Goal: Answer question/provide support: Share knowledge or assist other users

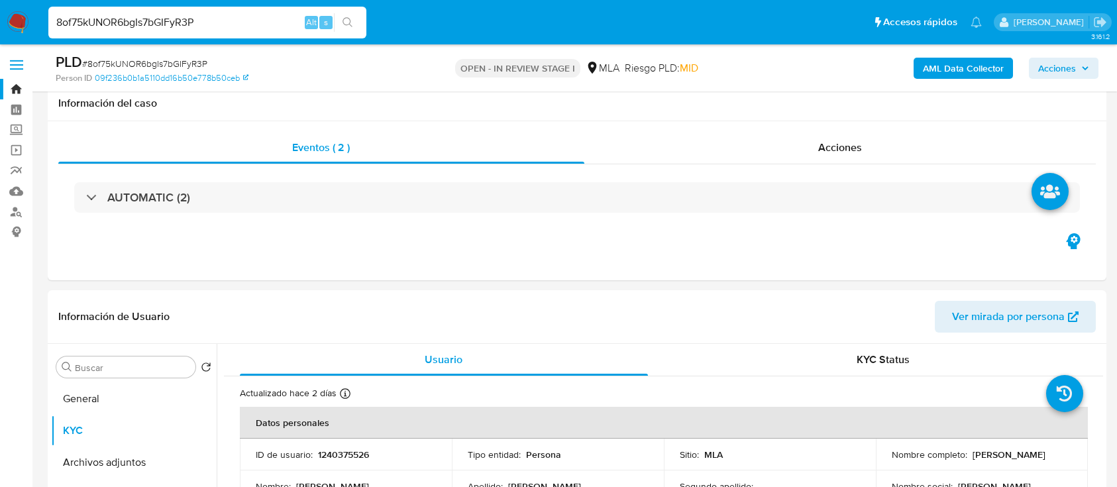
select select "10"
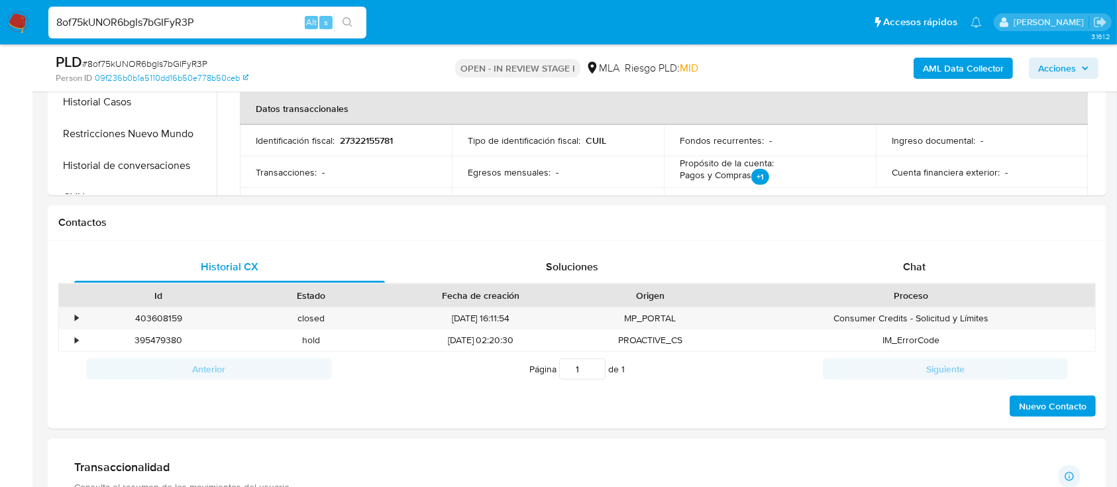
scroll to position [519, 0]
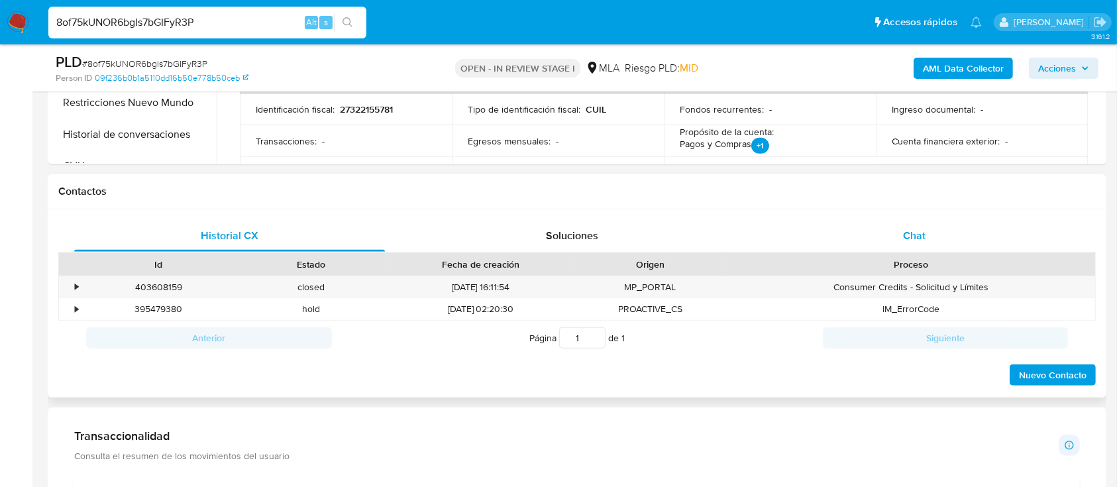
click at [846, 229] on div "Chat" at bounding box center [914, 236] width 311 height 32
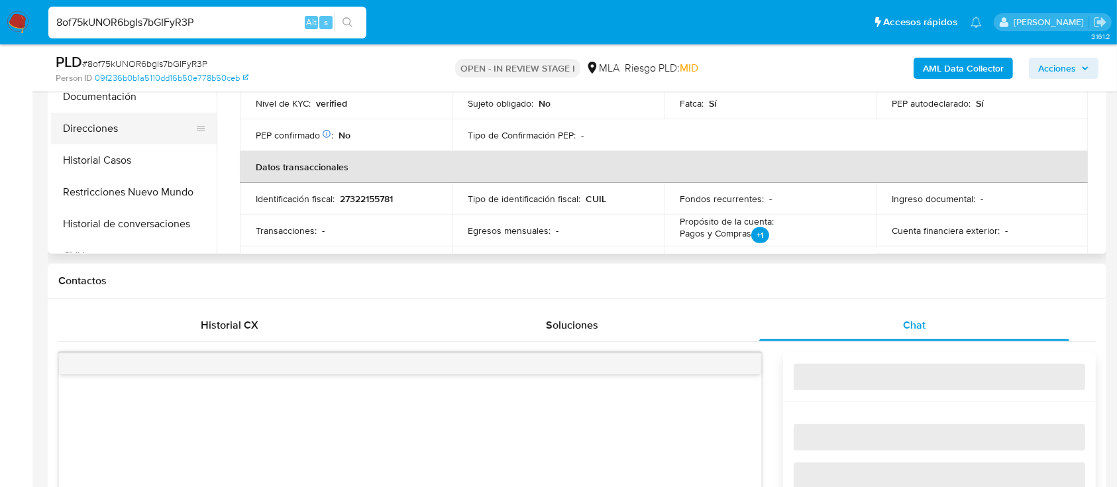
scroll to position [342, 0]
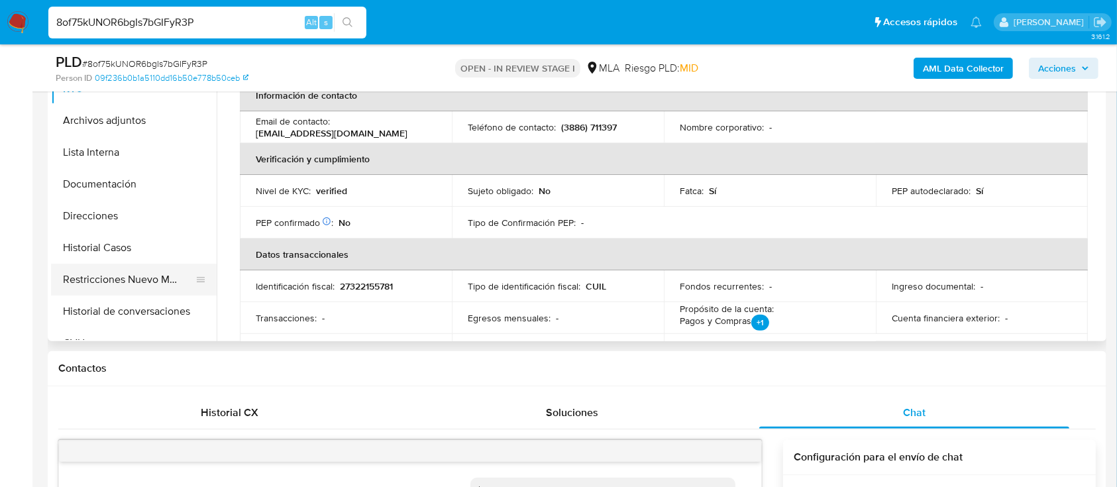
click at [122, 291] on button "Restricciones Nuevo Mundo" at bounding box center [128, 280] width 155 height 32
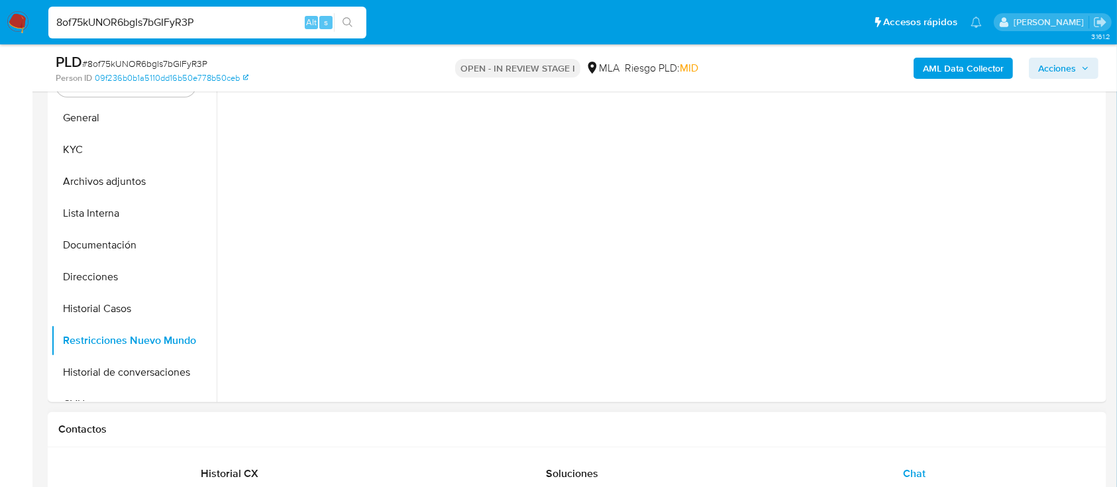
scroll to position [254, 0]
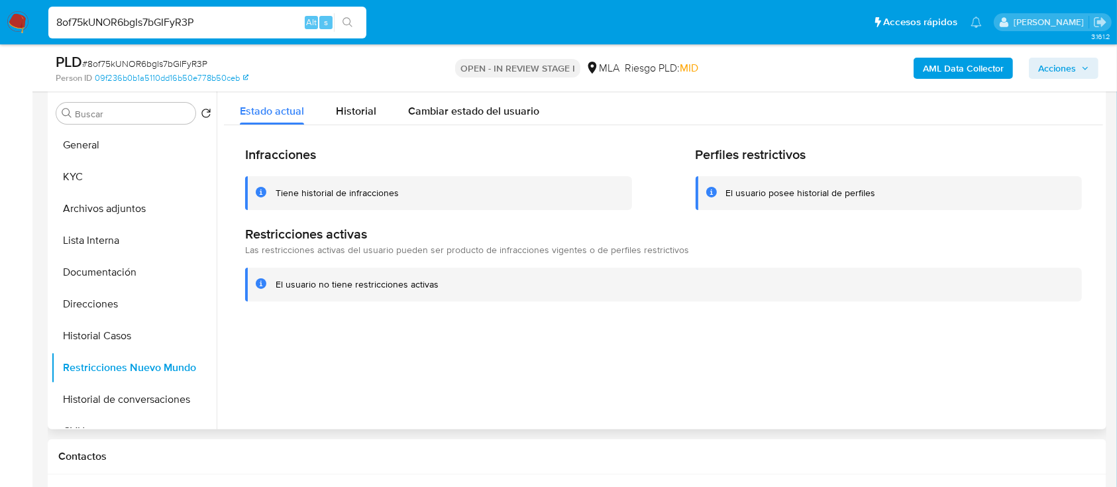
click at [339, 125] on div "Infracciones Tiene historial de infracciones Perfiles restrictivos El usuario p…" at bounding box center [663, 223] width 879 height 197
click at [358, 105] on span "Historial" at bounding box center [356, 110] width 40 height 15
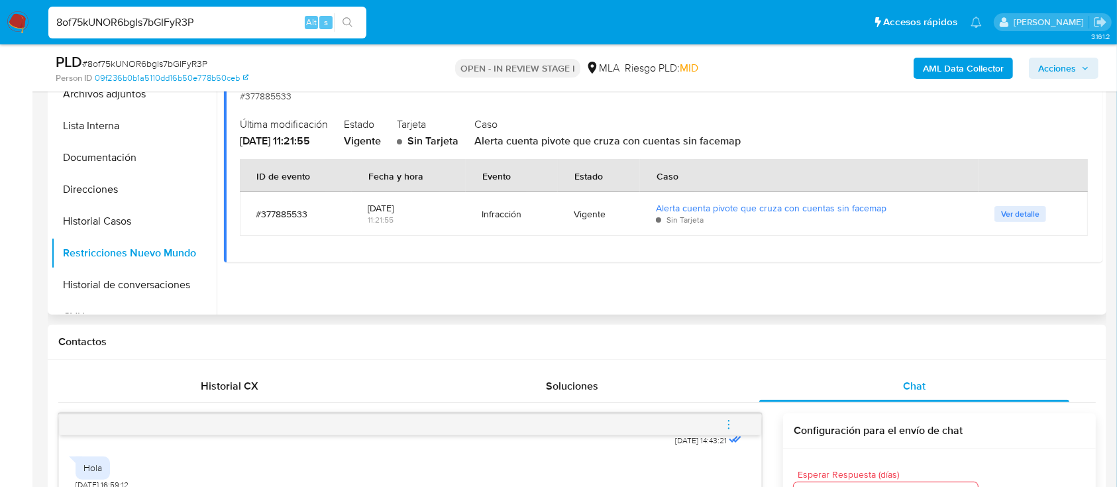
scroll to position [342, 0]
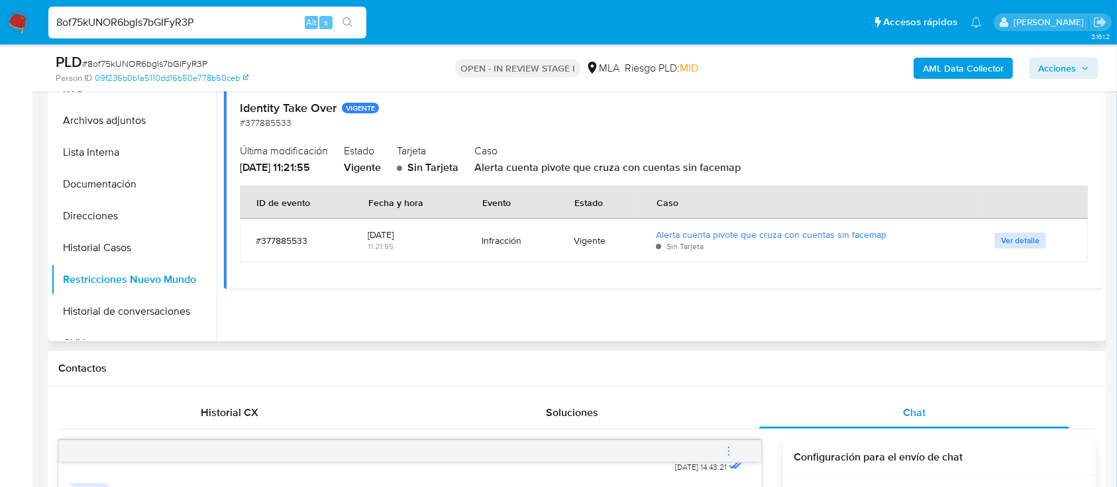
click at [1011, 236] on span "Ver detalle" at bounding box center [1020, 240] width 38 height 13
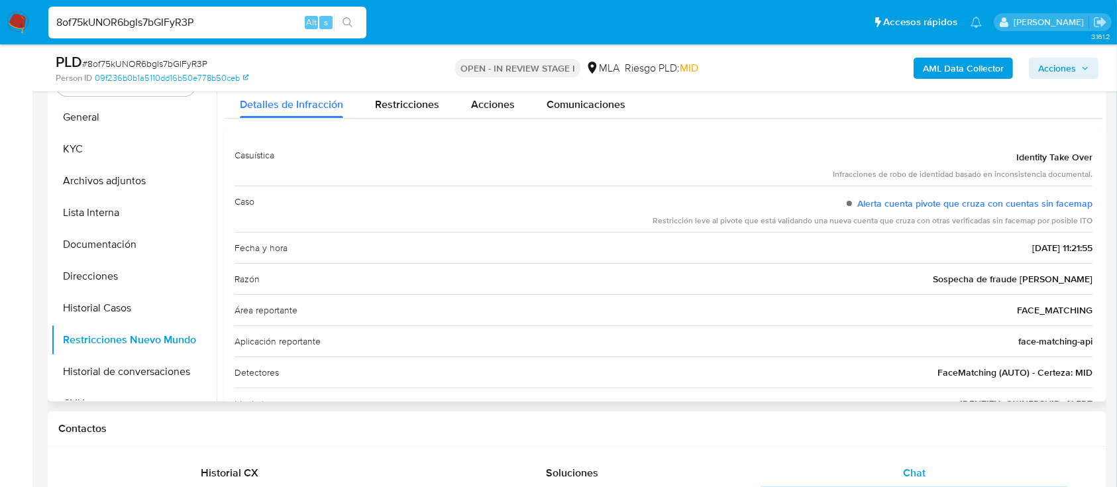
scroll to position [254, 0]
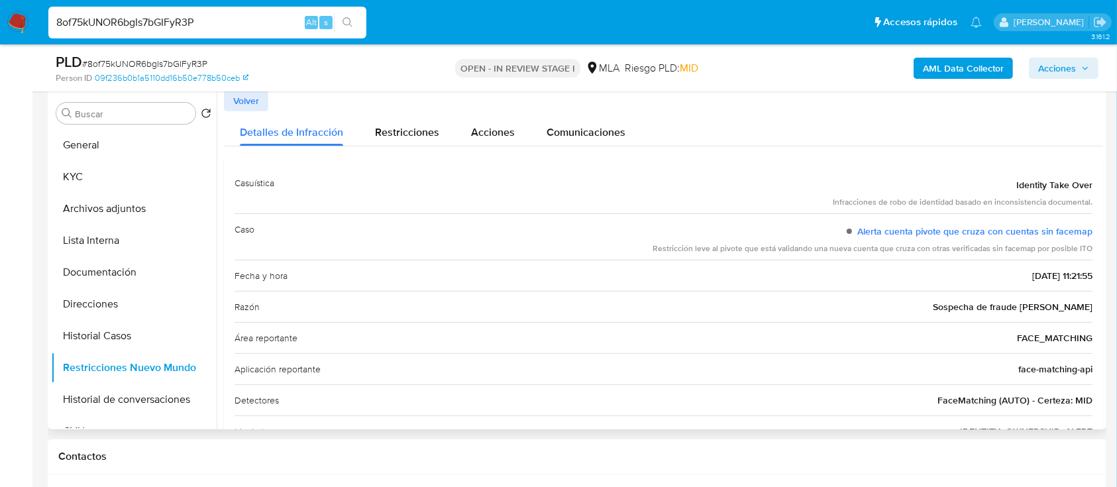
drag, startPoint x: 630, startPoint y: 246, endPoint x: 1079, endPoint y: 252, distance: 449.1
click at [1079, 252] on div "Caso Alerta cuenta pivote que cruza con cuentas sin facemap Restricción leve al…" at bounding box center [663, 236] width 858 height 46
click at [1082, 250] on div "Restricción leve al pivote que está validando una nueva cuenta que cruza con ot…" at bounding box center [872, 248] width 440 height 11
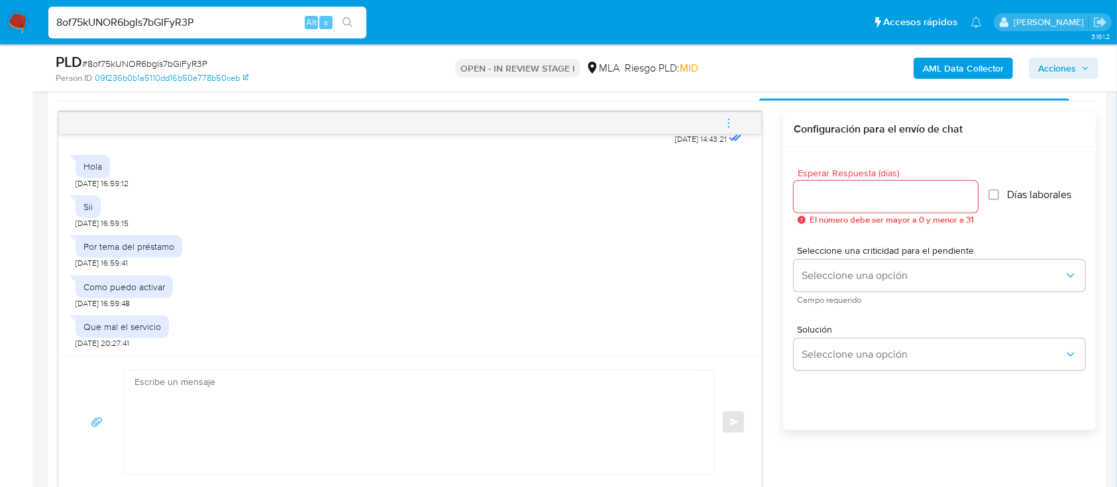
scroll to position [695, 0]
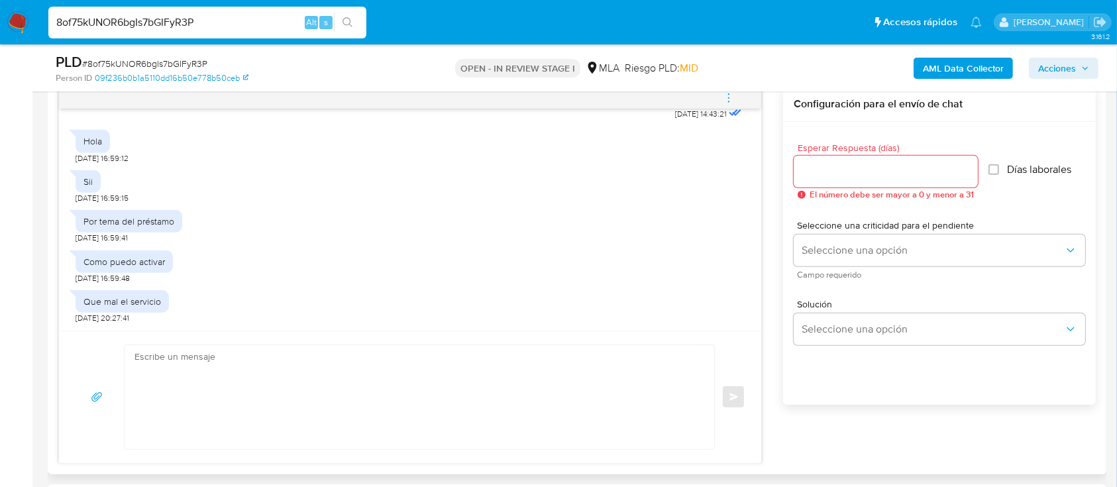
click at [429, 411] on textarea at bounding box center [415, 397] width 563 height 104
paste textarea "Hola, Lamentamos mucho la situación. Desafortunadamente, por este medio no pode…"
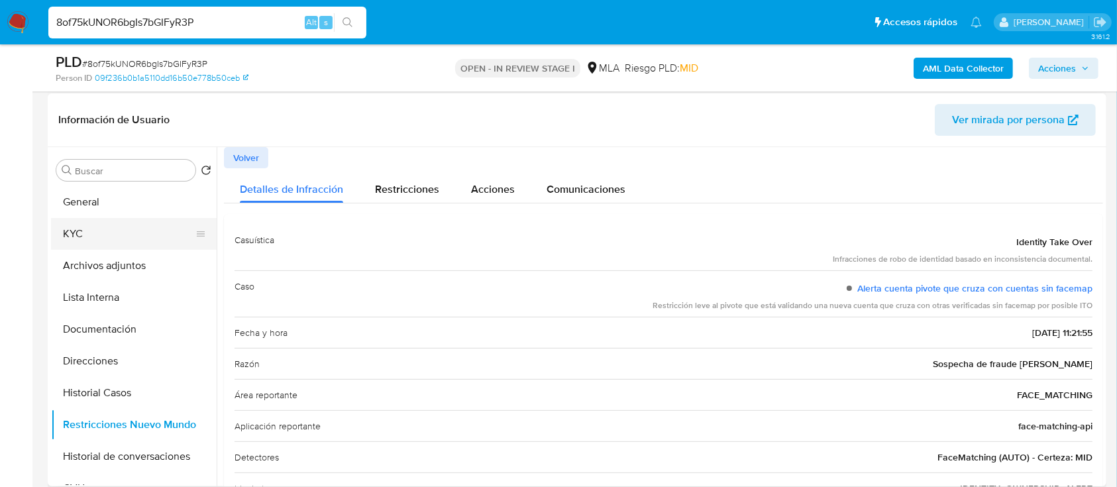
scroll to position [165, 0]
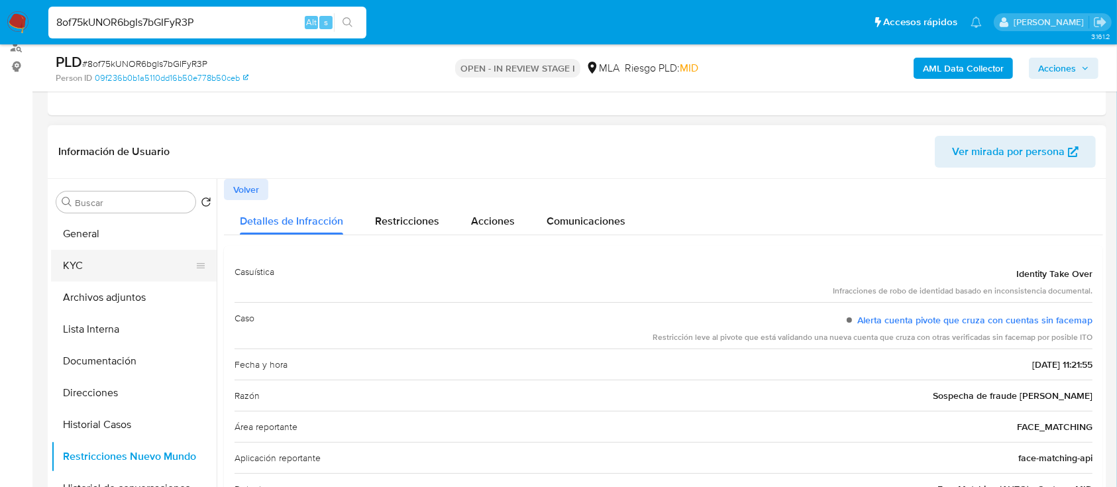
click at [97, 270] on button "KYC" at bounding box center [128, 266] width 155 height 32
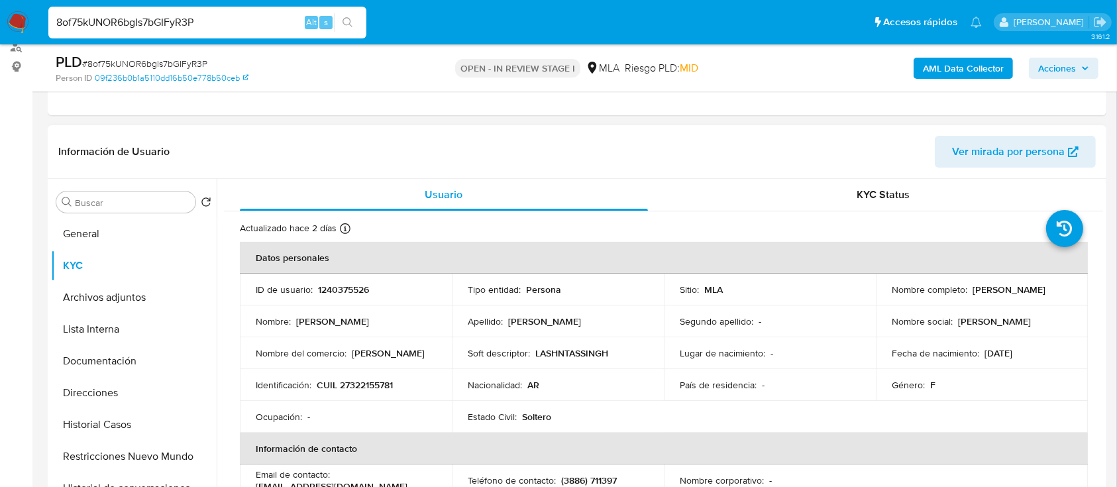
drag, startPoint x: 970, startPoint y: 283, endPoint x: 1049, endPoint y: 288, distance: 79.6
click at [1049, 288] on div "Nombre completo : Mariela Noemí Diaz" at bounding box center [981, 289] width 180 height 12
copy p "Mariela Noemí Diaz"
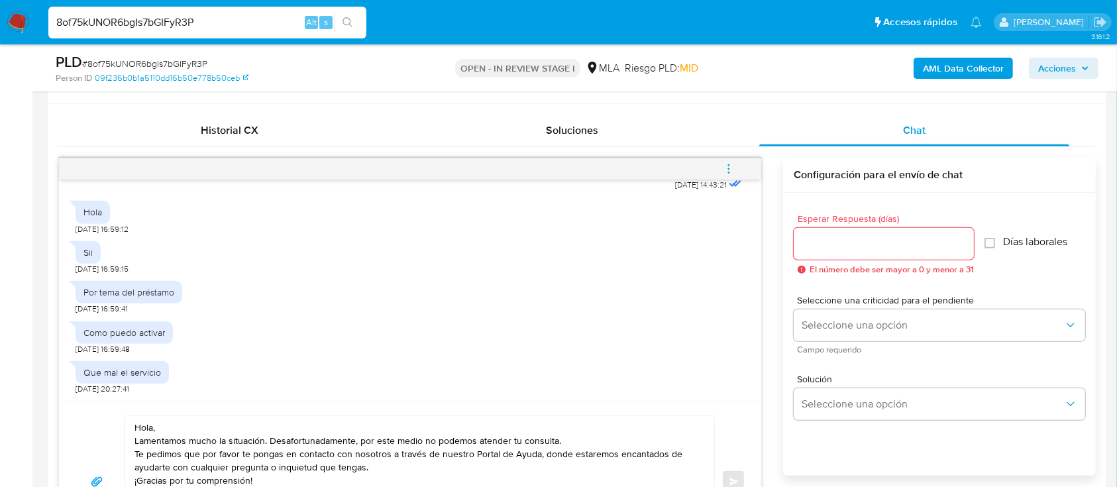
scroll to position [695, 0]
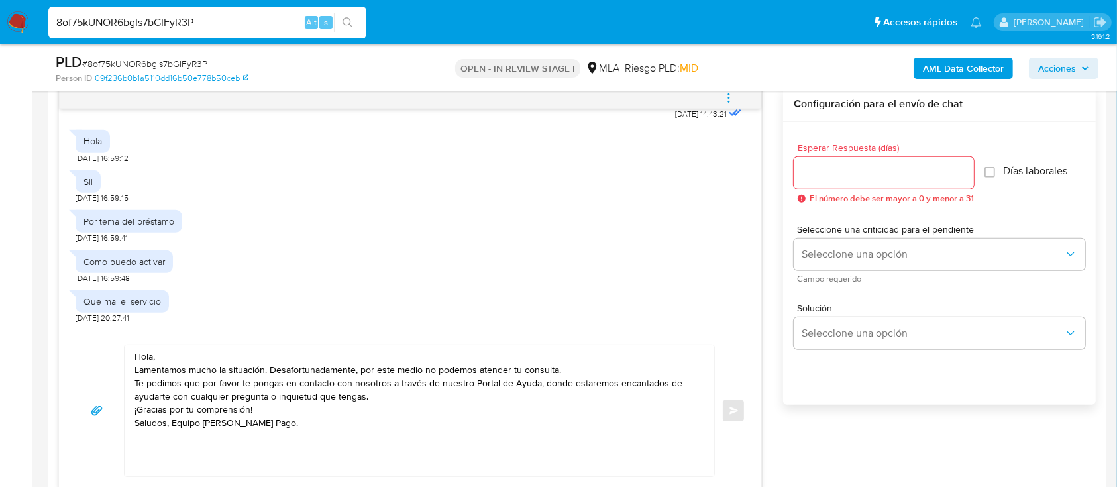
click at [176, 356] on textarea "Hola, Lamentamos mucho la situación. Desafortunadamente, por este medio no pode…" at bounding box center [415, 410] width 563 height 131
paste textarea "Mariela Noemí Diaz"
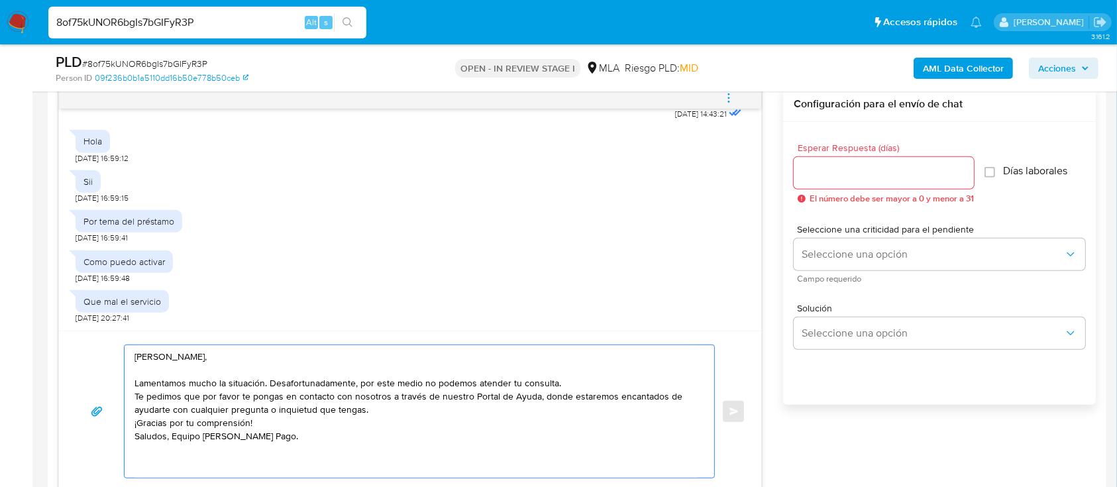
drag, startPoint x: 166, startPoint y: 378, endPoint x: 295, endPoint y: 386, distance: 129.4
click at [295, 386] on textarea "Hola Mariela Noemí Diaz, Lamentamos mucho la situación. Desafortunadamente, por…" at bounding box center [415, 411] width 563 height 132
click at [342, 379] on textarea "Hola Mariela Noemí Diaz, Lamentamos mucho la situación. Desafortunadamente, por…" at bounding box center [415, 411] width 563 height 132
click at [138, 382] on textarea "Hola Mariela Noemí Diaz, Lamentamos mucho la situación. Desafortunadamente, por…" at bounding box center [415, 411] width 563 height 132
drag, startPoint x: 132, startPoint y: 383, endPoint x: 597, endPoint y: 380, distance: 464.3
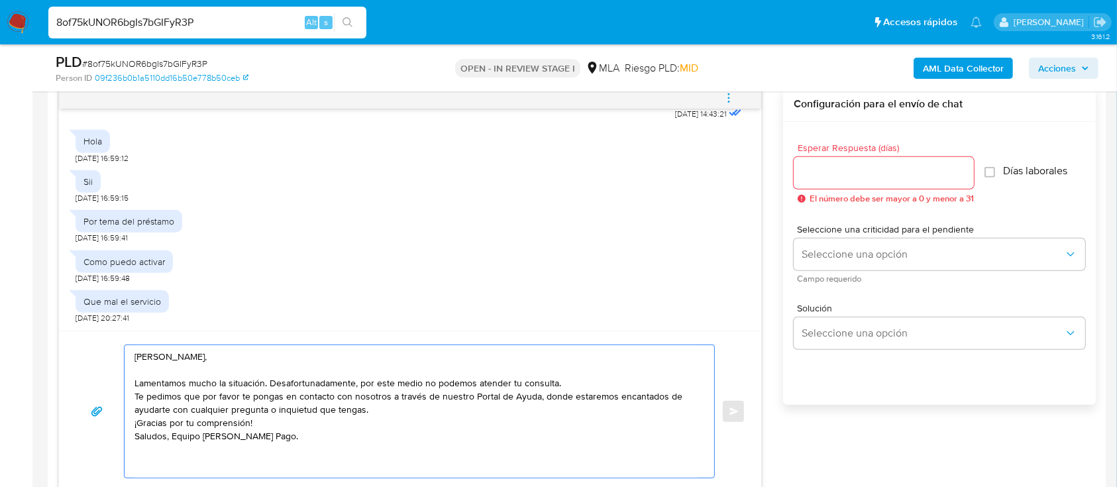
click at [597, 380] on div "Hola Mariela Noemí Diaz, Lamentamos mucho la situación. Desafortunadamente, por…" at bounding box center [416, 411] width 583 height 132
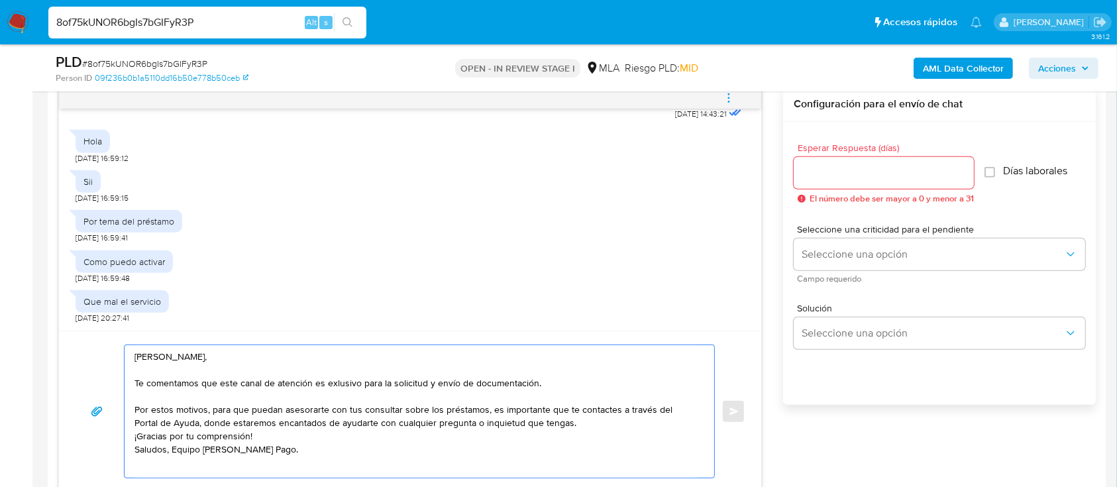
click at [197, 425] on textarea "Hola Mariela Noemí Diaz, Te comentamos que este canal de atención es exlusivo p…" at bounding box center [415, 411] width 563 height 132
paste textarea "http://mercadolibre.com.ar/ayuda"
drag, startPoint x: 513, startPoint y: 435, endPoint x: 602, endPoint y: 438, distance: 88.8
click at [602, 438] on textarea "Hola Mariela Noemí Diaz, Te comentamos que este canal de atención es exlusivo p…" at bounding box center [415, 411] width 563 height 132
click at [485, 448] on textarea "Hola Mariela Noemí Diaz, Te comentamos que este canal de atención es exlusivo p…" at bounding box center [415, 411] width 563 height 132
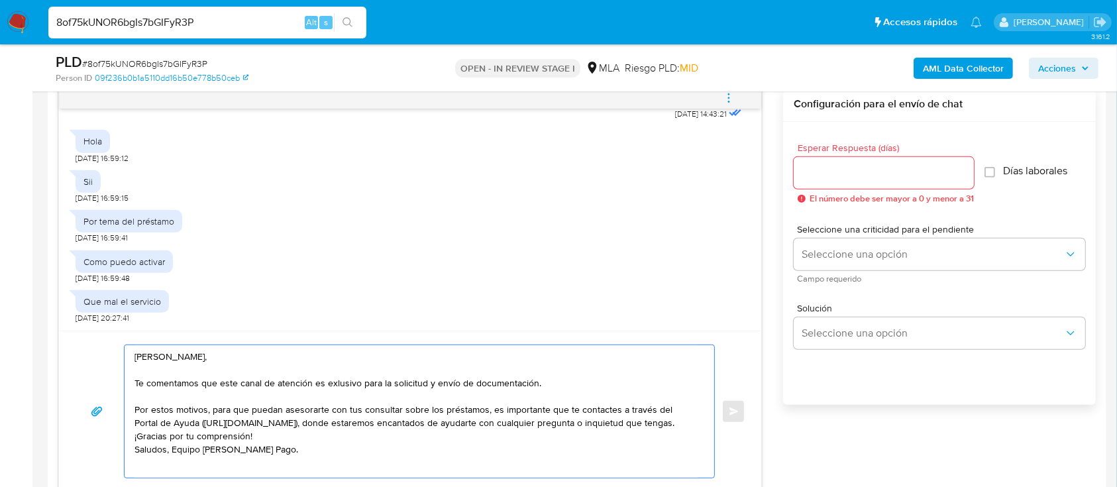
click at [266, 436] on textarea "Hola Mariela Noemí Diaz, Te comentamos que este canal de atención es exlusivo p…" at bounding box center [415, 411] width 563 height 132
drag, startPoint x: 303, startPoint y: 447, endPoint x: 60, endPoint y: 403, distance: 246.4
click at [60, 403] on div "Hola Mariela Noemí Diaz, Te comentamos que este canal de atención es exlusivo p…" at bounding box center [410, 411] width 702 height 161
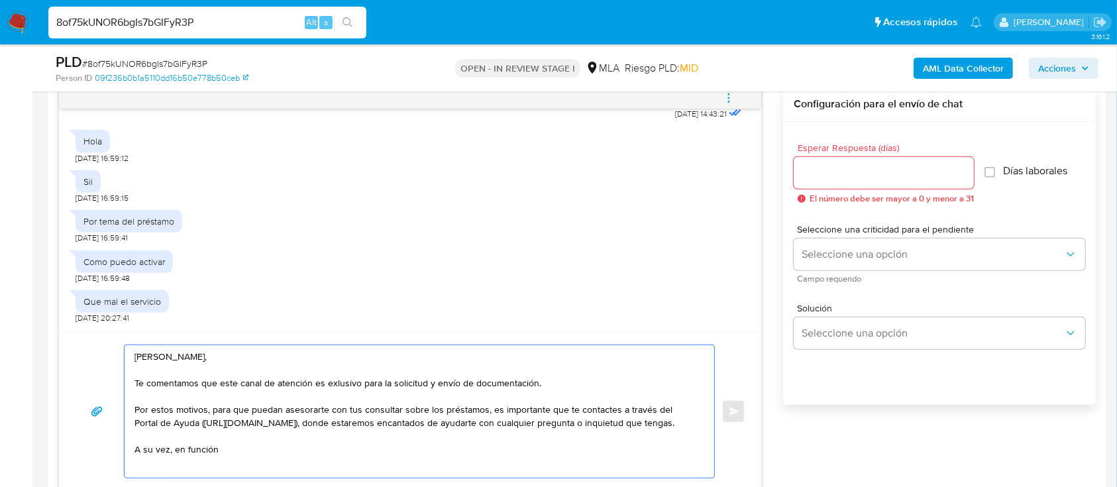
paste textarea "de las operaciones registradas en tu cuenta de Mercado Pago, necesitamos que no…"
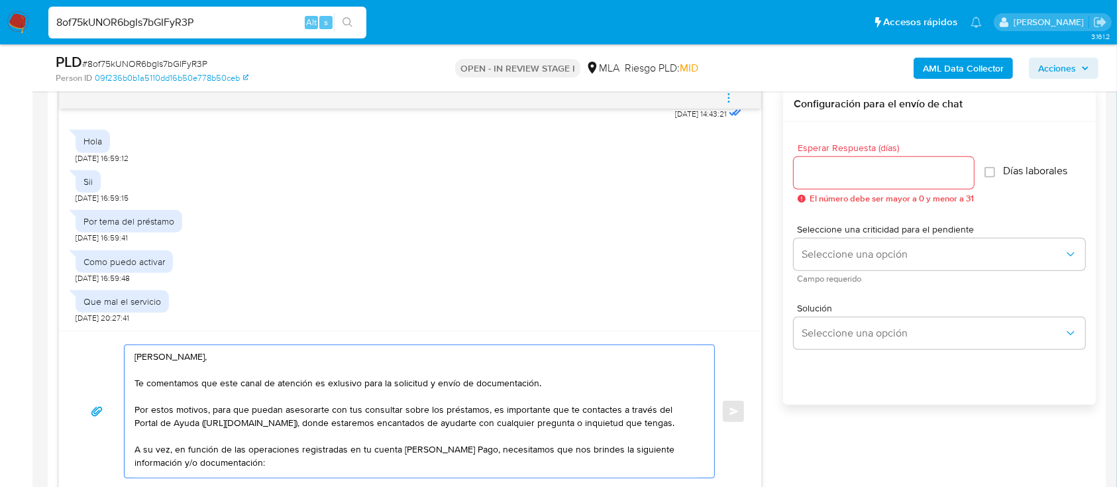
scroll to position [21, 0]
paste textarea "1. Descripción de la actividad: - Detalla la actividad que realizas a través de…"
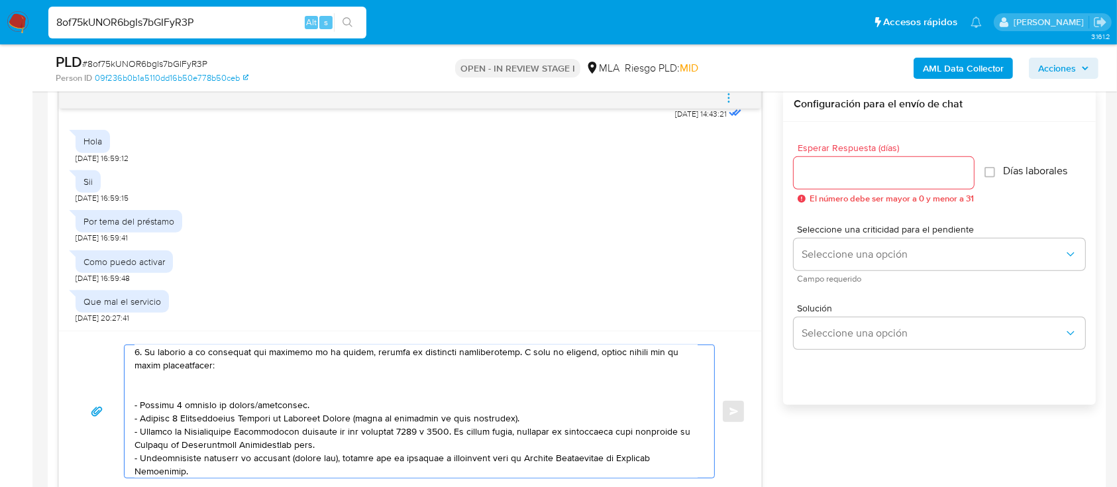
click at [298, 396] on textarea at bounding box center [415, 411] width 563 height 132
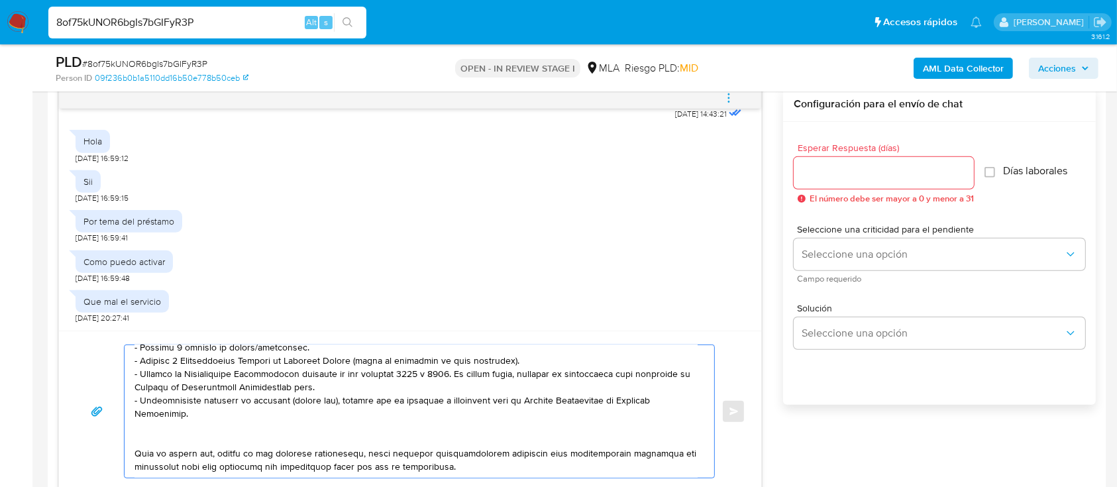
click at [233, 425] on textarea at bounding box center [415, 411] width 563 height 132
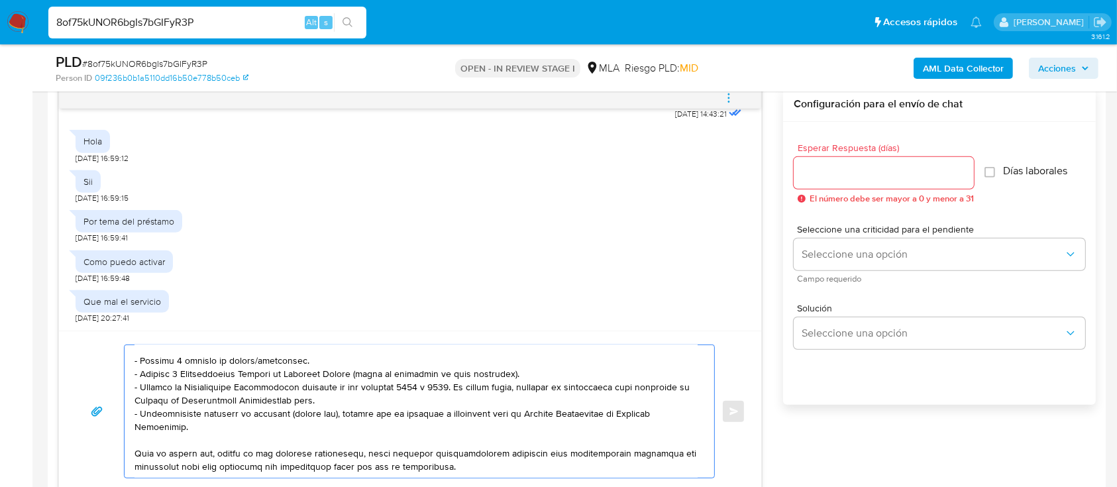
scroll to position [270, 0]
paste textarea "3. Proporciona el vínculo con las siguientes contrapartes con las que operaste,…"
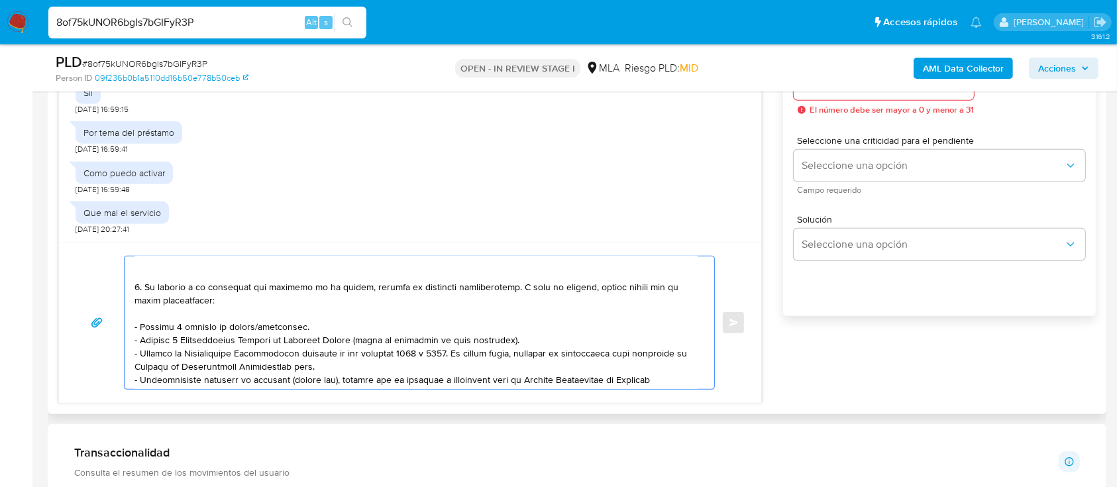
scroll to position [127, 0]
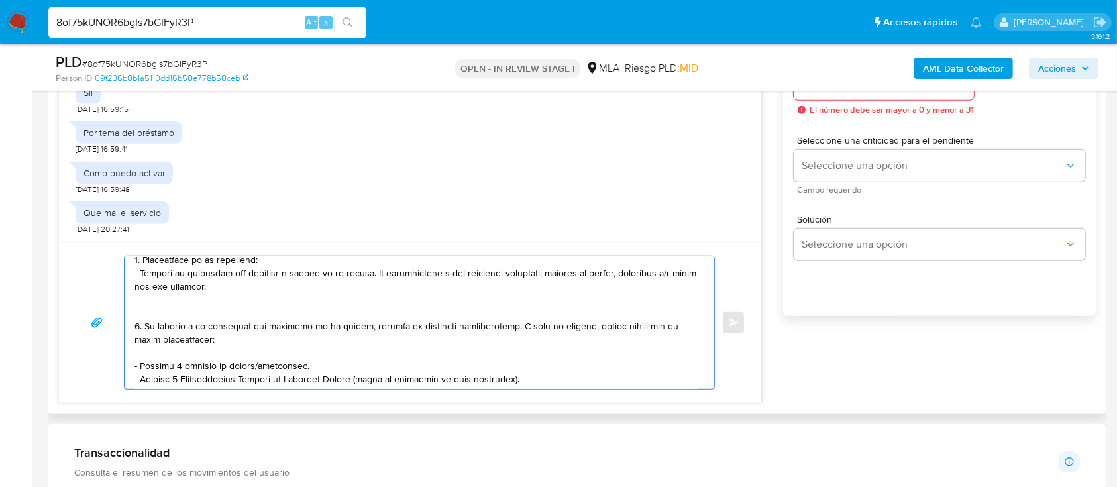
click at [185, 330] on textarea at bounding box center [415, 322] width 563 height 132
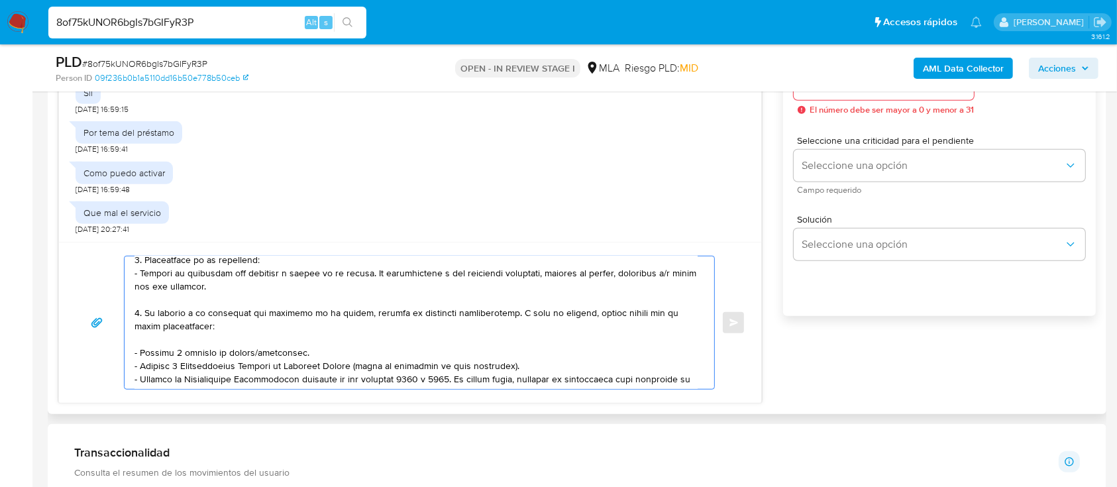
click at [301, 262] on textarea at bounding box center [415, 322] width 563 height 132
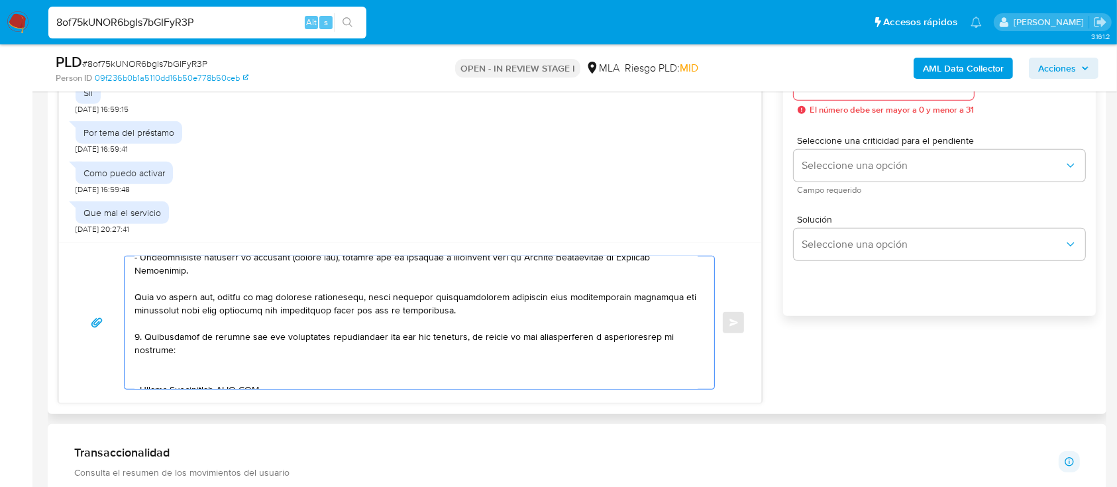
scroll to position [316, 0]
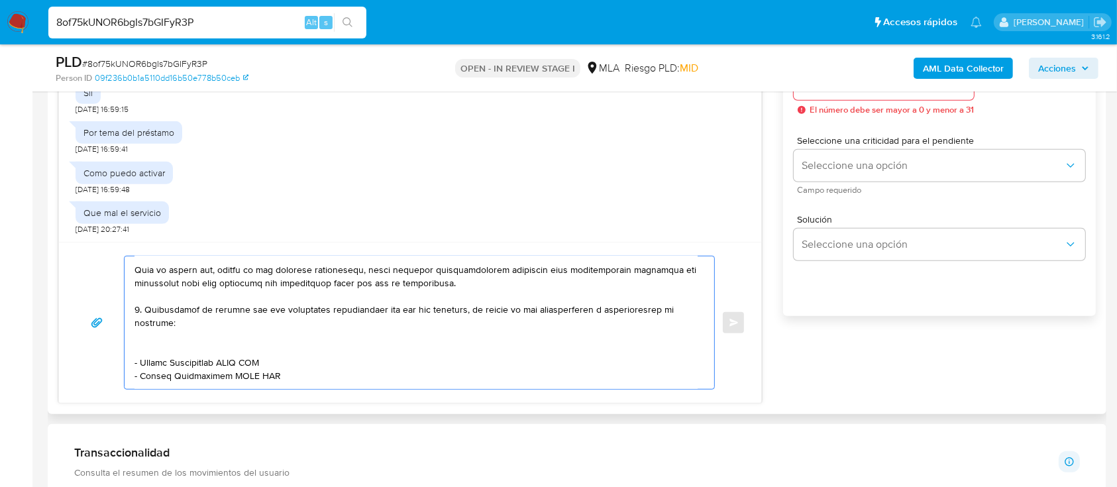
click at [170, 359] on textarea at bounding box center [415, 322] width 563 height 132
click at [138, 374] on textarea at bounding box center [415, 322] width 563 height 132
paste textarea "SINGH FACUNDO DE JESUS"
paste textarea "20294519441"
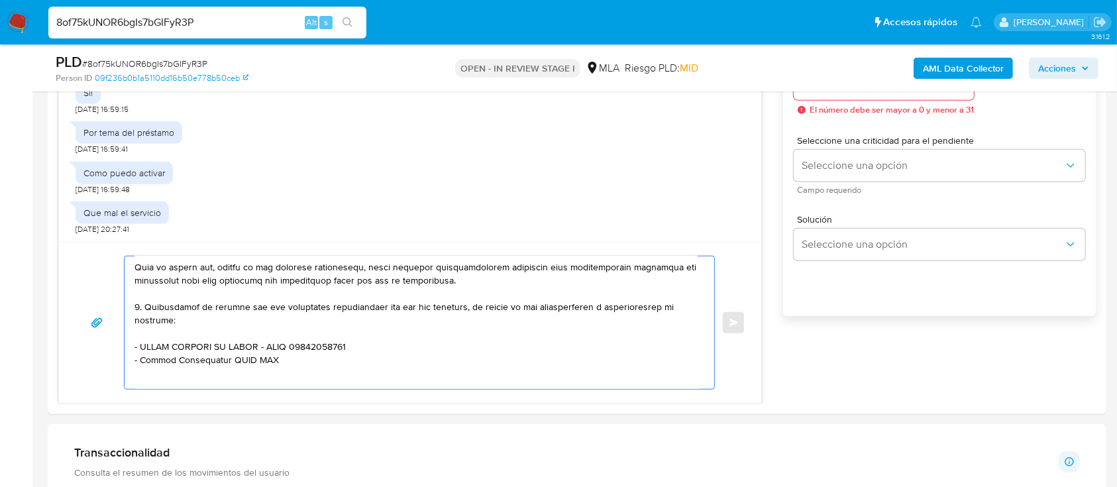
paste textarea "INGECON SRL"
paste textarea "30711787131"
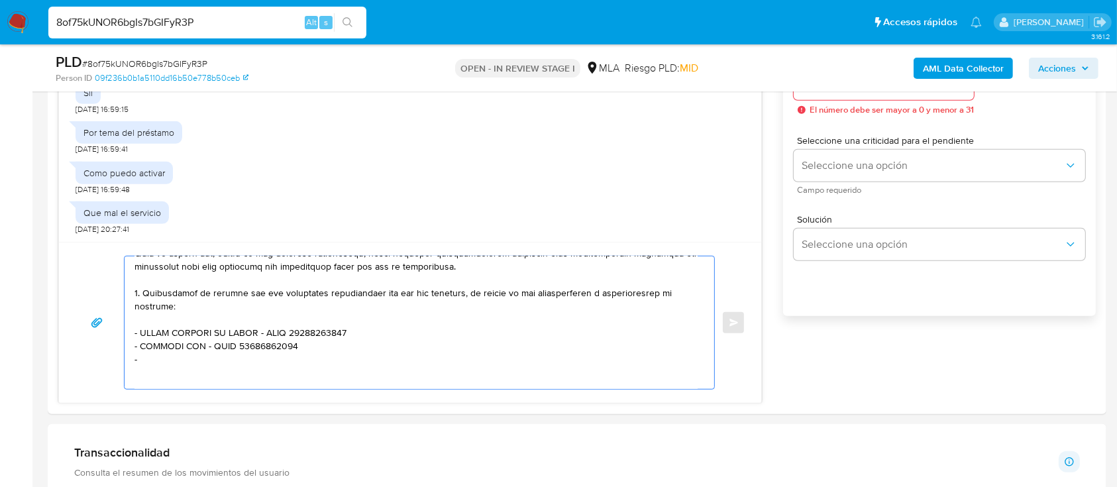
paste textarea "Jonatan Victor Daza"
paste textarea "20346416131"
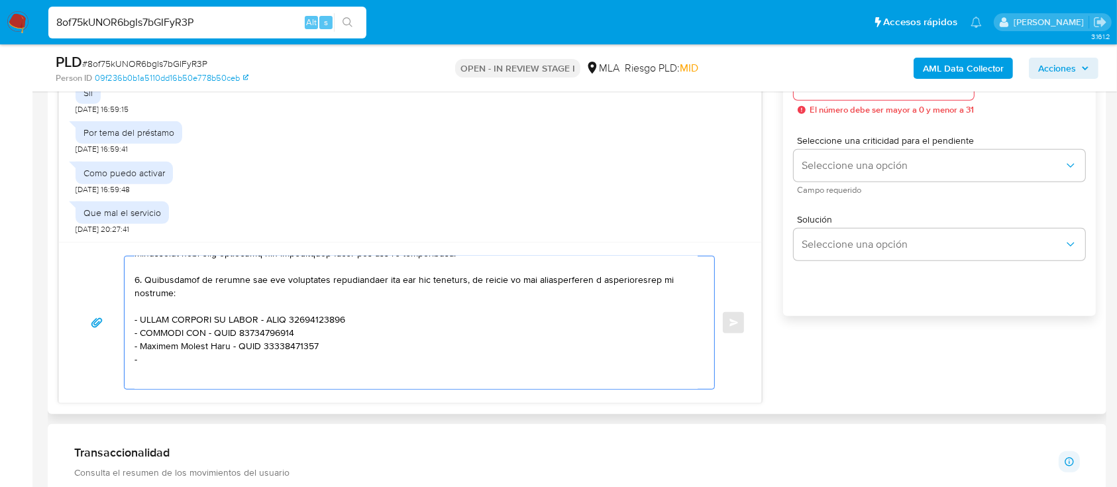
paste textarea "Angel Javier Espinola"
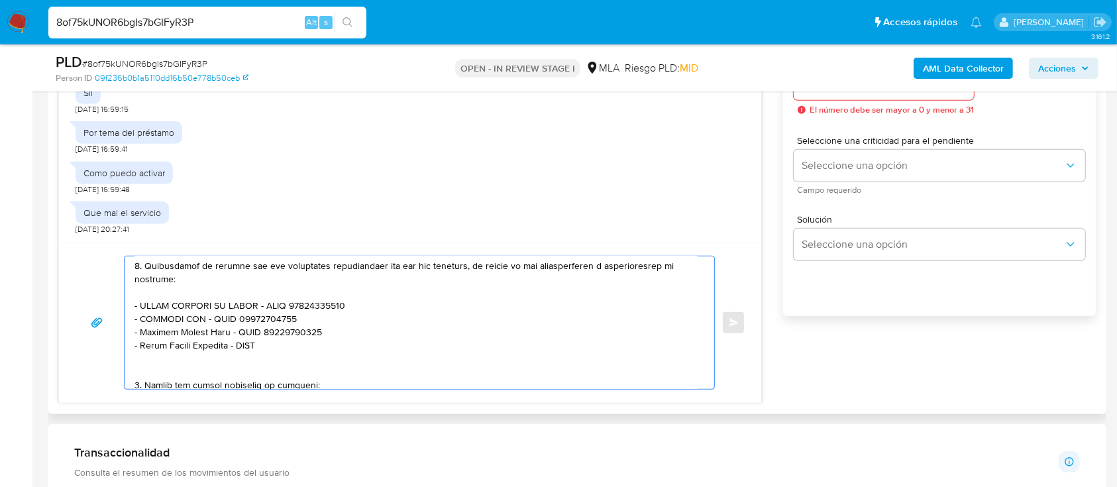
paste textarea "20412836538"
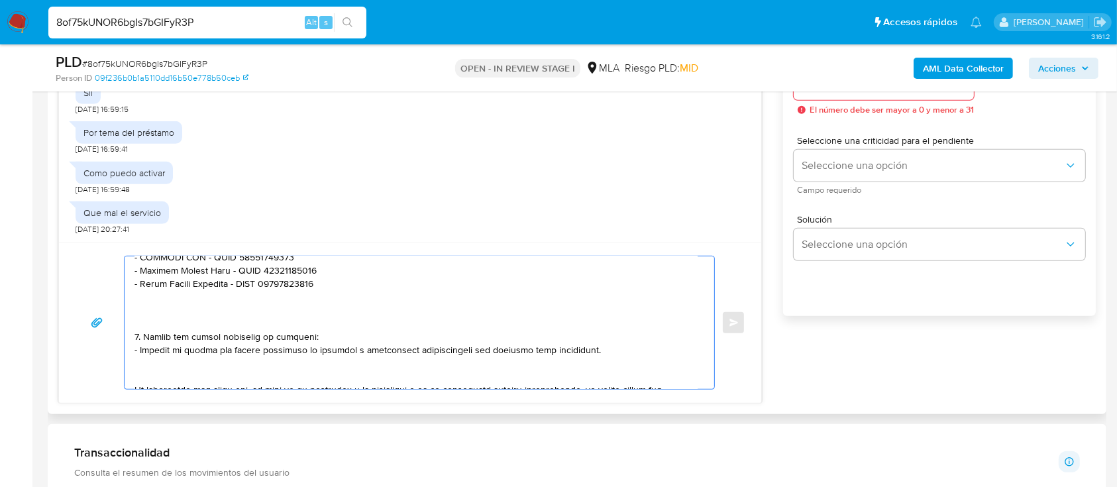
scroll to position [448, 0]
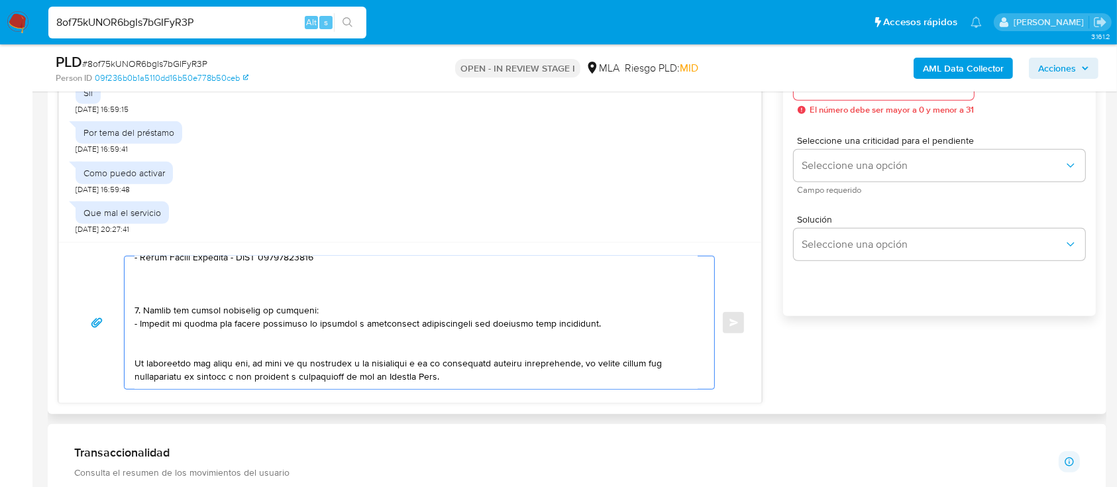
click at [202, 303] on textarea at bounding box center [415, 322] width 563 height 132
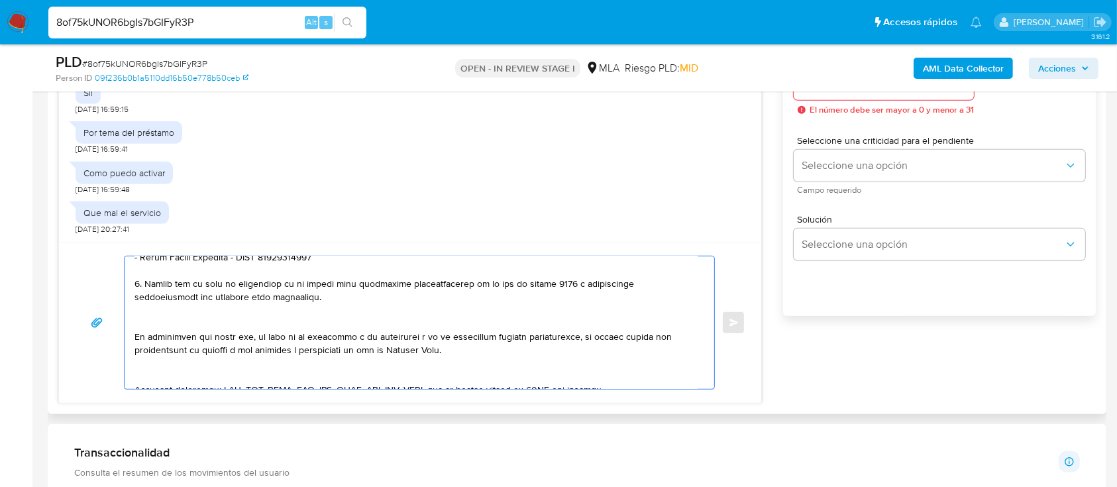
click at [175, 342] on textarea at bounding box center [415, 322] width 563 height 132
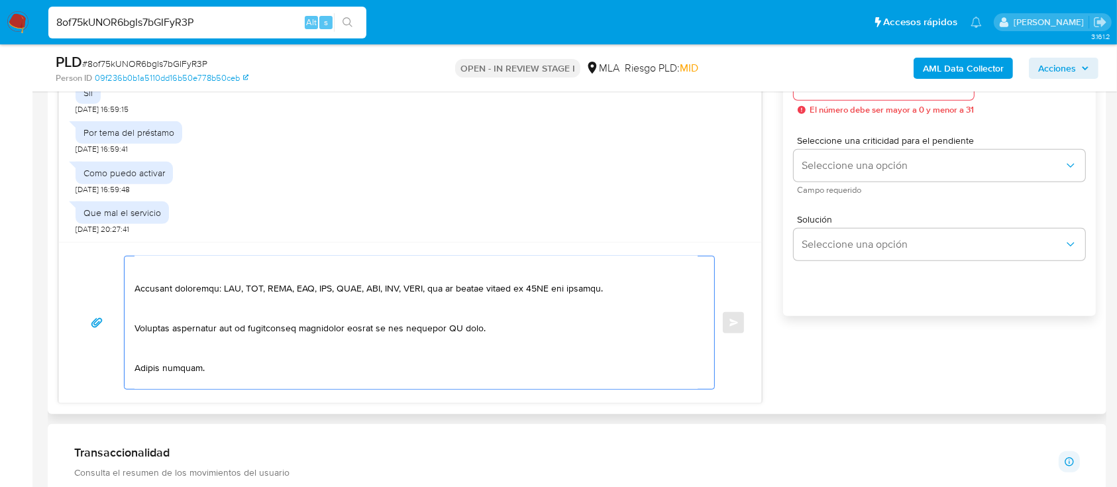
click at [226, 285] on textarea at bounding box center [415, 322] width 563 height 132
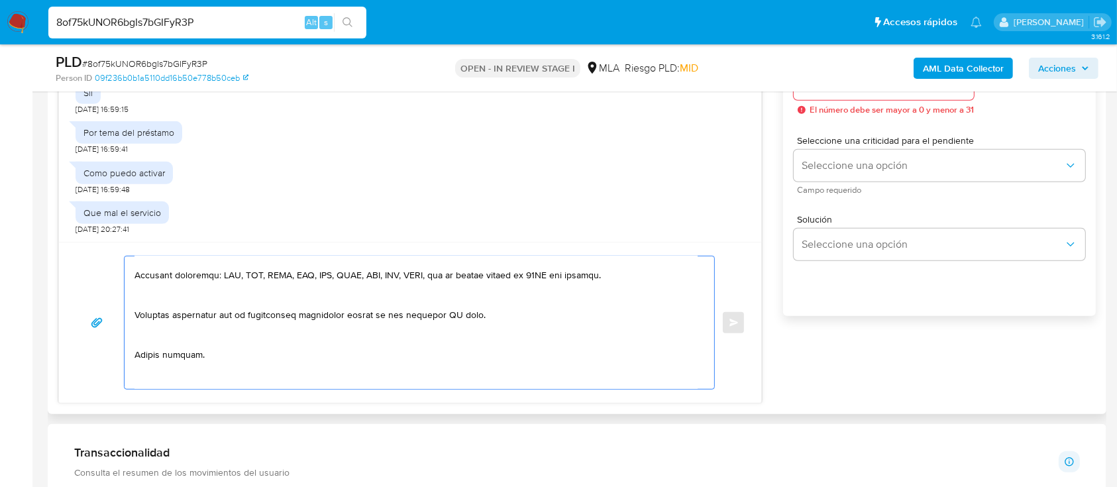
scroll to position [523, 0]
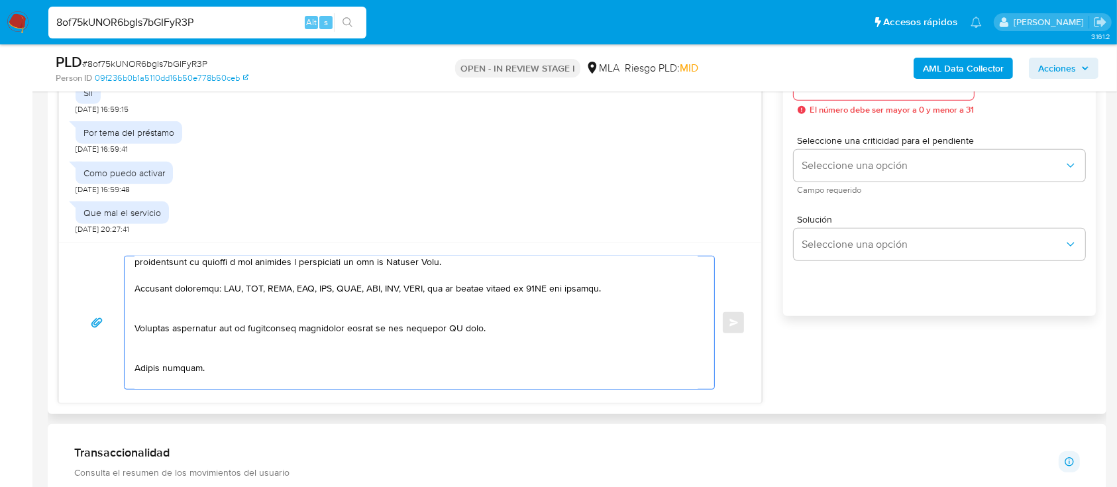
click at [177, 326] on textarea at bounding box center [415, 322] width 563 height 132
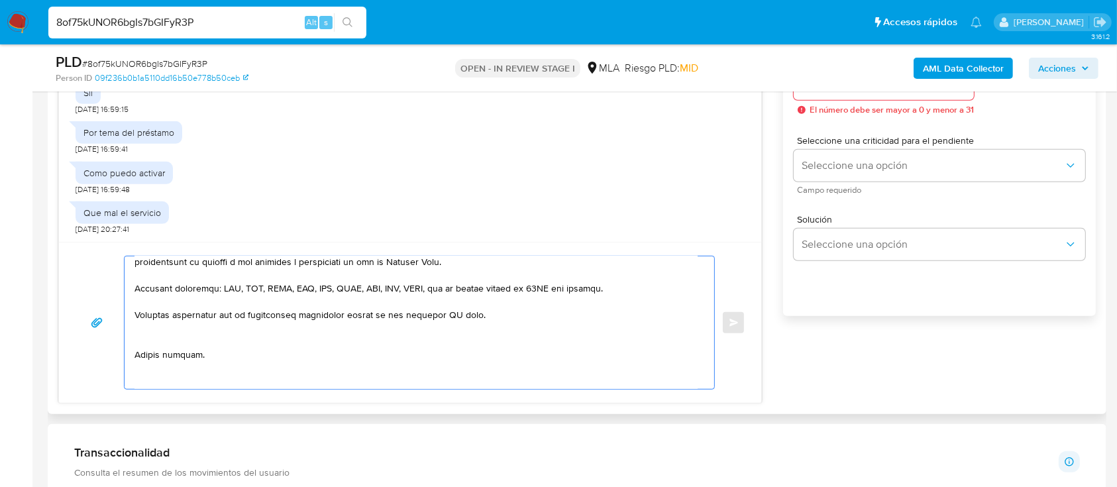
click at [183, 366] on textarea at bounding box center [415, 322] width 563 height 132
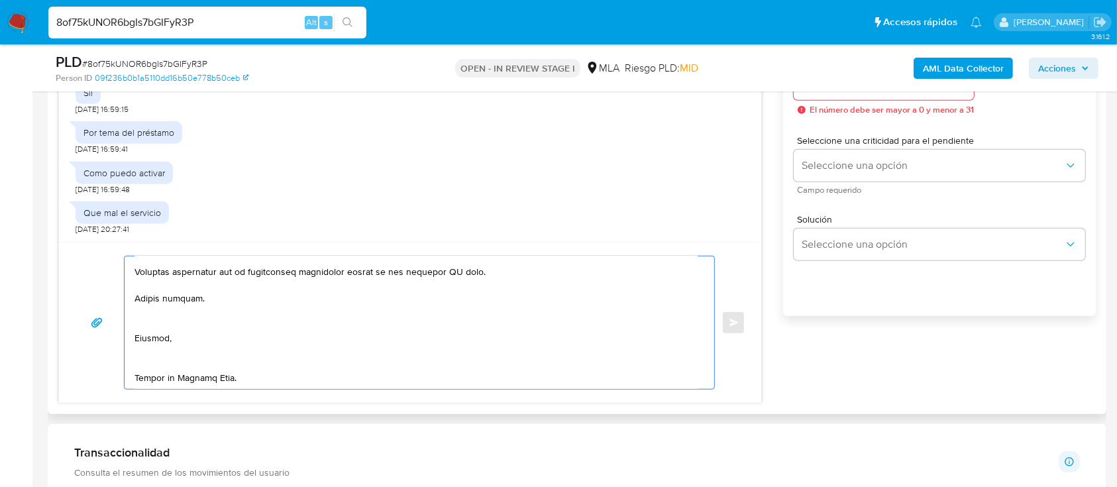
click at [190, 309] on textarea at bounding box center [415, 322] width 563 height 132
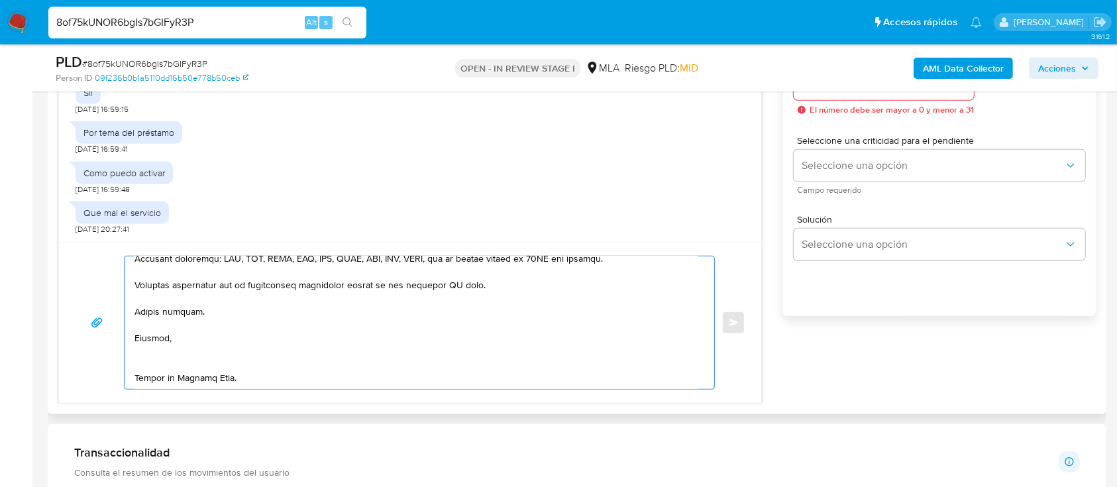
click at [180, 334] on textarea at bounding box center [415, 322] width 563 height 132
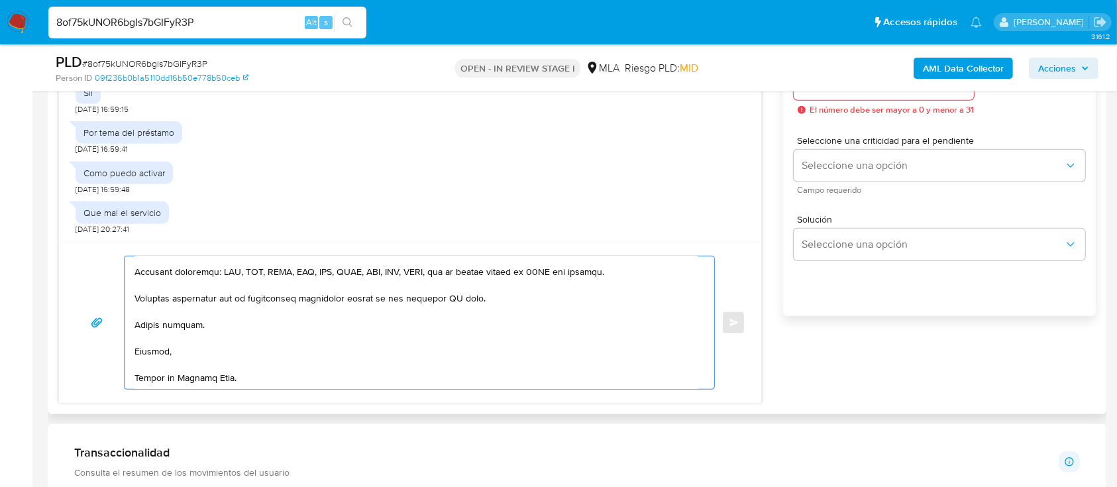
click at [176, 375] on textarea at bounding box center [415, 322] width 563 height 132
click at [451, 301] on textarea at bounding box center [415, 322] width 563 height 132
drag, startPoint x: 134, startPoint y: 293, endPoint x: 564, endPoint y: 301, distance: 429.3
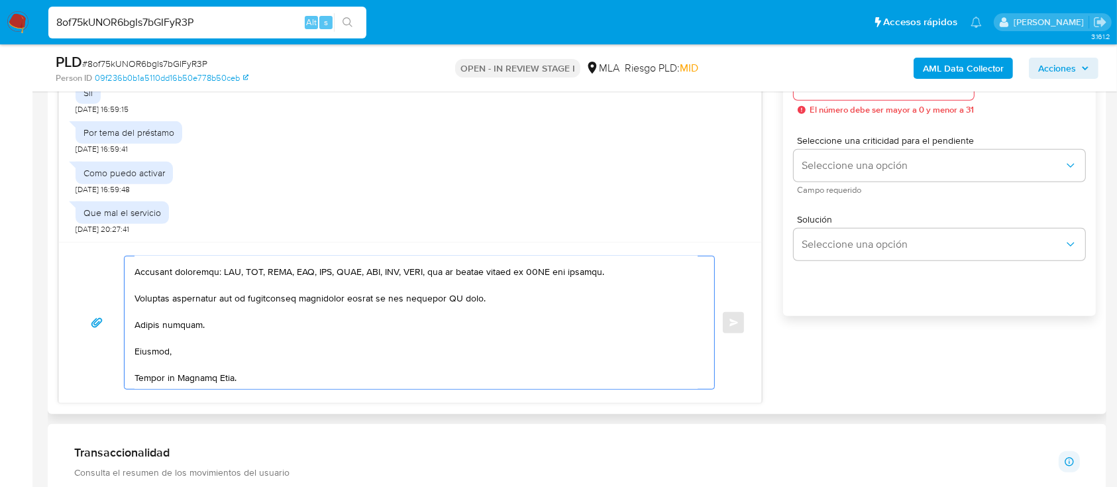
click at [564, 301] on textarea at bounding box center [415, 322] width 563 height 132
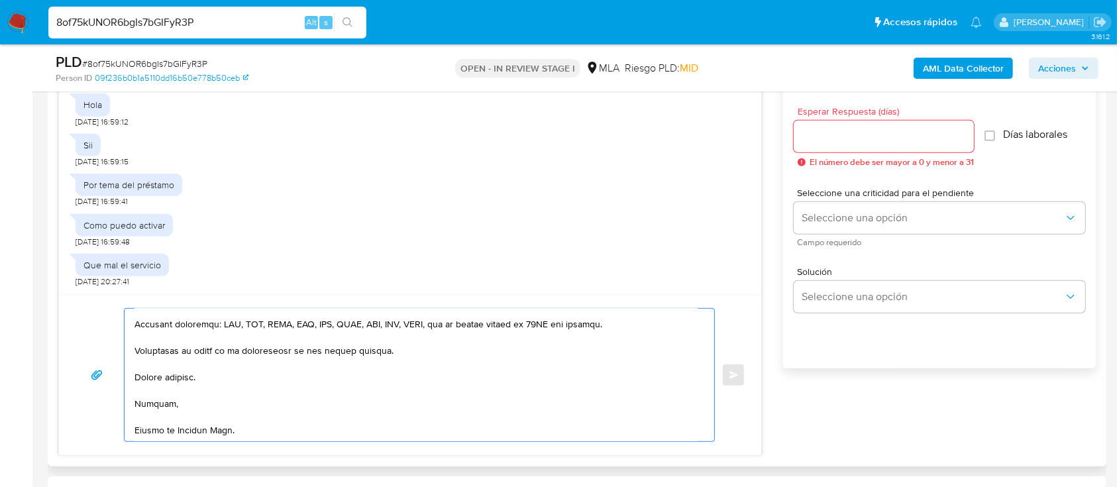
scroll to position [695, 0]
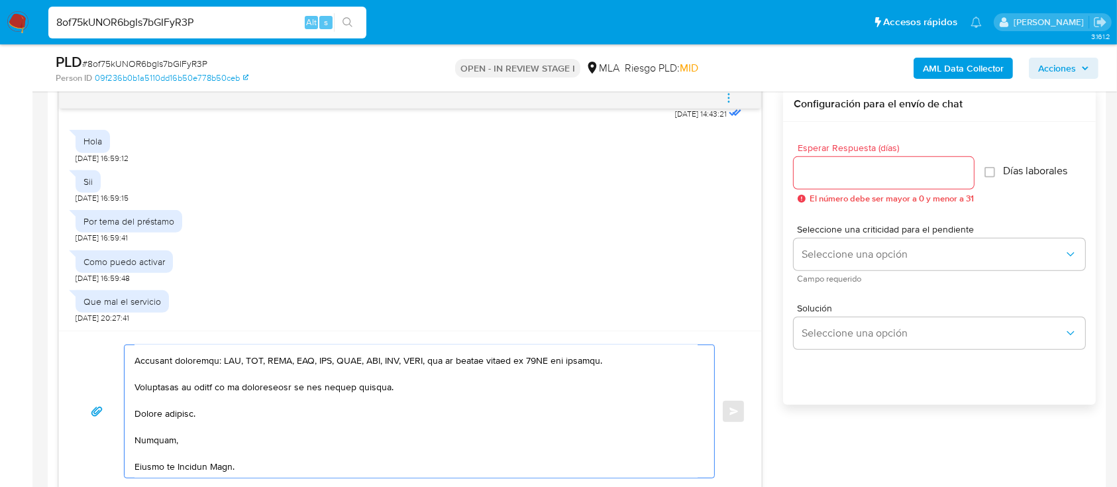
type textarea "Hola Mariela Noemí Diaz, Te comentamos que este canal de atención es exlusivo p…"
click at [856, 167] on input "Esperar Respuesta (días)" at bounding box center [883, 172] width 180 height 17
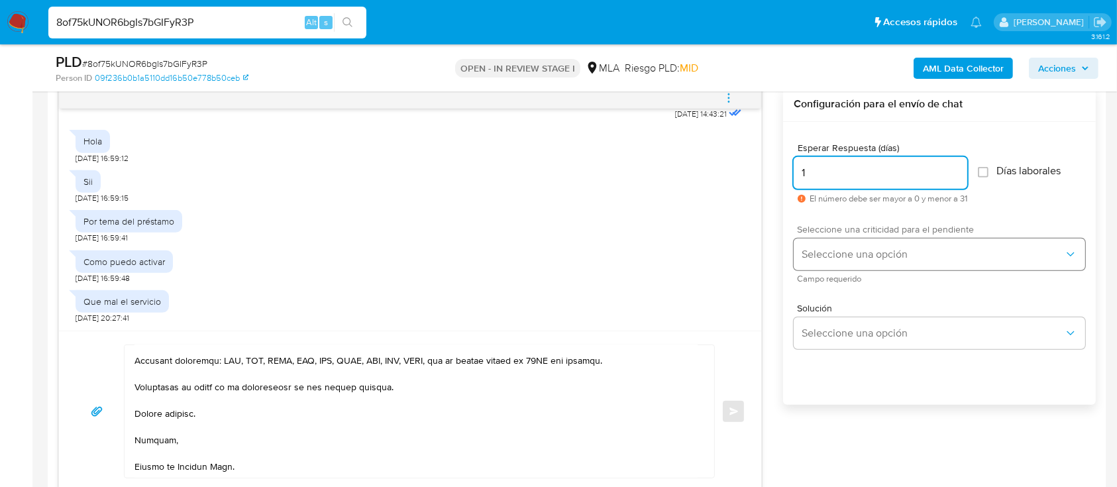
type input "1"
click at [870, 246] on button "Seleccione una opción" at bounding box center [938, 254] width 291 height 32
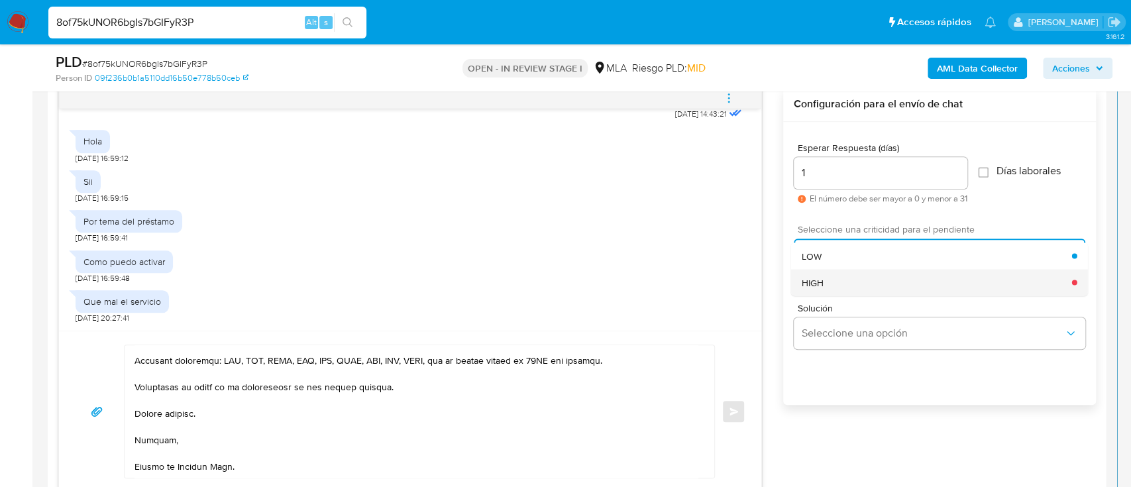
click at [844, 277] on div "HIGH" at bounding box center [936, 282] width 270 height 26
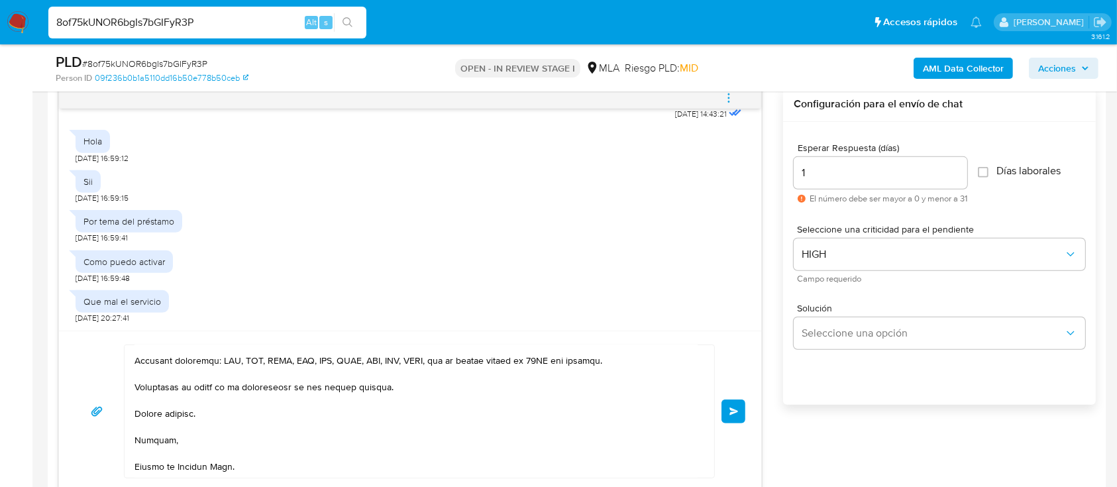
click at [738, 409] on button "Enviar" at bounding box center [733, 411] width 24 height 24
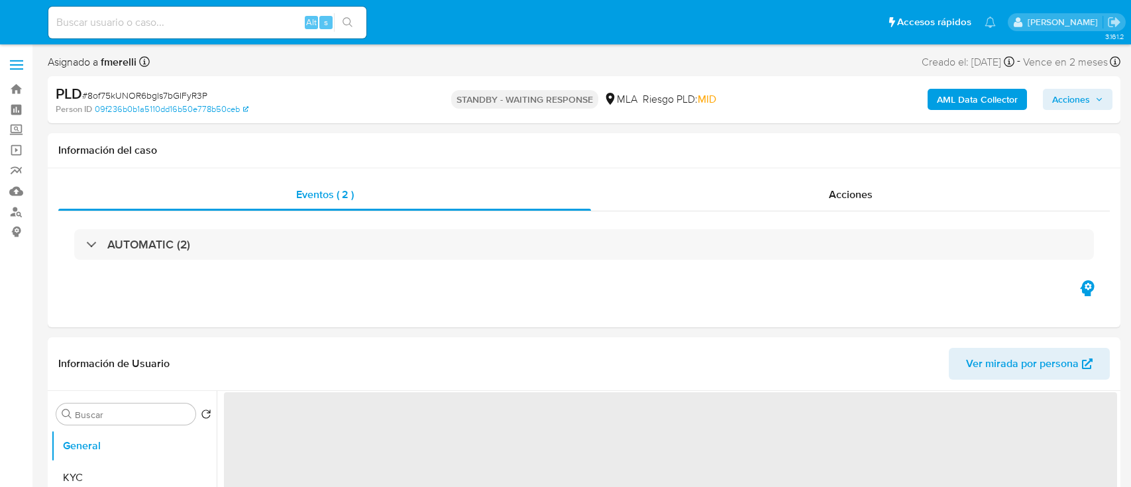
select select "10"
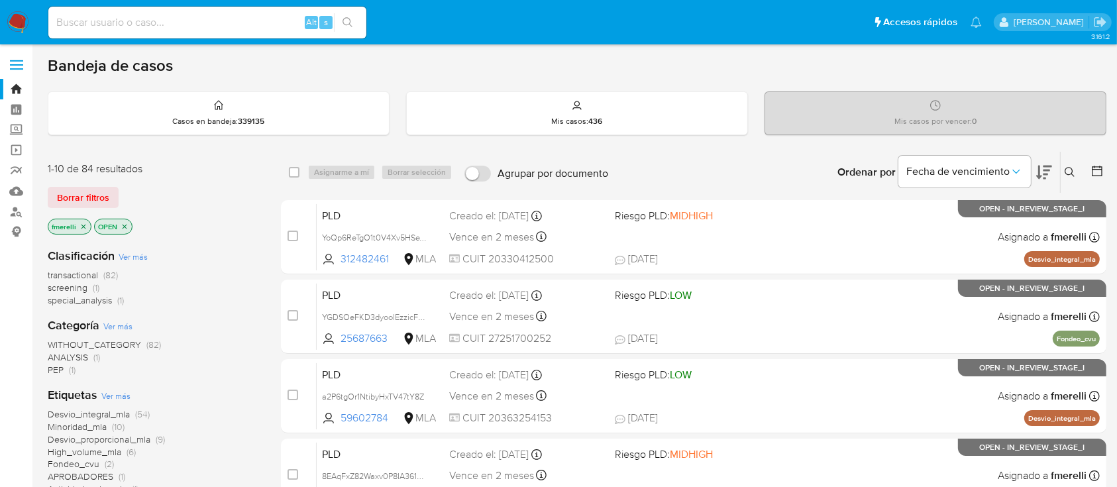
click at [265, 30] on div "Alt s" at bounding box center [207, 23] width 318 height 32
click at [260, 26] on input at bounding box center [207, 22] width 318 height 17
paste input "evj50pAdr4ulS4Gt7Tc8etdg"
type input "evj50pAdr4ulS4Gt7Tc8etdg"
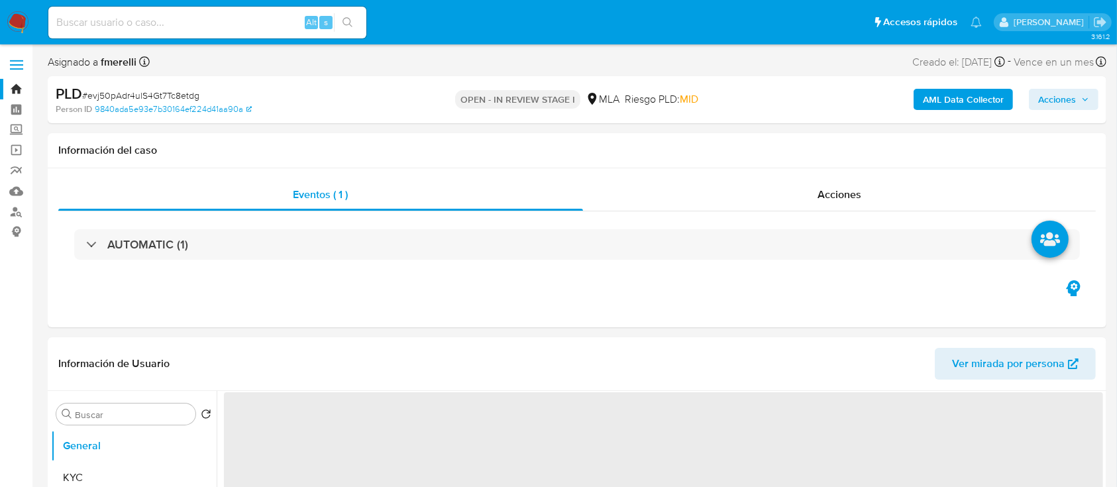
select select "10"
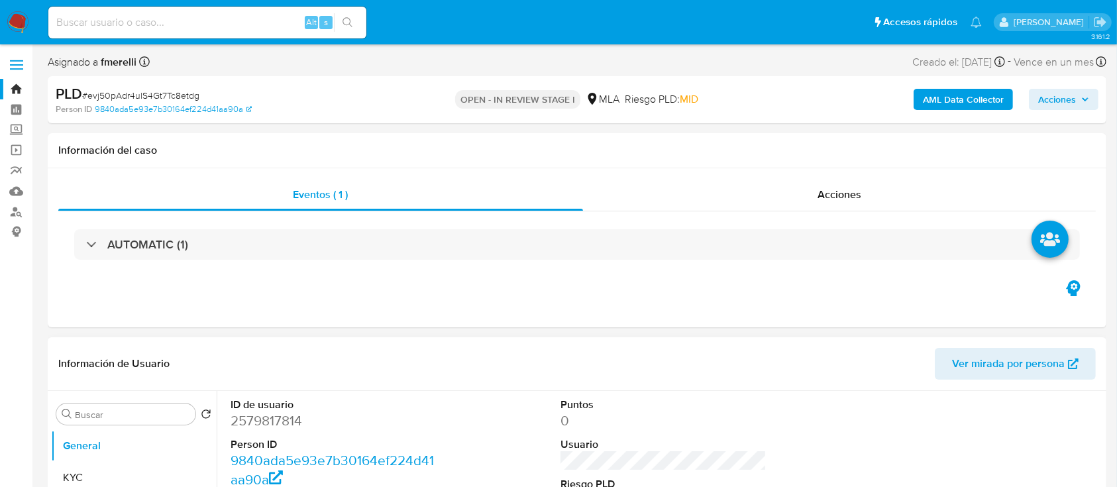
click at [289, 417] on dd "2579817814" at bounding box center [333, 420] width 207 height 19
copy dd "2579817814"
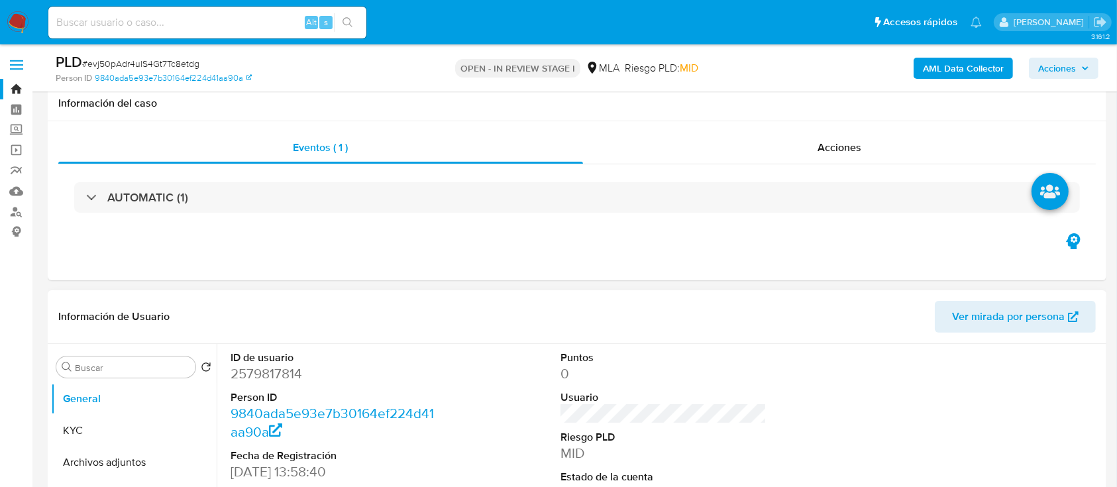
scroll to position [353, 0]
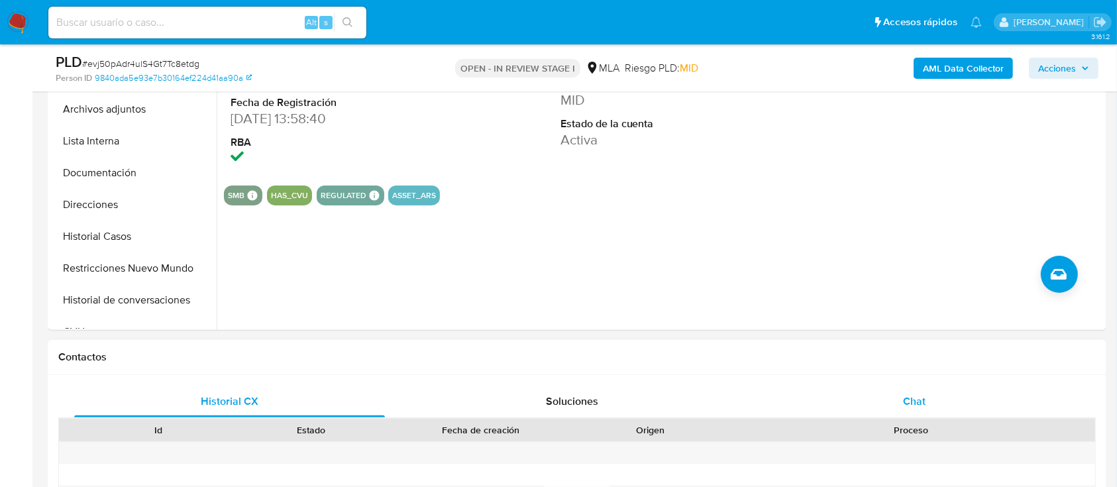
click at [939, 407] on div "Chat" at bounding box center [914, 401] width 311 height 32
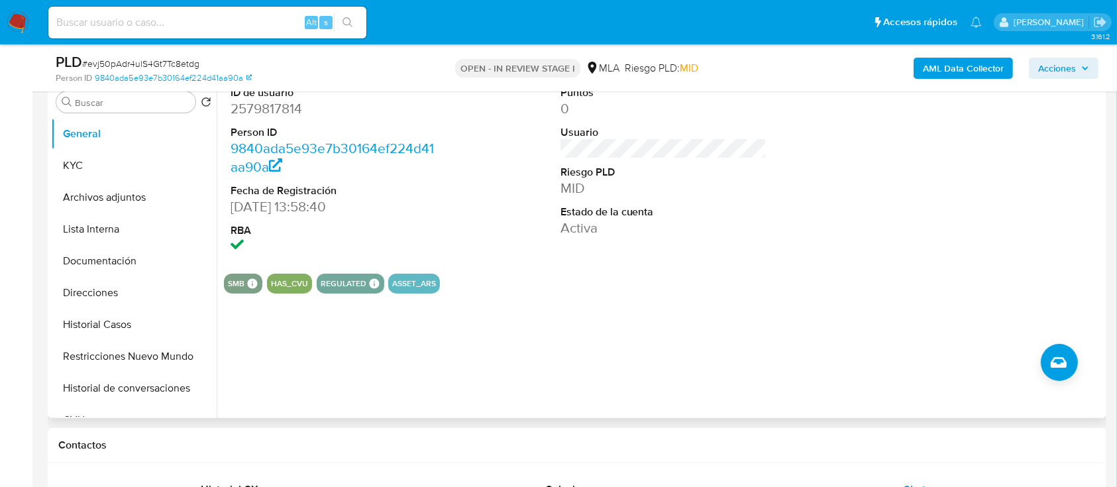
scroll to position [88, 0]
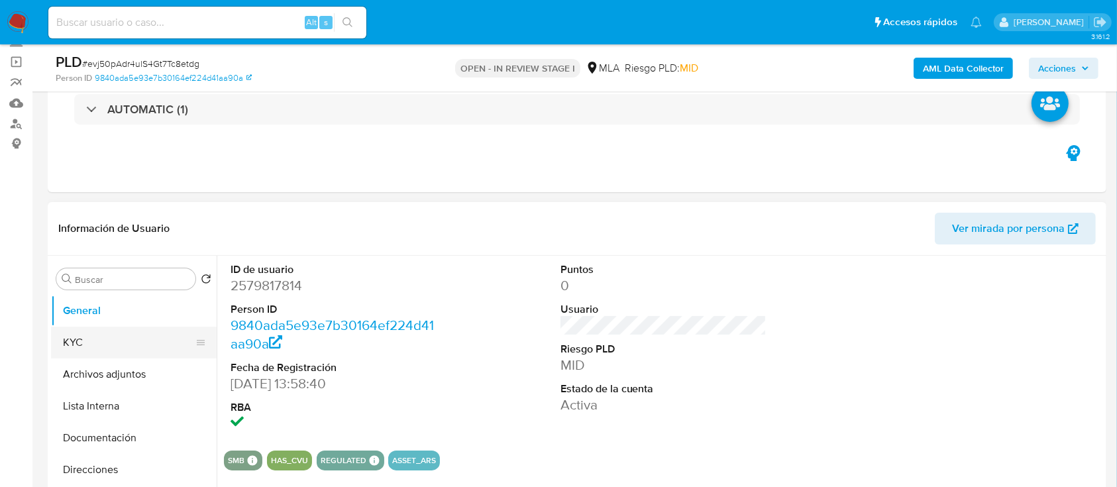
click at [87, 344] on button "KYC" at bounding box center [128, 343] width 155 height 32
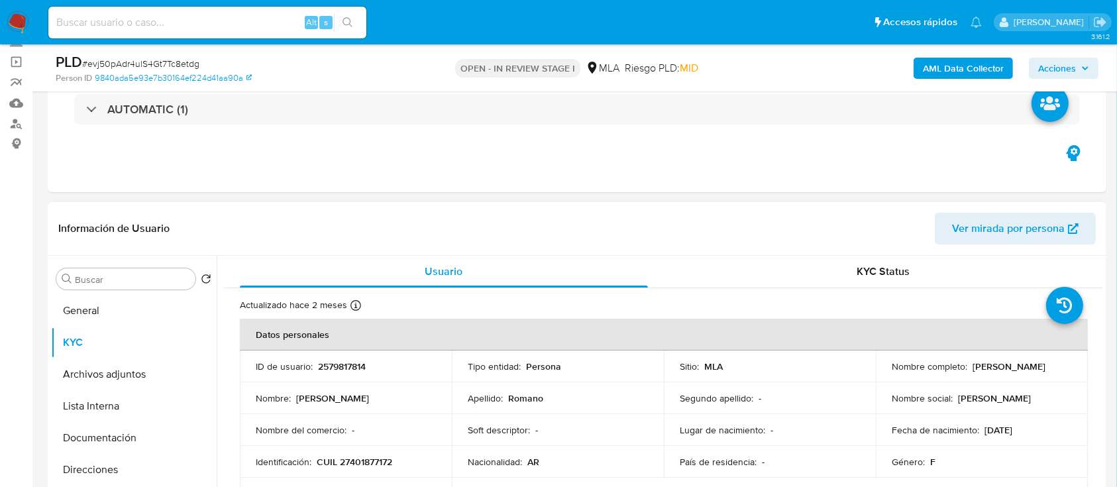
click at [346, 379] on td "ID de usuario : 2579817814" at bounding box center [346, 366] width 212 height 32
click at [363, 360] on p "2579817814" at bounding box center [342, 366] width 48 height 12
copy p "2579817814"
click at [354, 458] on p "CUIL 27401877172" at bounding box center [355, 462] width 76 height 12
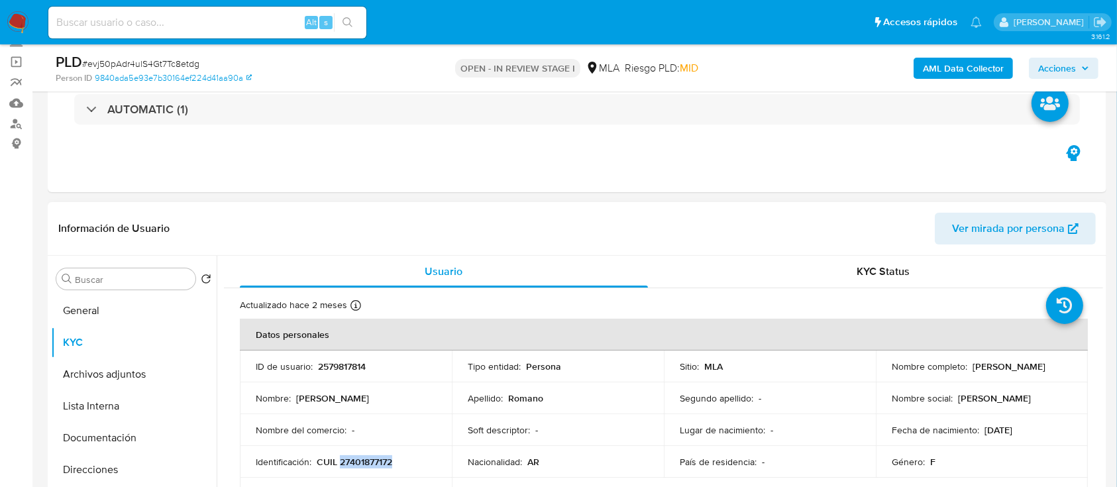
click at [354, 457] on p "CUIL 27401877172" at bounding box center [355, 462] width 76 height 12
copy p "27401877172"
click at [355, 462] on p "CUIL 27401877172" at bounding box center [355, 462] width 76 height 12
click at [355, 461] on p "CUIL 27401877172" at bounding box center [355, 462] width 76 height 12
click at [344, 363] on p "2579817814" at bounding box center [342, 366] width 48 height 12
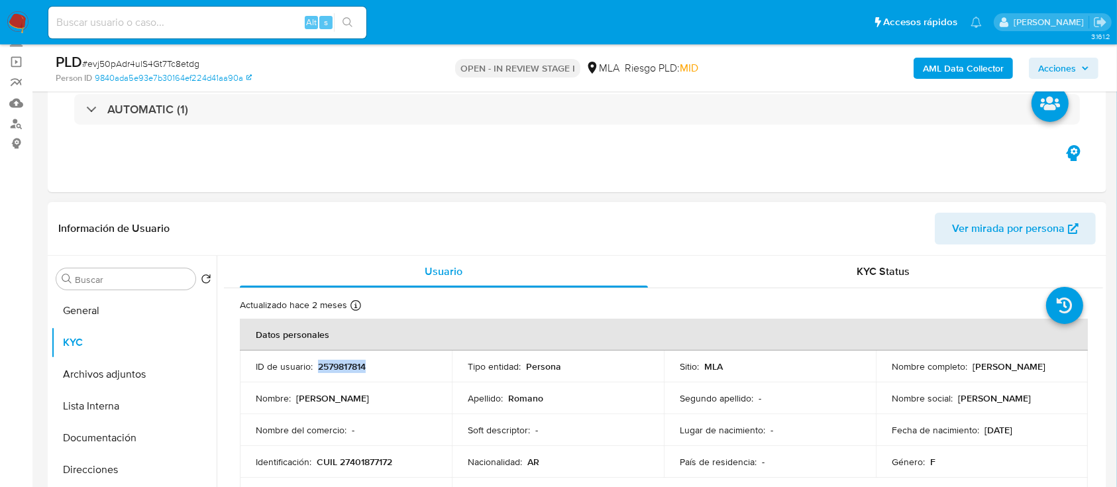
click at [344, 363] on p "2579817814" at bounding box center [342, 366] width 48 height 12
copy p "2579817814"
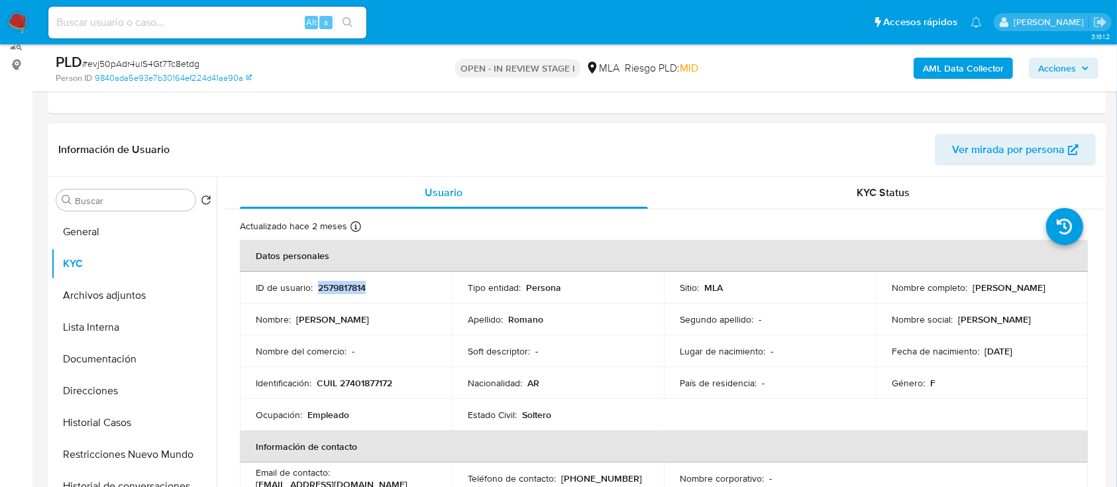
scroll to position [265, 0]
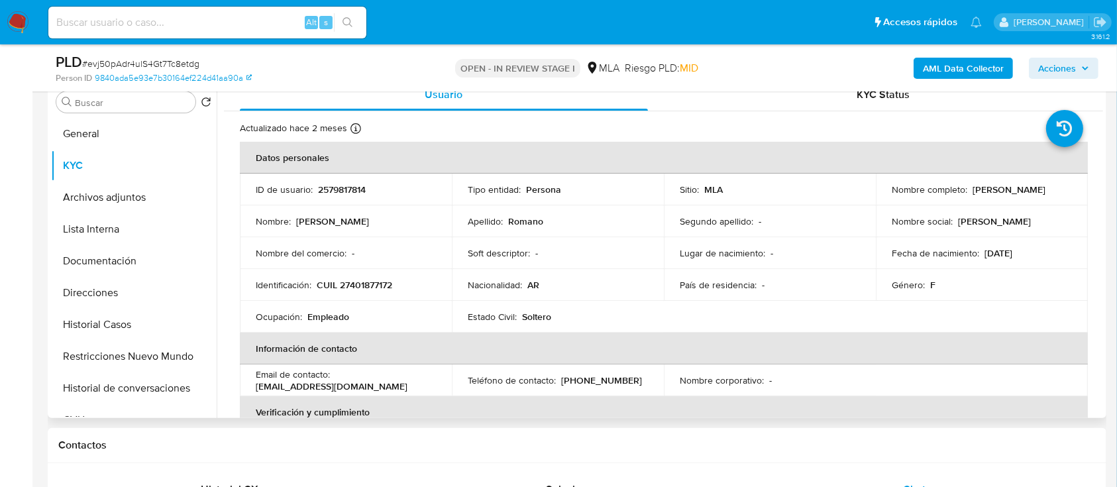
click at [358, 286] on p "CUIL 27401877172" at bounding box center [355, 285] width 76 height 12
click at [358, 285] on p "CUIL 27401877172" at bounding box center [355, 285] width 76 height 12
copy p "27401877172"
click at [138, 138] on button "General" at bounding box center [128, 134] width 155 height 32
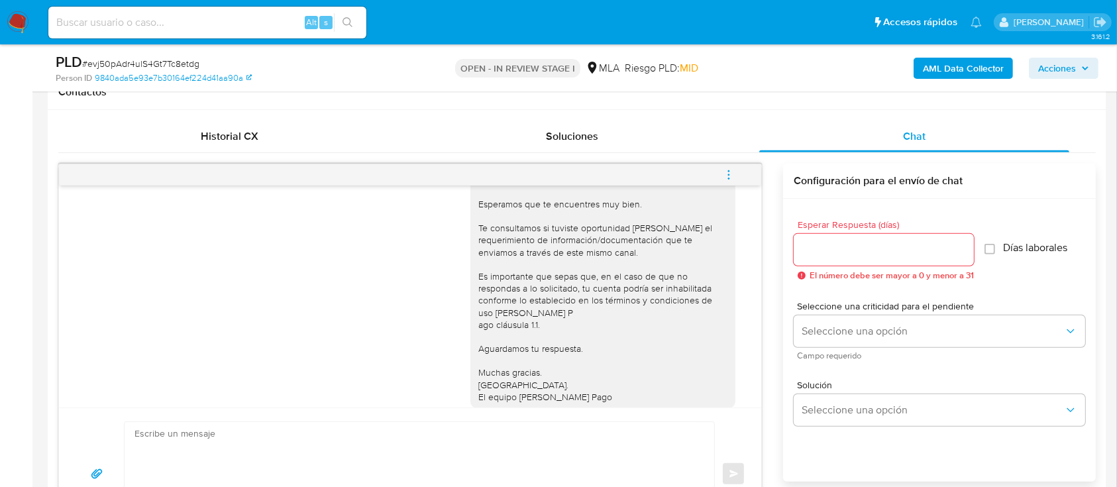
scroll to position [731, 0]
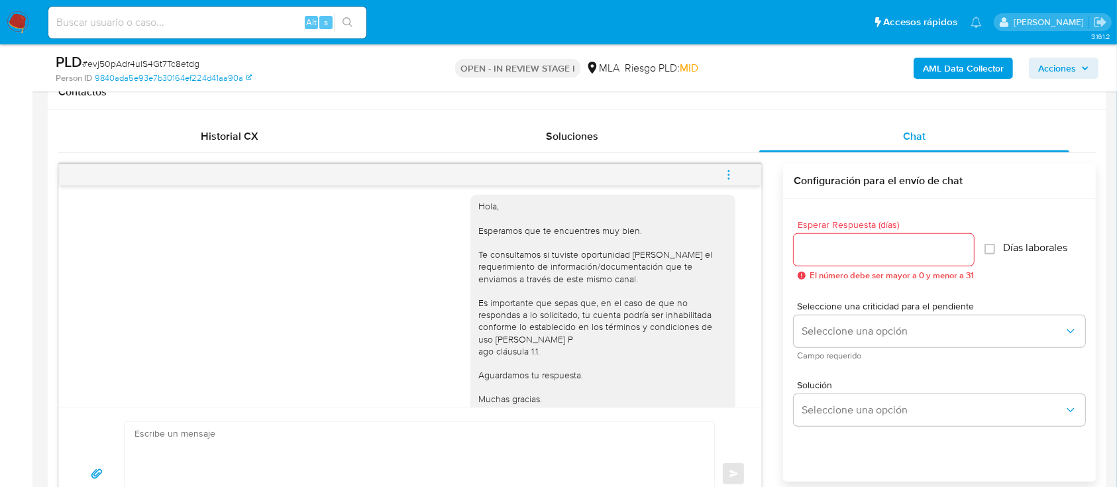
drag, startPoint x: 638, startPoint y: 201, endPoint x: 684, endPoint y: 207, distance: 45.4
copy span "17/09/2025"
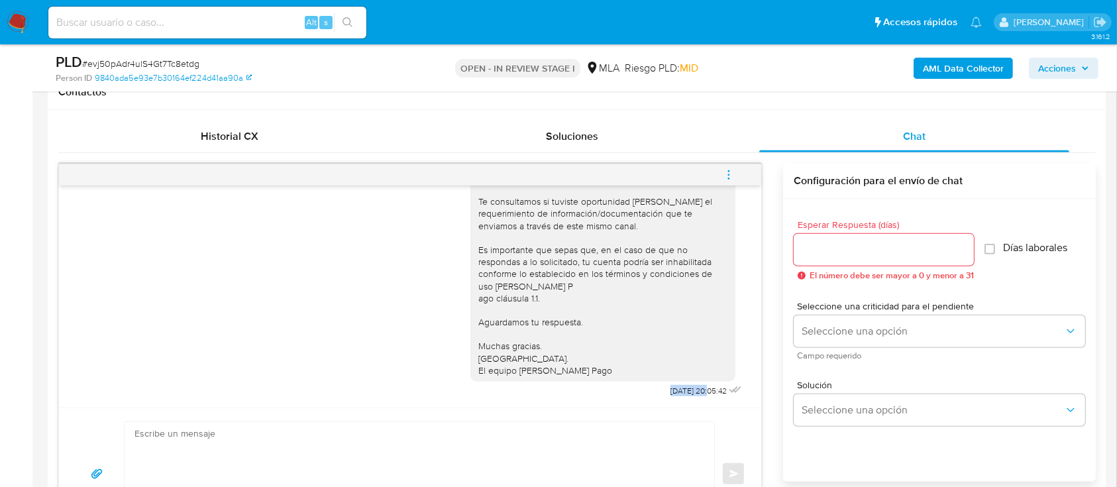
drag, startPoint x: 642, startPoint y: 387, endPoint x: 678, endPoint y: 391, distance: 36.0
click at [678, 391] on span "22/09/2025 20:05:42" at bounding box center [698, 390] width 56 height 11
copy span "22/09/2025"
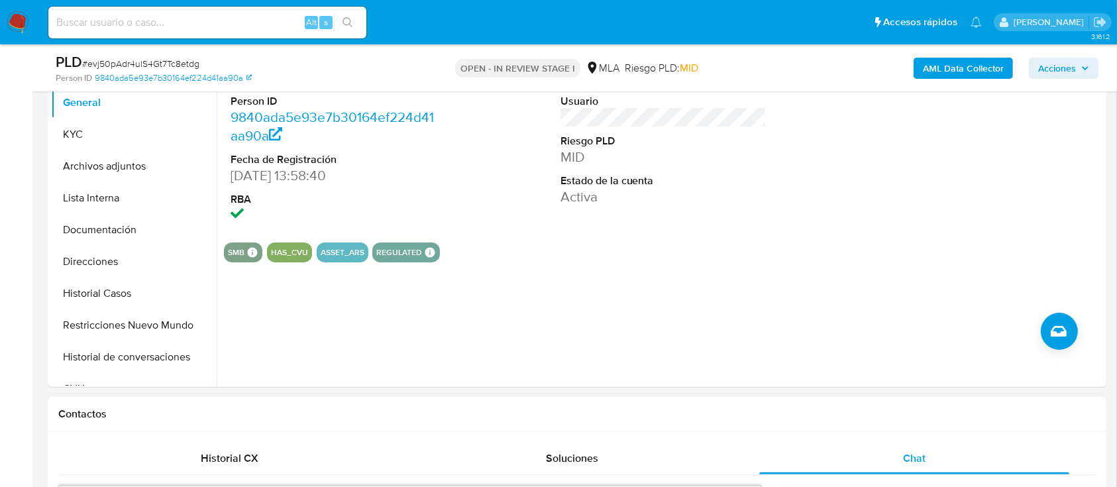
scroll to position [441, 0]
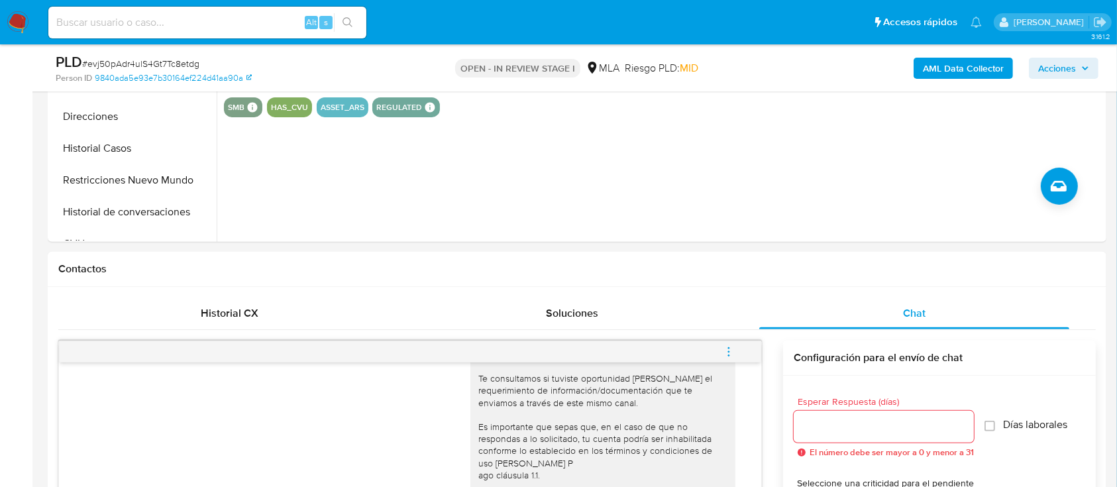
click at [726, 357] on span "menu-action" at bounding box center [729, 352] width 12 height 32
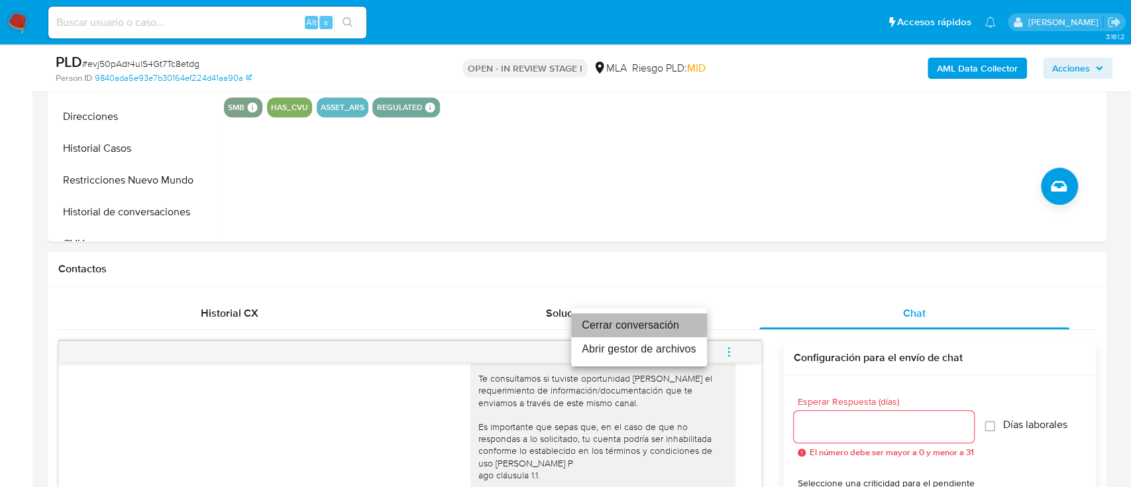
click at [636, 321] on li "Cerrar conversación" at bounding box center [639, 325] width 136 height 24
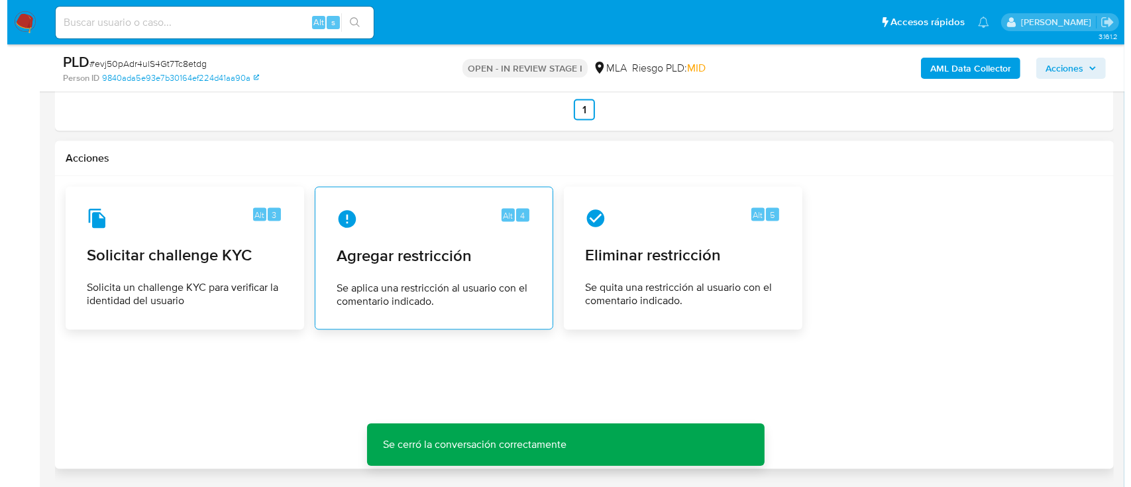
scroll to position [2119, 0]
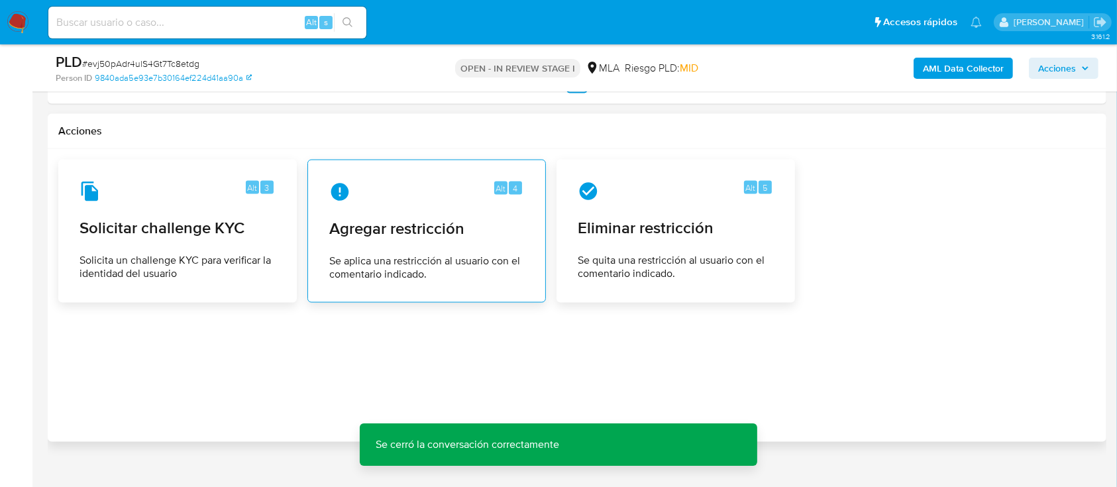
click at [355, 244] on div "Alt 4 Agregar restricción Se aplica una restricción al usuario con el comentari…" at bounding box center [427, 231] width 216 height 121
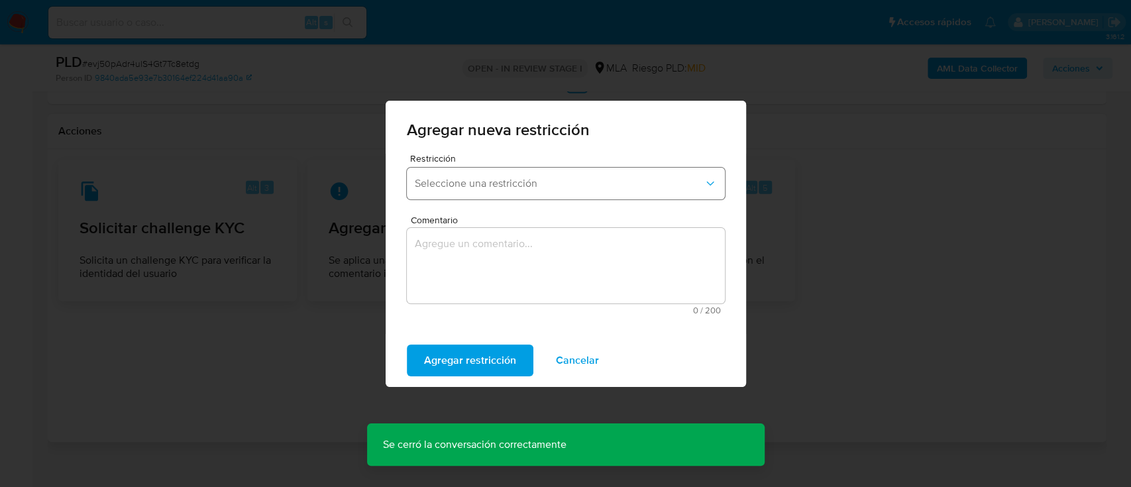
click at [449, 190] on button "Seleccione una restricción" at bounding box center [566, 184] width 318 height 32
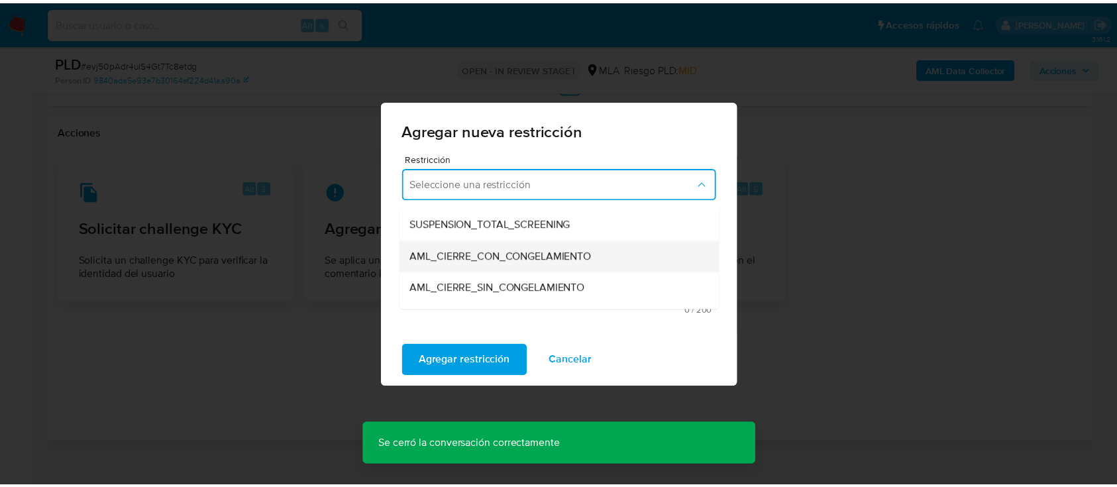
scroll to position [176, 0]
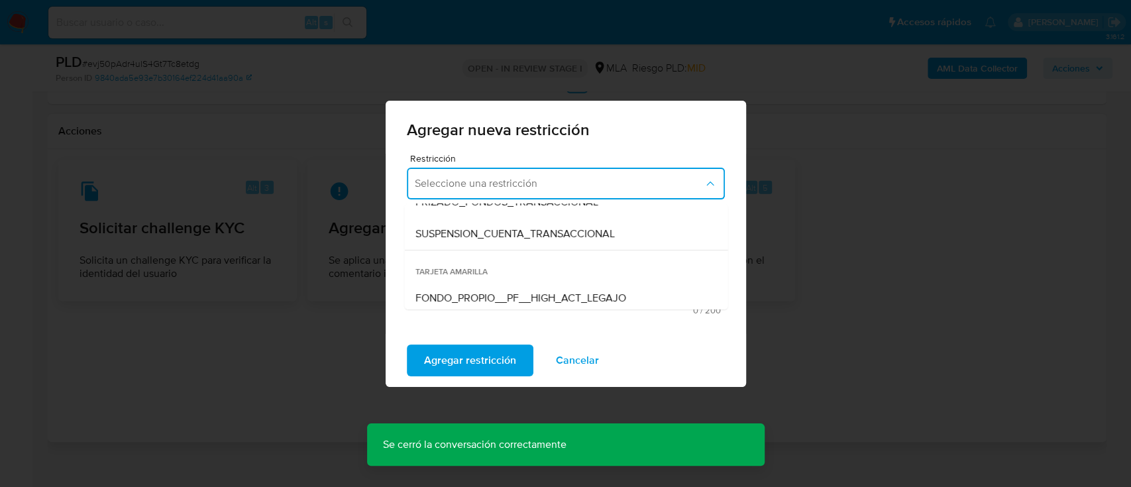
click at [480, 240] on span "SUSPENSION_CUENTA_TRANSACCIONAL" at bounding box center [514, 233] width 199 height 13
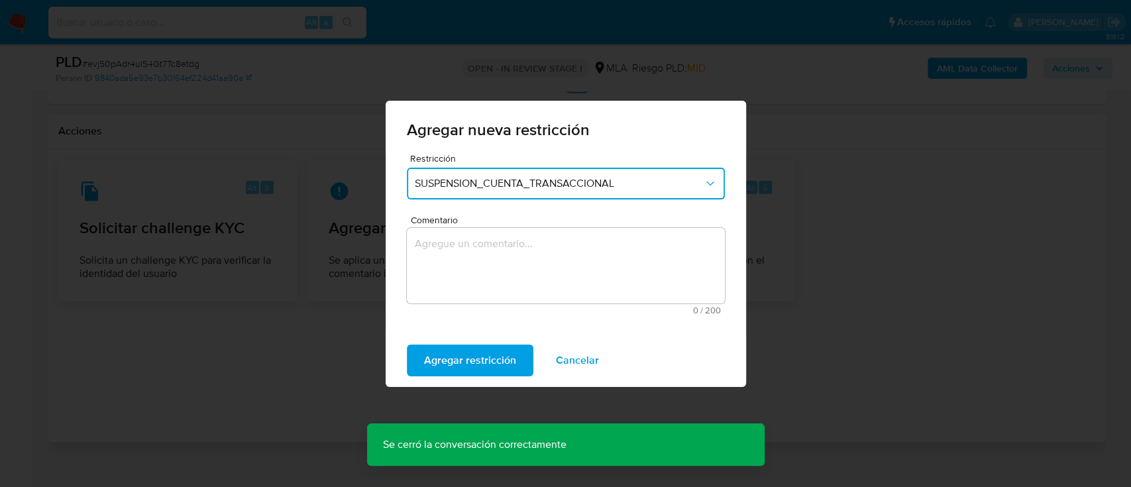
click at [462, 258] on textarea "Comentario" at bounding box center [566, 266] width 318 height 76
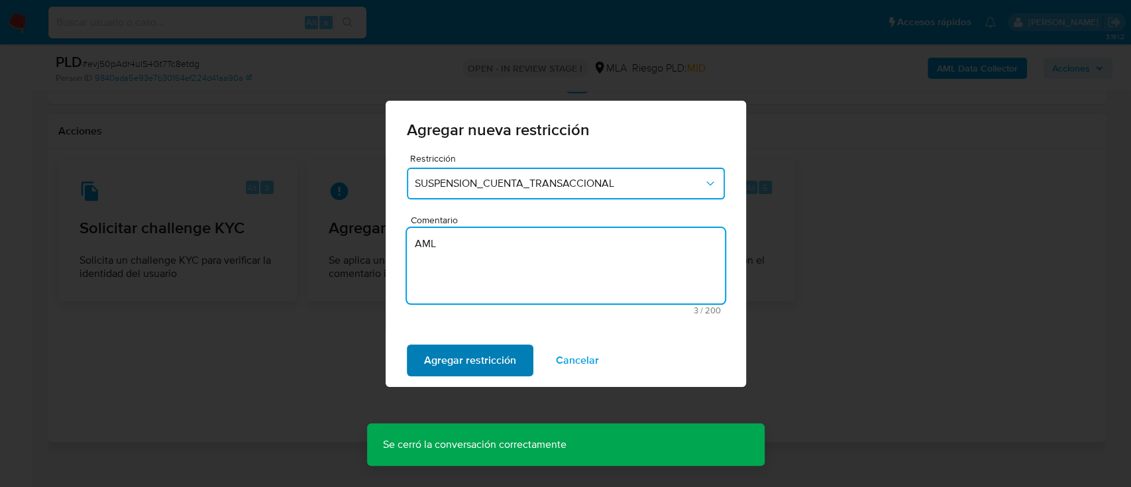
type textarea "AML"
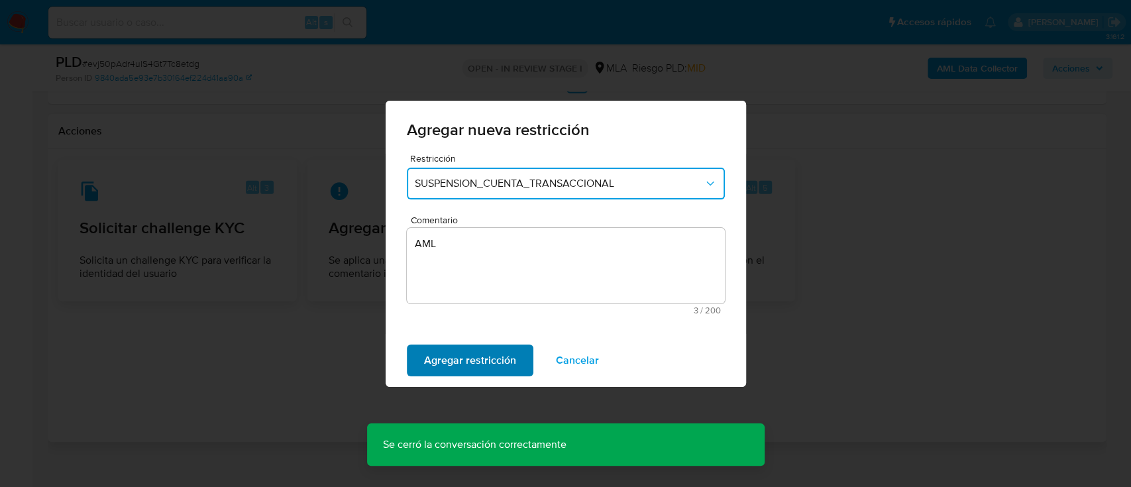
click at [443, 353] on span "Agregar restricción" at bounding box center [470, 360] width 92 height 29
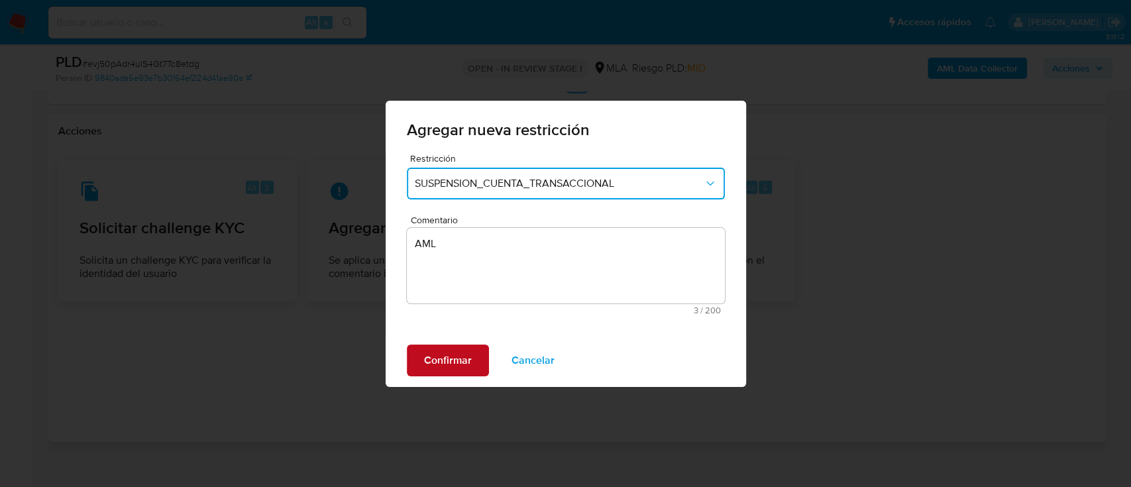
click at [443, 352] on span "Confirmar" at bounding box center [448, 360] width 48 height 29
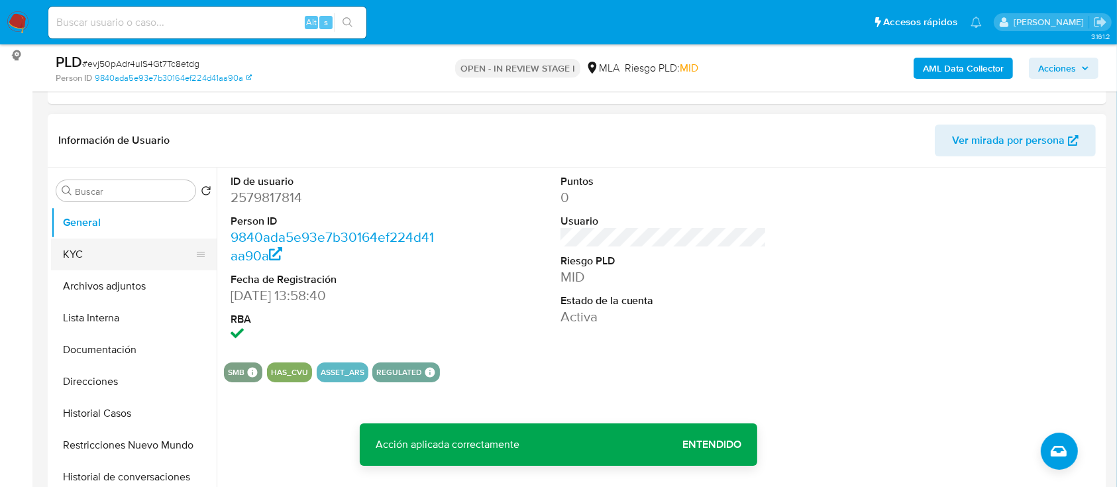
click at [84, 242] on button "KYC" at bounding box center [128, 254] width 155 height 32
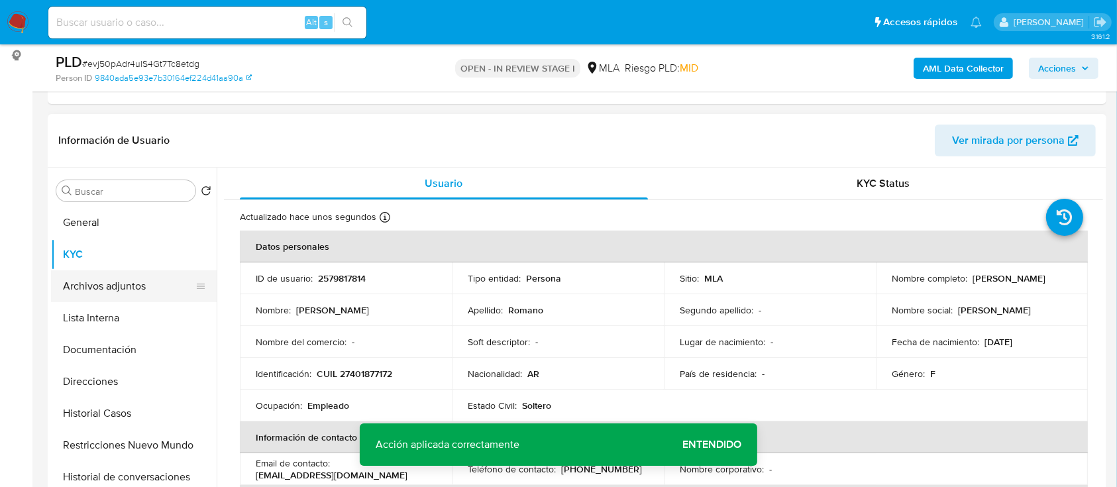
click at [115, 285] on button "Archivos adjuntos" at bounding box center [128, 286] width 155 height 32
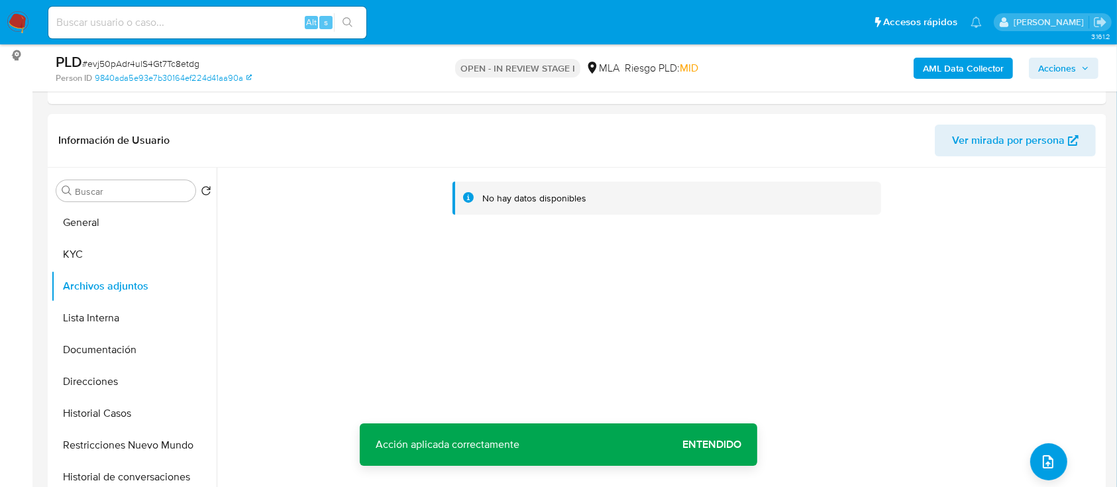
click at [947, 67] on b "AML Data Collector" at bounding box center [963, 68] width 81 height 21
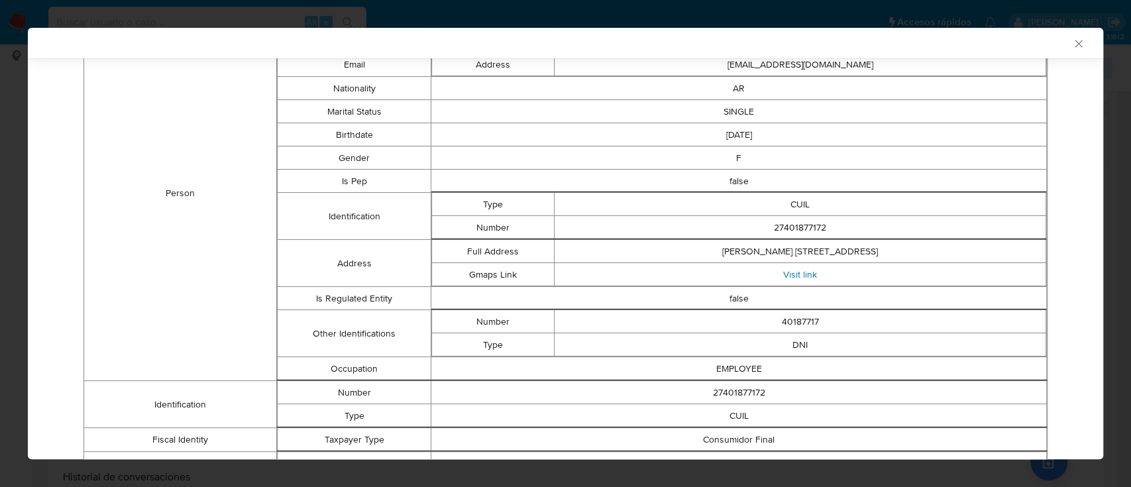
scroll to position [0, 0]
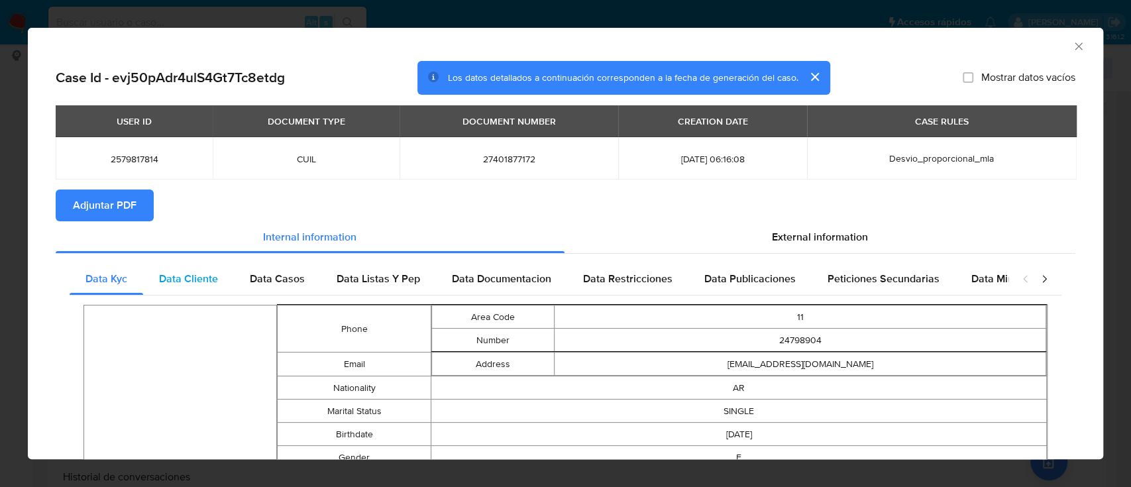
click at [194, 282] on span "Data Cliente" at bounding box center [188, 278] width 59 height 15
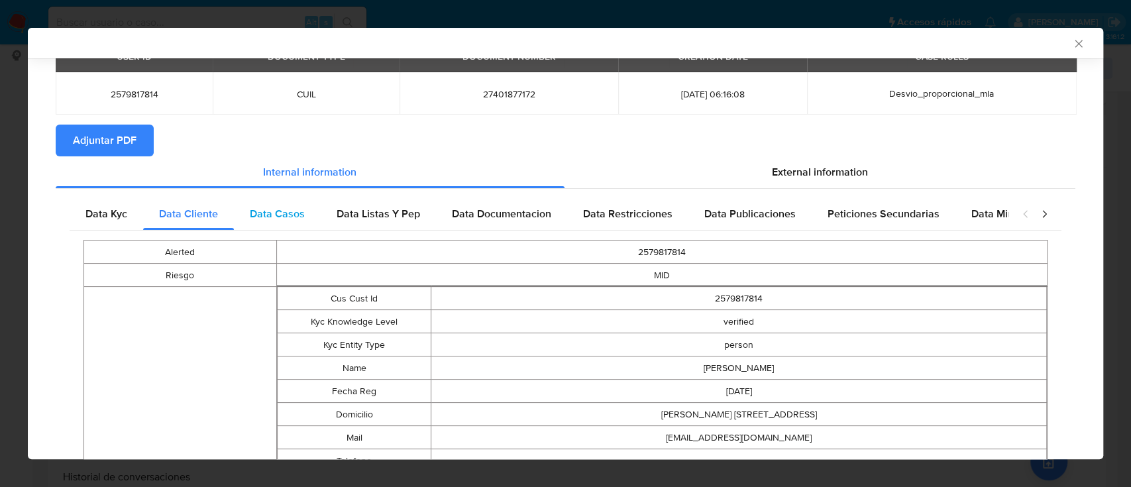
click at [298, 218] on span "Data Casos" at bounding box center [277, 213] width 55 height 15
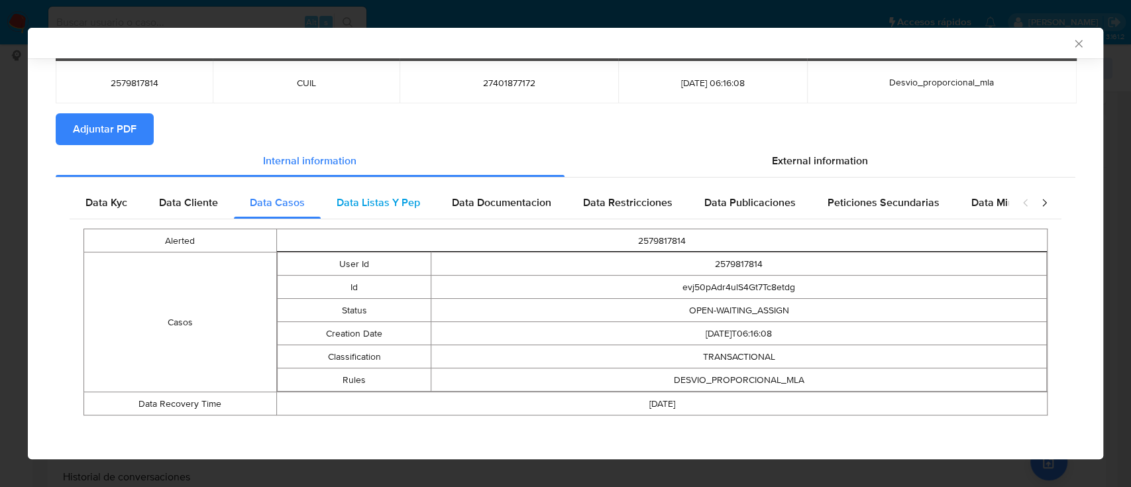
scroll to position [76, 0]
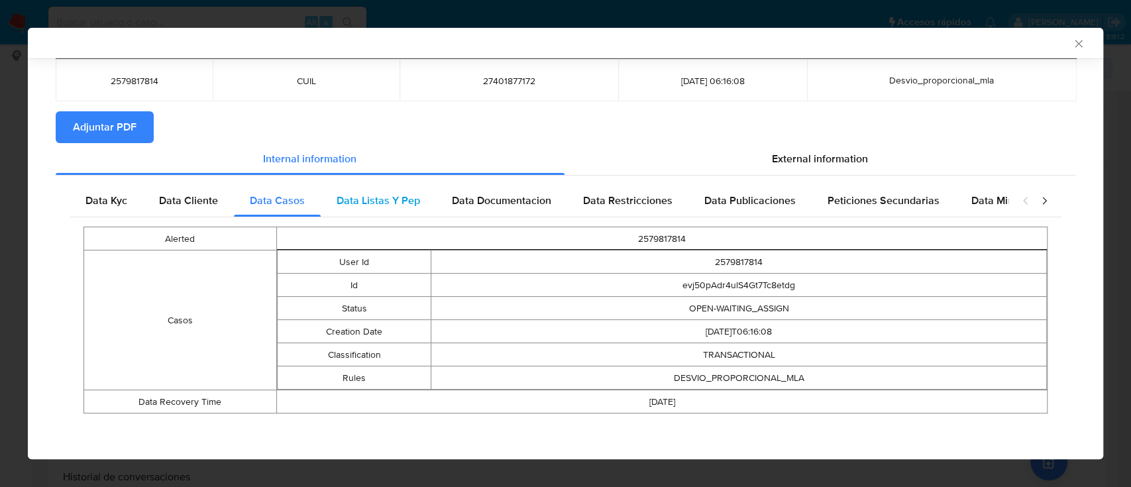
click at [354, 193] on span "Data Listas Y Pep" at bounding box center [377, 200] width 83 height 15
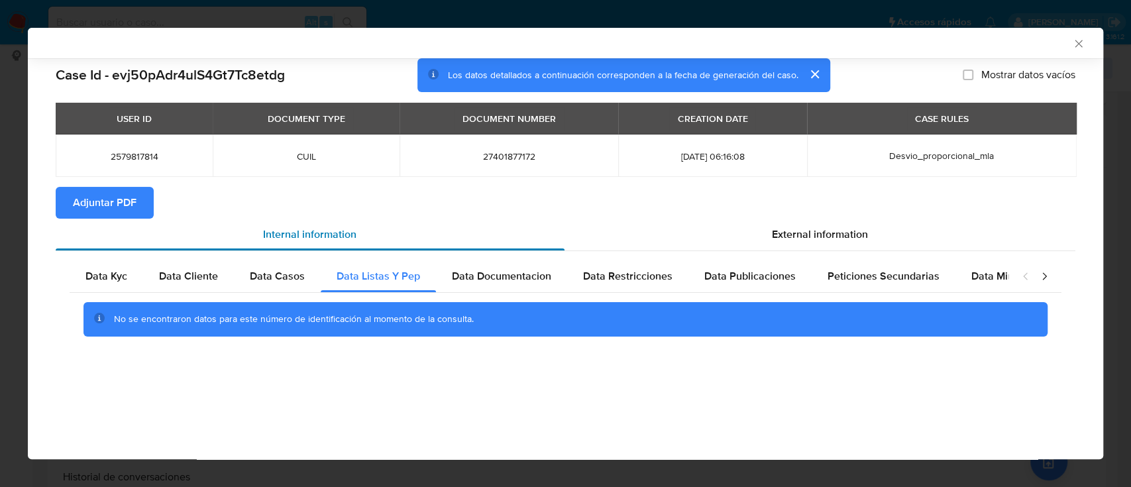
scroll to position [0, 0]
click at [493, 274] on span "Data Documentacion" at bounding box center [501, 275] width 99 height 15
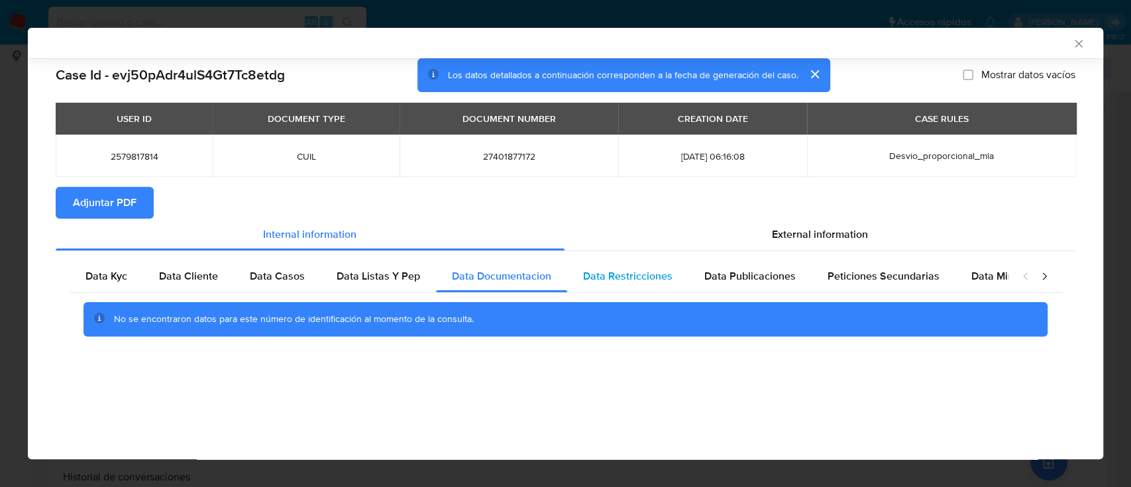
click at [617, 276] on span "Data Restricciones" at bounding box center [627, 275] width 89 height 15
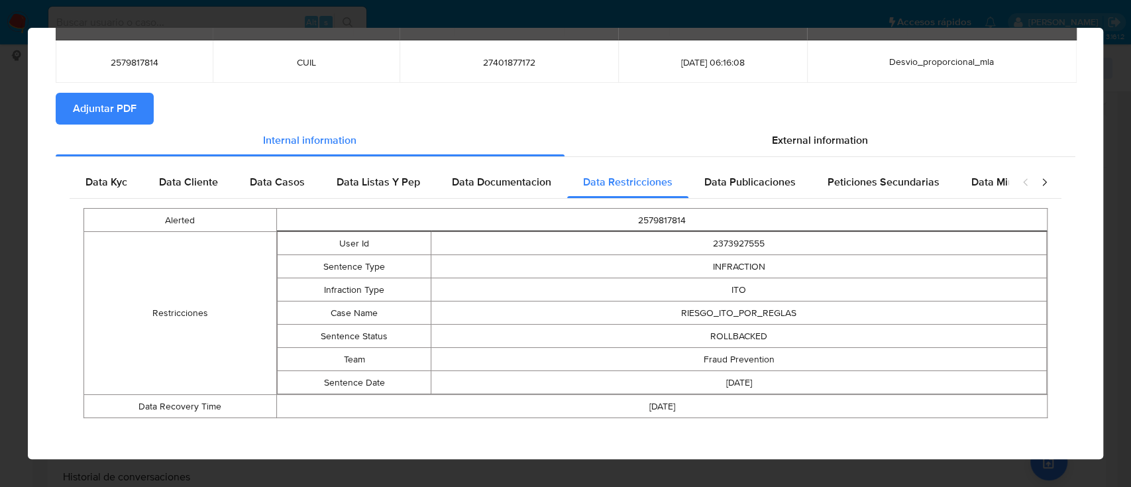
scroll to position [99, 0]
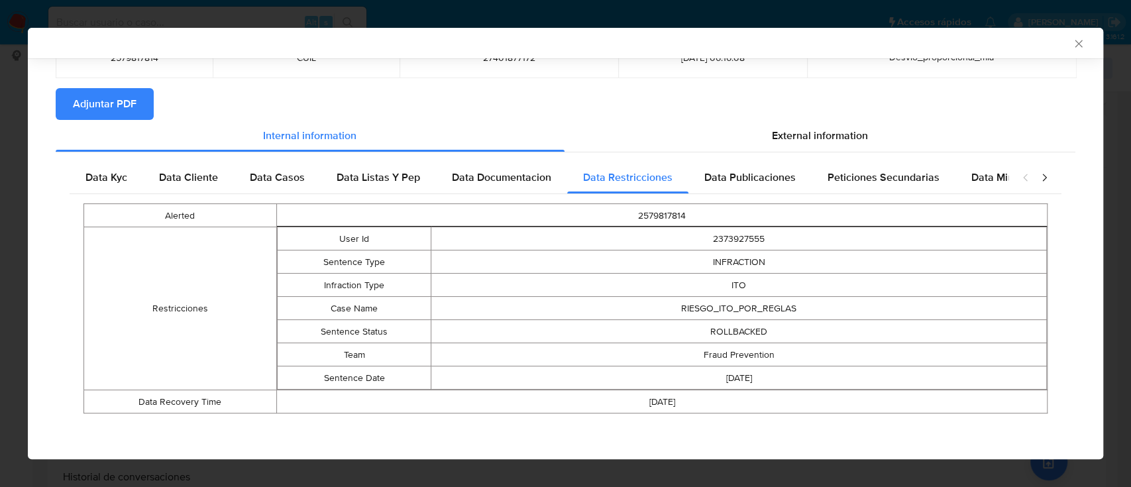
drag, startPoint x: 750, startPoint y: 181, endPoint x: 799, endPoint y: 199, distance: 52.8
click at [750, 181] on span "Data Publicaciones" at bounding box center [749, 177] width 91 height 15
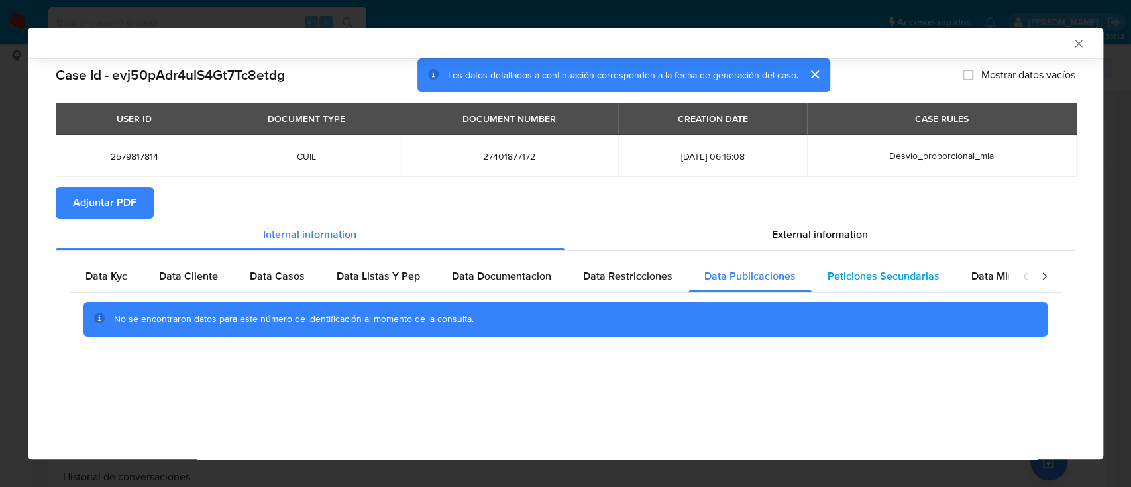
click at [858, 285] on div "Peticiones Secundarias" at bounding box center [883, 276] width 144 height 32
click at [957, 273] on div "Data Minoridad" at bounding box center [1007, 276] width 105 height 32
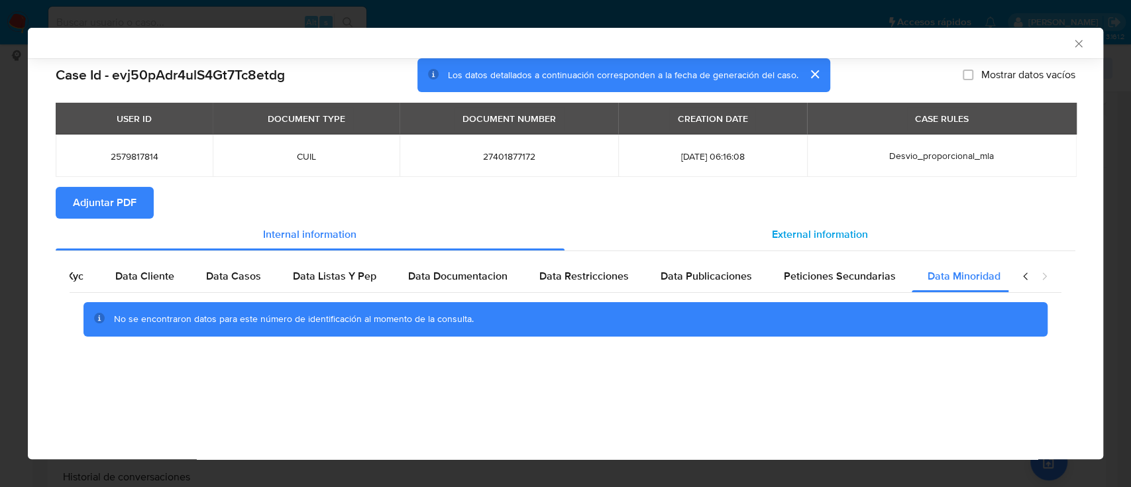
scroll to position [0, 44]
click at [840, 227] on span "External information" at bounding box center [820, 234] width 96 height 15
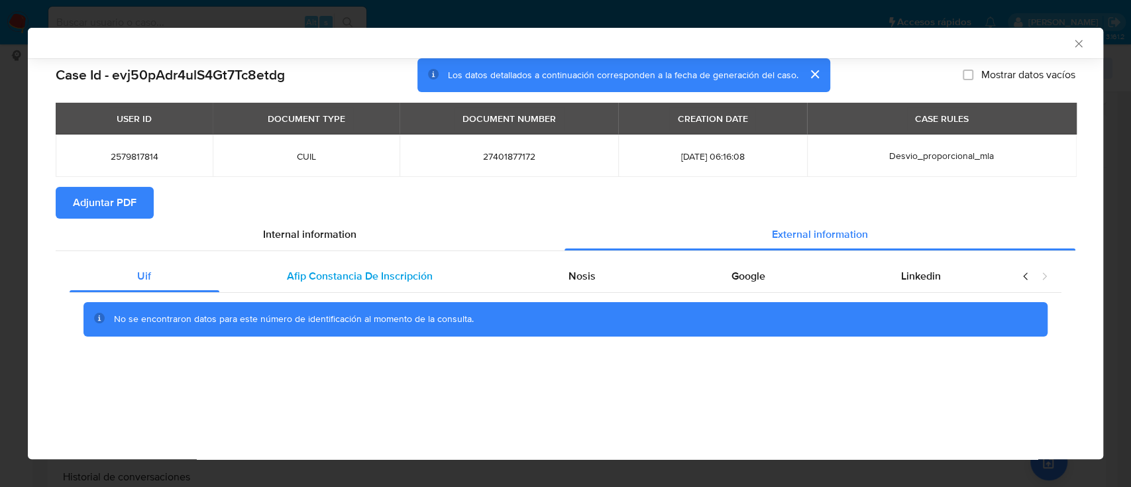
scroll to position [0, 0]
click at [440, 280] on div "Afip Constancia De Inscripción" at bounding box center [359, 276] width 281 height 32
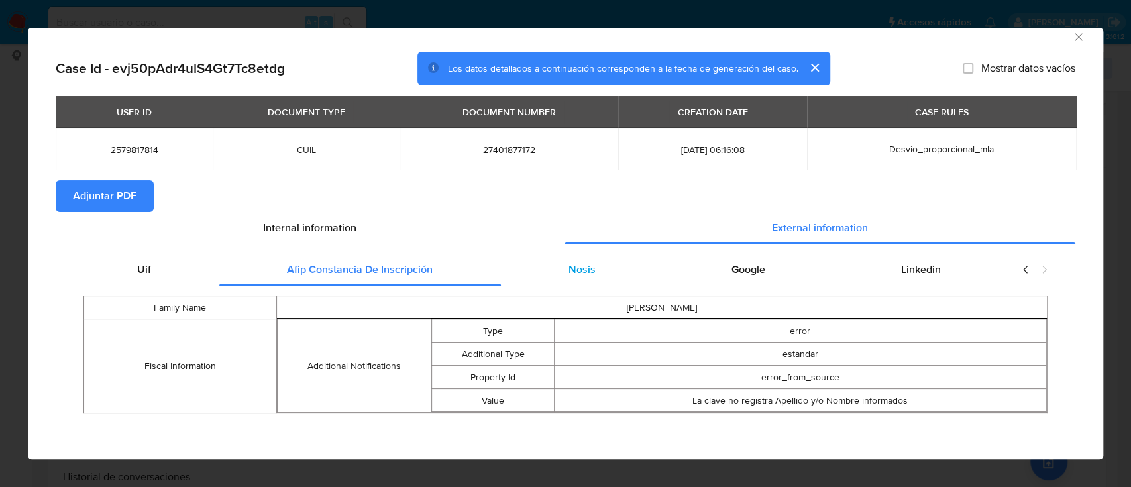
click at [572, 273] on span "Nosis" at bounding box center [581, 269] width 27 height 15
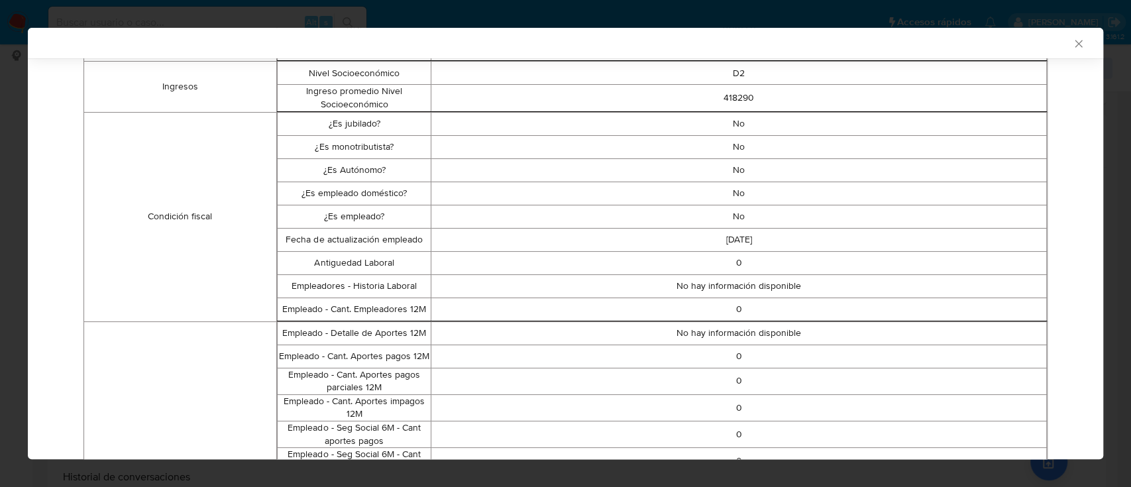
scroll to position [271, 0]
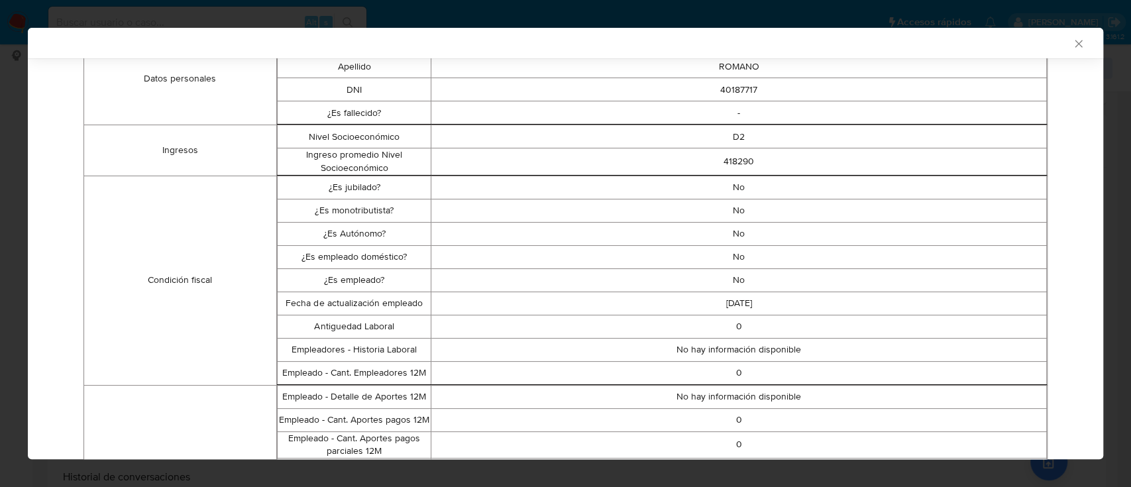
drag, startPoint x: 334, startPoint y: 195, endPoint x: 744, endPoint y: 290, distance: 421.4
click at [744, 290] on tbody "¿Es jubilado? No ¿Es monotributista? No ¿Es Autónomo? No ¿Es empleado doméstico…" at bounding box center [661, 280] width 769 height 209
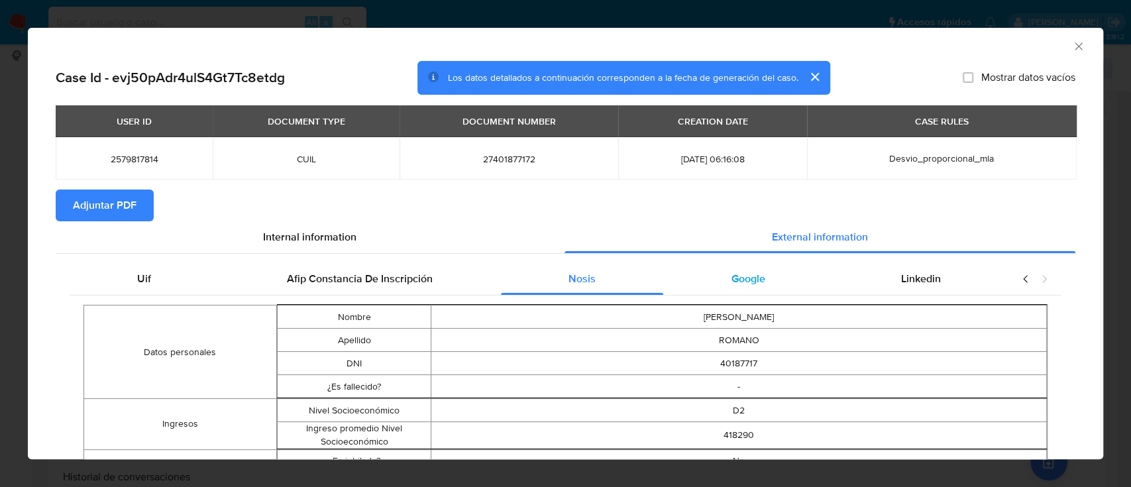
click at [706, 288] on div "Google" at bounding box center [748, 279] width 170 height 32
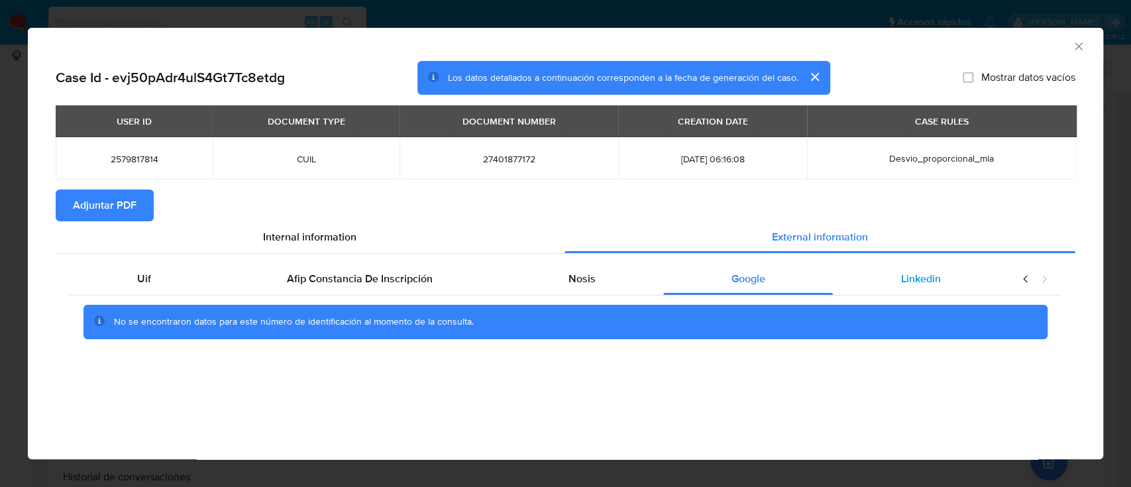
click at [880, 283] on div "Linkedin" at bounding box center [921, 279] width 176 height 32
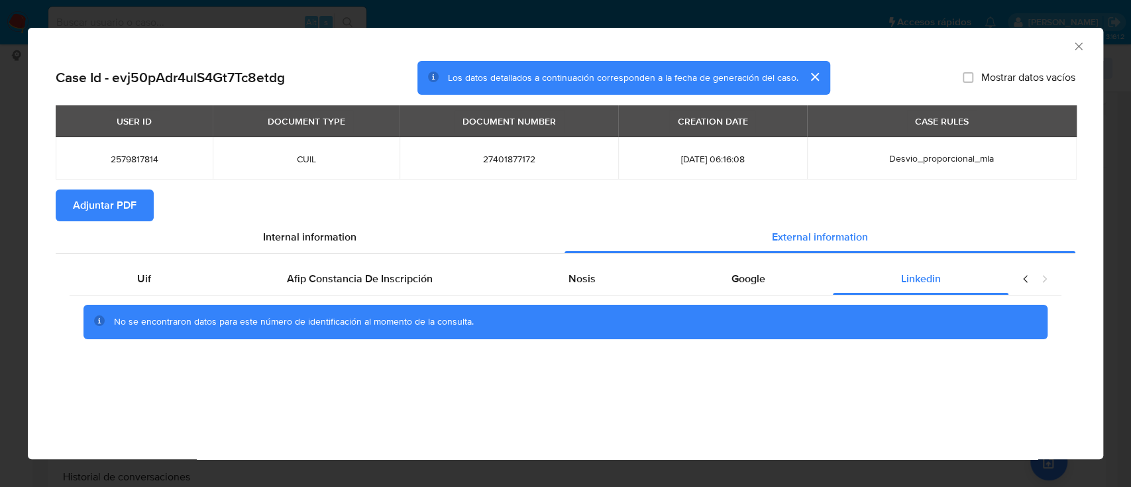
drag, startPoint x: 118, startPoint y: 201, endPoint x: 138, endPoint y: 158, distance: 47.4
click at [119, 201] on span "Adjuntar PDF" at bounding box center [105, 205] width 64 height 29
click at [1076, 53] on div "AML Data Collector" at bounding box center [565, 44] width 1075 height 33
click at [1081, 45] on icon "Cerrar ventana" at bounding box center [1078, 46] width 13 height 13
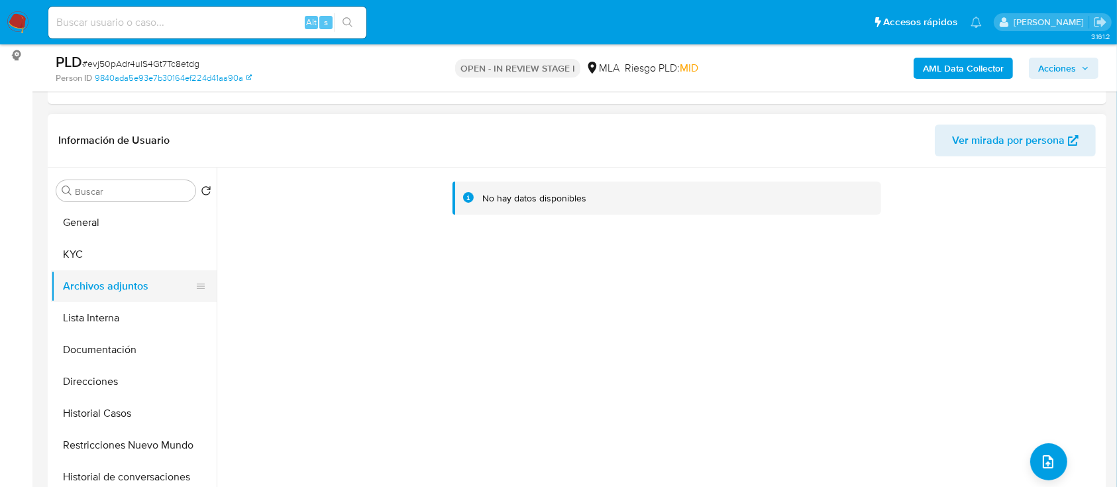
click at [72, 262] on button "KYC" at bounding box center [134, 254] width 166 height 32
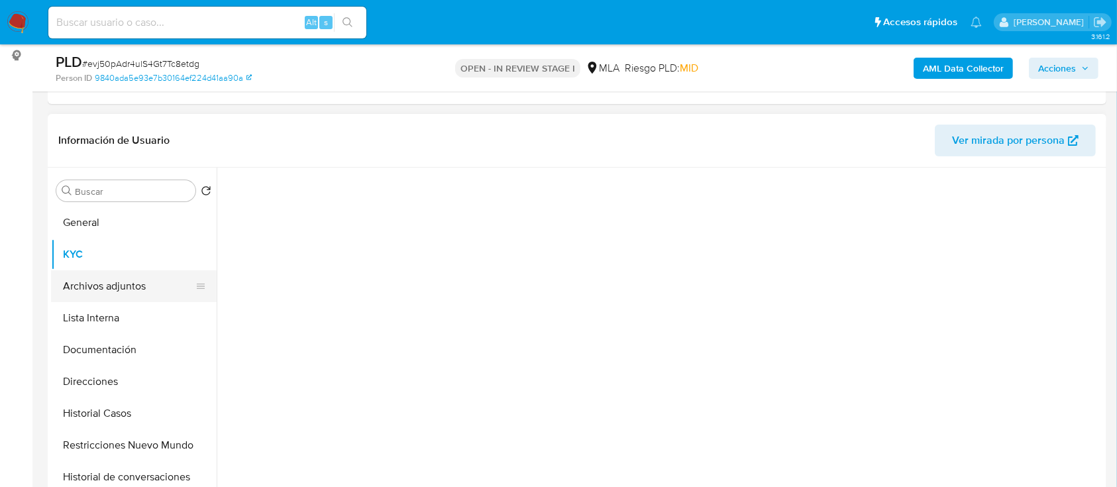
click at [84, 278] on button "Archivos adjuntos" at bounding box center [128, 286] width 155 height 32
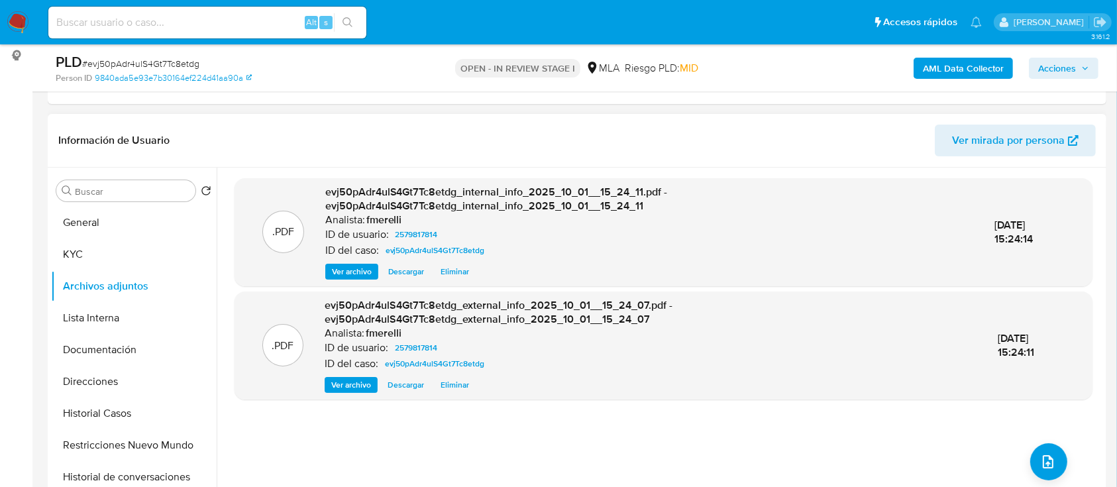
click at [344, 266] on span "Ver archivo" at bounding box center [352, 271] width 40 height 13
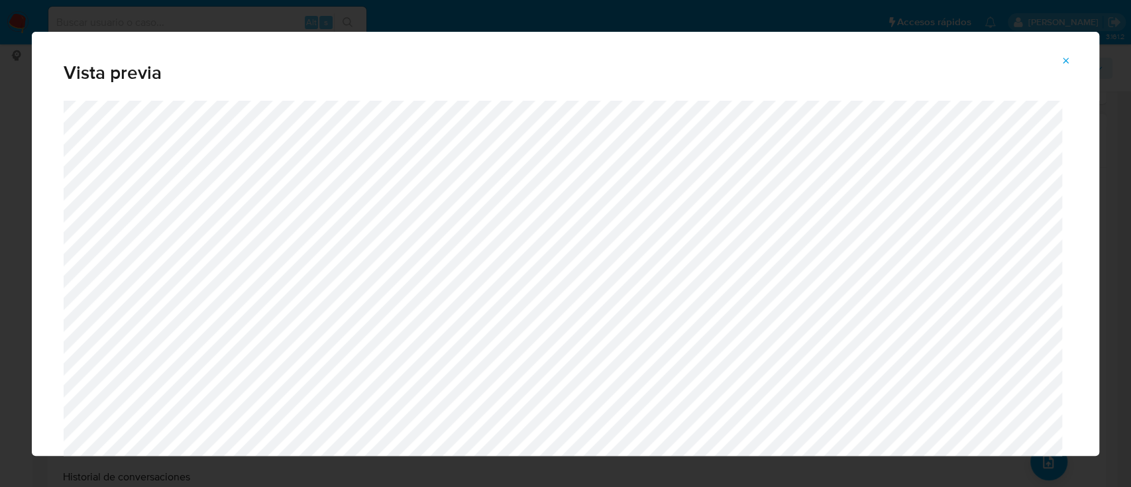
click at [1060, 62] on icon "Attachment preview" at bounding box center [1065, 61] width 11 height 11
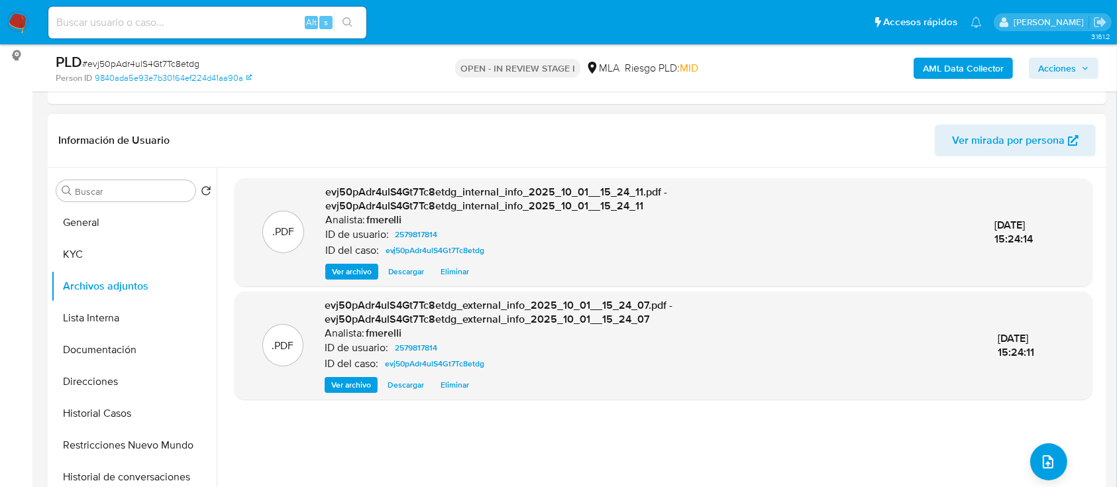
click at [366, 378] on span "Ver archivo" at bounding box center [351, 384] width 40 height 13
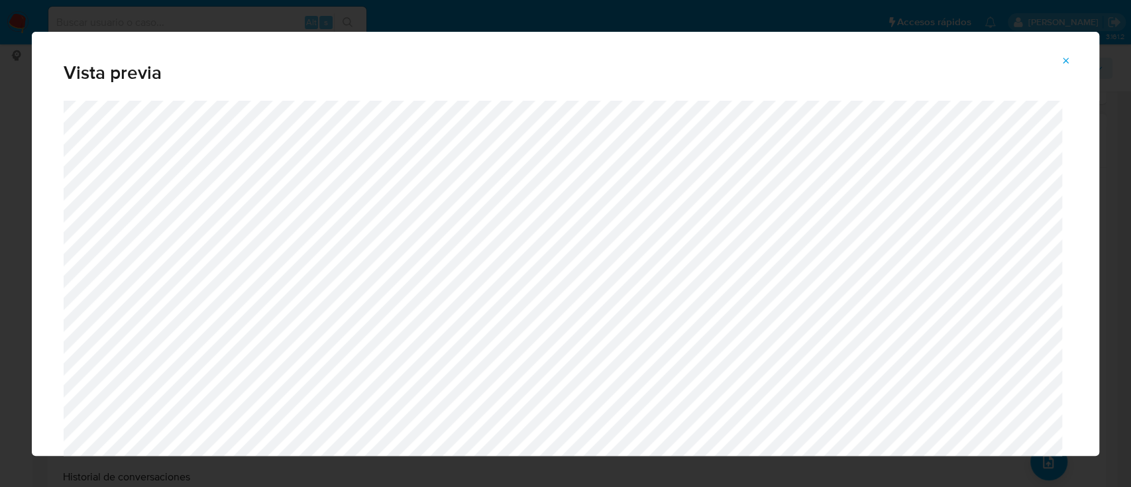
click at [1058, 59] on button "Attachment preview" at bounding box center [1065, 60] width 29 height 21
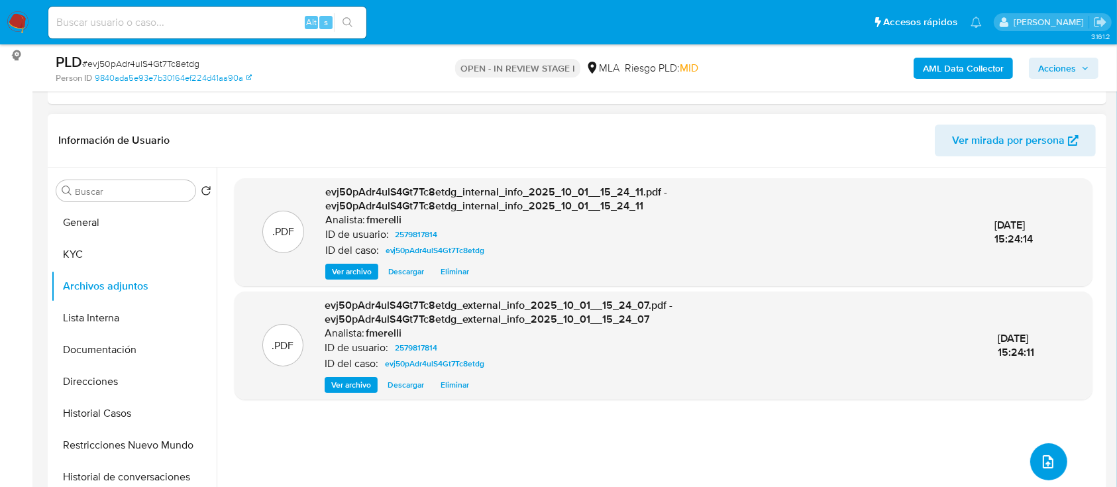
click at [1033, 470] on button "upload-file" at bounding box center [1048, 461] width 37 height 37
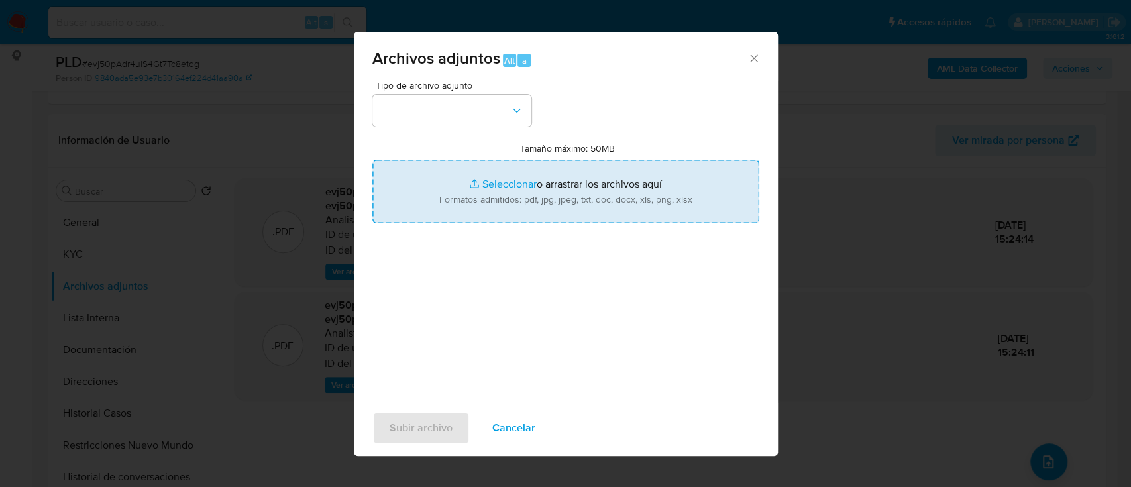
type input "C:\fakepath\NOSIS_Manager_InformeIndividual_27401877172_654927_20251001145215.p…"
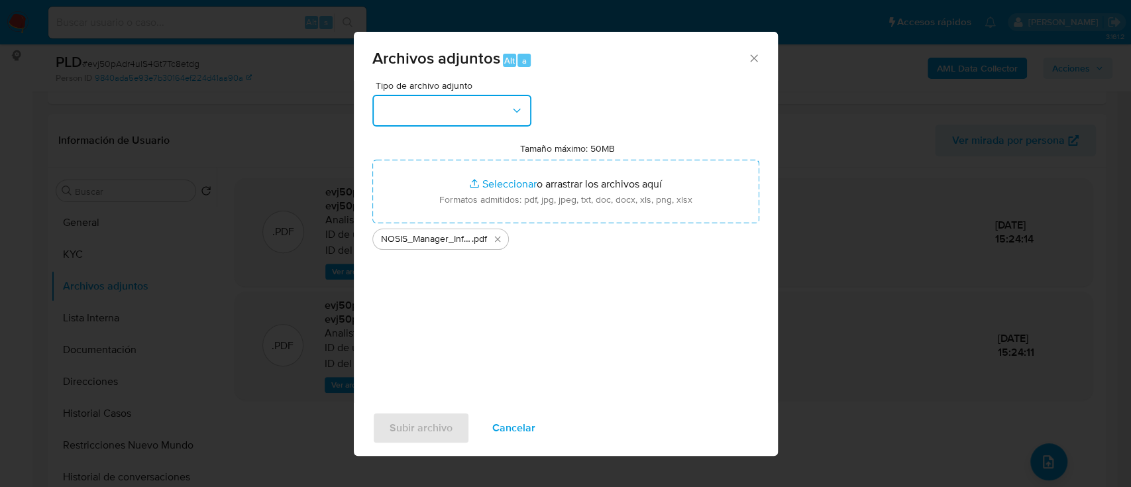
click at [484, 111] on button "button" at bounding box center [451, 111] width 159 height 32
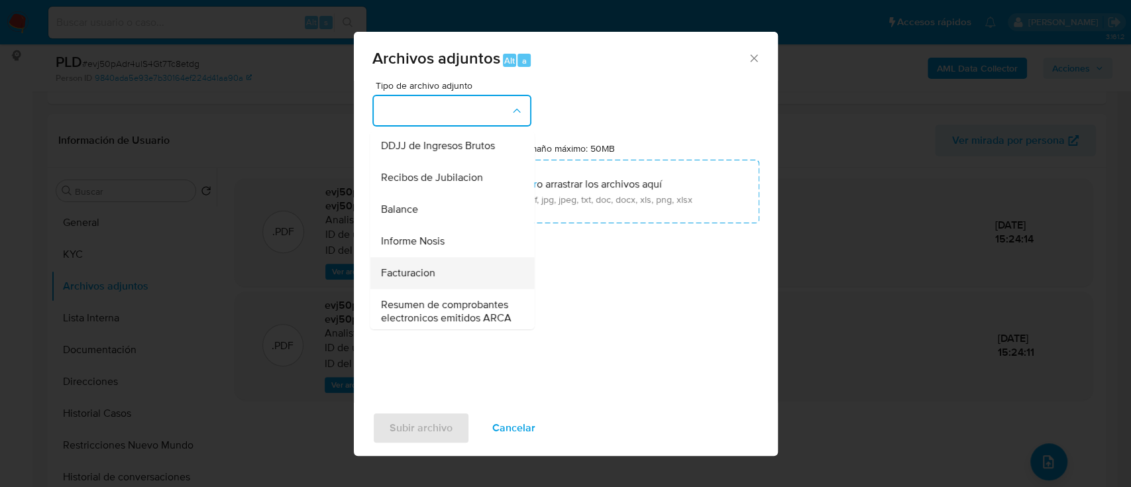
scroll to position [441, 0]
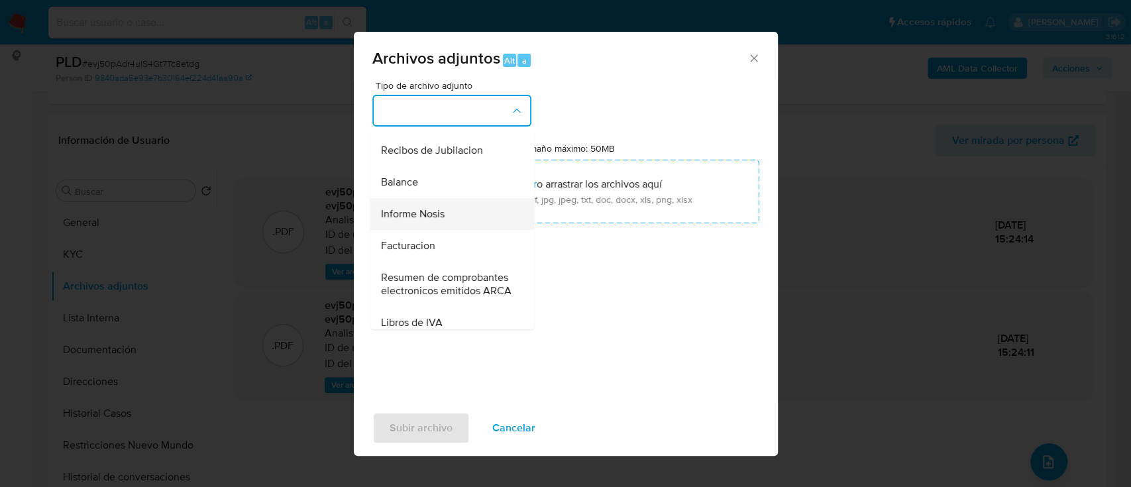
click at [445, 230] on div "Informe Nosis" at bounding box center [447, 214] width 135 height 32
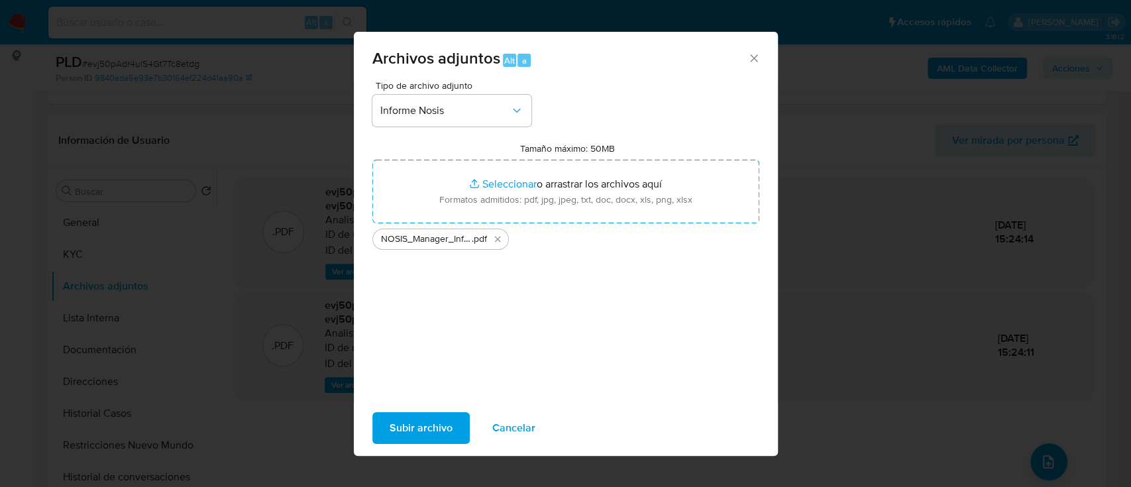
click at [414, 440] on span "Subir archivo" at bounding box center [420, 427] width 63 height 29
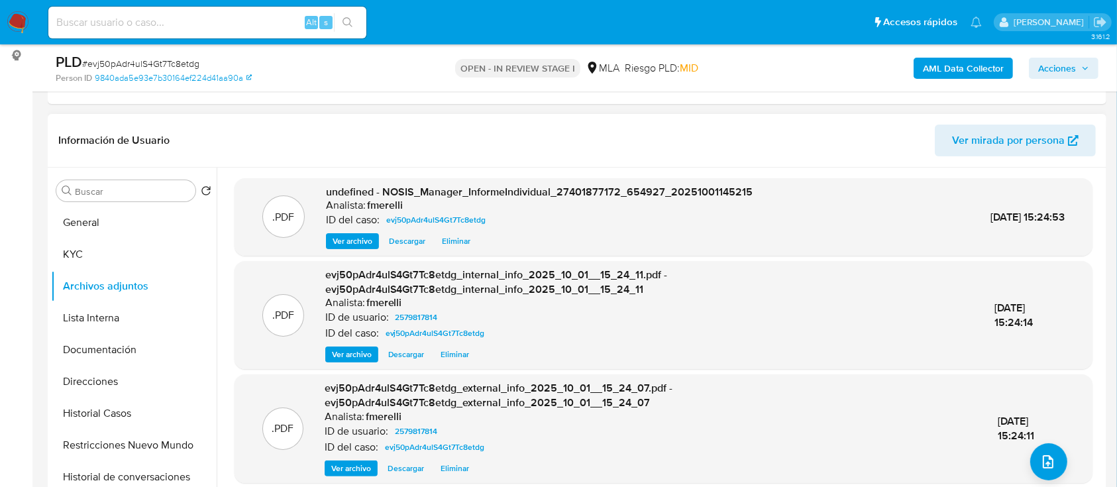
click at [368, 245] on span "Ver archivo" at bounding box center [352, 240] width 40 height 13
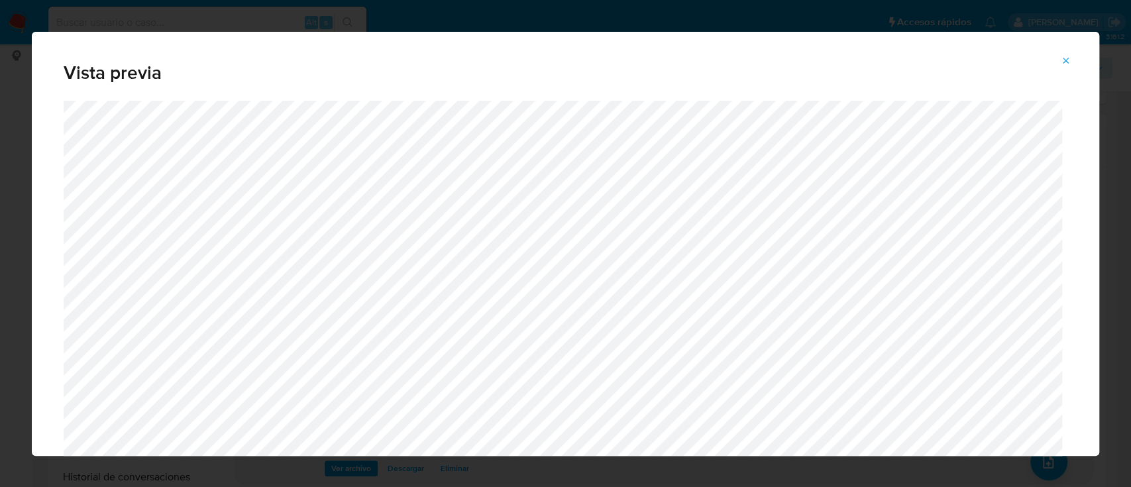
click at [1066, 61] on icon "Attachment preview" at bounding box center [1066, 61] width 6 height 6
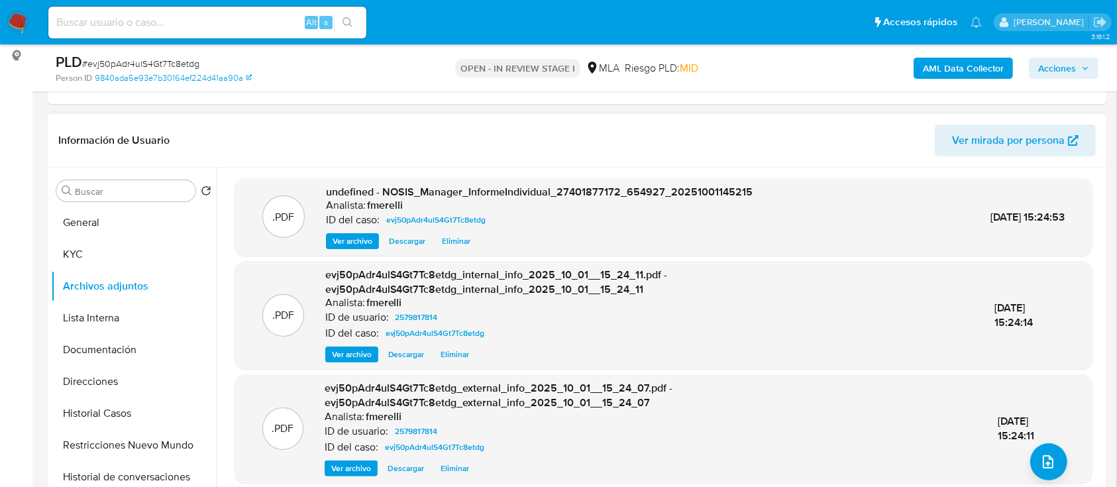
click at [1033, 440] on div "01/Oct/2025 15:24:11" at bounding box center [1030, 428] width 67 height 28
click at [1040, 462] on icon "upload-file" at bounding box center [1048, 462] width 16 height 16
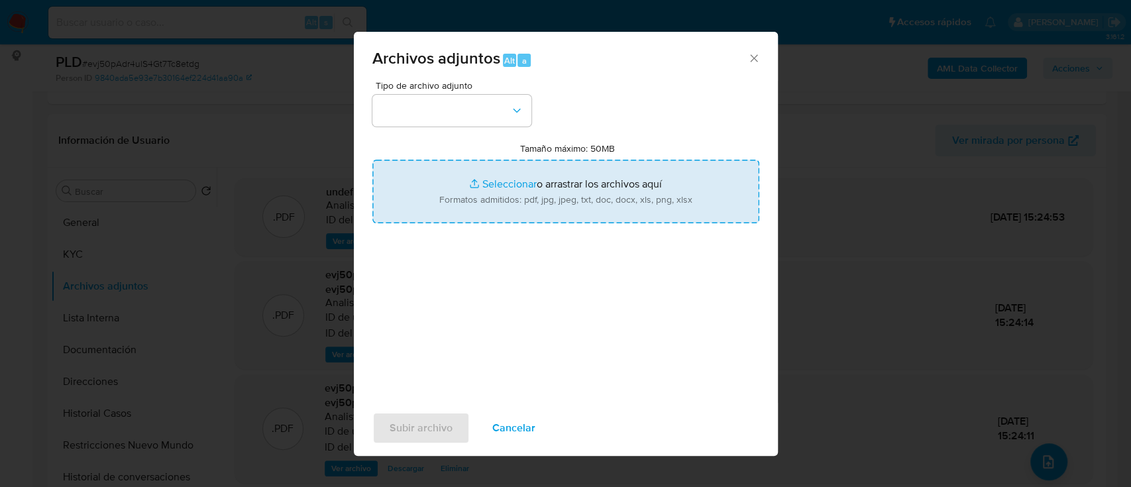
type input "C:\fakepath\Movimientos - USer 2579817814.xlsx"
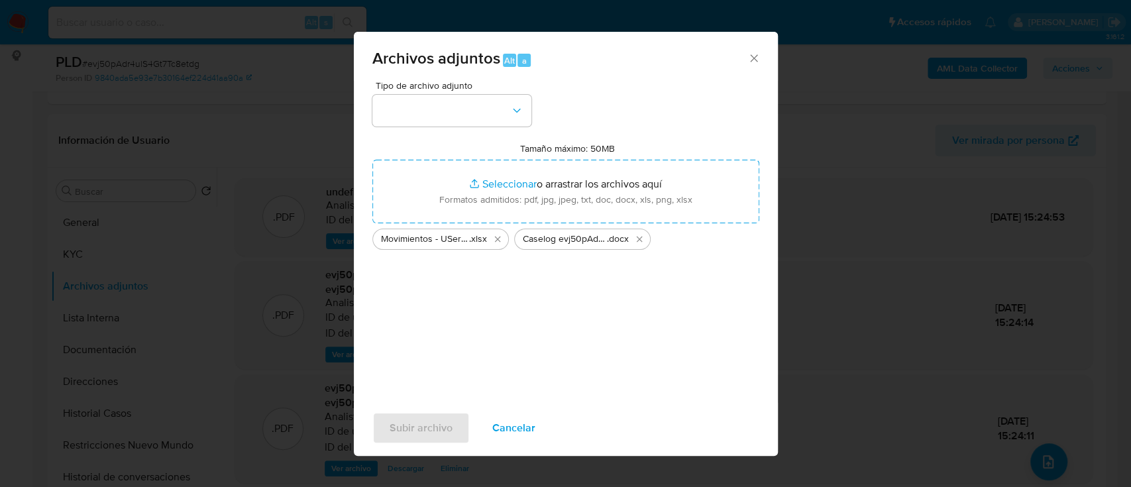
click at [513, 423] on span "Cancelar" at bounding box center [513, 427] width 43 height 29
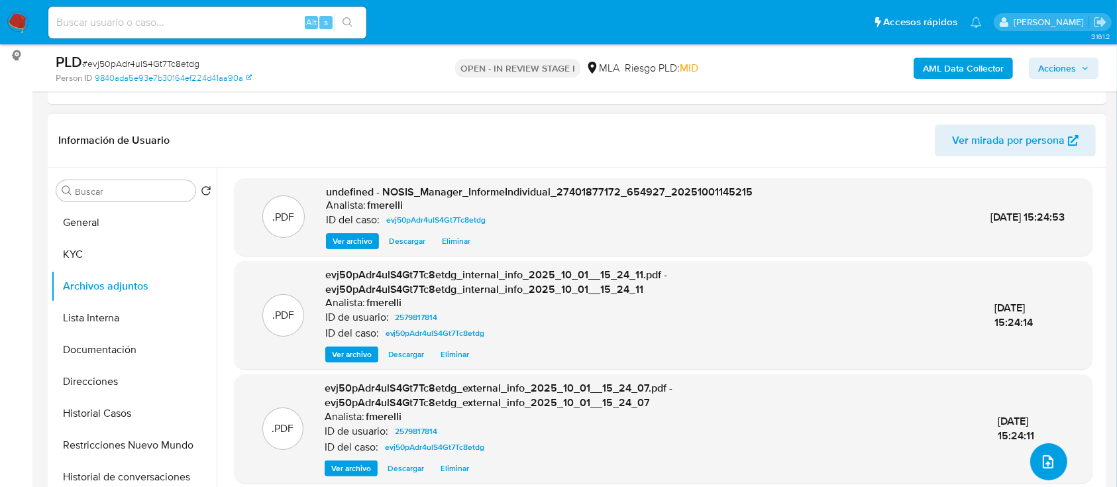
click at [1031, 461] on button "upload-file" at bounding box center [1048, 461] width 37 height 37
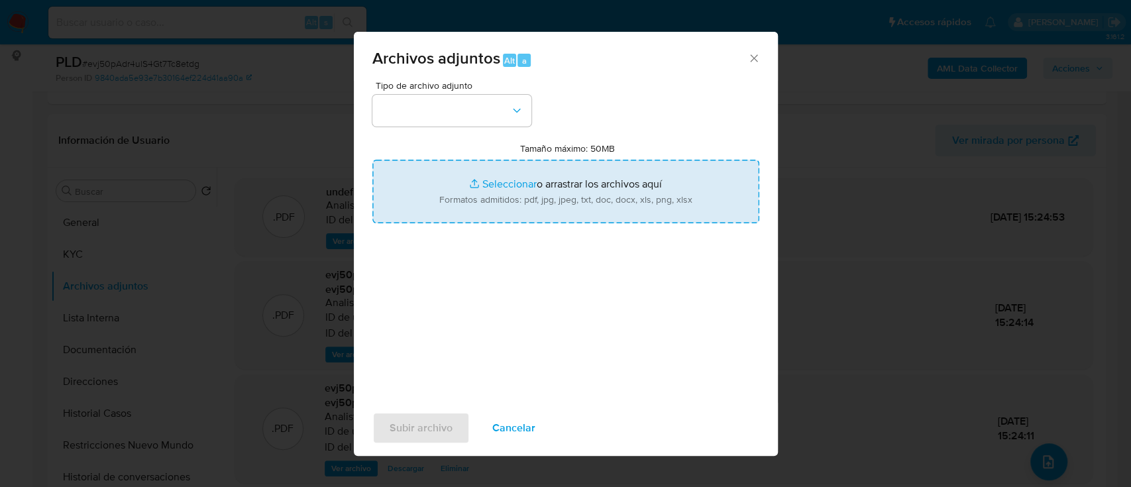
type input "C:\fakepath\Movimientos - USer 2579817814.xlsx"
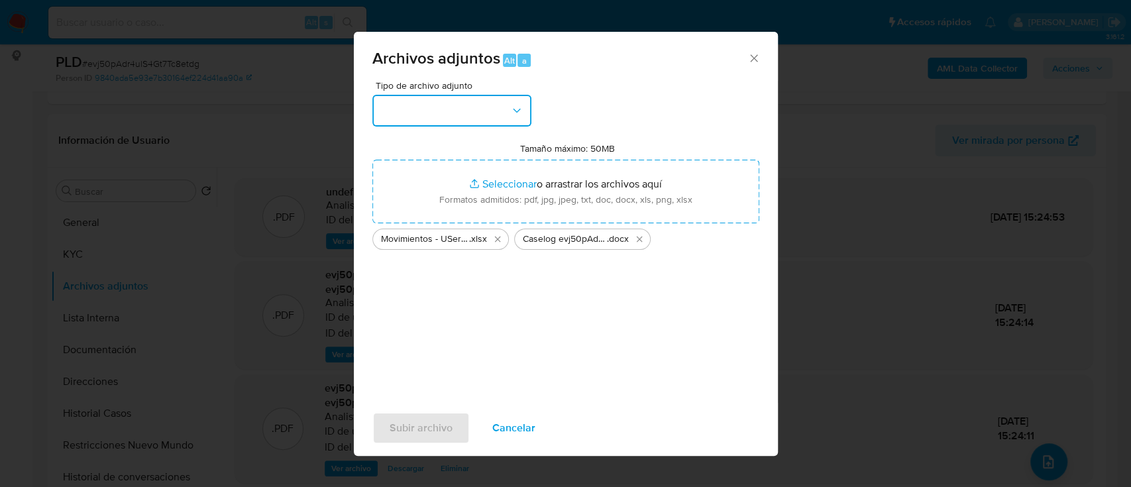
click at [452, 125] on button "button" at bounding box center [451, 111] width 159 height 32
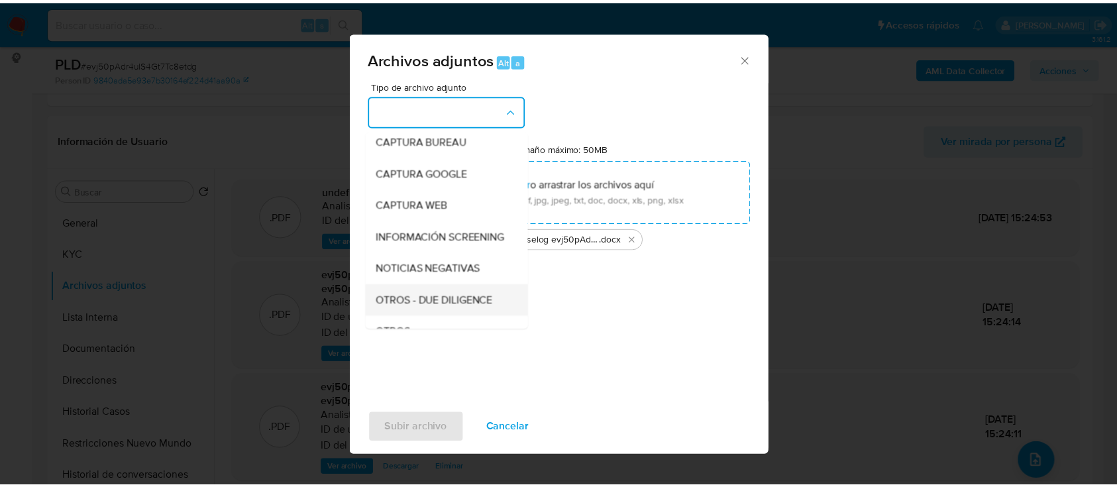
scroll to position [88, 0]
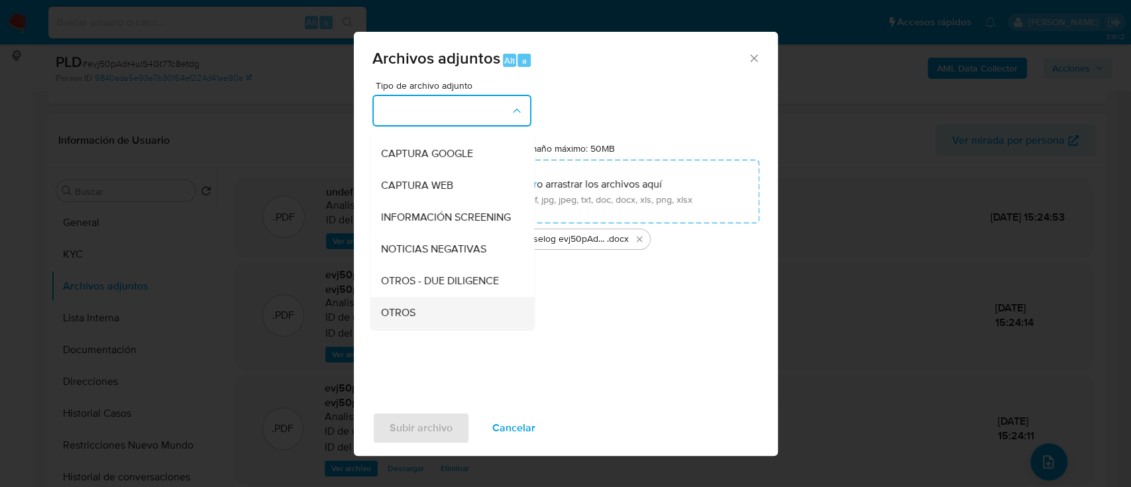
click at [405, 317] on span "OTROS" at bounding box center [397, 312] width 34 height 13
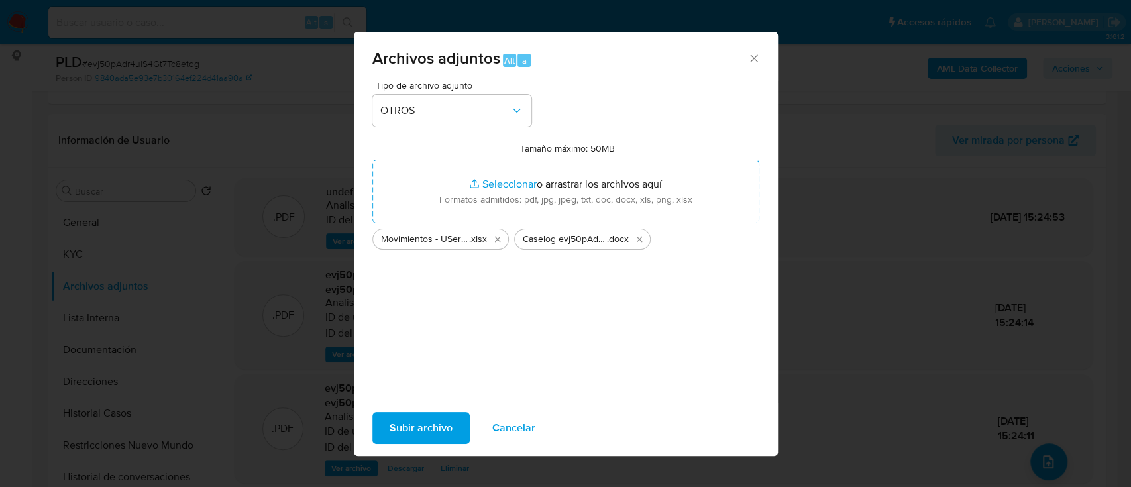
click at [420, 416] on span "Subir archivo" at bounding box center [420, 427] width 63 height 29
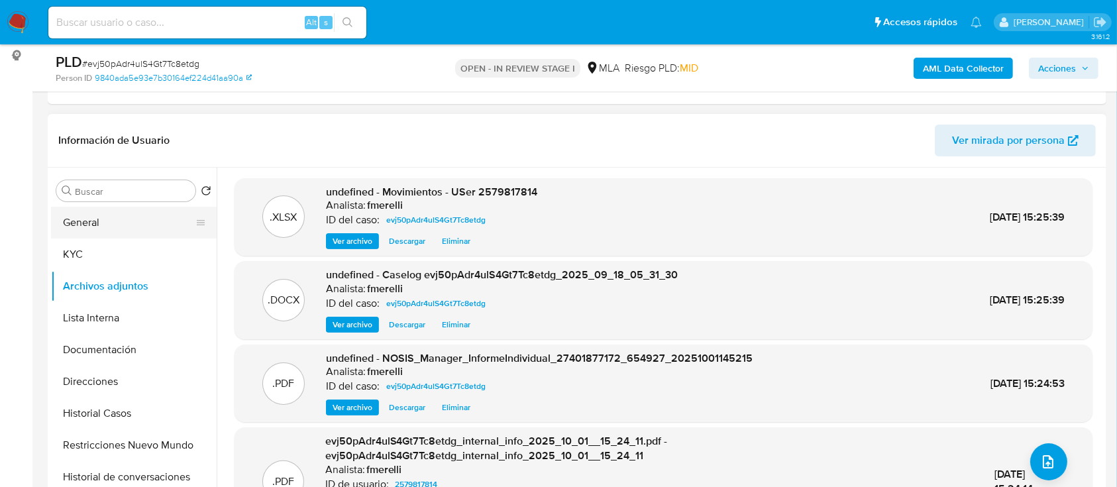
click at [76, 236] on button "General" at bounding box center [128, 223] width 155 height 32
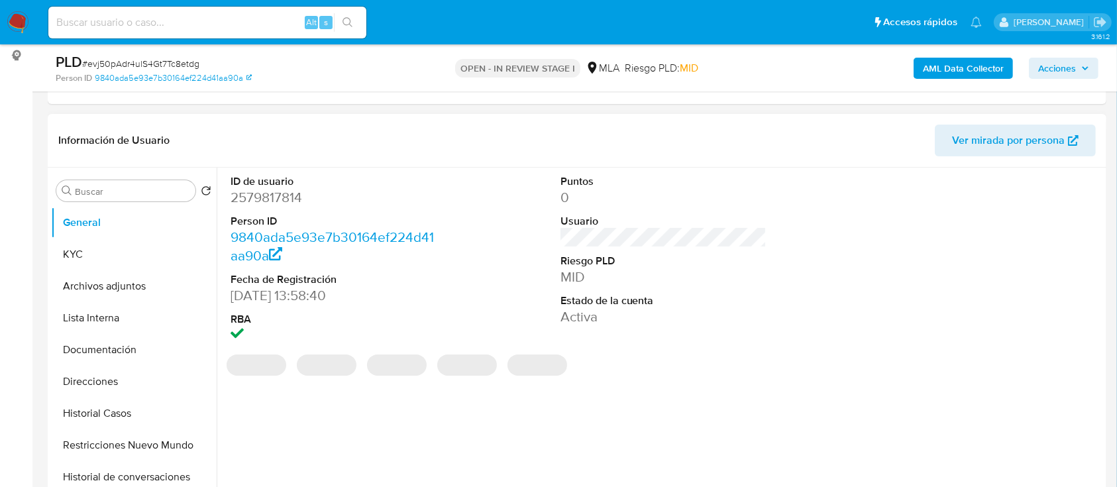
click at [273, 196] on dd "2579817814" at bounding box center [333, 197] width 207 height 19
copy dd "2579817814"
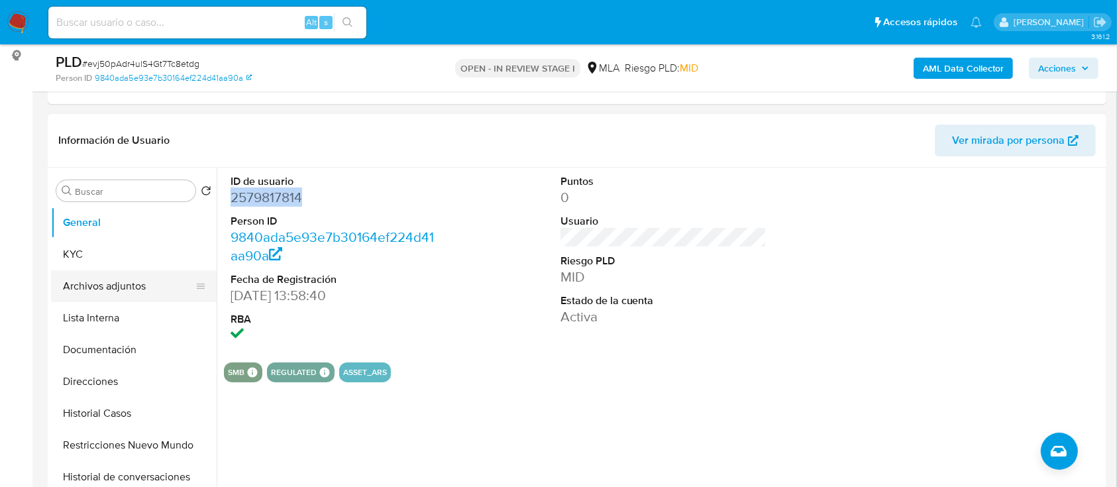
click at [130, 287] on button "Archivos adjuntos" at bounding box center [128, 286] width 155 height 32
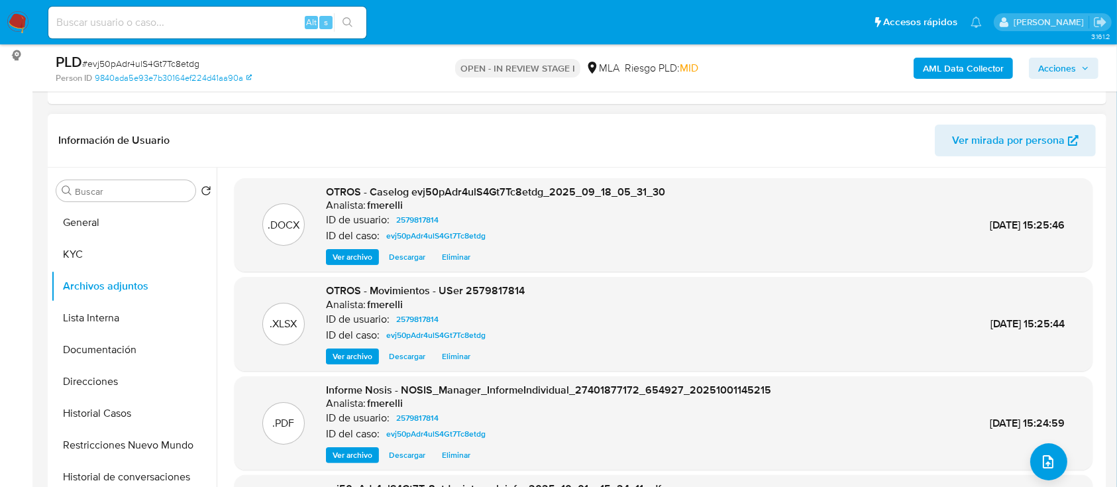
scroll to position [126, 0]
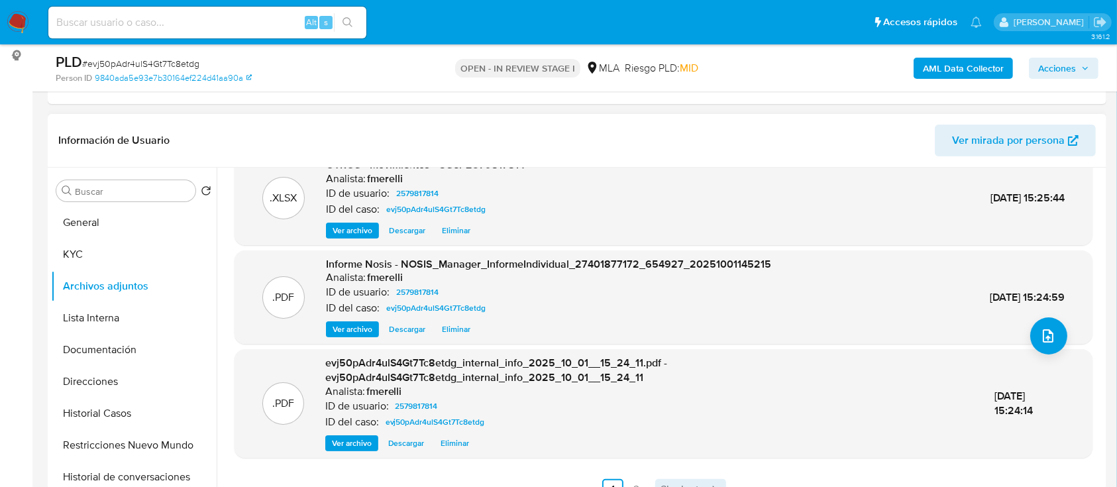
click at [684, 485] on span "Siguiente" at bounding box center [682, 489] width 44 height 11
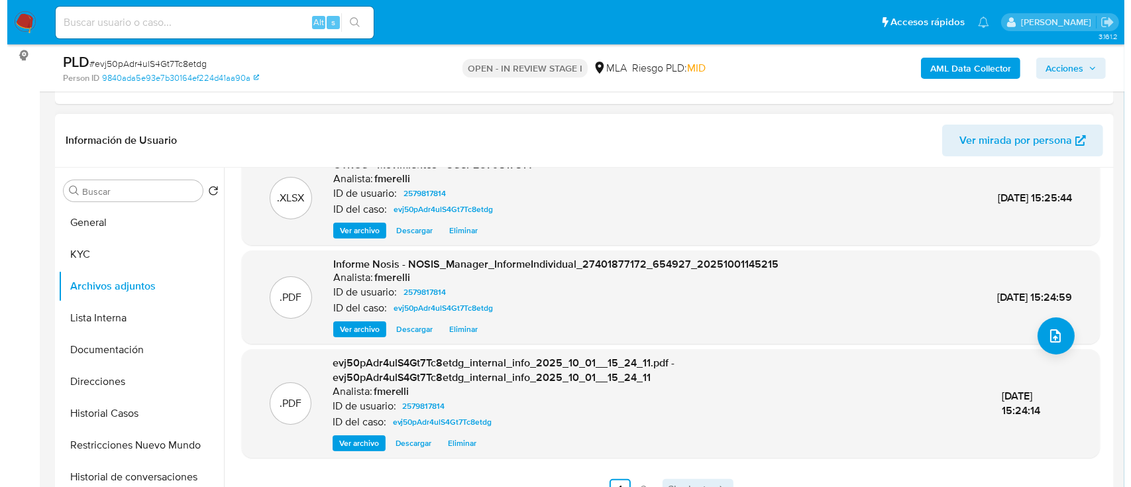
scroll to position [0, 0]
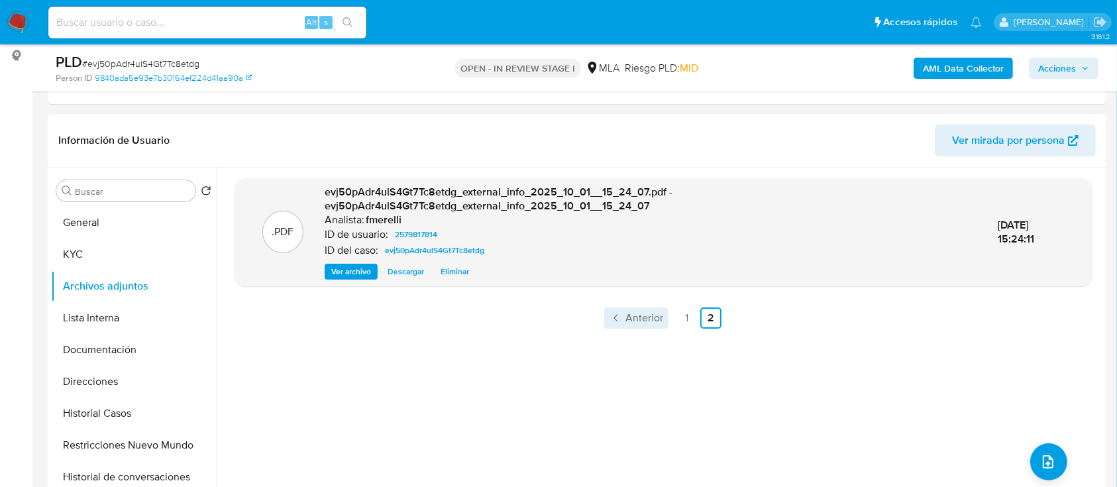
click at [648, 317] on span "Anterior" at bounding box center [644, 318] width 38 height 11
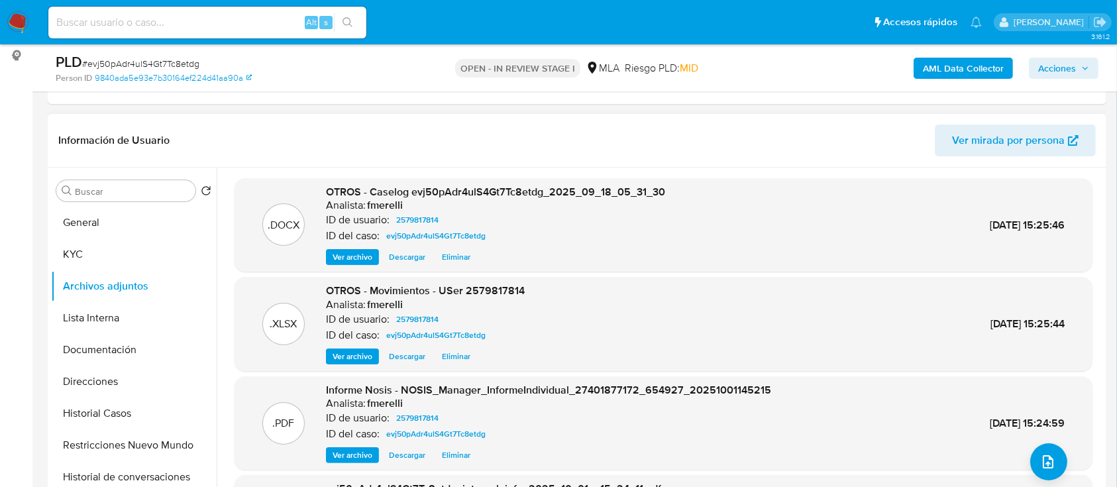
click at [366, 246] on div "OTROS - Caselog evj50pAdr4ulS4Gt7Tc8etdg_2025_09_18_05_31_30 Analista: fmerelli…" at bounding box center [495, 225] width 339 height 81
click at [360, 254] on span "Ver archivo" at bounding box center [352, 256] width 40 height 13
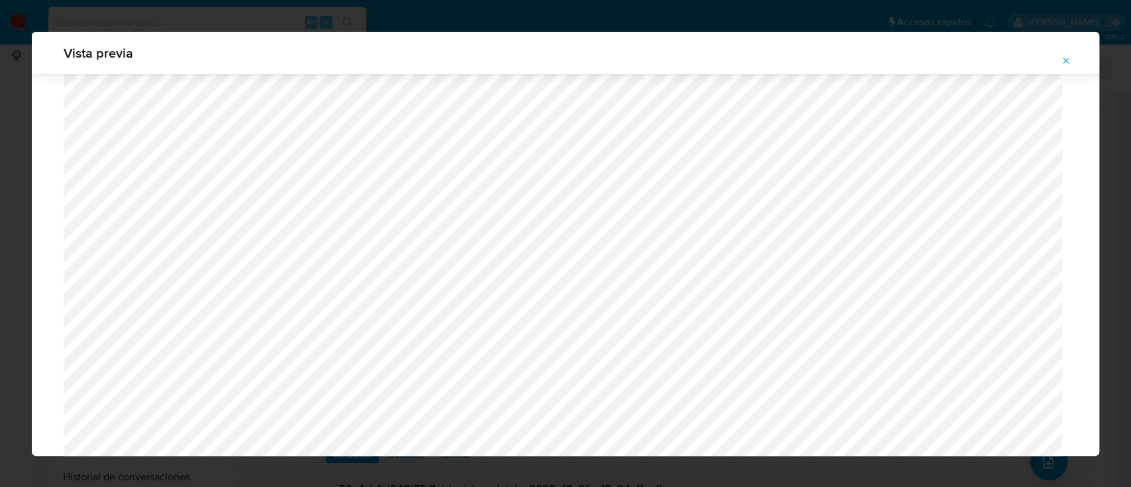
scroll to position [1207, 0]
click at [1070, 58] on icon "Attachment preview" at bounding box center [1065, 61] width 11 height 11
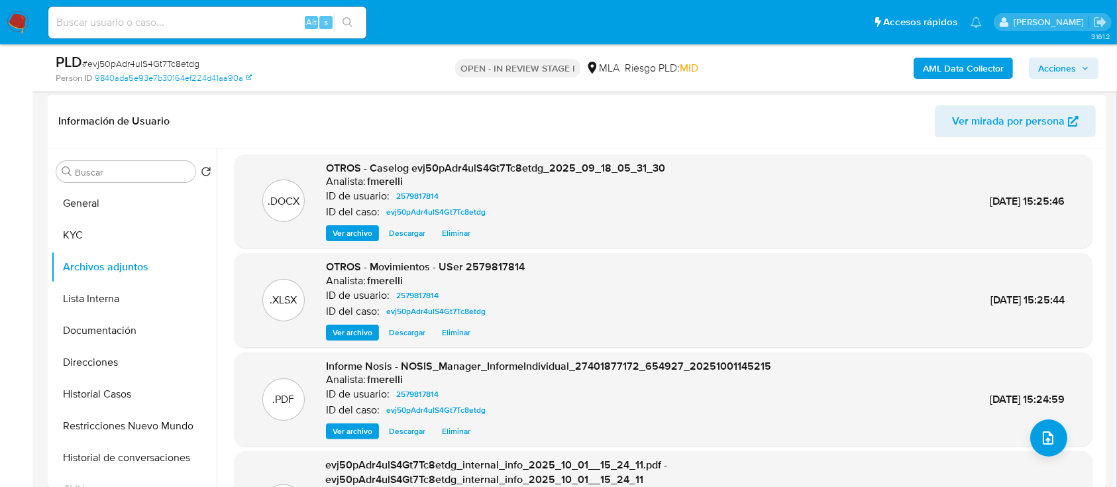
scroll to position [126, 0]
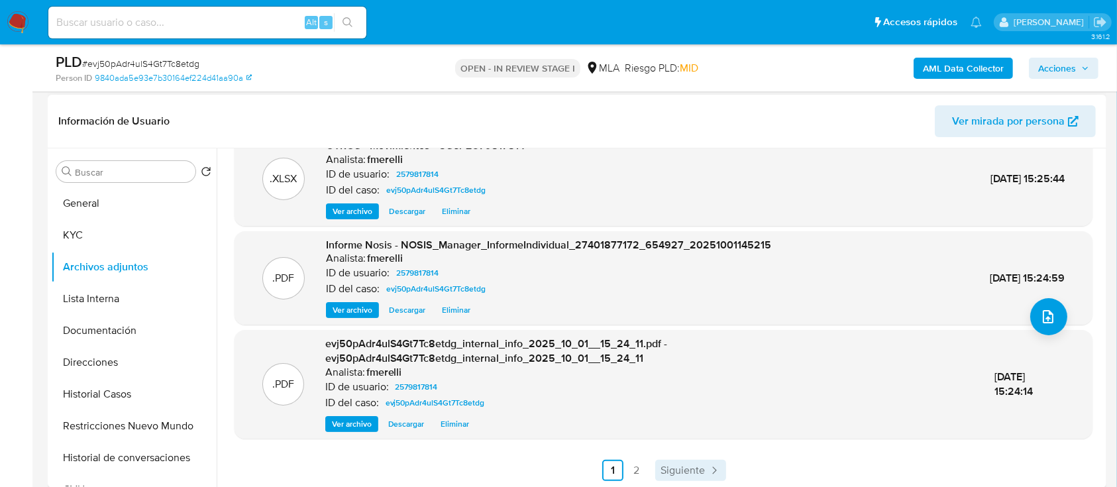
click at [670, 465] on span "Siguiente" at bounding box center [682, 470] width 44 height 11
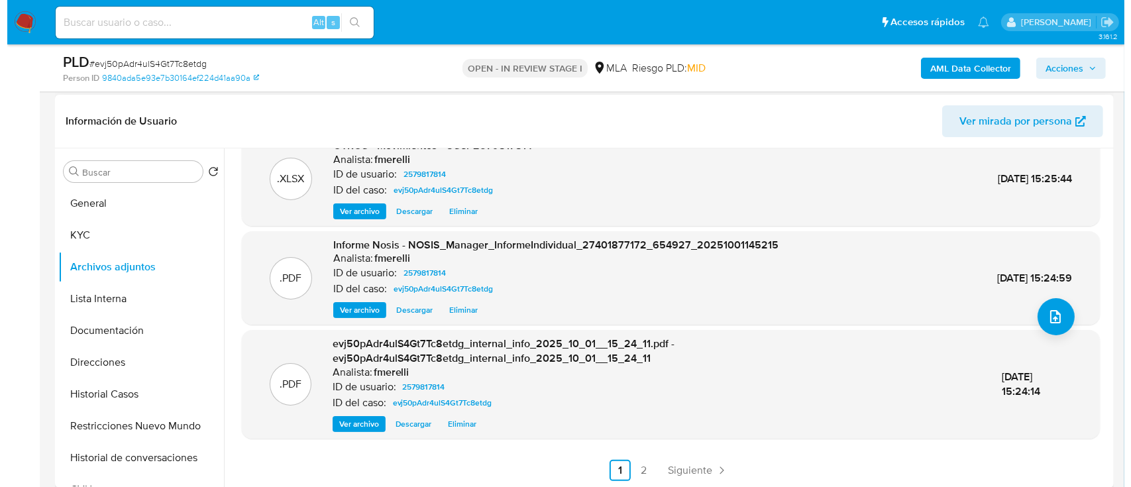
scroll to position [0, 0]
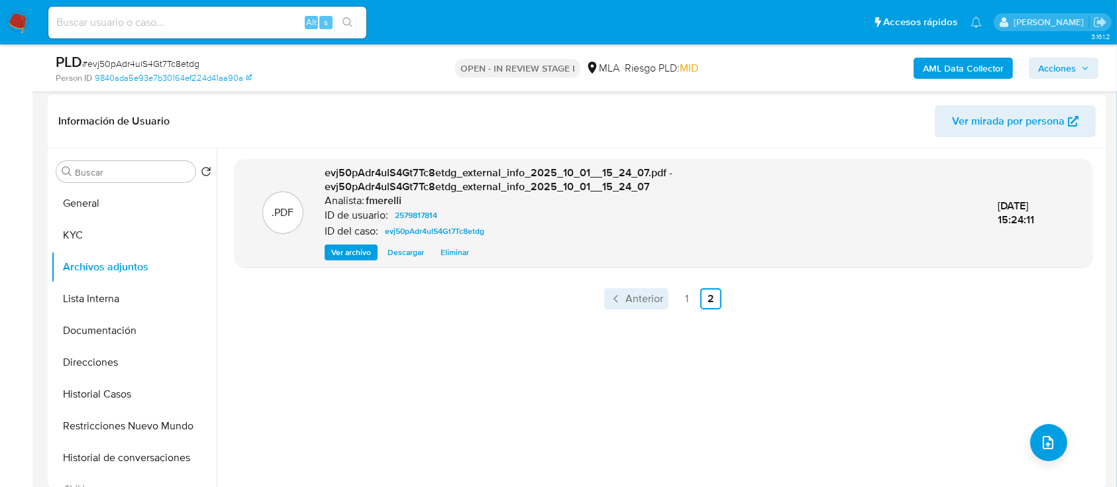
click at [638, 301] on span "Anterior" at bounding box center [644, 298] width 38 height 11
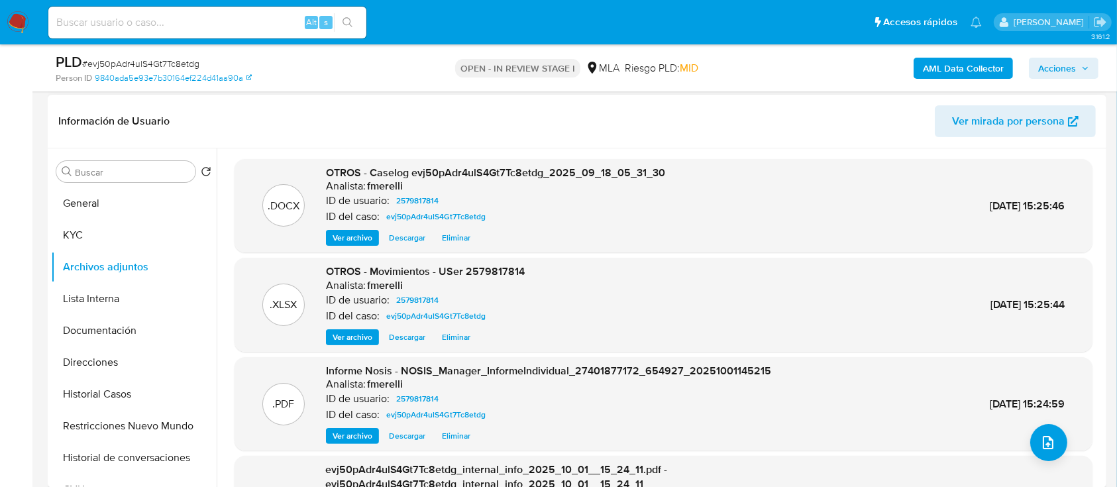
click at [355, 241] on span "Ver archivo" at bounding box center [352, 237] width 40 height 13
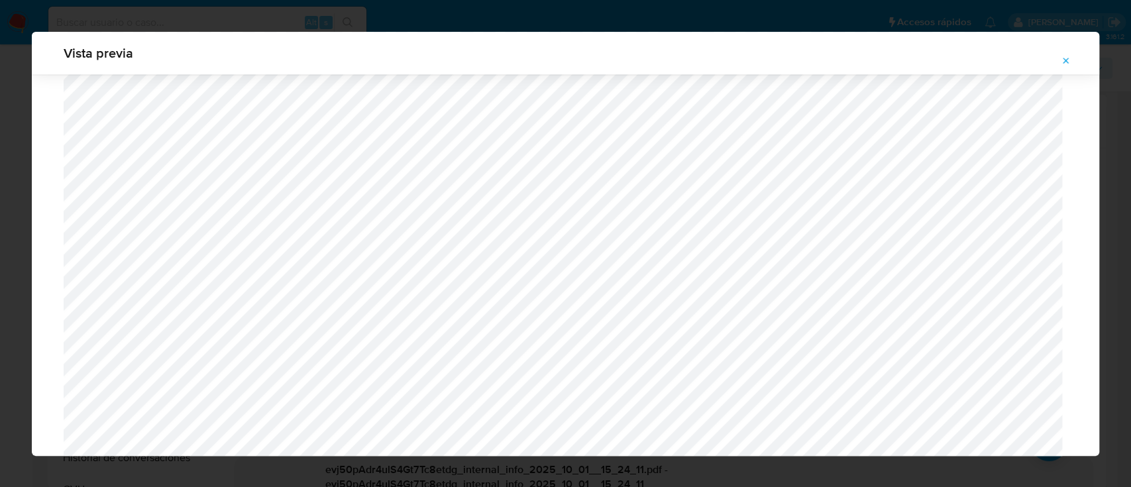
scroll to position [1298, 0]
click at [1071, 61] on button "Attachment preview" at bounding box center [1065, 60] width 29 height 21
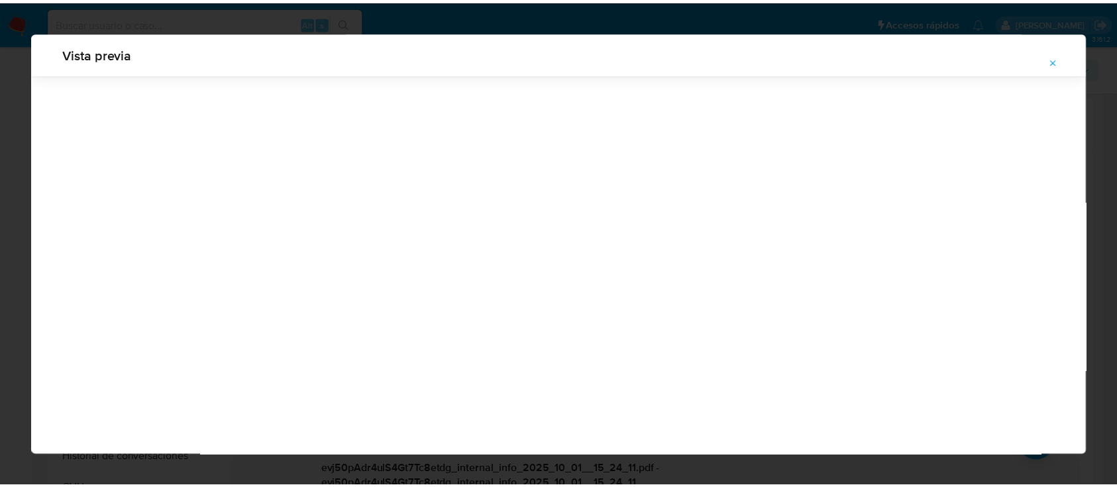
scroll to position [42, 0]
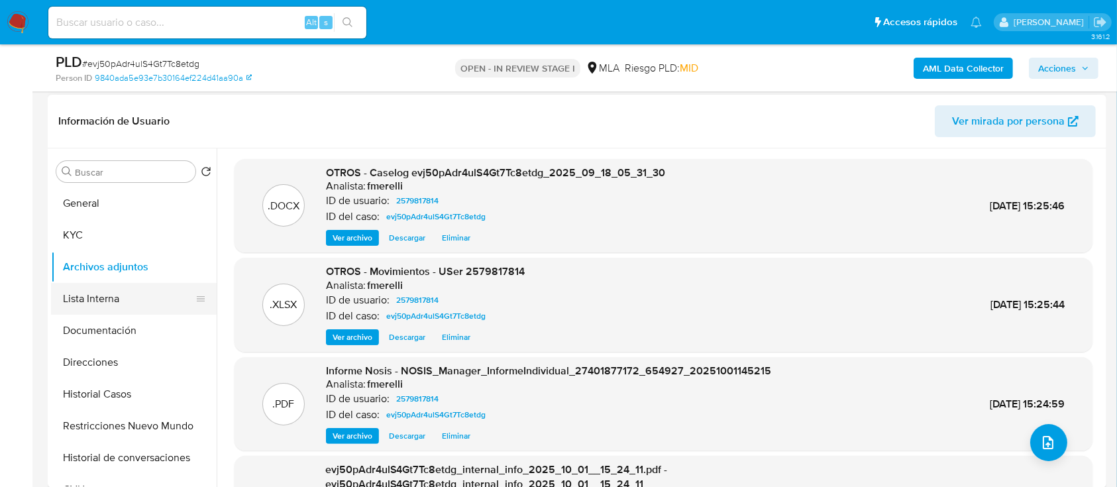
click at [115, 305] on button "Lista Interna" at bounding box center [128, 299] width 155 height 32
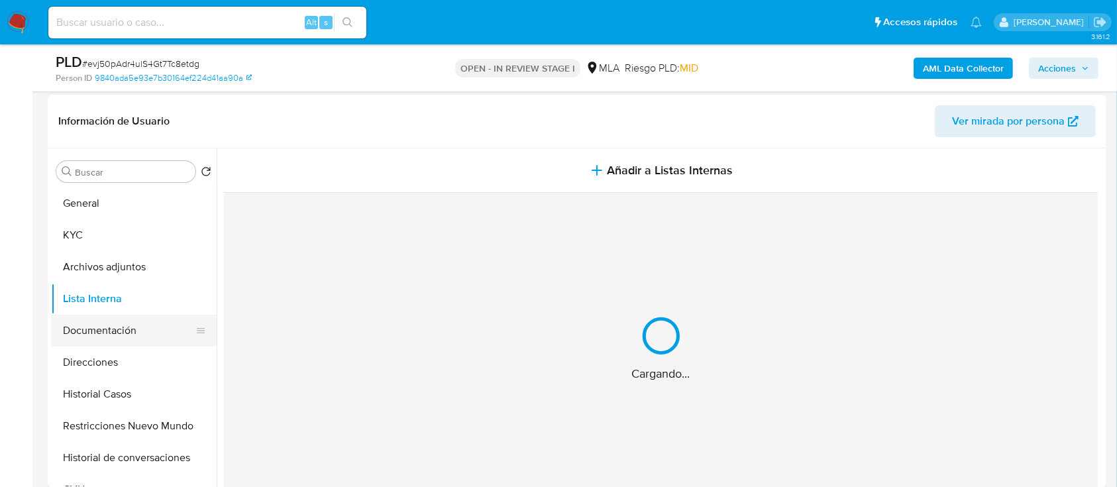
click at [104, 326] on button "Documentación" at bounding box center [128, 331] width 155 height 32
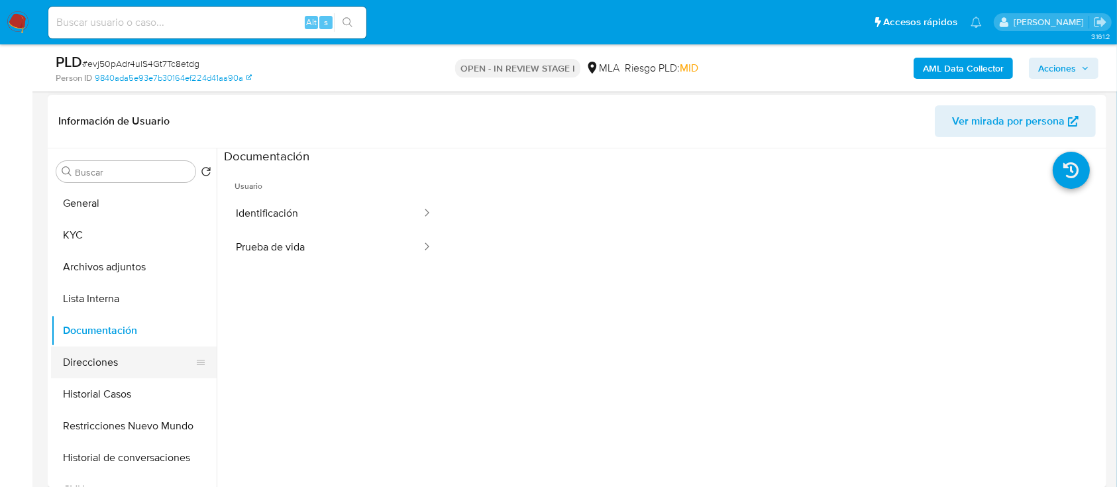
click at [105, 355] on button "Direcciones" at bounding box center [128, 362] width 155 height 32
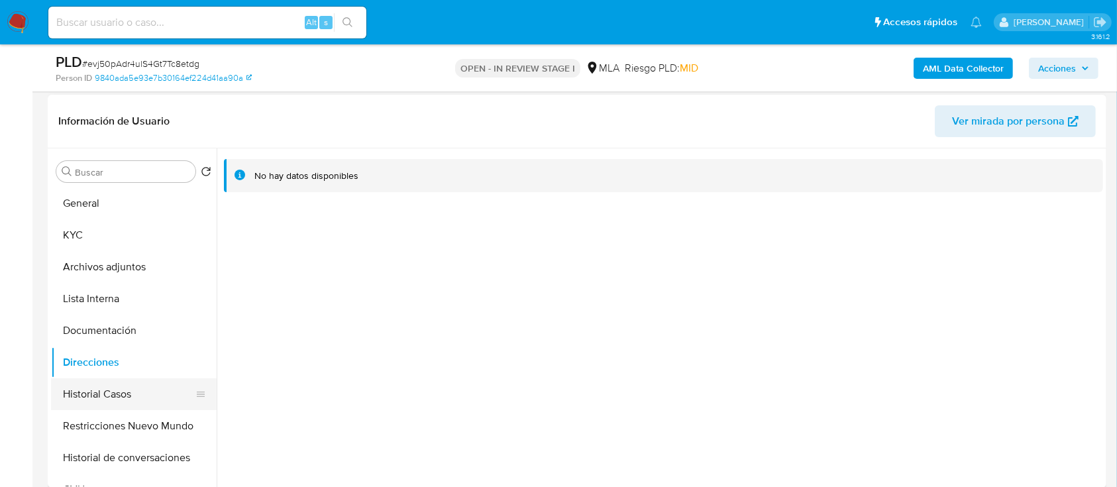
click at [107, 393] on button "Historial Casos" at bounding box center [128, 394] width 155 height 32
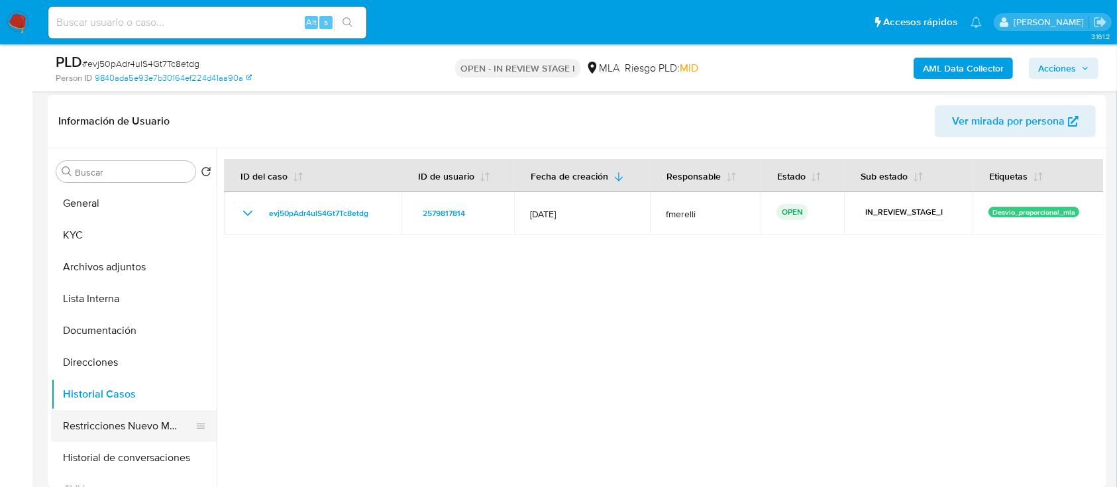
click at [107, 423] on button "Restricciones Nuevo Mundo" at bounding box center [128, 426] width 155 height 32
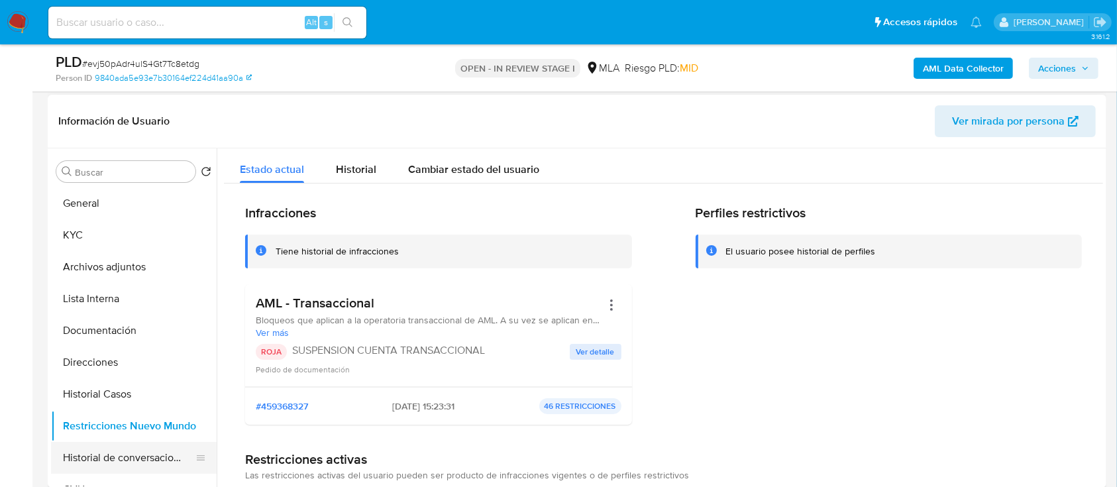
click at [106, 452] on button "Historial de conversaciones" at bounding box center [128, 458] width 155 height 32
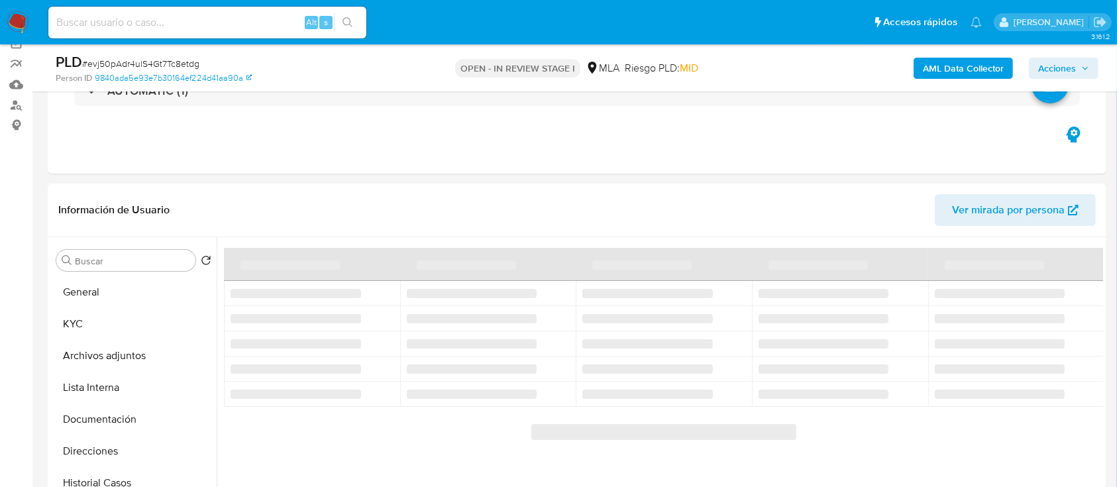
scroll to position [195, 0]
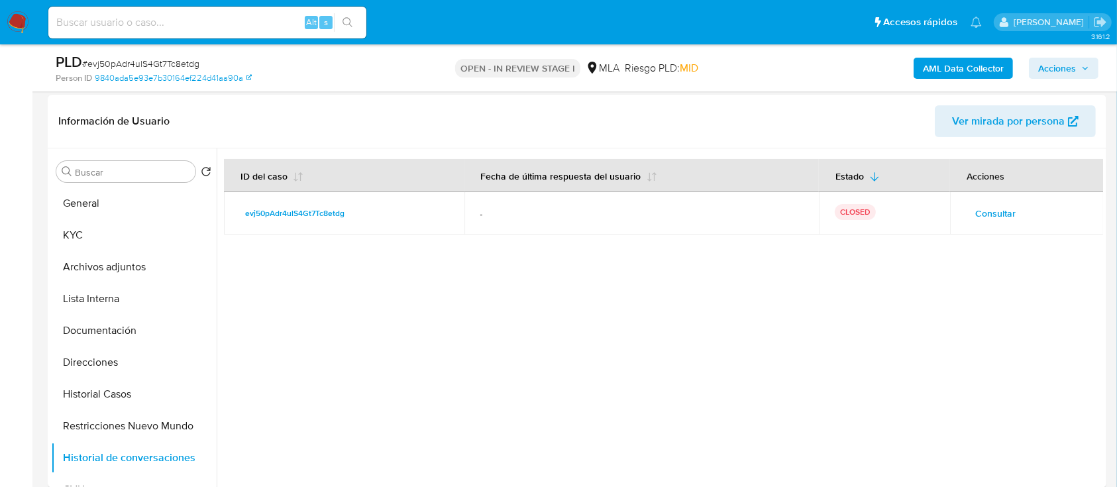
click at [1054, 69] on span "Acciones" at bounding box center [1057, 68] width 38 height 21
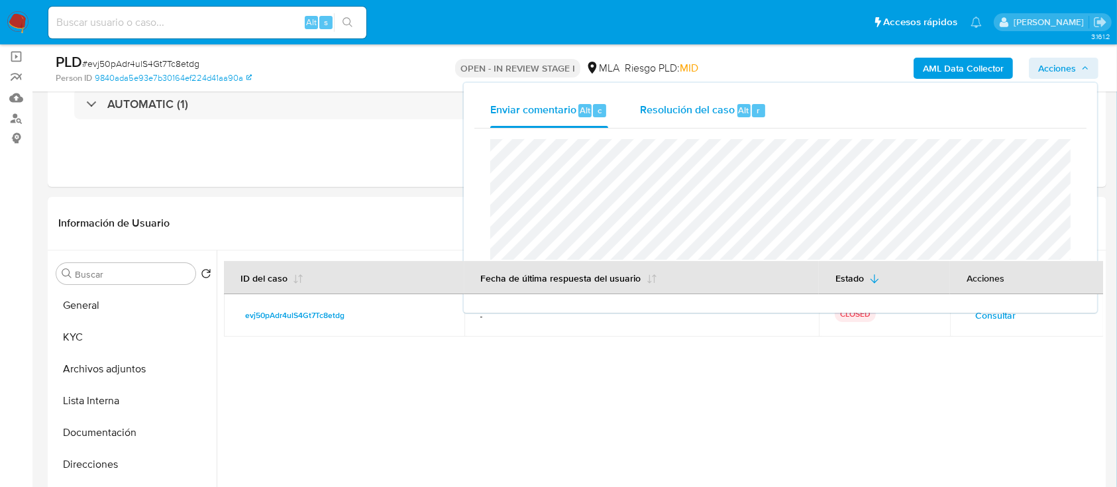
scroll to position [0, 0]
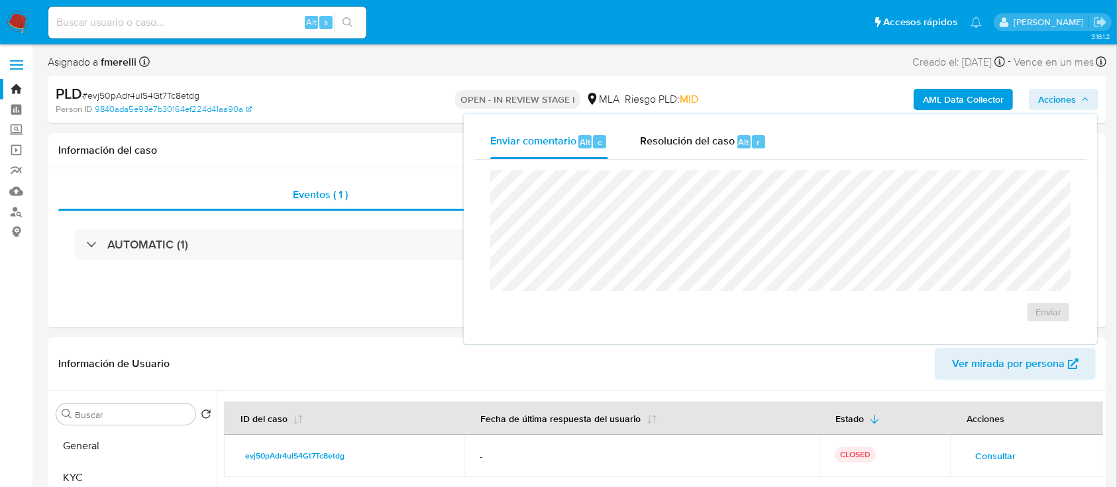
click at [721, 97] on div "OPEN - IN REVIEW STAGE I MLA Riesgo PLD: MID" at bounding box center [577, 99] width 344 height 31
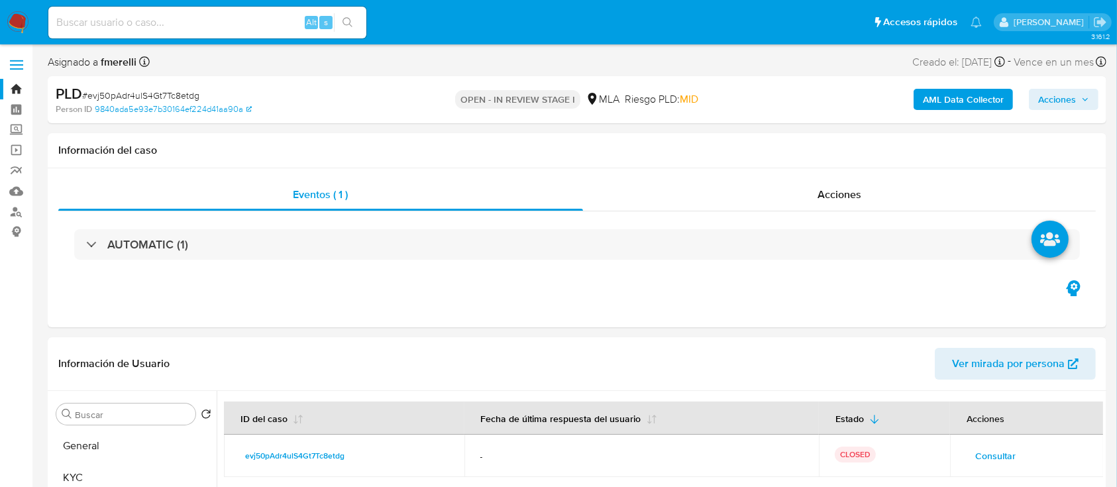
click at [1076, 98] on span "Acciones" at bounding box center [1057, 99] width 38 height 21
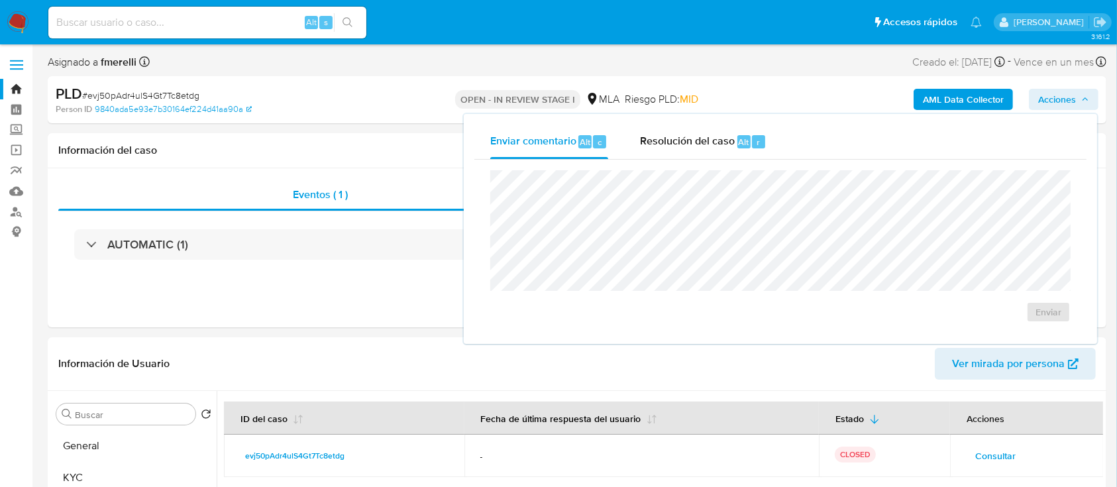
drag, startPoint x: 728, startPoint y: 125, endPoint x: 722, endPoint y: 161, distance: 36.9
click at [727, 125] on div "Resolución del caso Alt r" at bounding box center [703, 142] width 127 height 34
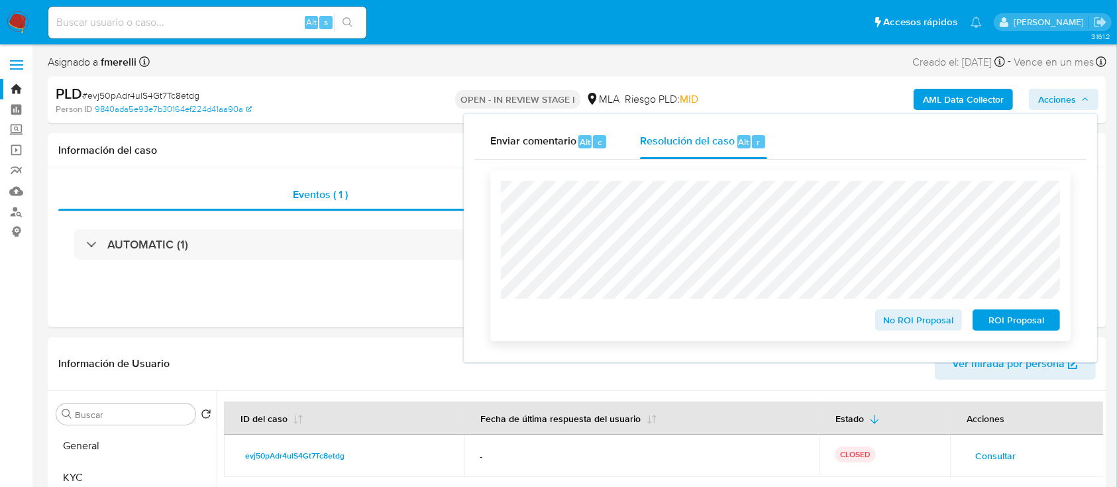
click at [978, 327] on button "ROI Proposal" at bounding box center [1015, 319] width 87 height 21
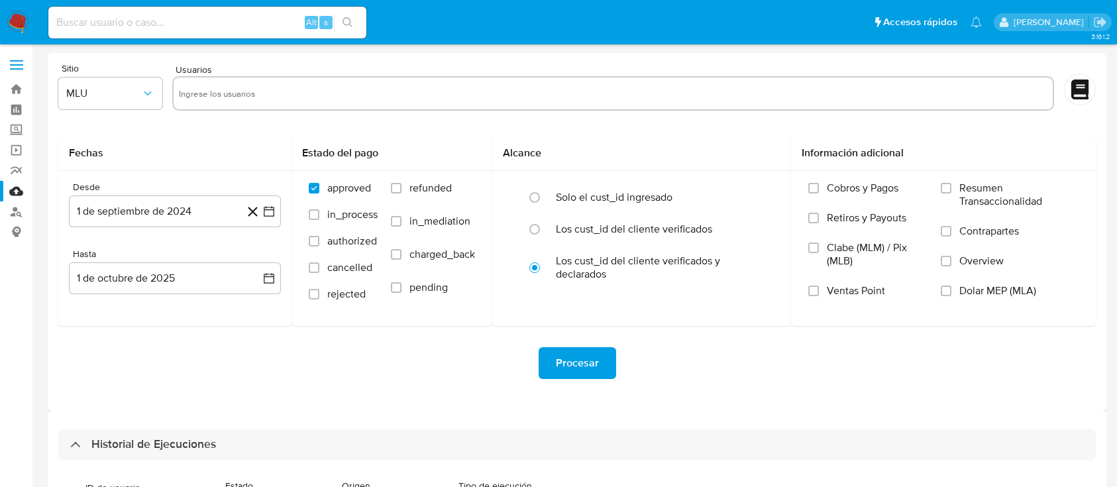
select select "10"
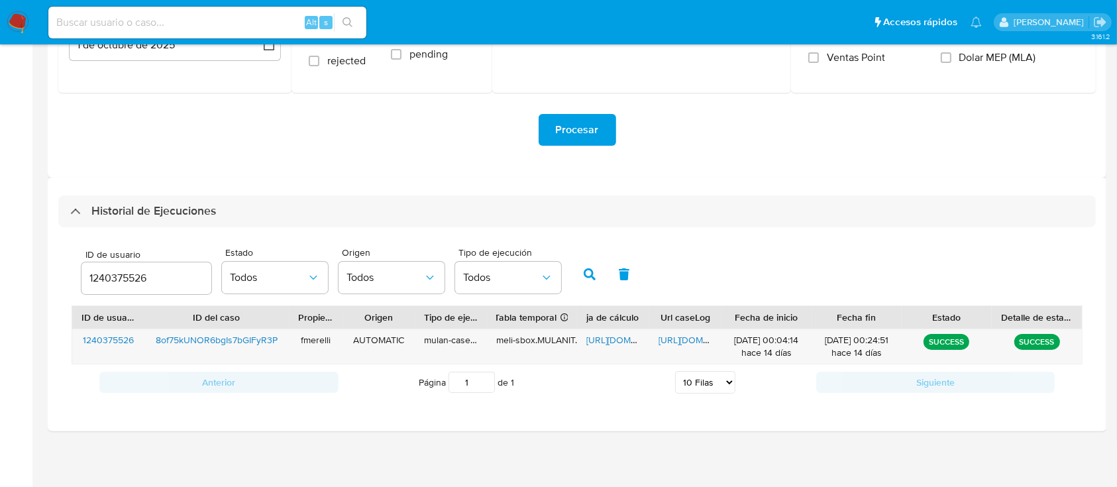
click at [114, 275] on input "1240375526" at bounding box center [146, 278] width 130 height 17
type input "2579817814"
click at [588, 266] on button "button" at bounding box center [589, 274] width 34 height 32
click at [138, 282] on input "2579817814" at bounding box center [146, 278] width 130 height 17
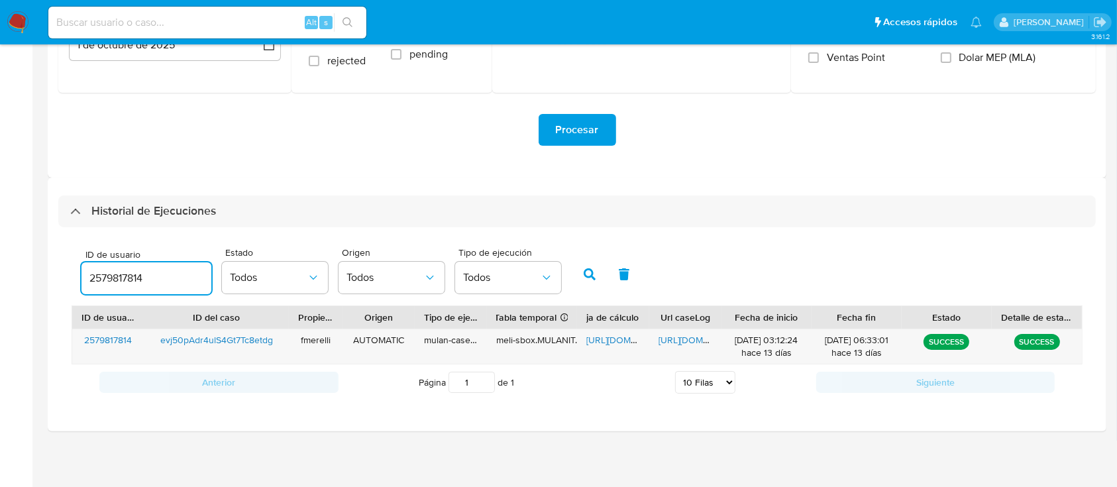
click at [138, 282] on input "2579817814" at bounding box center [146, 278] width 130 height 17
click at [592, 274] on icon "button" at bounding box center [590, 274] width 12 height 12
click at [672, 341] on span "https://docs.google.com/document/d/1cMvgghy3O97OI0d-vkjU0Y8WYG81zc84nVVfJXXBkmM…" at bounding box center [703, 339] width 91 height 13
click at [604, 342] on span "https://docs.google.com/spreadsheets/d/1dg6e1AMbVr_IHLzrOhWnapOesXs9VJJoys9M6kz…" at bounding box center [631, 339] width 91 height 13
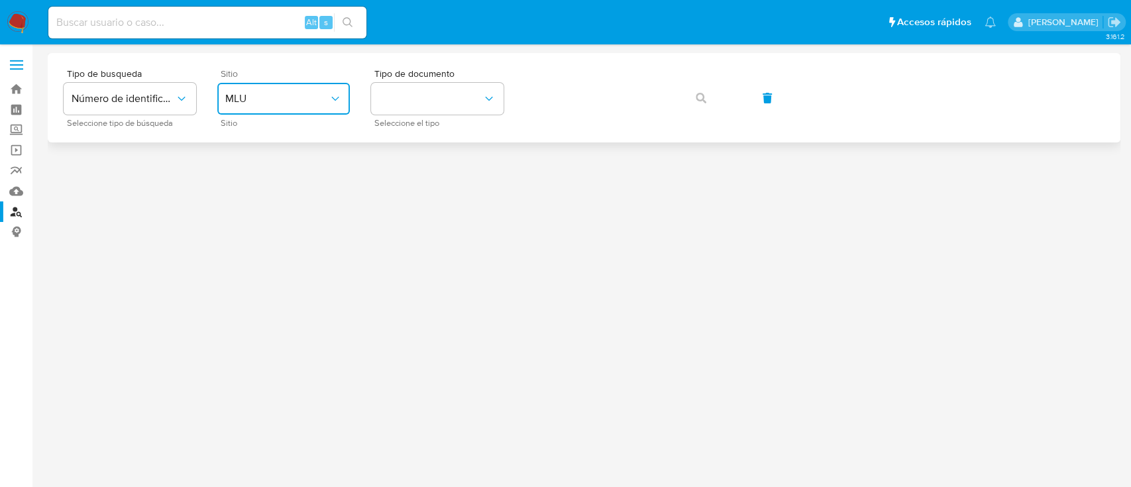
click at [296, 109] on button "MLU" at bounding box center [283, 99] width 132 height 32
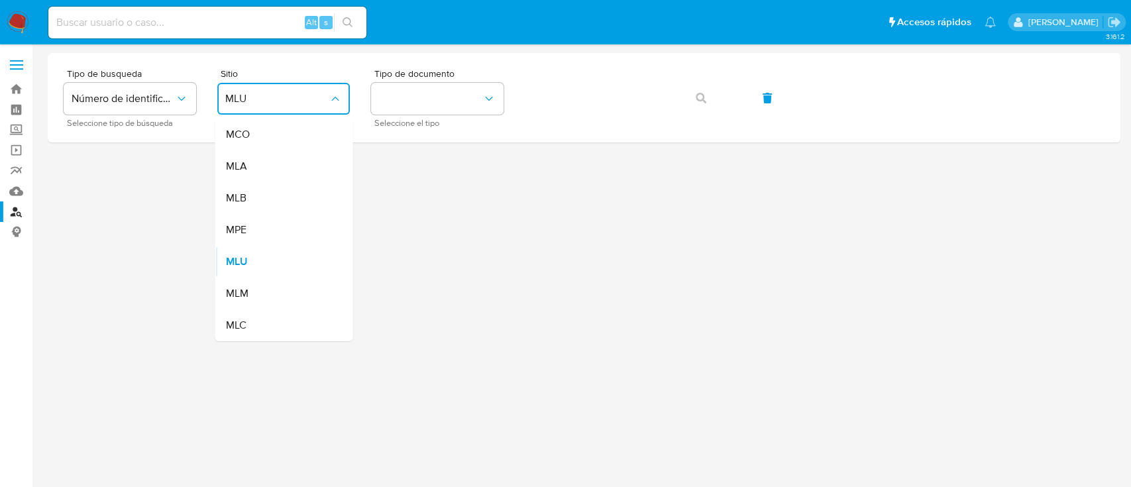
click at [277, 157] on div "MLA" at bounding box center [279, 166] width 109 height 32
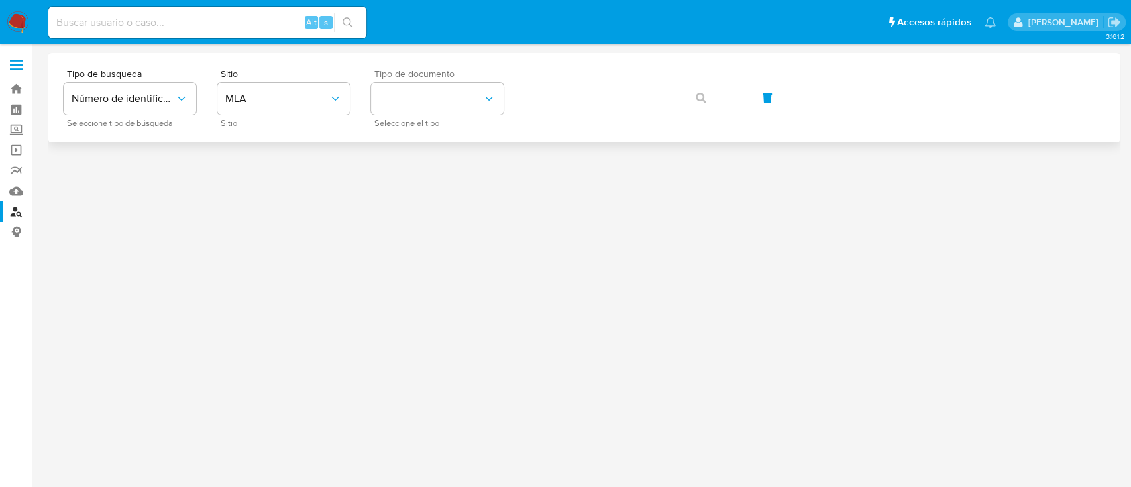
click at [385, 115] on div "Tipo de documento Seleccione el tipo" at bounding box center [437, 98] width 132 height 58
click at [461, 66] on div "Tipo de busqueda Número de identificación Seleccione tipo de búsqueda Sitio MLA…" at bounding box center [584, 97] width 1072 height 89
click at [440, 97] on button "identificationType" at bounding box center [437, 99] width 132 height 32
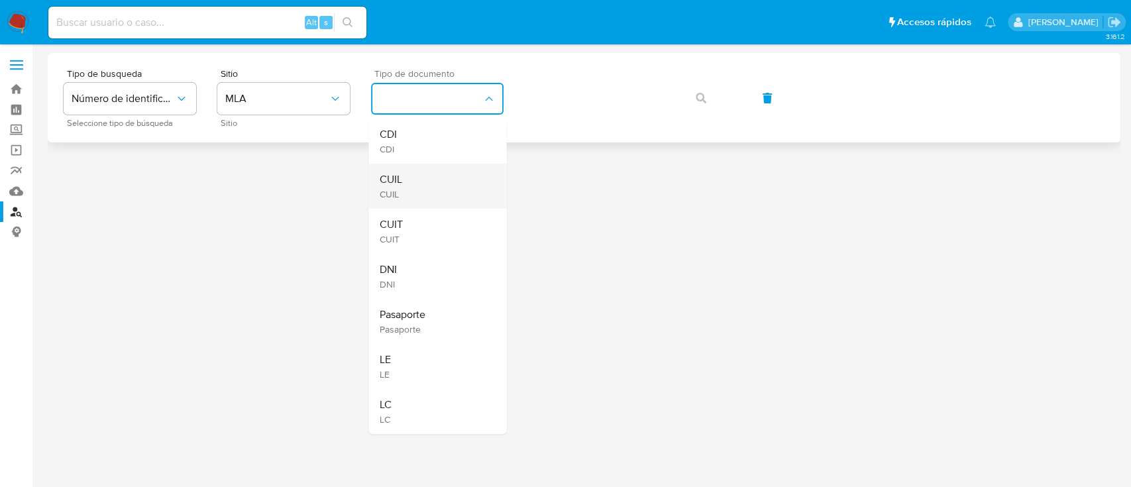
click at [422, 188] on div "CUIL CUIL" at bounding box center [433, 186] width 109 height 45
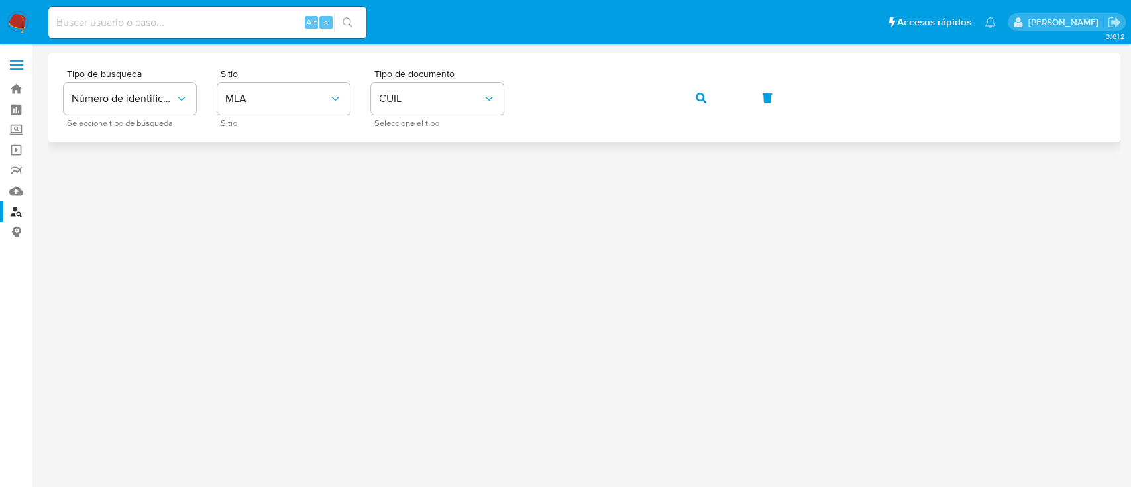
drag, startPoint x: 700, startPoint y: 101, endPoint x: 607, endPoint y: 127, distance: 96.4
click at [700, 100] on icon "button" at bounding box center [700, 98] width 11 height 11
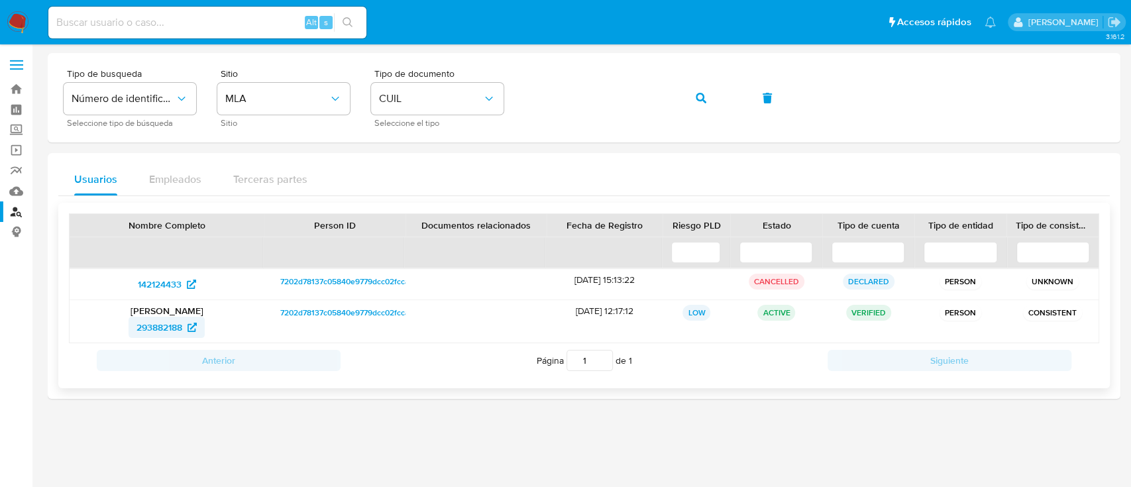
click at [170, 329] on span "293882188" at bounding box center [159, 327] width 46 height 21
drag, startPoint x: 697, startPoint y: 101, endPoint x: 672, endPoint y: 108, distance: 26.0
click at [698, 101] on icon "button" at bounding box center [700, 98] width 11 height 11
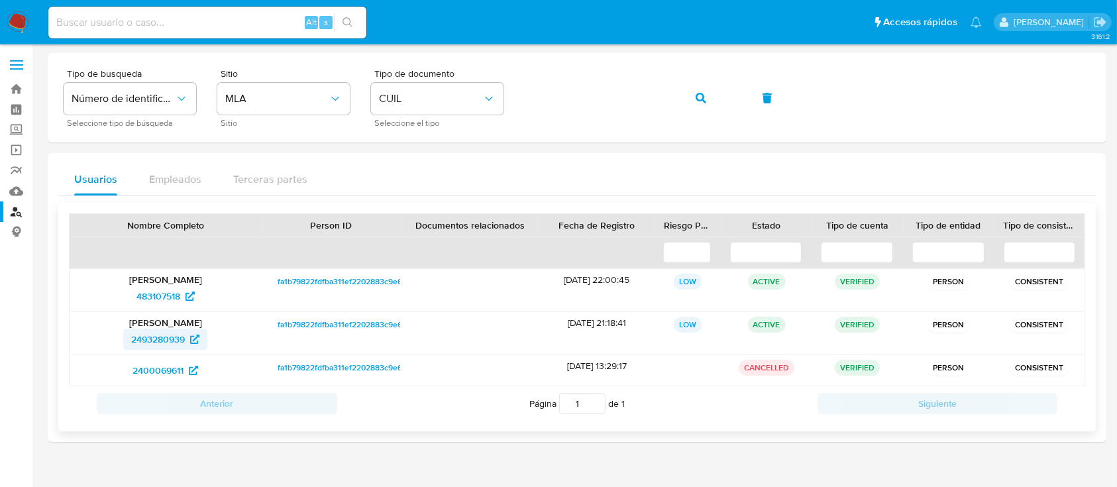
click at [168, 333] on span "2493280939" at bounding box center [158, 339] width 54 height 21
click at [697, 93] on icon "button" at bounding box center [700, 98] width 11 height 11
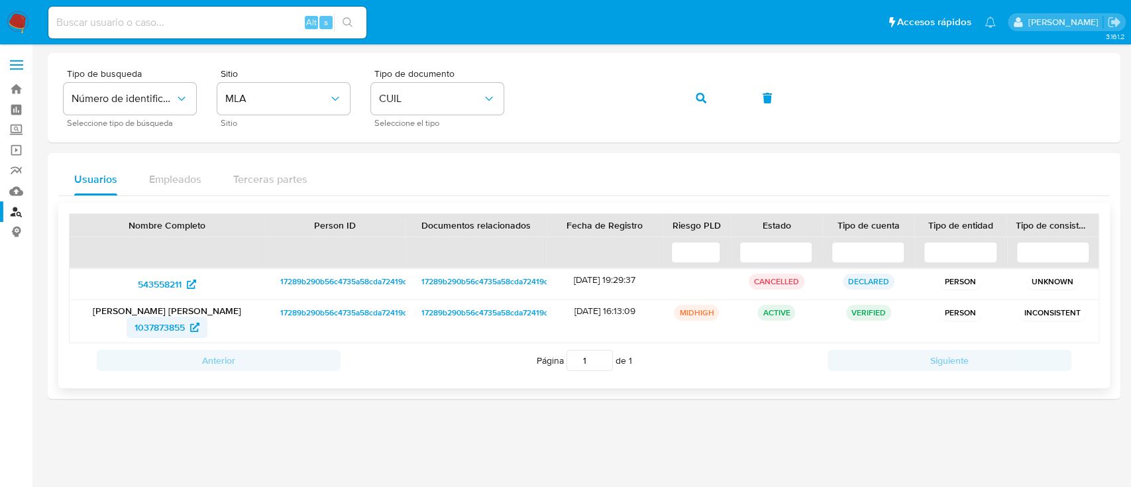
click at [150, 327] on span "1037873855" at bounding box center [159, 327] width 50 height 21
click at [690, 96] on button "button" at bounding box center [700, 98] width 45 height 32
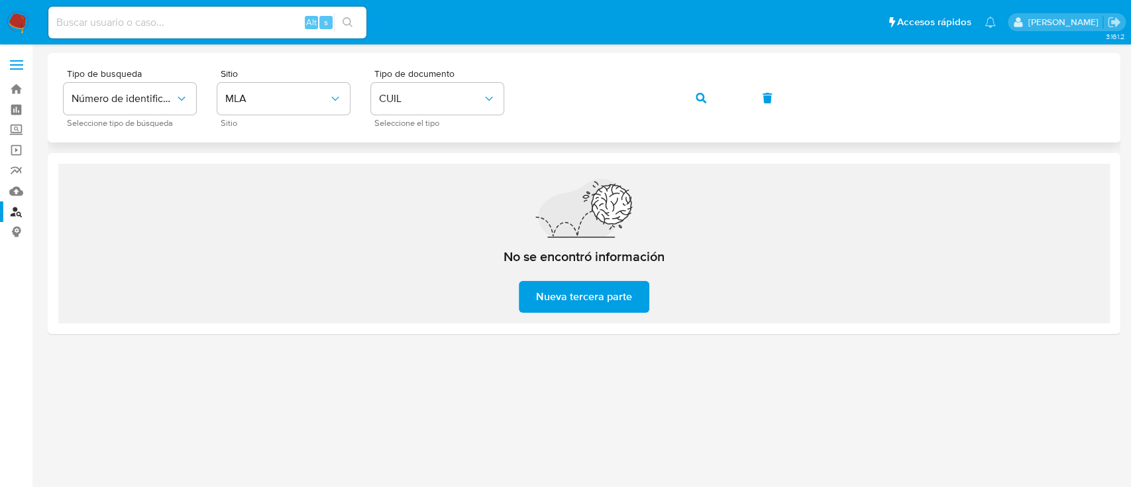
drag, startPoint x: 707, startPoint y: 99, endPoint x: 589, endPoint y: 125, distance: 120.7
click at [707, 98] on button "button" at bounding box center [700, 98] width 45 height 32
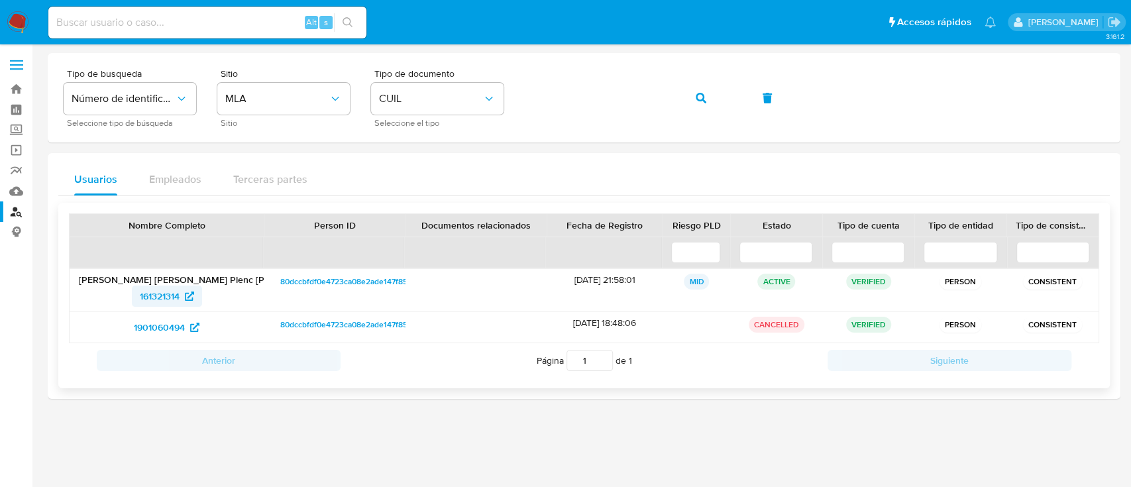
click at [164, 297] on span "161321314" at bounding box center [160, 295] width 40 height 21
click at [691, 100] on button "button" at bounding box center [700, 98] width 45 height 32
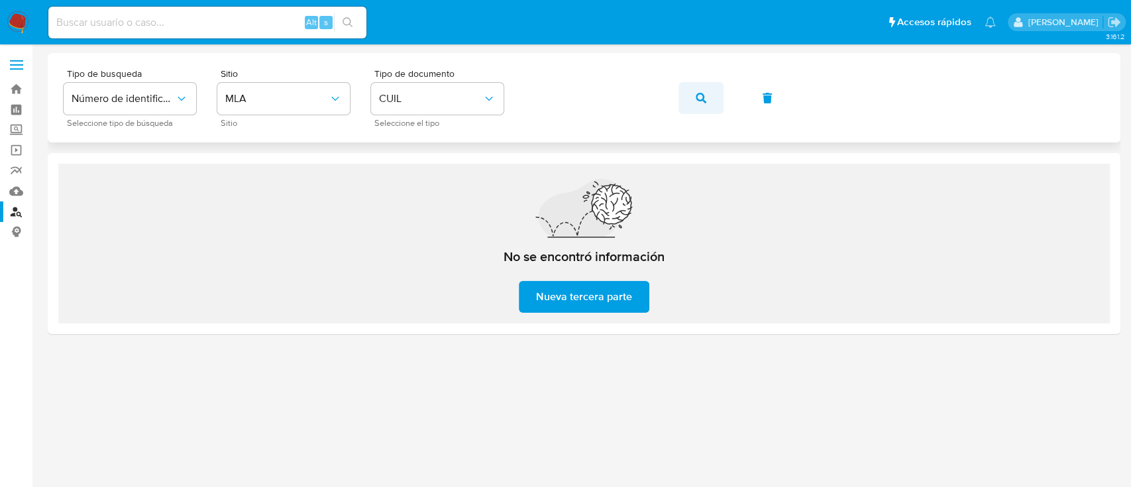
click at [684, 94] on button "button" at bounding box center [700, 98] width 45 height 32
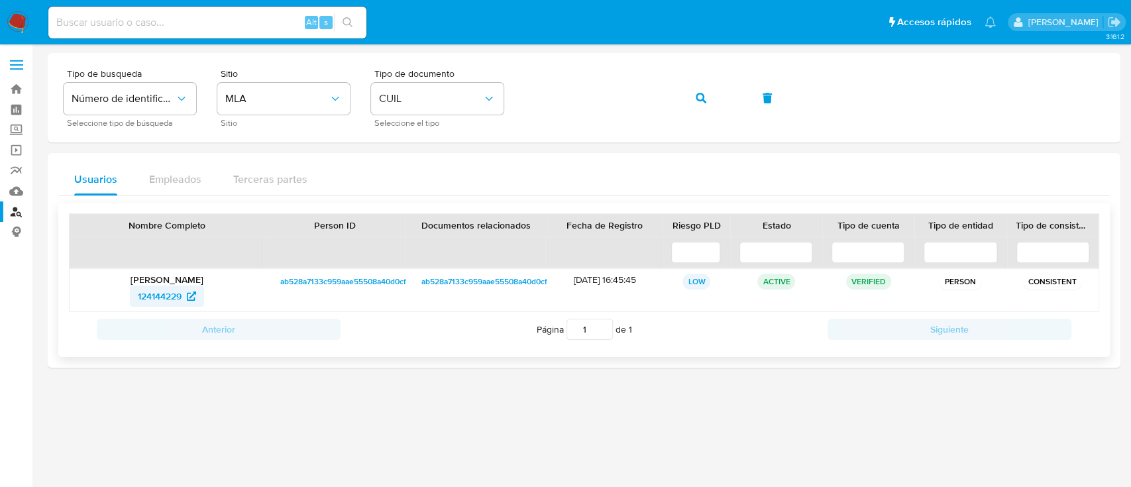
click at [174, 287] on span "124144229" at bounding box center [160, 295] width 44 height 21
click at [715, 96] on button "button" at bounding box center [700, 98] width 45 height 32
click at [161, 295] on span "2517195446" at bounding box center [159, 295] width 48 height 21
click at [711, 92] on button "button" at bounding box center [700, 98] width 45 height 32
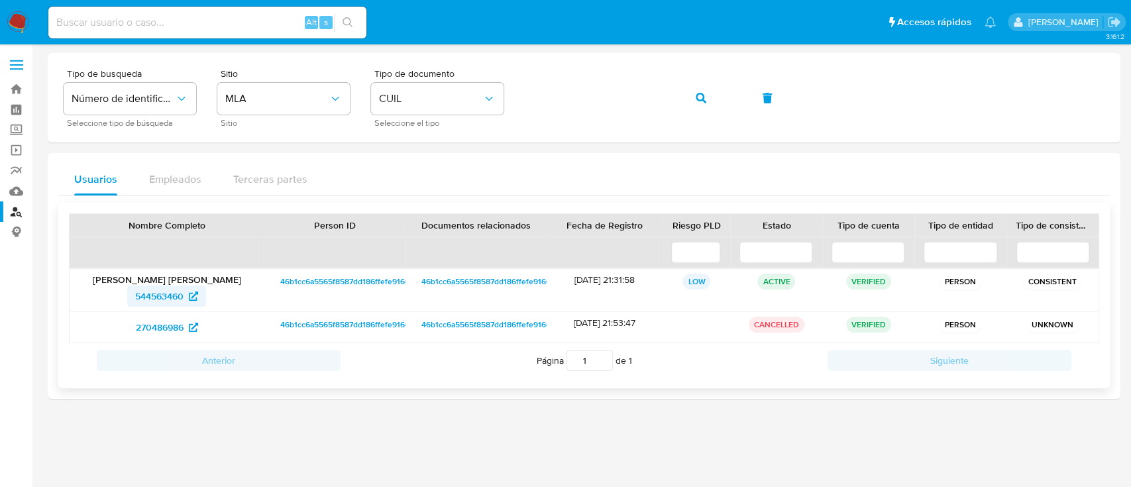
click at [168, 295] on span "544563460" at bounding box center [159, 295] width 48 height 21
click at [735, 95] on div "Tipo de busqueda Número de identificación Seleccione tipo de búsqueda Sitio MLA…" at bounding box center [584, 98] width 1041 height 58
click at [692, 95] on button "button" at bounding box center [700, 98] width 45 height 32
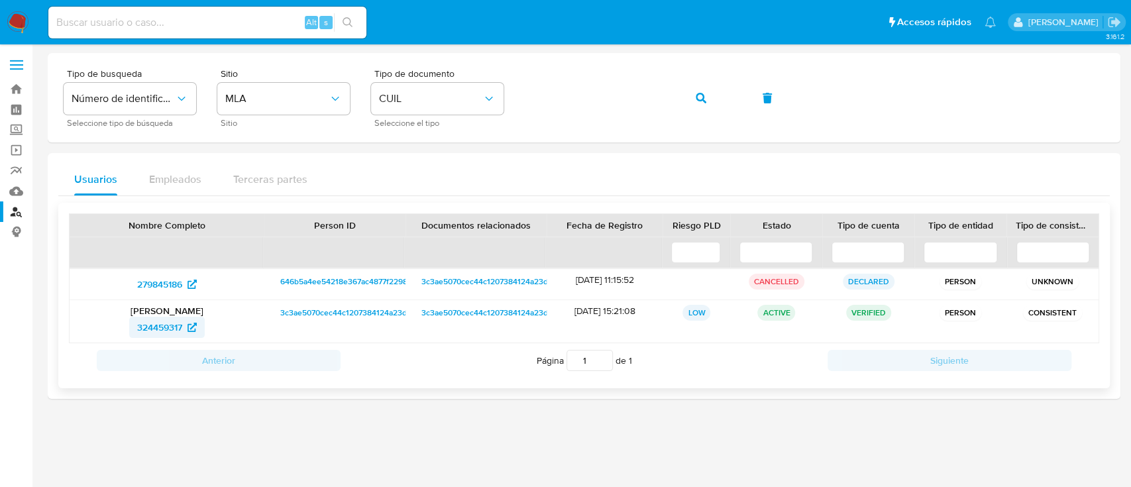
click at [181, 326] on span "324459317" at bounding box center [159, 327] width 45 height 21
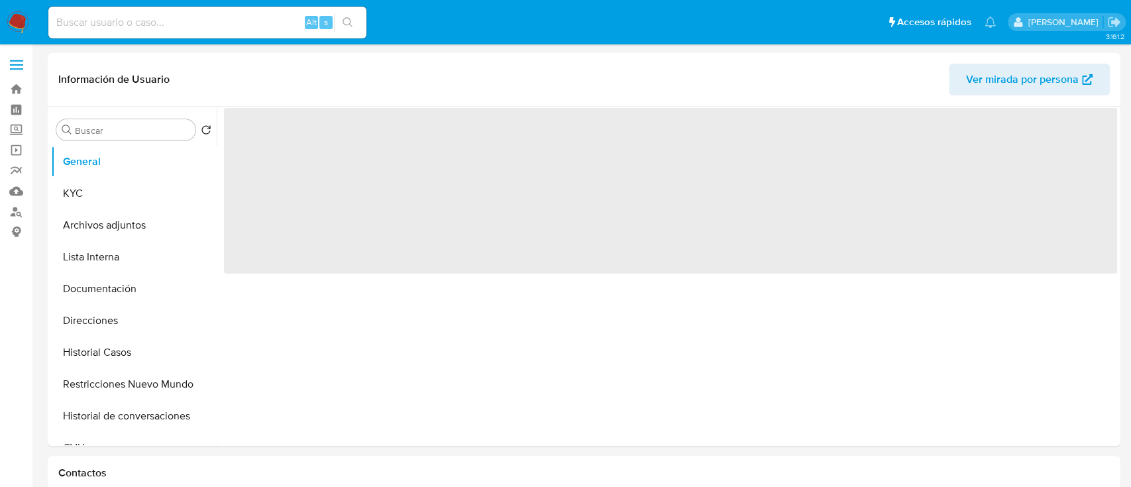
select select "10"
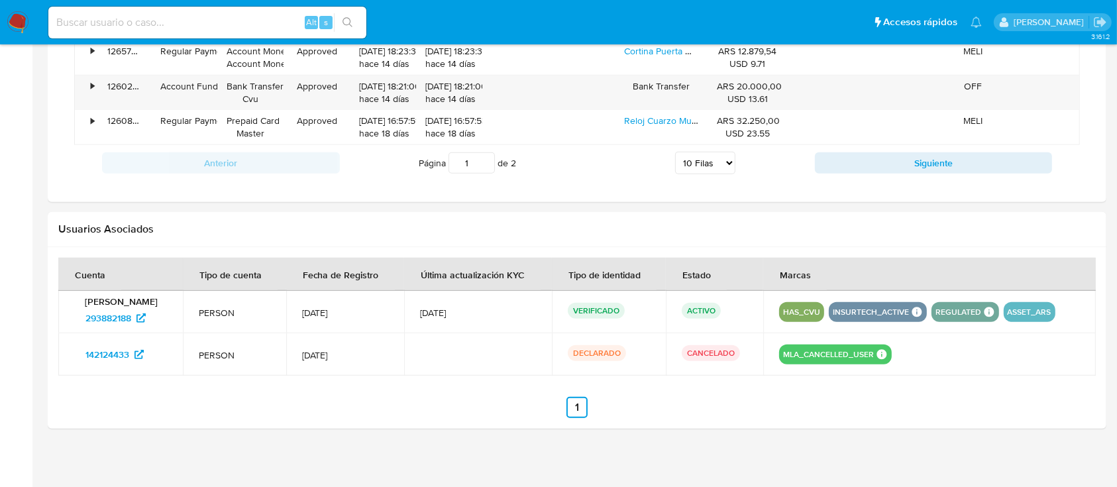
scroll to position [1278, 0]
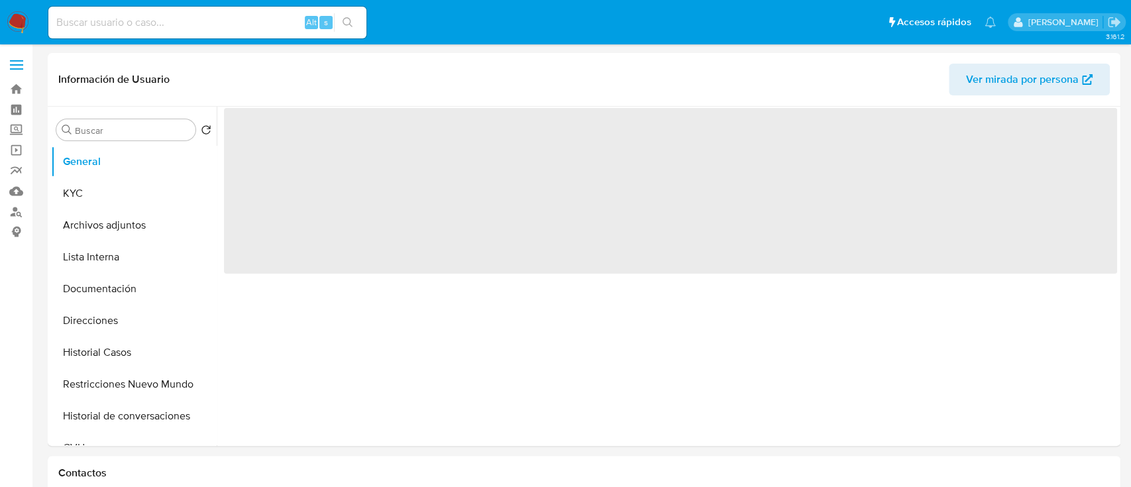
select select "10"
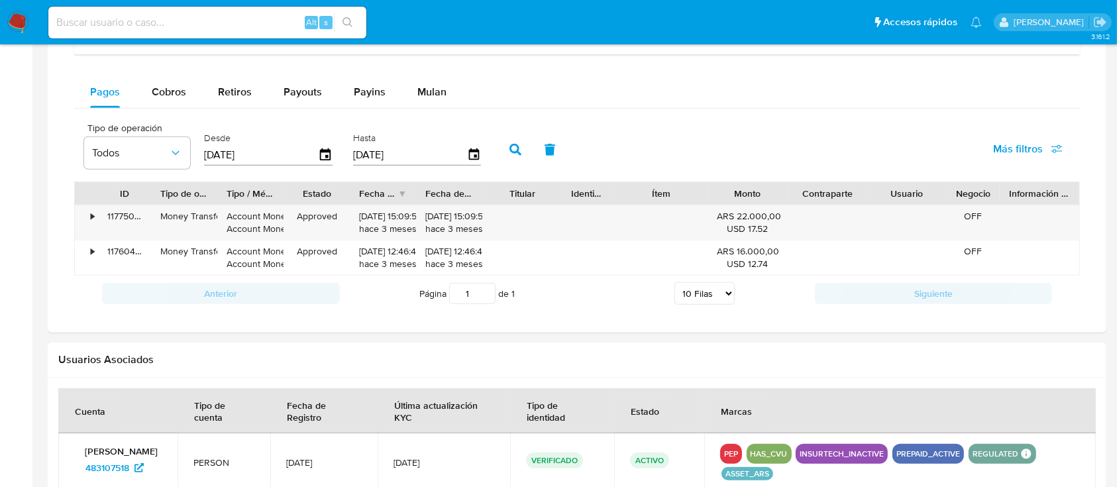
scroll to position [1071, 0]
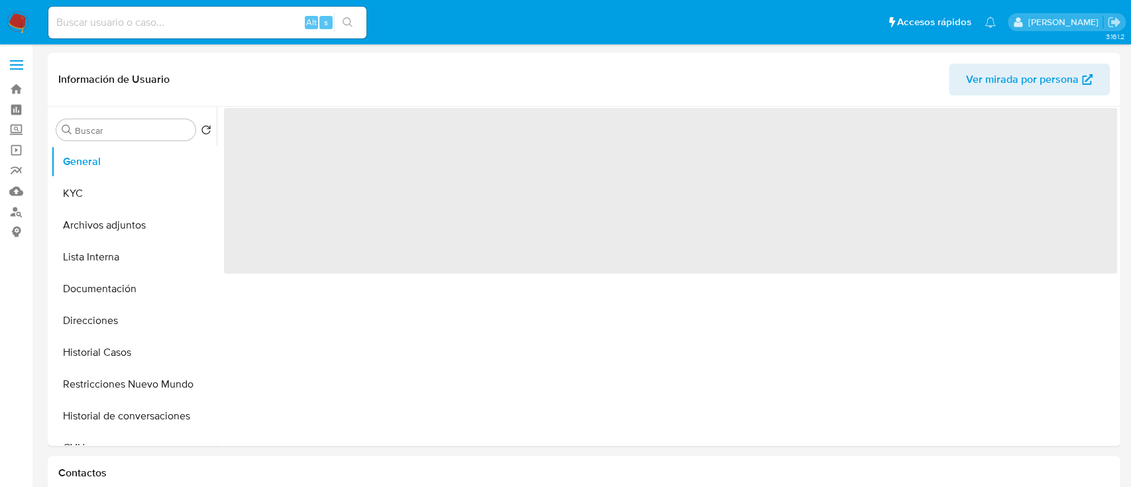
select select "10"
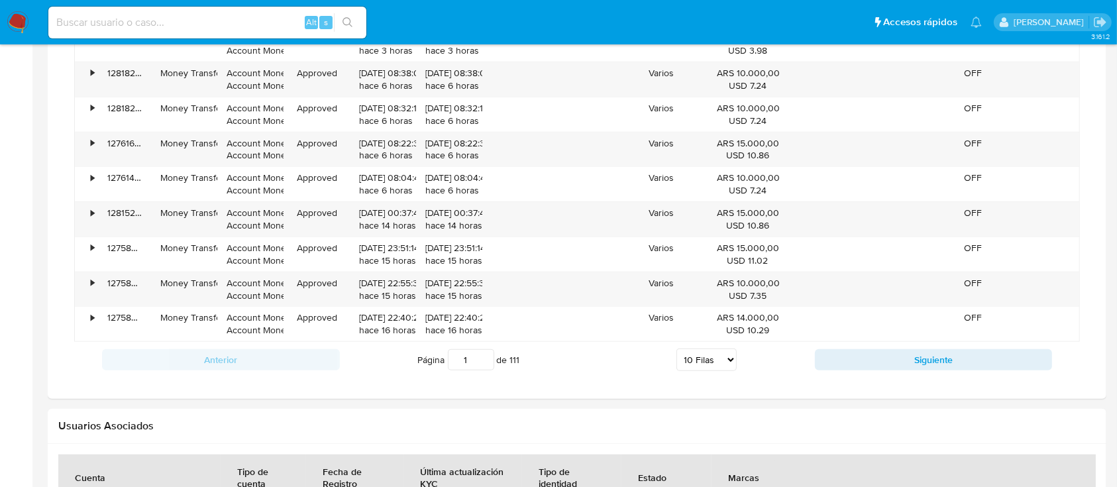
scroll to position [1305, 0]
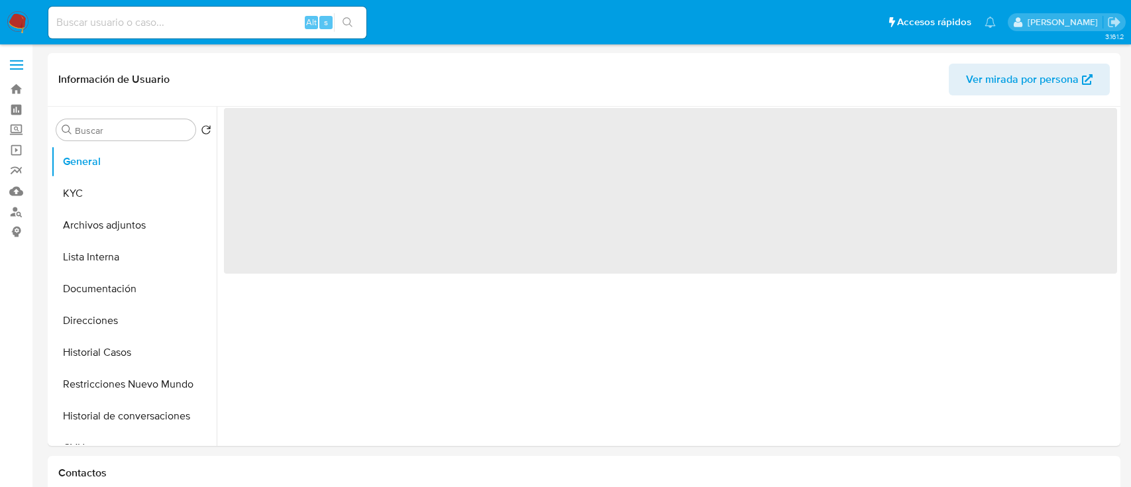
select select "10"
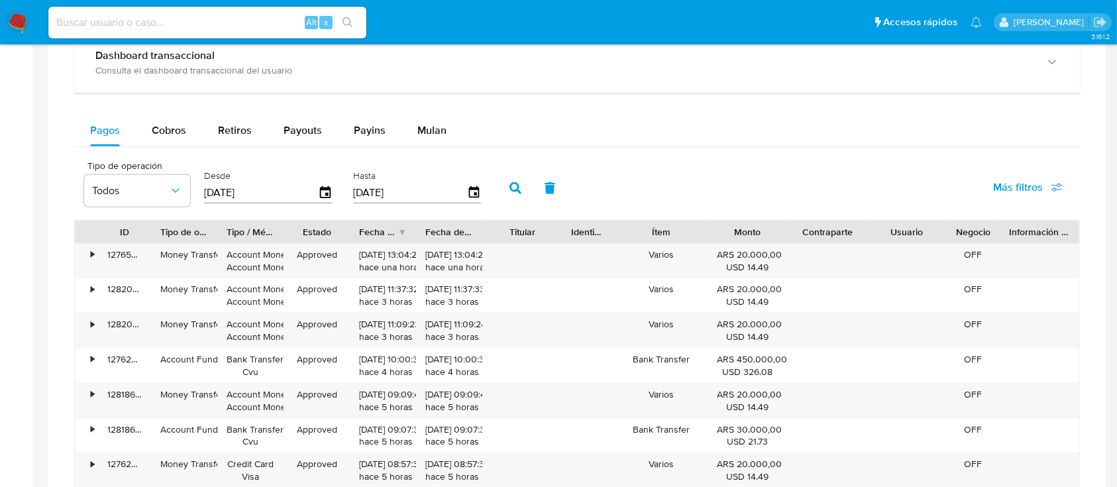
scroll to position [1225, 0]
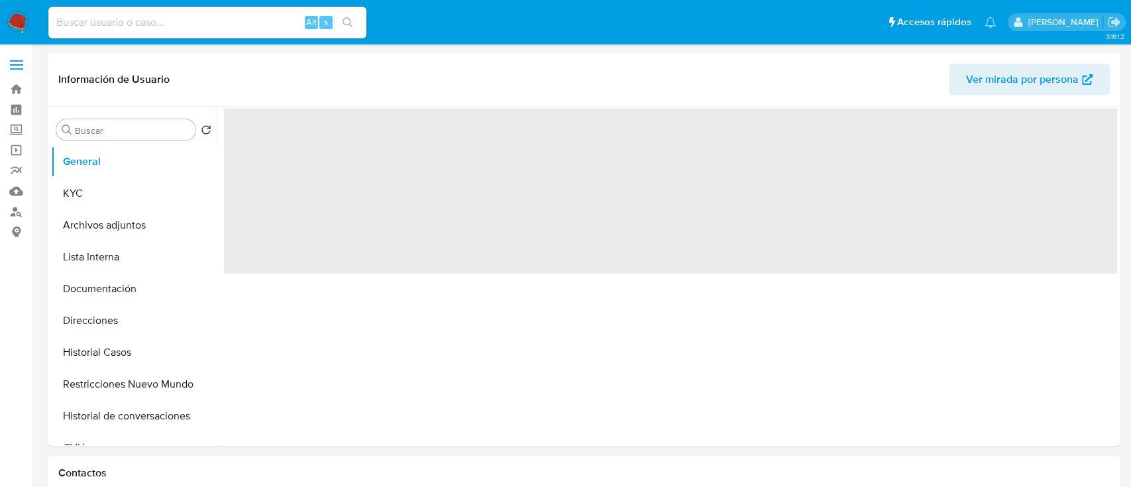
select select "10"
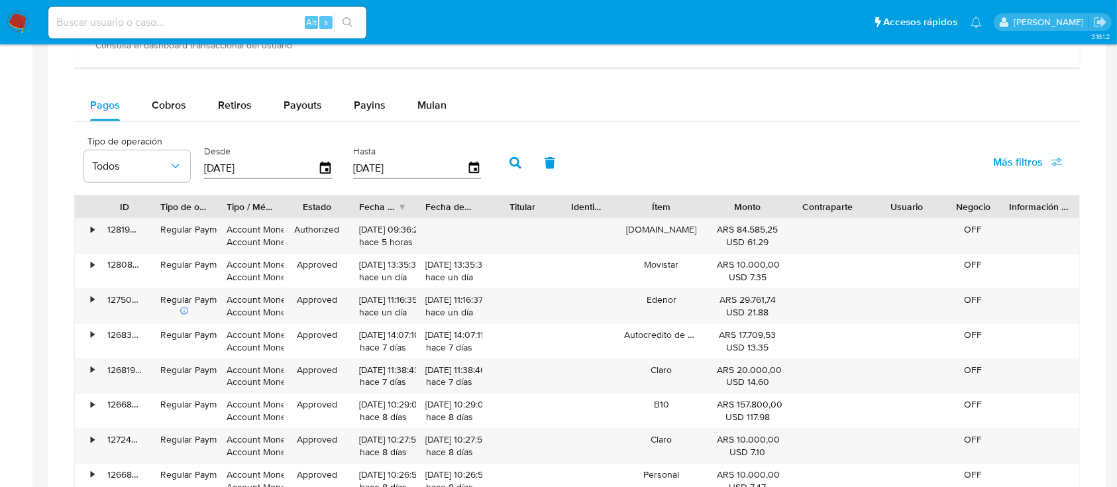
scroll to position [1236, 0]
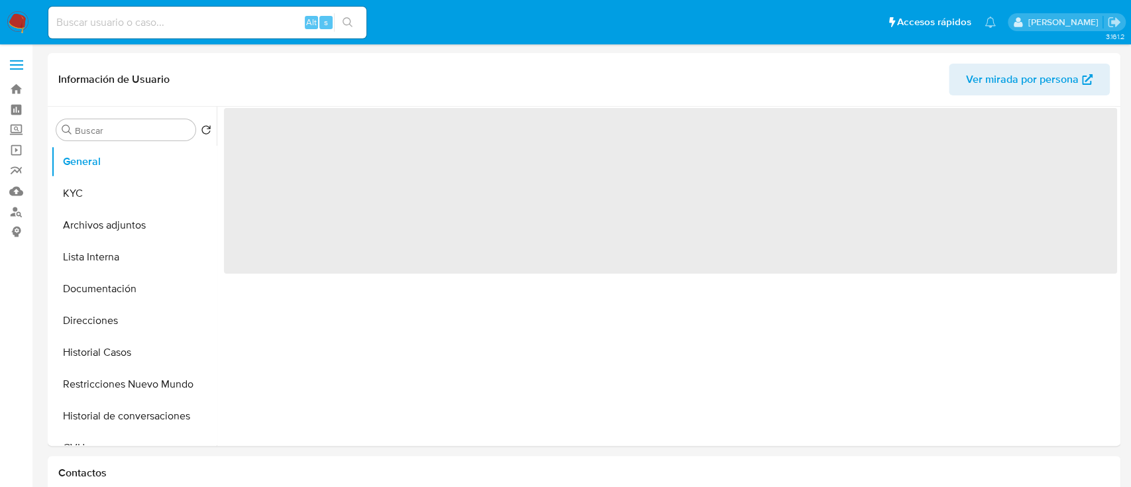
select select "10"
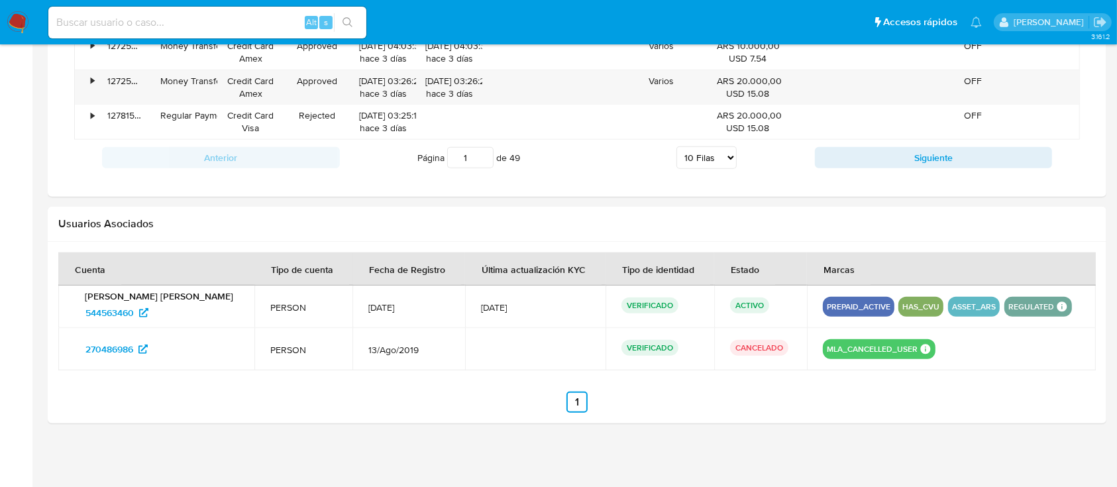
scroll to position [1278, 0]
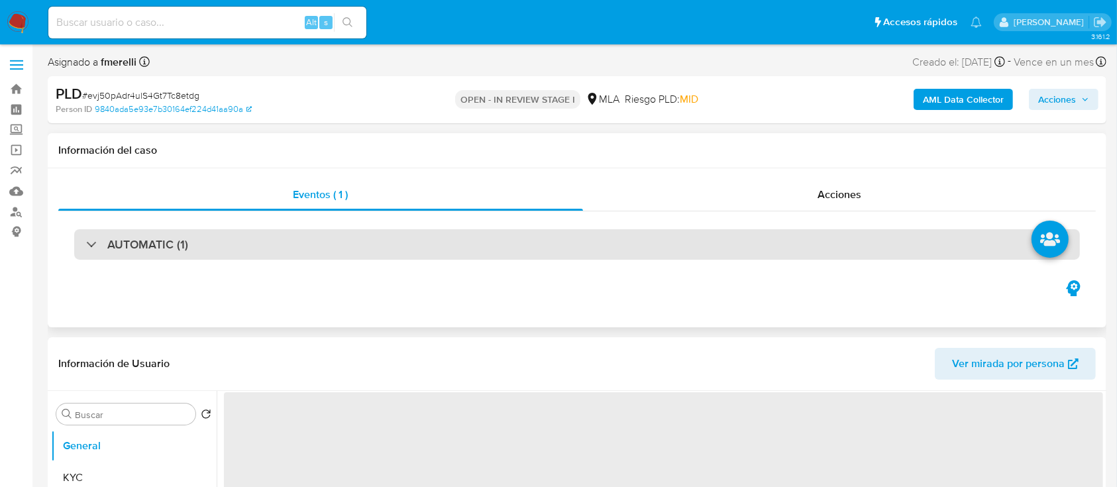
select select "10"
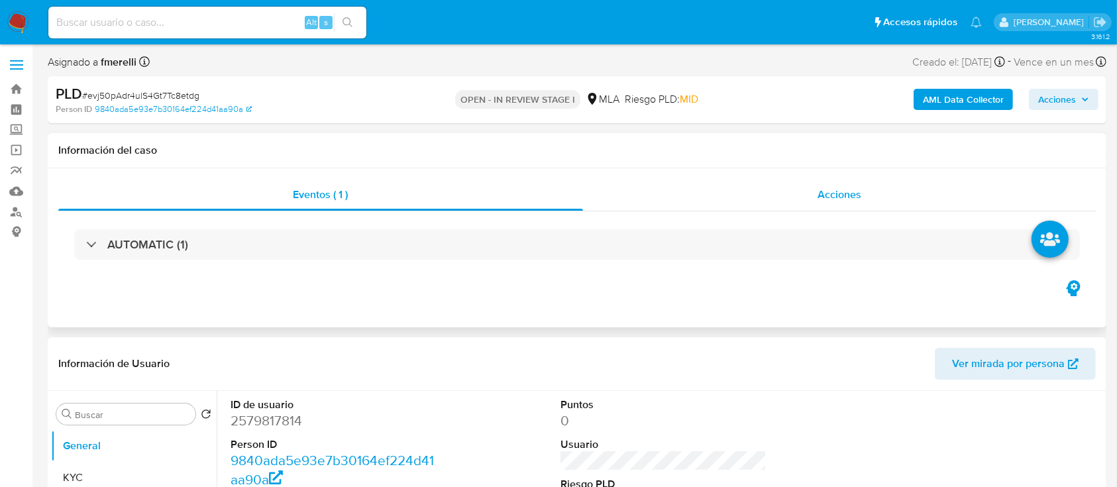
click at [847, 197] on span "Acciones" at bounding box center [839, 194] width 44 height 15
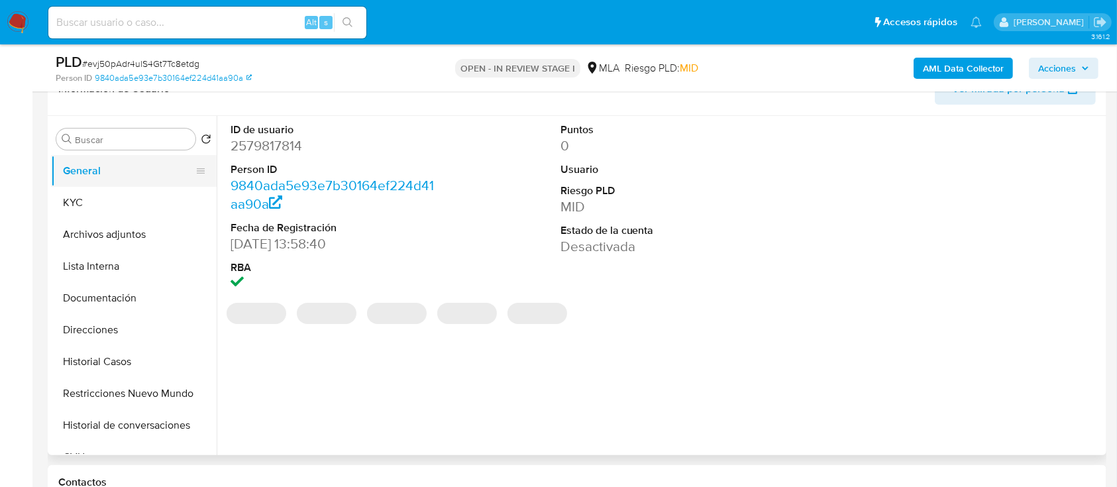
select select "10"
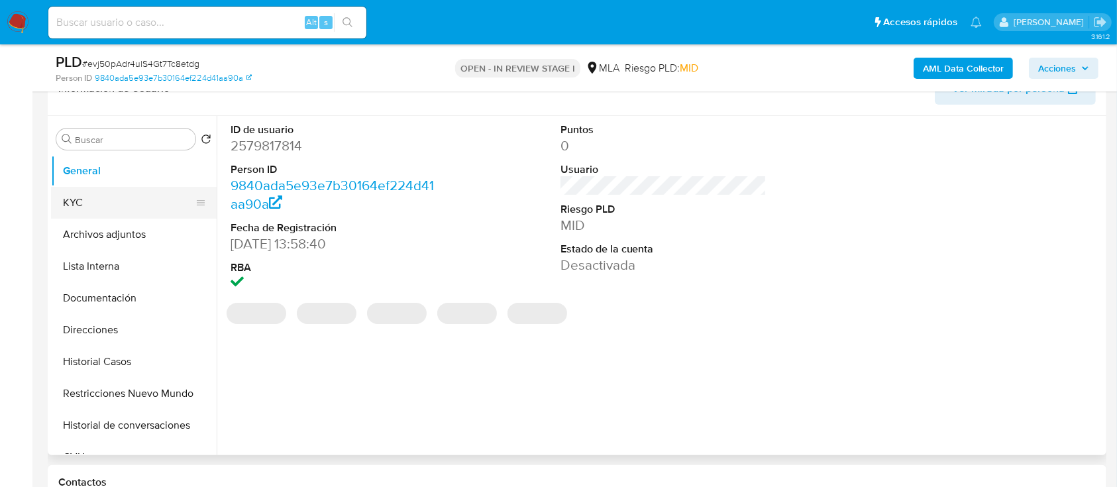
scroll to position [88, 0]
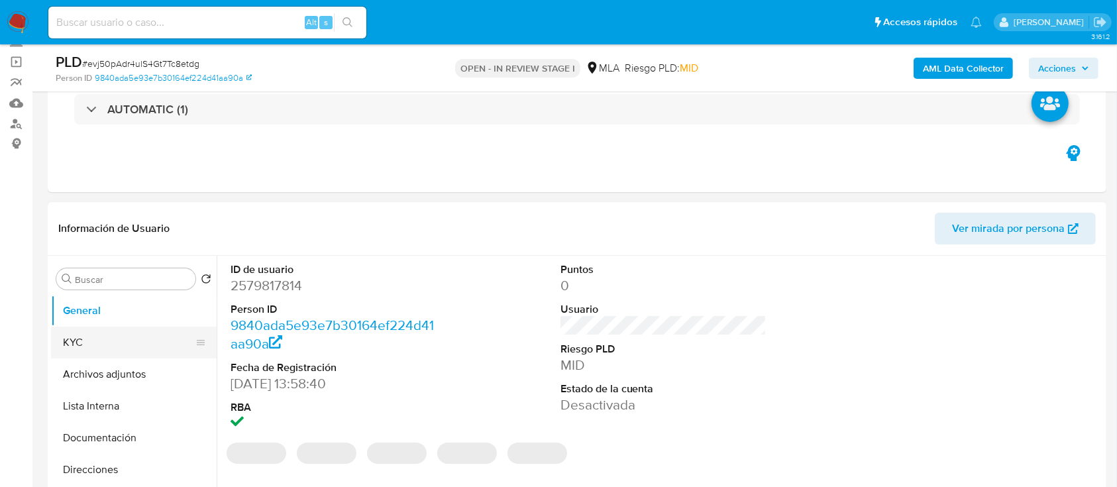
click at [87, 336] on button "KYC" at bounding box center [128, 343] width 155 height 32
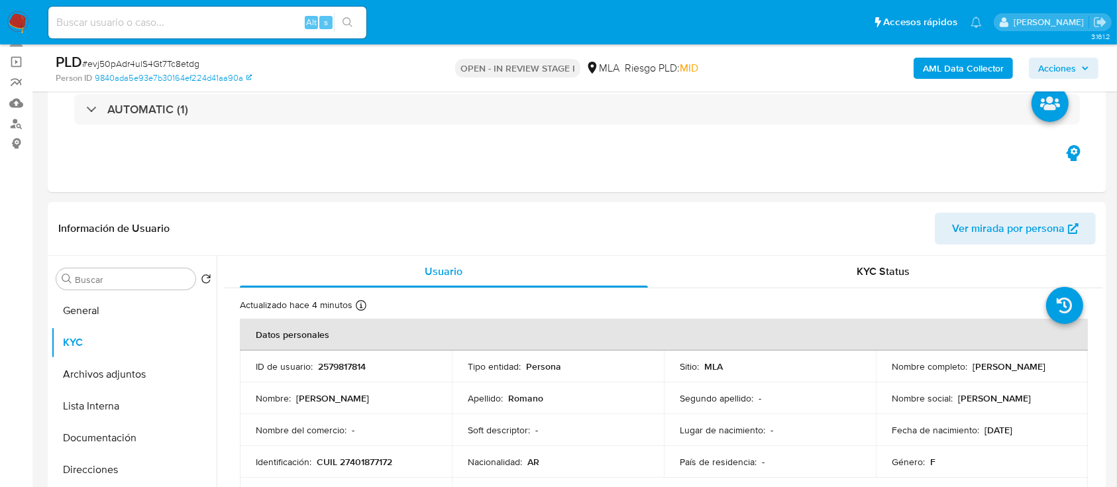
click at [1059, 61] on span "Acciones" at bounding box center [1057, 68] width 38 height 21
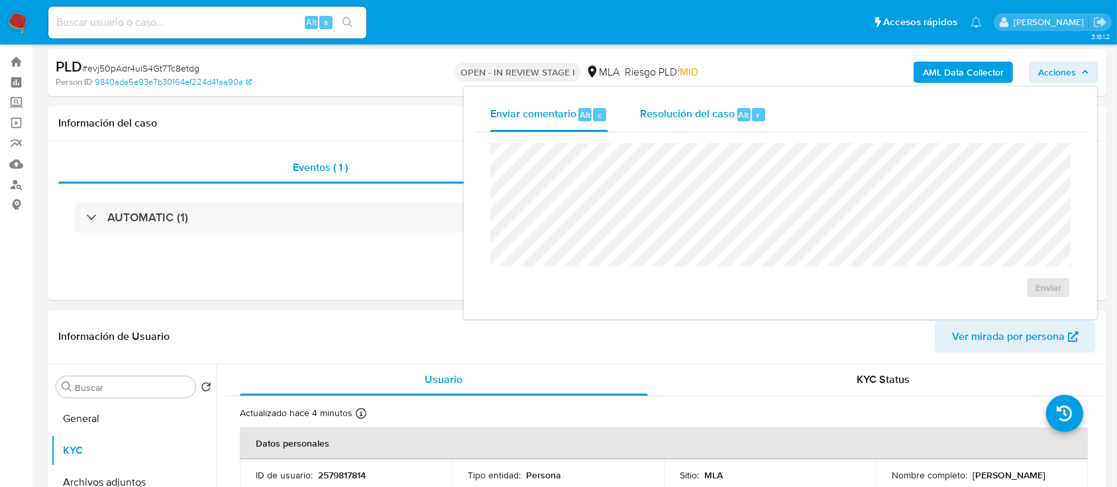
scroll to position [0, 0]
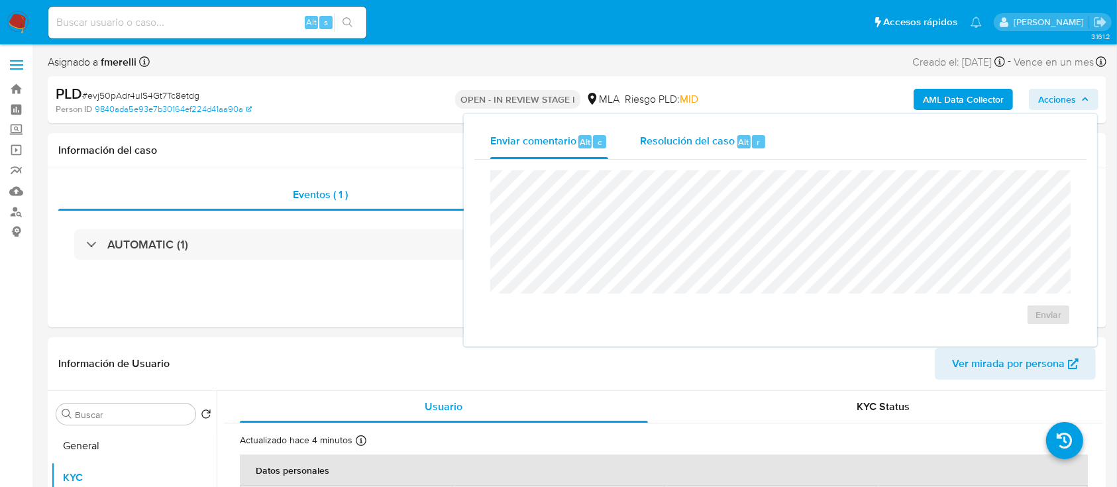
click at [699, 134] on span "Resolución del caso" at bounding box center [687, 141] width 95 height 15
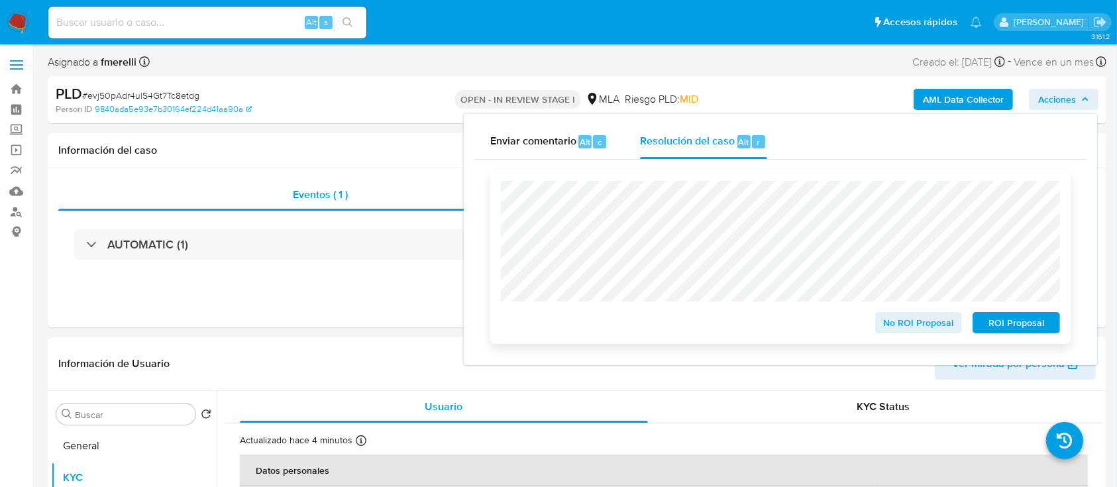
click at [1023, 323] on span "ROI Proposal" at bounding box center [1016, 322] width 69 height 19
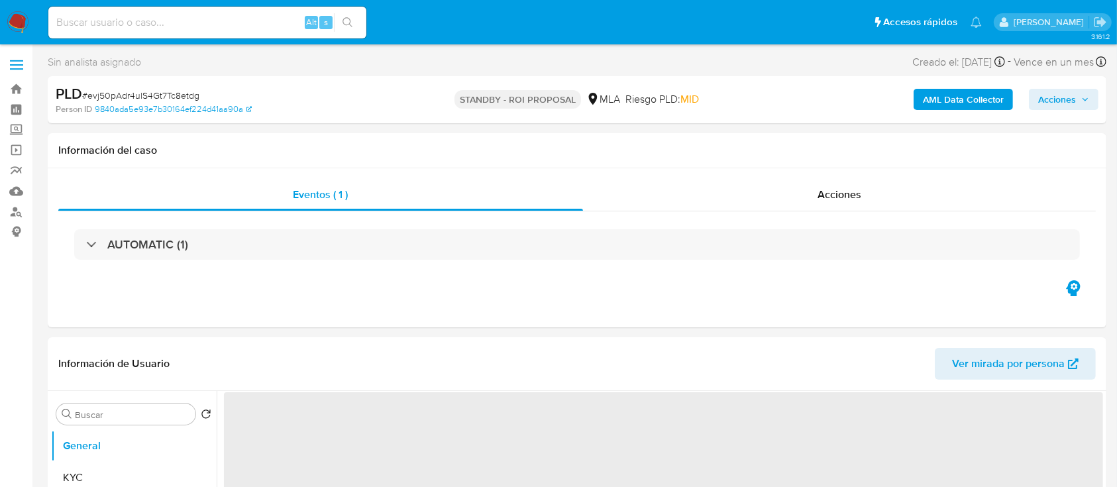
click at [10, 3] on nav "Pausado Ver notificaciones Alt s Accesos rápidos Presiona las siguientes teclas…" at bounding box center [558, 22] width 1117 height 44
click at [15, 16] on img at bounding box center [18, 22] width 23 height 23
select select "10"
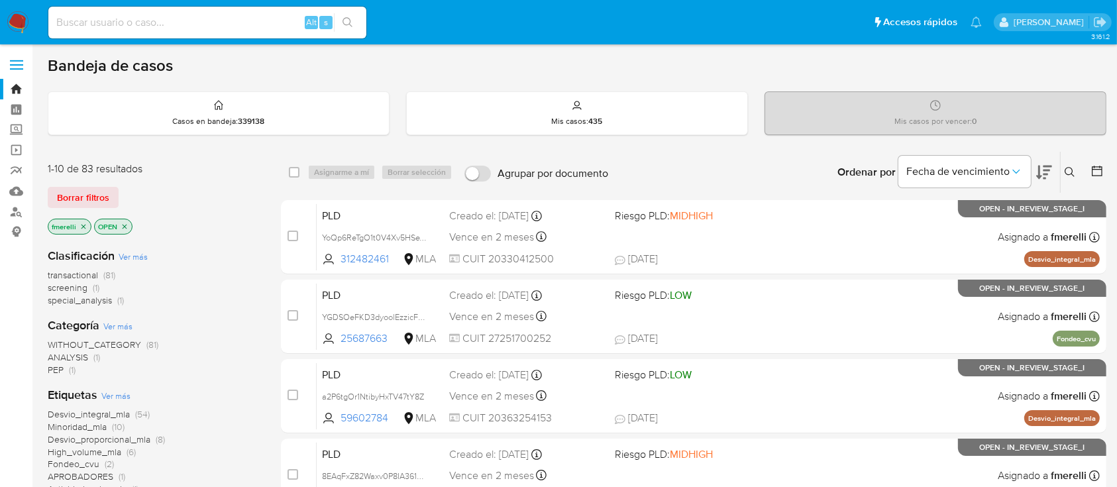
click at [219, 25] on input at bounding box center [207, 22] width 318 height 17
paste input "VR2lMM1FO9mFHIRHy8s1ScEg"
type input "VR2lMM1FO9mFHIRHy8s1ScEg"
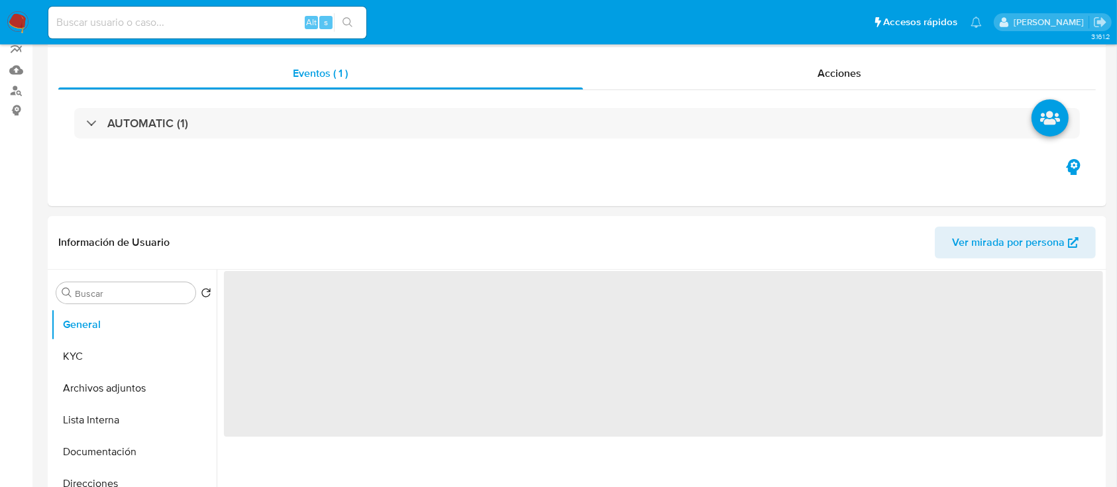
scroll to position [353, 0]
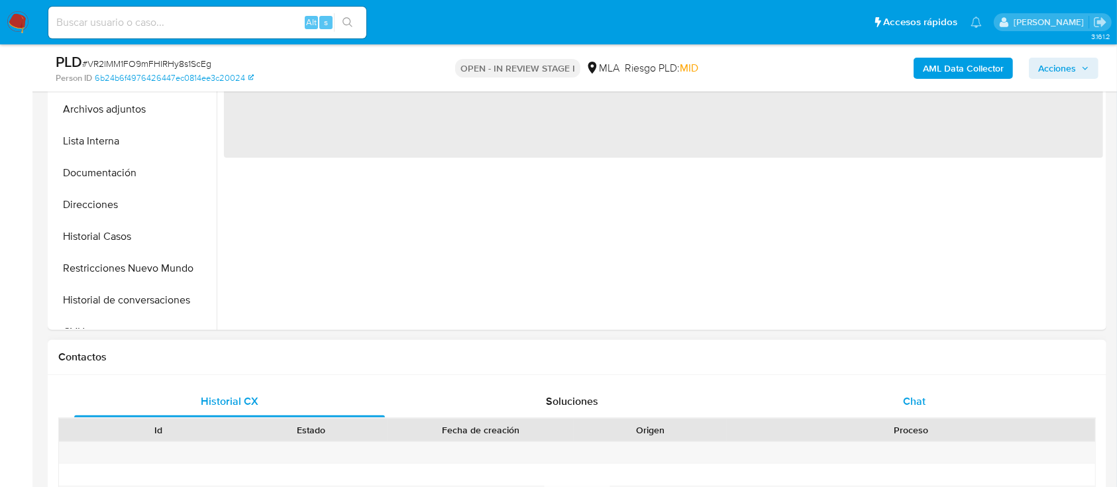
click at [891, 397] on div "Chat" at bounding box center [914, 401] width 311 height 32
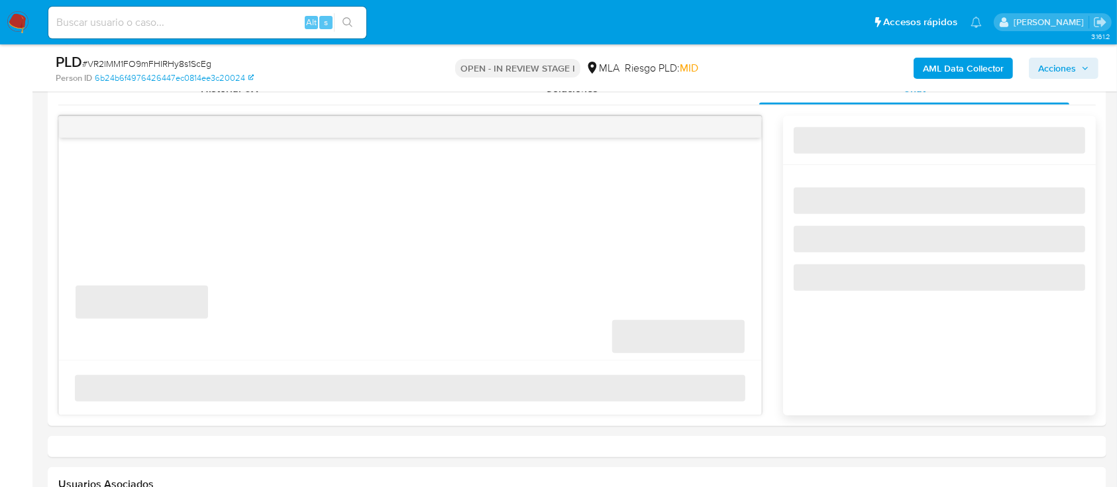
select select "10"
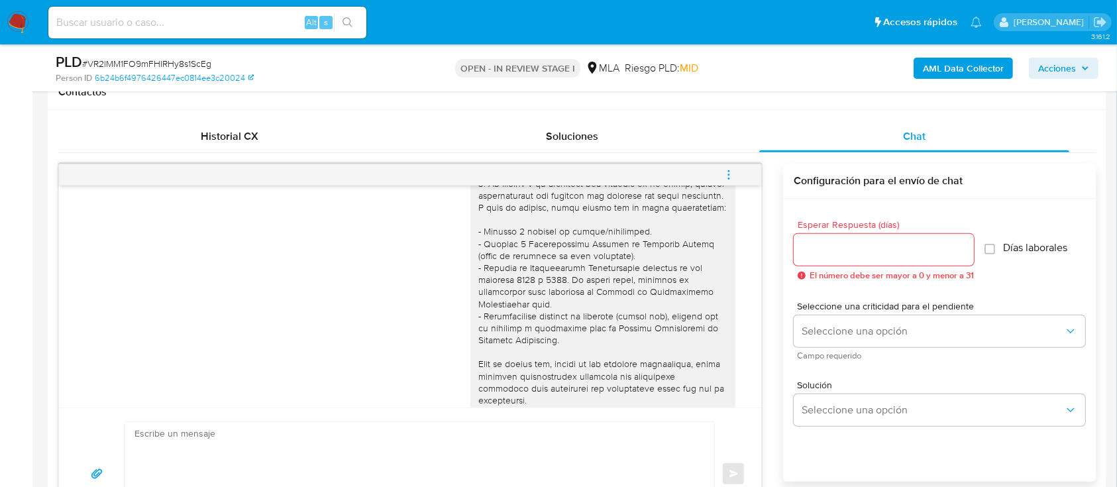
scroll to position [0, 0]
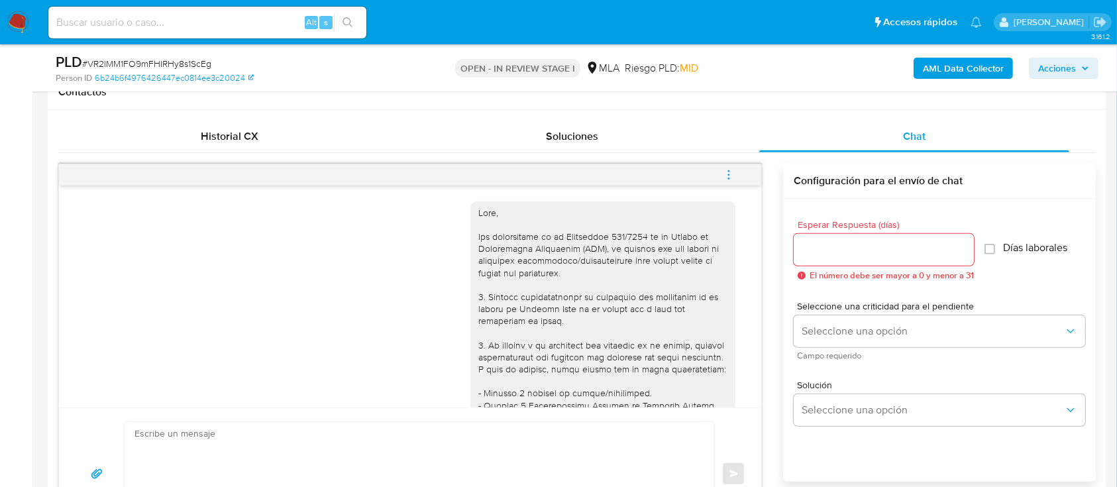
click at [240, 19] on input at bounding box center [207, 22] width 318 height 17
paste input "VfFi7vEojIV011JdJftZypvO"
type input "VfFi7vEojIV011JdJftZypvO"
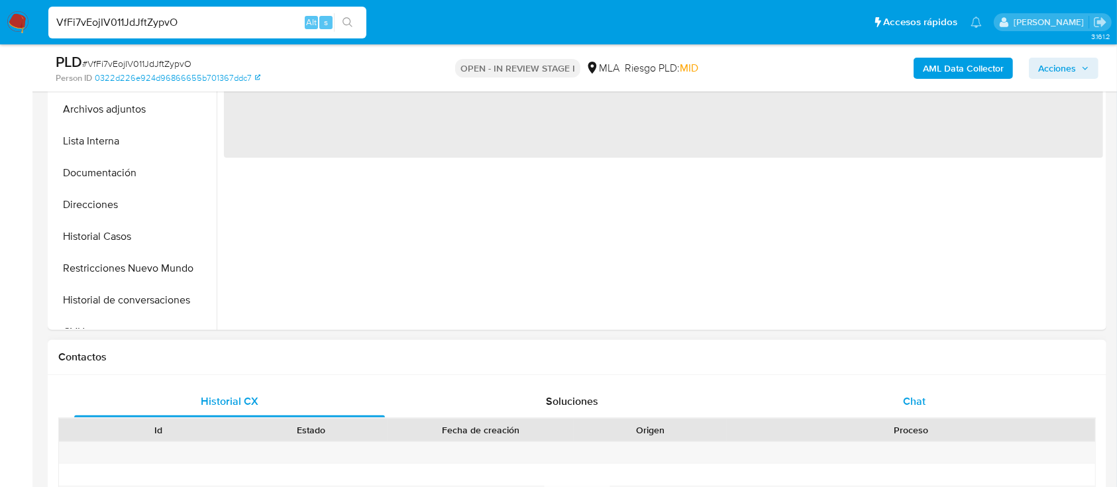
click at [838, 395] on div "Chat" at bounding box center [914, 401] width 311 height 32
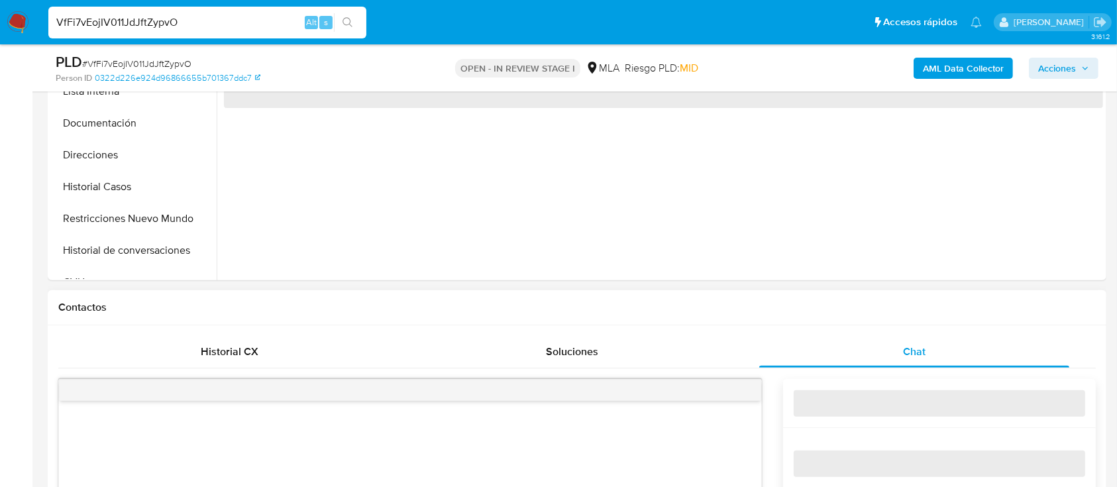
select select "10"
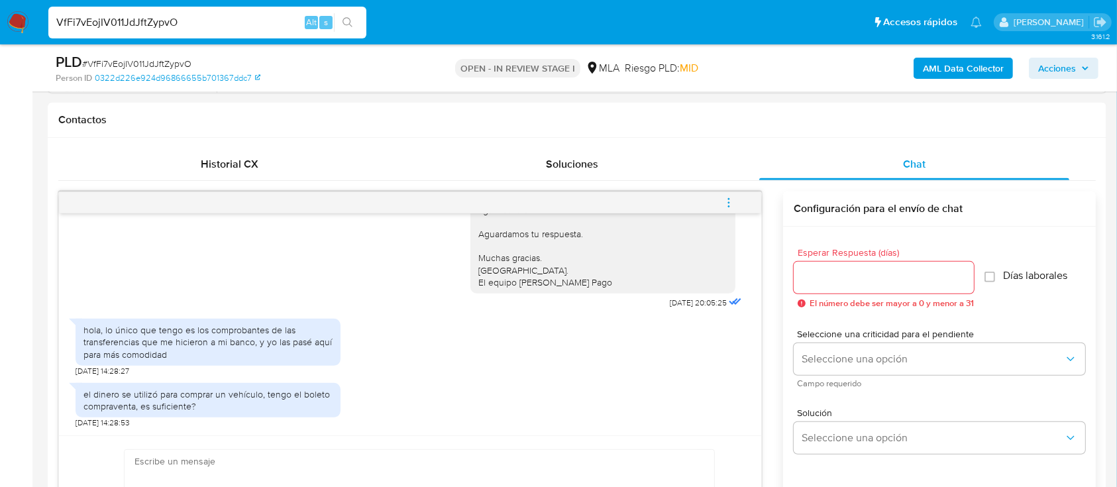
scroll to position [618, 0]
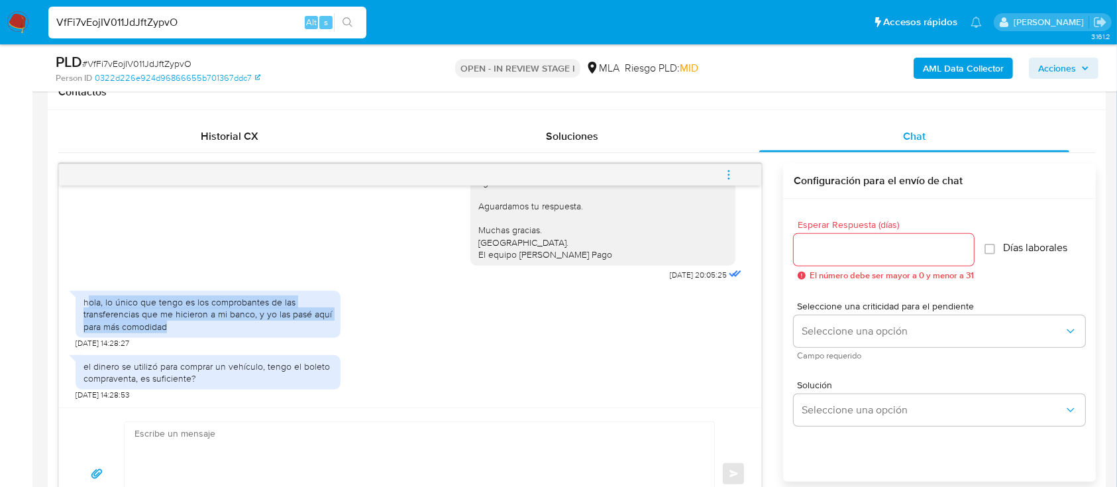
drag, startPoint x: 107, startPoint y: 295, endPoint x: 339, endPoint y: 333, distance: 235.0
click at [339, 333] on div "hola, lo único que tengo es los comprobantes de las transferencias que me hicie…" at bounding box center [208, 316] width 265 height 64
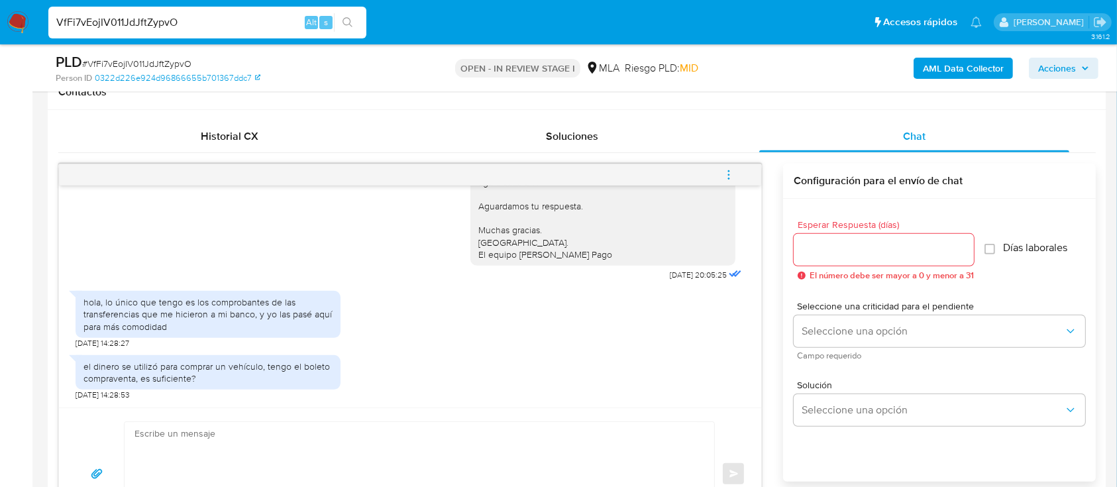
click at [175, 18] on input "VfFi7vEojIV011JdJftZypvO" at bounding box center [207, 22] width 318 height 17
click at [174, 18] on input "VfFi7vEojIV011JdJftZypvO" at bounding box center [207, 22] width 318 height 17
paste input "R2lMM1FO9mFHIRHy8s1ScEg"
type input "VR2lMM1FO9mFHIRHy8s1ScEg"
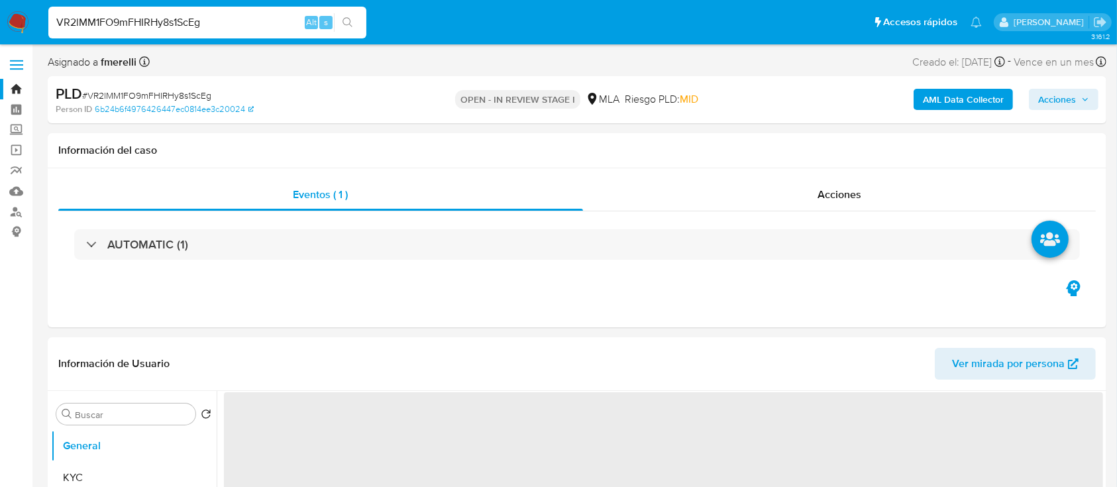
select select "10"
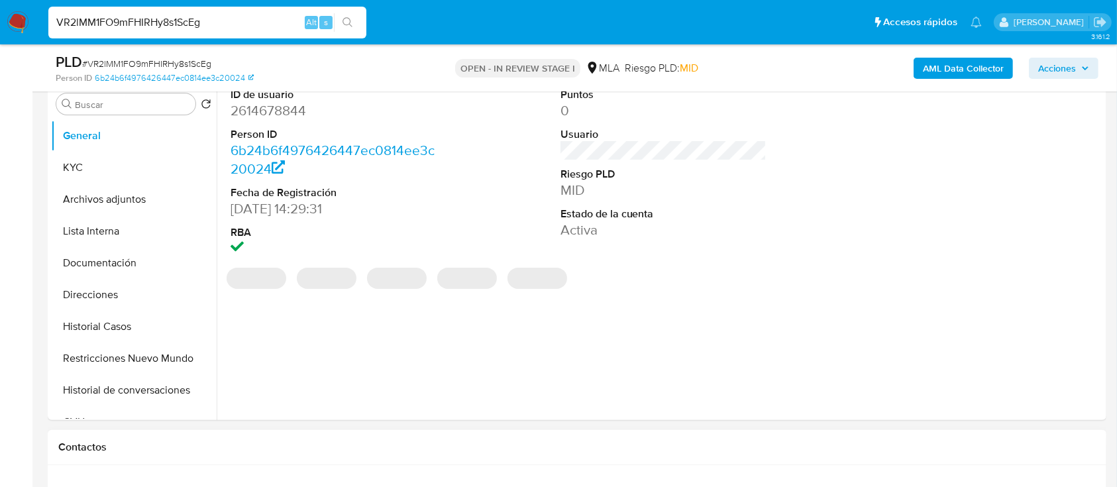
scroll to position [265, 0]
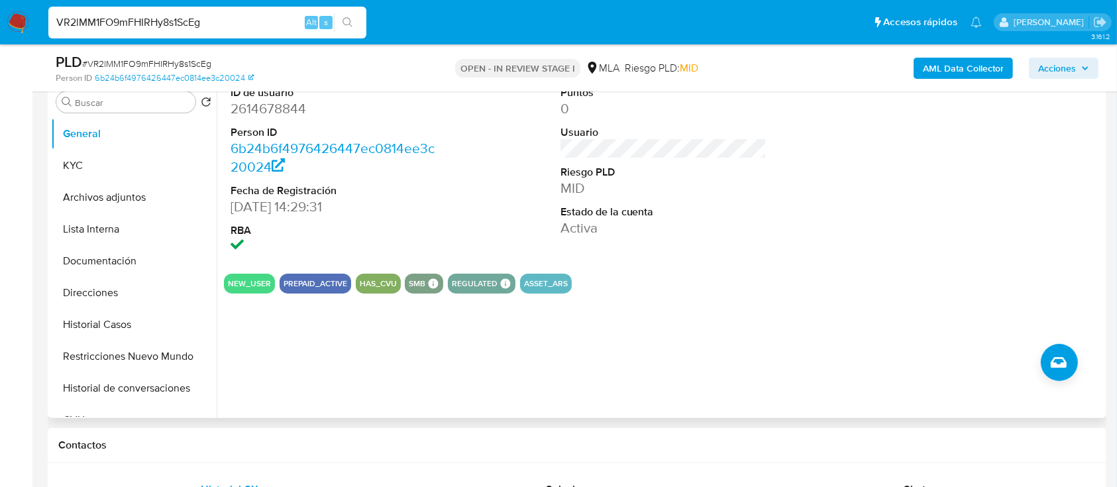
click at [269, 102] on dd "2614678844" at bounding box center [333, 108] width 207 height 19
copy dd "2614678844"
click at [139, 295] on button "Direcciones" at bounding box center [128, 293] width 155 height 32
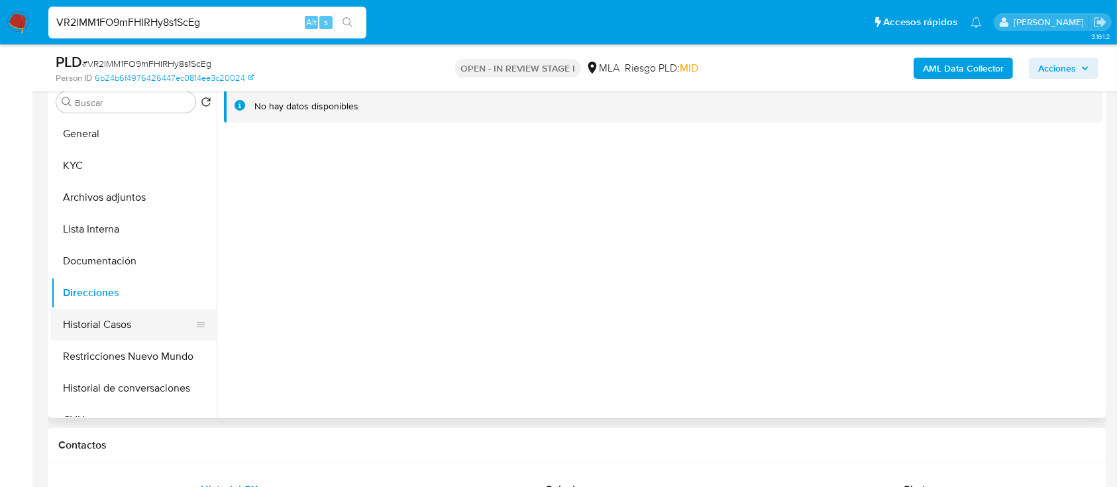
click at [105, 315] on button "Historial Casos" at bounding box center [128, 325] width 155 height 32
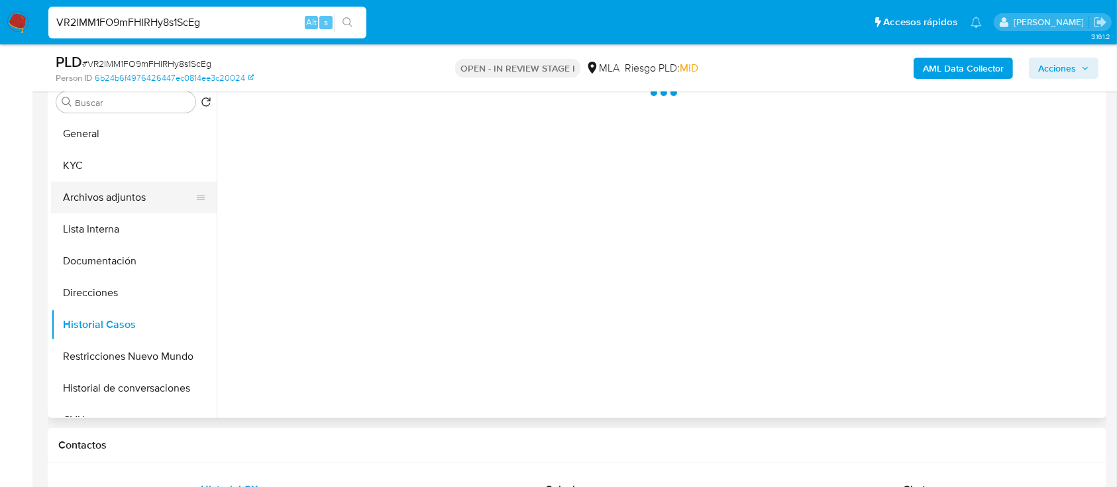
scroll to position [176, 0]
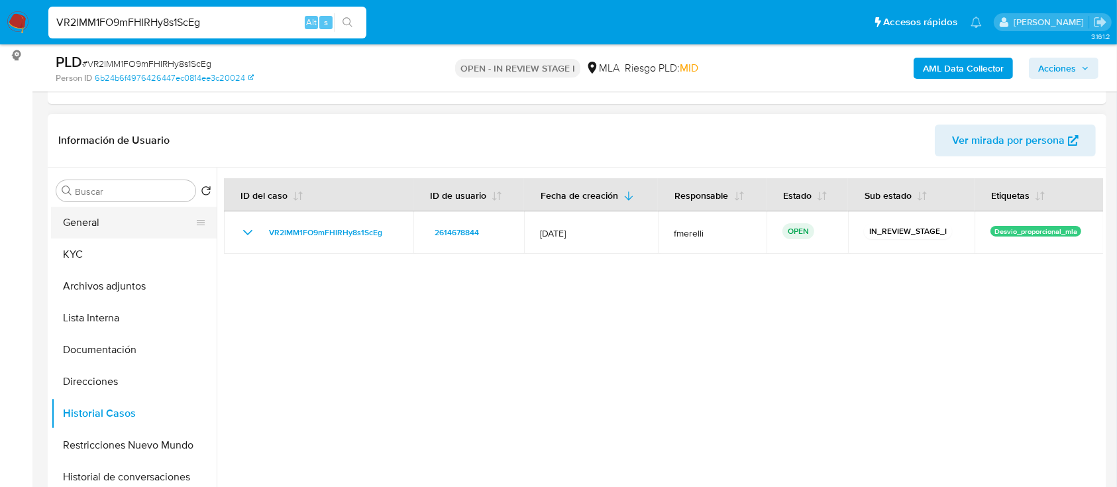
click at [115, 231] on button "General" at bounding box center [128, 223] width 155 height 32
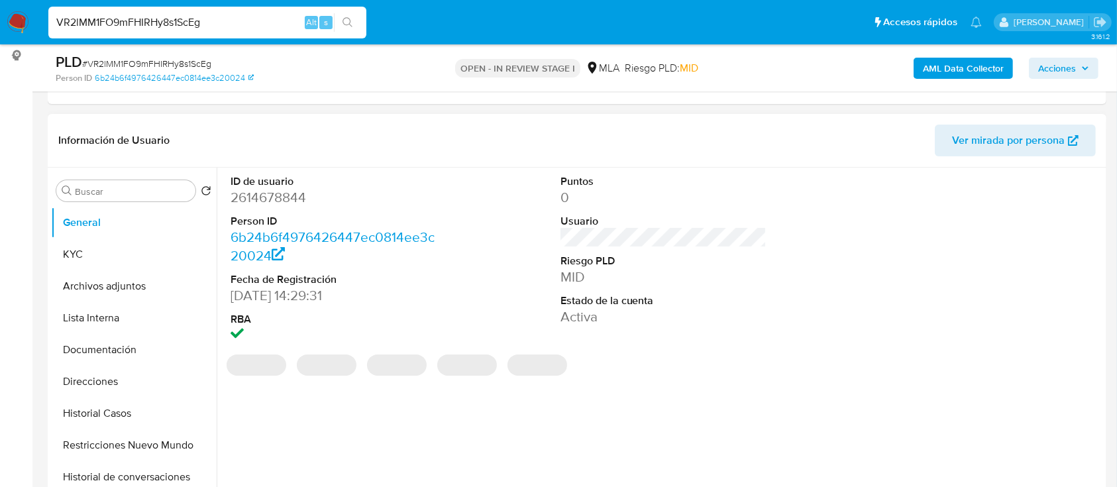
click at [281, 198] on dd "2614678844" at bounding box center [333, 197] width 207 height 19
copy dd "2614678844"
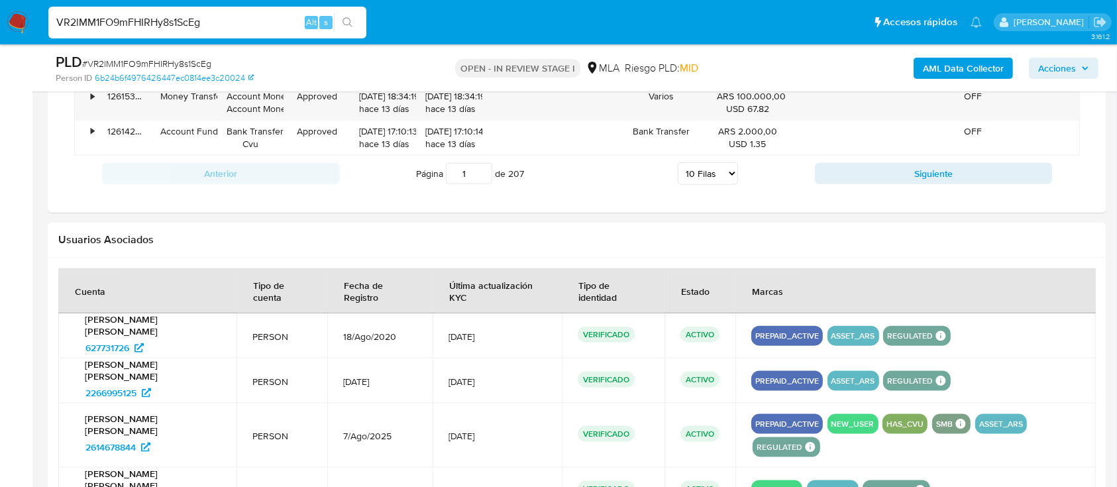
scroll to position [1590, 0]
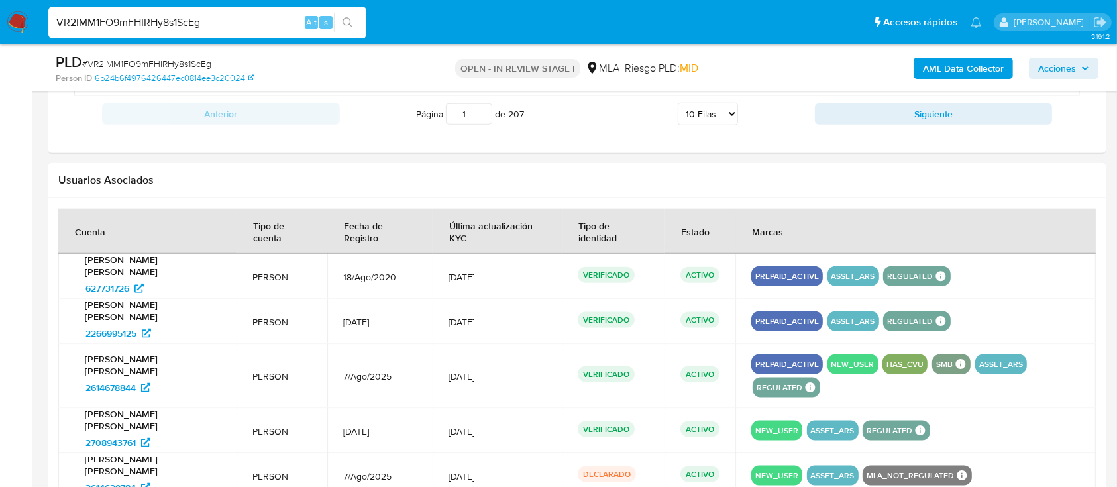
drag, startPoint x: 440, startPoint y: 1, endPoint x: 484, endPoint y: 3, distance: 43.8
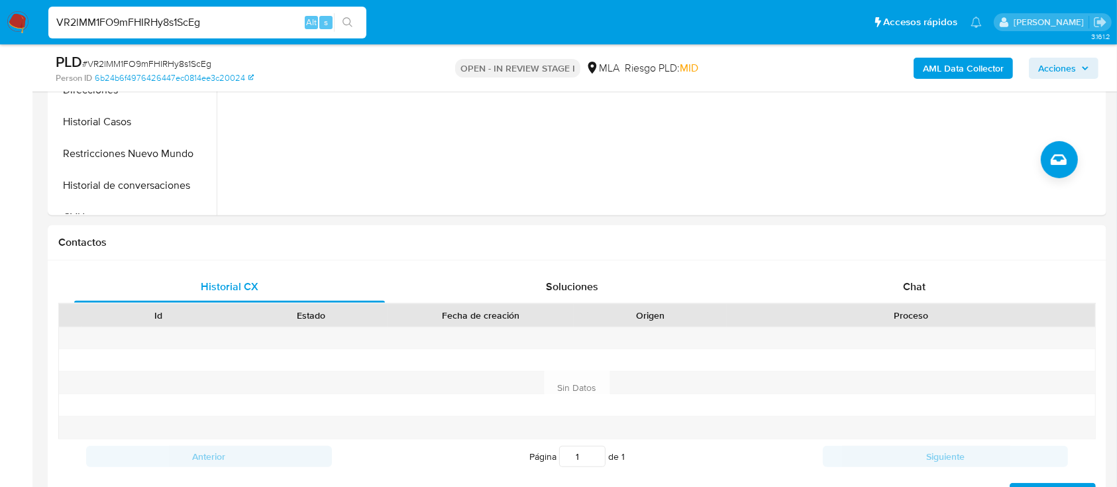
scroll to position [201, 0]
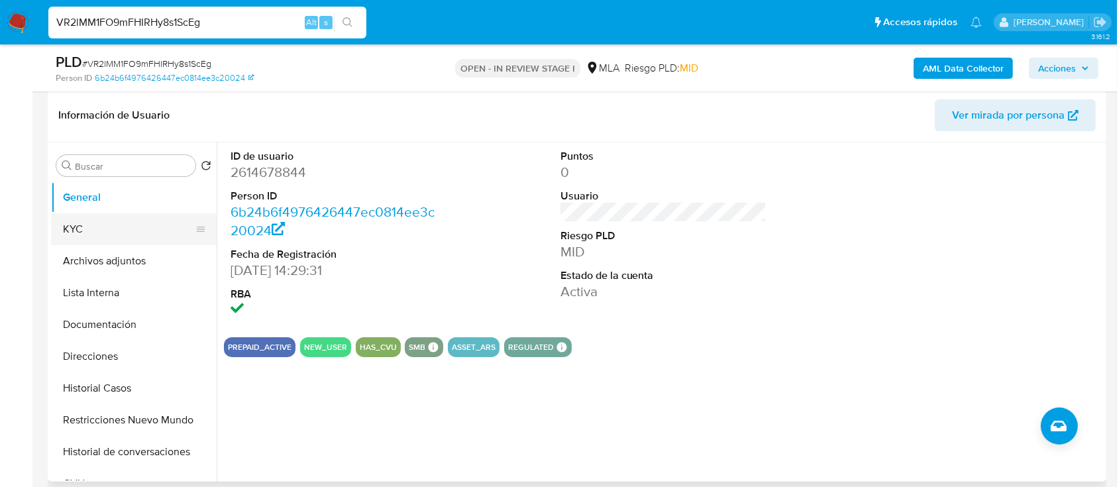
click at [70, 234] on button "KYC" at bounding box center [128, 229] width 155 height 32
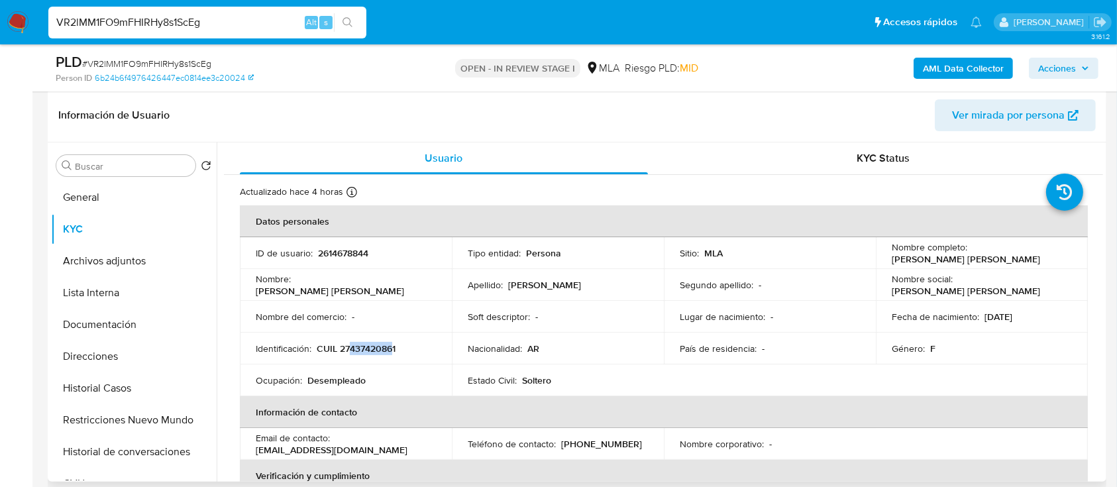
drag, startPoint x: 351, startPoint y: 347, endPoint x: 366, endPoint y: 349, distance: 14.7
click at [391, 346] on p "CUIL 27437420861" at bounding box center [356, 348] width 79 height 12
copy p "43742086"
click at [134, 317] on button "Documentación" at bounding box center [128, 325] width 155 height 32
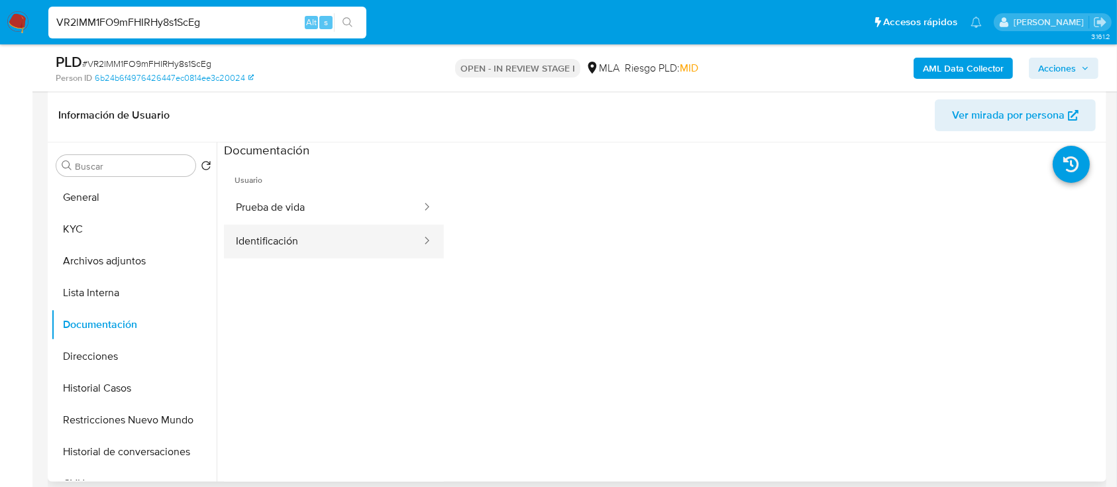
click at [260, 227] on button "Identificación" at bounding box center [323, 242] width 199 height 34
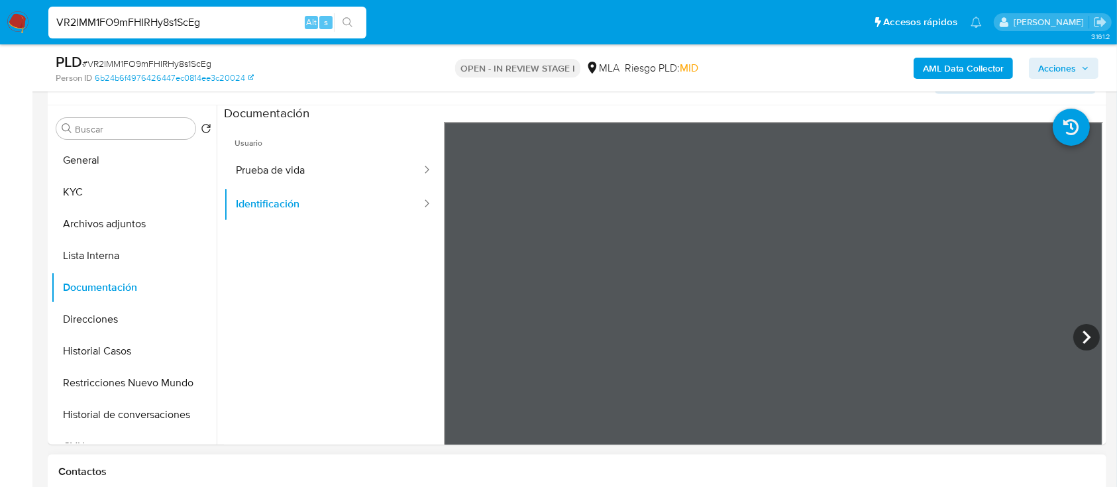
scroll to position [232, 0]
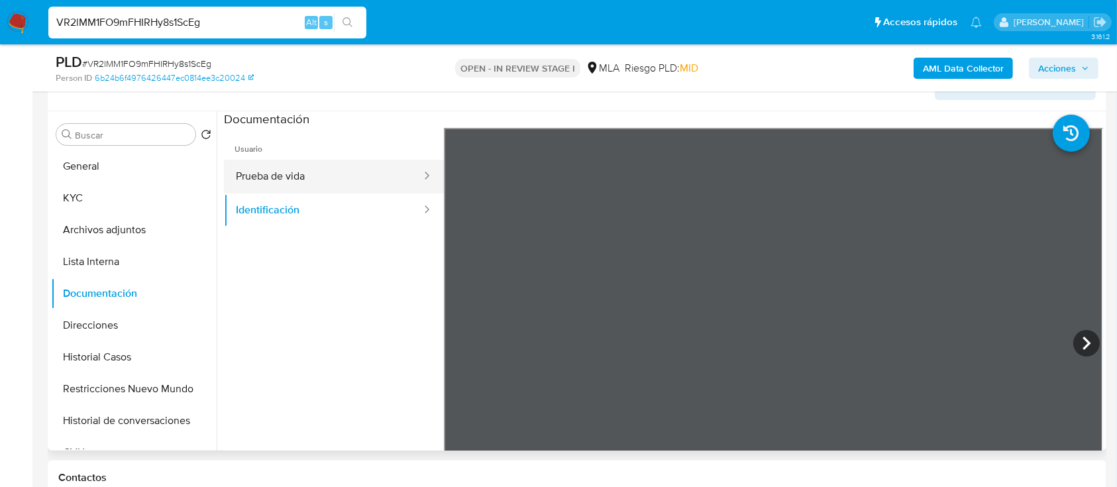
click at [267, 181] on button "Prueba de vida" at bounding box center [323, 177] width 199 height 34
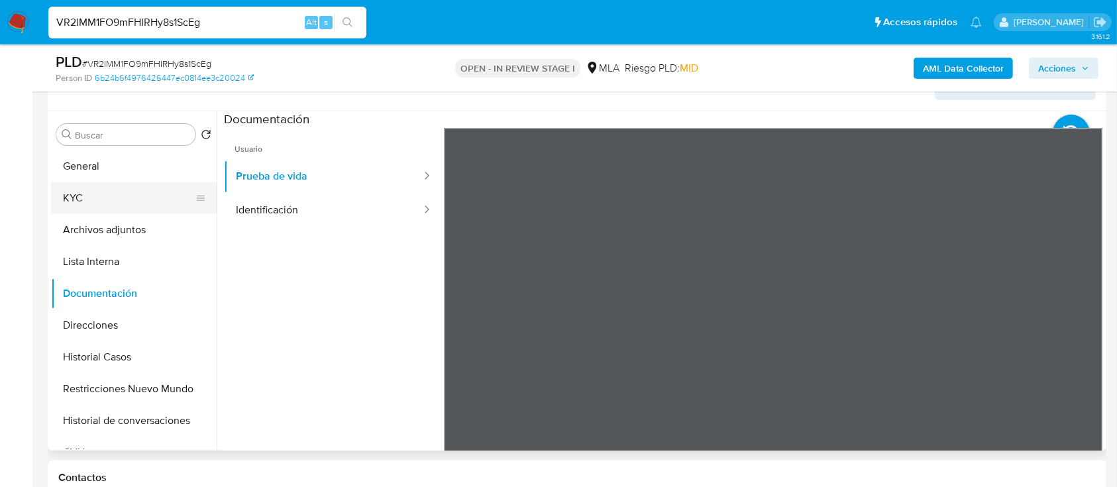
click at [90, 207] on button "KYC" at bounding box center [128, 198] width 155 height 32
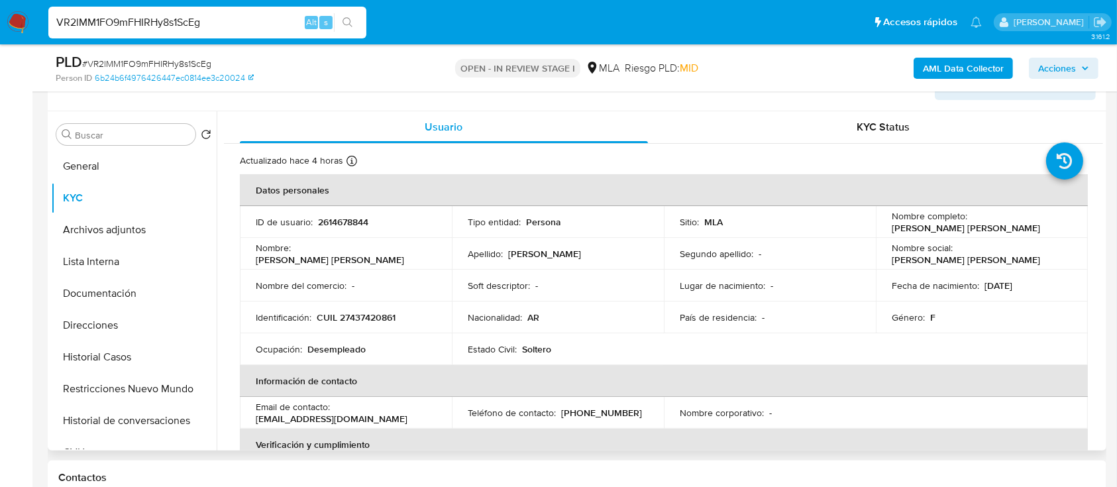
click at [342, 314] on p "CUIL 27437420861" at bounding box center [356, 317] width 79 height 12
copy p "27437420861"
click at [334, 221] on p "2614678844" at bounding box center [343, 222] width 50 height 12
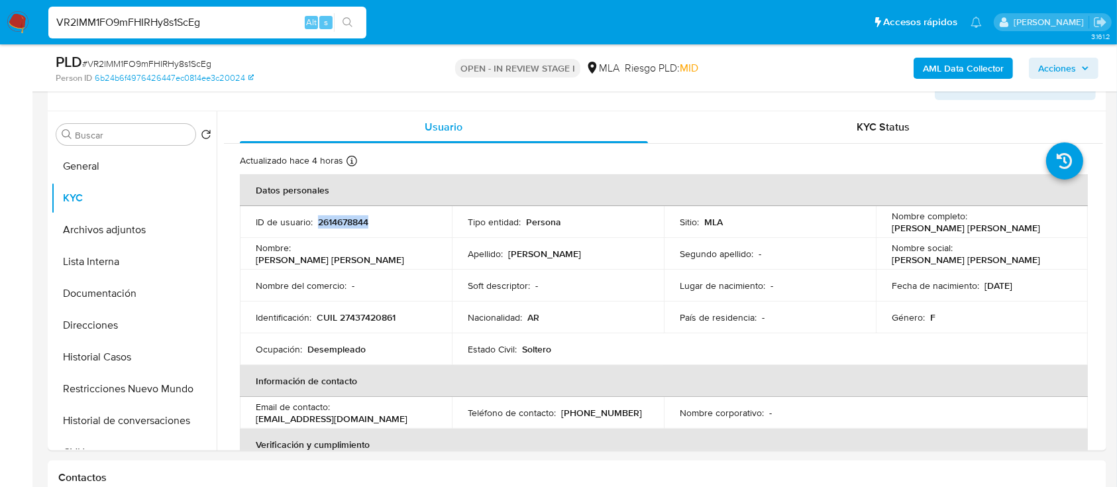
copy p "2614678844"
click at [372, 321] on p "CUIL 27437420861" at bounding box center [356, 317] width 79 height 12
copy p "27437420861"
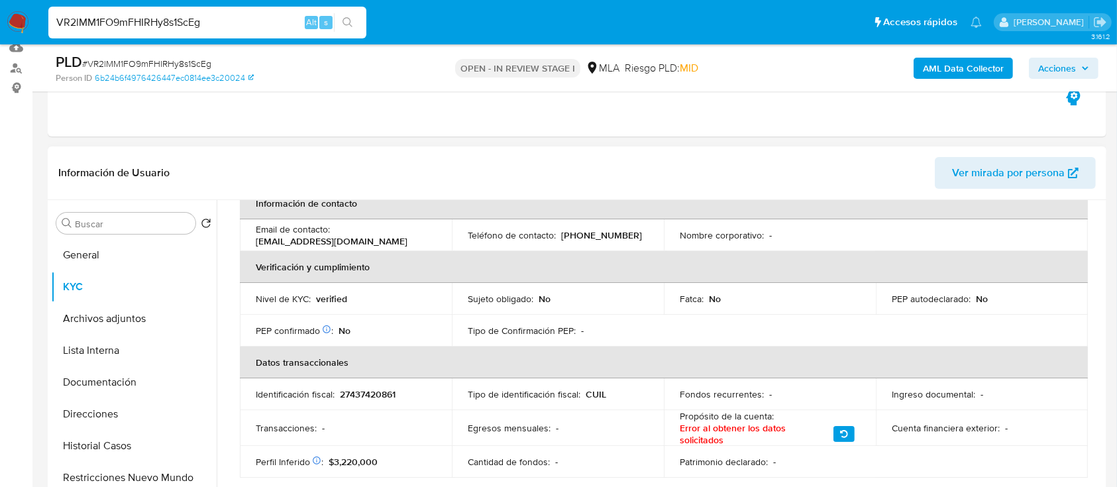
scroll to position [353, 0]
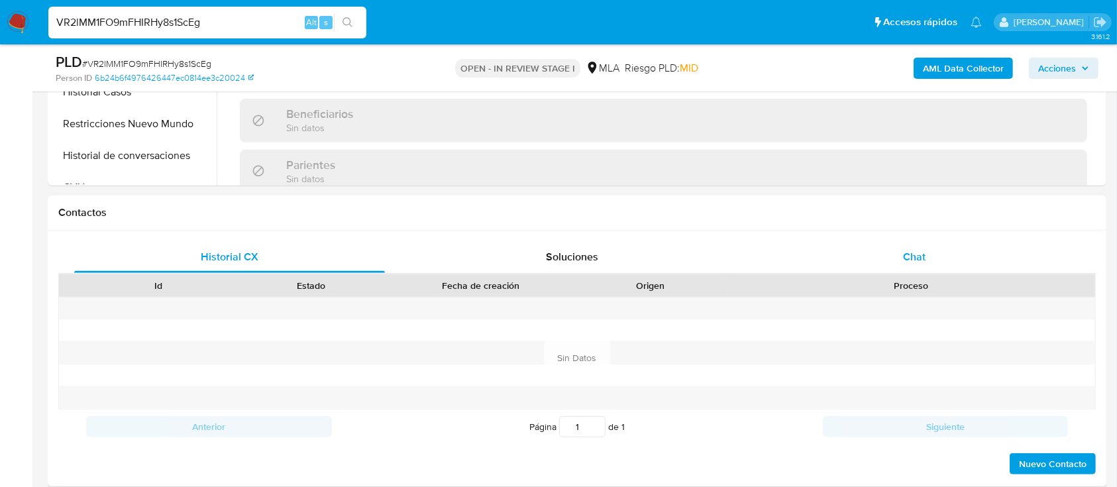
click at [901, 254] on div "Chat" at bounding box center [914, 257] width 311 height 32
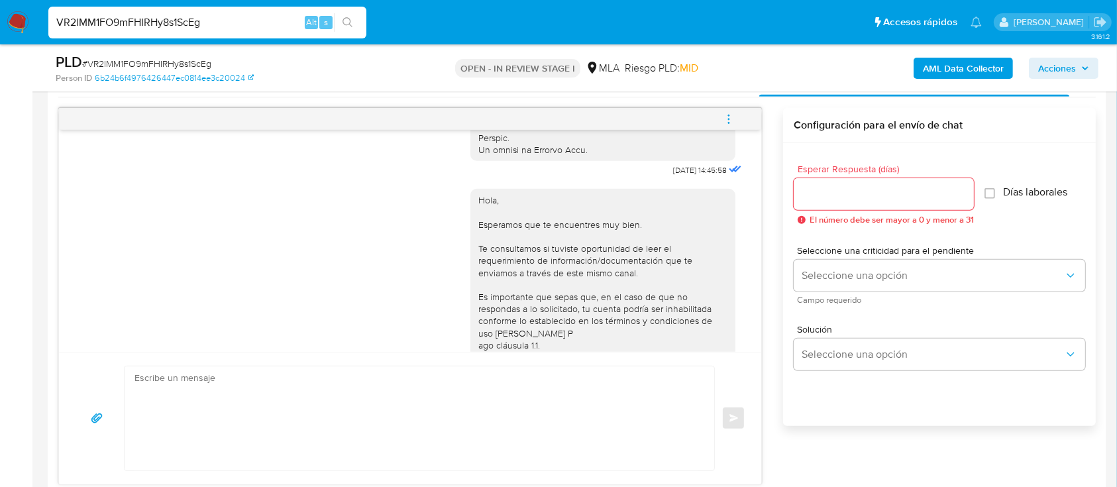
scroll to position [642, 0]
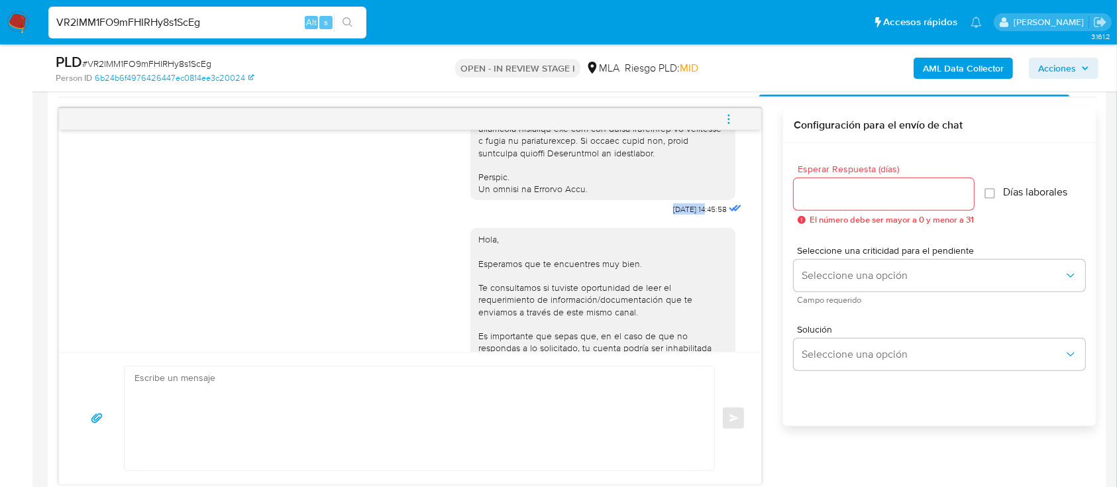
drag, startPoint x: 635, startPoint y: 230, endPoint x: 680, endPoint y: 230, distance: 45.0
click at [684, 215] on span "17/09/2025 14:45:58" at bounding box center [700, 209] width 54 height 11
drag, startPoint x: 682, startPoint y: 232, endPoint x: 630, endPoint y: 234, distance: 52.4
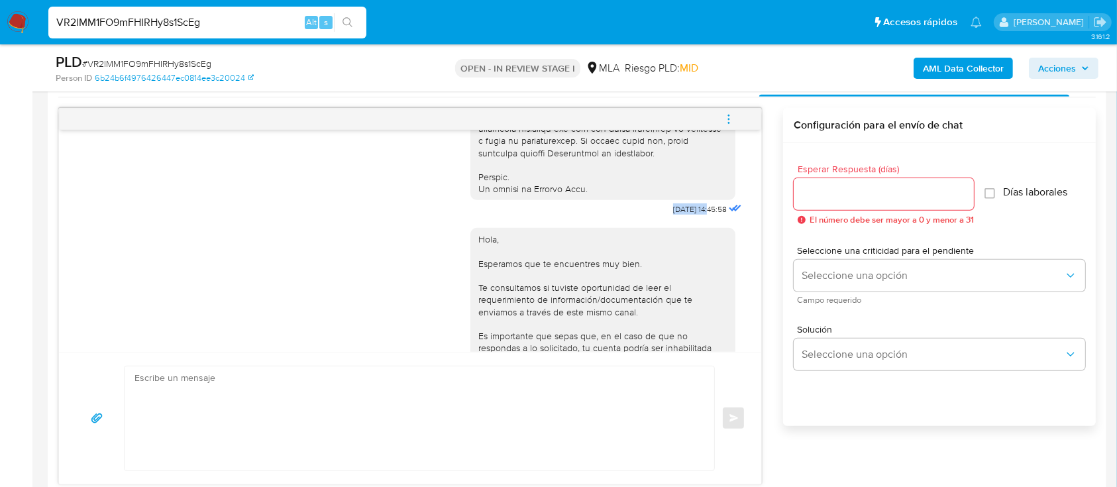
copy div "17/09/2025"
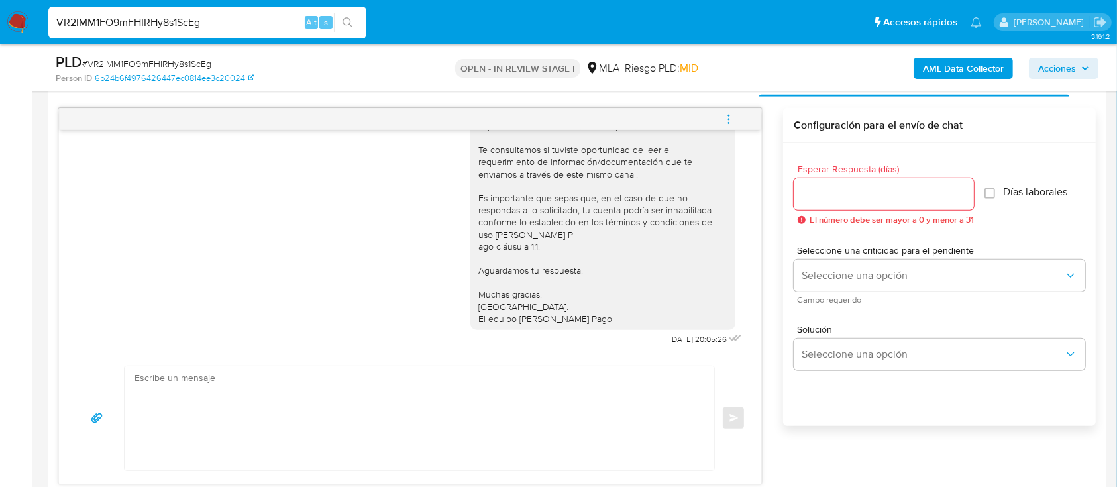
scroll to position [819, 0]
drag, startPoint x: 631, startPoint y: 329, endPoint x: 676, endPoint y: 339, distance: 46.8
click at [676, 339] on div "Hola, Esperamos que te encuentres muy bien. Te consultamos si tuviste oportunid…" at bounding box center [607, 211] width 274 height 268
copy div "22/09/202"
click at [733, 118] on icon "menu-action" at bounding box center [729, 119] width 12 height 12
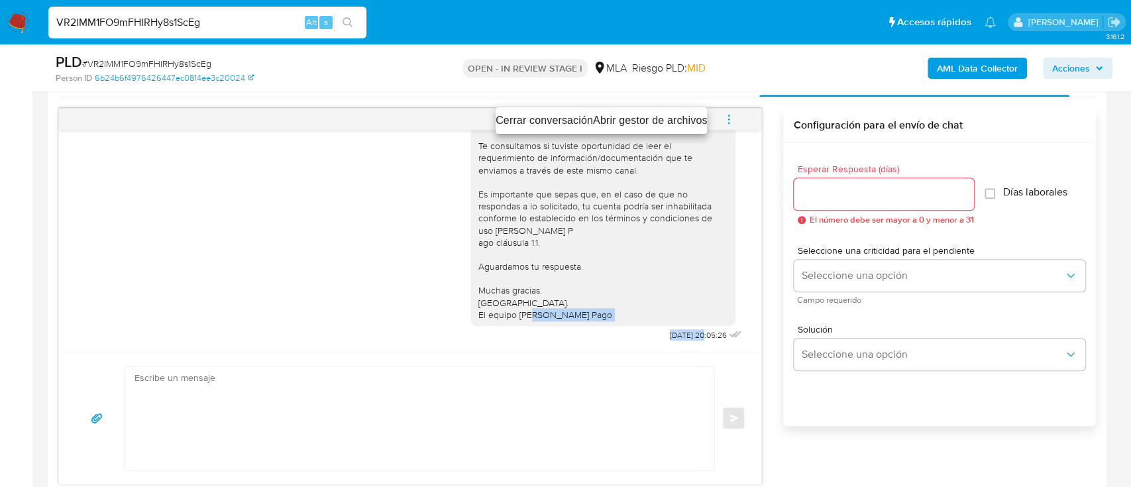
click at [559, 120] on li "Cerrar conversación" at bounding box center [543, 121] width 97 height 16
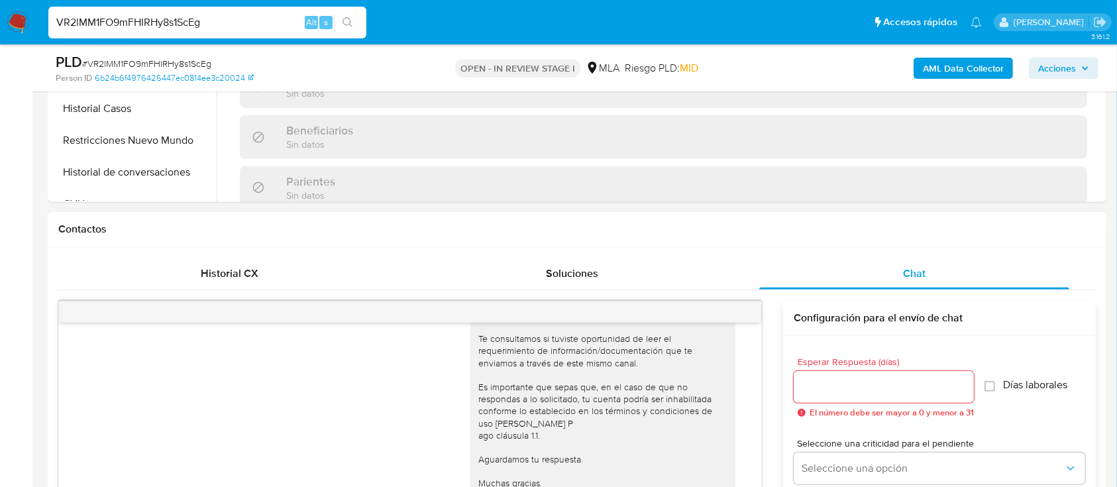
scroll to position [441, 0]
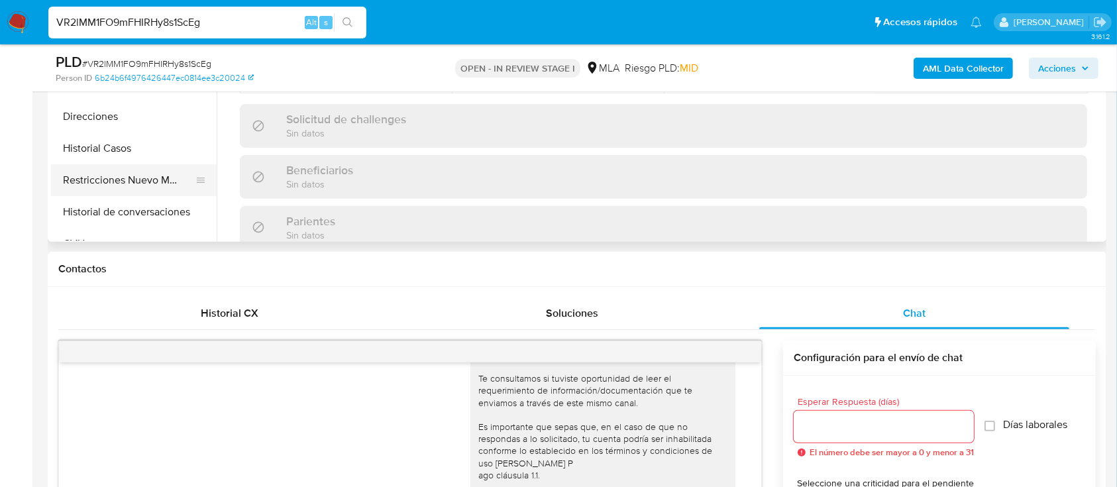
click at [140, 183] on button "Restricciones Nuevo Mundo" at bounding box center [128, 180] width 155 height 32
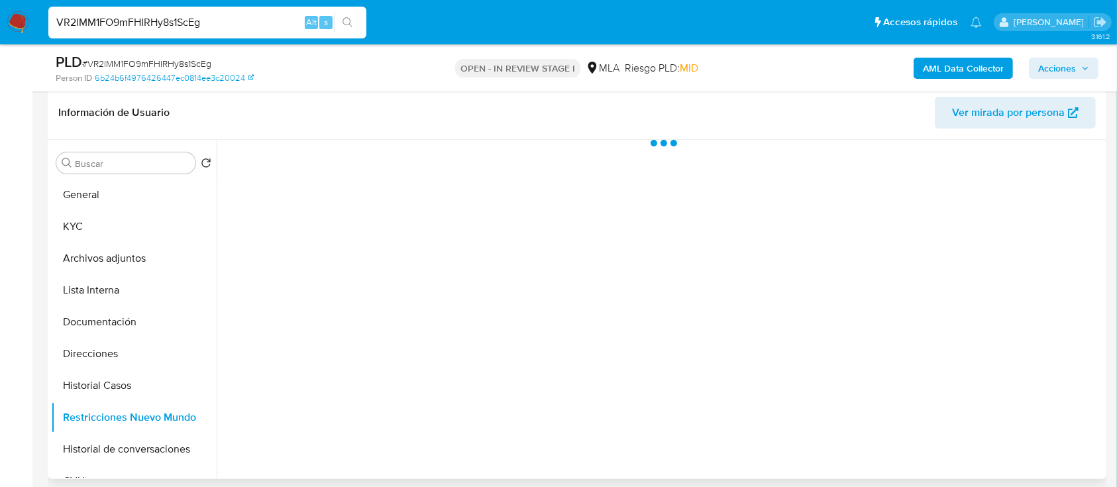
scroll to position [176, 0]
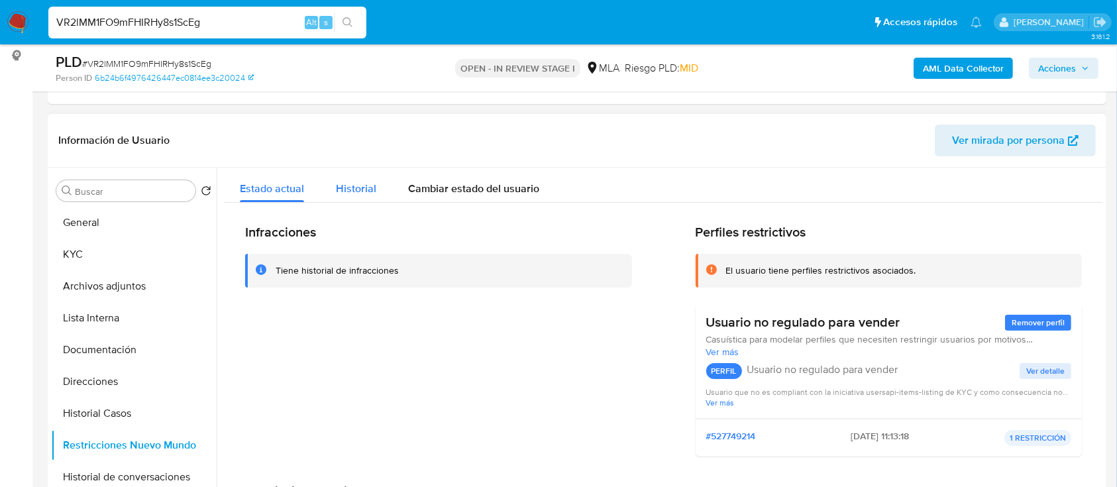
click at [370, 177] on div "Historial" at bounding box center [356, 185] width 40 height 35
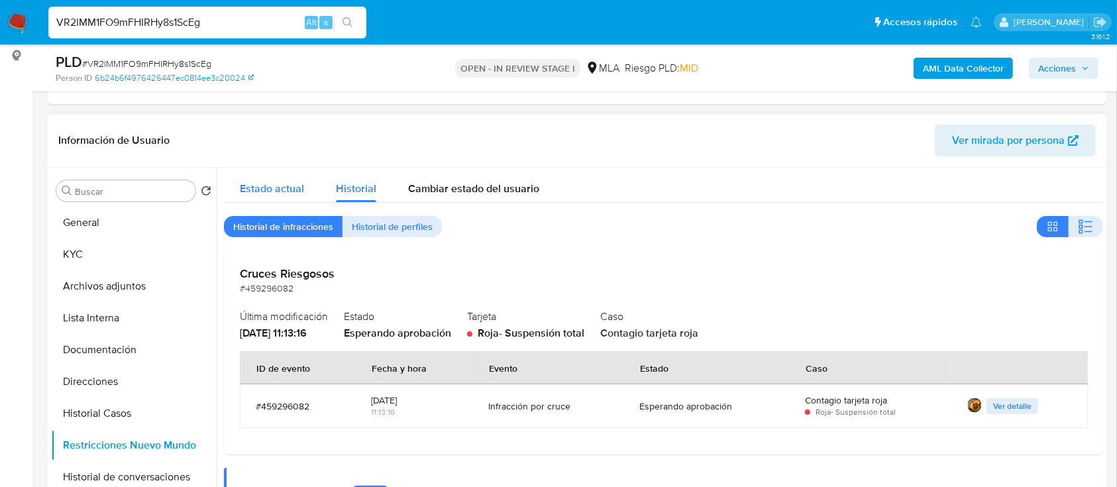
click at [258, 181] on span "Estado actual" at bounding box center [272, 188] width 64 height 15
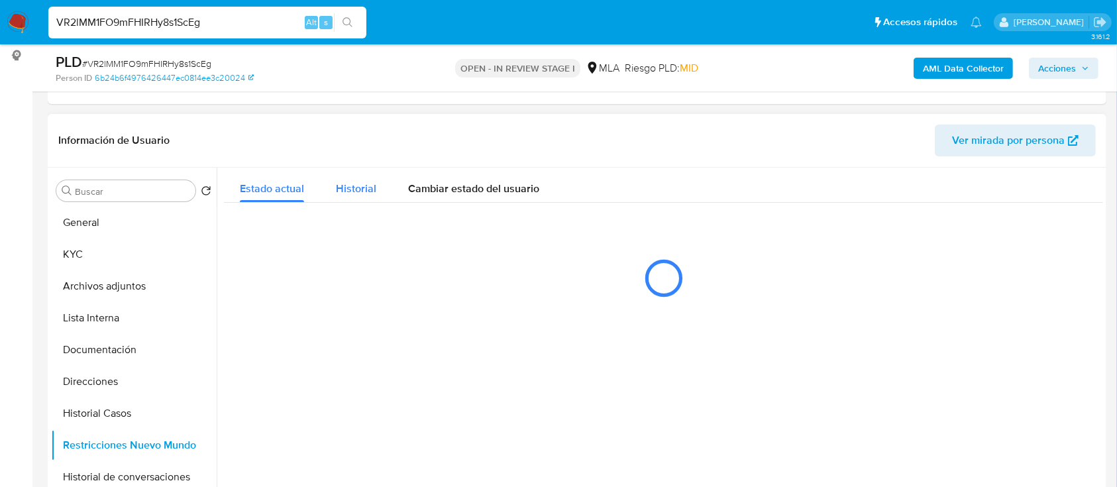
click at [366, 175] on div "Historial" at bounding box center [356, 185] width 40 height 35
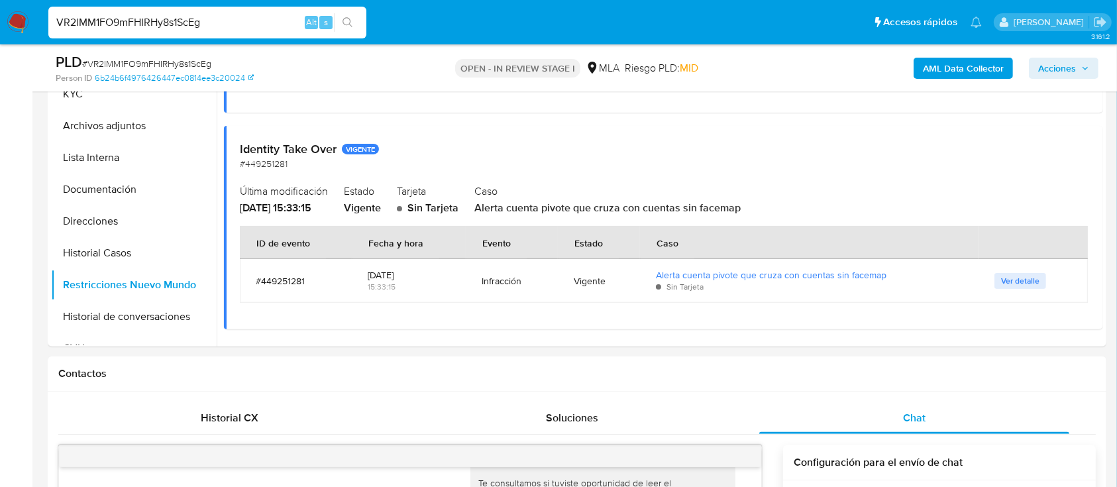
scroll to position [353, 0]
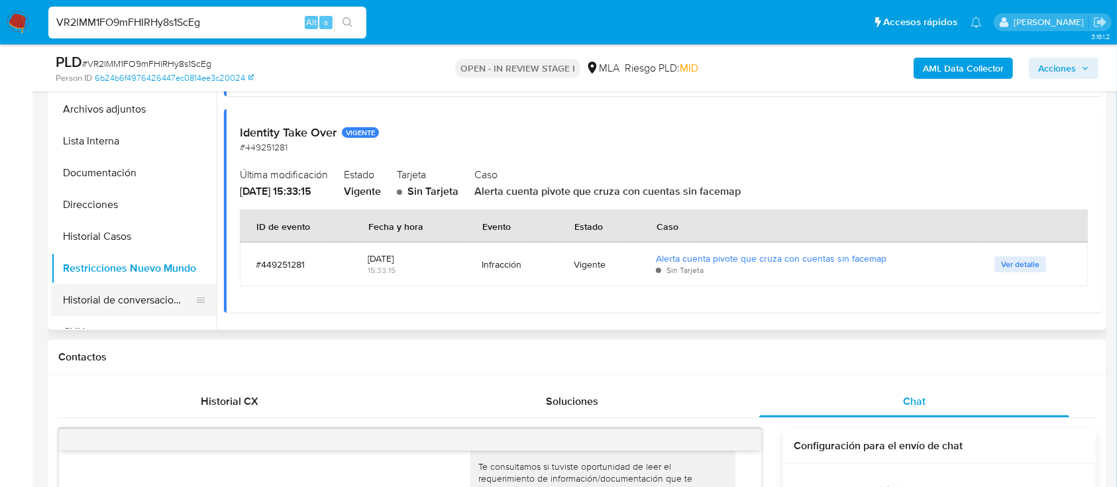
click at [125, 313] on button "Historial de conversaciones" at bounding box center [128, 300] width 155 height 32
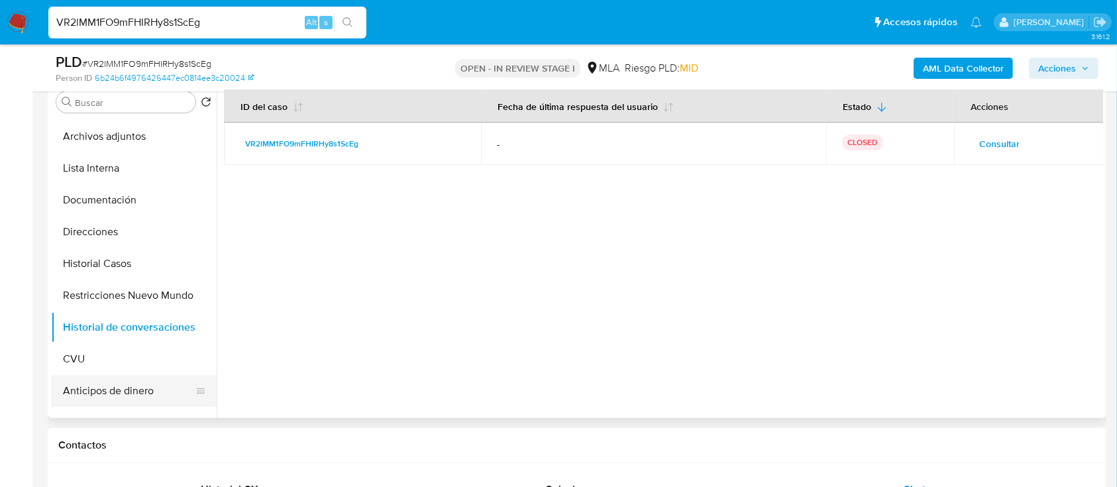
scroll to position [88, 0]
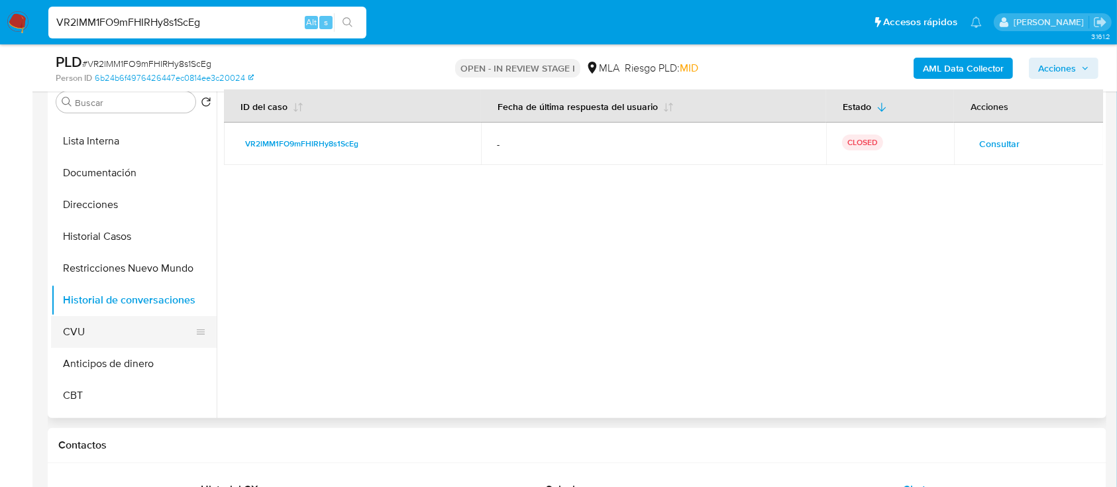
click at [108, 334] on button "CVU" at bounding box center [128, 332] width 155 height 32
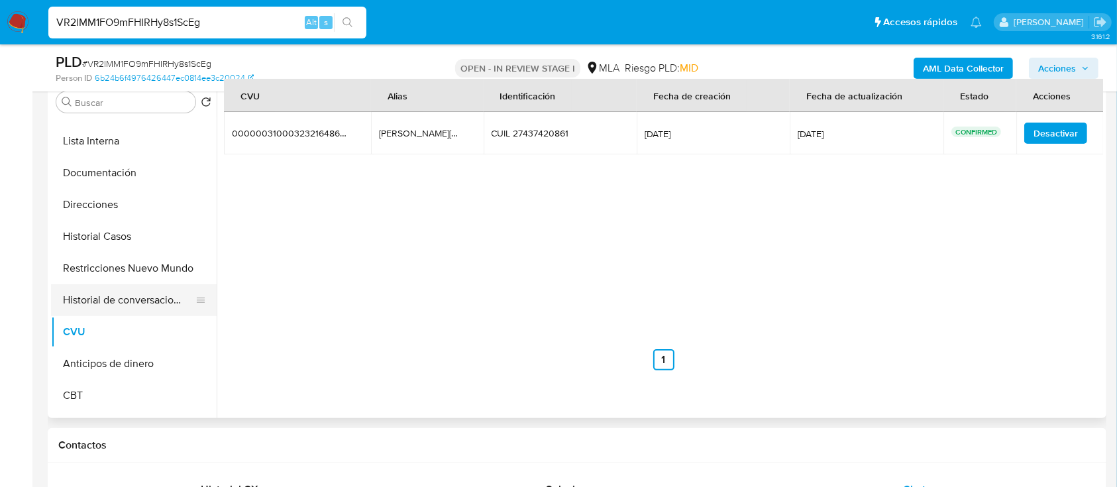
click at [152, 303] on button "Historial de conversaciones" at bounding box center [128, 300] width 155 height 32
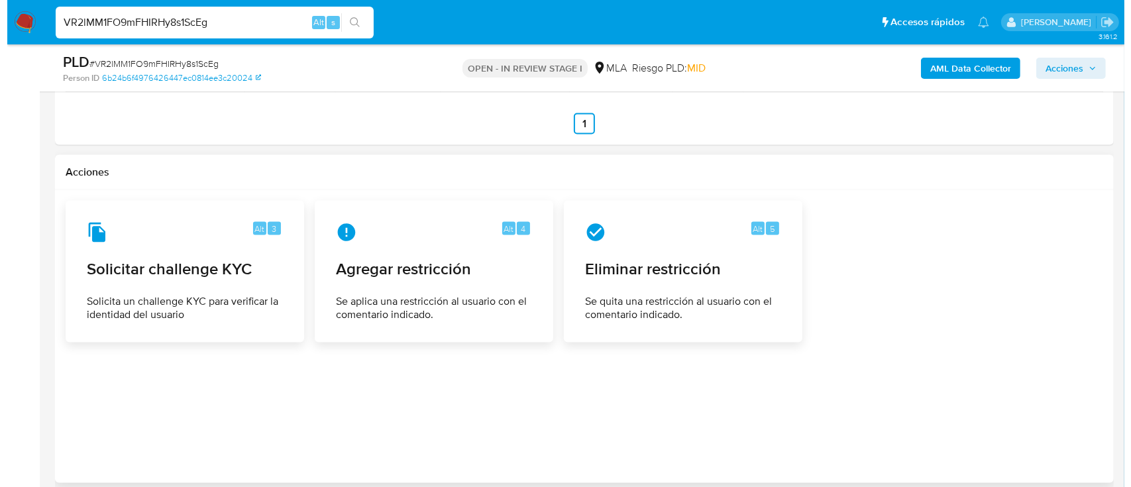
scroll to position [2241, 0]
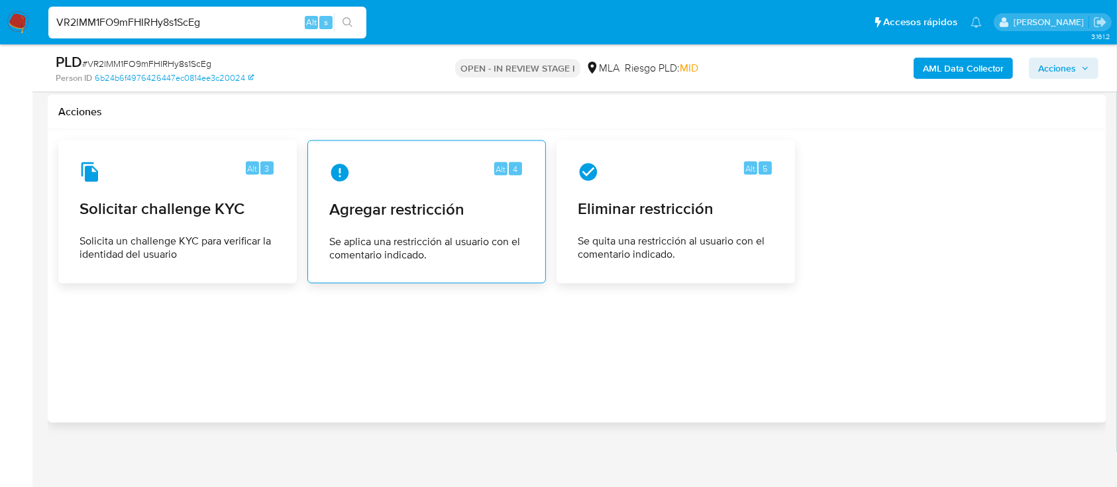
click at [491, 262] on div "Alt 4 Agregar restricción Se aplica una restricción al usuario con el comentari…" at bounding box center [427, 212] width 216 height 121
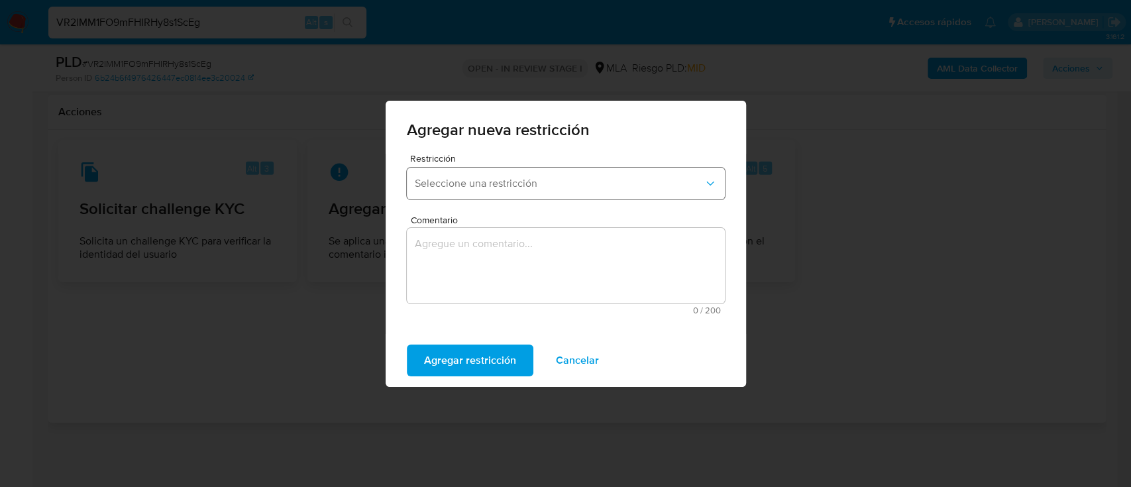
click at [517, 193] on button "Seleccione una restricción" at bounding box center [566, 184] width 318 height 32
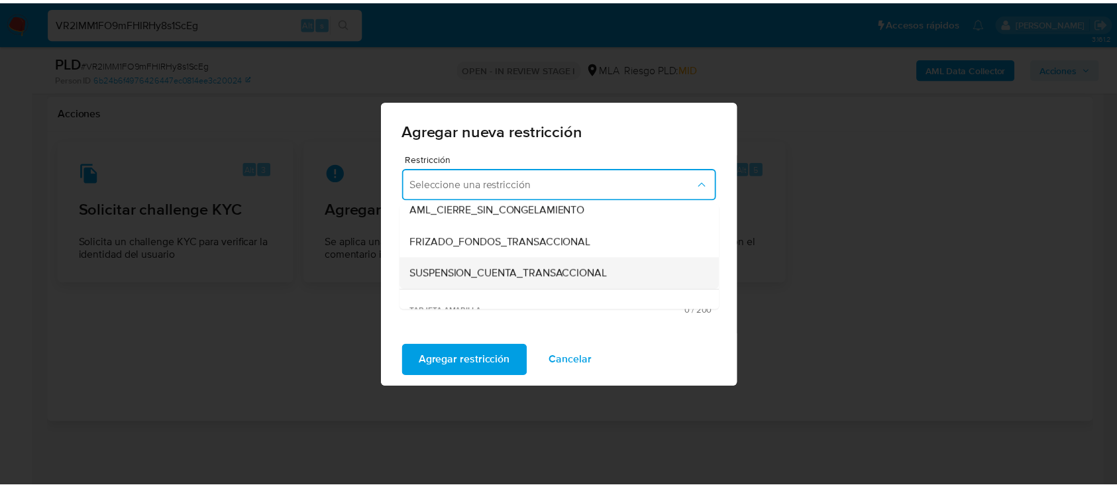
scroll to position [176, 0]
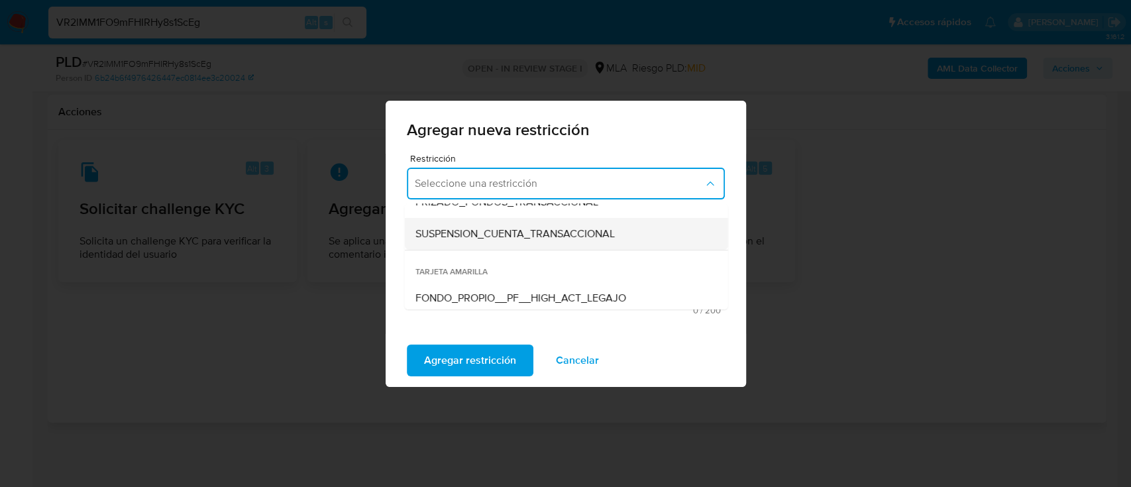
click at [522, 236] on span "SUSPENSION_CUENTA_TRANSACCIONAL" at bounding box center [514, 233] width 199 height 13
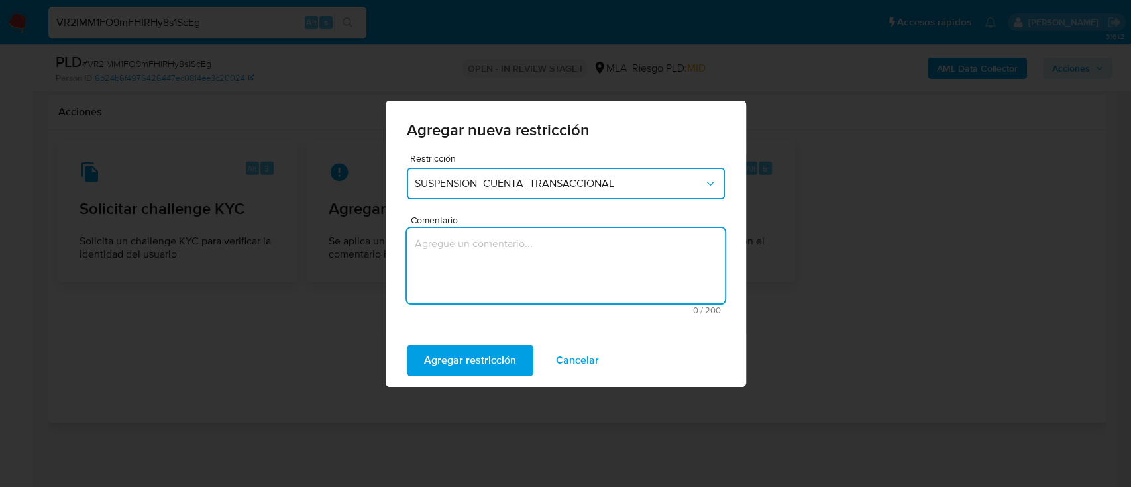
click at [522, 264] on textarea "Comentario" at bounding box center [566, 266] width 318 height 76
type textarea "AML"
click at [456, 352] on span "Agregar restricción" at bounding box center [470, 360] width 92 height 29
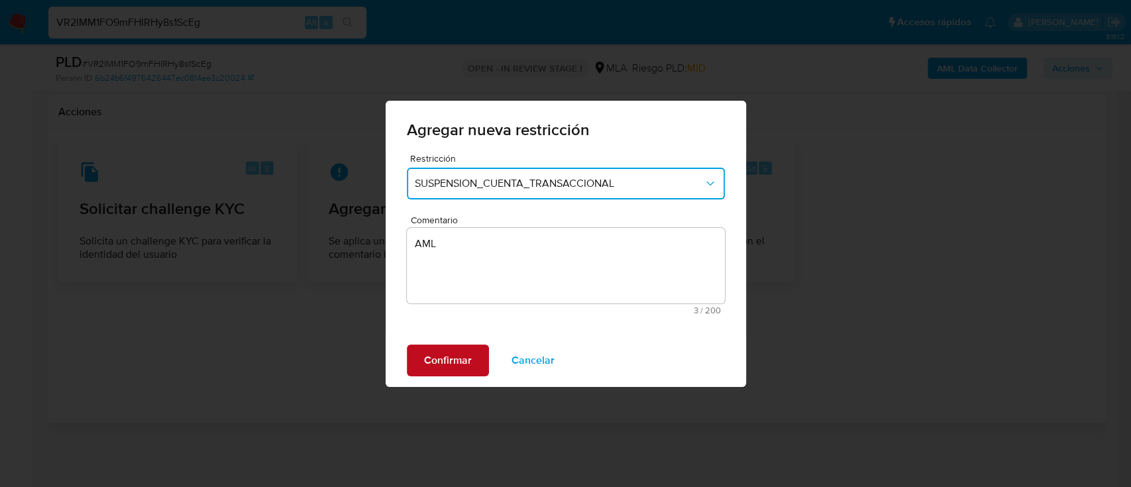
click at [456, 352] on span "Confirmar" at bounding box center [448, 360] width 48 height 29
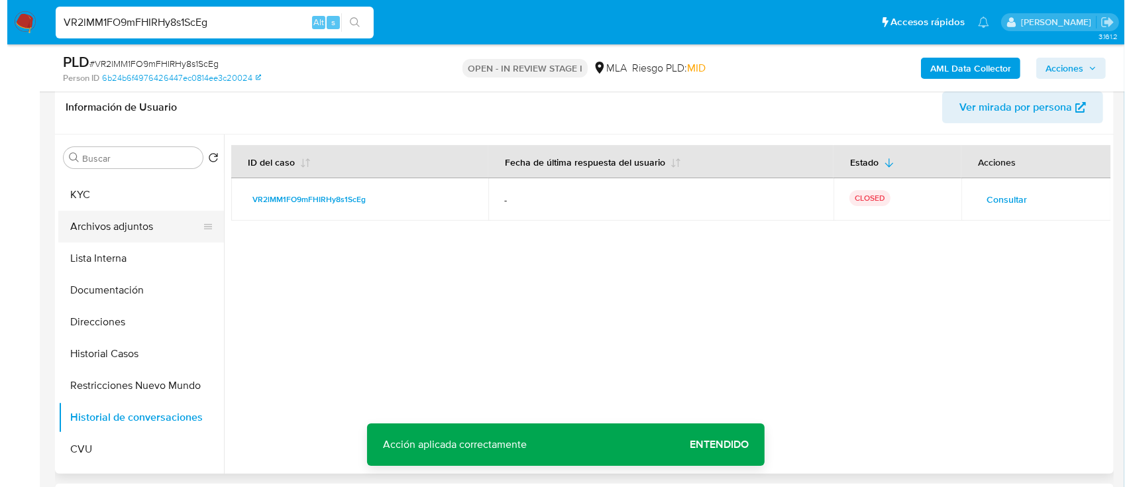
scroll to position [0, 0]
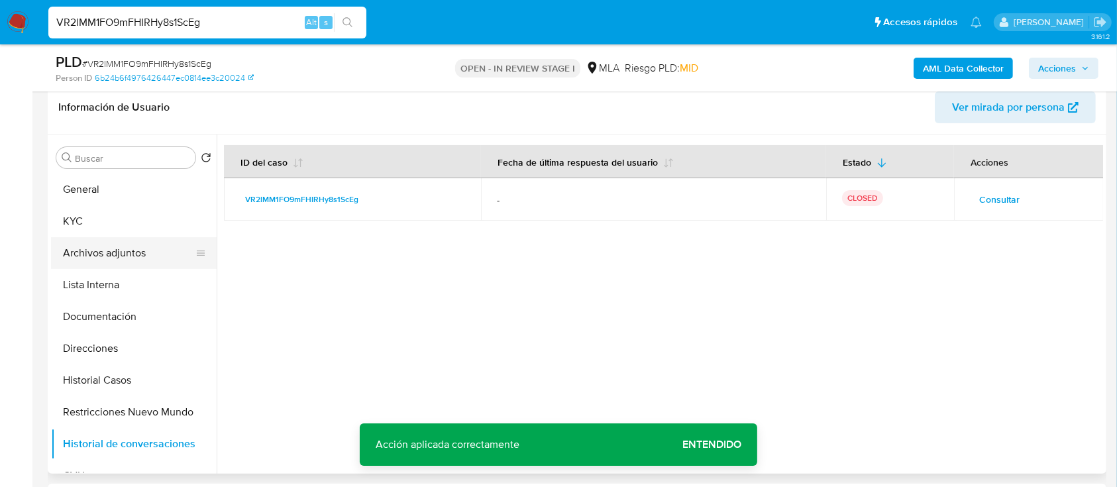
click at [115, 242] on button "Archivos adjuntos" at bounding box center [128, 253] width 155 height 32
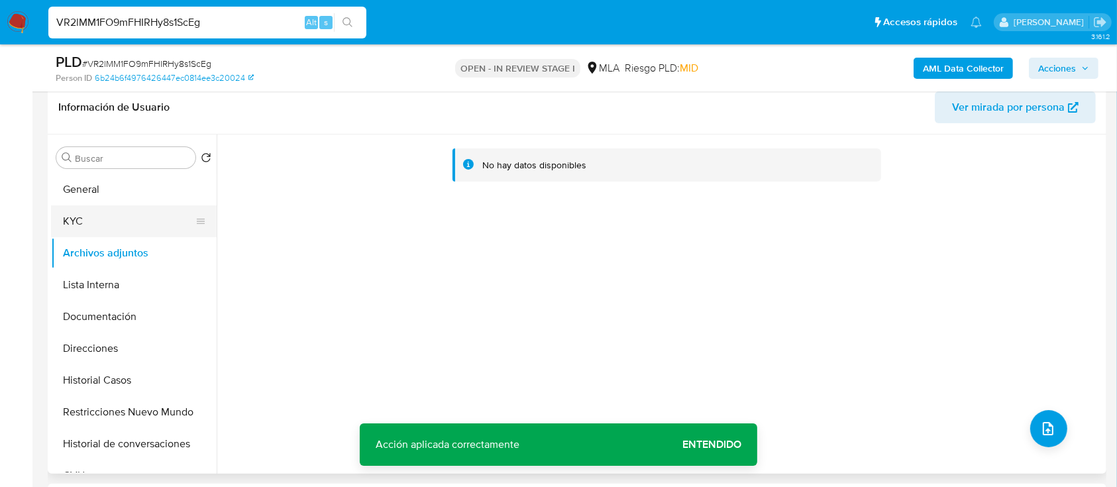
click at [95, 228] on button "KYC" at bounding box center [128, 221] width 155 height 32
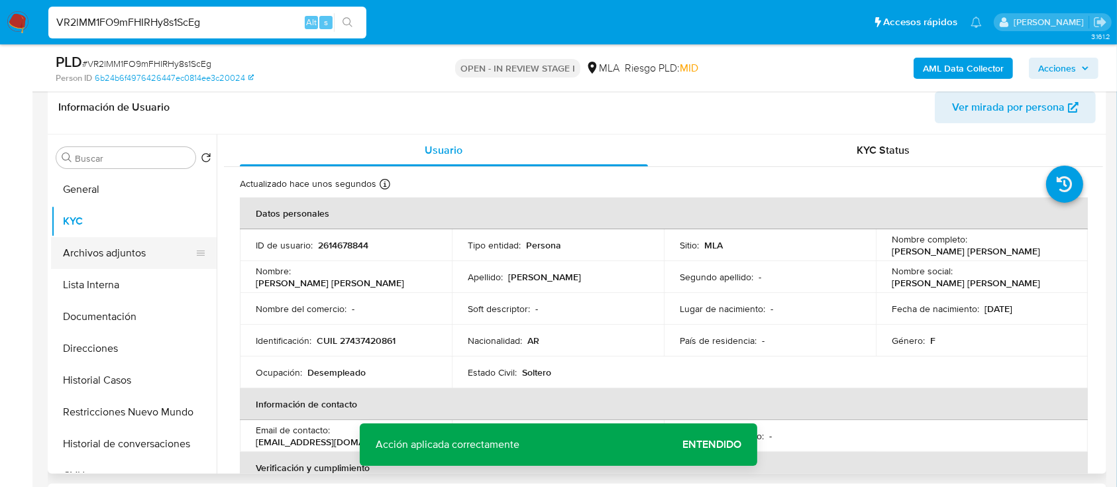
click at [115, 238] on button "Archivos adjuntos" at bounding box center [128, 253] width 155 height 32
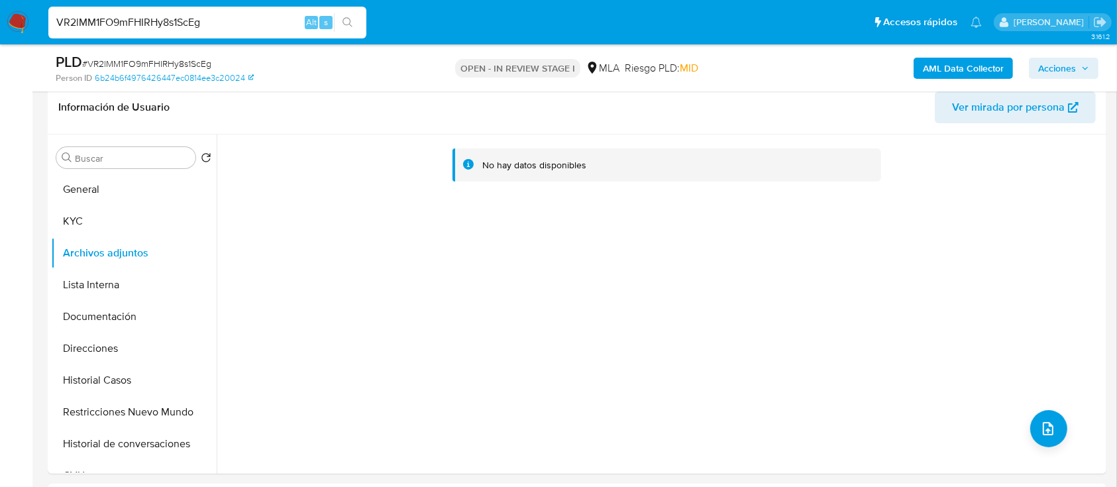
click at [993, 64] on b "AML Data Collector" at bounding box center [963, 68] width 81 height 21
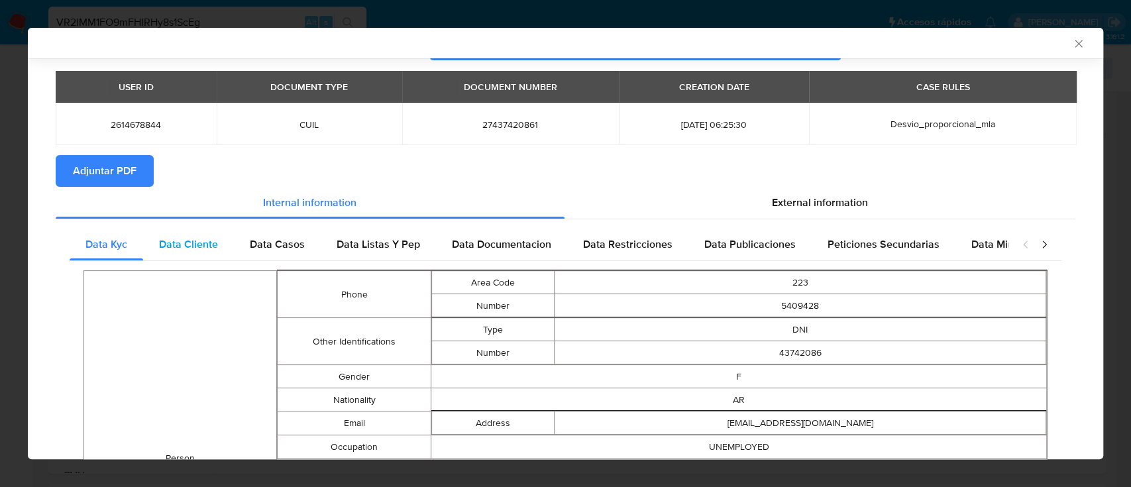
click at [195, 252] on div "Data Cliente" at bounding box center [188, 245] width 91 height 32
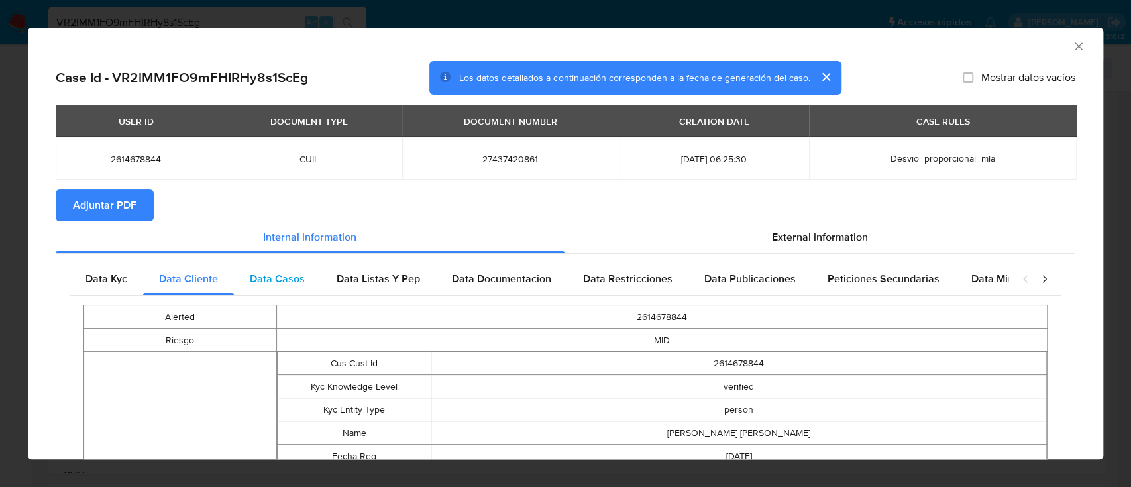
click at [257, 274] on span "Data Casos" at bounding box center [277, 278] width 55 height 15
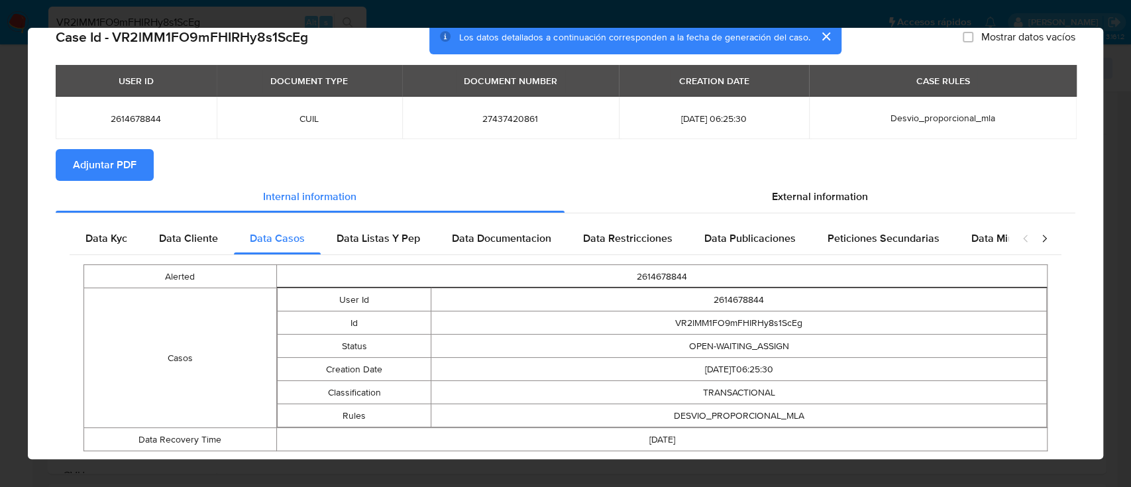
scroll to position [76, 0]
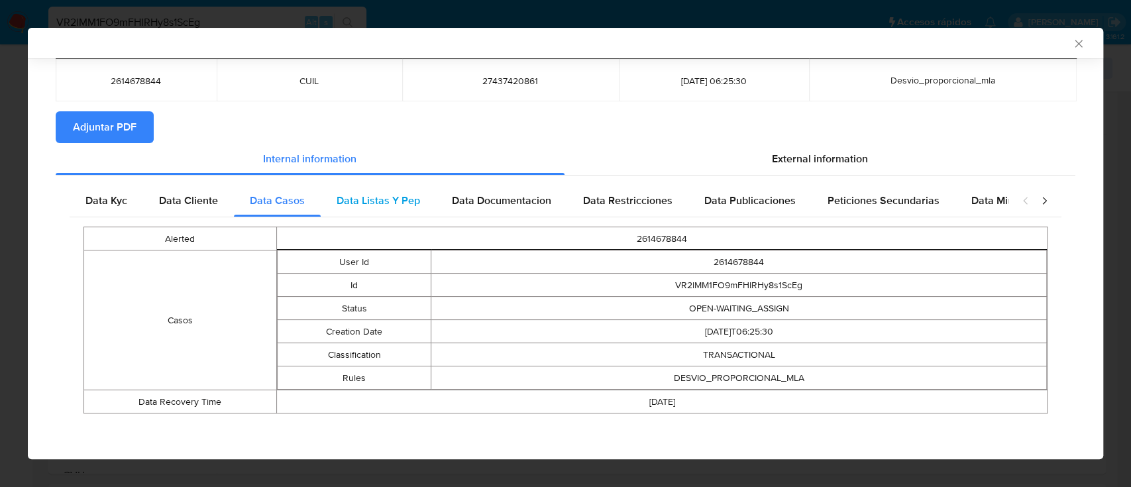
click at [404, 208] on div "Data Listas Y Pep" at bounding box center [378, 201] width 115 height 32
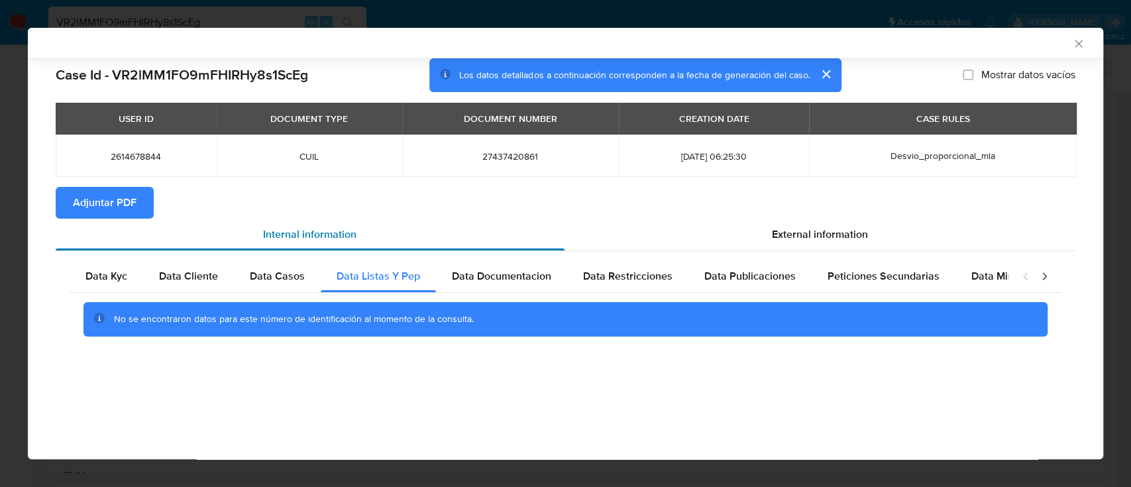
scroll to position [0, 0]
click at [525, 285] on div "Data Documentacion" at bounding box center [501, 276] width 131 height 32
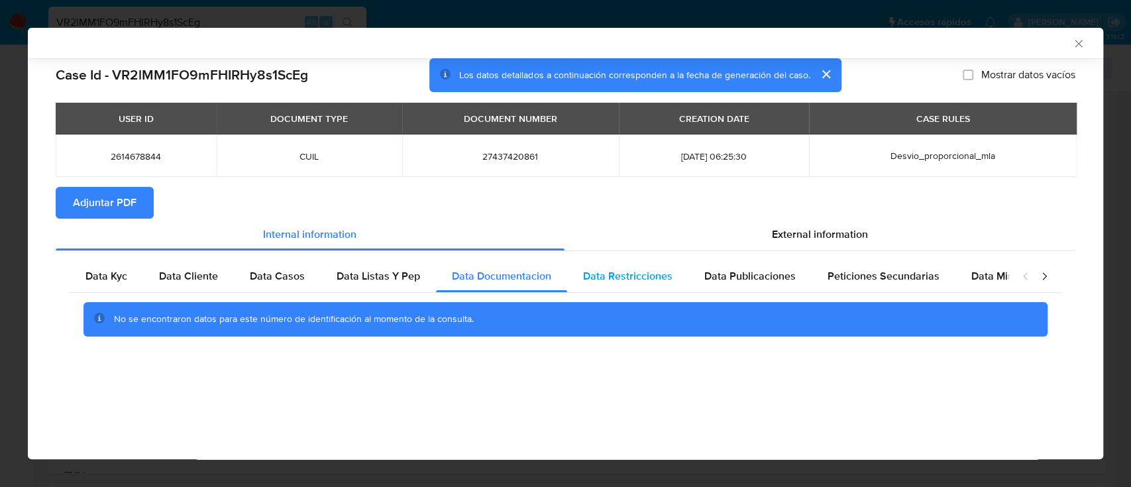
click at [680, 276] on div "Data Restricciones" at bounding box center [627, 276] width 121 height 32
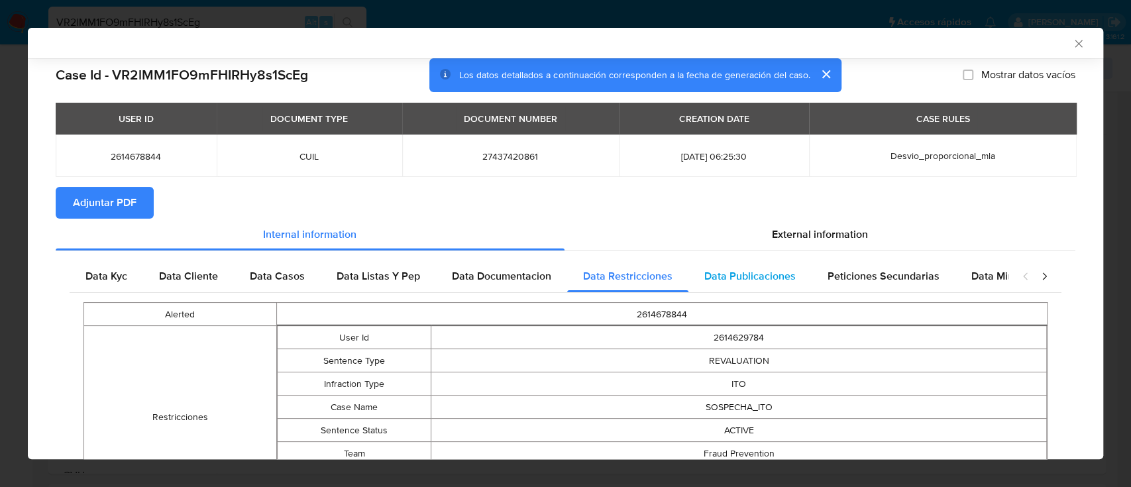
click at [747, 268] on div "Data Publicaciones" at bounding box center [749, 276] width 123 height 32
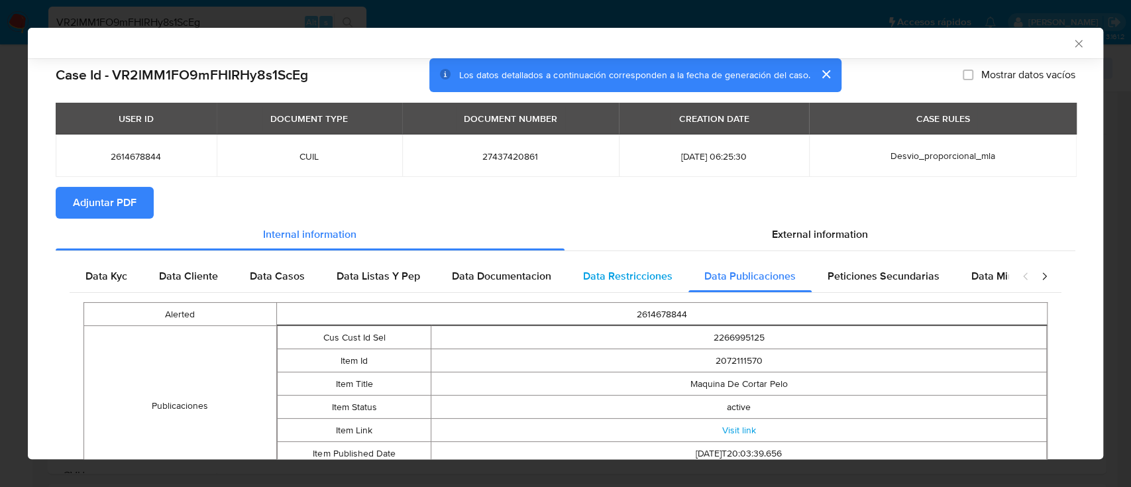
click at [646, 273] on span "Data Restricciones" at bounding box center [627, 275] width 89 height 15
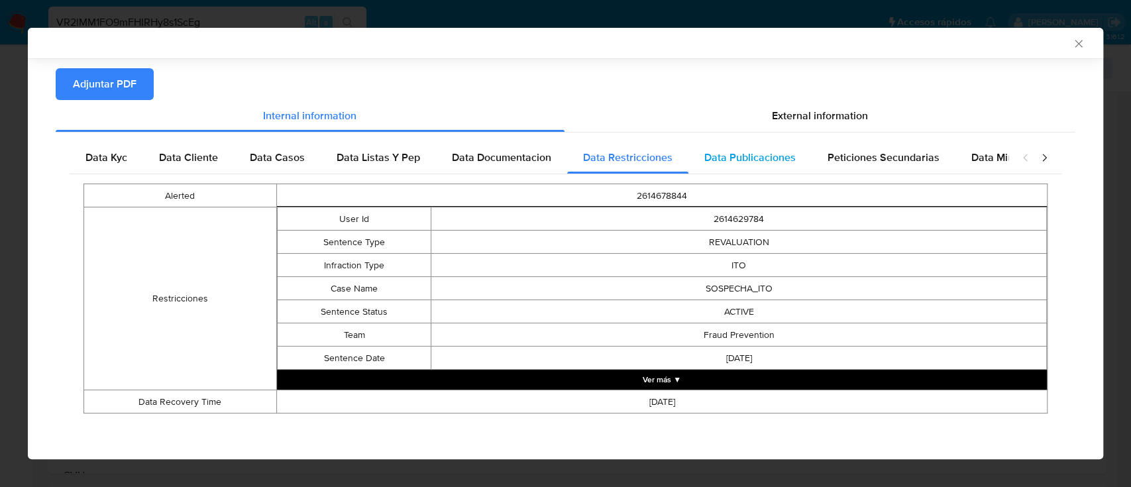
click at [714, 159] on span "Data Publicaciones" at bounding box center [749, 157] width 91 height 15
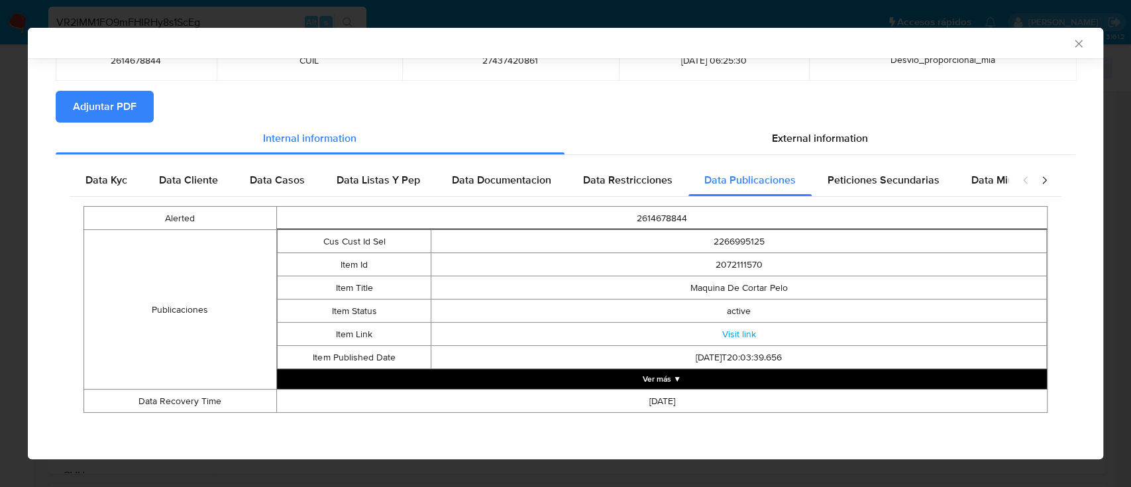
scroll to position [95, 0]
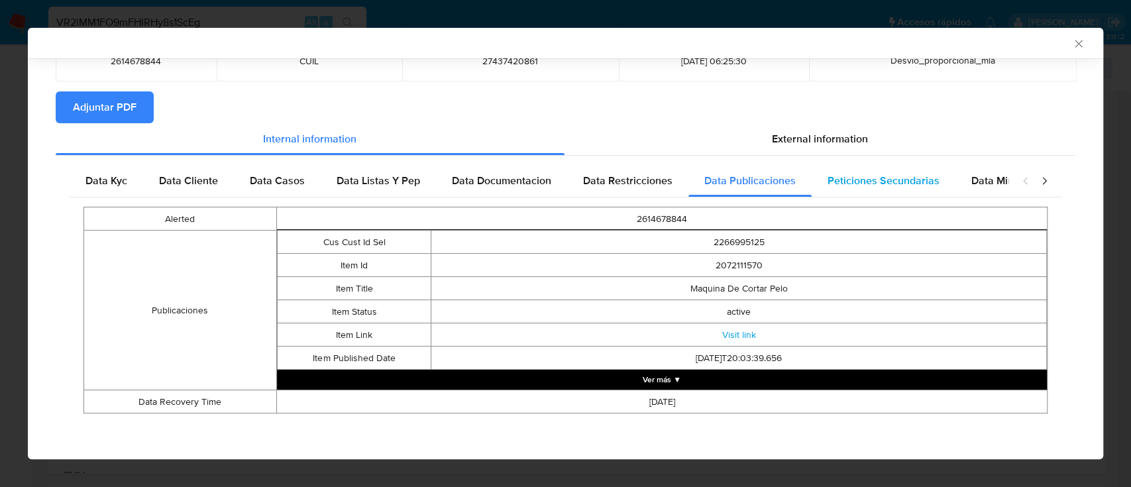
click at [885, 193] on div "Peticiones Secundarias" at bounding box center [883, 181] width 144 height 32
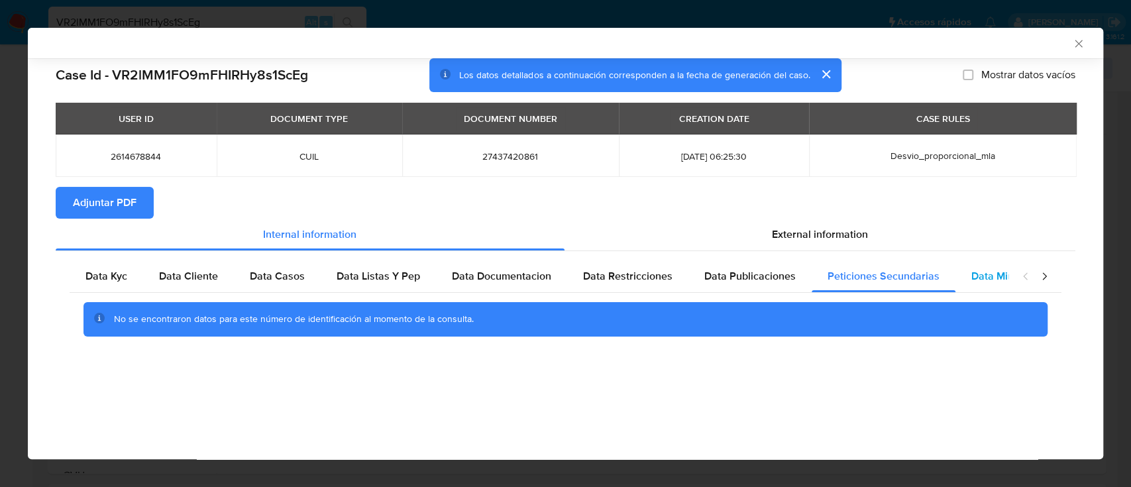
click at [978, 276] on span "Data Minoridad" at bounding box center [1007, 275] width 73 height 15
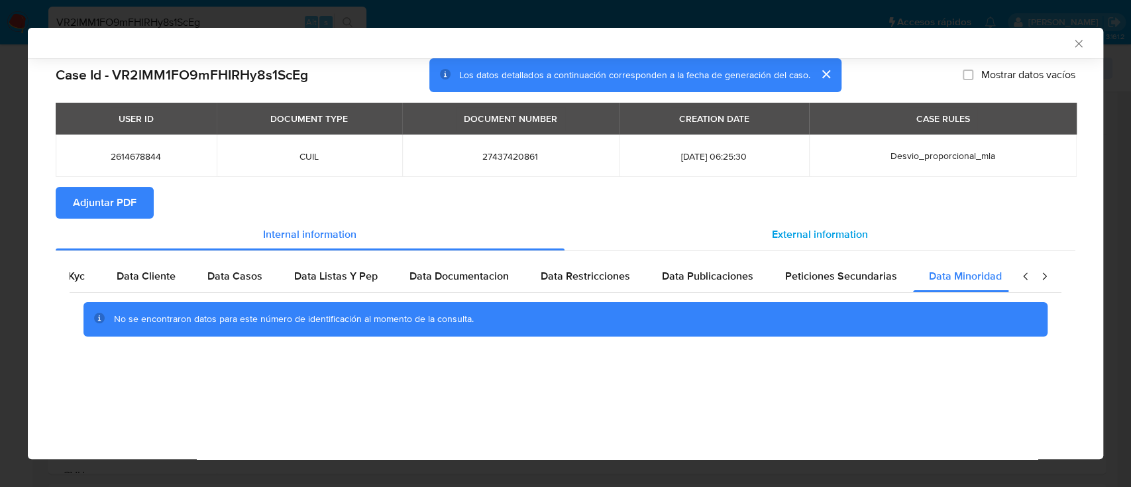
scroll to position [0, 44]
click at [822, 225] on div "External information" at bounding box center [819, 235] width 511 height 32
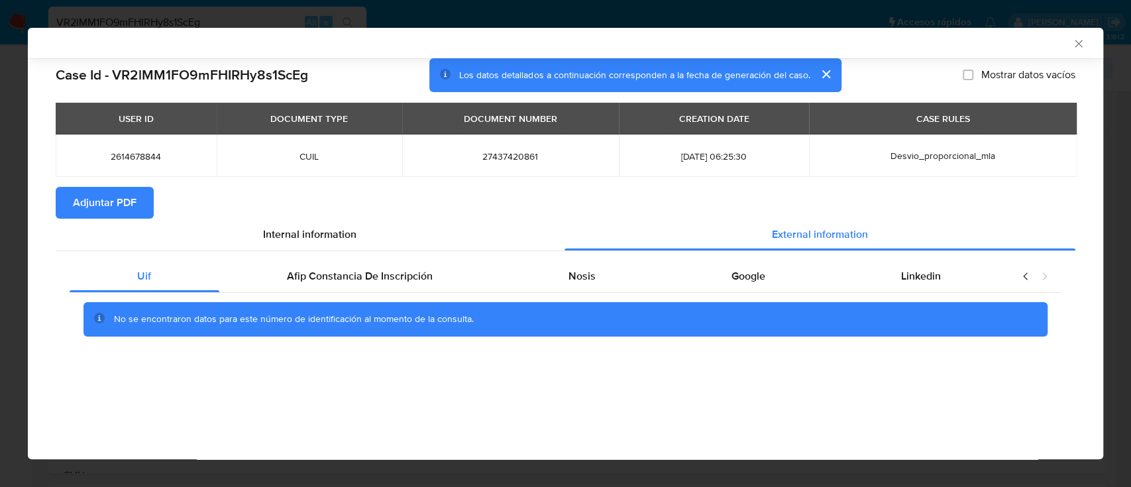
scroll to position [0, 0]
drag, startPoint x: 362, startPoint y: 295, endPoint x: 376, endPoint y: 291, distance: 14.5
click at [362, 295] on div "No se encontraron datos para este número de identificación al momento de la con…" at bounding box center [566, 319] width 992 height 53
click at [387, 282] on span "Afip Constancia De Inscripción" at bounding box center [360, 275] width 146 height 15
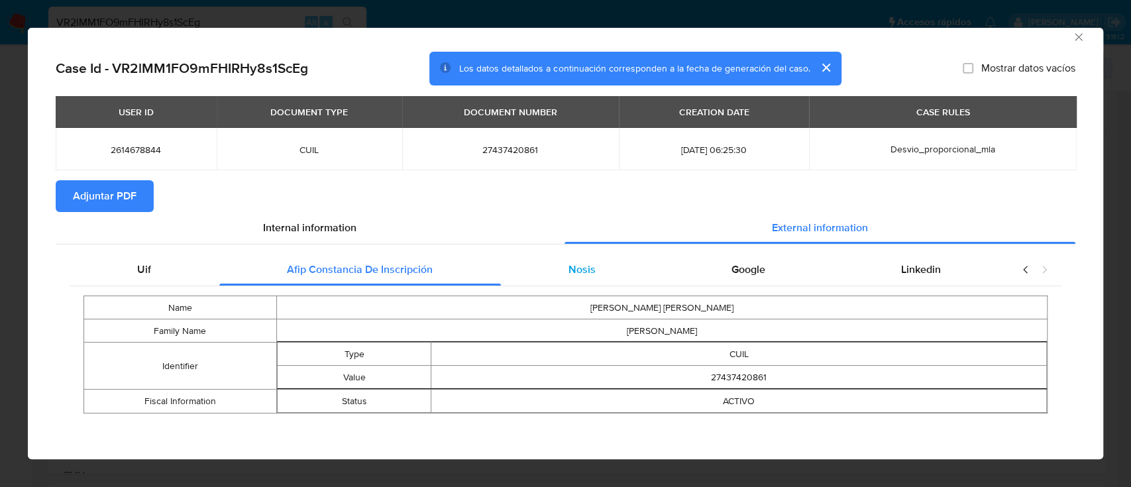
click at [561, 284] on div "Nosis" at bounding box center [582, 270] width 163 height 32
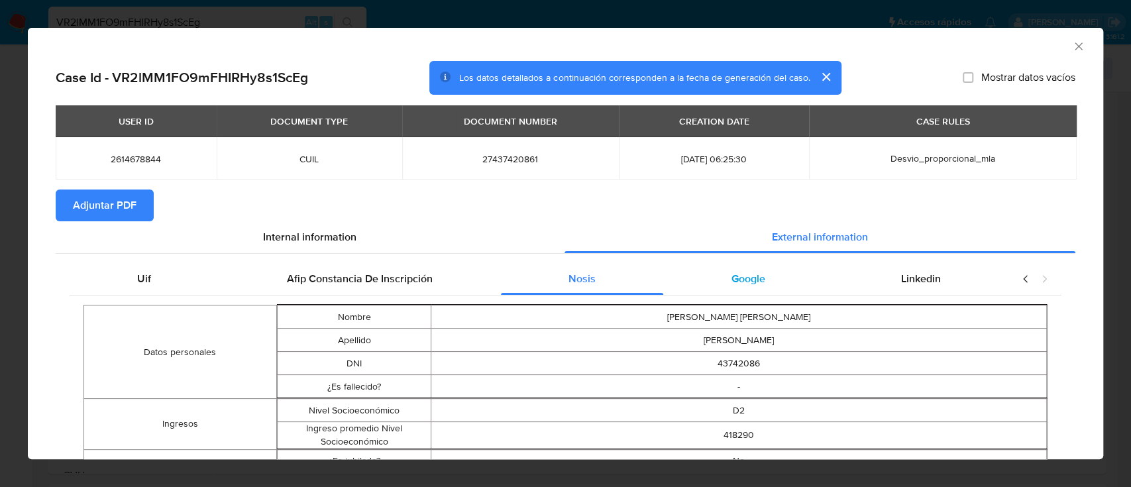
drag, startPoint x: 747, startPoint y: 268, endPoint x: 810, endPoint y: 274, distance: 63.2
click at [747, 268] on div "Google" at bounding box center [748, 279] width 170 height 32
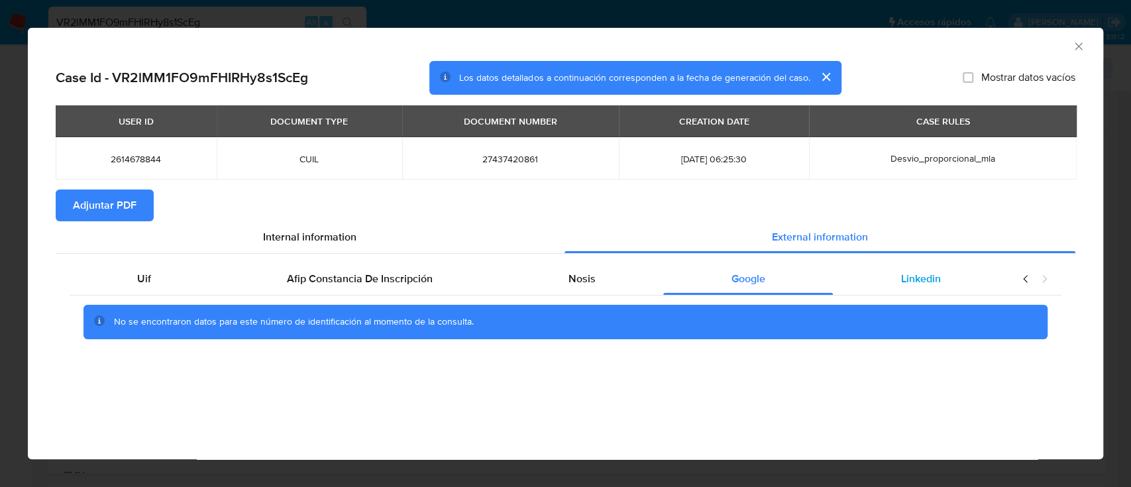
click at [911, 280] on span "Linkedin" at bounding box center [921, 278] width 40 height 15
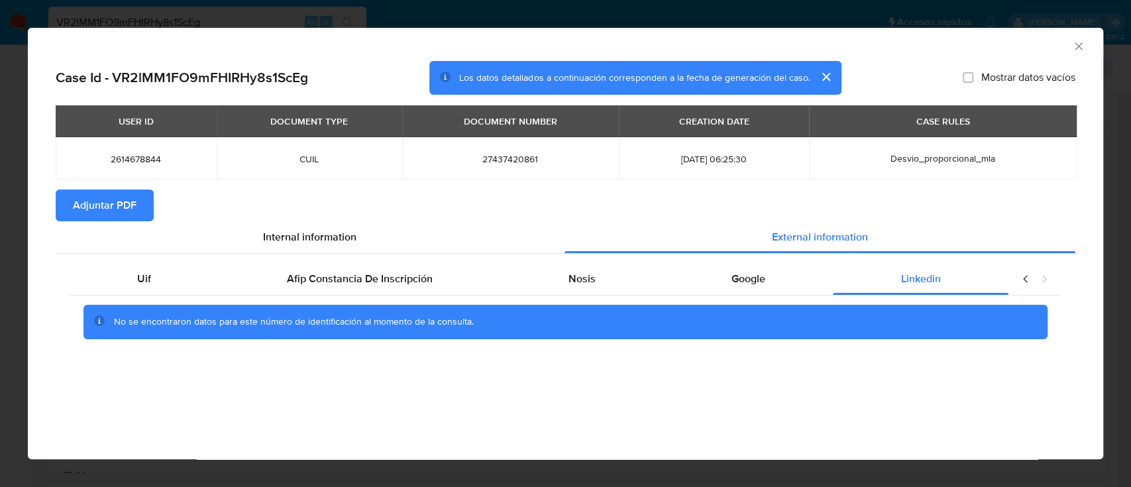
click at [113, 209] on span "Adjuntar PDF" at bounding box center [105, 205] width 64 height 29
click at [1081, 42] on icon "Cerrar ventana" at bounding box center [1078, 46] width 13 height 13
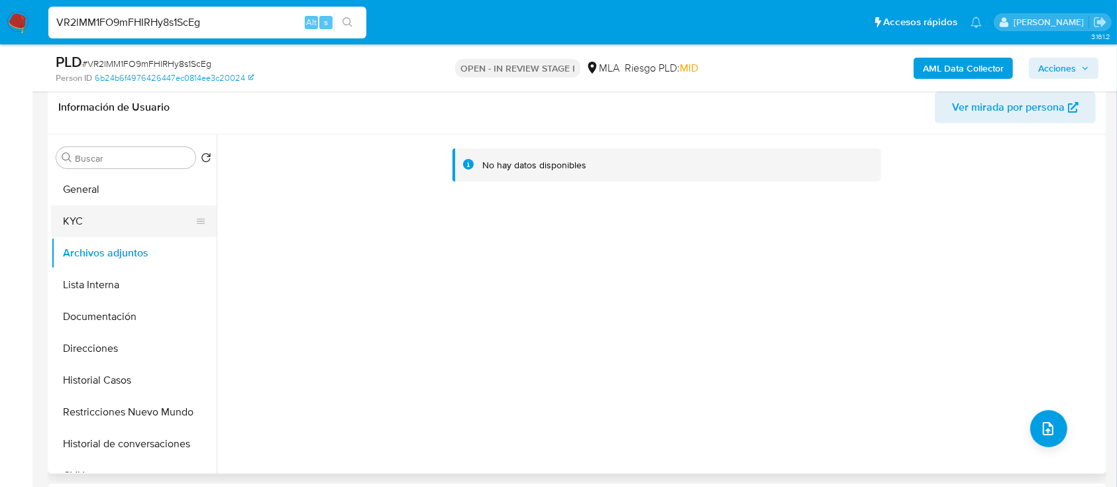
click at [90, 217] on button "KYC" at bounding box center [128, 221] width 155 height 32
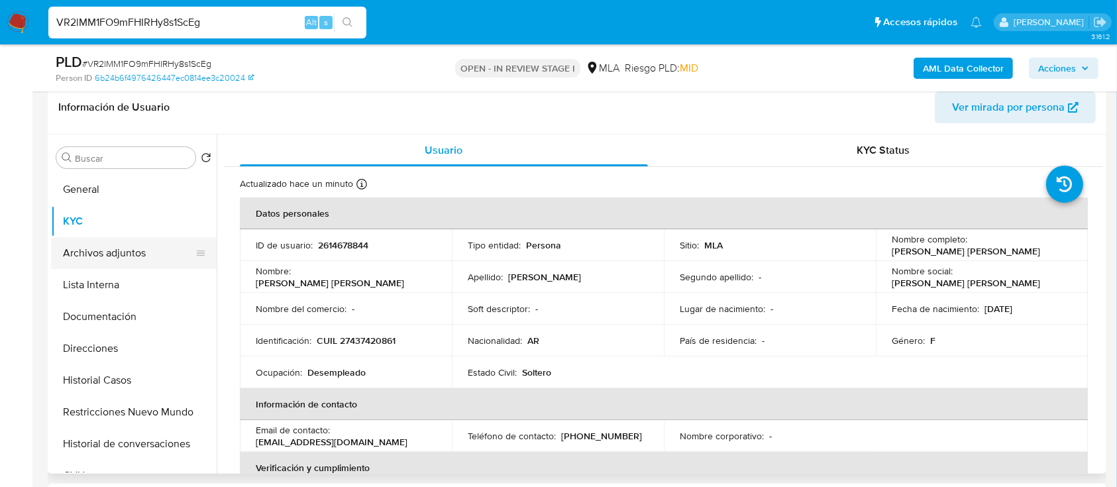
click at [85, 253] on button "Archivos adjuntos" at bounding box center [128, 253] width 155 height 32
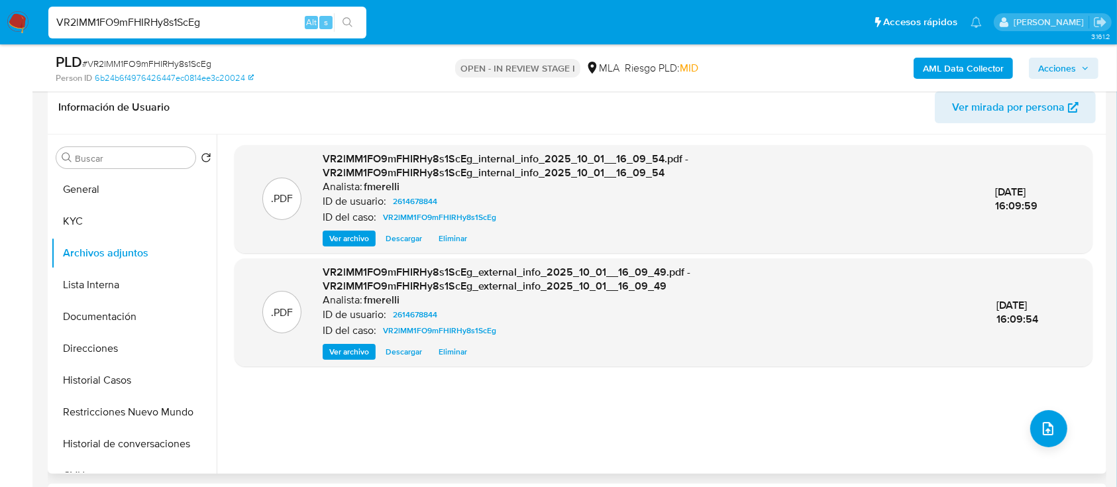
click at [339, 234] on span "Ver archivo" at bounding box center [349, 238] width 40 height 13
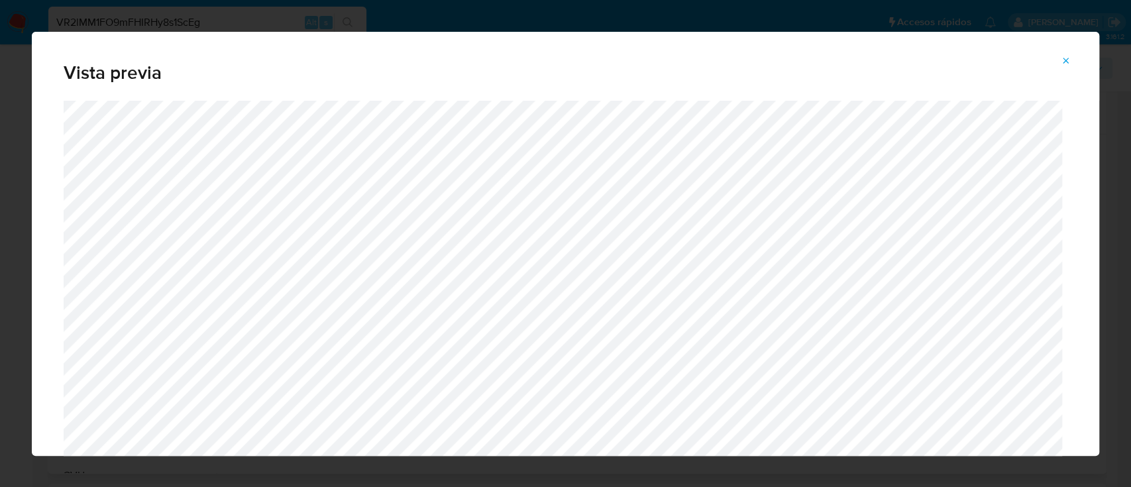
click at [1066, 61] on icon "Attachment preview" at bounding box center [1066, 61] width 6 height 6
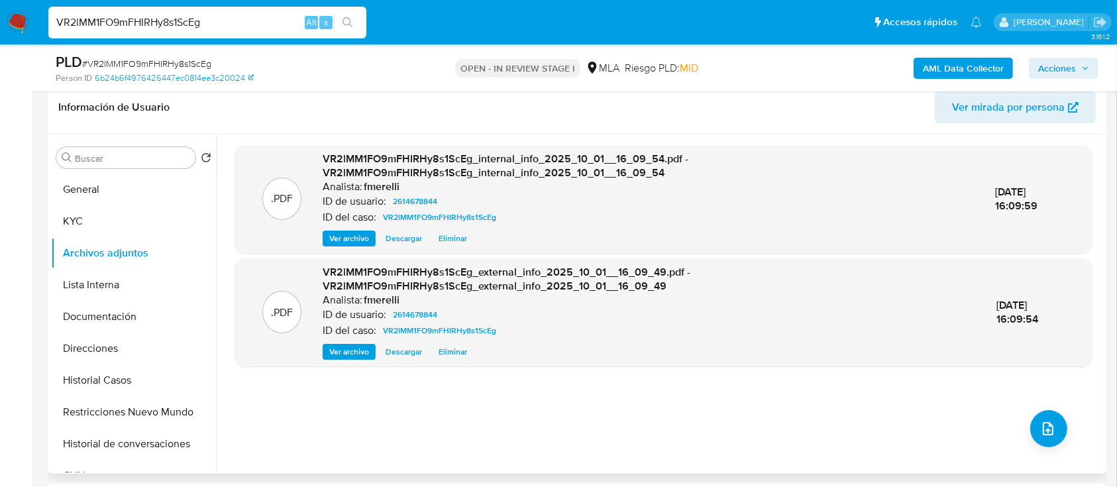
click at [355, 347] on span "Ver archivo" at bounding box center [349, 351] width 40 height 13
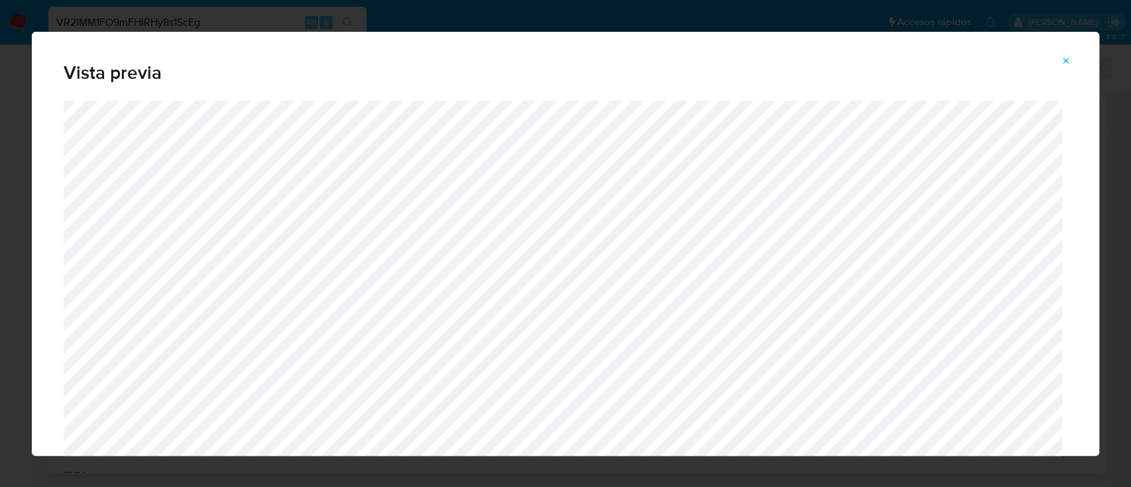
click at [1068, 56] on icon "Attachment preview" at bounding box center [1065, 61] width 11 height 11
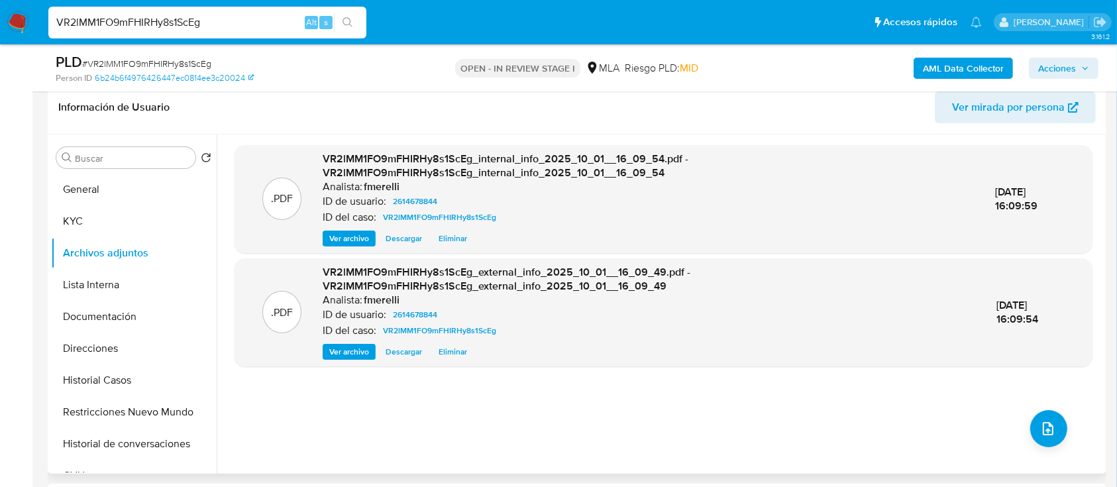
click at [1027, 411] on div ".PDF VR2lMM1FO9mFHIRHy8s1ScEg_internal_info_2025_10_01__16_09_54.pdf - VR2lMM1F…" at bounding box center [663, 304] width 858 height 318
click at [1040, 428] on icon "upload-file" at bounding box center [1048, 429] width 16 height 16
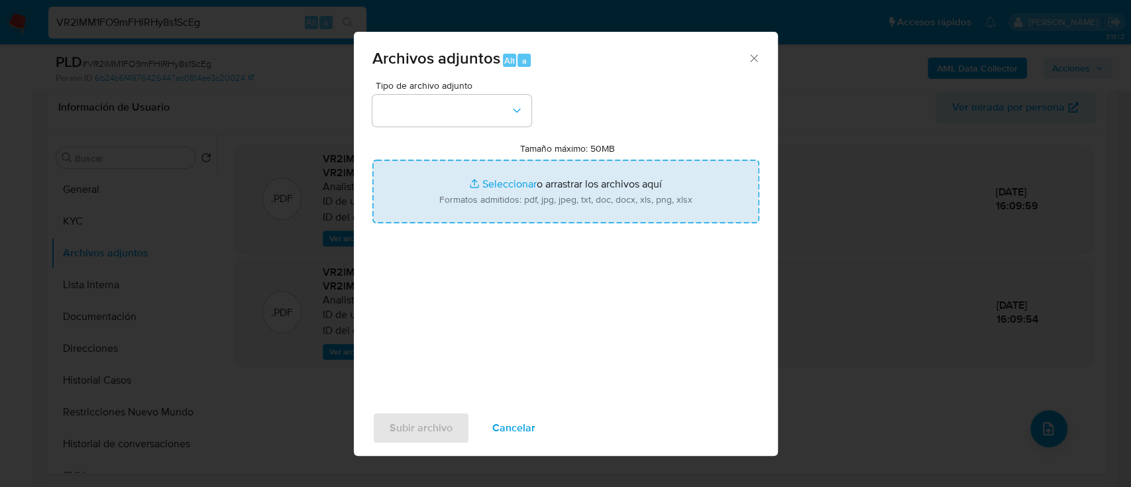
type input "C:\fakepath\NOSIS_Manager_InformeIndividual_27437420861_654927_20251001153934.p…"
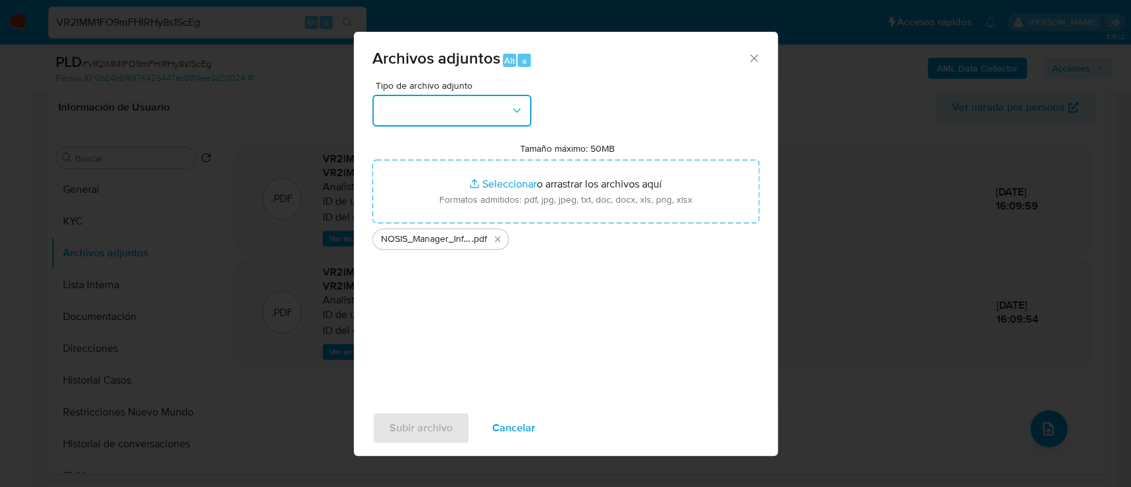
click at [491, 104] on button "button" at bounding box center [451, 111] width 159 height 32
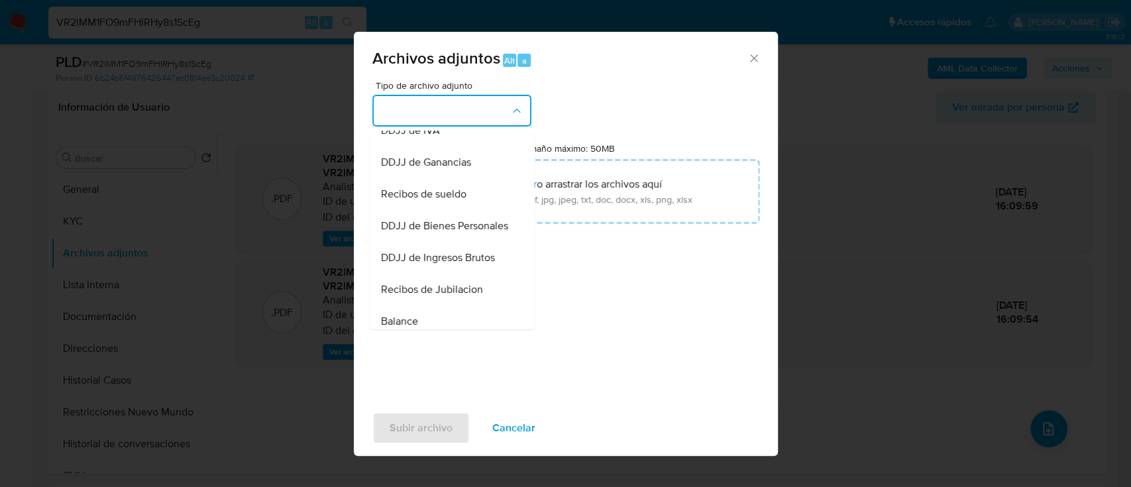
scroll to position [360, 0]
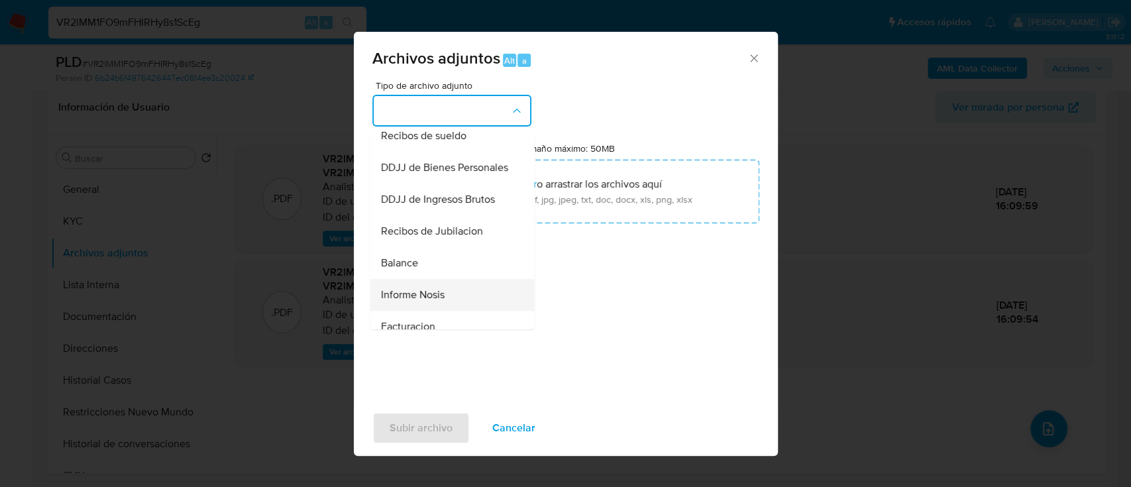
click at [434, 301] on span "Informe Nosis" at bounding box center [412, 294] width 64 height 13
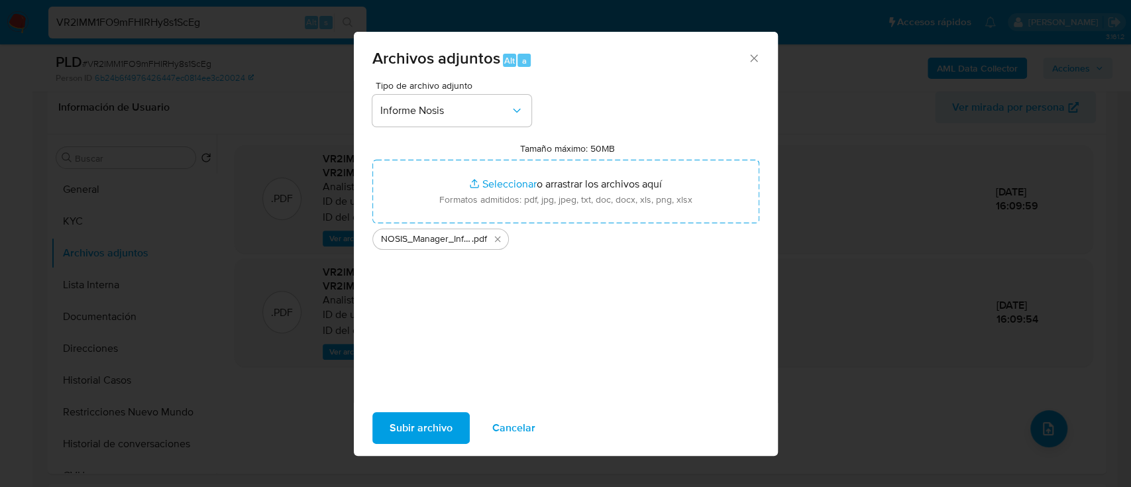
click at [413, 429] on span "Subir archivo" at bounding box center [420, 427] width 63 height 29
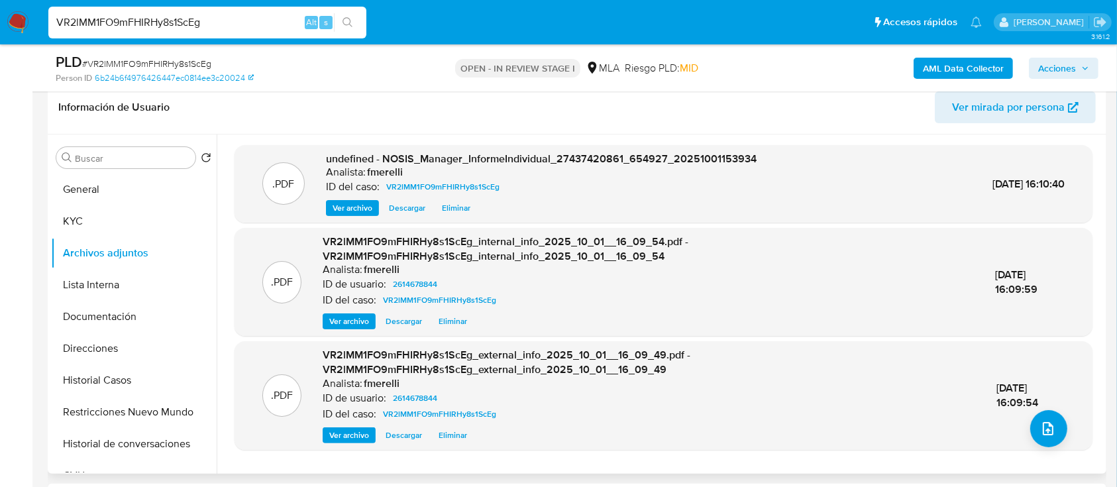
click at [339, 211] on span "Ver archivo" at bounding box center [352, 207] width 40 height 13
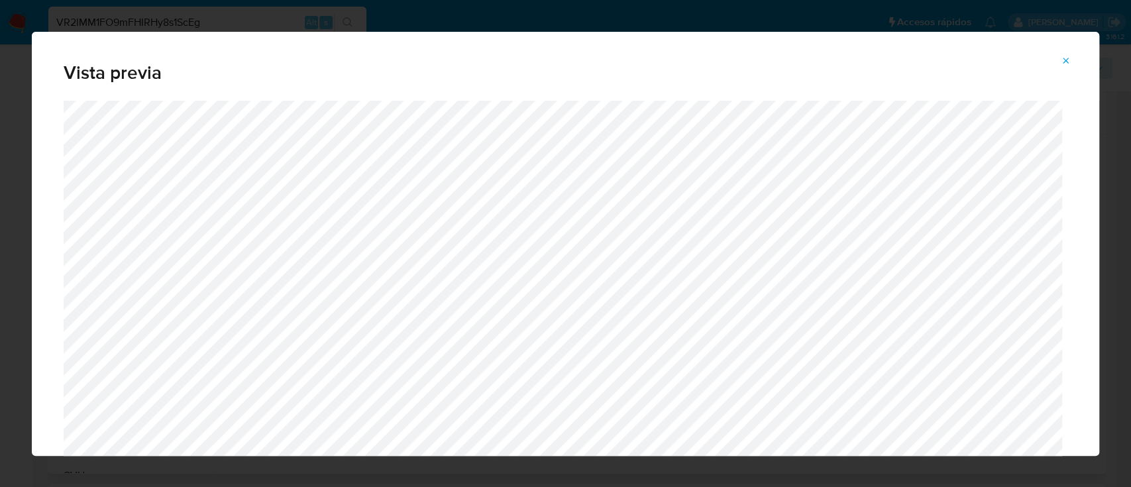
click at [1066, 68] on span "Attachment preview" at bounding box center [1065, 61] width 11 height 19
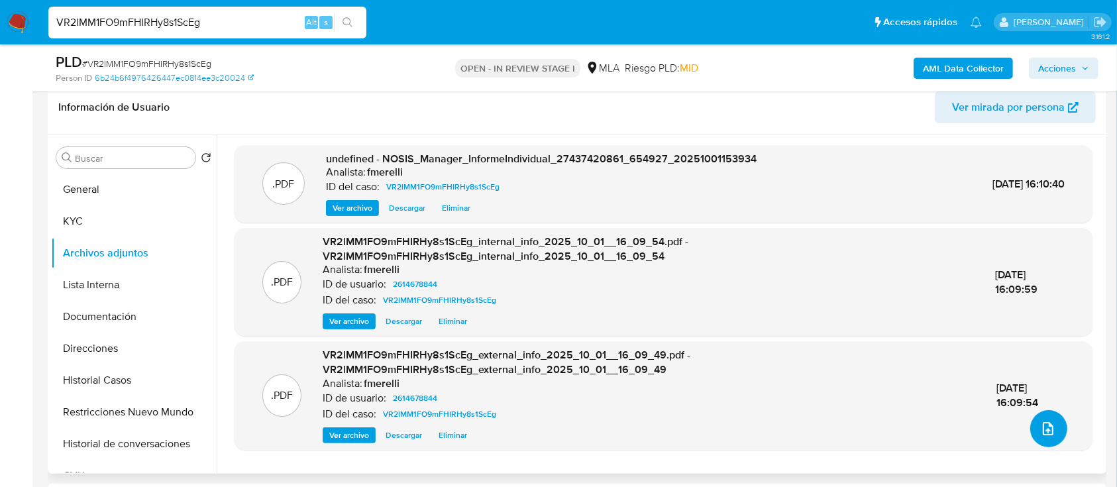
click at [1044, 434] on icon "upload-file" at bounding box center [1048, 429] width 16 height 16
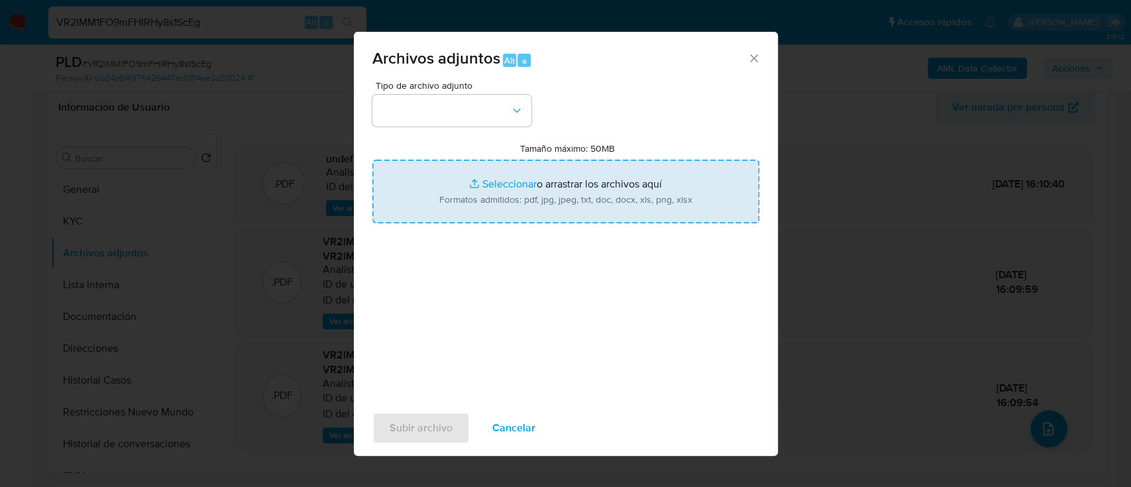
type input "C:\fakepath\Caselog VR2lMM1FO9mFHIRHy8s1ScEg_2025_09_17_22_37_18.docx"
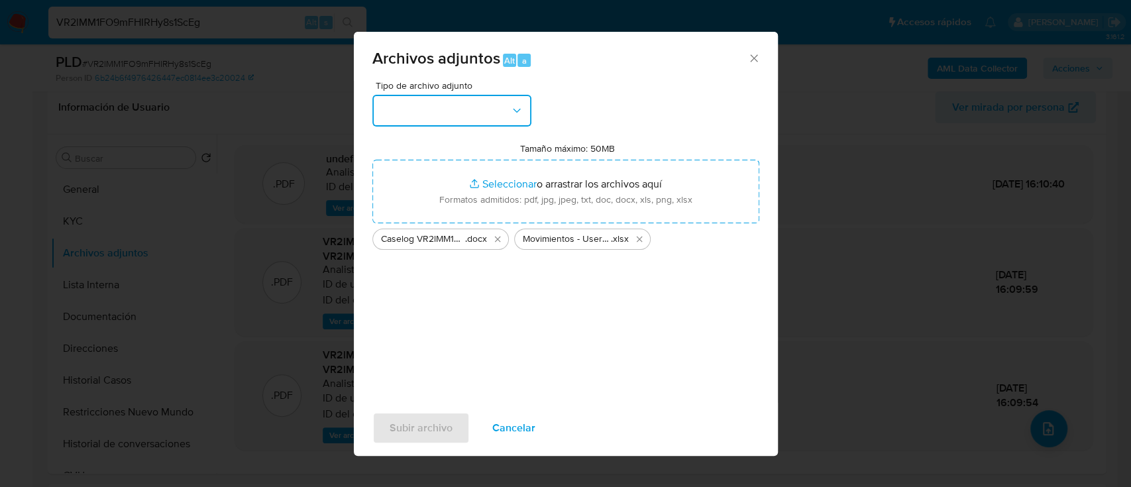
click at [467, 117] on button "button" at bounding box center [451, 111] width 159 height 32
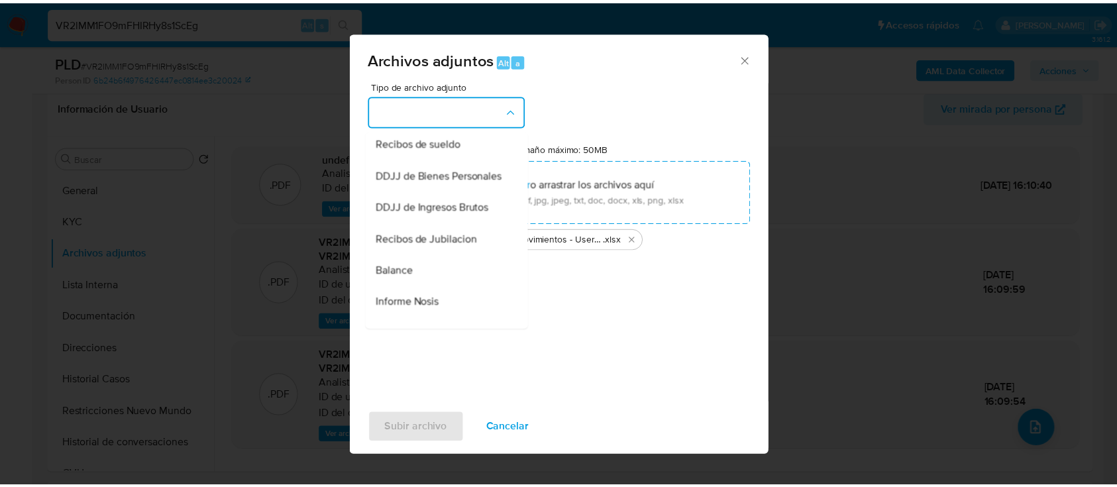
scroll to position [176, 0]
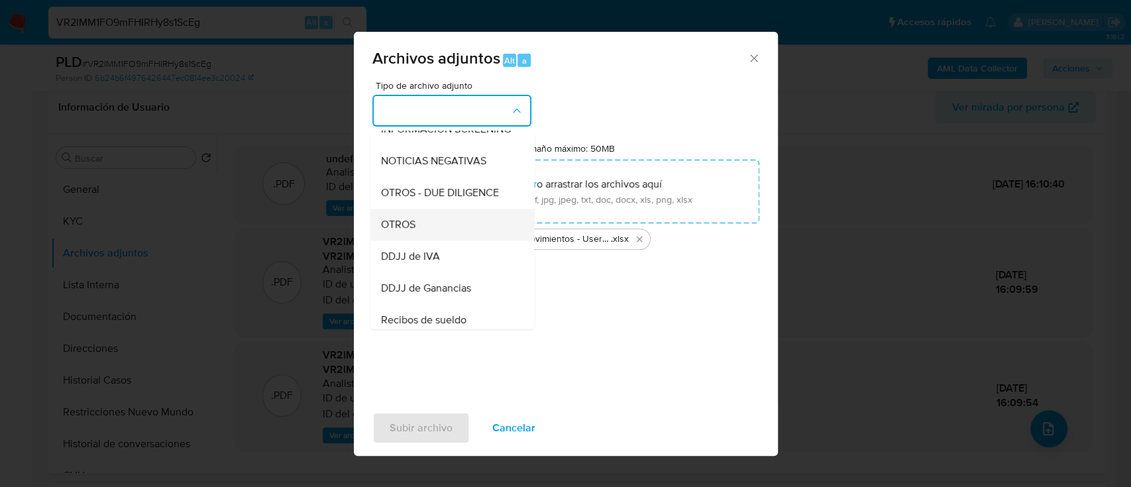
click at [448, 229] on div "OTROS" at bounding box center [447, 225] width 135 height 32
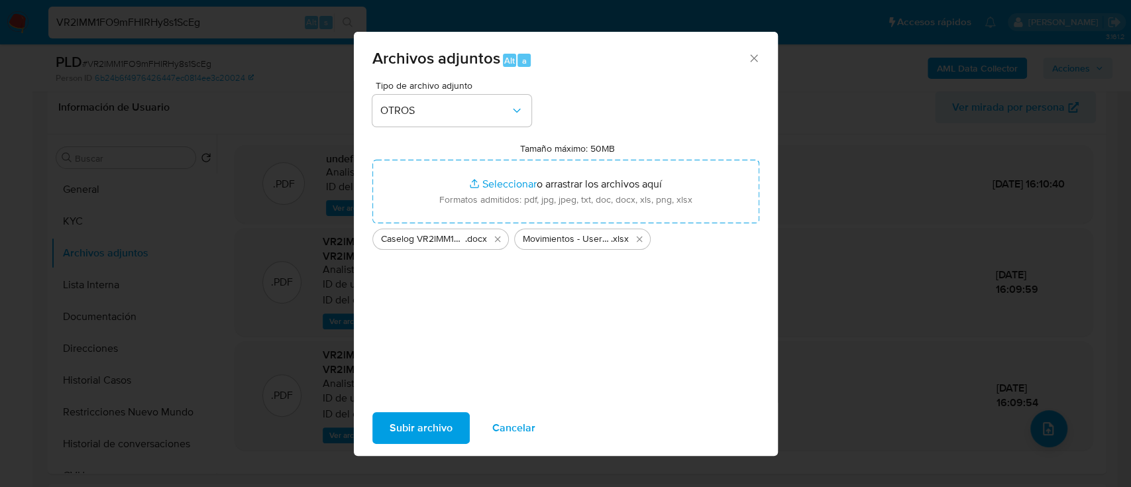
click at [428, 427] on span "Subir archivo" at bounding box center [420, 427] width 63 height 29
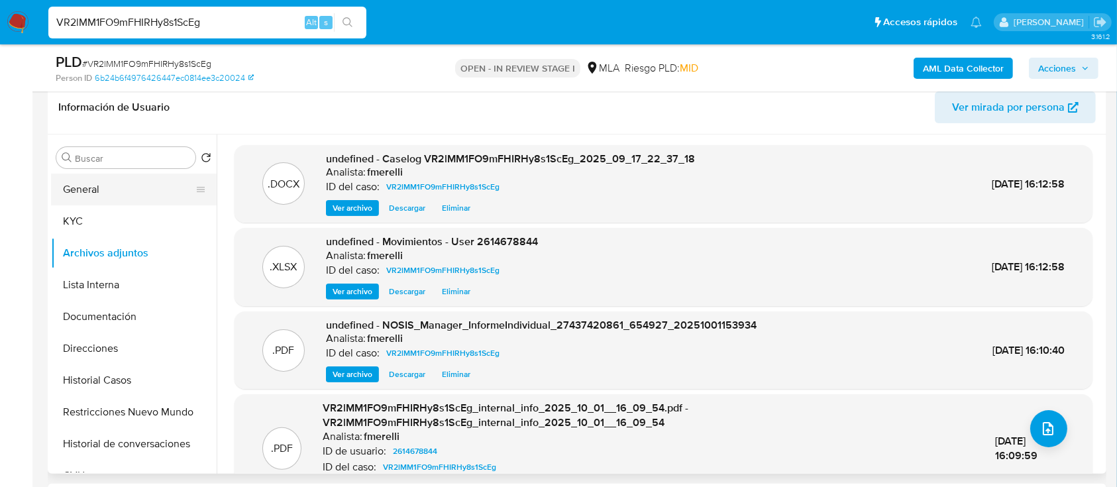
click at [130, 186] on button "General" at bounding box center [128, 190] width 155 height 32
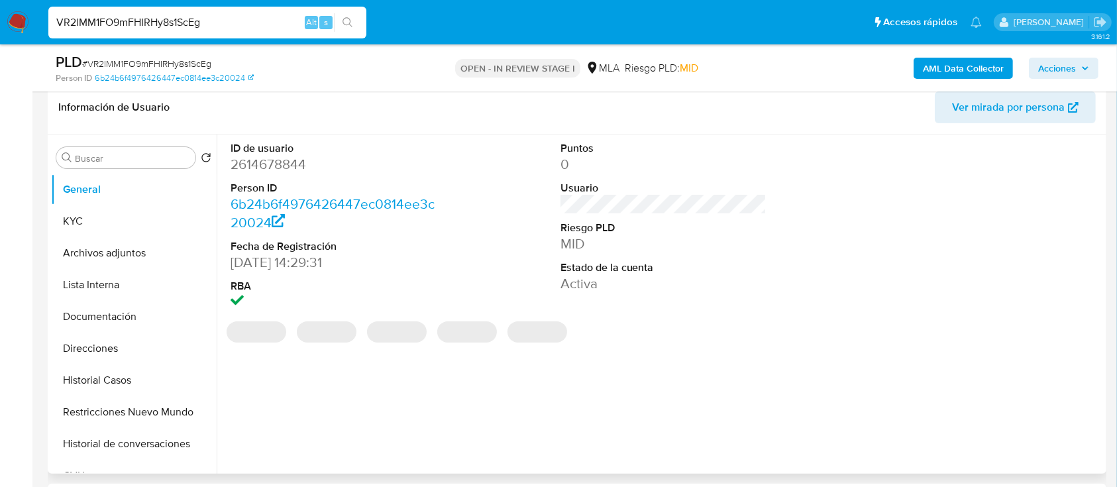
click at [276, 174] on dl "ID de usuario 2614678844 Person ID 6b24b6f4976426447ec0814ee3c20024 Fecha de Re…" at bounding box center [333, 226] width 207 height 171
click at [283, 170] on dd "2614678844" at bounding box center [333, 164] width 207 height 19
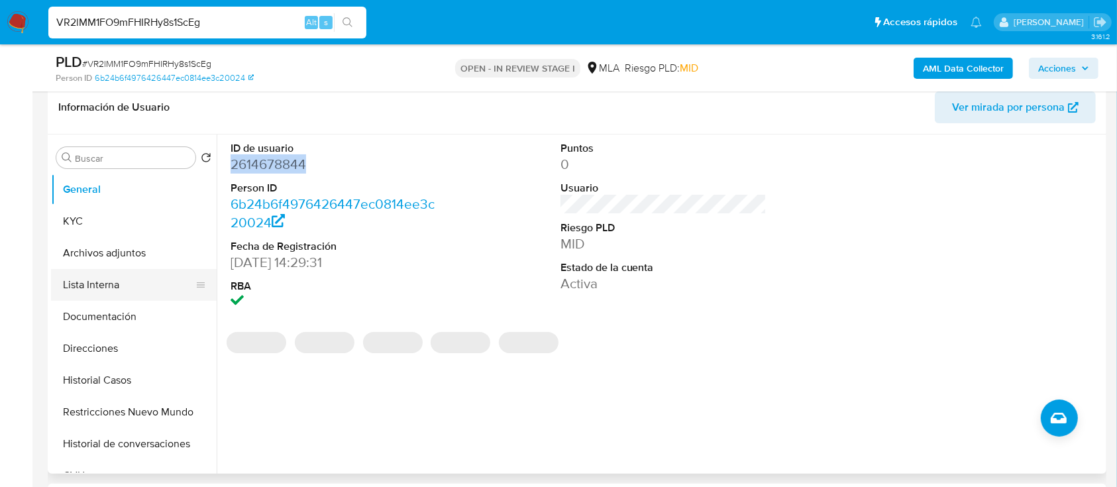
copy dd "2614678844"
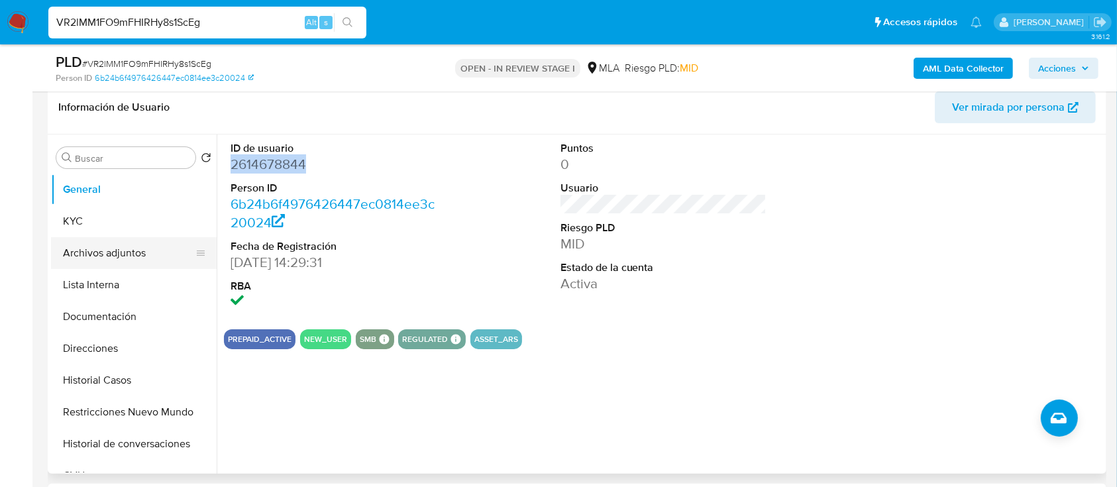
click at [117, 246] on button "Archivos adjuntos" at bounding box center [128, 253] width 155 height 32
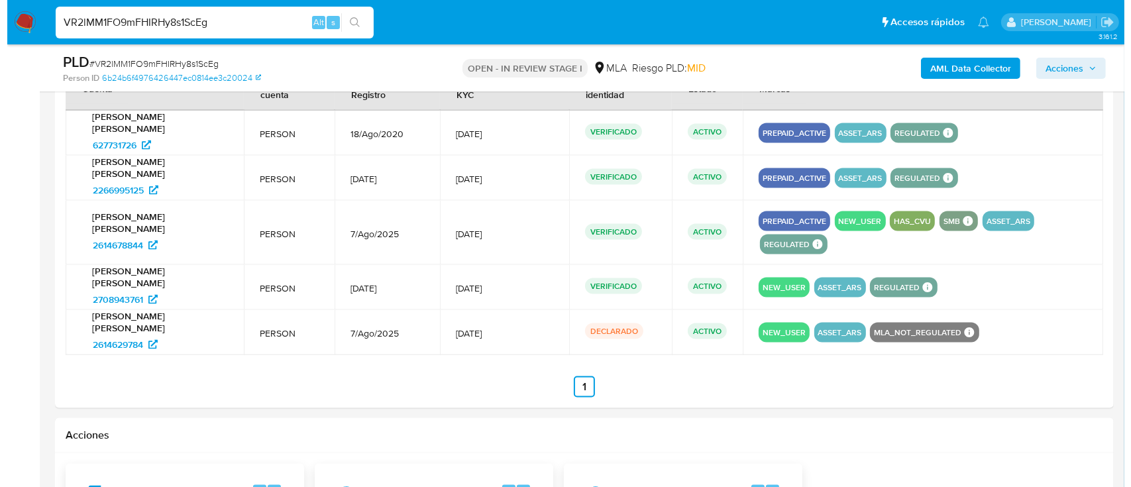
scroll to position [124, 0]
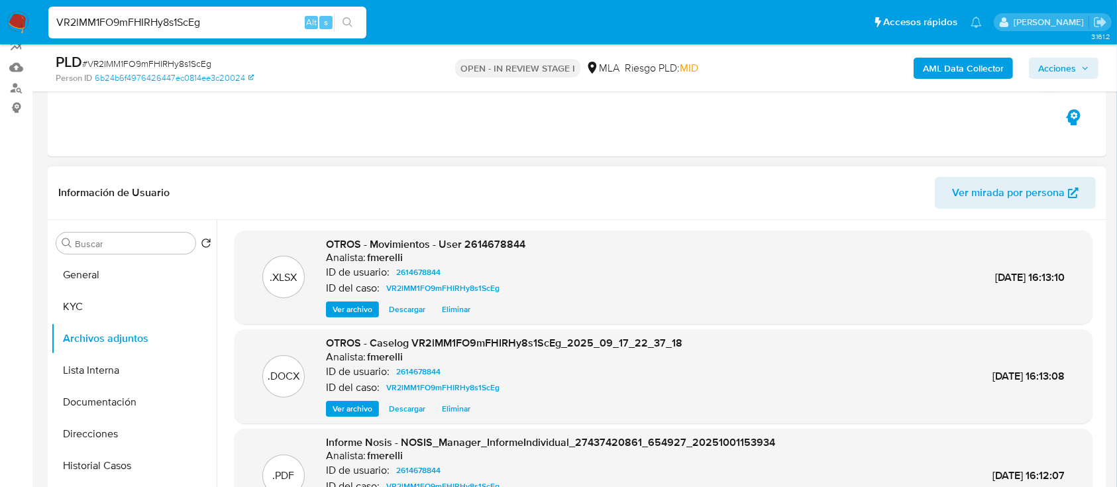
click at [347, 407] on span "Ver archivo" at bounding box center [352, 408] width 40 height 13
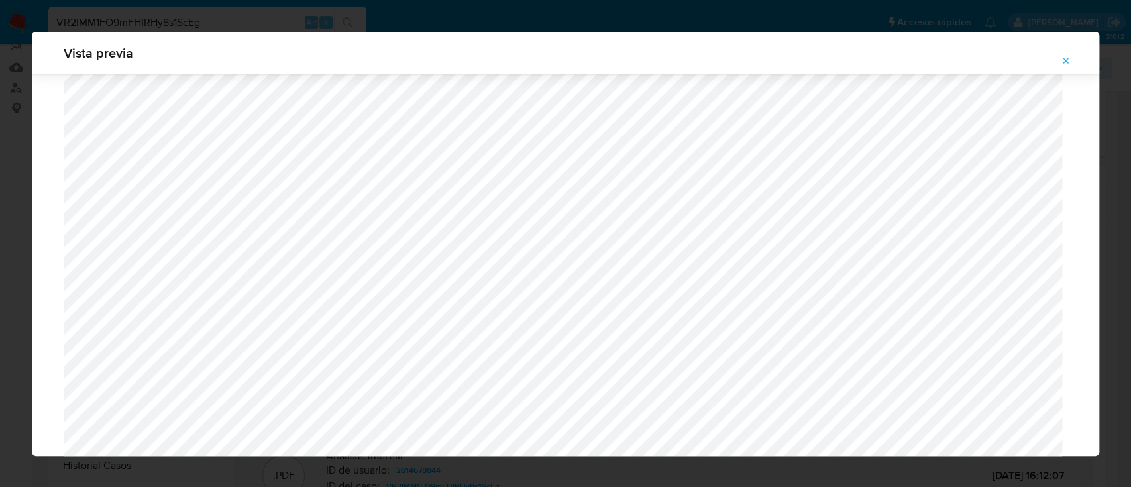
scroll to position [1296, 0]
drag, startPoint x: 1064, startPoint y: 60, endPoint x: 1029, endPoint y: 61, distance: 35.1
click at [1064, 60] on icon "Attachment preview" at bounding box center [1065, 61] width 11 height 11
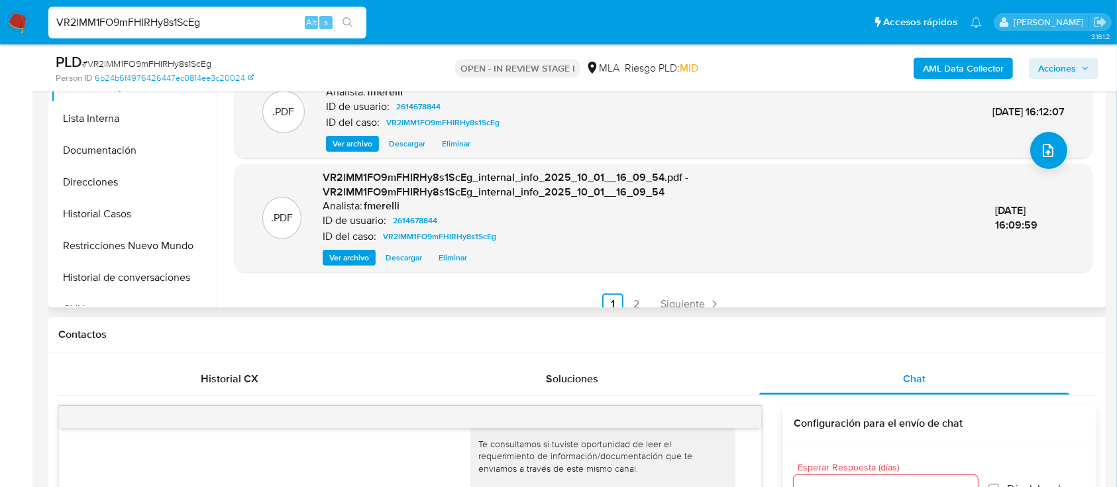
scroll to position [126, 0]
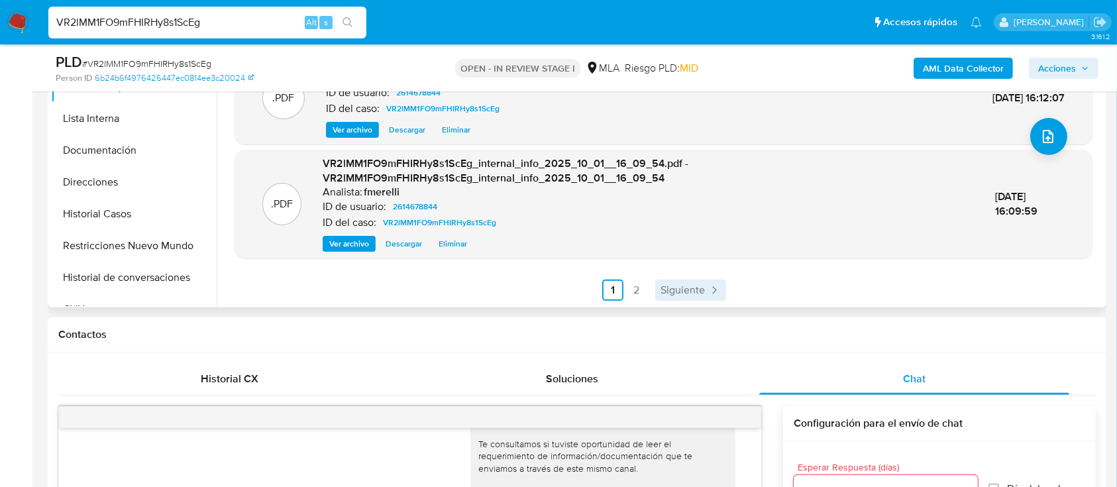
click at [679, 287] on span "Siguiente" at bounding box center [682, 290] width 44 height 11
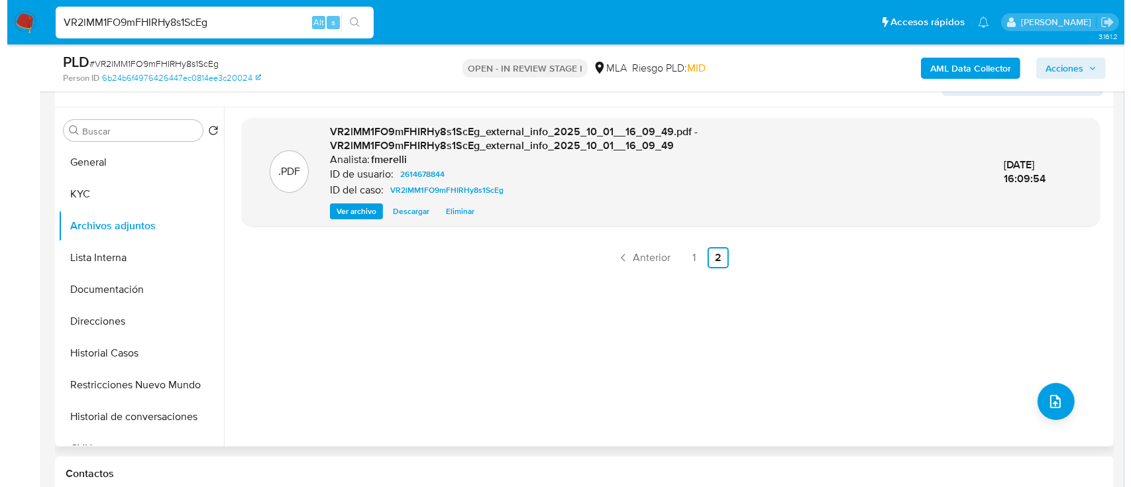
scroll to position [199, 0]
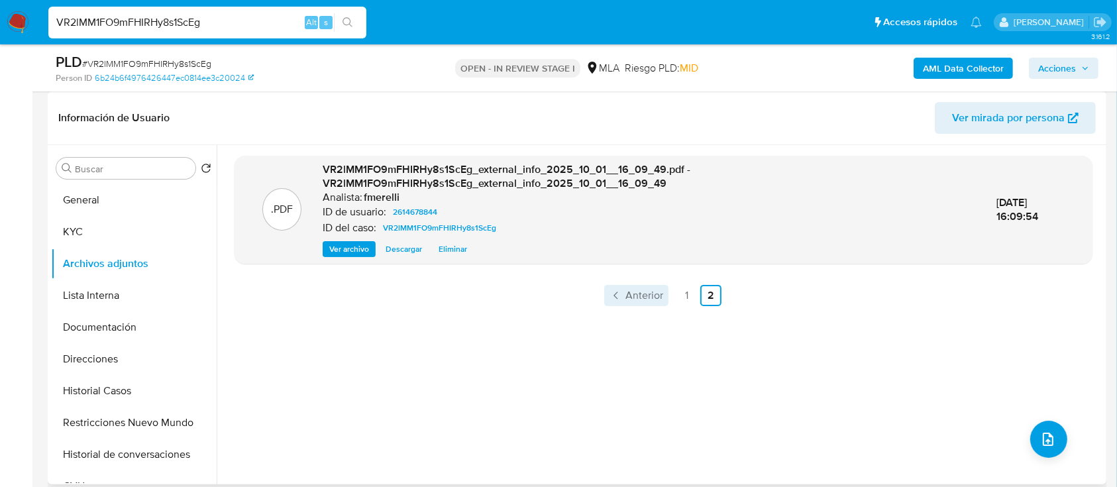
click at [635, 290] on span "Anterior" at bounding box center [644, 295] width 38 height 11
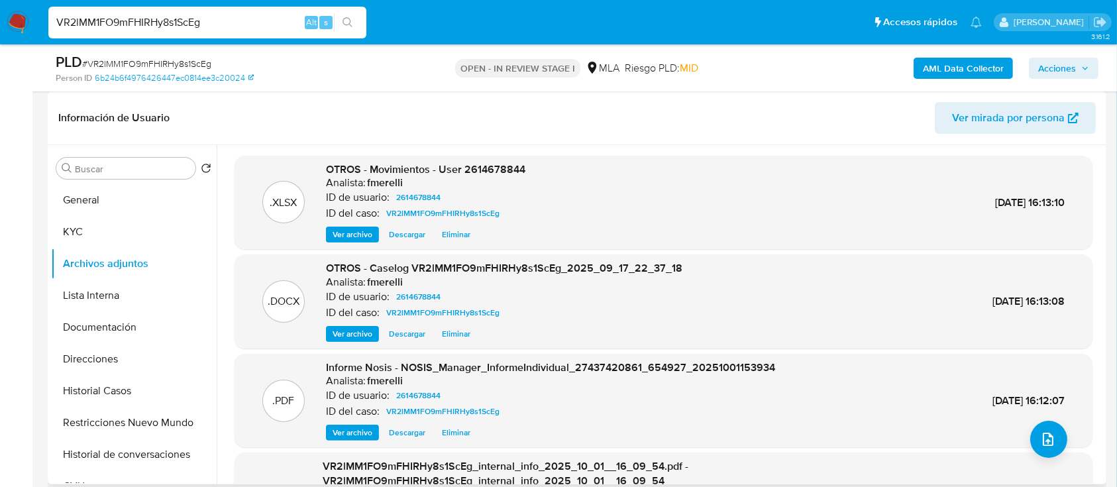
click at [373, 330] on button "Ver archivo" at bounding box center [352, 334] width 53 height 16
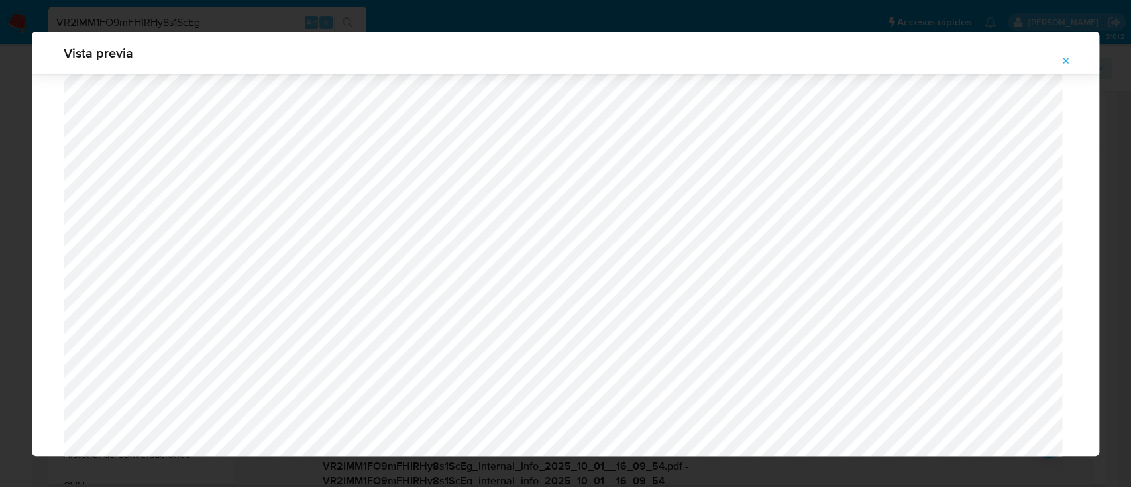
scroll to position [1296, 0]
click at [1083, 56] on div "Vista previa" at bounding box center [565, 53] width 1067 height 42
click at [1065, 60] on icon "Attachment preview" at bounding box center [1066, 61] width 6 height 6
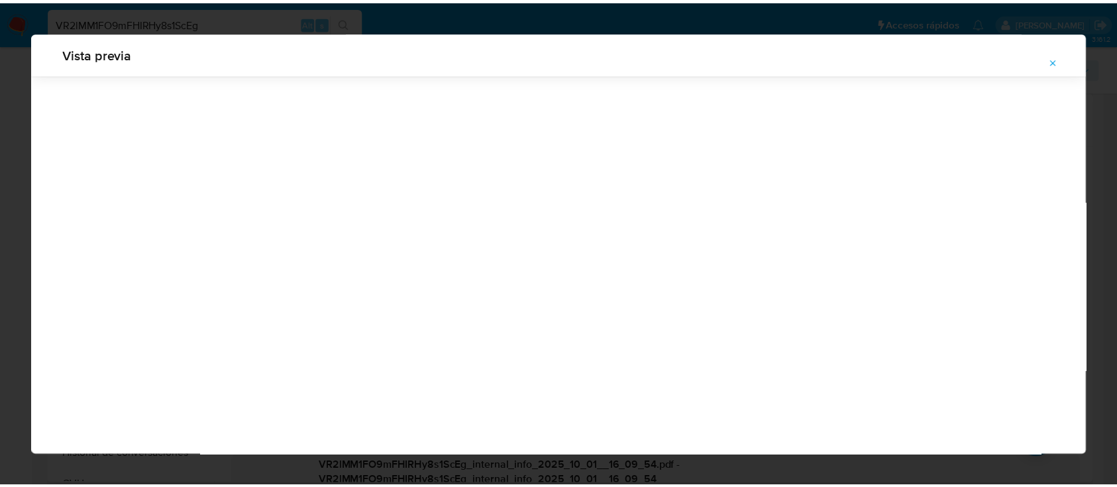
scroll to position [42, 0]
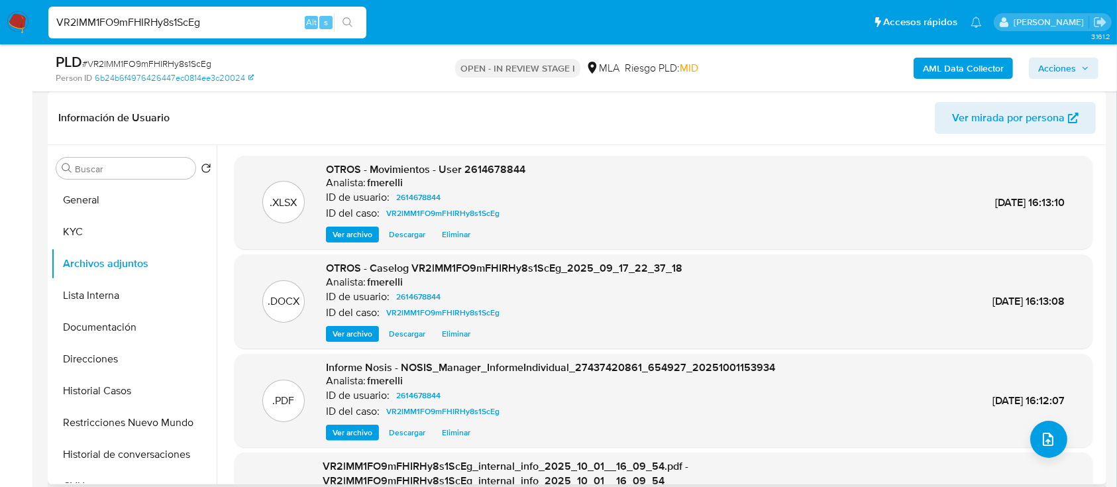
click at [154, 62] on span "# VR2lMM1FO9mFHIRHy8s1ScEg" at bounding box center [146, 63] width 129 height 13
copy span "VR2lMM1FO9mFHIRHy8s1ScEg"
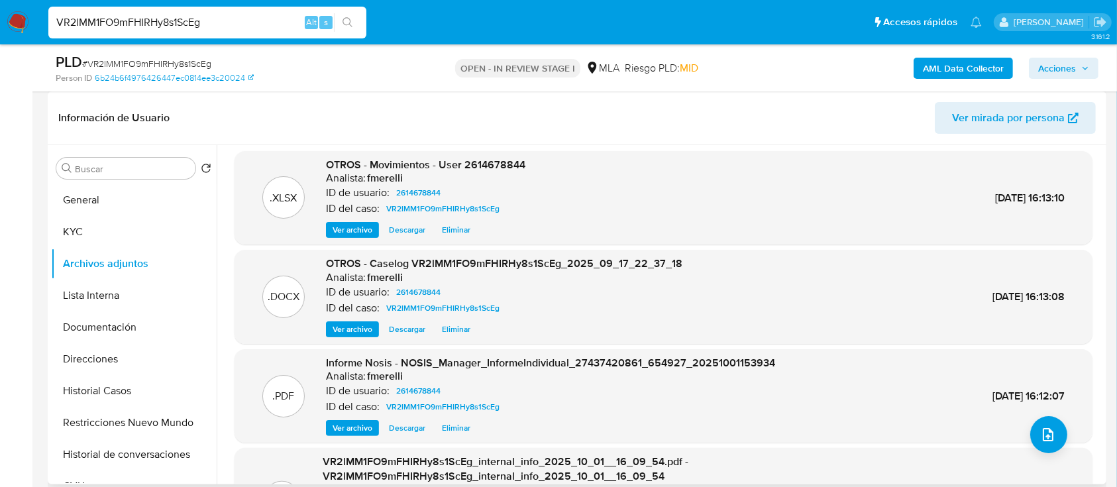
scroll to position [126, 0]
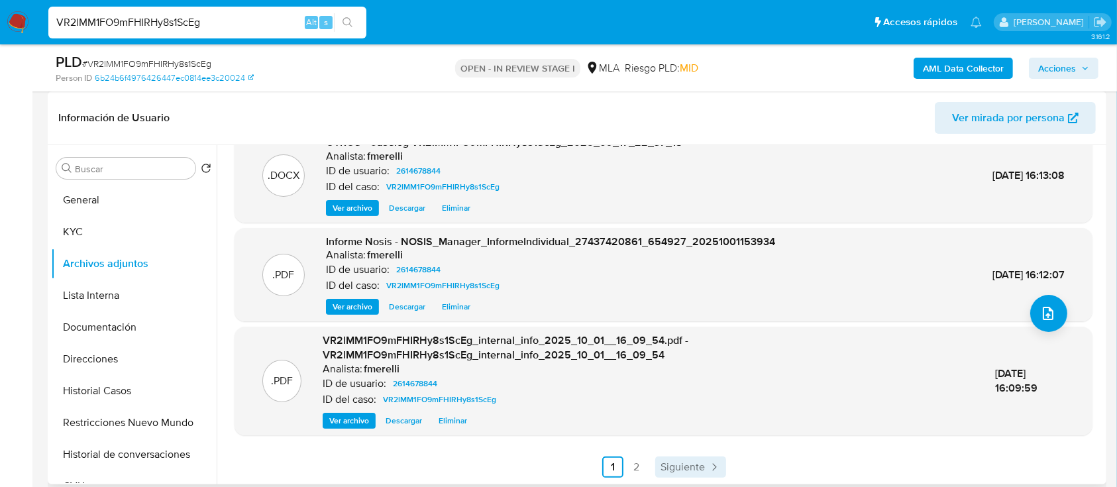
click at [692, 466] on span "Siguiente" at bounding box center [682, 467] width 44 height 11
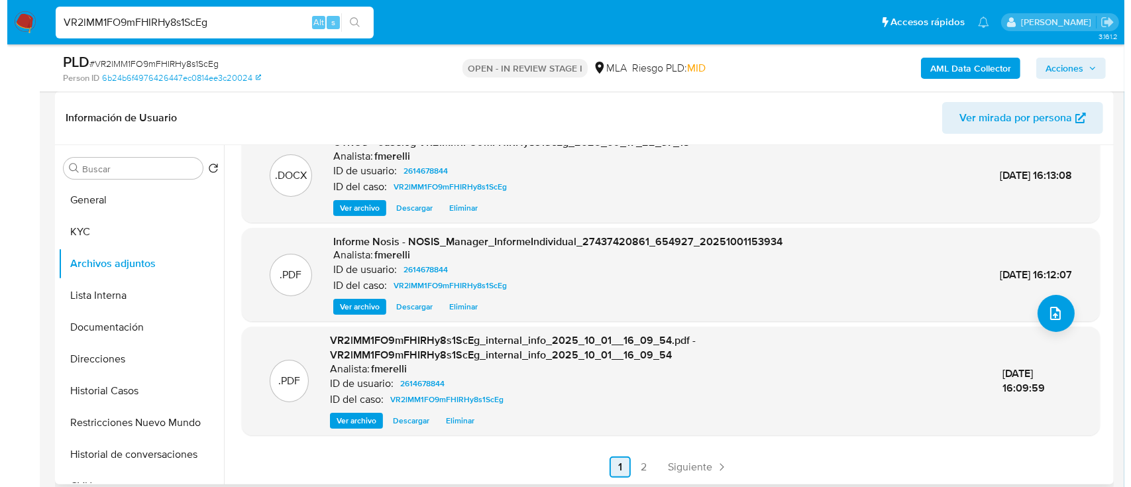
scroll to position [0, 0]
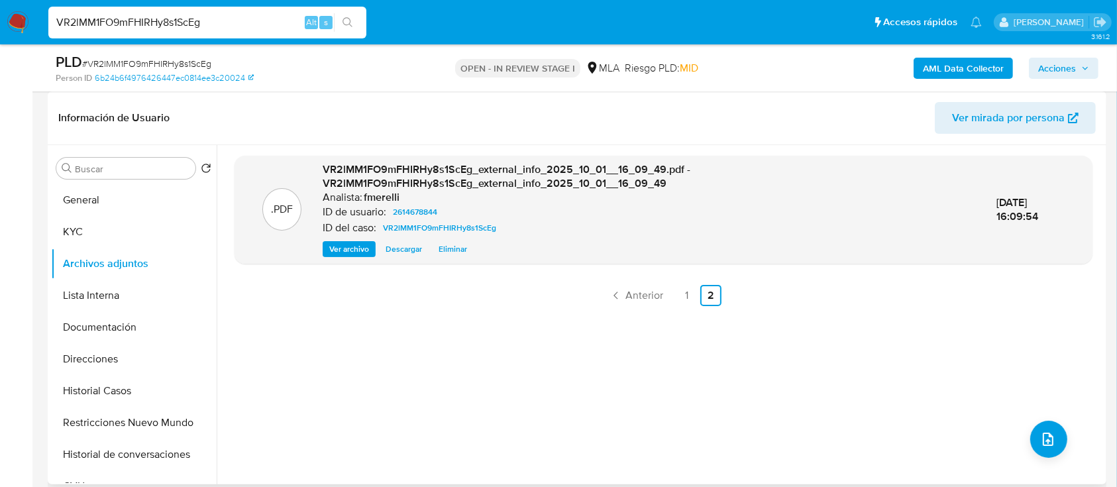
drag, startPoint x: 862, startPoint y: 397, endPoint x: 798, endPoint y: 371, distance: 68.9
click at [862, 397] on div ".PDF VR2lMM1FO9mFHIRHy8s1ScEg_external_info_2025_10_01__16_09_49.pdf - VR2lMM1F…" at bounding box center [663, 315] width 858 height 318
click at [668, 292] on ul "Anterior 1 2 Siguiente" at bounding box center [663, 295] width 858 height 21
click at [647, 294] on span "Anterior" at bounding box center [644, 295] width 38 height 11
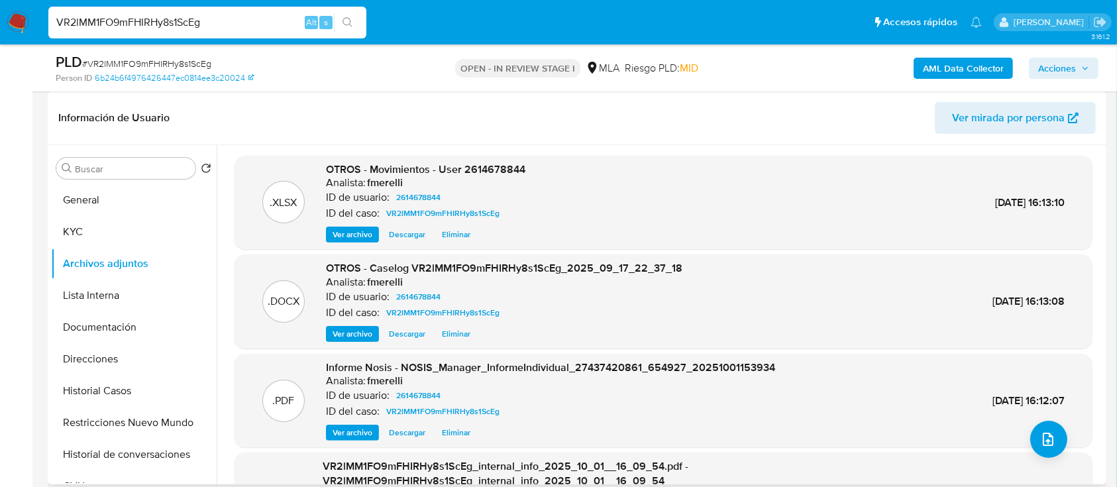
click at [355, 337] on span "Ver archivo" at bounding box center [352, 333] width 40 height 13
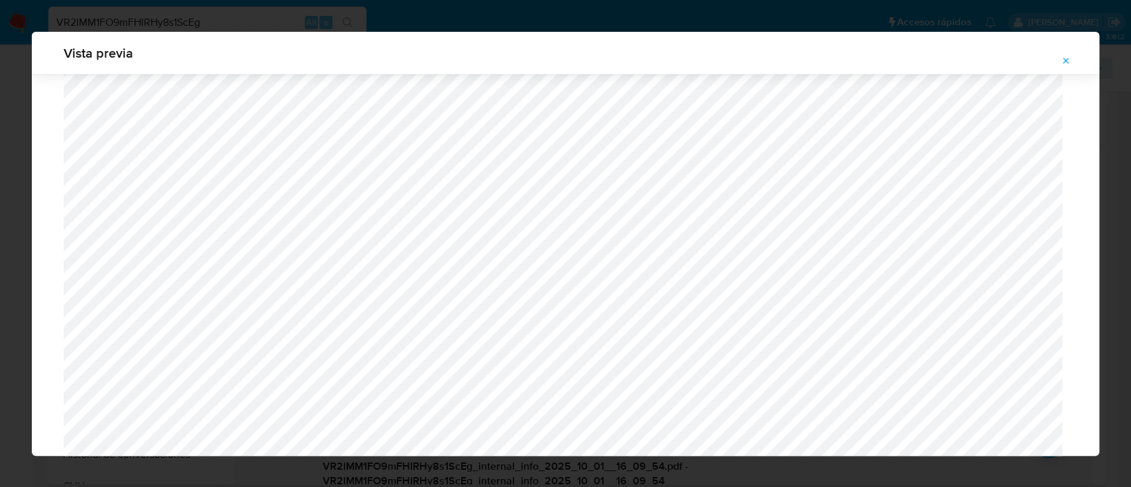
scroll to position [1209, 0]
click at [1068, 60] on icon "Attachment preview" at bounding box center [1065, 61] width 11 height 11
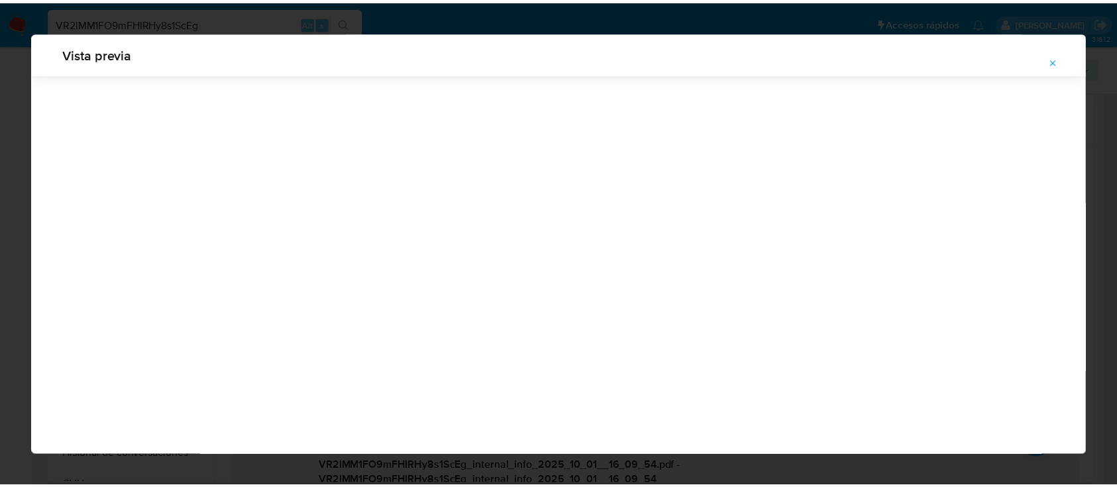
scroll to position [42, 0]
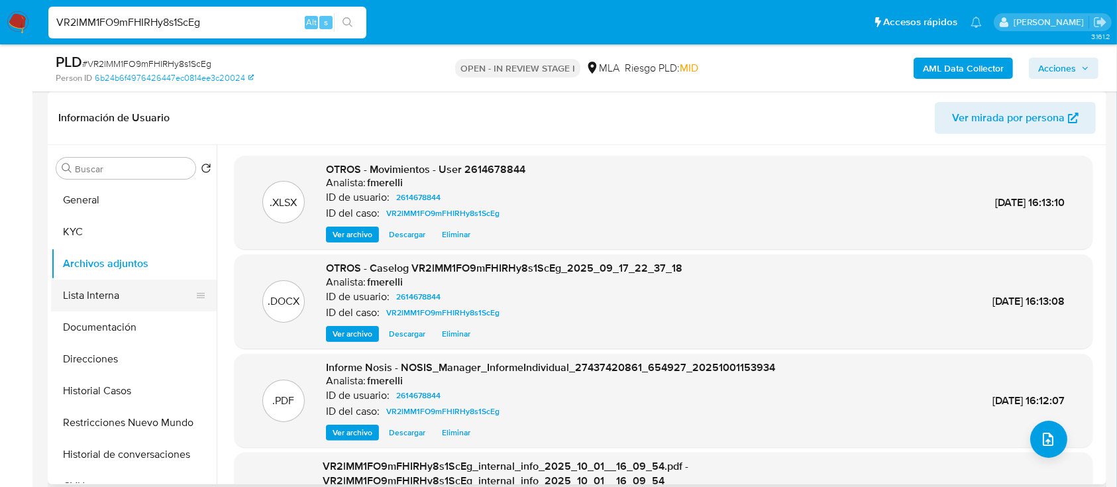
drag, startPoint x: 141, startPoint y: 291, endPoint x: 132, endPoint y: 290, distance: 8.7
click at [141, 291] on button "Lista Interna" at bounding box center [128, 296] width 155 height 32
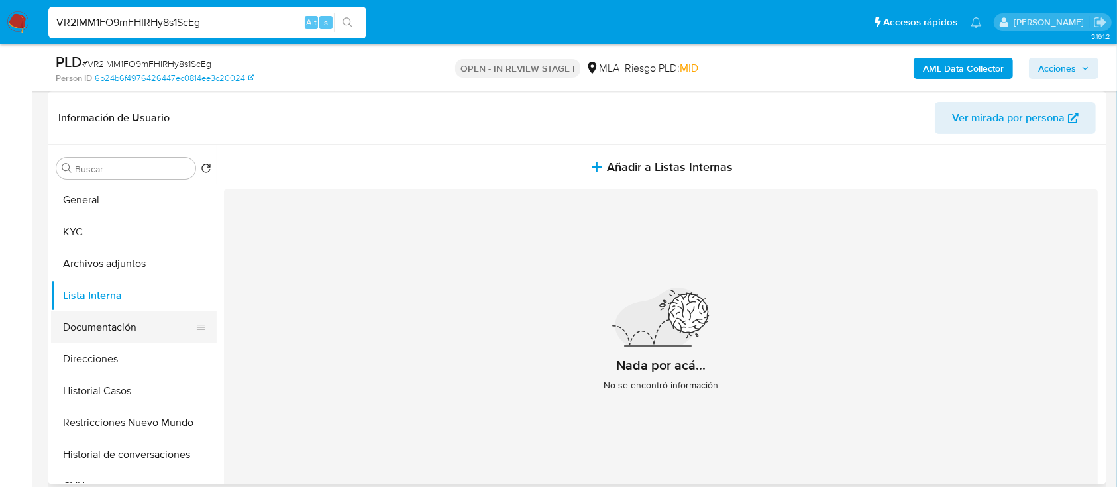
click at [100, 320] on button "Documentación" at bounding box center [128, 327] width 155 height 32
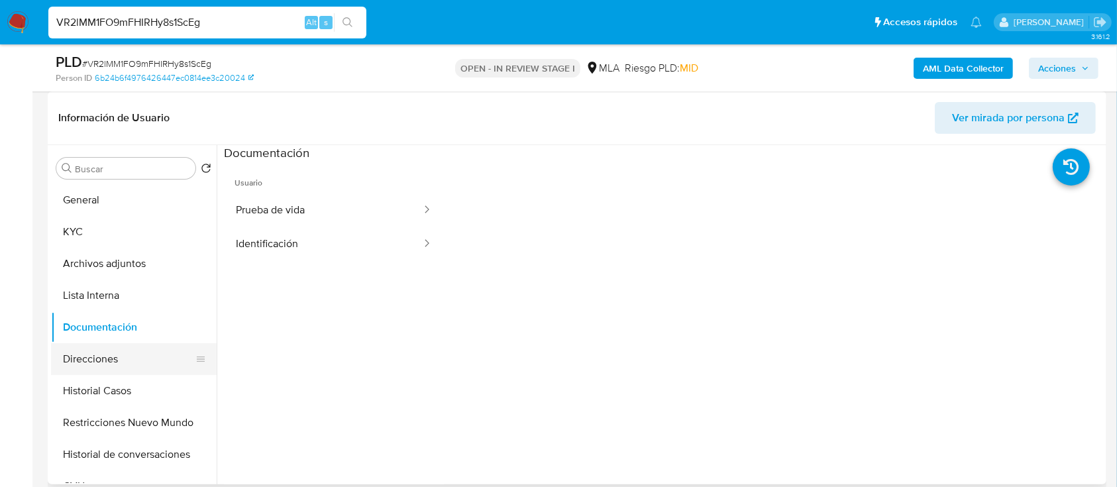
click at [99, 355] on button "Direcciones" at bounding box center [128, 359] width 155 height 32
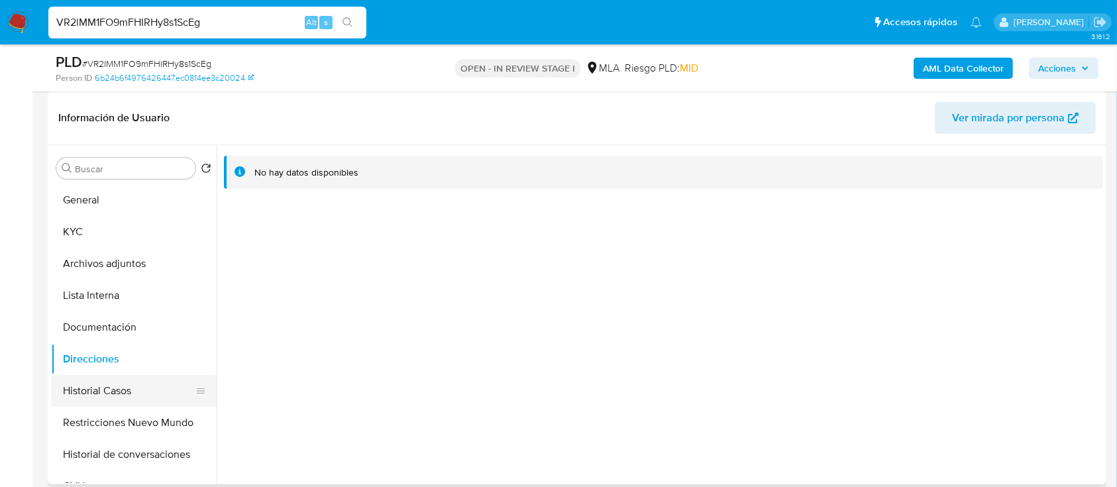
click at [105, 391] on button "Historial Casos" at bounding box center [128, 391] width 155 height 32
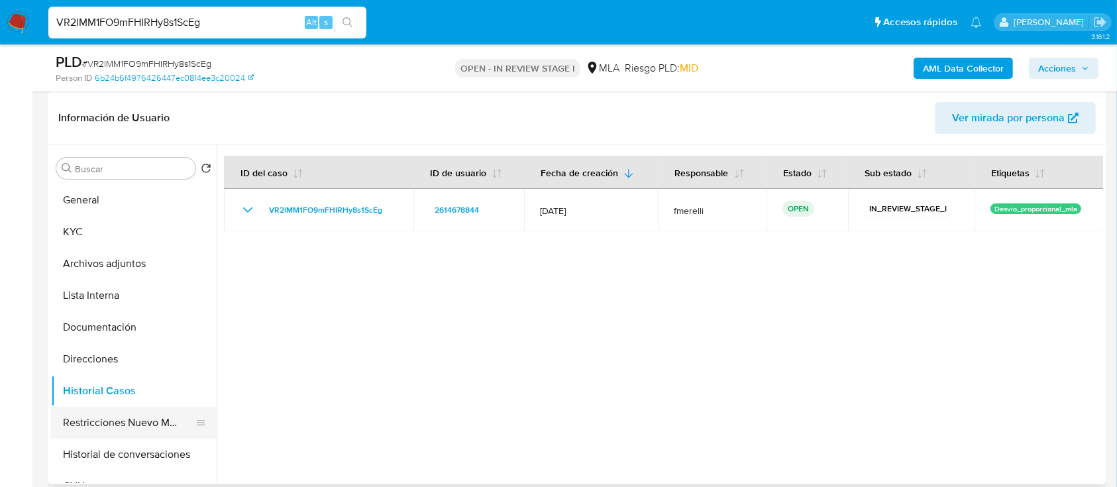
click at [97, 423] on button "Restricciones Nuevo Mundo" at bounding box center [128, 423] width 155 height 32
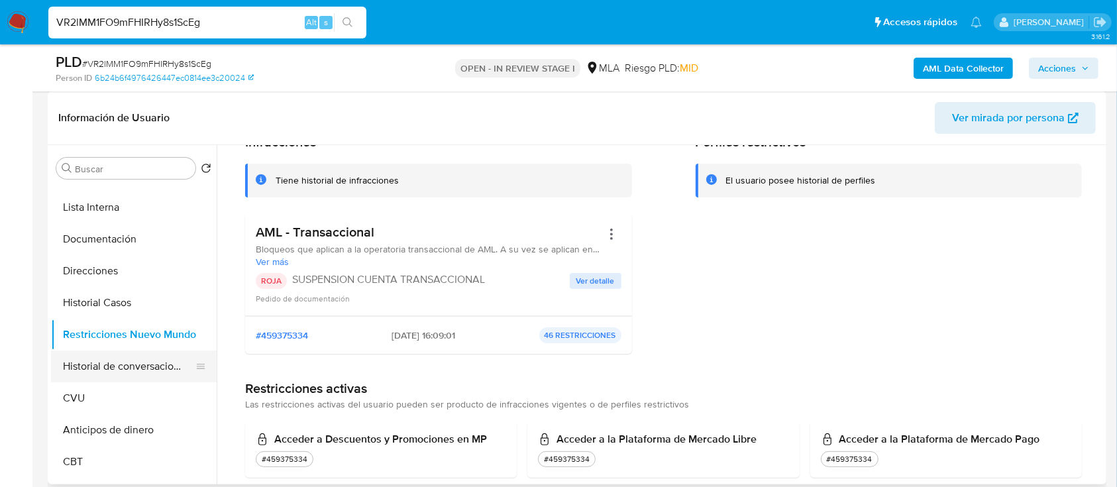
scroll to position [176, 0]
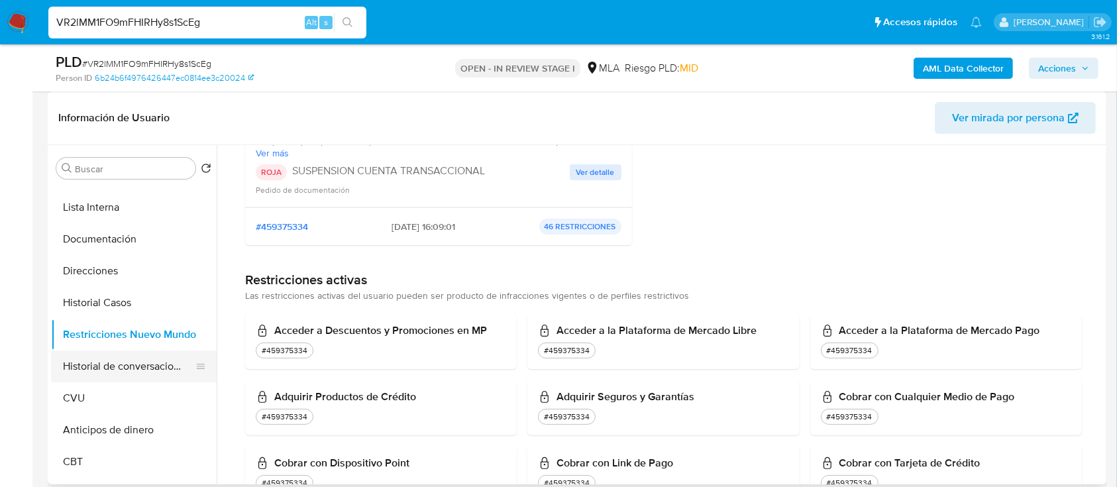
click at [113, 379] on button "Historial de conversaciones" at bounding box center [128, 366] width 155 height 32
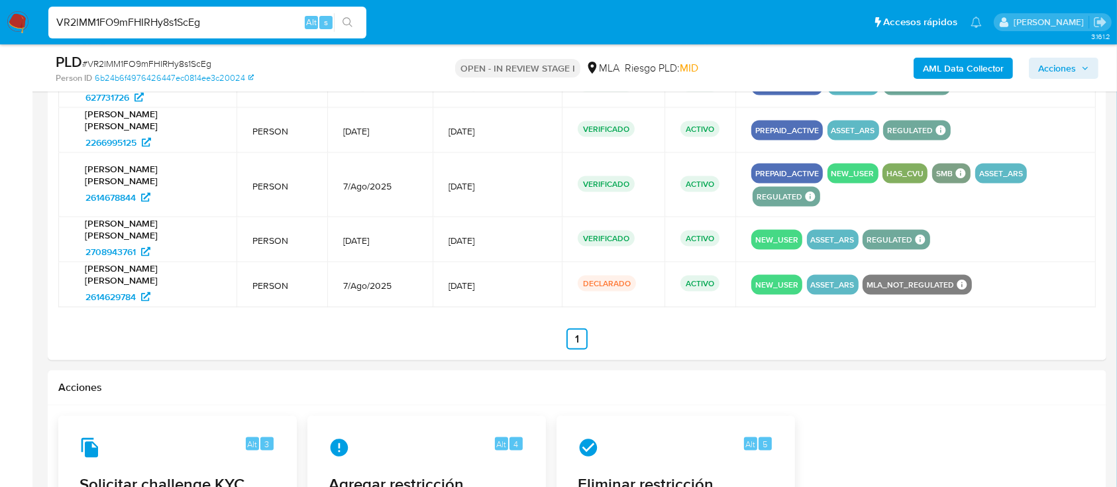
scroll to position [1876, 0]
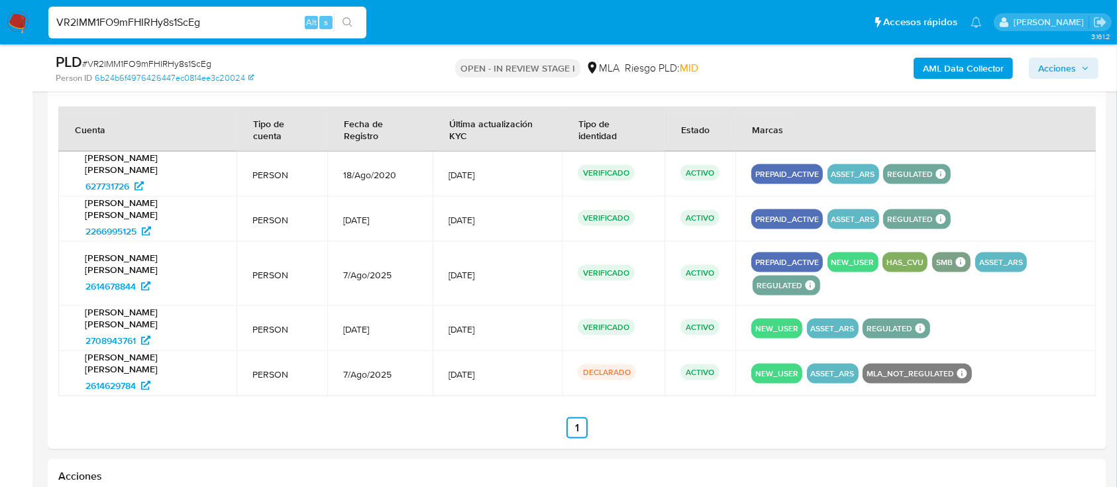
drag, startPoint x: 119, startPoint y: 185, endPoint x: 115, endPoint y: 197, distance: 13.0
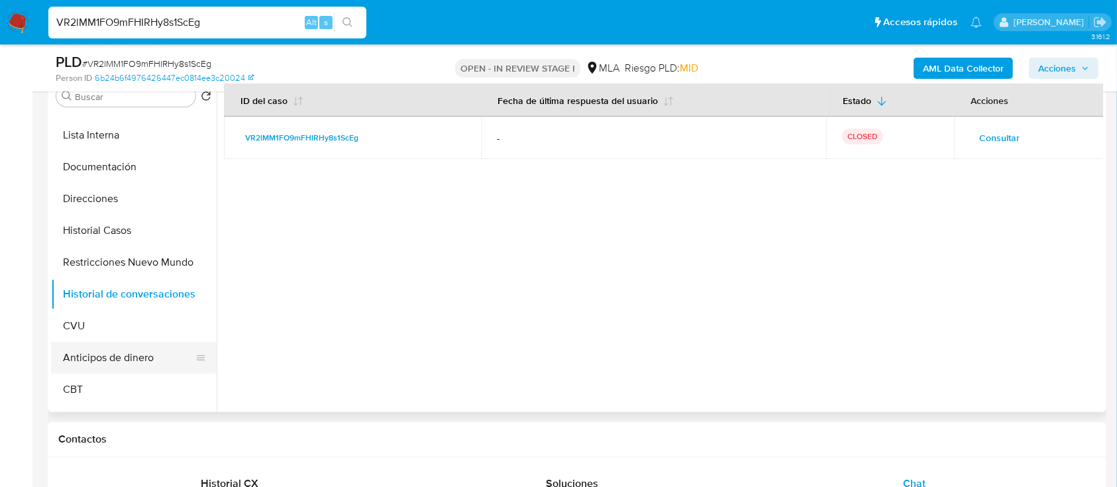
scroll to position [287, 0]
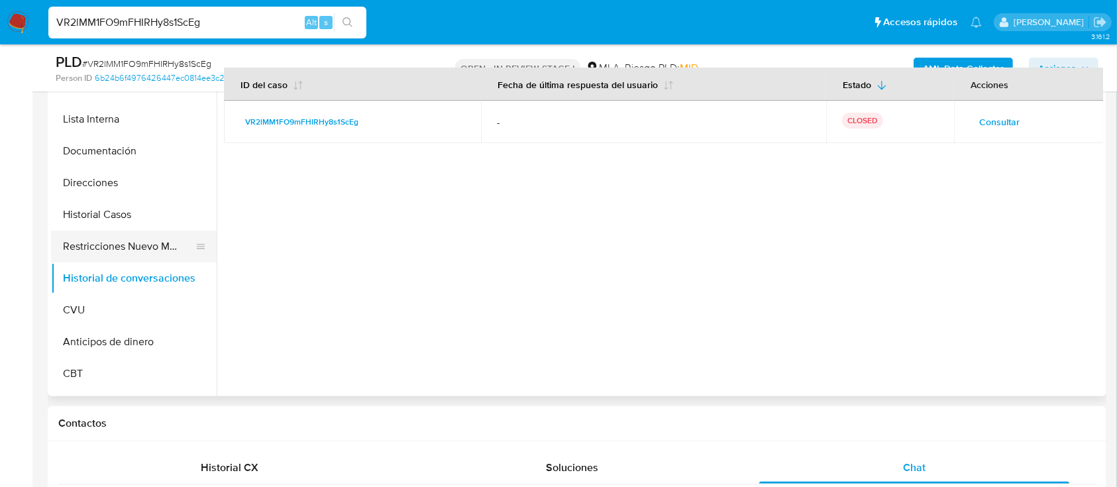
click at [95, 246] on button "Restricciones Nuevo Mundo" at bounding box center [128, 246] width 155 height 32
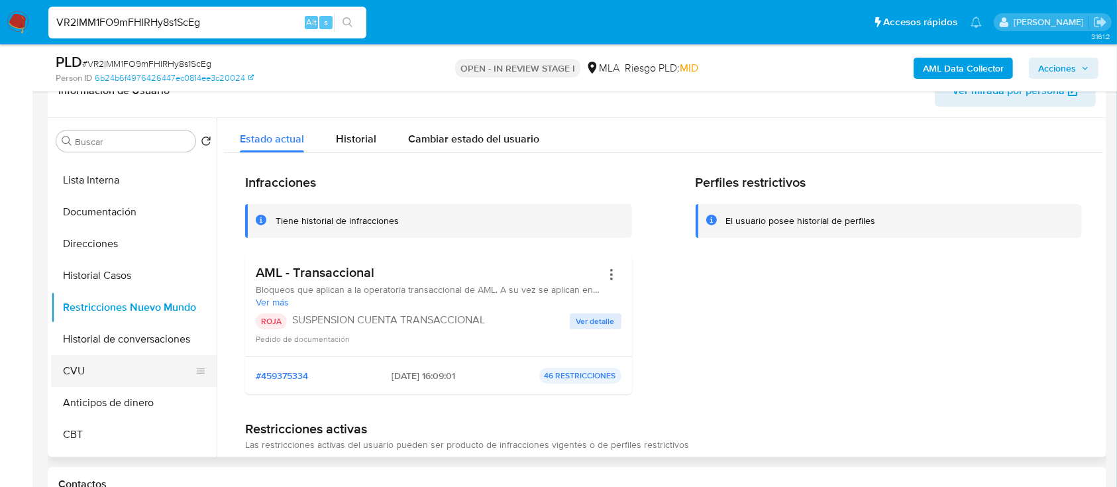
scroll to position [199, 0]
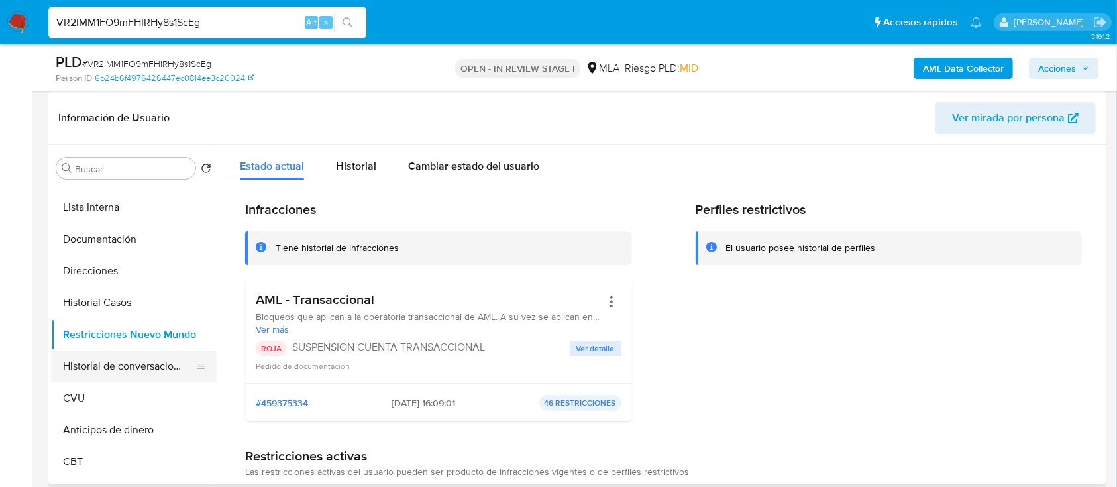
click at [147, 363] on button "Historial de conversaciones" at bounding box center [128, 366] width 155 height 32
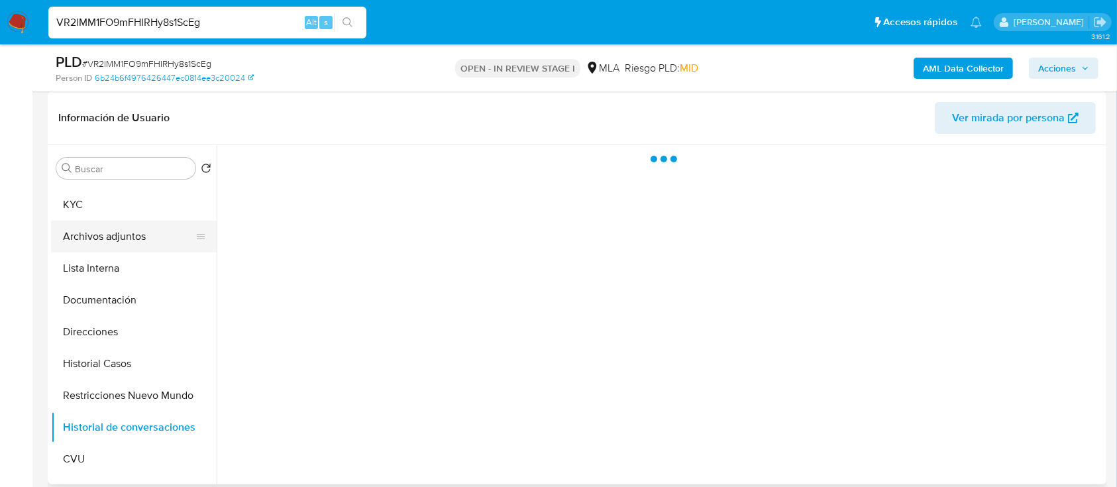
scroll to position [0, 0]
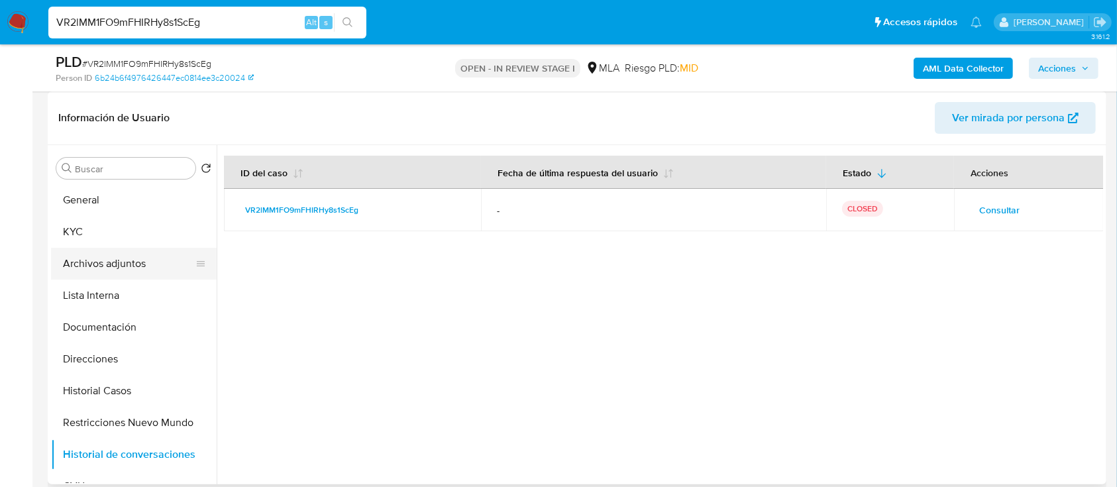
click at [134, 258] on button "Archivos adjuntos" at bounding box center [128, 264] width 155 height 32
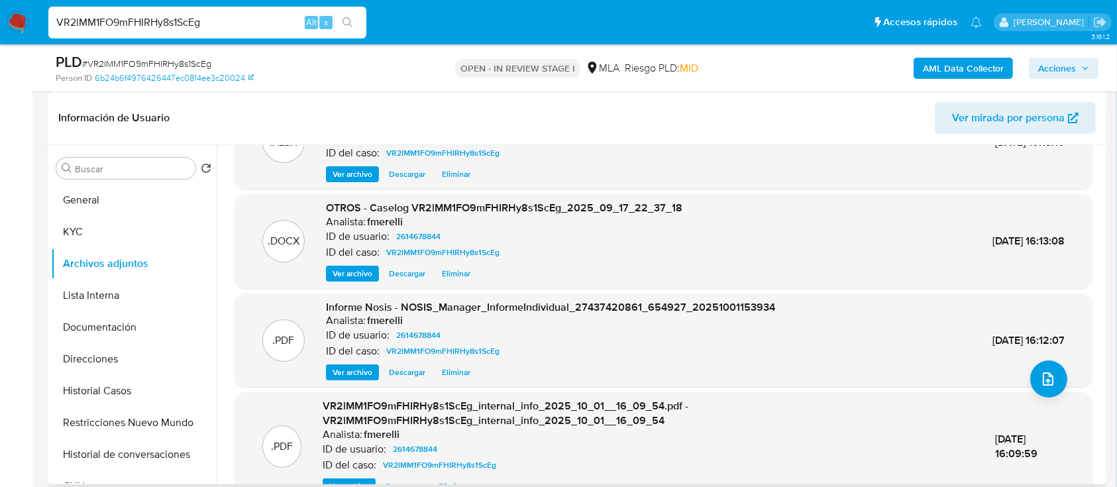
scroll to position [126, 0]
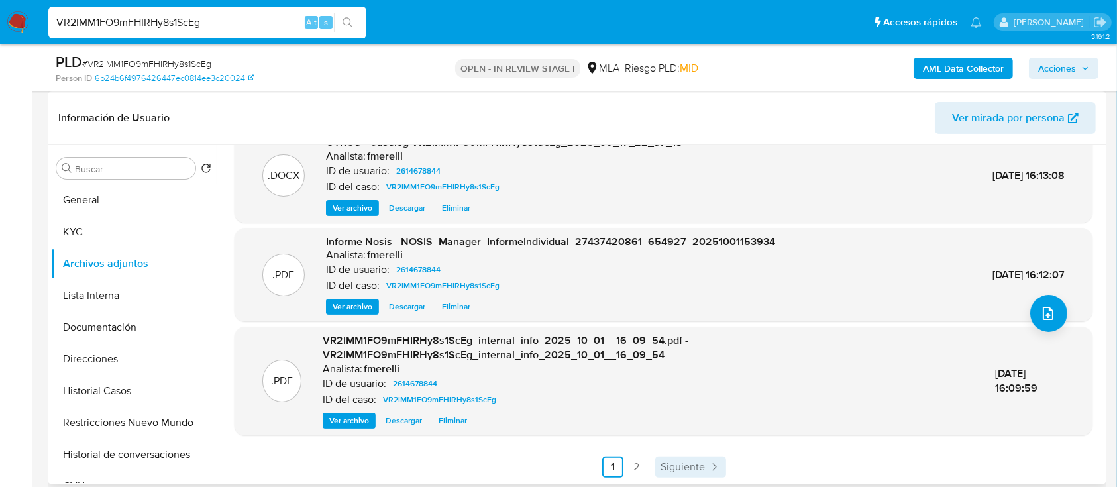
click at [673, 462] on span "Siguiente" at bounding box center [682, 467] width 44 height 11
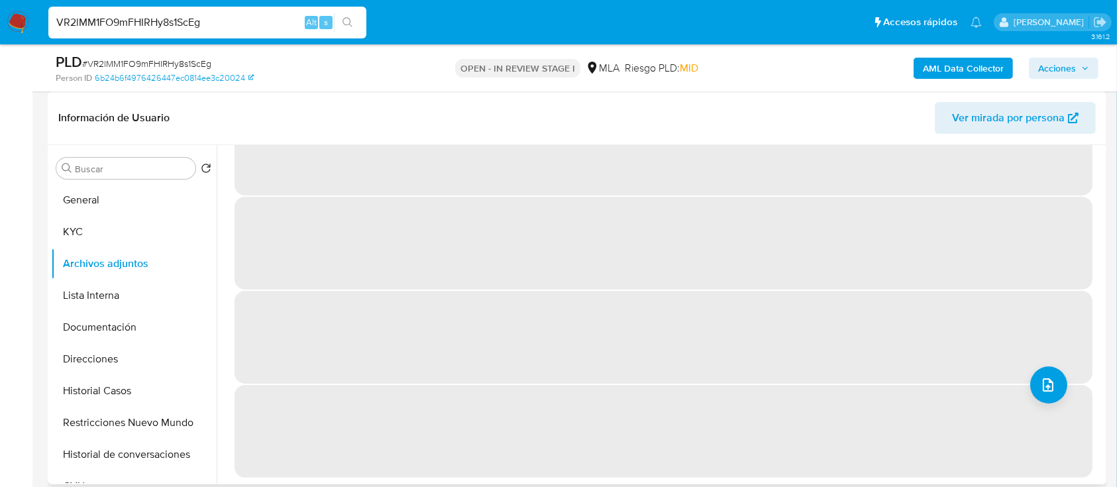
scroll to position [0, 0]
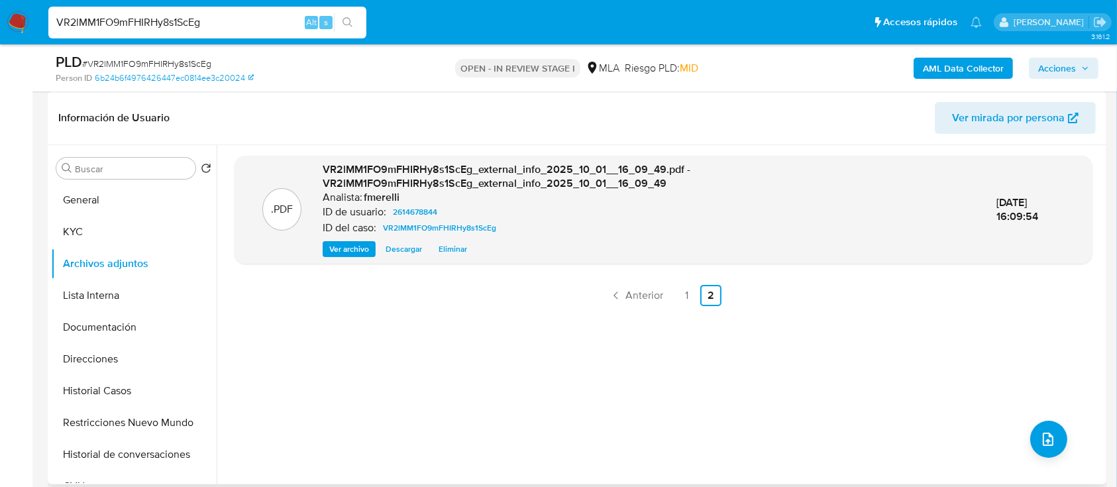
click at [801, 334] on div ".PDF VR2lMM1FO9mFHIRHy8s1ScEg_external_info_2025_10_01__16_09_49.pdf - VR2lMM1F…" at bounding box center [663, 315] width 858 height 318
click at [1052, 72] on span "Acciones" at bounding box center [1057, 68] width 38 height 21
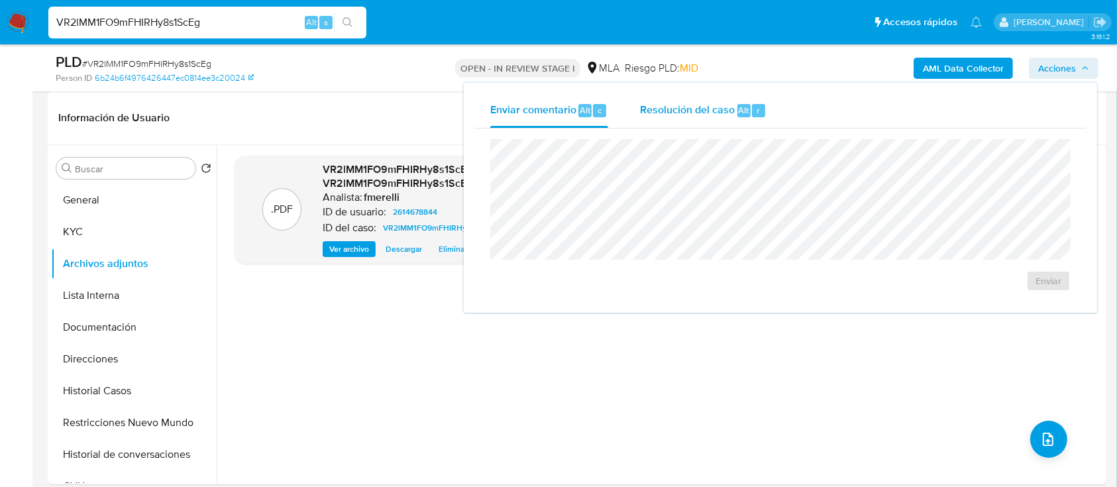
click at [757, 109] on span "r" at bounding box center [757, 110] width 3 height 13
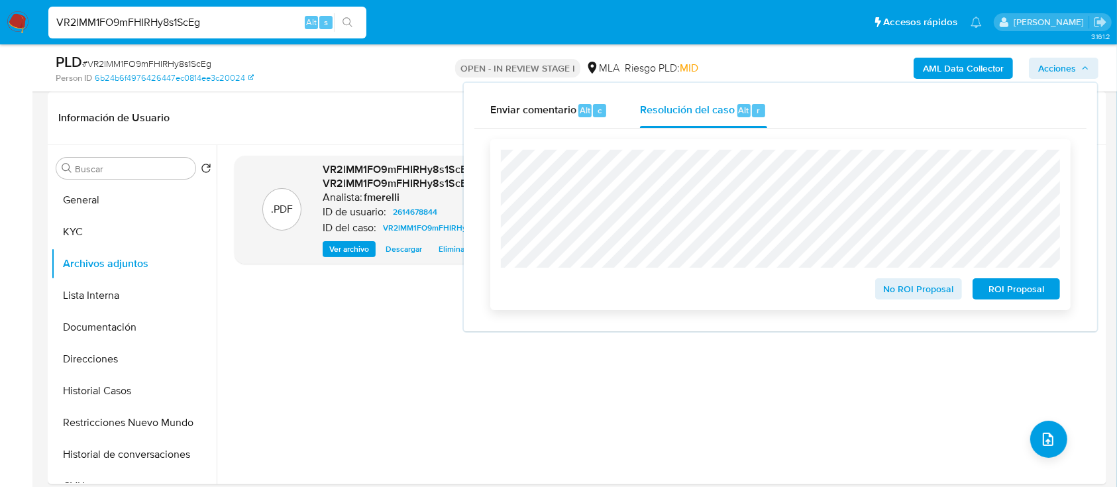
click at [997, 298] on span "ROI Proposal" at bounding box center [1016, 289] width 69 height 19
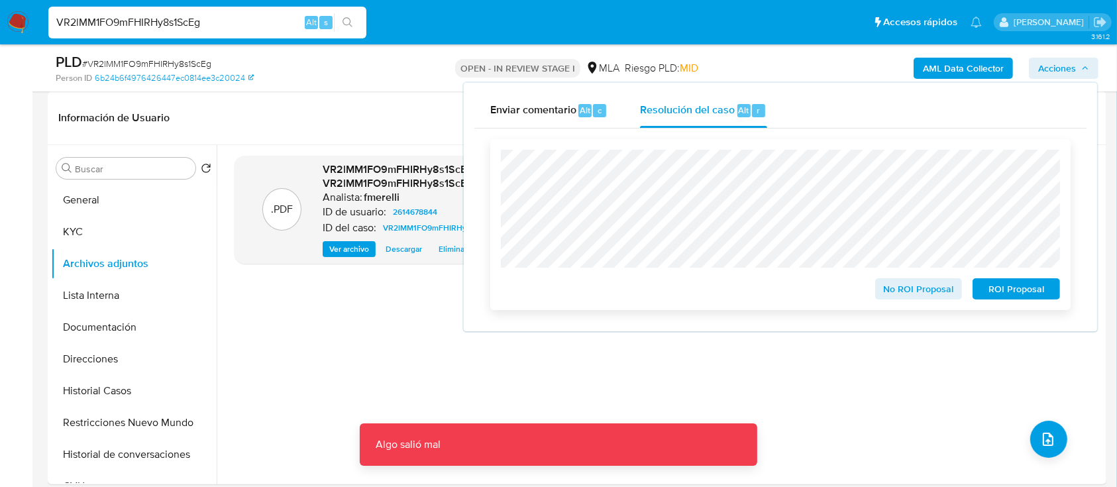
click at [1011, 292] on span "ROI Proposal" at bounding box center [1016, 289] width 69 height 19
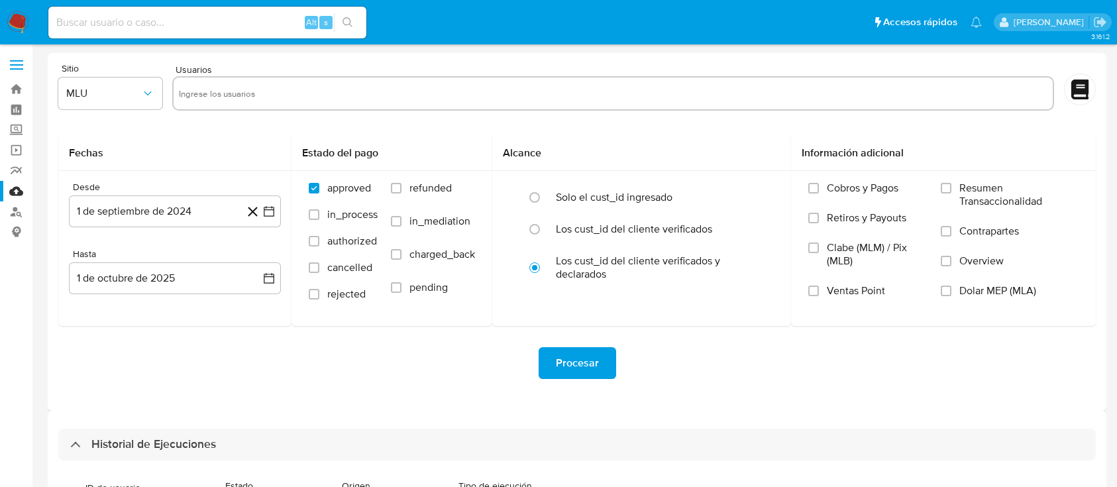
select select "10"
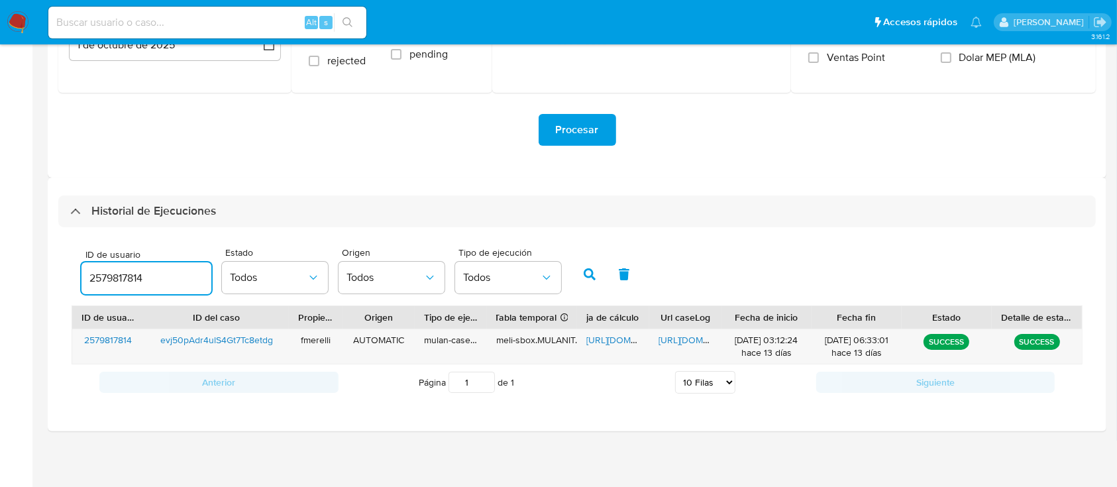
click at [113, 276] on input "2579817814" at bounding box center [146, 278] width 130 height 17
type input "2614678844"
click at [584, 270] on icon "button" at bounding box center [590, 274] width 12 height 12
click at [675, 338] on span "[URL][DOMAIN_NAME]" at bounding box center [703, 339] width 91 height 13
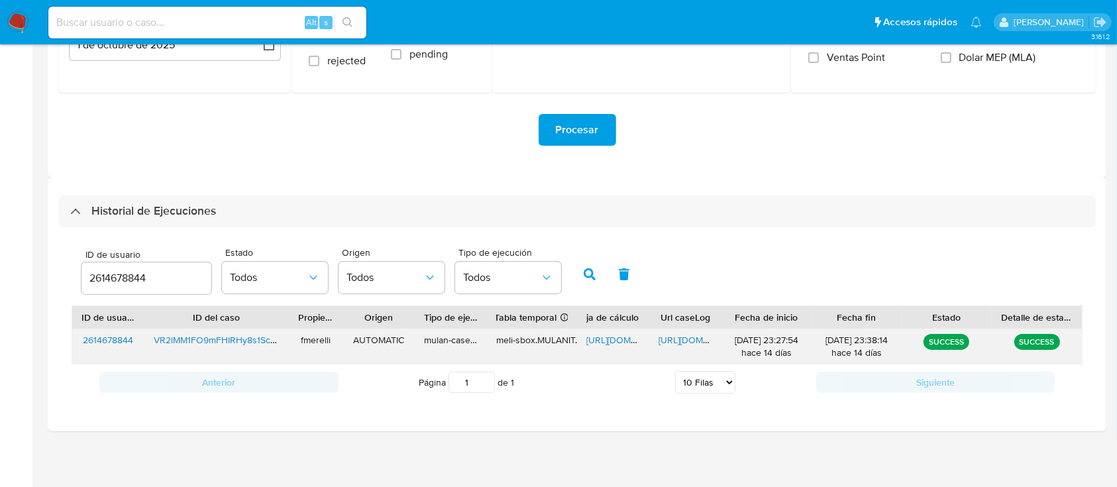
click at [617, 336] on span "[URL][DOMAIN_NAME]" at bounding box center [631, 339] width 91 height 13
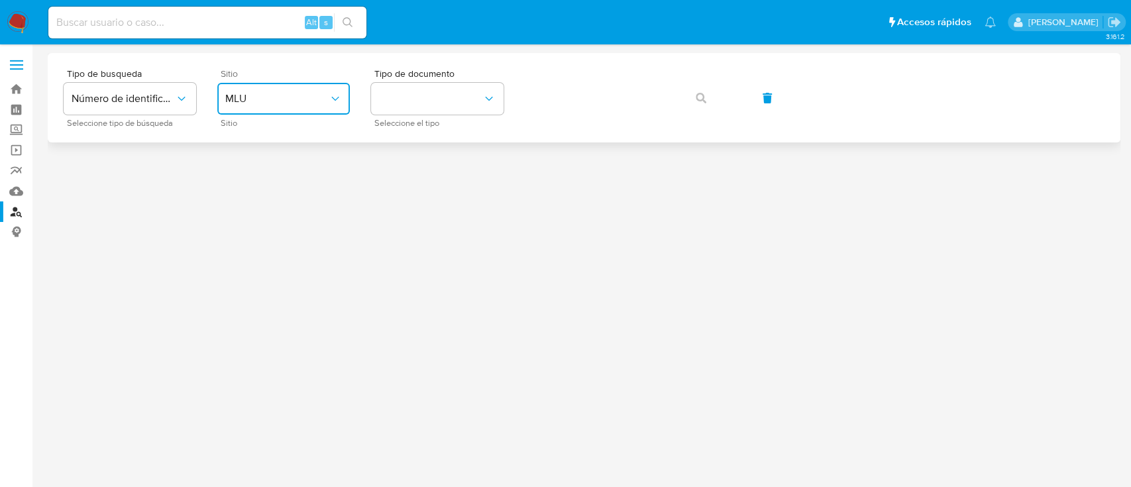
click at [295, 89] on button "MLU" at bounding box center [283, 99] width 132 height 32
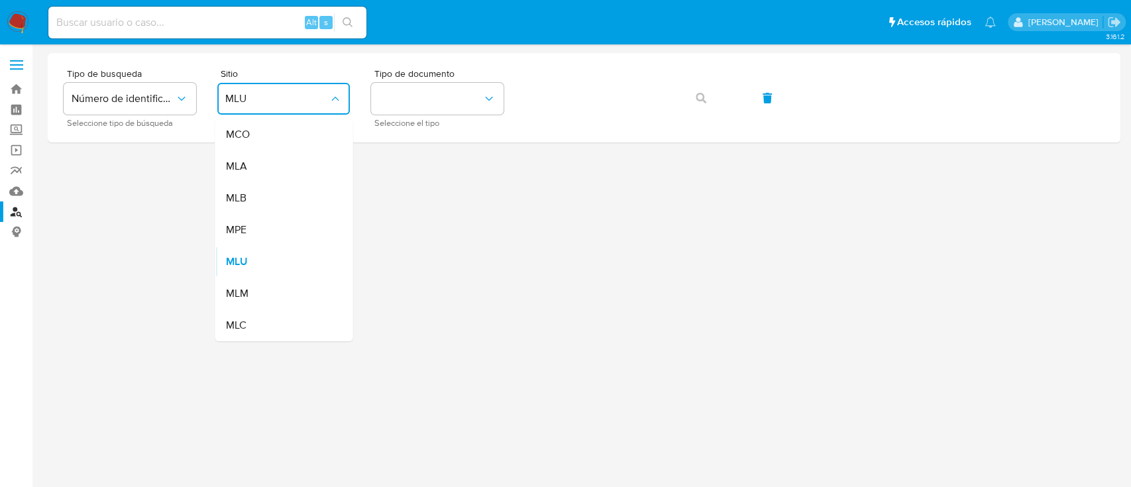
click at [288, 187] on div "MLB" at bounding box center [279, 198] width 109 height 32
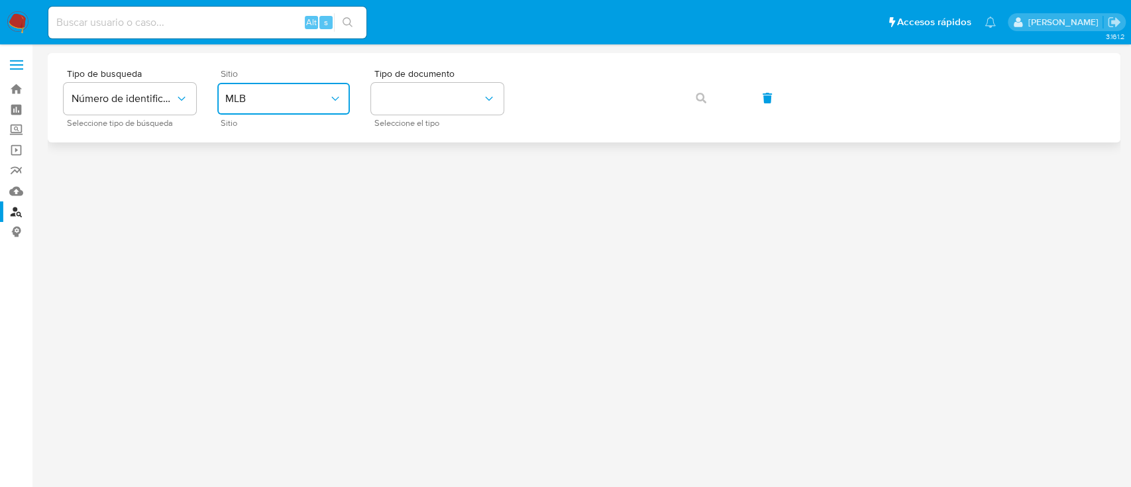
click at [292, 96] on span "MLB" at bounding box center [276, 98] width 103 height 13
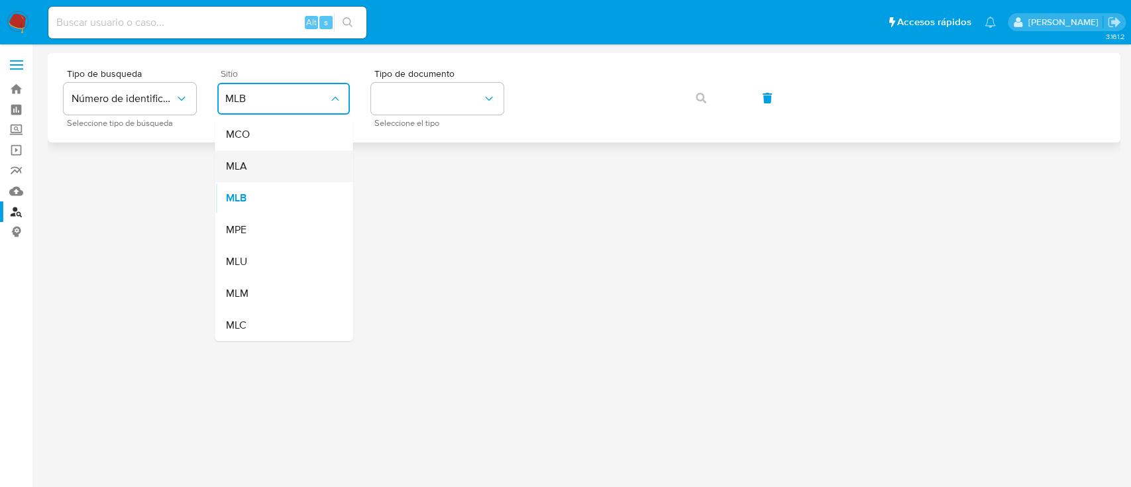
click at [289, 170] on div "MLA" at bounding box center [279, 166] width 109 height 32
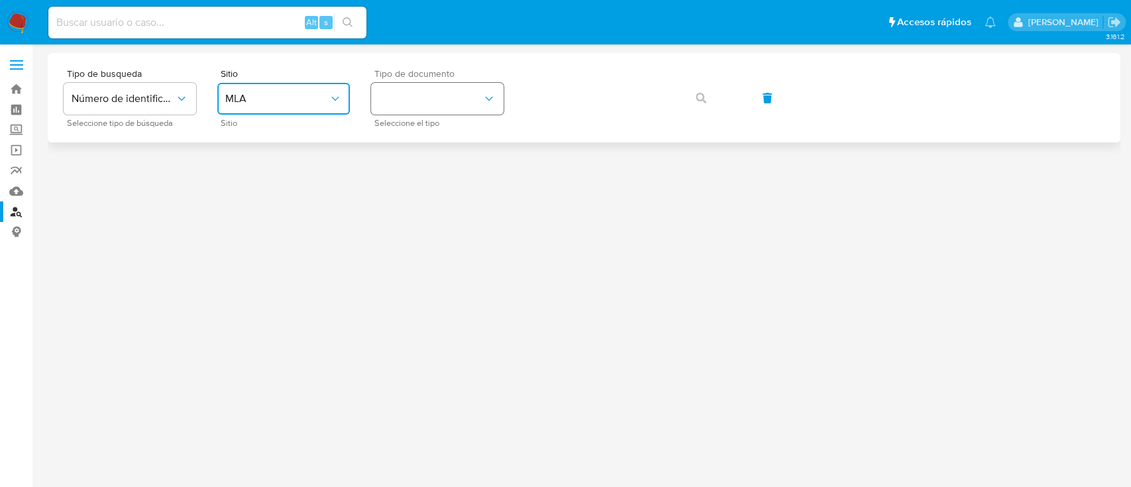
click at [489, 89] on button "identificationType" at bounding box center [437, 99] width 132 height 32
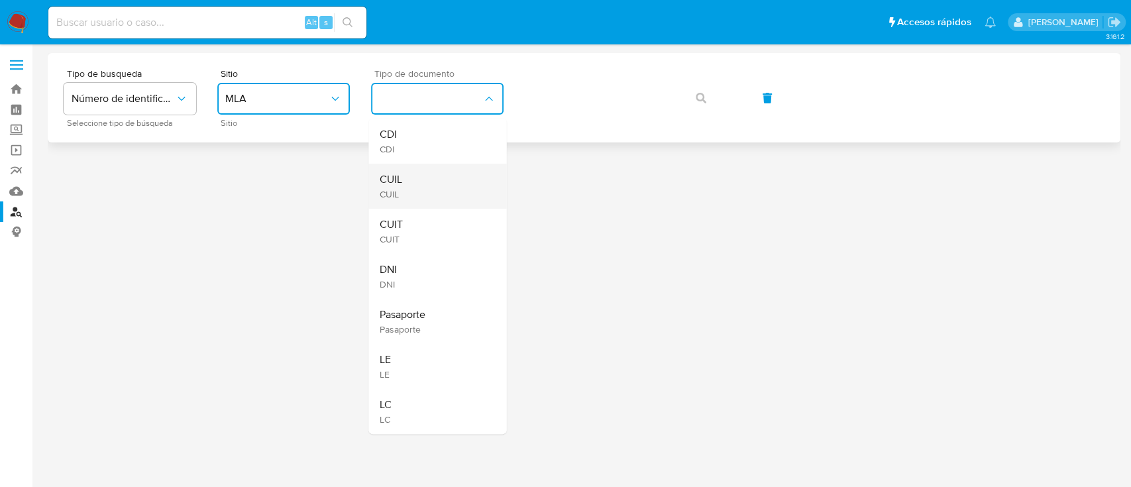
click at [433, 179] on div "CUIL CUIL" at bounding box center [433, 186] width 109 height 45
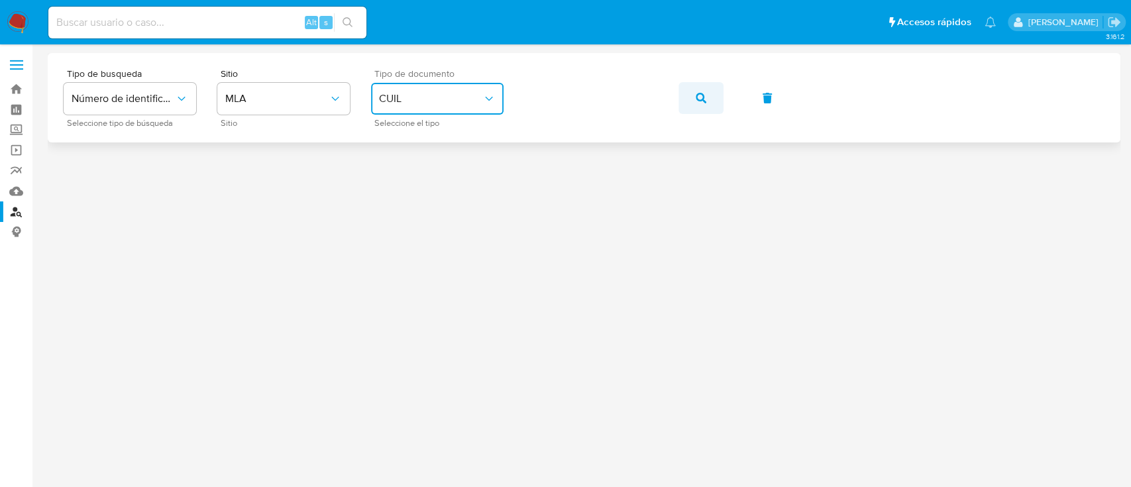
click at [693, 101] on button "button" at bounding box center [700, 98] width 45 height 32
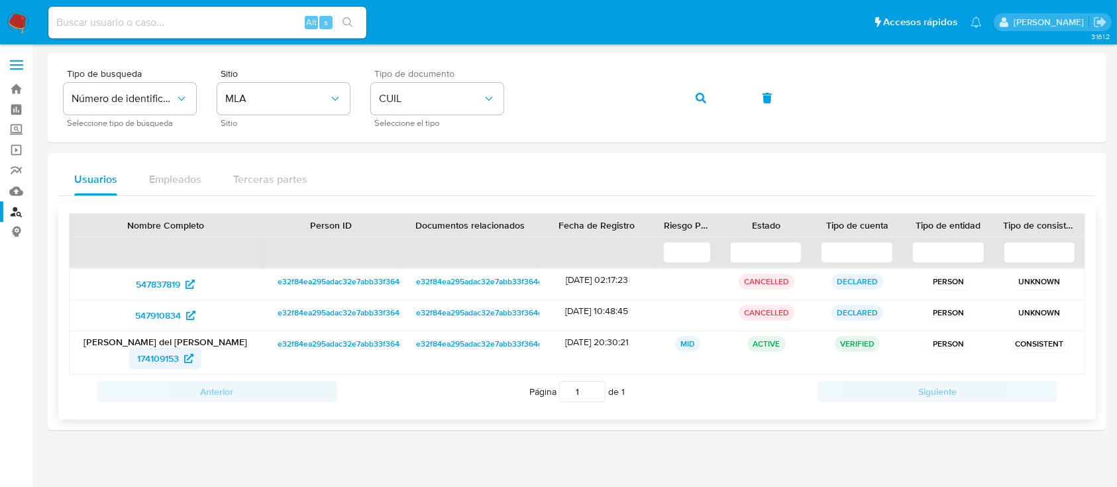
click at [172, 358] on span "174109153" at bounding box center [158, 358] width 42 height 21
click at [699, 97] on icon "button" at bounding box center [700, 98] width 11 height 11
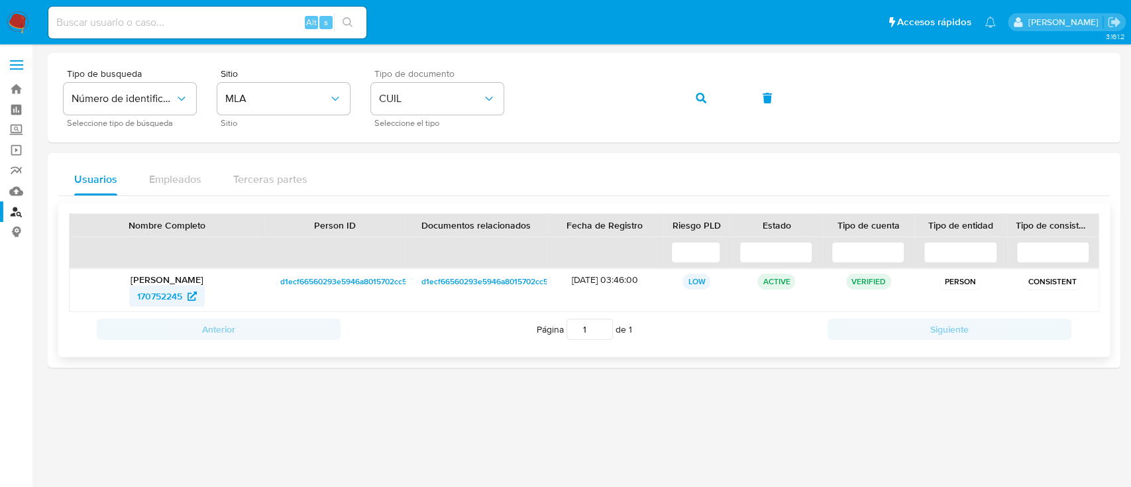
click at [160, 293] on span "170752245" at bounding box center [159, 295] width 45 height 21
click at [582, 127] on div "Tipo de busqueda Número de identificación Seleccione tipo de búsqueda Sitio MLA…" at bounding box center [584, 97] width 1072 height 89
drag, startPoint x: 699, startPoint y: 98, endPoint x: 690, endPoint y: 103, distance: 10.7
click at [699, 98] on icon "button" at bounding box center [700, 98] width 11 height 11
click at [160, 301] on span "1315942339" at bounding box center [159, 295] width 49 height 21
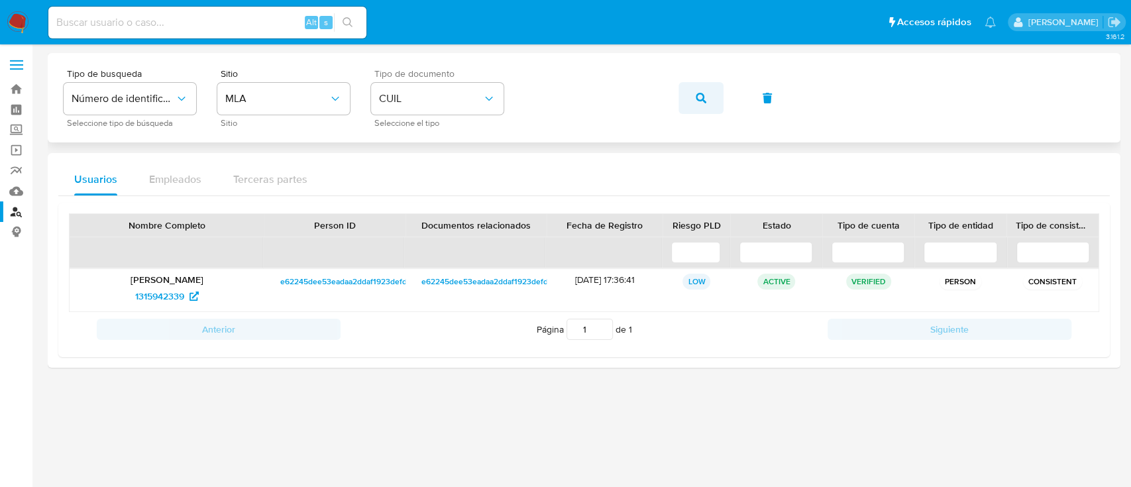
click at [705, 96] on button "button" at bounding box center [700, 98] width 45 height 32
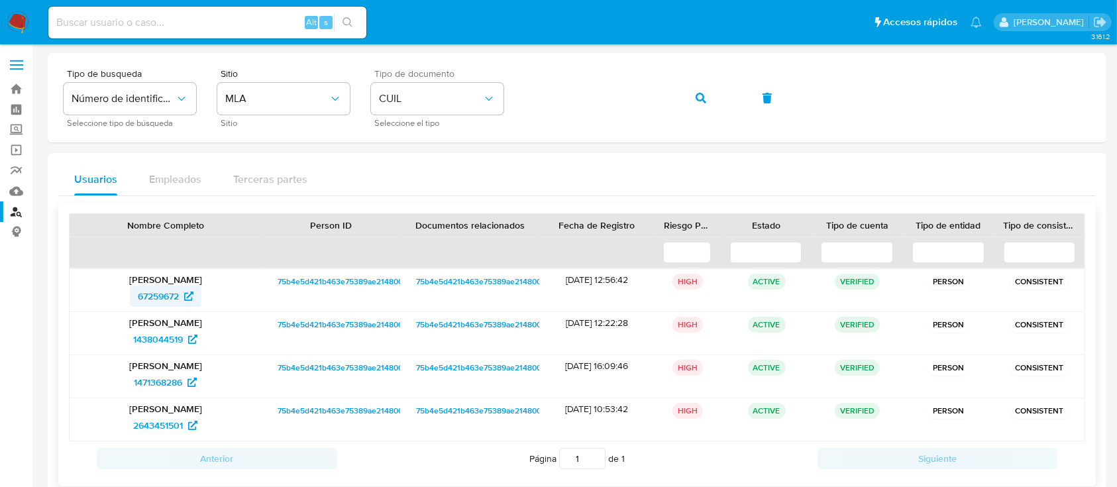
click at [165, 299] on span "67259672" at bounding box center [158, 295] width 41 height 21
click at [705, 95] on button "button" at bounding box center [700, 98] width 45 height 32
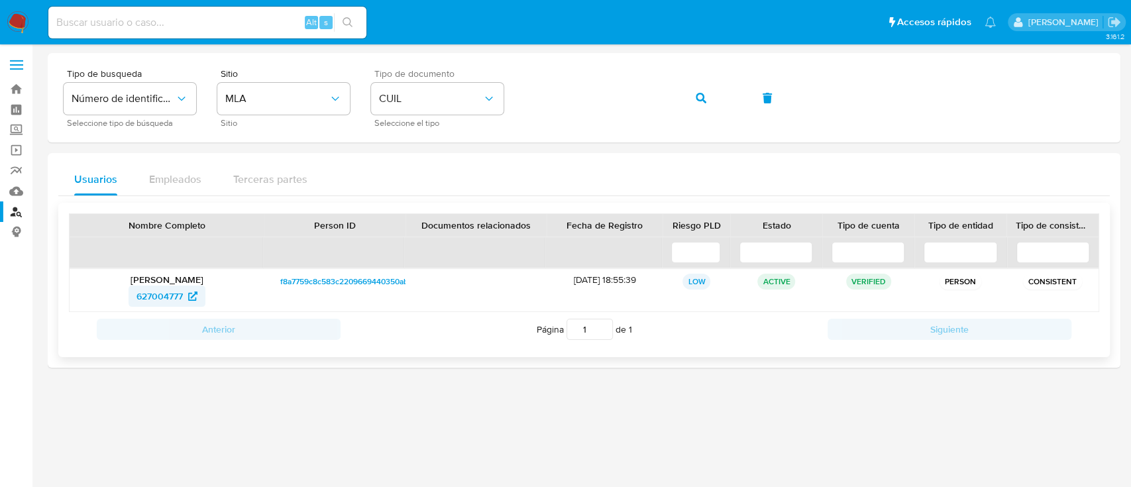
click at [176, 301] on span "627004777" at bounding box center [159, 295] width 46 height 21
click at [711, 95] on button "button" at bounding box center [700, 98] width 45 height 32
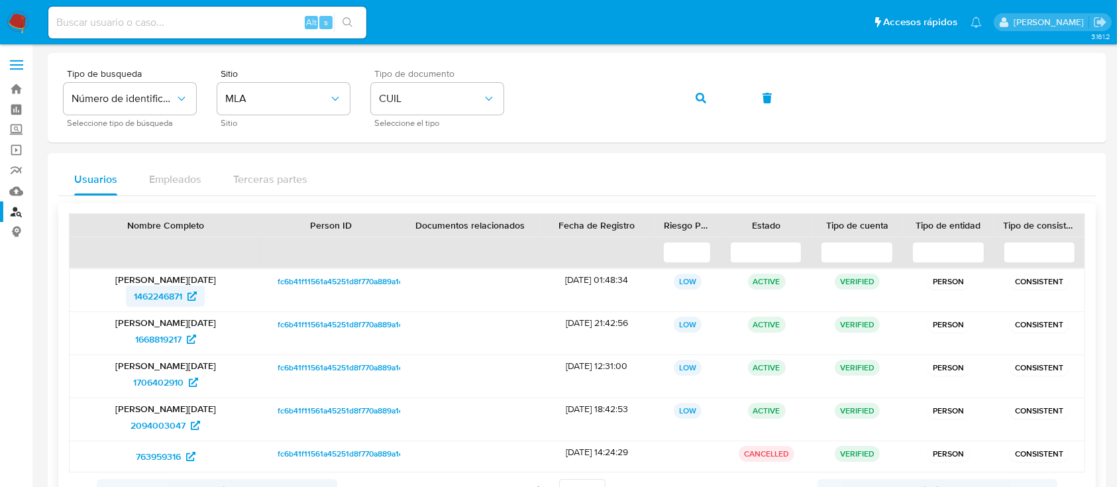
click at [164, 297] on span "1462246871" at bounding box center [158, 295] width 48 height 21
click at [688, 101] on button "button" at bounding box center [700, 98] width 45 height 32
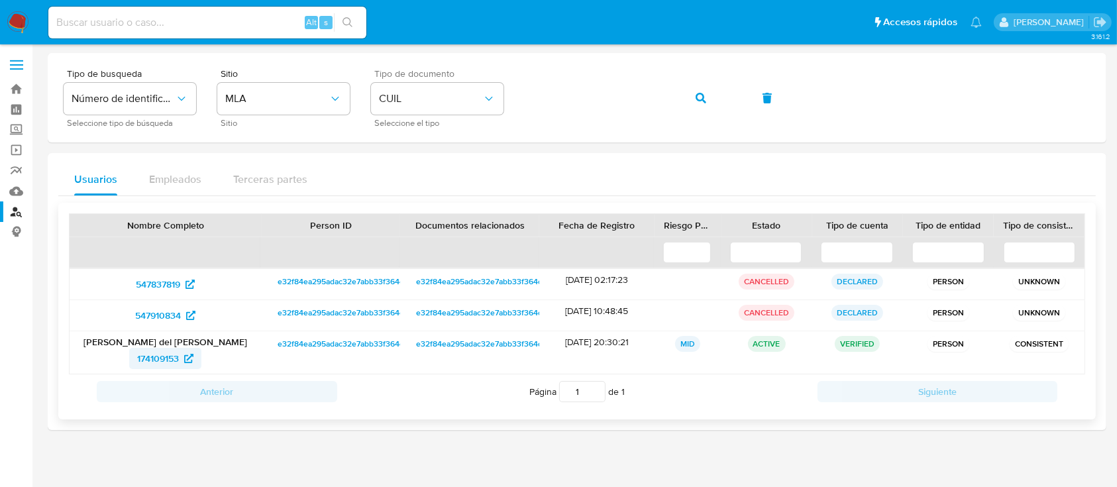
click at [162, 352] on span "174109153" at bounding box center [158, 358] width 42 height 21
click at [695, 101] on icon "button" at bounding box center [700, 98] width 11 height 11
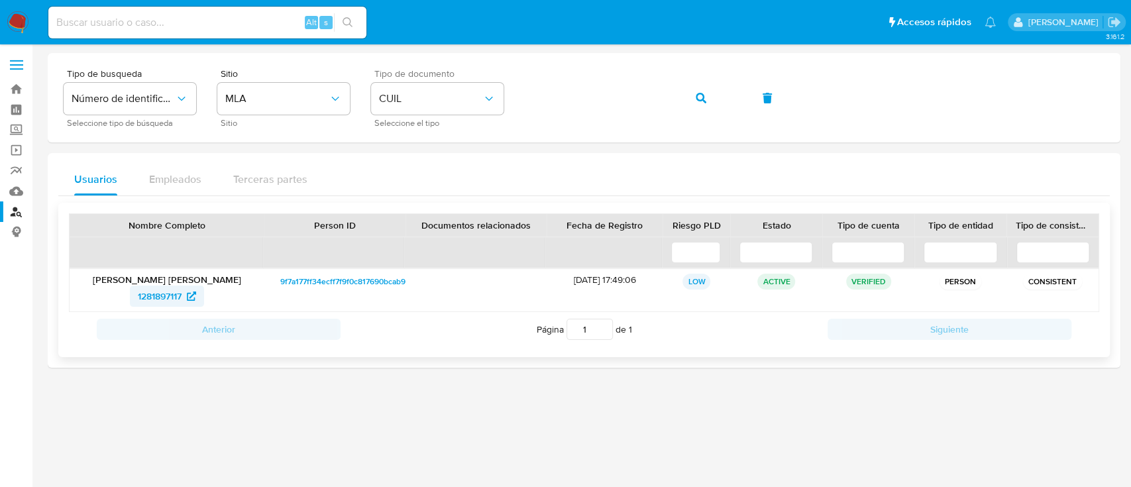
click at [176, 300] on span "1281897117" at bounding box center [160, 295] width 44 height 21
click at [693, 101] on button "button" at bounding box center [700, 98] width 45 height 32
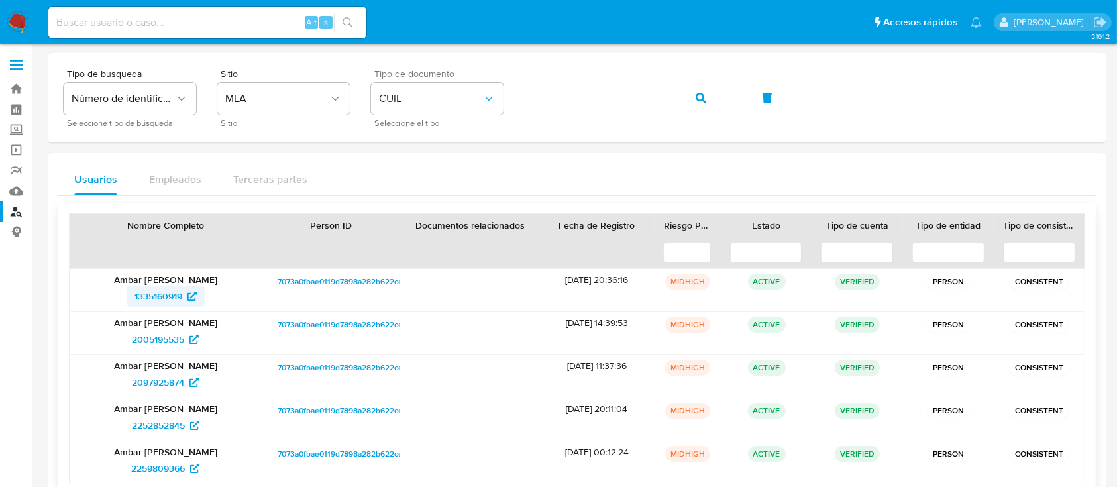
click at [168, 296] on span "1335160919" at bounding box center [158, 295] width 48 height 21
click at [694, 99] on button "button" at bounding box center [700, 98] width 45 height 32
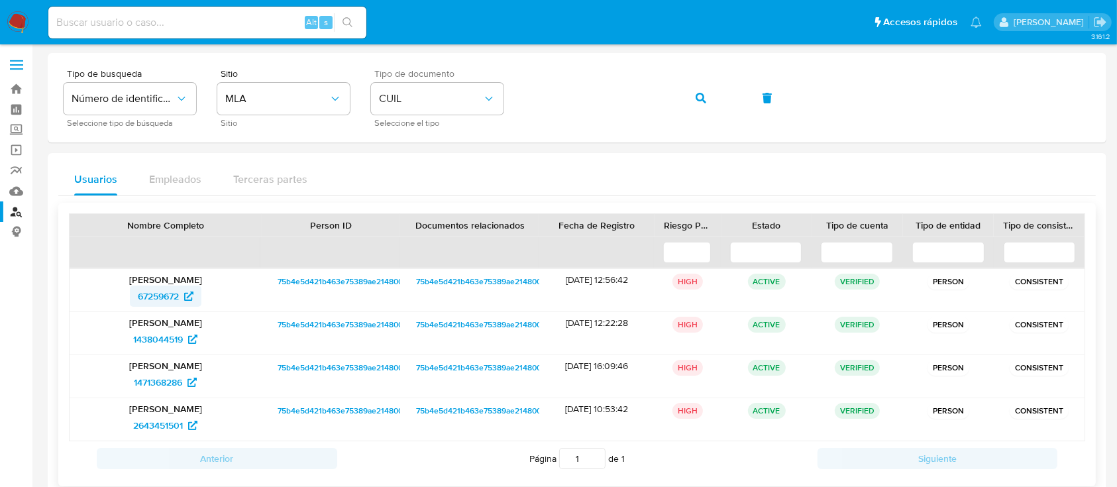
click at [189, 301] on span "67259672" at bounding box center [166, 295] width 56 height 21
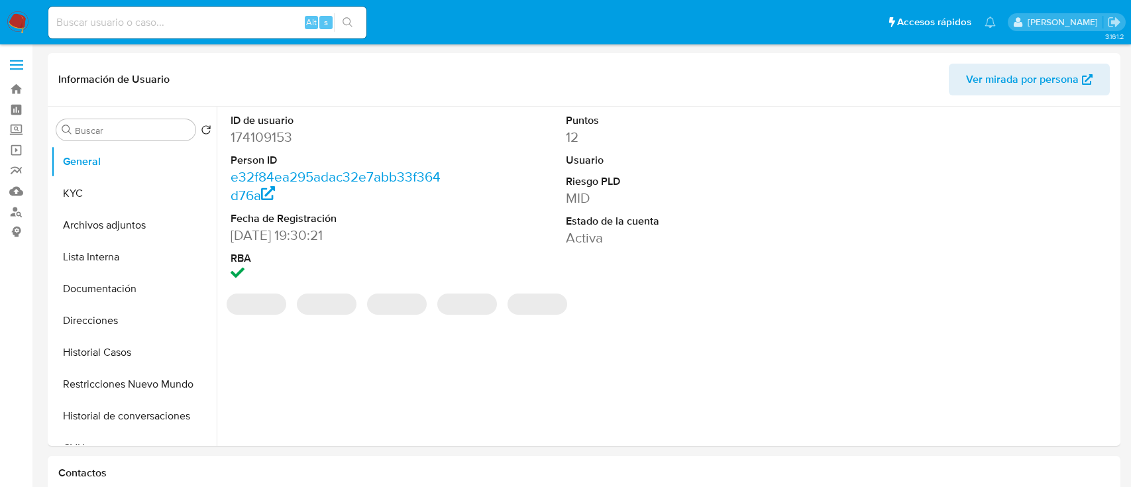
select select "10"
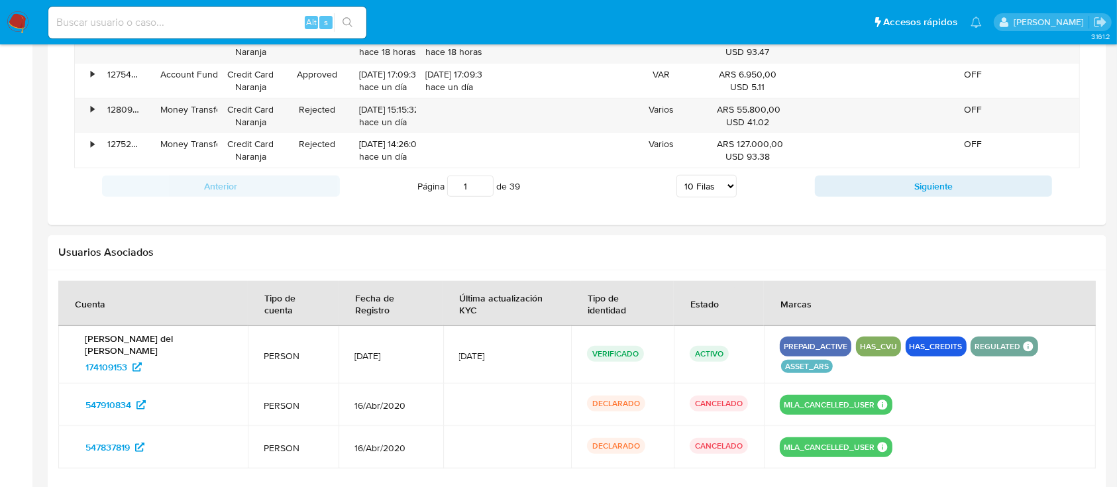
scroll to position [1233, 0]
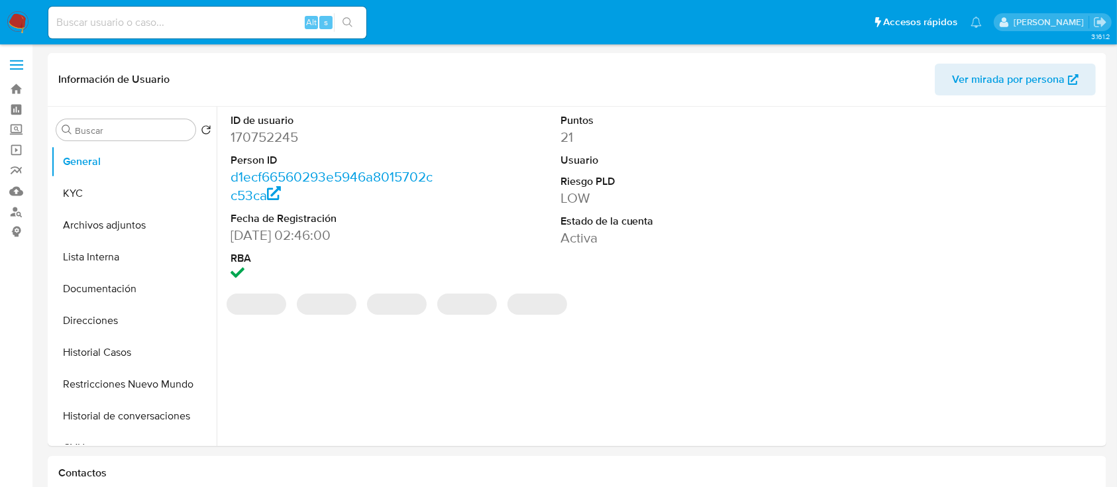
select select "10"
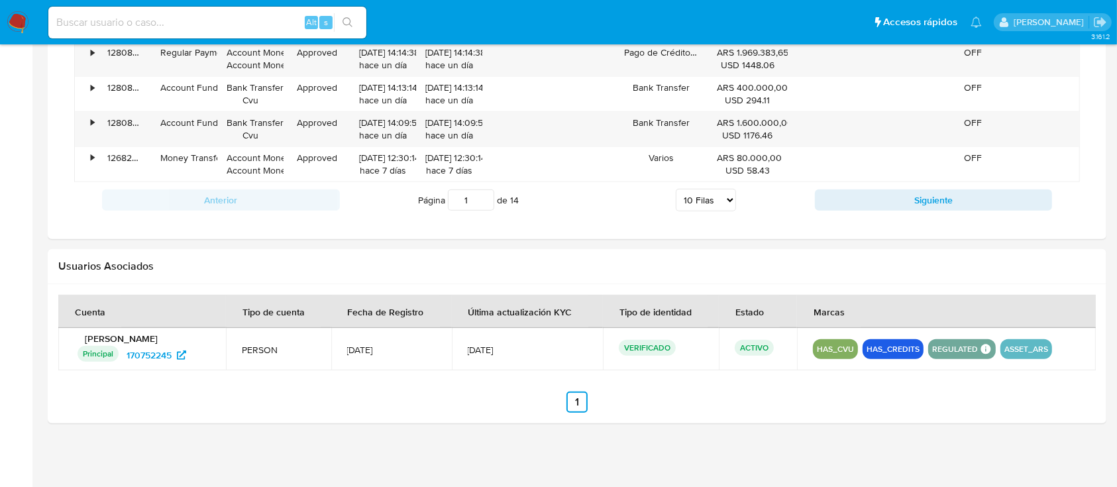
scroll to position [1169, 0]
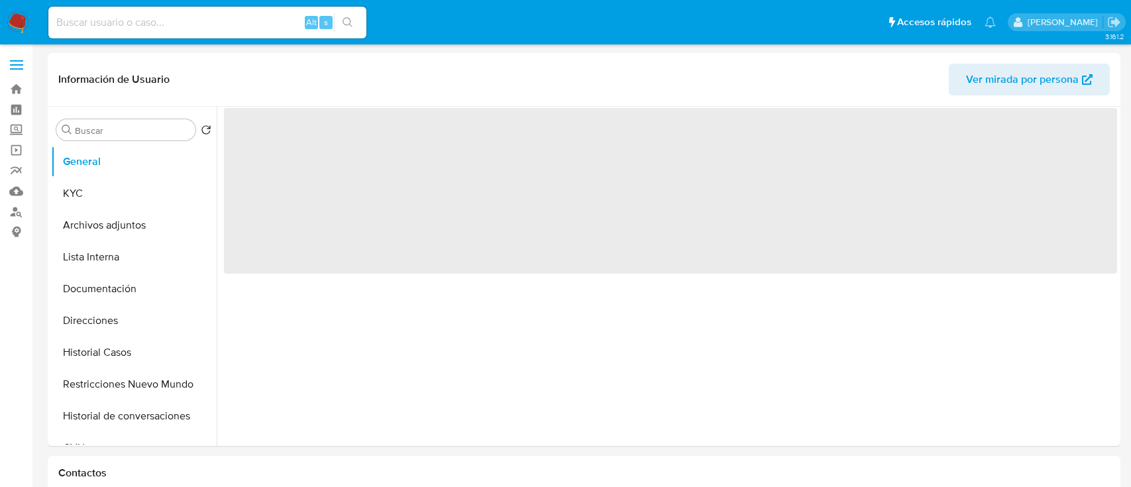
select select "10"
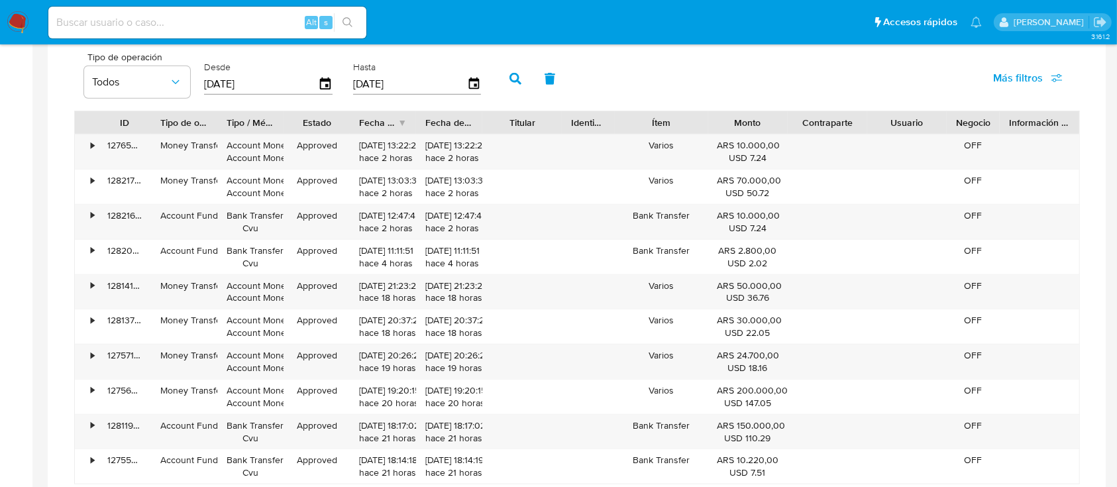
scroll to position [1262, 0]
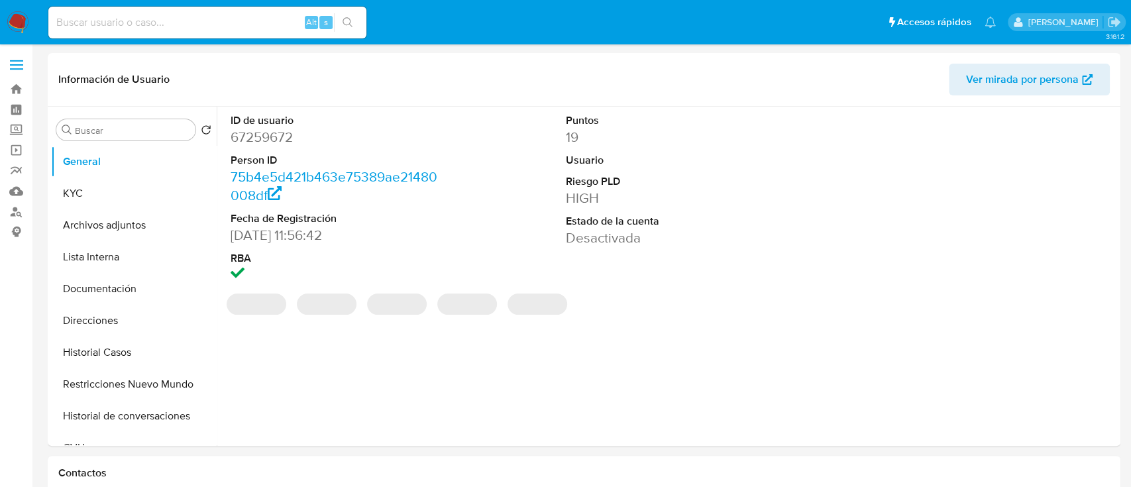
select select "10"
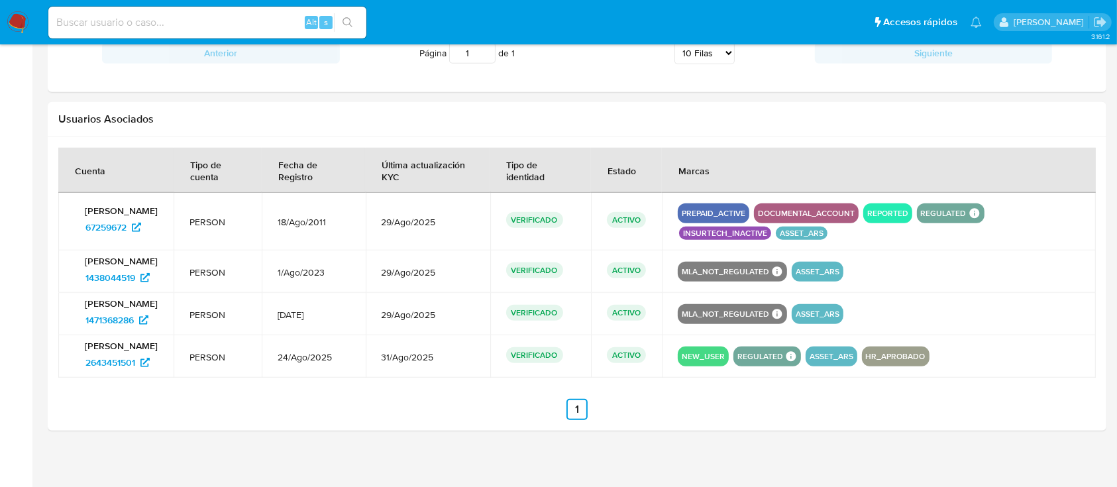
scroll to position [1183, 0]
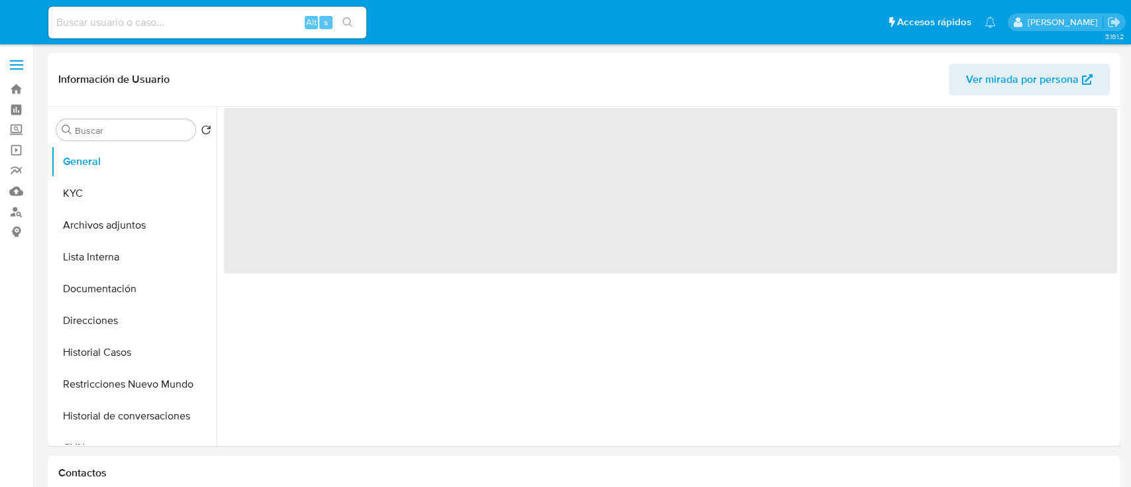
select select "10"
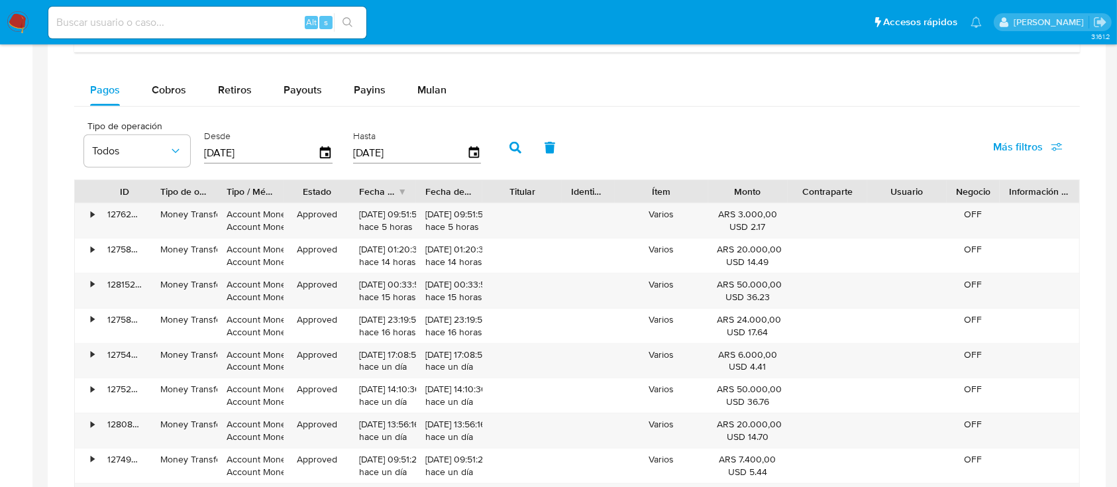
scroll to position [1236, 0]
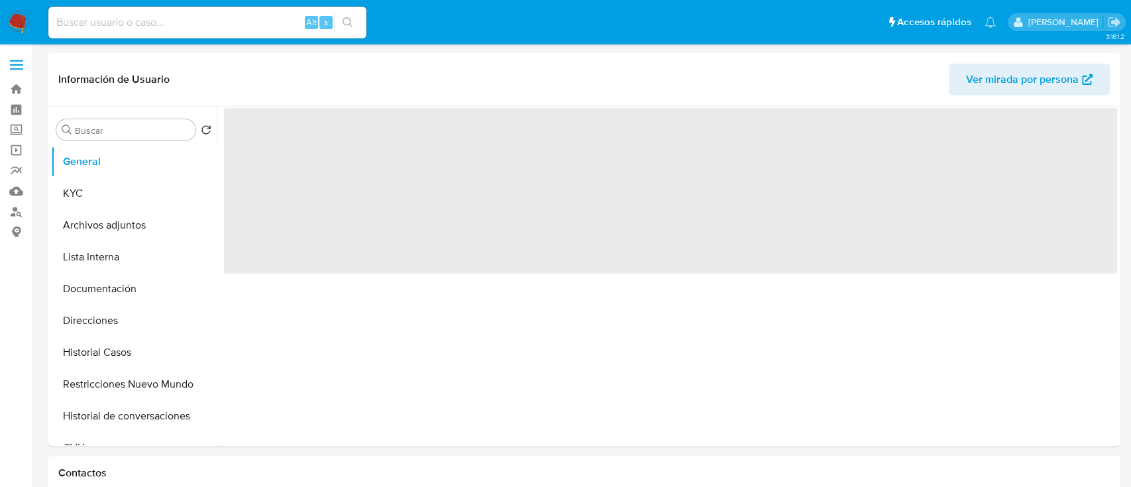
select select "10"
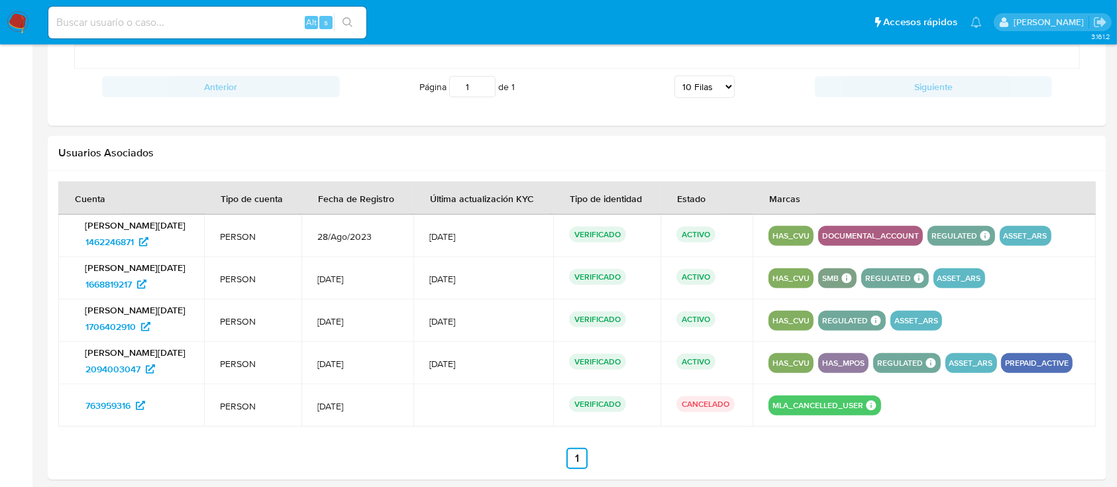
scroll to position [1280, 0]
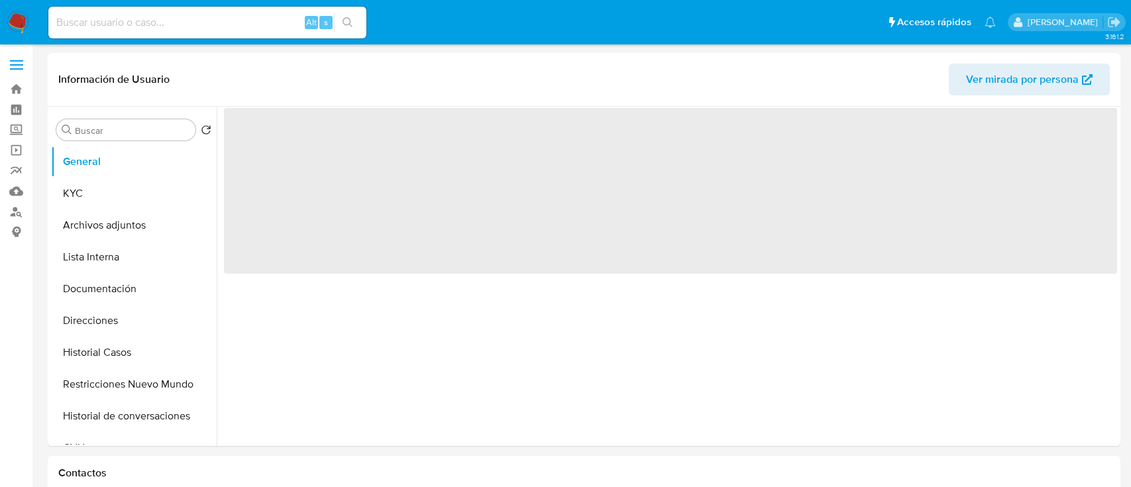
select select "10"
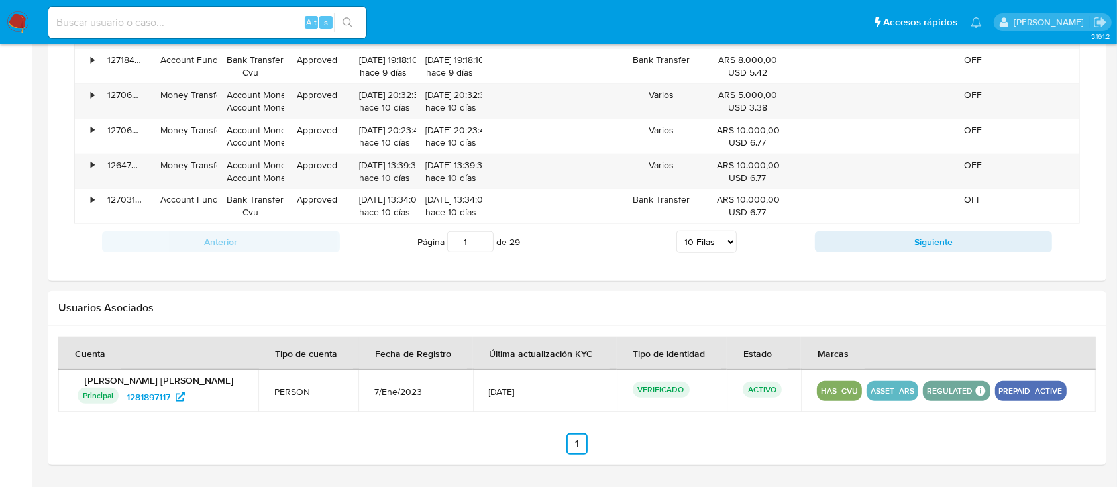
scroll to position [1236, 0]
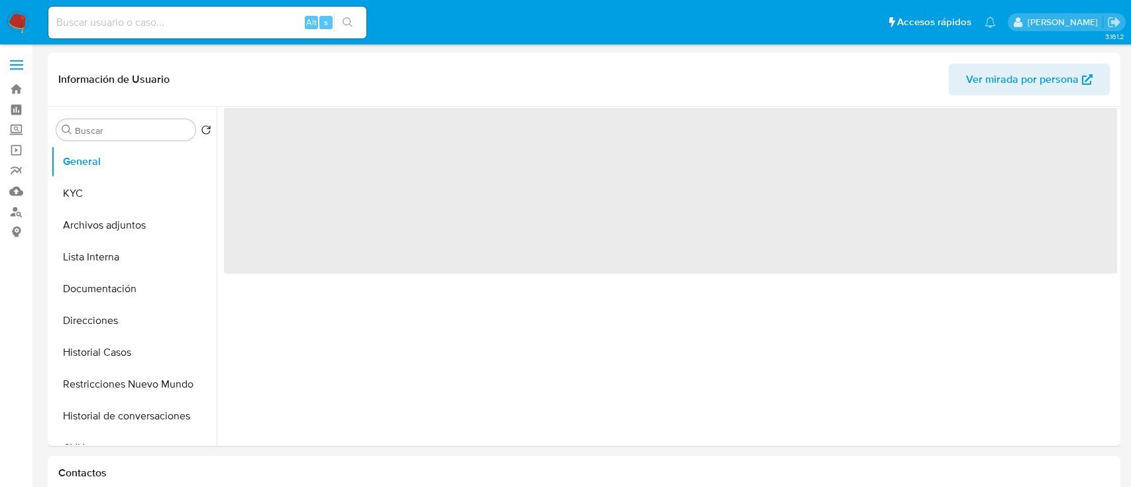
select select "10"
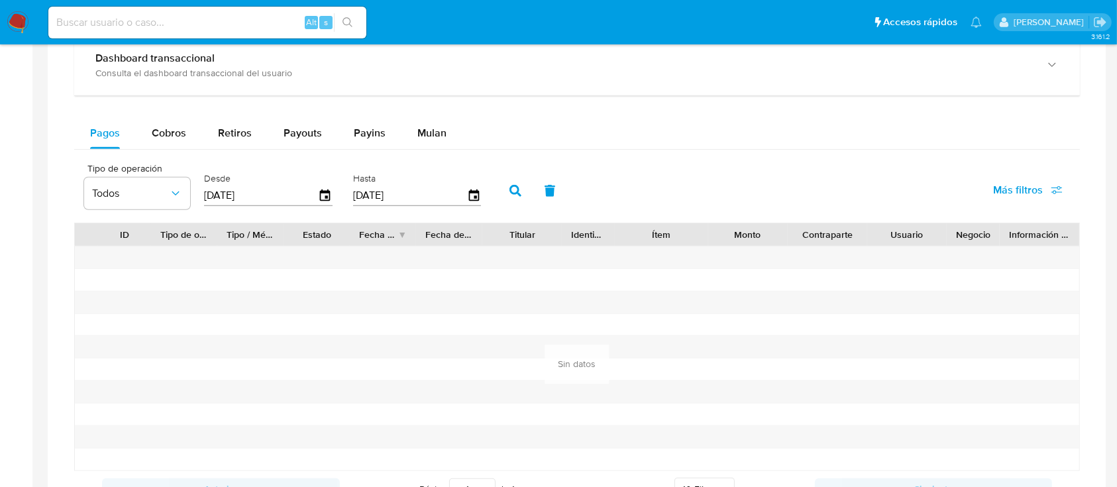
scroll to position [1183, 0]
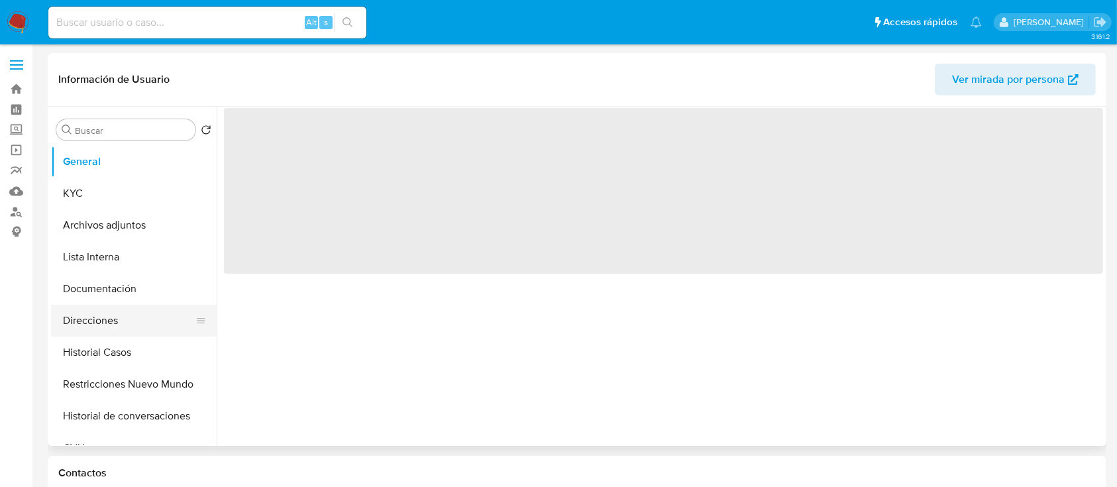
click at [127, 326] on button "Direcciones" at bounding box center [128, 321] width 155 height 32
click at [119, 347] on button "Historial Casos" at bounding box center [128, 352] width 155 height 32
select select "10"
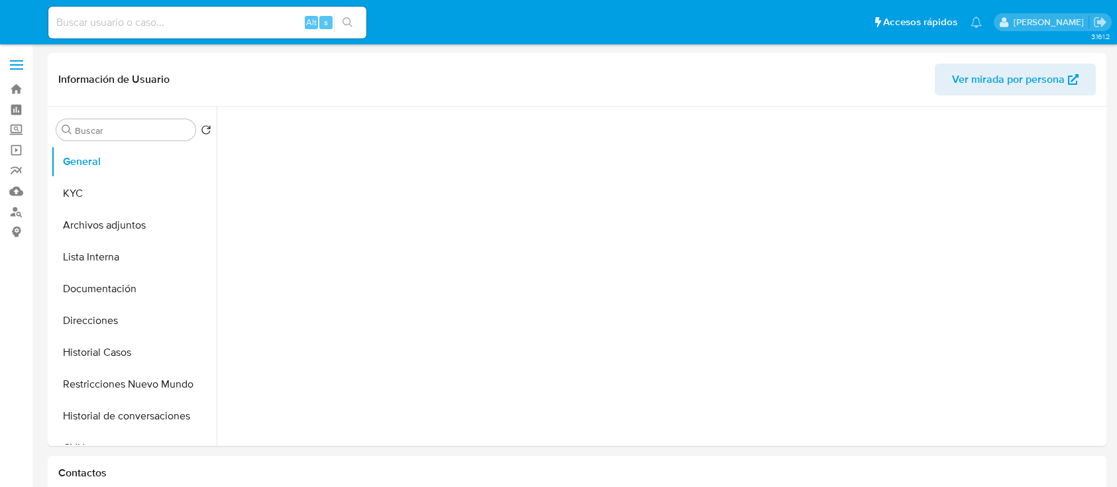
select select "10"
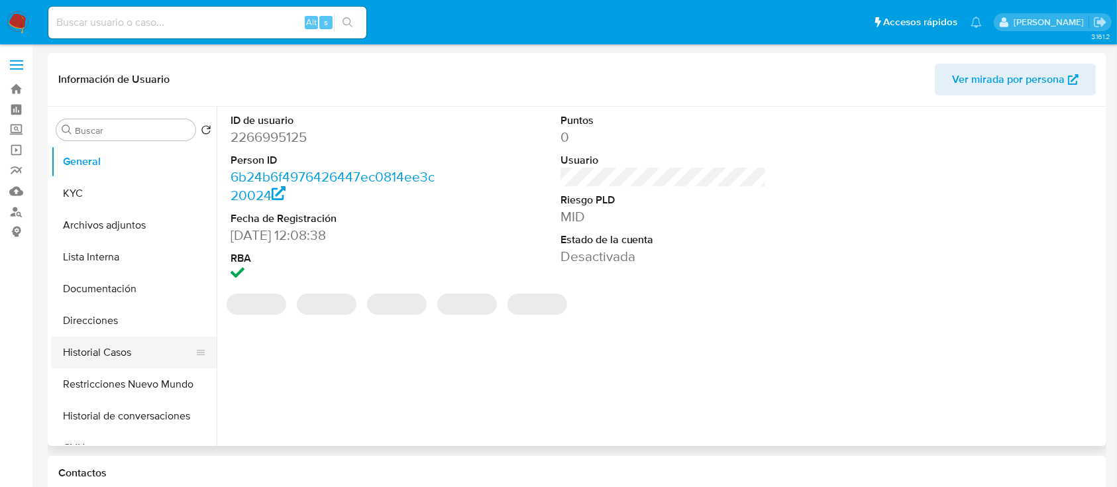
click at [126, 355] on button "Historial Casos" at bounding box center [128, 352] width 155 height 32
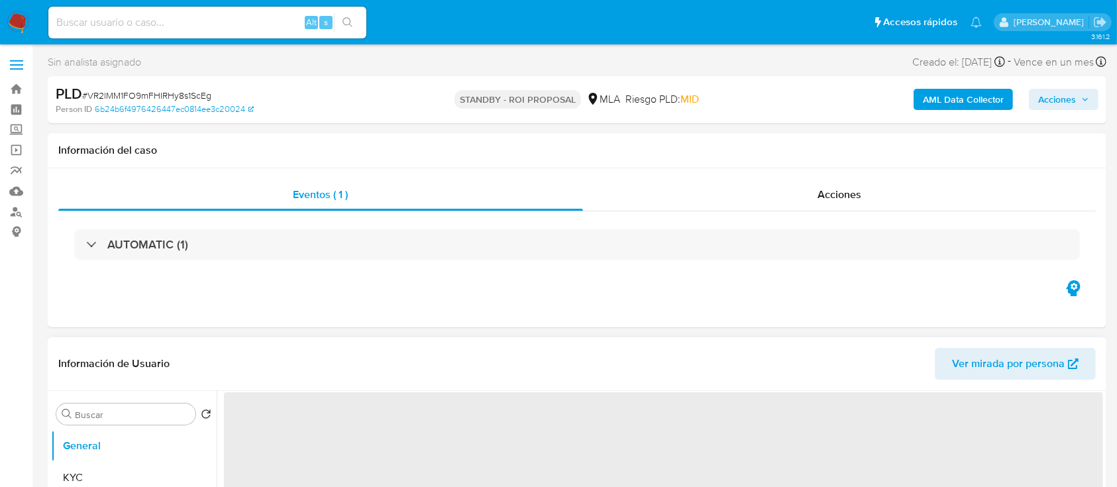
select select "10"
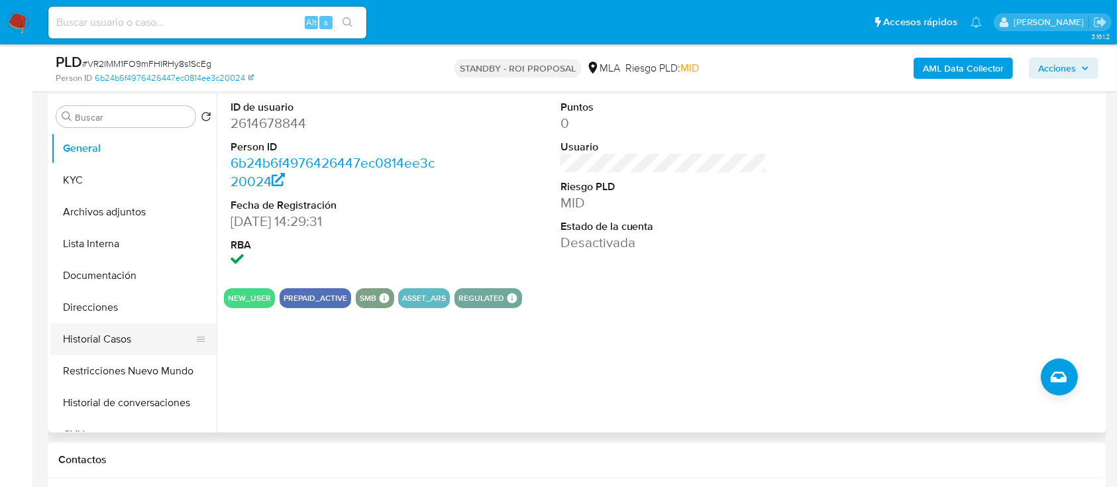
scroll to position [353, 0]
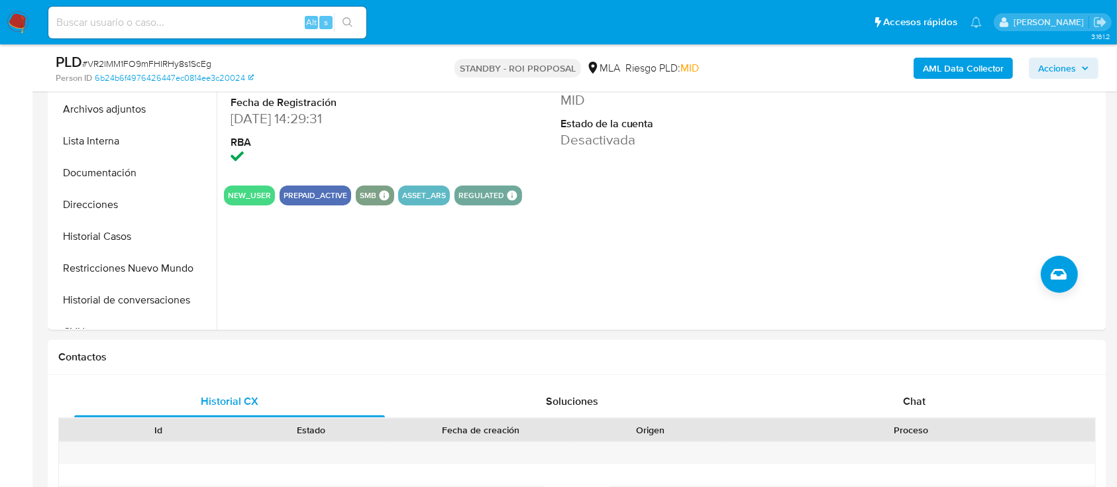
click at [120, 268] on button "Restricciones Nuevo Mundo" at bounding box center [134, 268] width 166 height 32
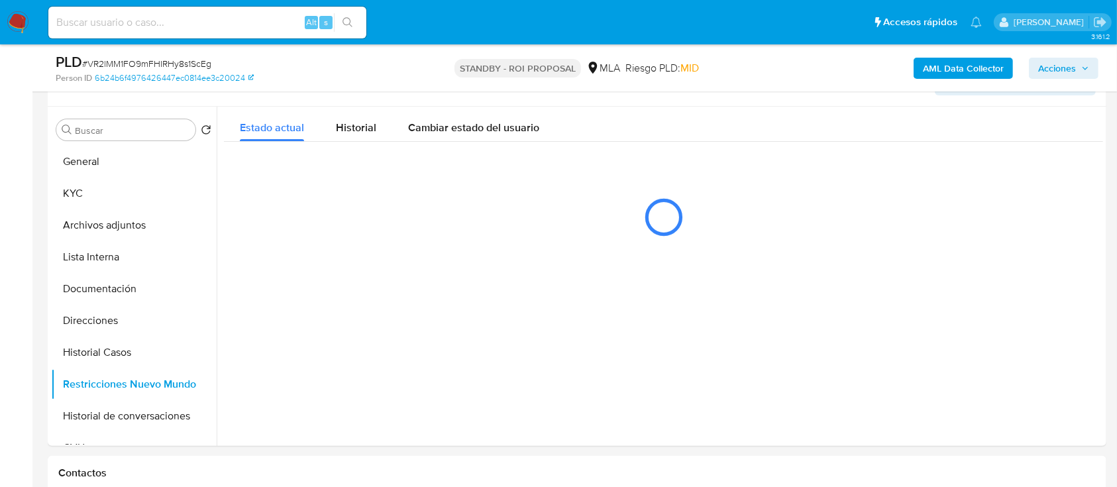
scroll to position [265, 0]
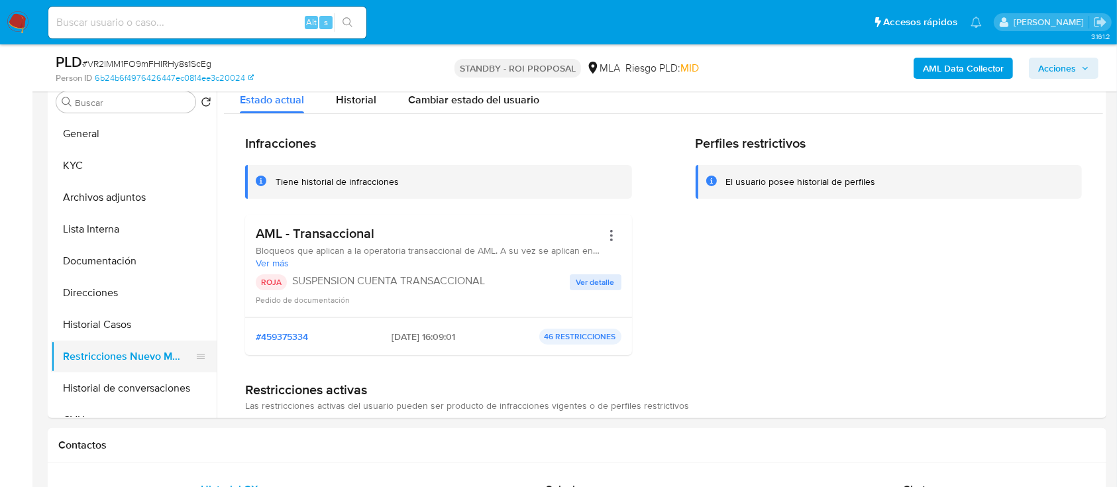
click at [81, 394] on button "Historial de conversaciones" at bounding box center [134, 388] width 166 height 32
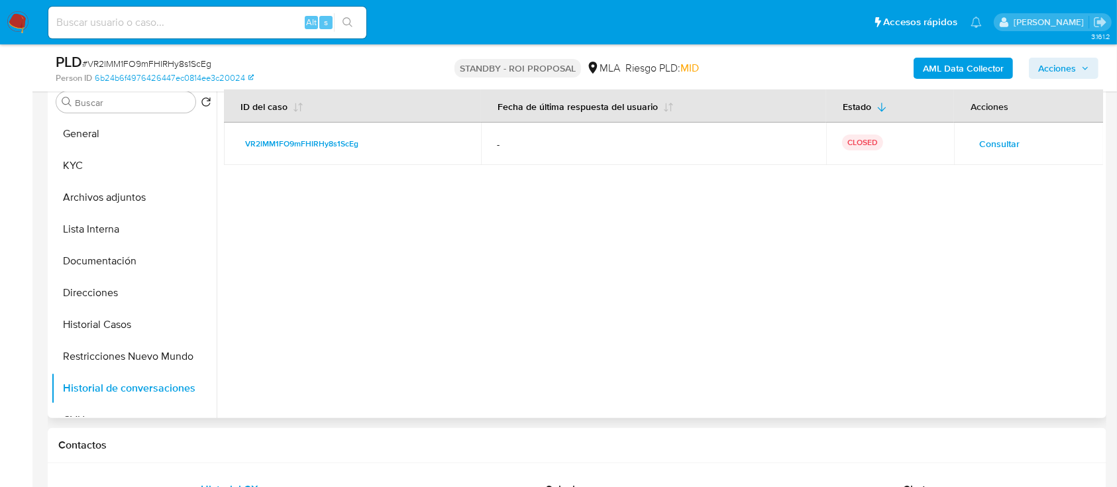
scroll to position [176, 0]
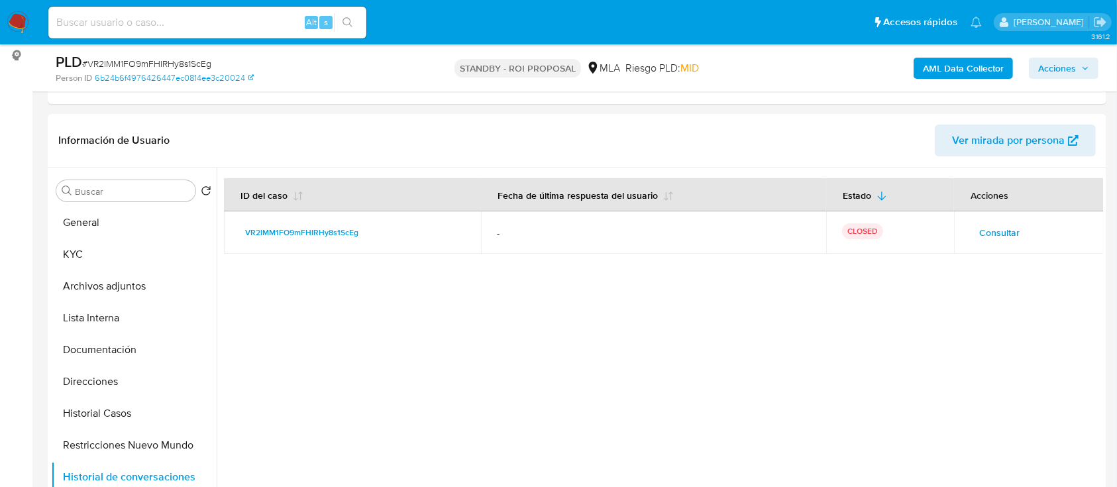
click at [181, 25] on input at bounding box center [207, 22] width 318 height 17
paste input "8of75kUNOR6bgIs7bGIFyR3P"
type input "8of75kUNOR6bgIs7bGIFyR3P"
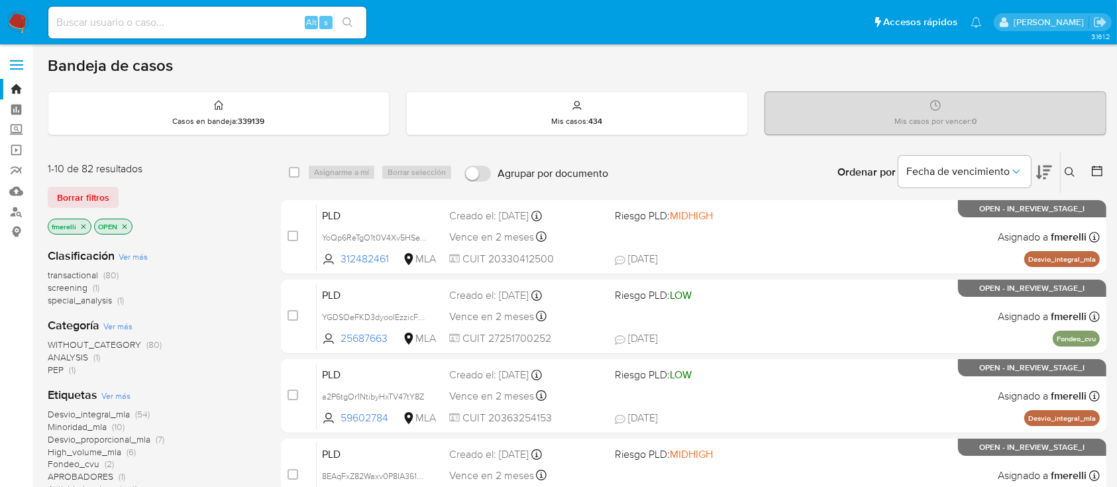
click at [219, 21] on input at bounding box center [207, 22] width 318 height 17
paste input "1952261891"
type input "1952261891"
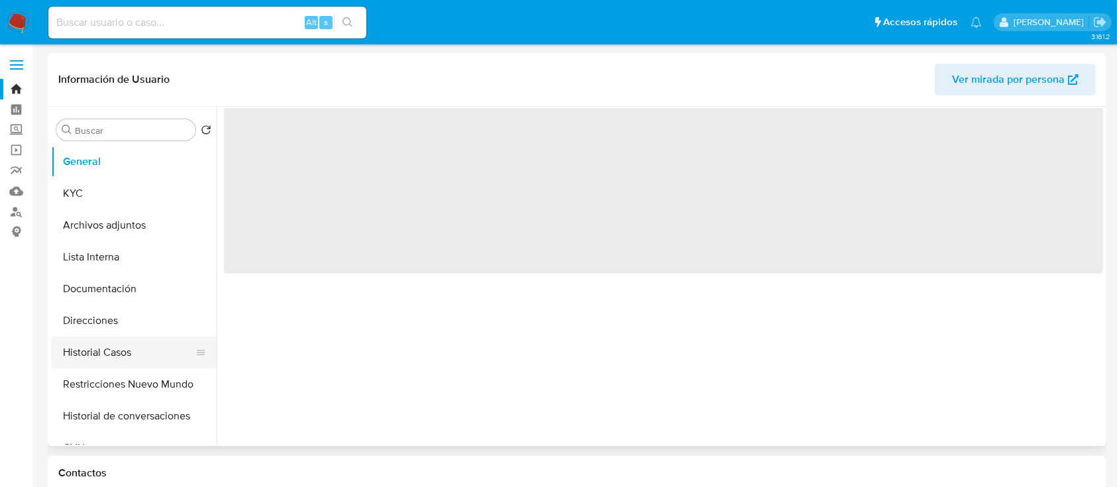
click at [110, 344] on button "Historial Casos" at bounding box center [128, 352] width 155 height 32
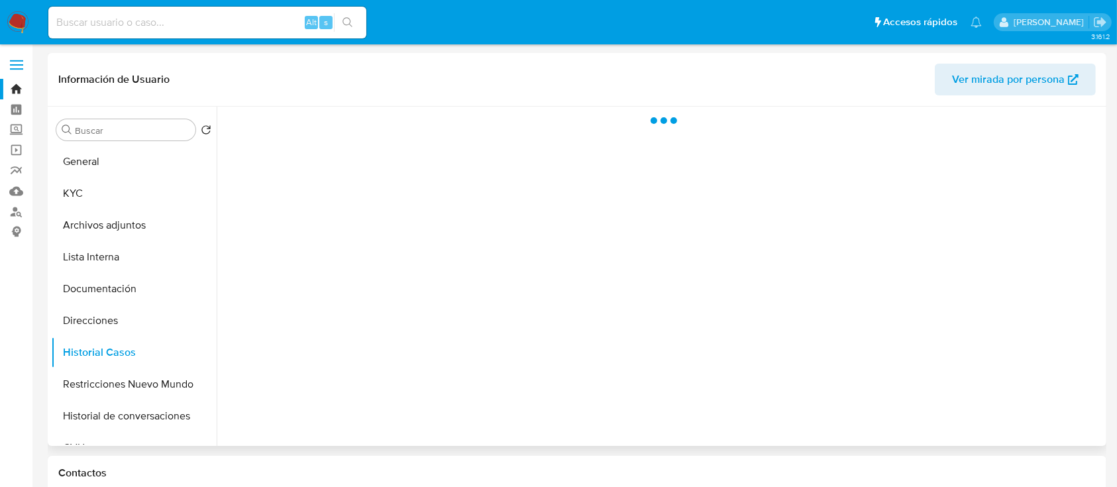
select select "10"
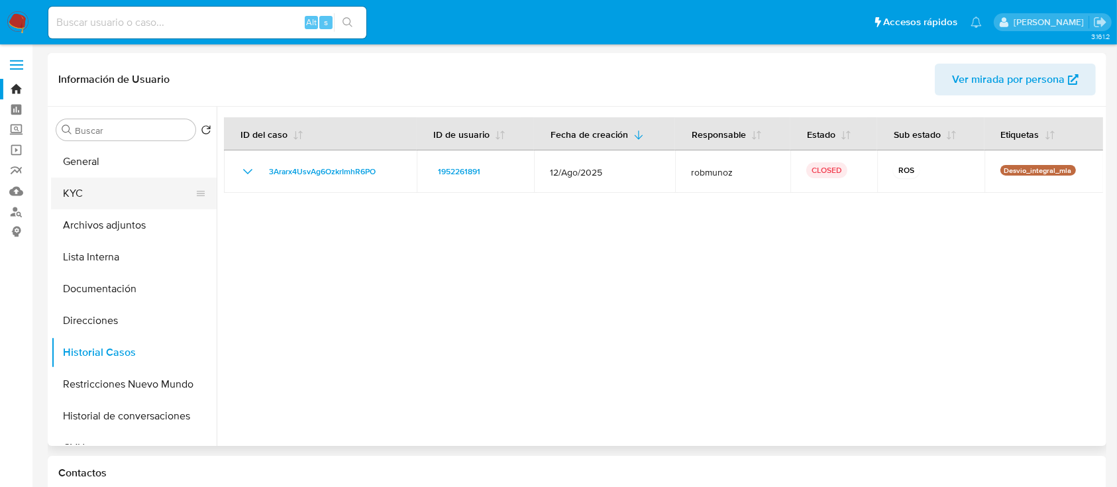
click at [123, 189] on button "KYC" at bounding box center [128, 194] width 155 height 32
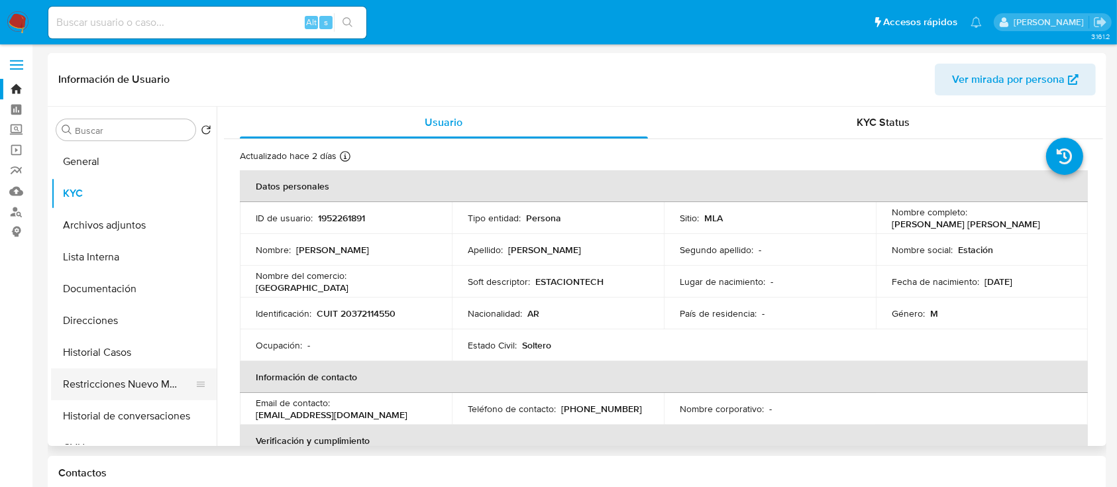
click at [103, 394] on button "Restricciones Nuevo Mundo" at bounding box center [128, 384] width 155 height 32
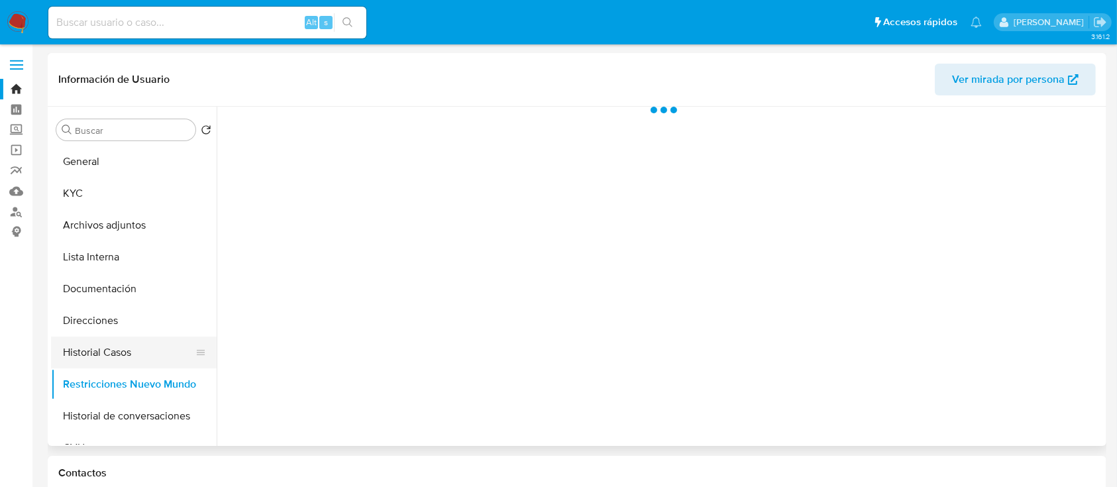
click at [112, 361] on button "Historial Casos" at bounding box center [128, 352] width 155 height 32
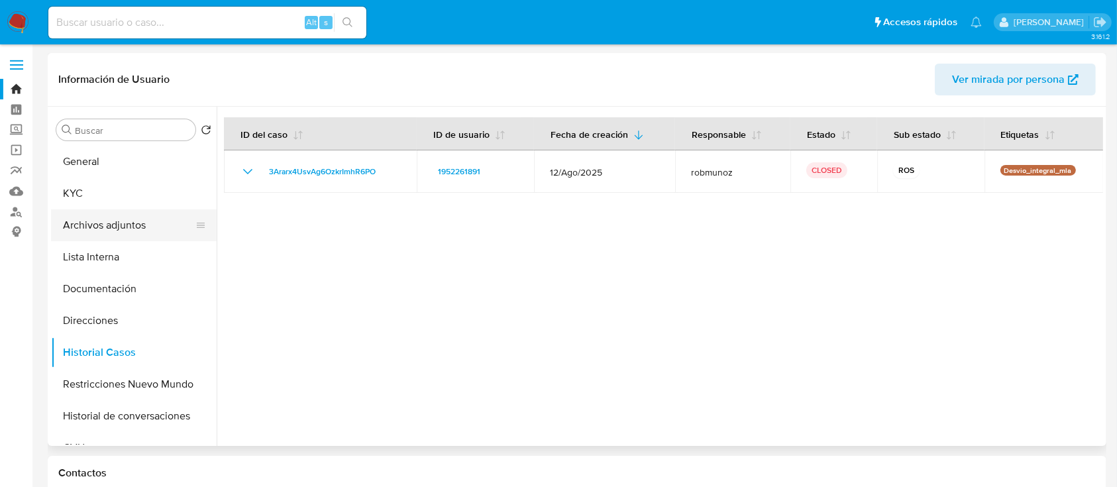
click at [128, 232] on button "Archivos adjuntos" at bounding box center [128, 225] width 155 height 32
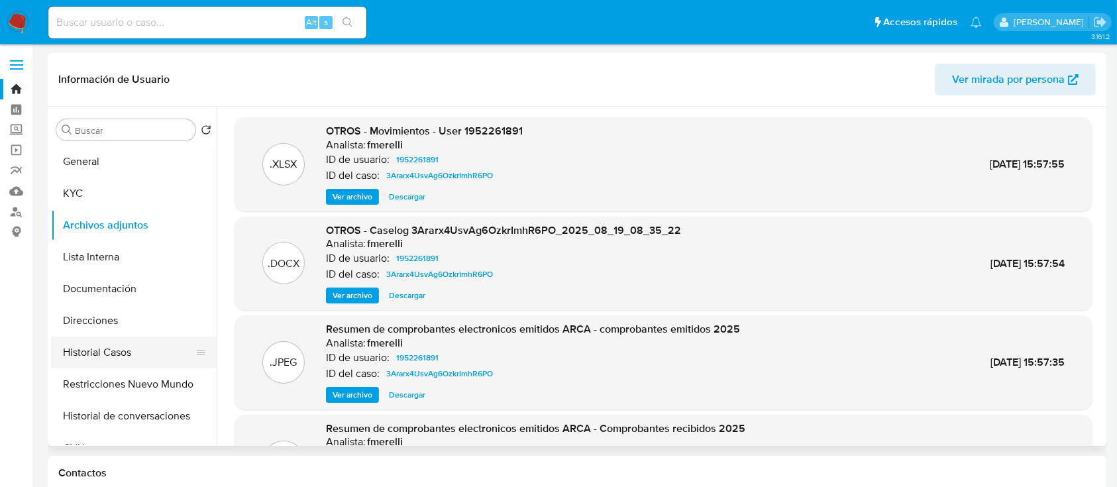
click at [116, 350] on button "Historial Casos" at bounding box center [128, 352] width 155 height 32
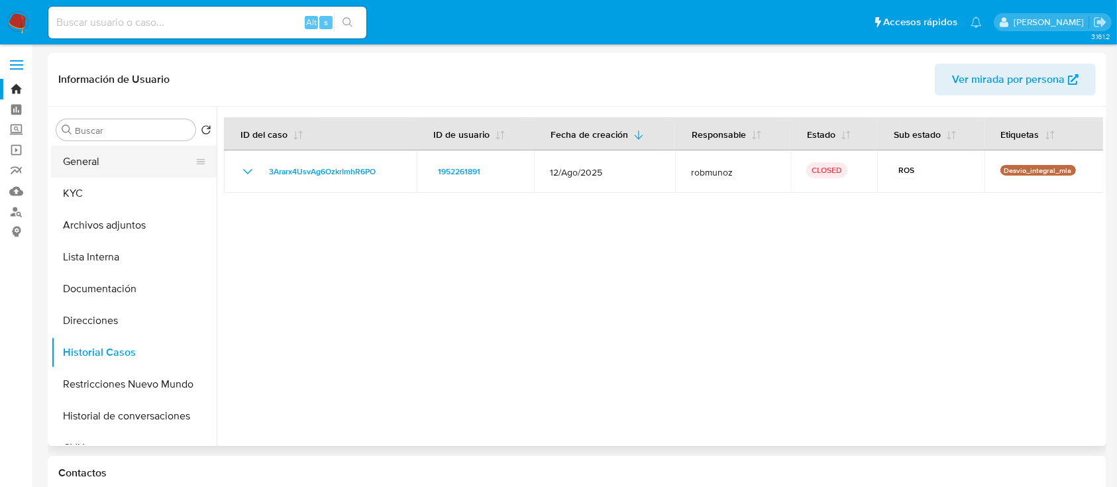
click at [134, 162] on button "General" at bounding box center [128, 162] width 155 height 32
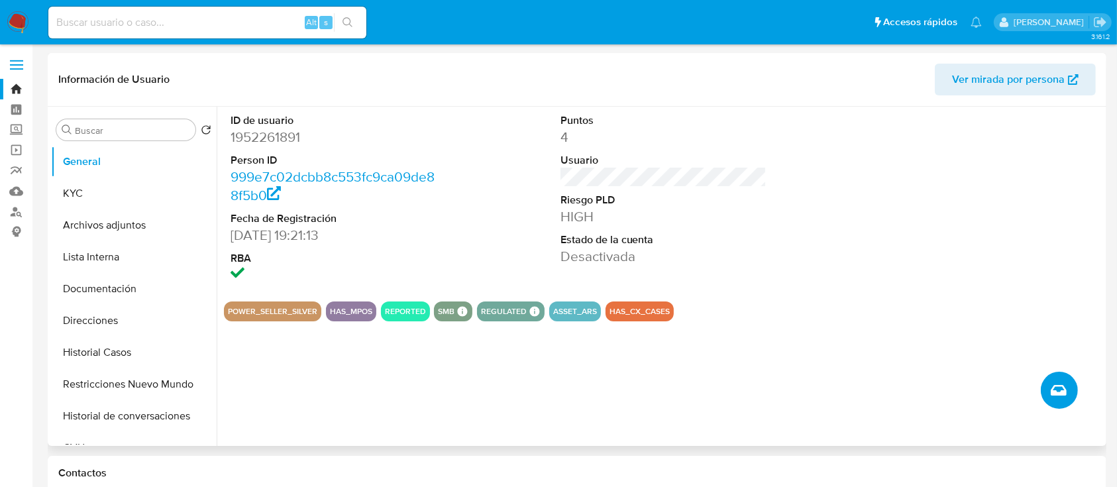
click at [1064, 386] on icon "Crear caso manual" at bounding box center [1058, 390] width 16 height 16
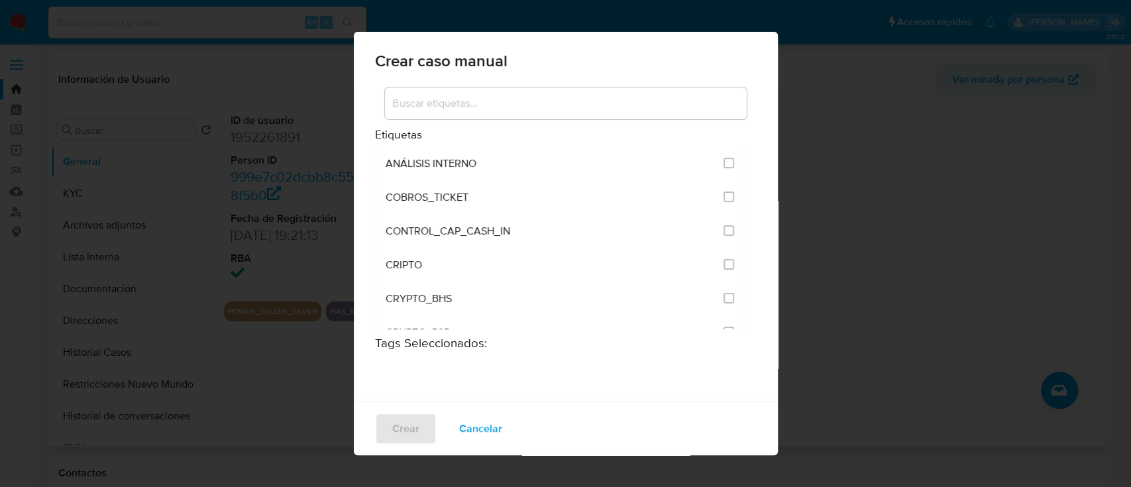
scroll to position [2640, 0]
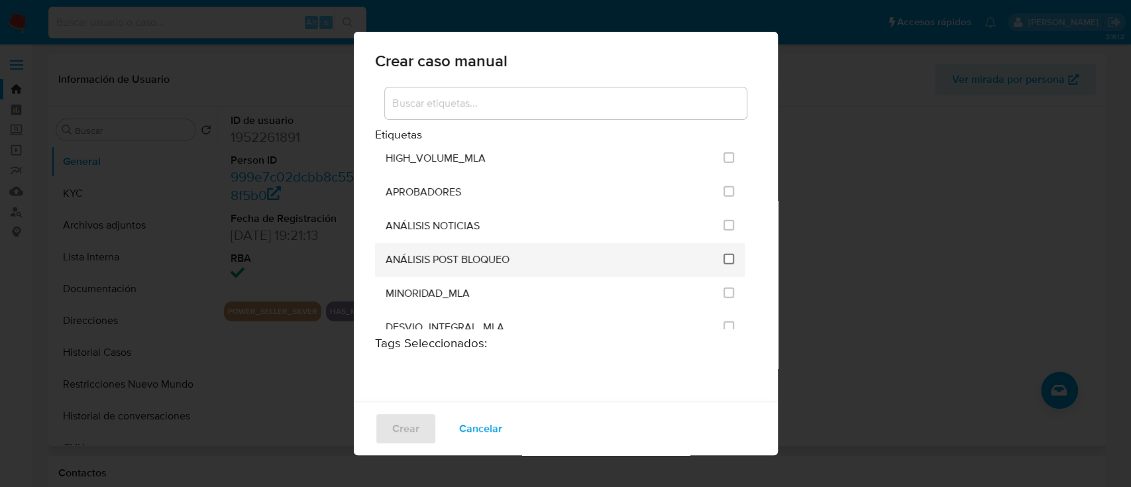
click at [723, 254] on input "3249" at bounding box center [728, 259] width 11 height 11
checkbox input "true"
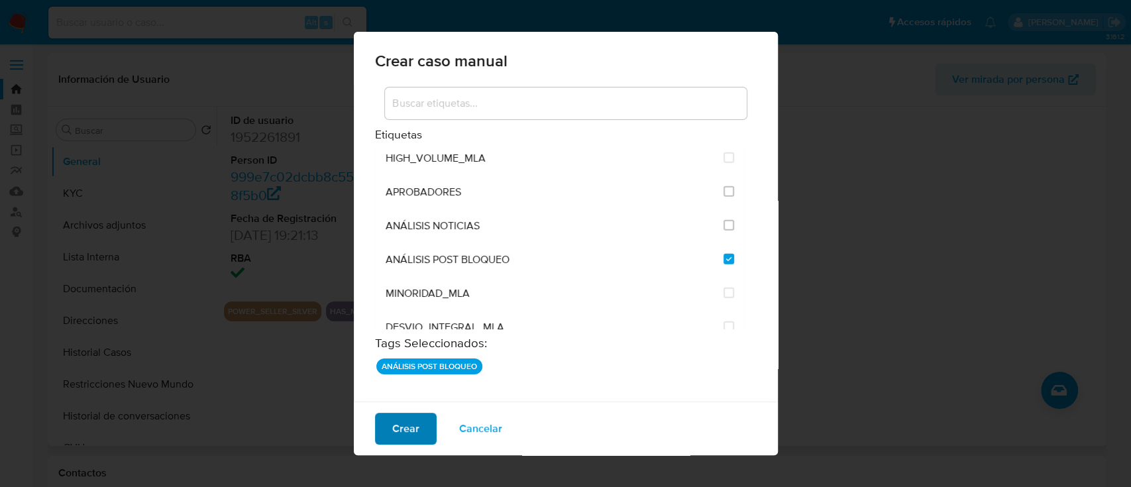
click at [393, 438] on span "Crear" at bounding box center [405, 428] width 27 height 29
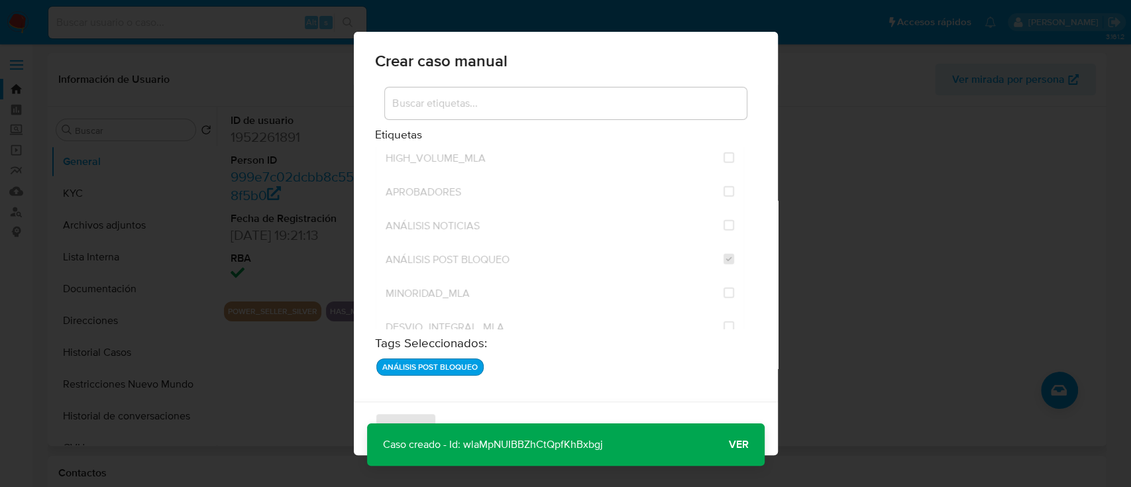
click at [736, 444] on span "Ver" at bounding box center [739, 444] width 20 height 0
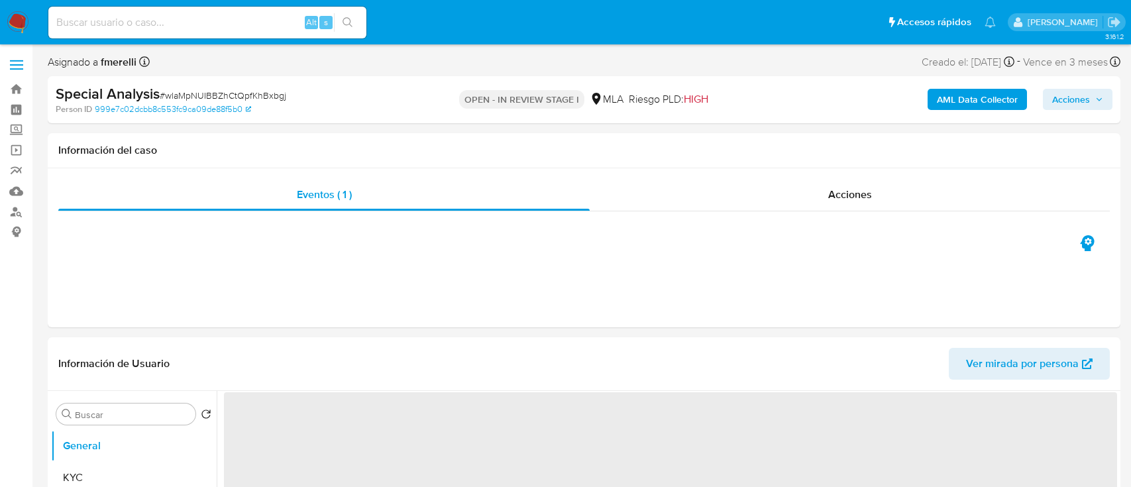
select select "10"
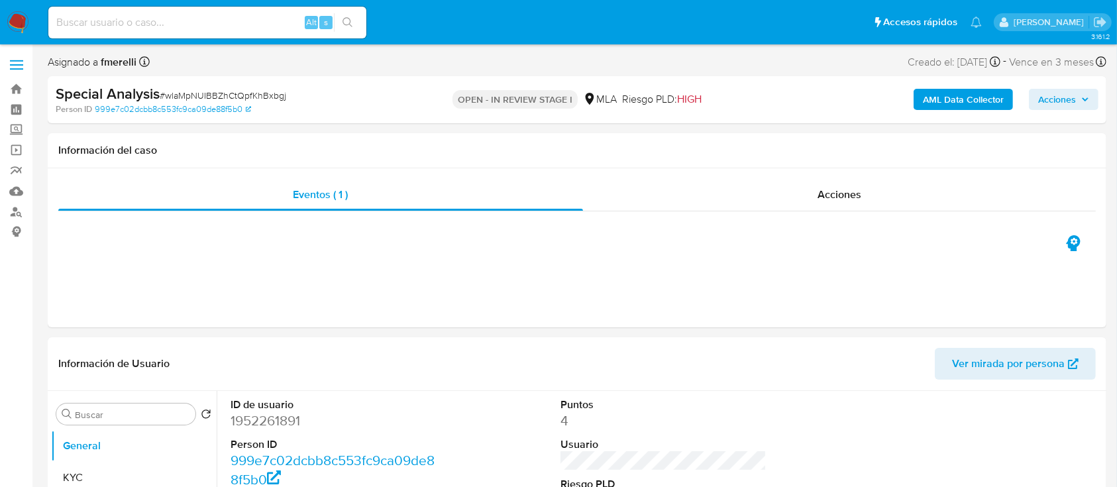
click at [227, 92] on span "# wlaMpNUIBBZhCtQpfKhBxbgj" at bounding box center [223, 95] width 127 height 13
copy span "wlaMpNUIBBZhCtQpfKhBxbgj"
drag, startPoint x: 444, startPoint y: 3, endPoint x: 515, endPoint y: 2, distance: 71.5
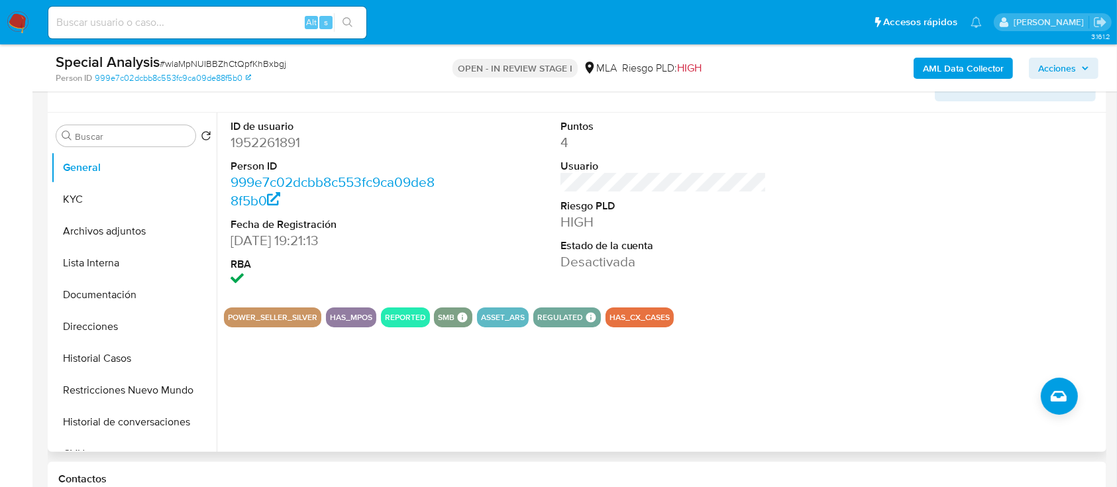
scroll to position [215, 0]
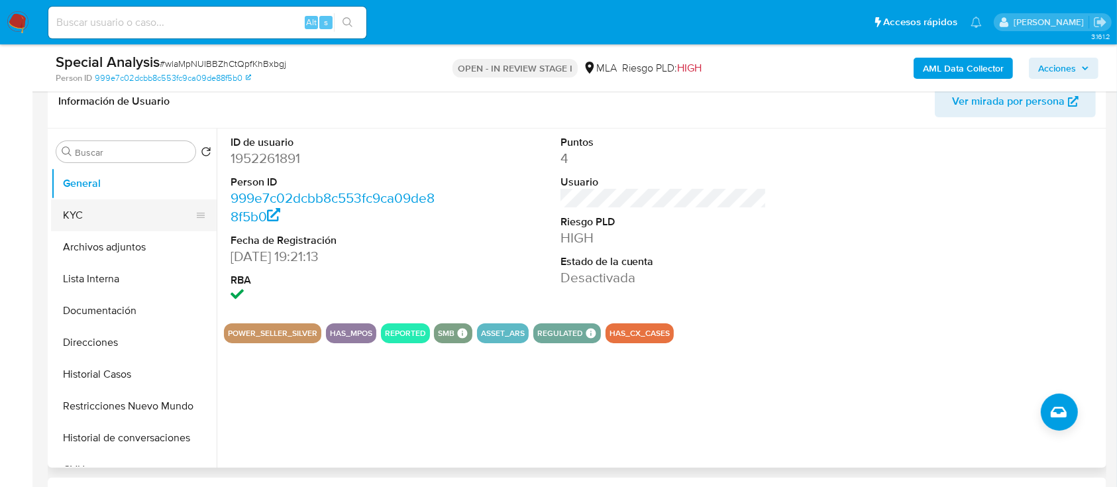
click at [103, 216] on button "KYC" at bounding box center [128, 215] width 155 height 32
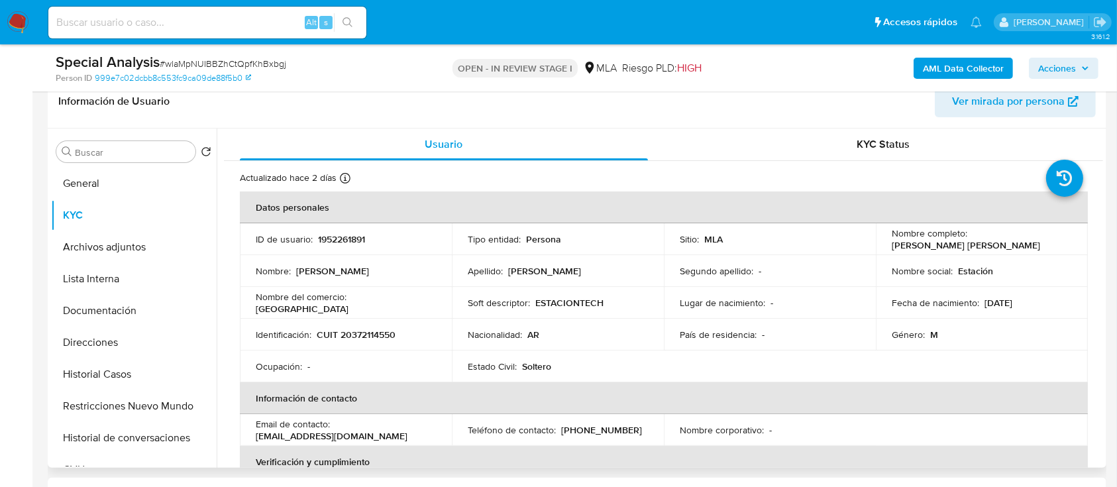
click at [361, 338] on p "CUIT 20372114550" at bounding box center [356, 335] width 79 height 12
copy p "20372114550"
drag, startPoint x: 878, startPoint y: 248, endPoint x: 993, endPoint y: 250, distance: 115.3
click at [993, 250] on td "Nombre completo : [PERSON_NAME] [PERSON_NAME]" at bounding box center [982, 239] width 212 height 32
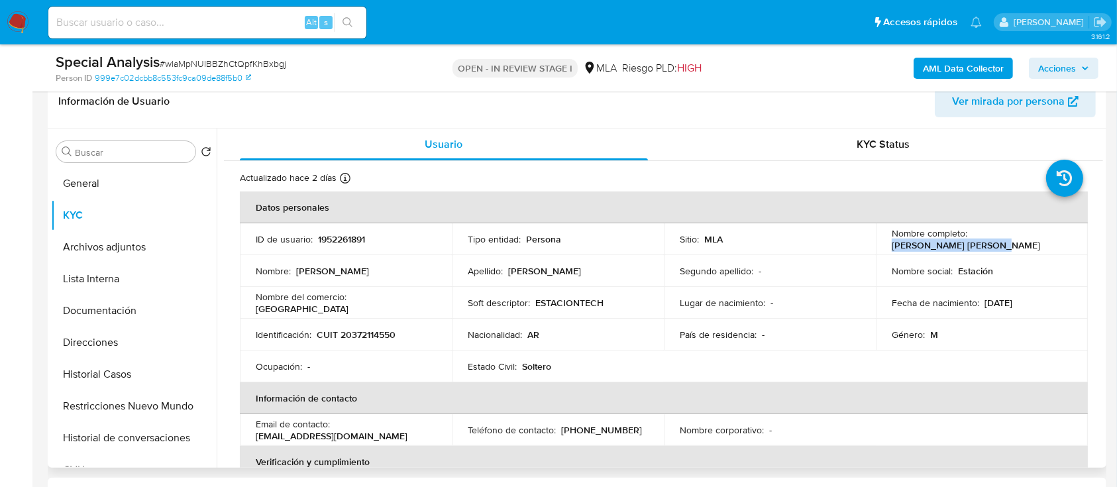
copy p "[PERSON_NAME] [PERSON_NAME]"
click at [352, 335] on p "CUIT 20372114550" at bounding box center [356, 335] width 79 height 12
copy p "20372114550"
click at [120, 252] on button "Archivos adjuntos" at bounding box center [128, 247] width 155 height 32
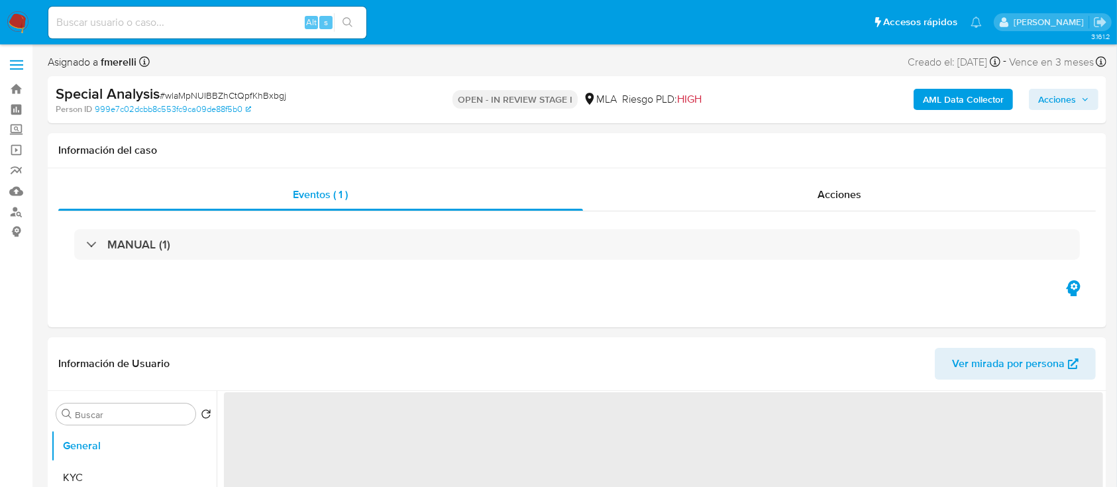
select select "10"
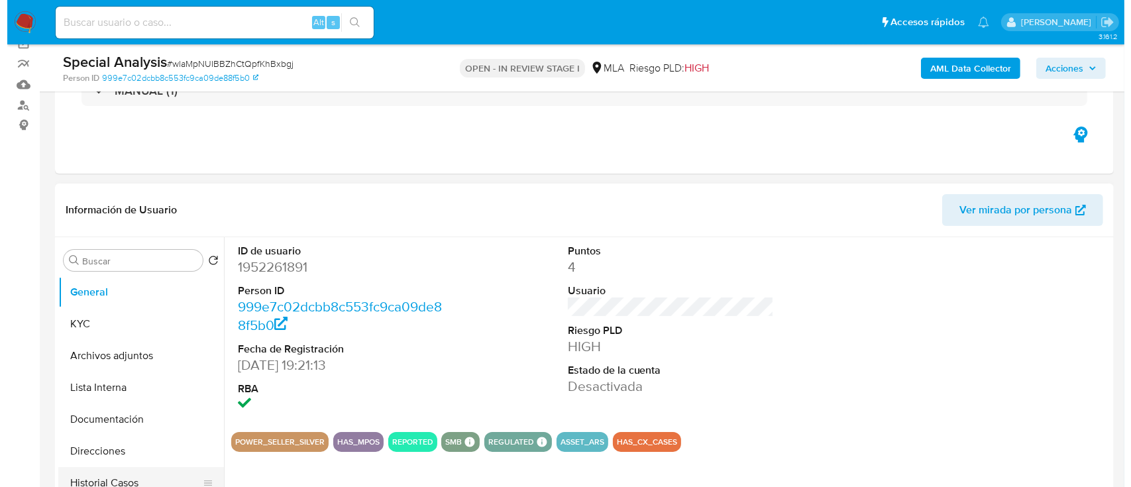
scroll to position [176, 0]
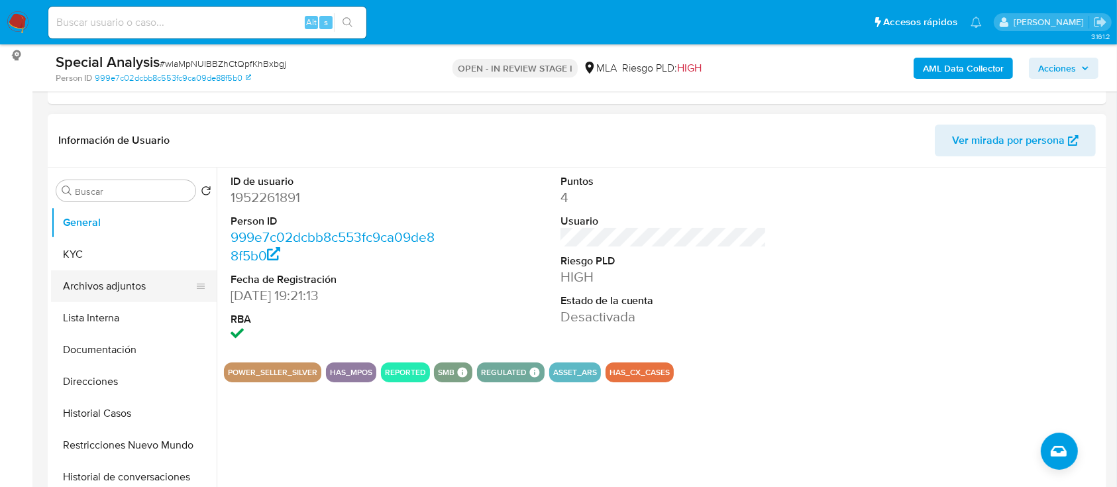
click at [107, 273] on button "Archivos adjuntos" at bounding box center [128, 286] width 155 height 32
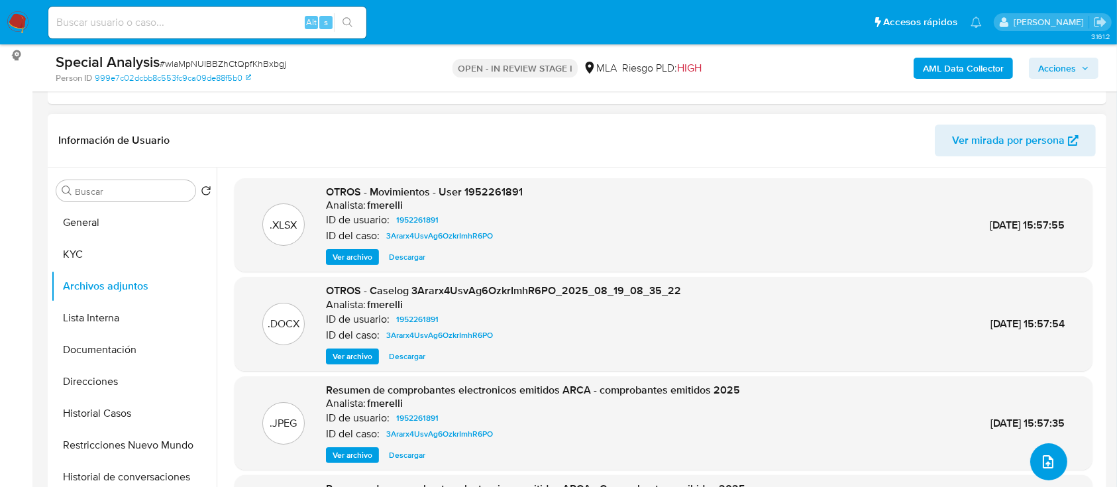
click at [1051, 456] on button "upload-file" at bounding box center [1048, 461] width 37 height 37
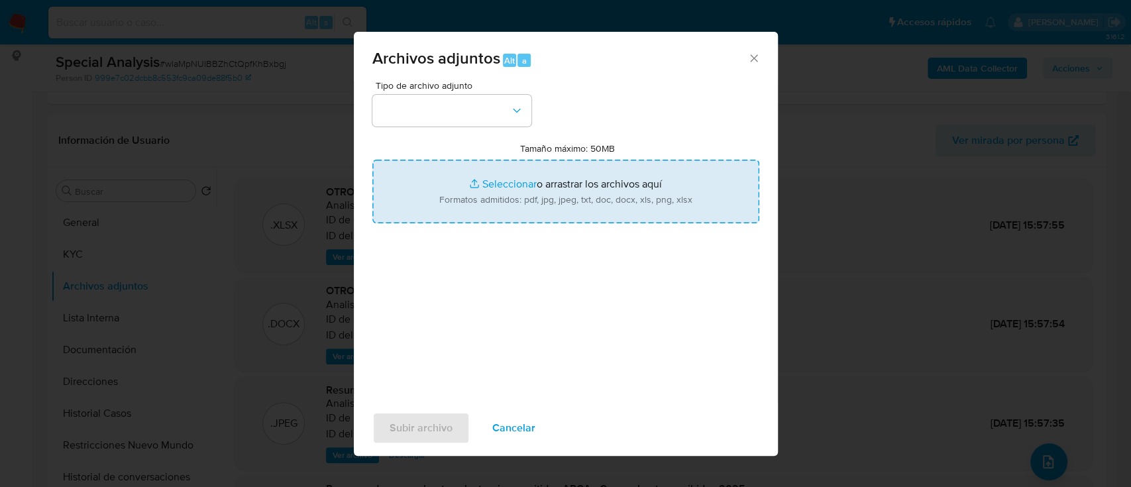
type input "C:\fakepath\Comprobantes emitidos 2025.jpg"
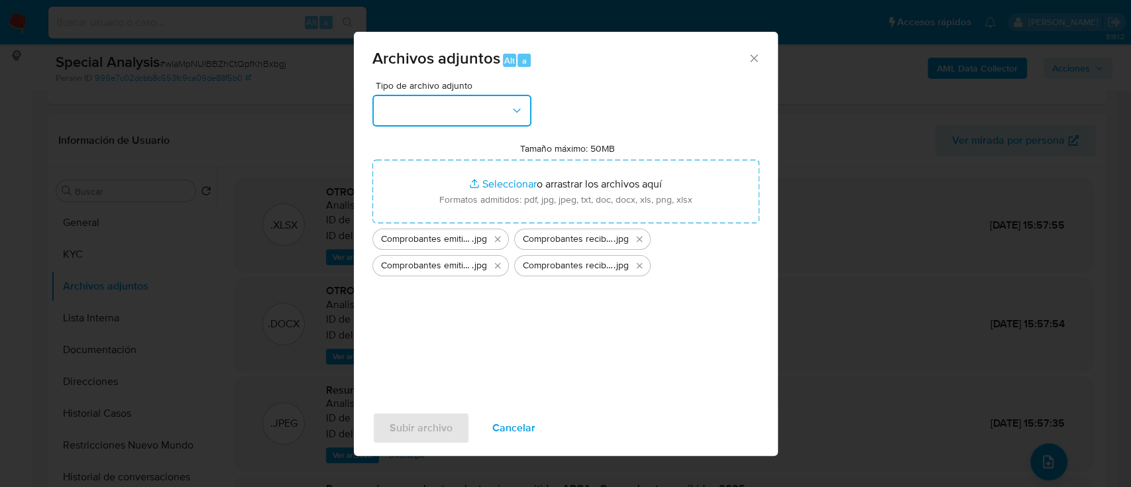
click at [468, 109] on button "button" at bounding box center [451, 111] width 159 height 32
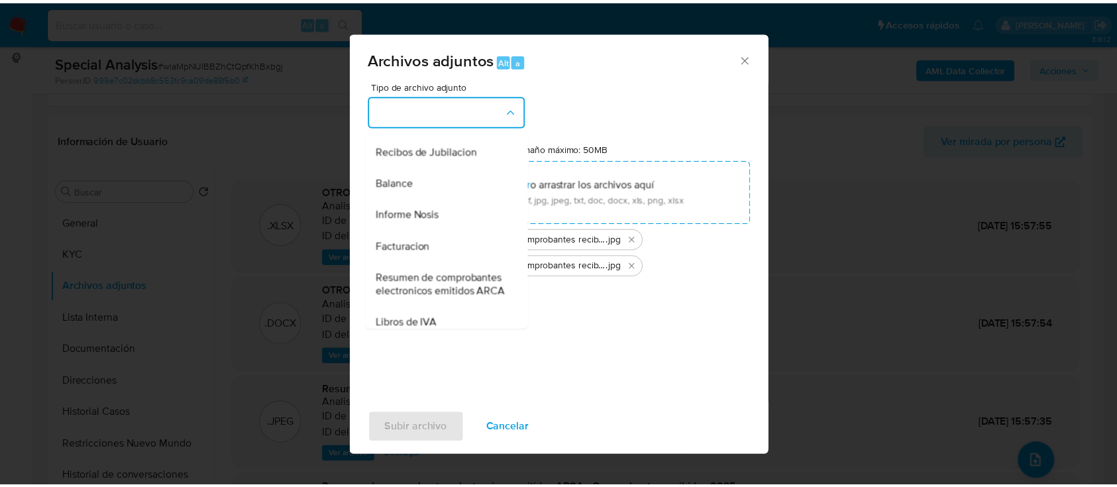
scroll to position [530, 0]
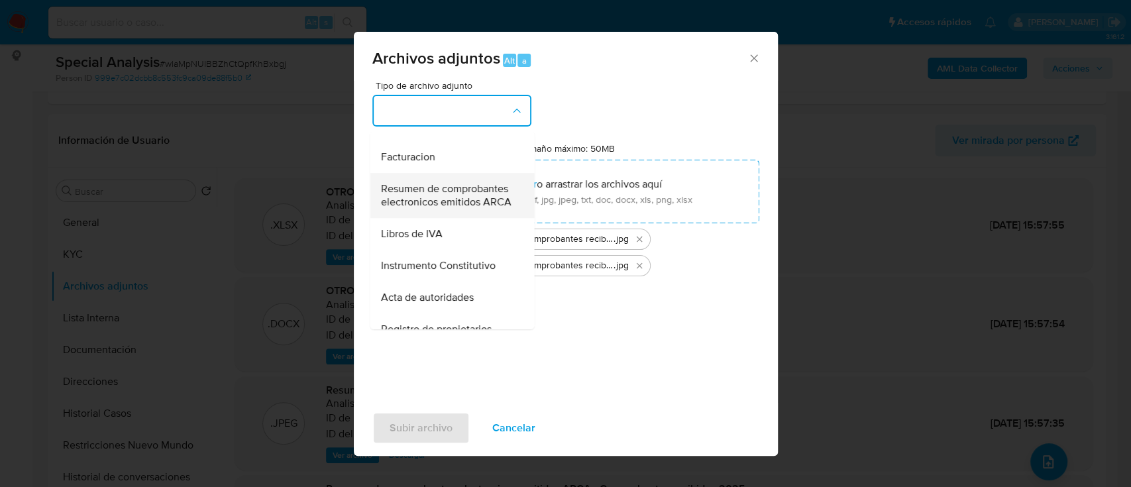
click at [436, 209] on span "Resumen de comprobantes electronicos emitidos ARCA" at bounding box center [447, 195] width 135 height 26
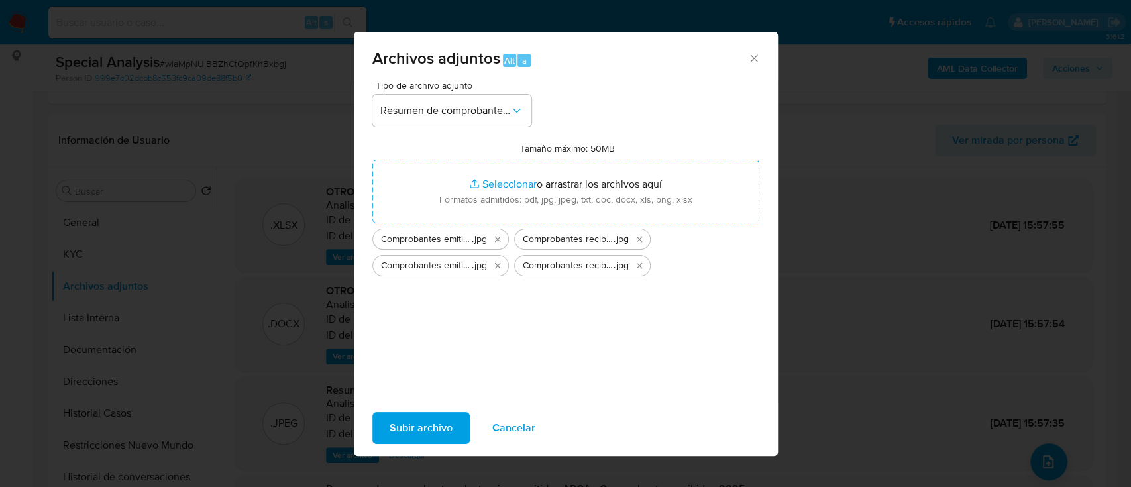
click at [433, 421] on span "Subir archivo" at bounding box center [420, 427] width 63 height 29
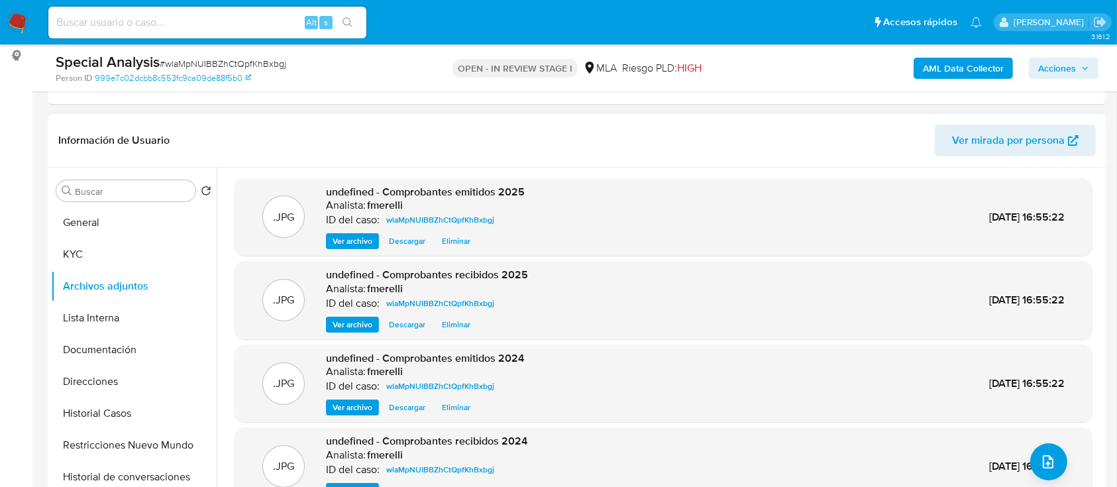
drag, startPoint x: 390, startPoint y: 161, endPoint x: 406, endPoint y: 174, distance: 20.3
click at [390, 161] on div "Información de Usuario Ver mirada por persona" at bounding box center [577, 141] width 1058 height 54
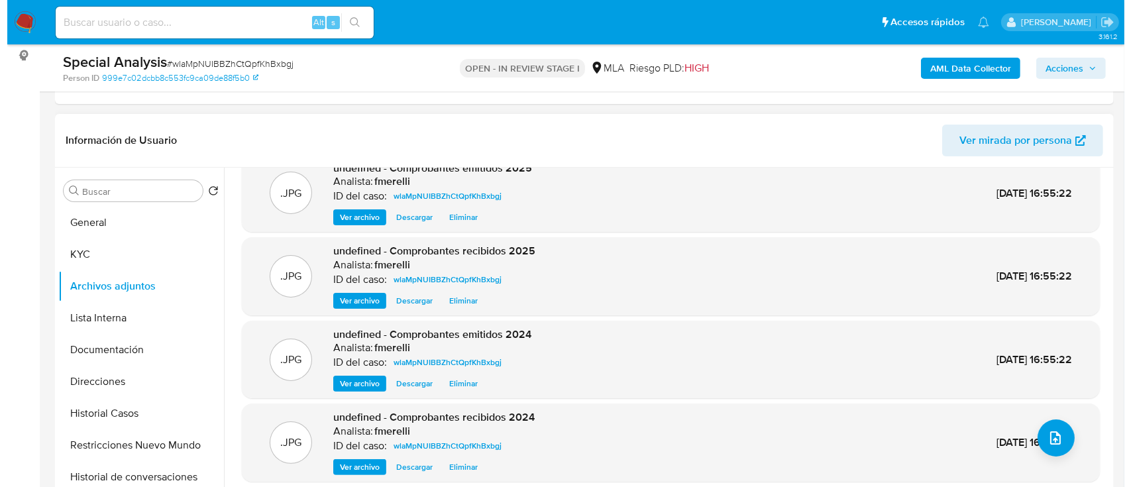
scroll to position [0, 0]
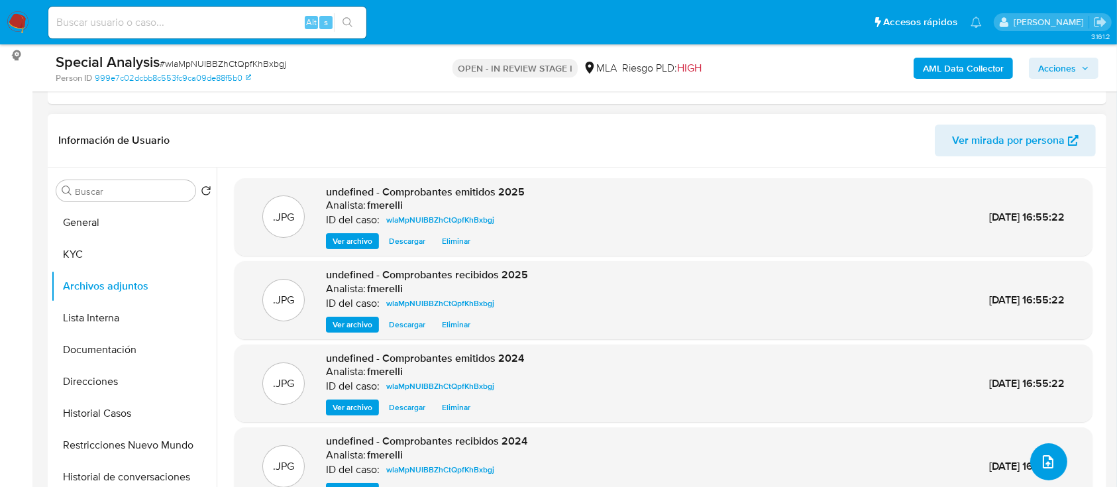
click at [1050, 462] on span "upload-file" at bounding box center [1048, 462] width 16 height 16
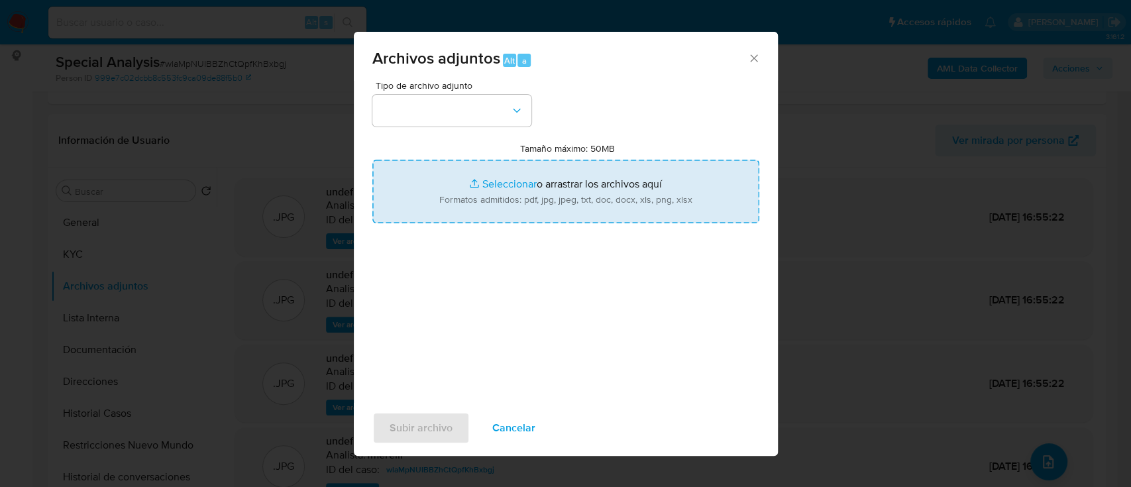
type input "C:\fakepath\Certificación contable de ingresos septiembre 24 - agosto 25.pdf"
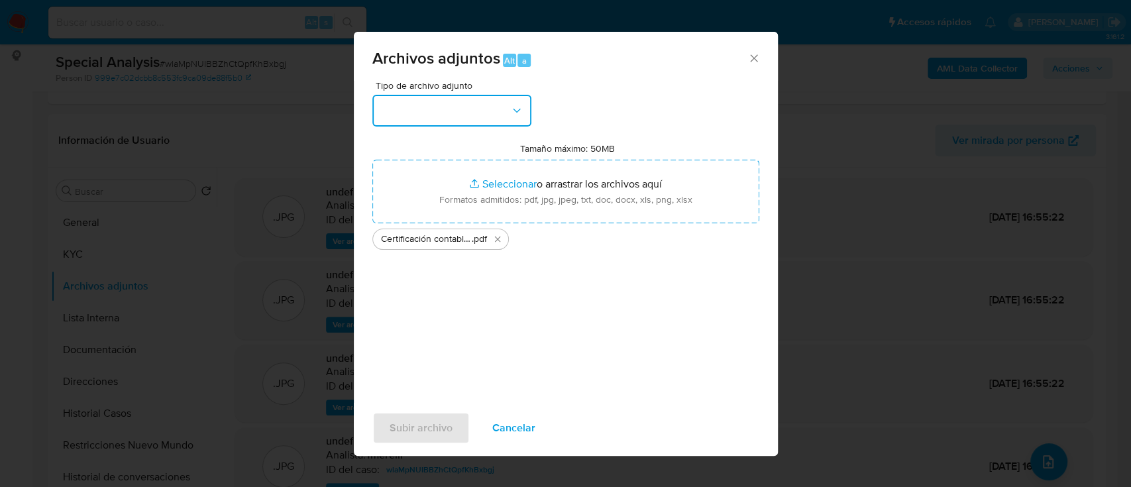
click at [485, 119] on button "button" at bounding box center [451, 111] width 159 height 32
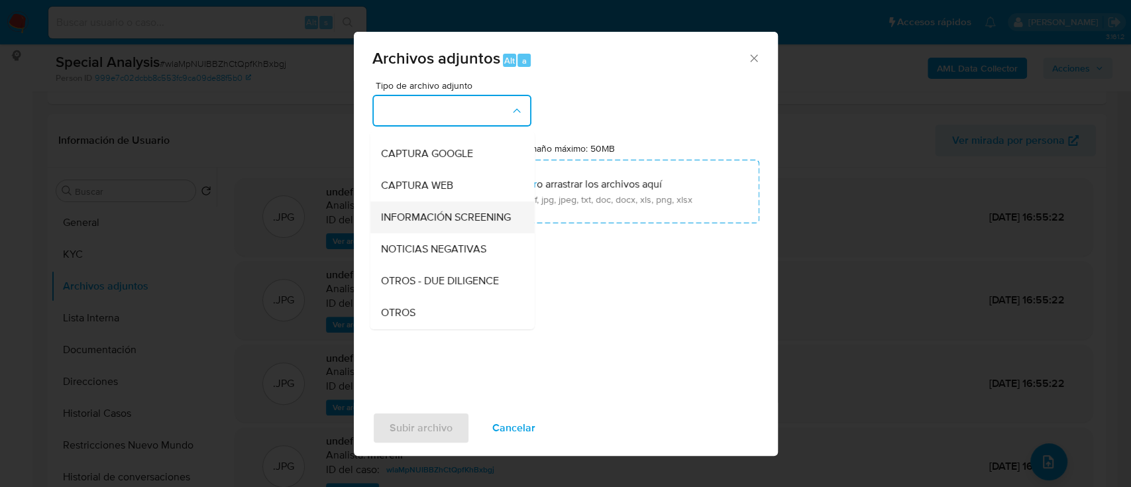
scroll to position [176, 0]
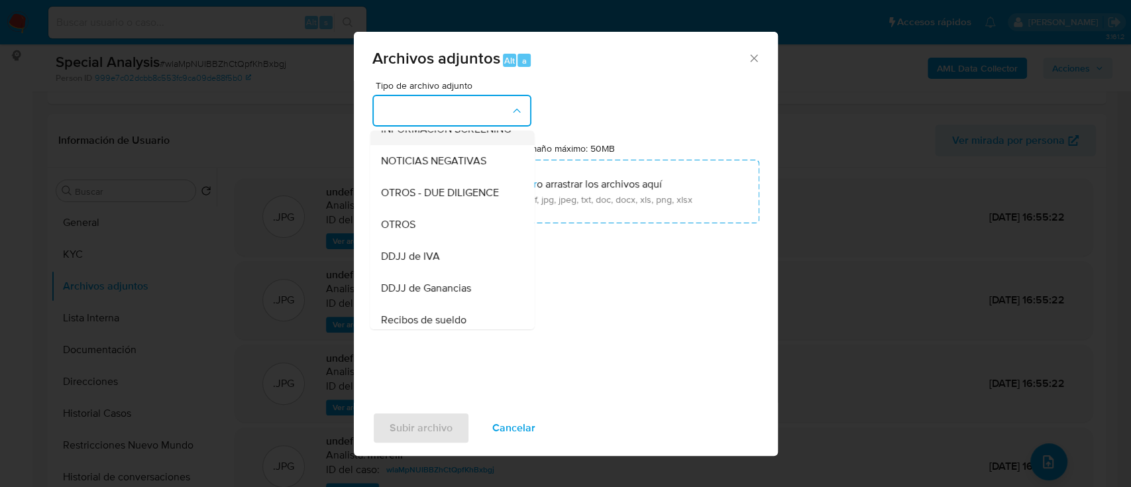
click at [461, 234] on div "OTROS" at bounding box center [447, 225] width 135 height 32
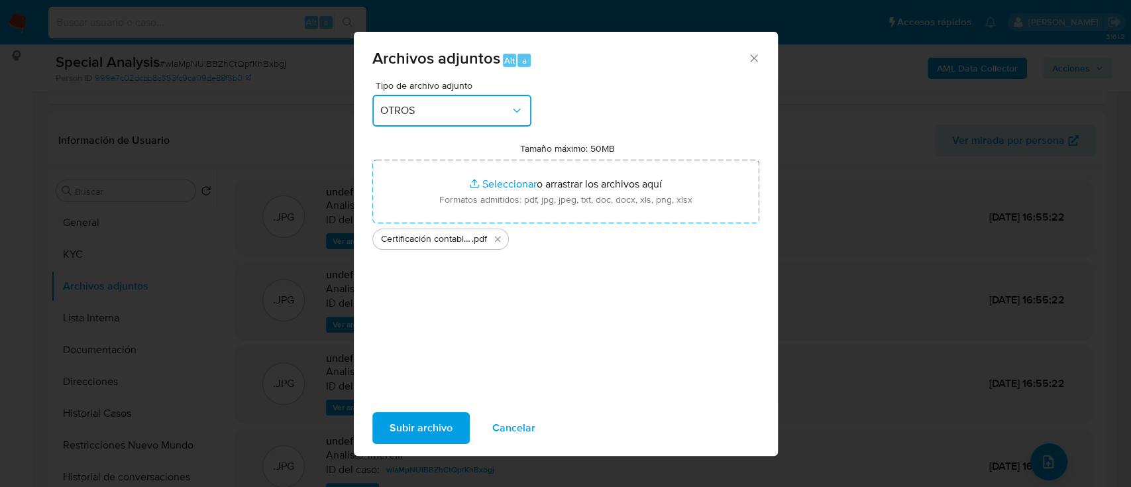
click at [460, 117] on button "OTROS" at bounding box center [451, 111] width 159 height 32
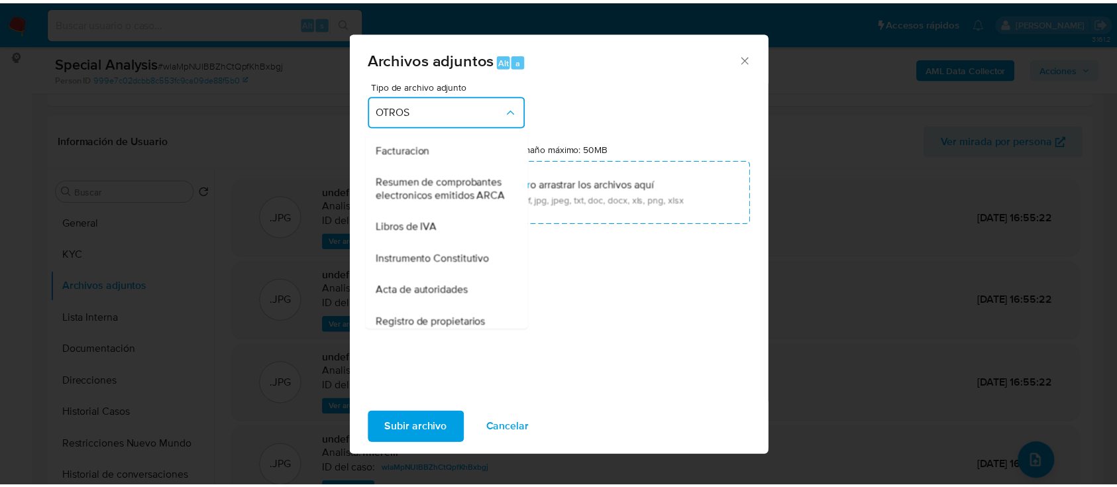
scroll to position [599, 0]
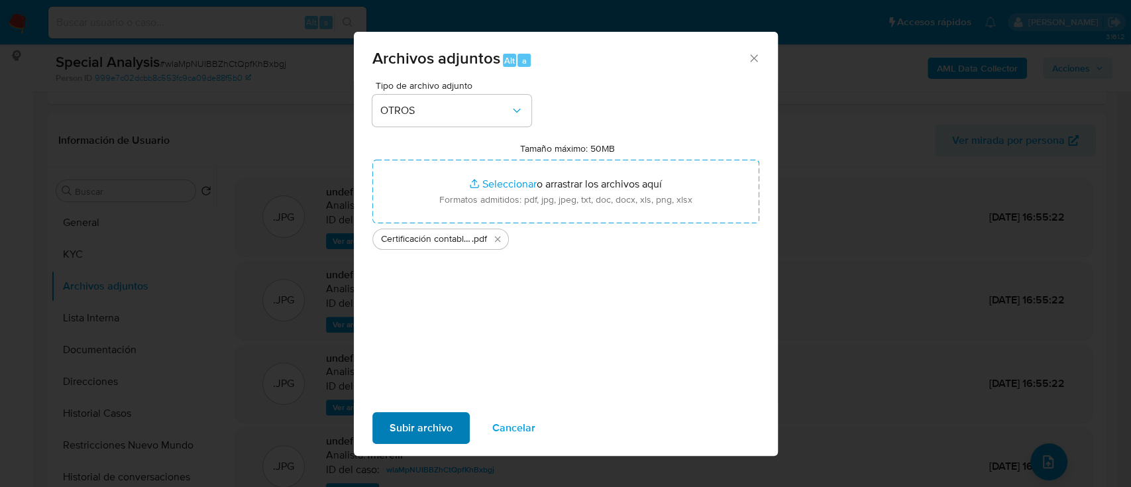
click at [416, 423] on span "Subir archivo" at bounding box center [420, 427] width 63 height 29
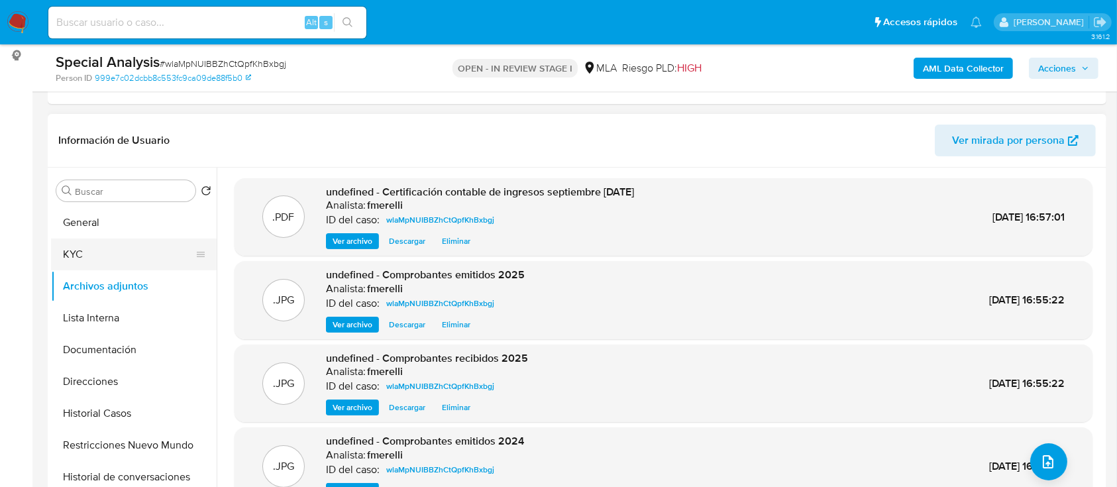
click at [115, 248] on button "KYC" at bounding box center [128, 254] width 155 height 32
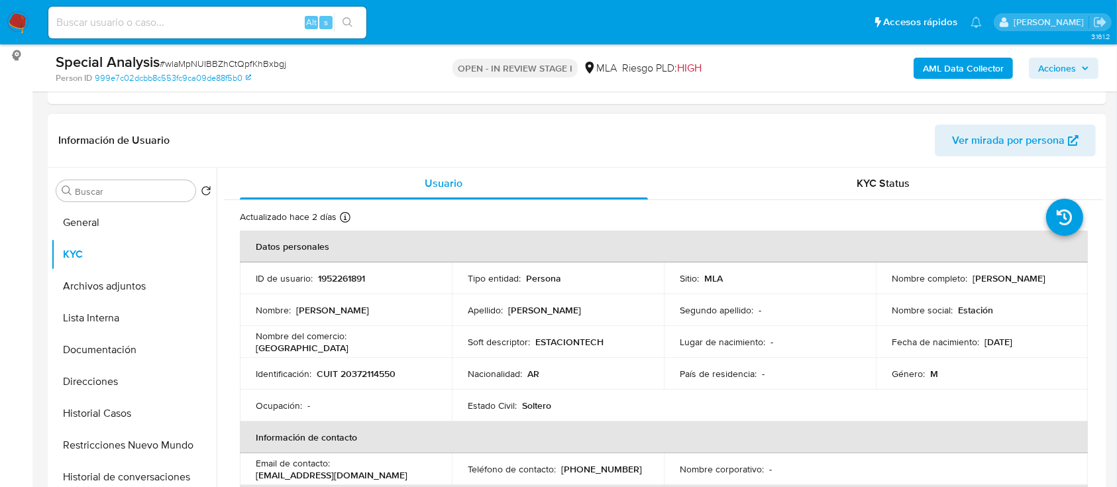
click at [363, 373] on p "CUIT 20372114550" at bounding box center [356, 374] width 79 height 12
copy p "20372114550"
click at [111, 281] on button "Archivos adjuntos" at bounding box center [128, 286] width 155 height 32
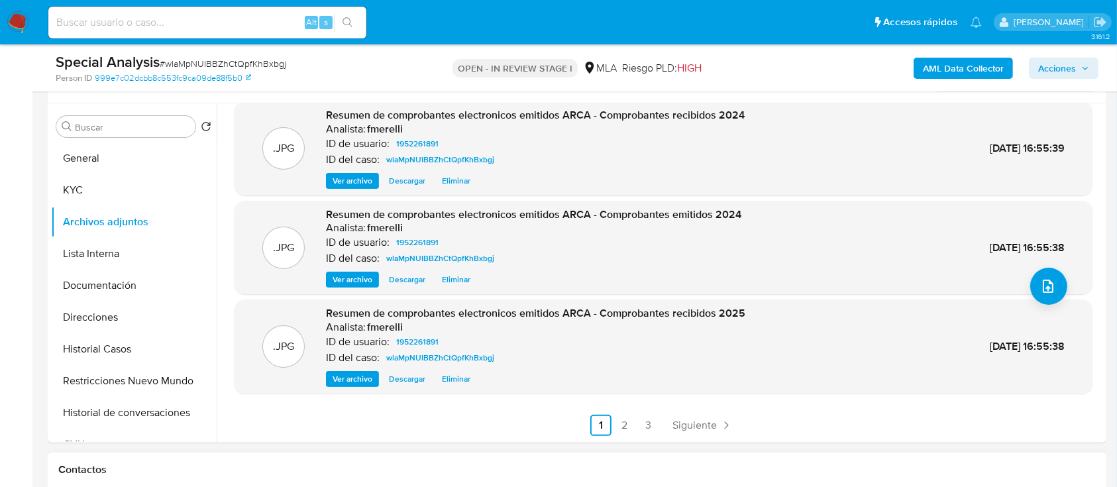
scroll to position [265, 0]
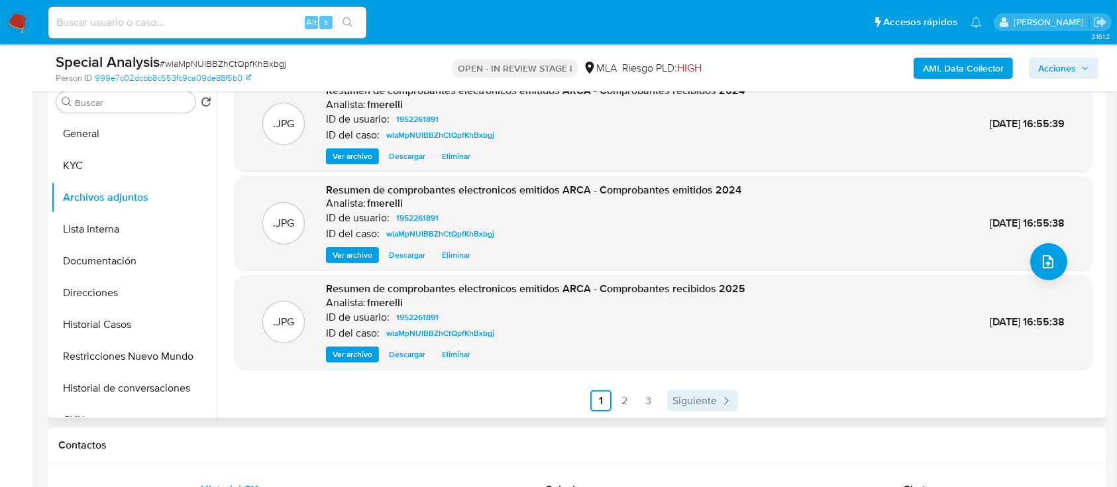
click at [685, 402] on span "Siguiente" at bounding box center [694, 400] width 44 height 11
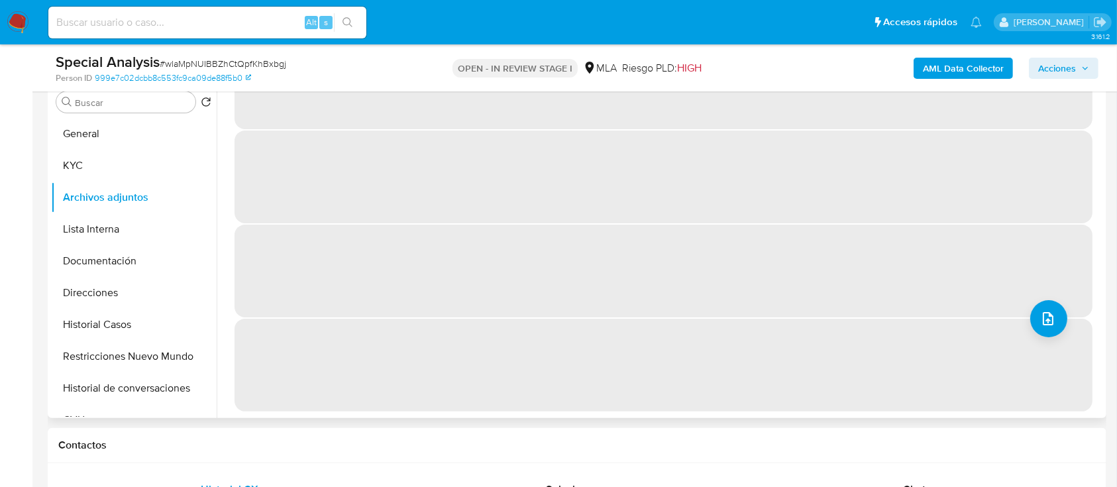
scroll to position [0, 0]
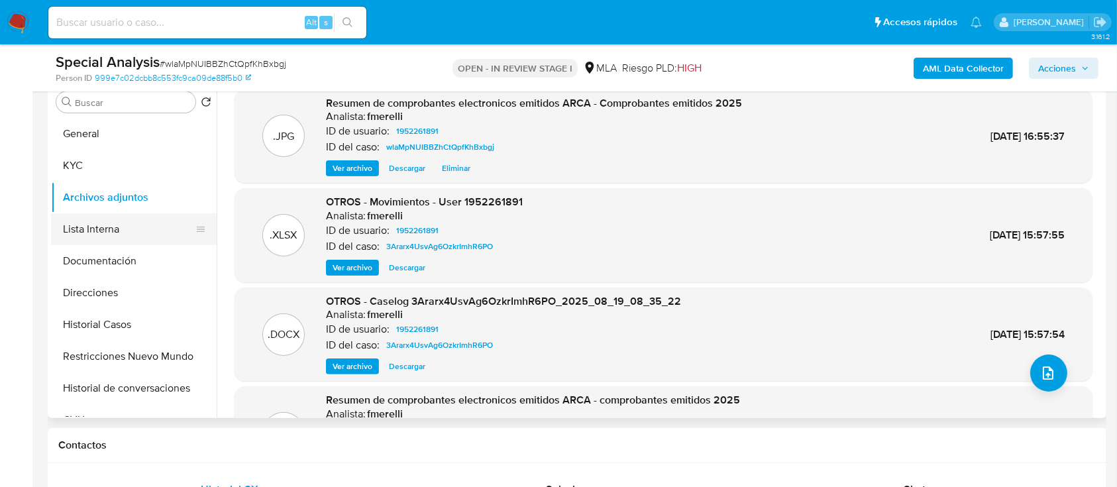
click at [79, 234] on button "Lista Interna" at bounding box center [128, 229] width 155 height 32
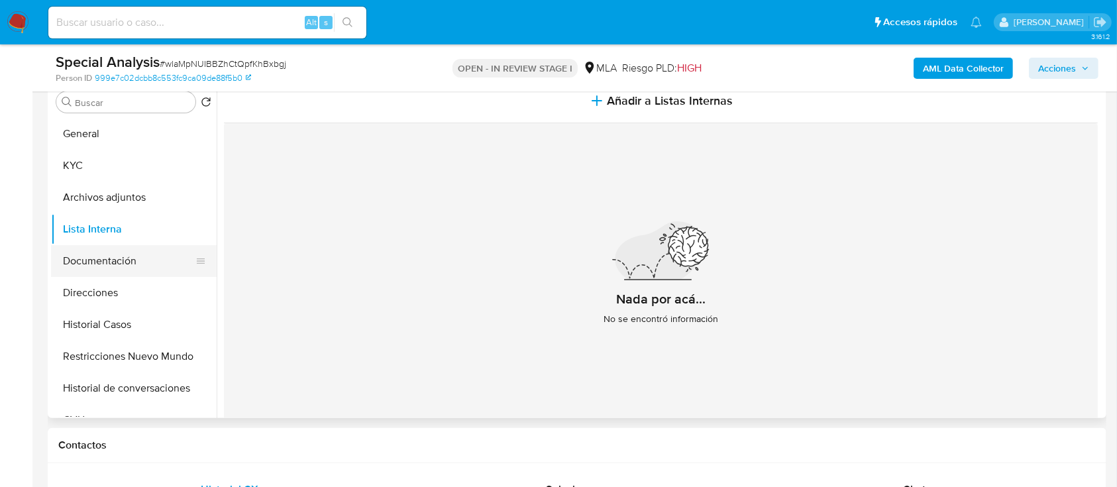
click at [106, 273] on button "Documentación" at bounding box center [128, 261] width 155 height 32
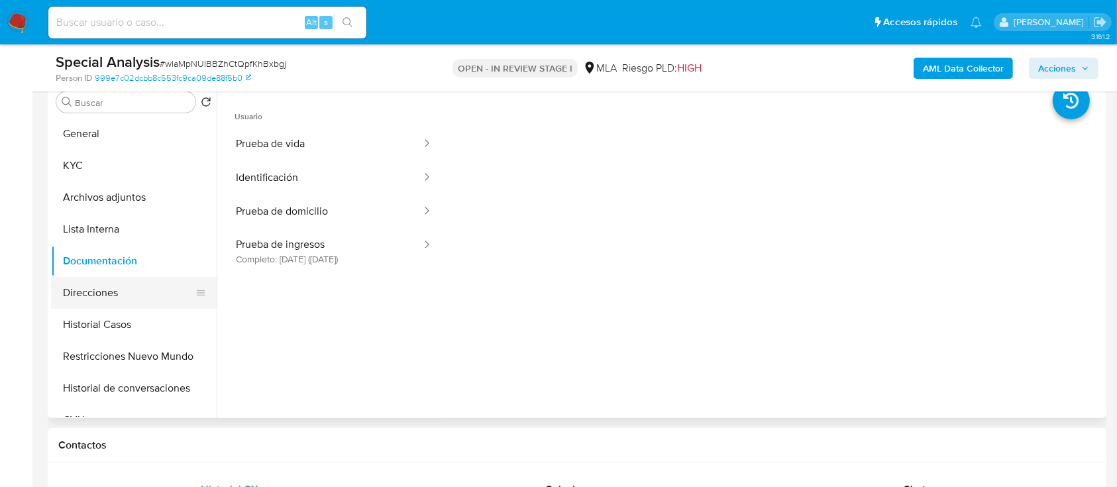
click at [89, 294] on button "Direcciones" at bounding box center [128, 293] width 155 height 32
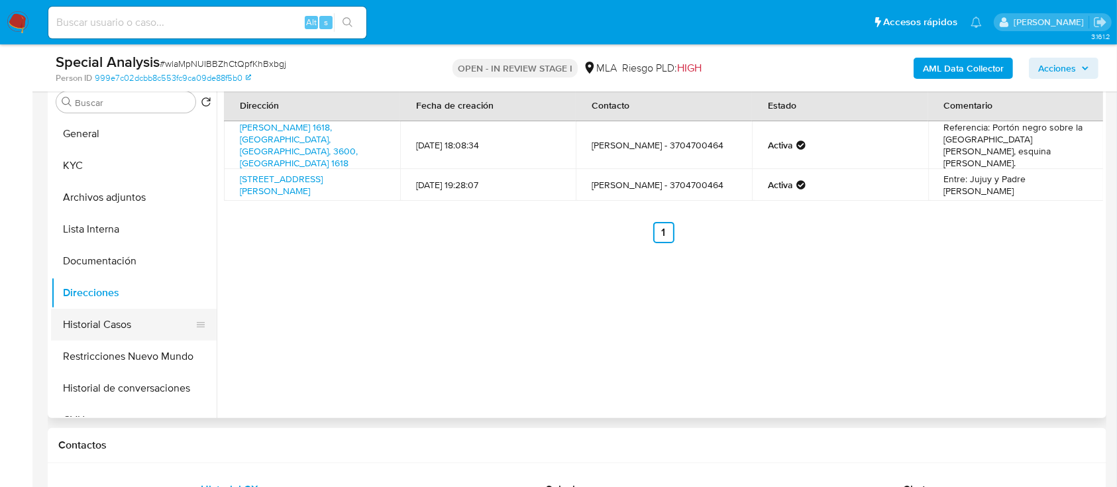
click at [102, 329] on button "Historial Casos" at bounding box center [128, 325] width 155 height 32
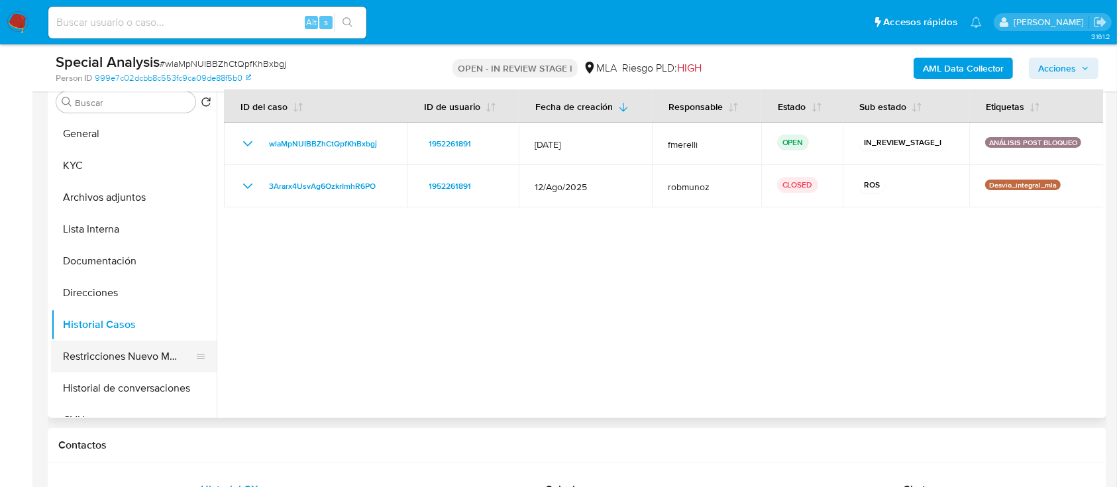
click at [143, 360] on button "Restricciones Nuevo Mundo" at bounding box center [128, 356] width 155 height 32
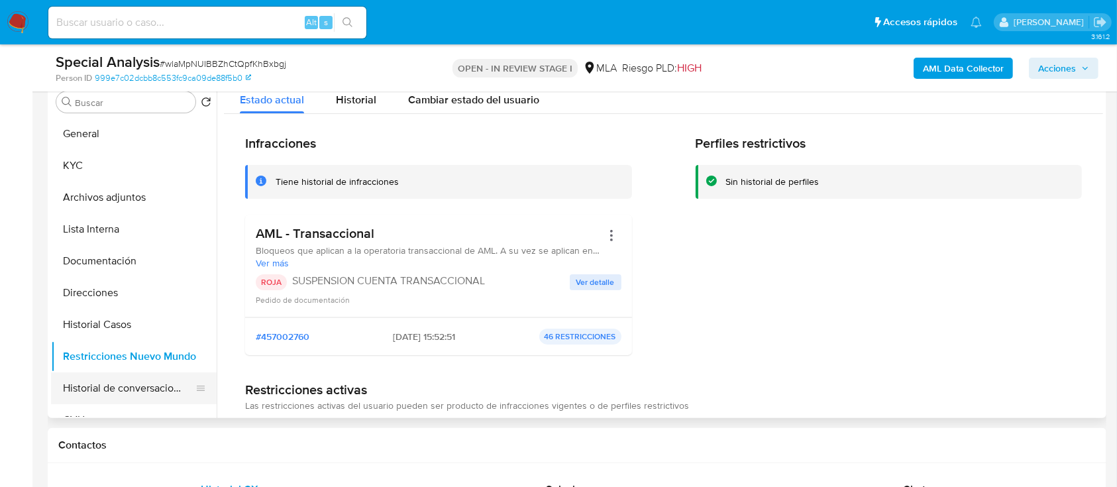
click at [117, 385] on button "Historial de conversaciones" at bounding box center [128, 388] width 155 height 32
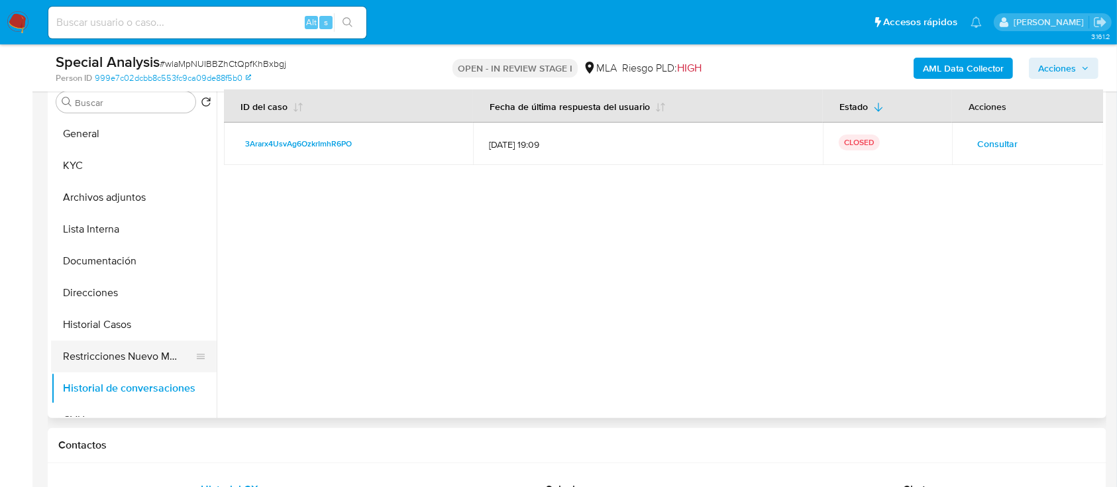
click at [150, 349] on button "Restricciones Nuevo Mundo" at bounding box center [128, 356] width 155 height 32
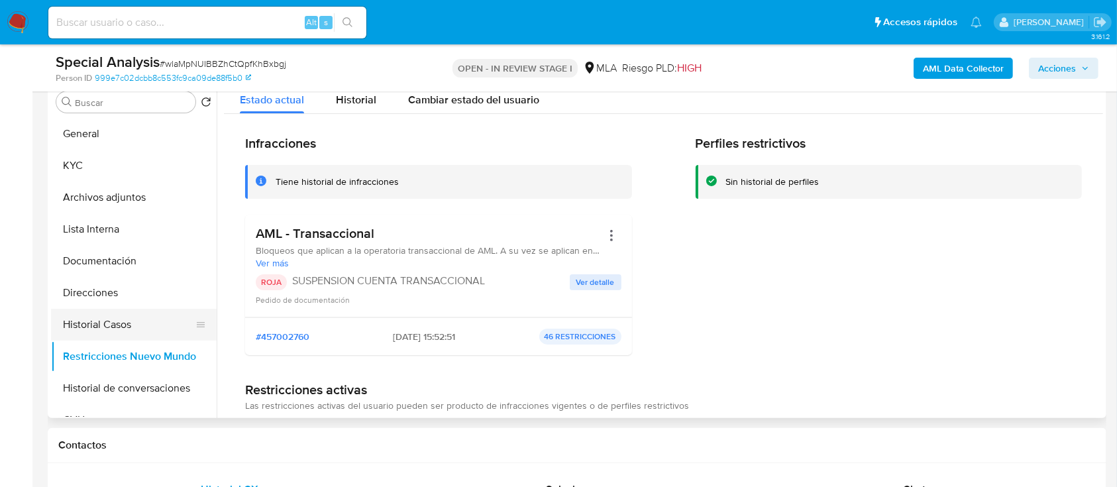
click at [135, 315] on button "Historial Casos" at bounding box center [128, 325] width 155 height 32
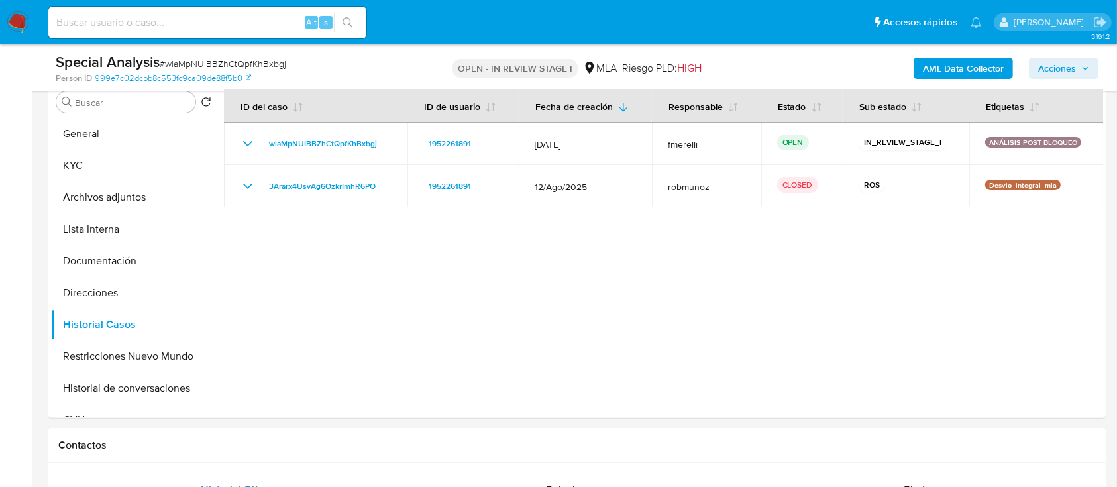
click at [1034, 64] on button "Acciones" at bounding box center [1064, 68] width 70 height 21
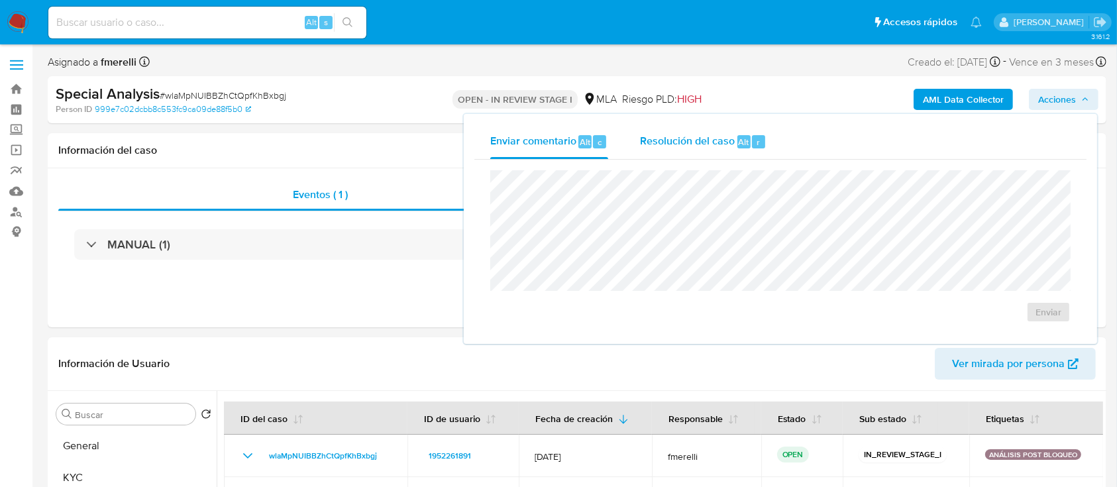
click at [712, 132] on div "Resolución del caso Alt r" at bounding box center [703, 142] width 127 height 34
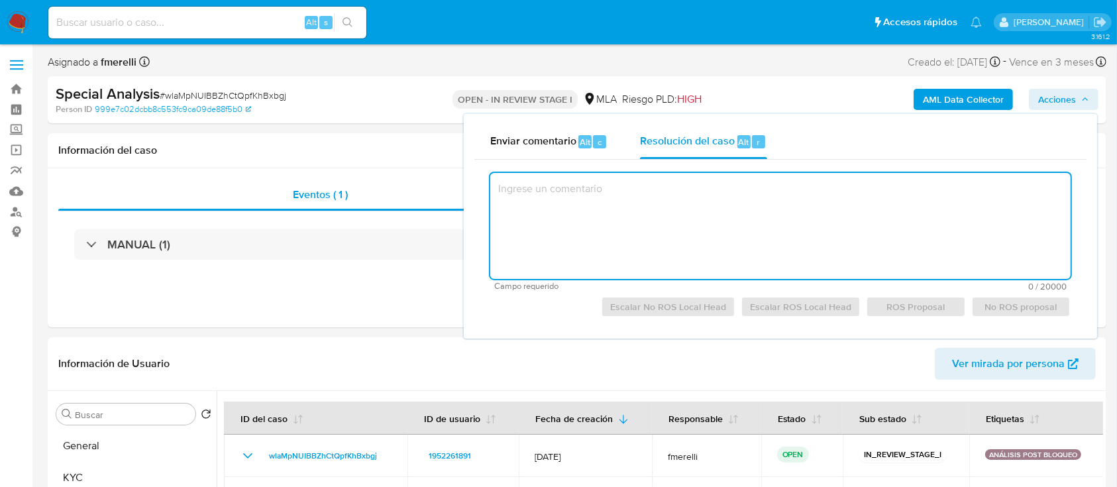
click at [712, 201] on textarea at bounding box center [780, 226] width 580 height 106
paste textarea "El cliente Gaston Nahuel Martinez - CUIT 20372114550 se encuentra inscripto imp…"
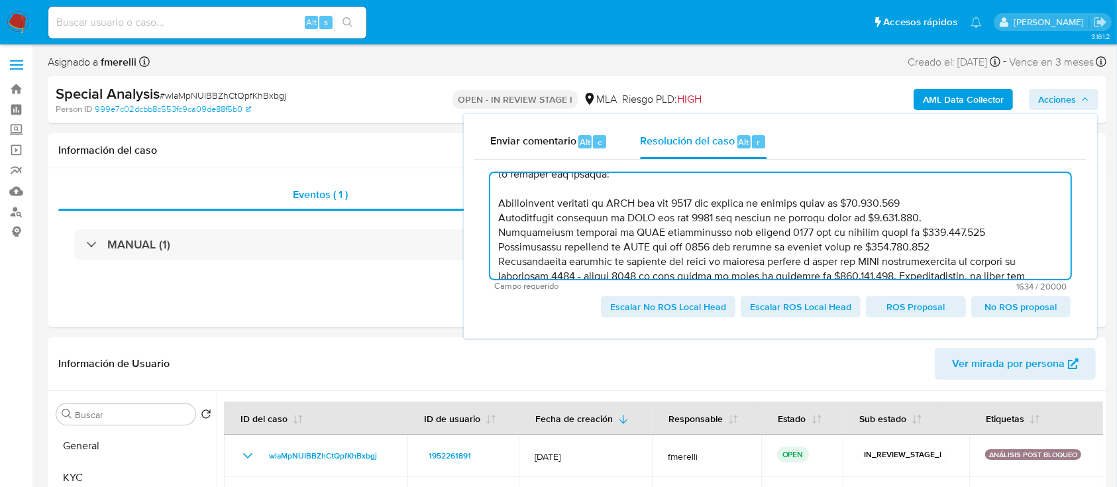
scroll to position [32, 0]
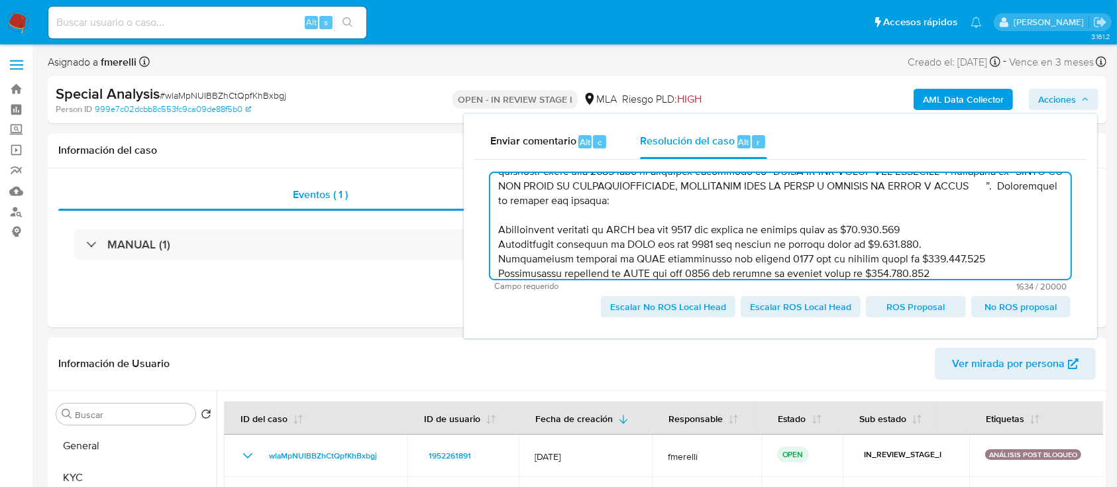
click at [498, 205] on textarea at bounding box center [780, 226] width 580 height 106
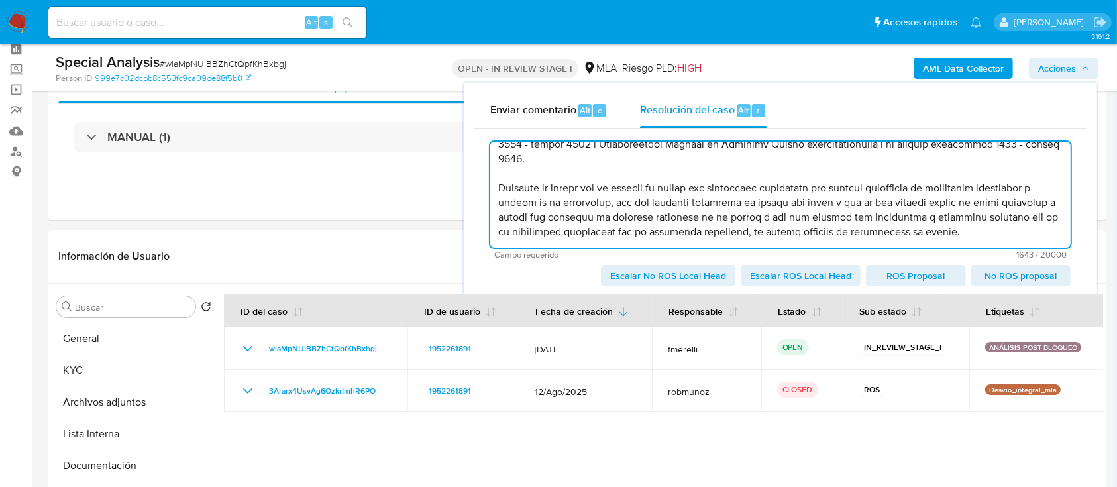
scroll to position [88, 0]
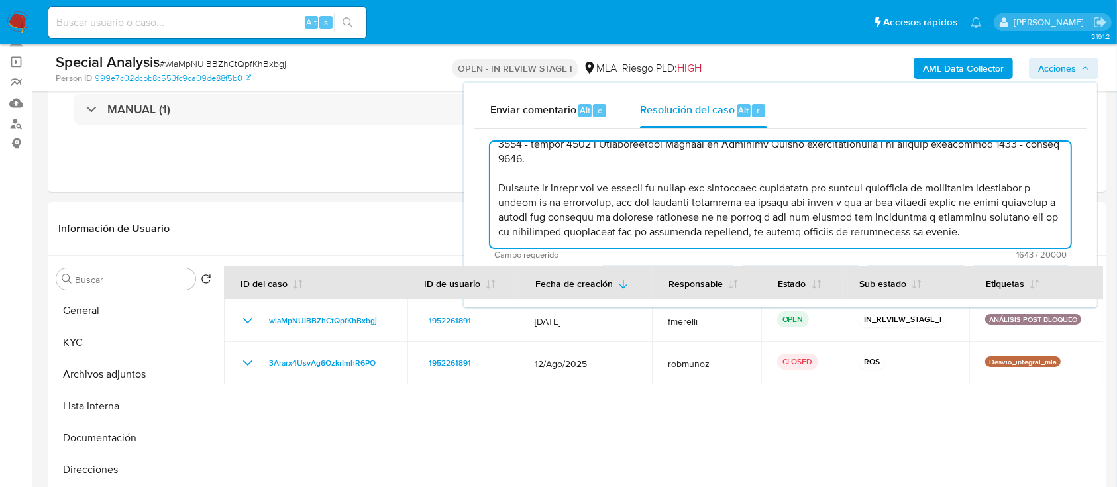
click at [558, 250] on span "Campo requerido" at bounding box center [637, 254] width 286 height 9
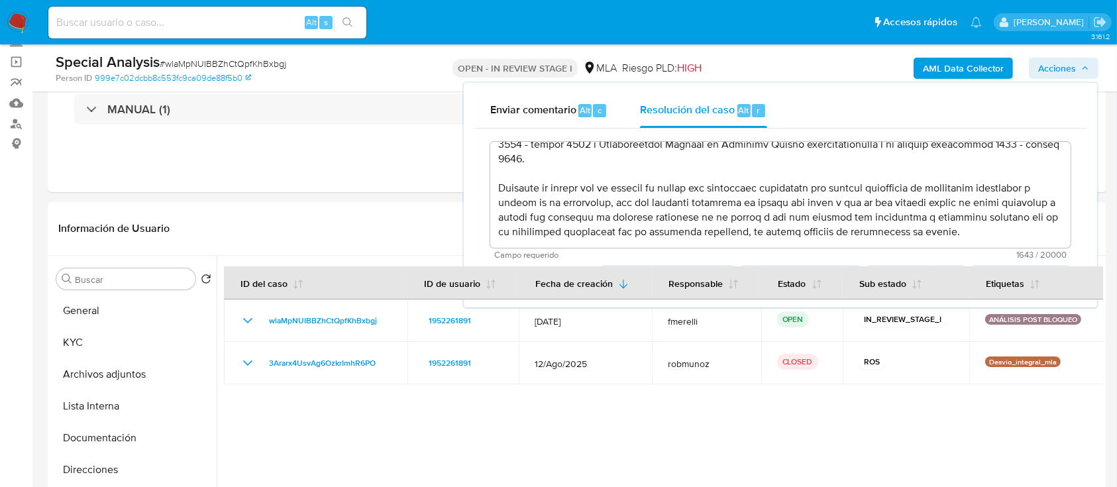
click at [552, 236] on textarea at bounding box center [780, 195] width 580 height 106
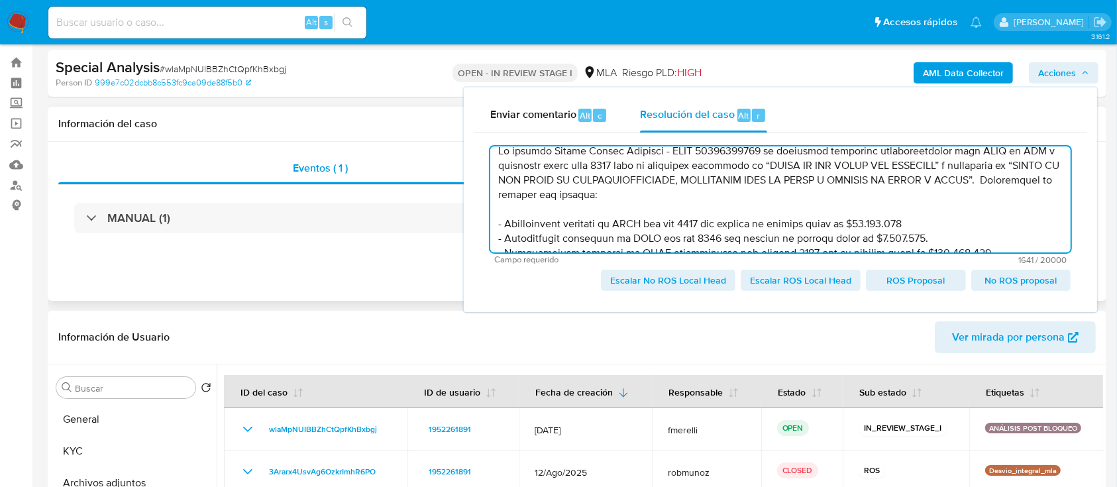
scroll to position [0, 0]
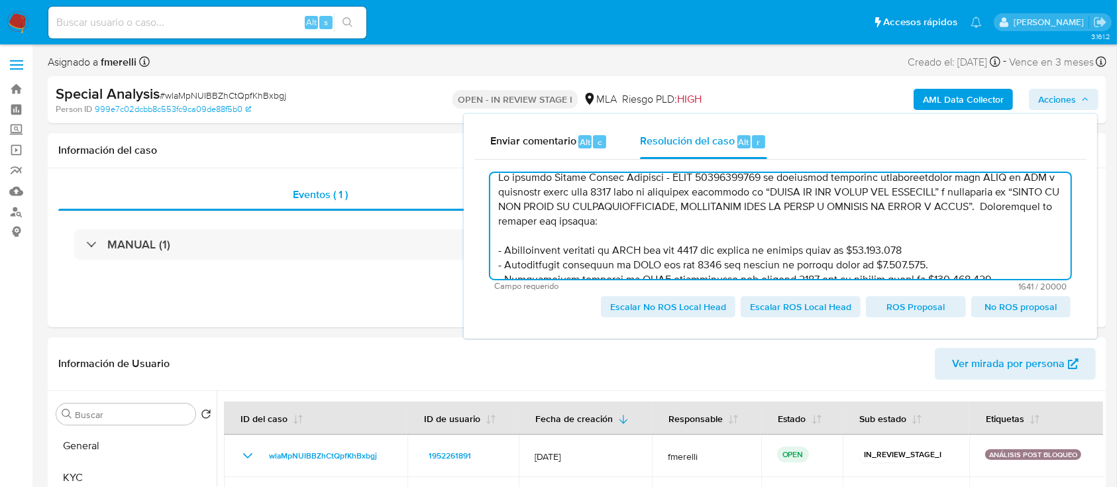
click at [664, 310] on span "Escalar No ROS Local Head" at bounding box center [668, 306] width 116 height 19
type textarea "El cliente Gaston Nahuel Martinez - CUIT 20372114550 se encuentra inscripto imp…"
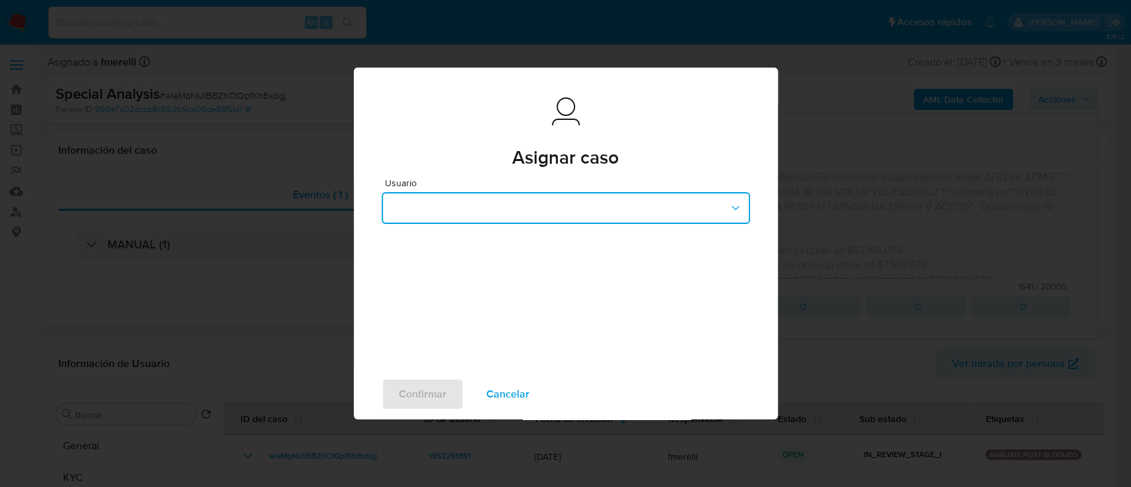
click at [538, 209] on button "button" at bounding box center [566, 208] width 368 height 32
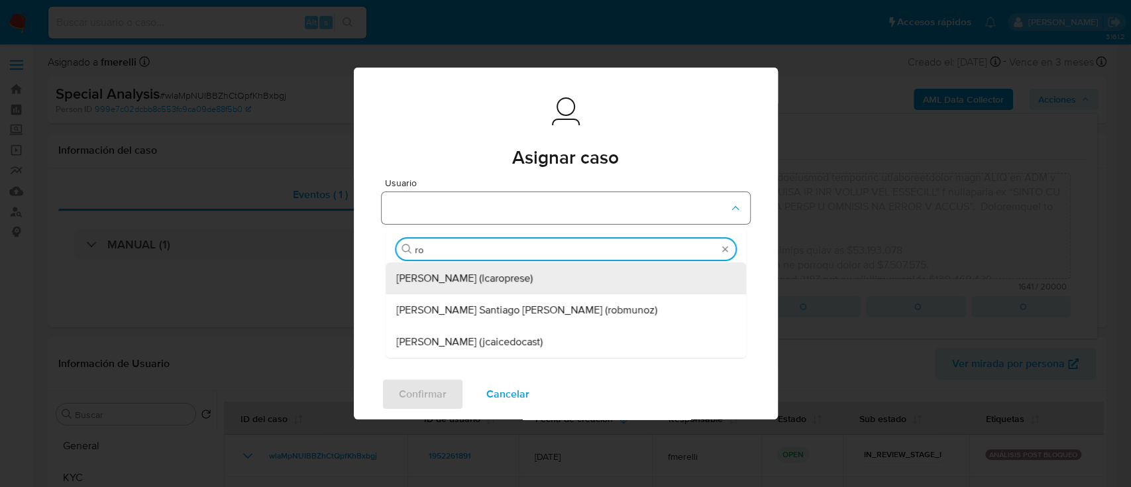
type input "rob"
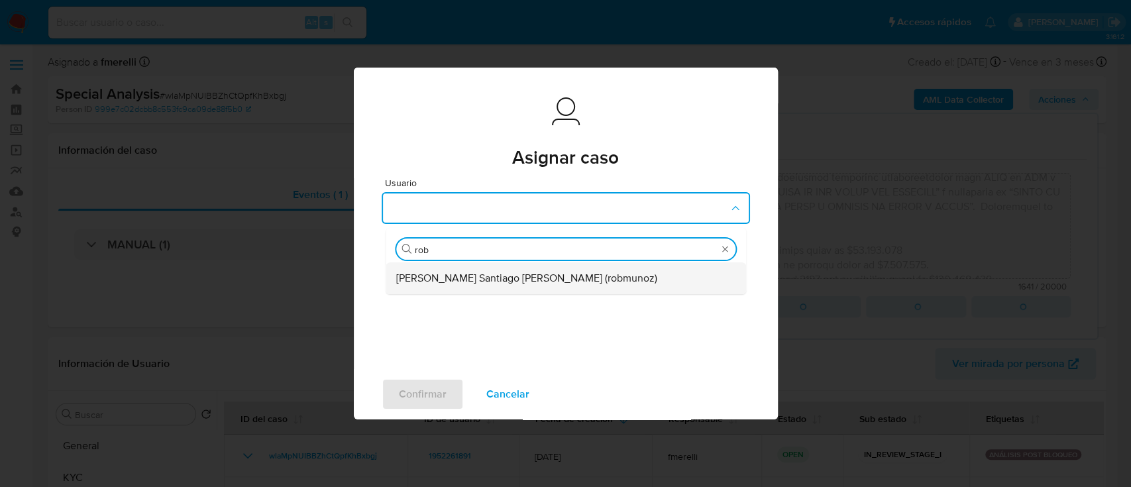
click at [454, 282] on span "Roberto Santiago Munoz (robmunoz)" at bounding box center [526, 278] width 261 height 13
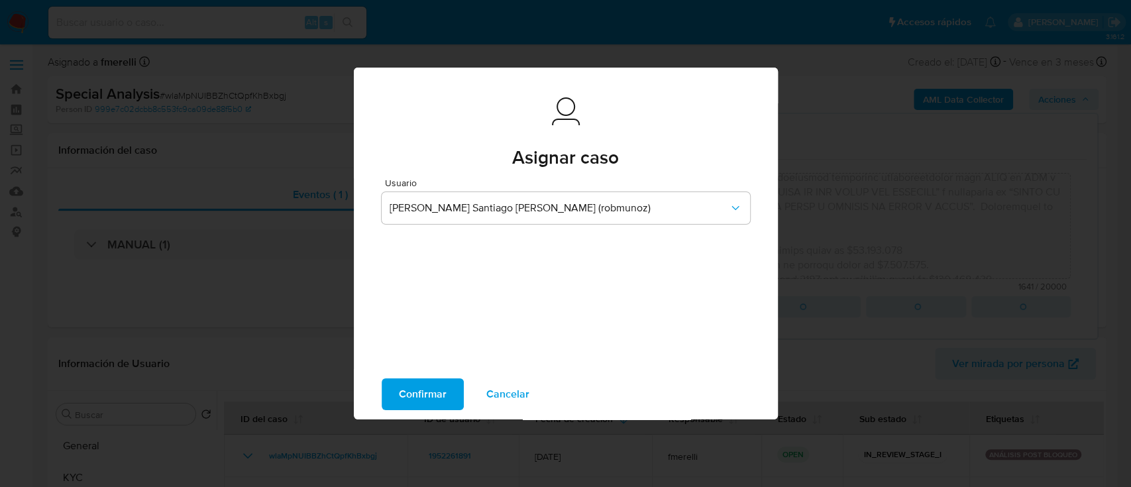
click at [407, 401] on span "Confirmar" at bounding box center [423, 394] width 48 height 29
type textarea "El cliente Gaston Nahuel Martinez - CUIT 20372114550 se encuentra inscripto imp…"
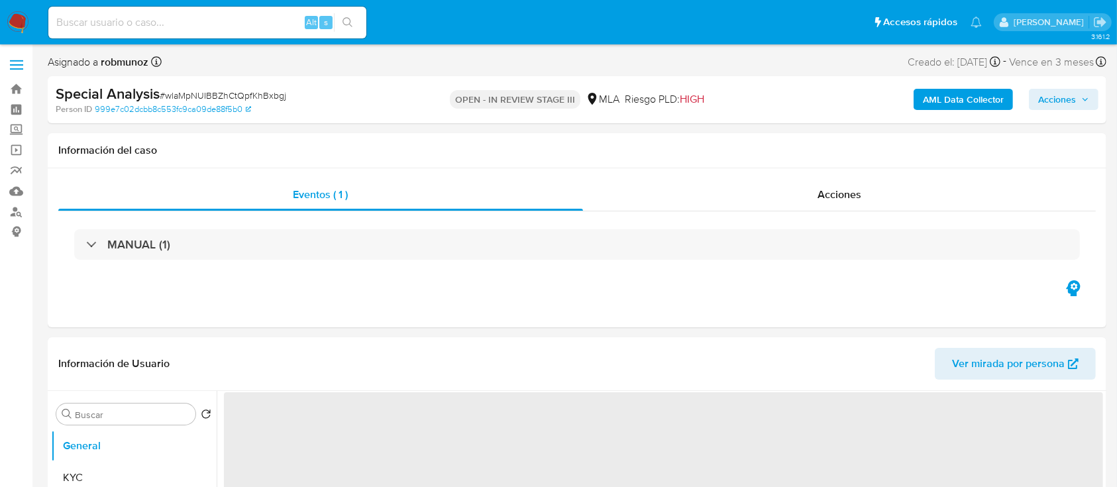
select select "10"
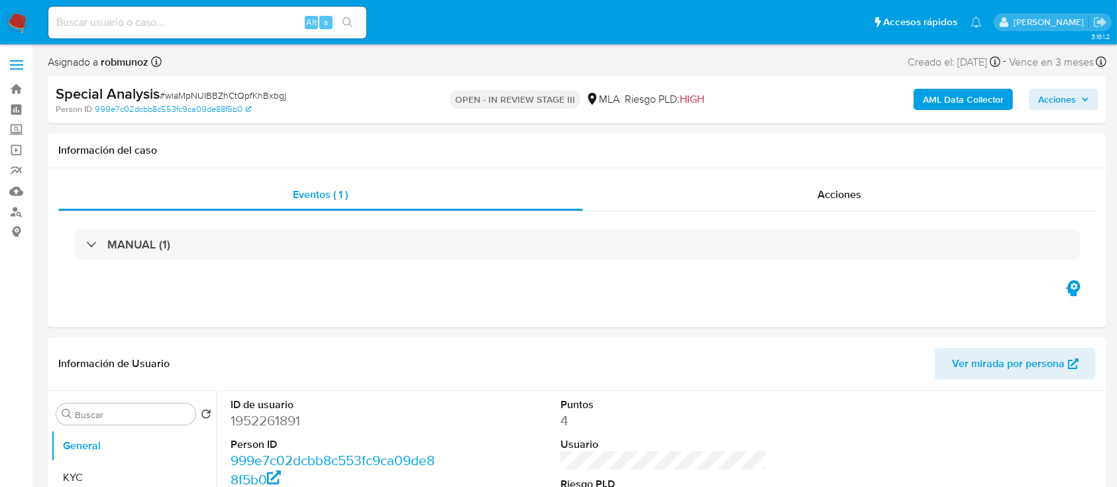
click at [9, 23] on img at bounding box center [18, 22] width 23 height 23
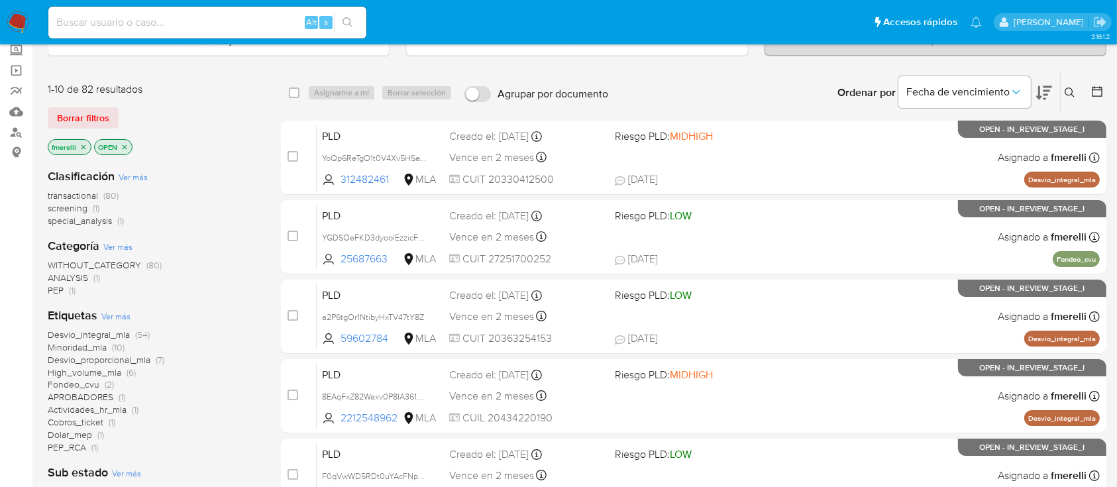
scroll to position [80, 0]
click at [213, 25] on input at bounding box center [207, 22] width 318 height 17
paste input "56124846"
type input "56124846"
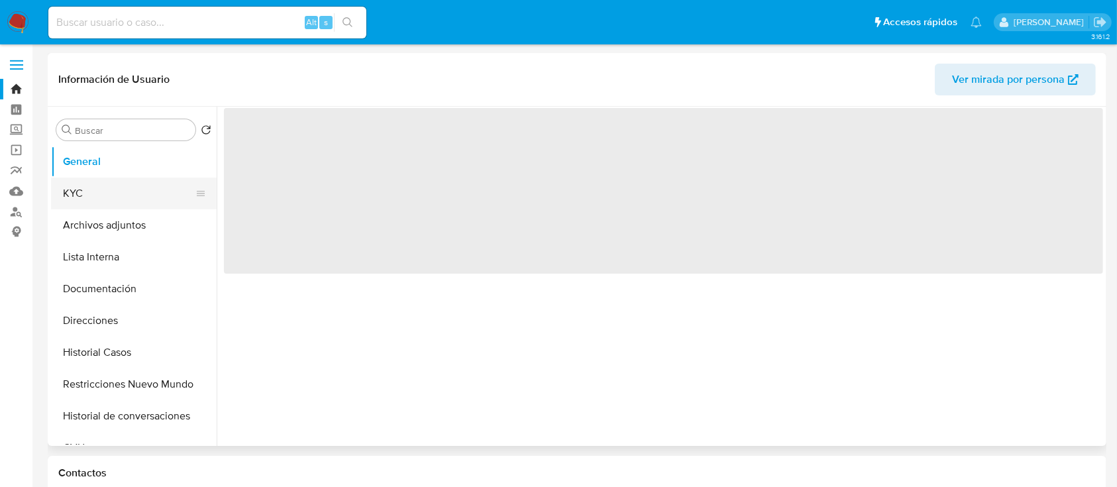
click at [79, 189] on button "KYC" at bounding box center [128, 194] width 155 height 32
select select "10"
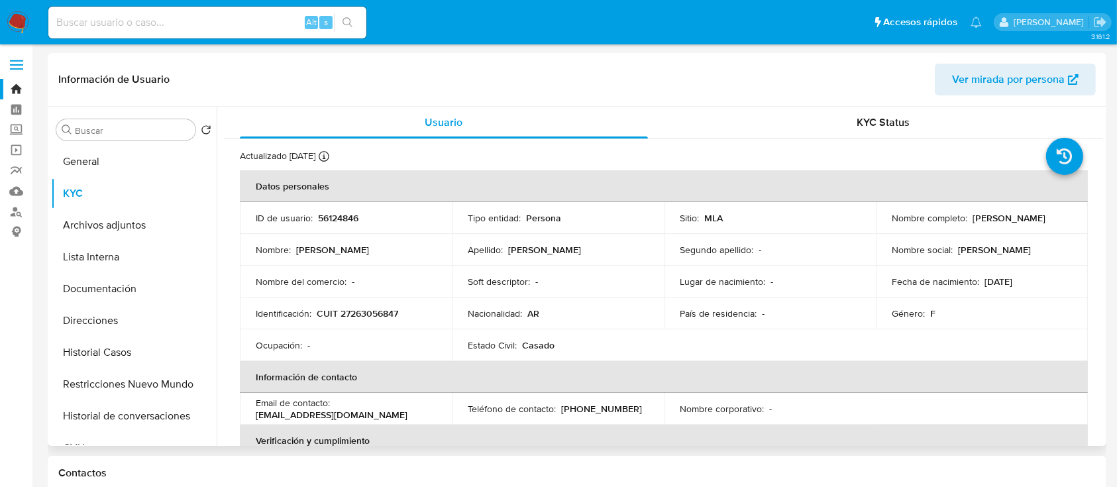
click at [366, 311] on p "CUIT 27263056847" at bounding box center [357, 313] width 81 height 12
copy p "27263056847"
click at [152, 24] on input at bounding box center [207, 22] width 318 height 17
paste input "80705280"
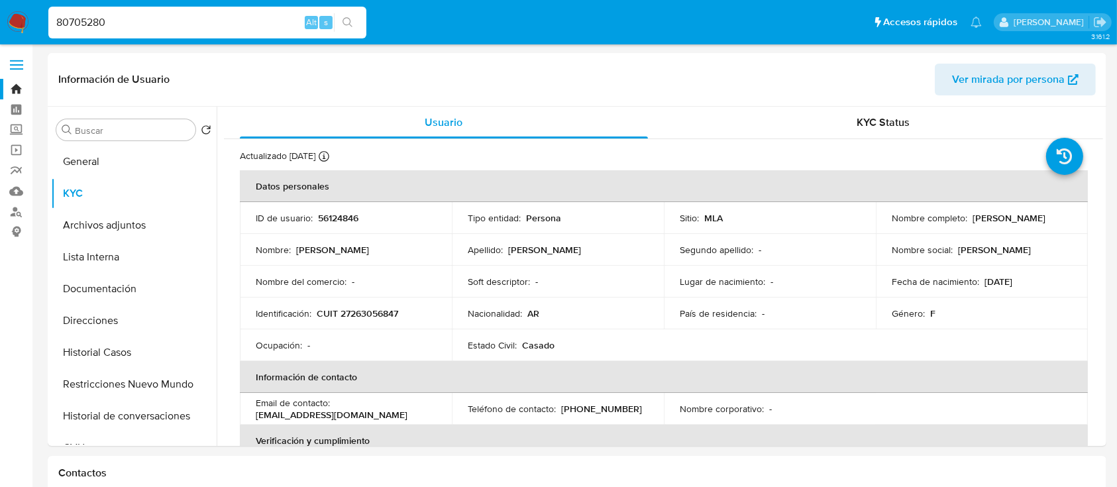
type input "80705280"
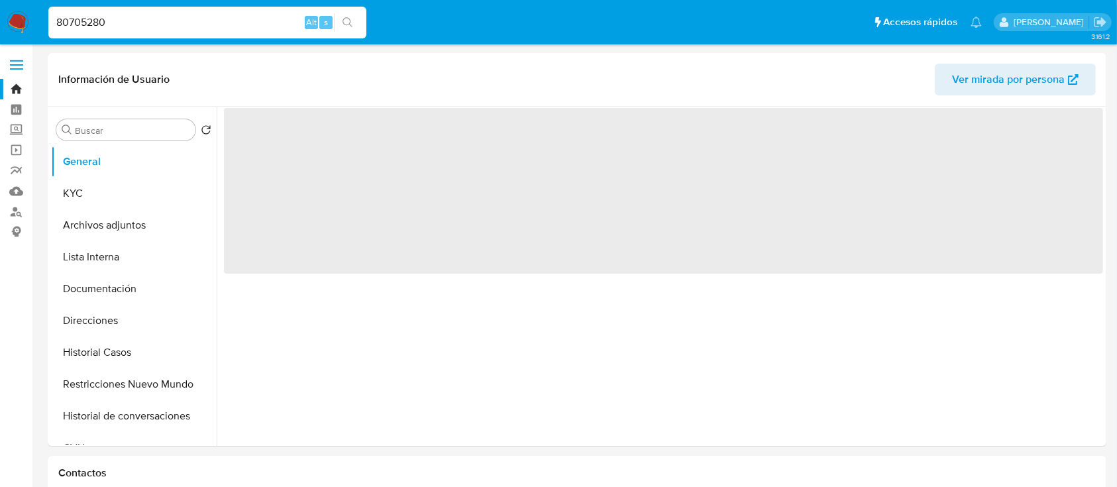
select select "10"
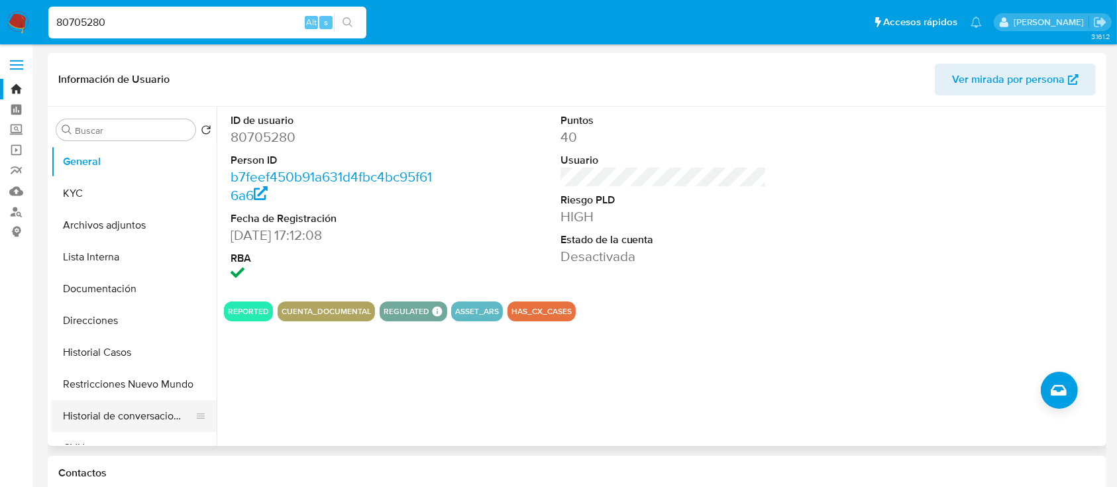
click at [111, 415] on button "Historial de conversaciones" at bounding box center [128, 416] width 155 height 32
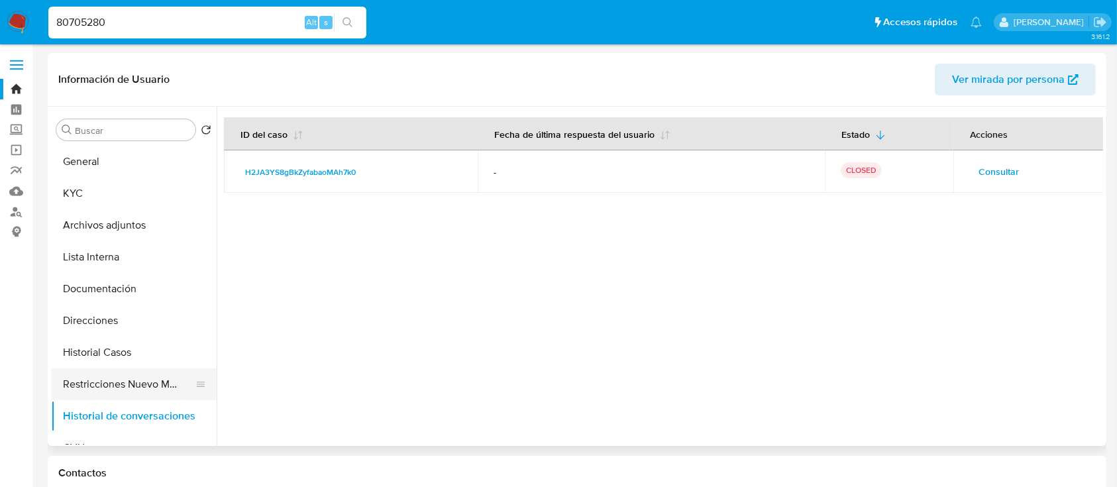
click at [93, 384] on button "Restricciones Nuevo Mundo" at bounding box center [128, 384] width 155 height 32
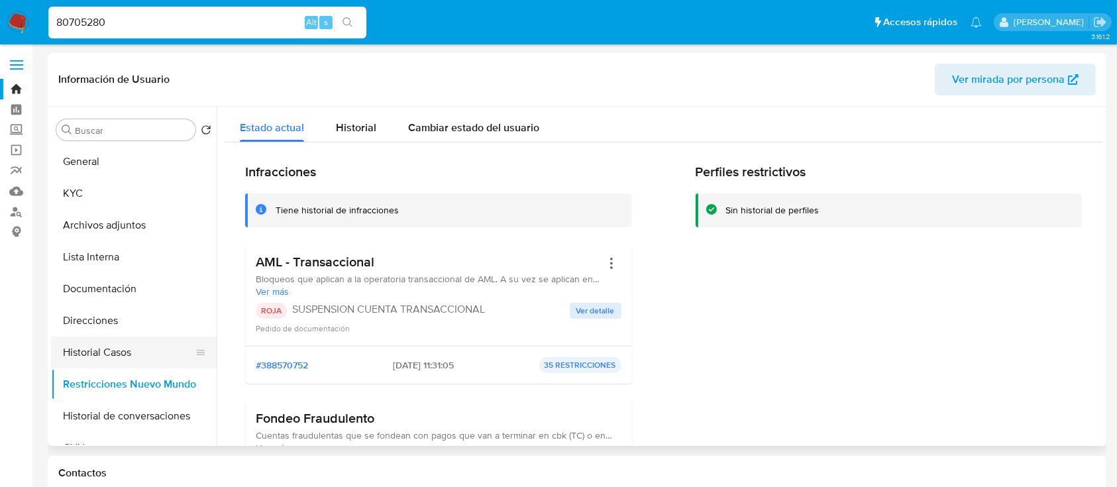
click at [114, 354] on button "Historial Casos" at bounding box center [128, 352] width 155 height 32
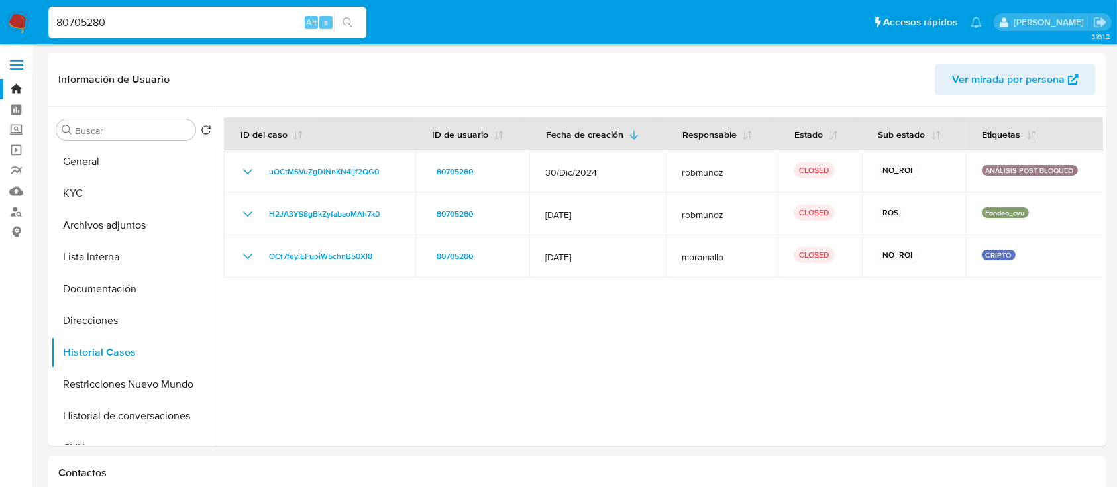
click at [185, 17] on input "80705280" at bounding box center [207, 22] width 318 height 17
click at [183, 20] on input "80705280" at bounding box center [207, 22] width 318 height 17
click at [183, 21] on input "80705280" at bounding box center [207, 22] width 318 height 17
paste input "yL6zKW8trAR2iVUvsUHRbqmu"
type input "yL6zKW8trAR2iVUvsUHRbqmu"
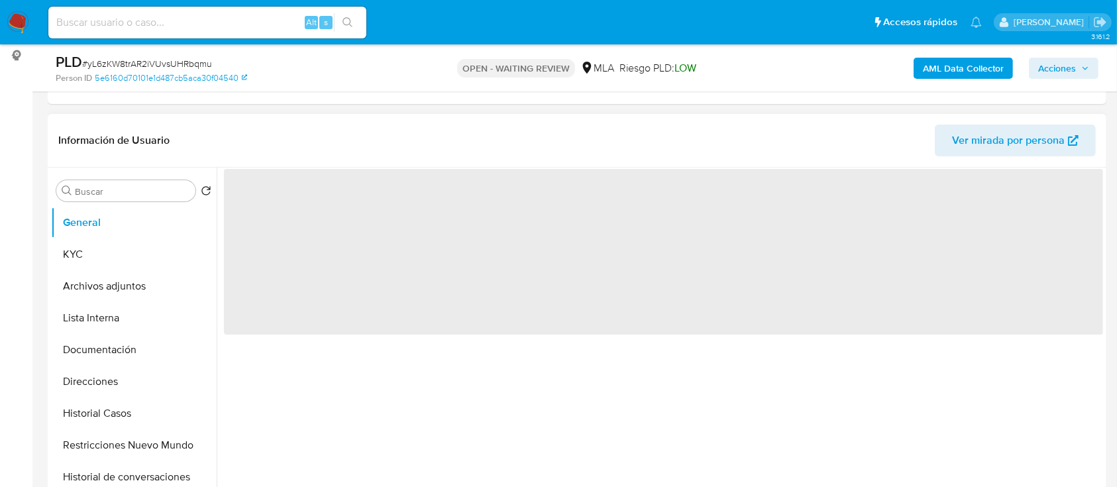
select select "10"
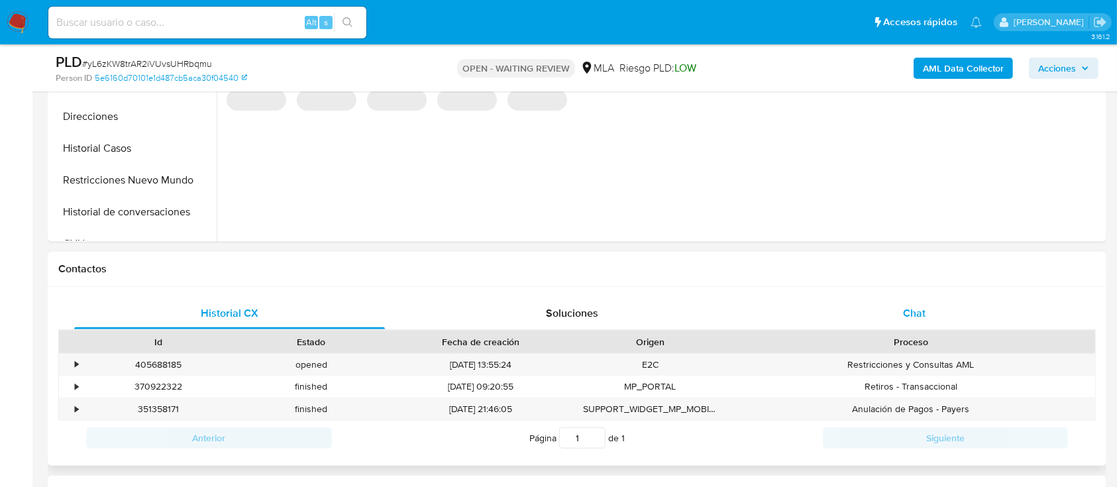
click at [945, 309] on div "Chat" at bounding box center [914, 313] width 311 height 32
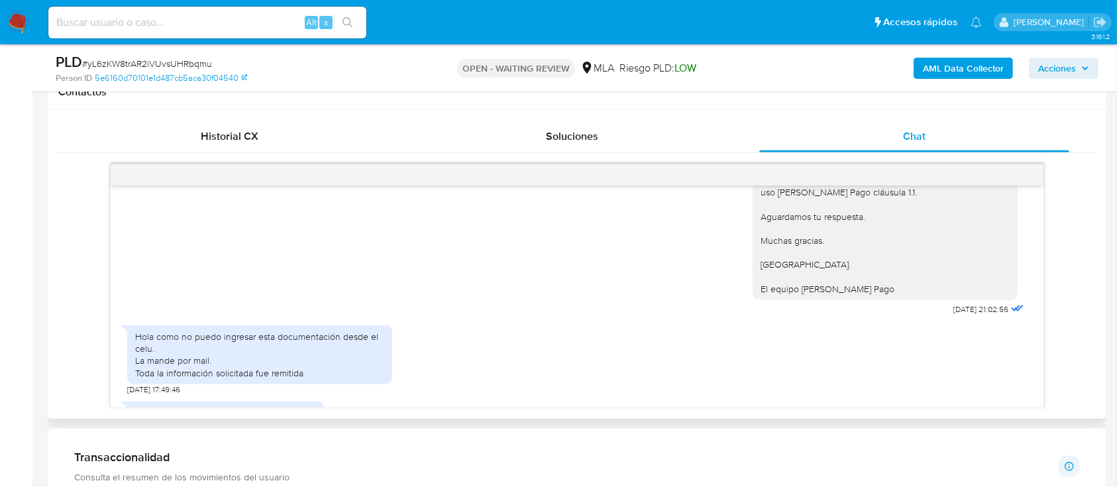
scroll to position [2208, 0]
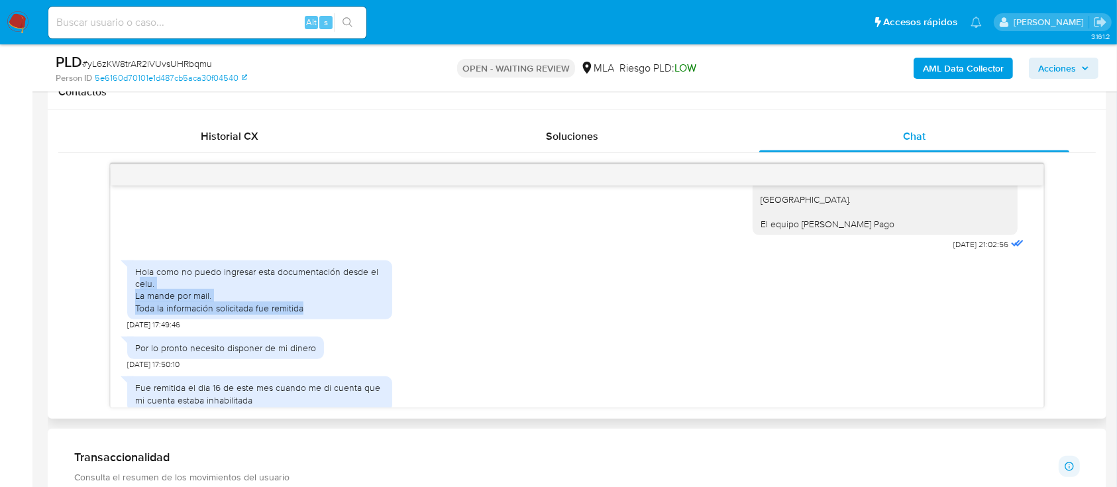
drag, startPoint x: 139, startPoint y: 291, endPoint x: 355, endPoint y: 320, distance: 217.9
click at [355, 314] on div "Hola como no puedo ingresar esta documentación desde el celu. La mande por mail…" at bounding box center [259, 290] width 249 height 48
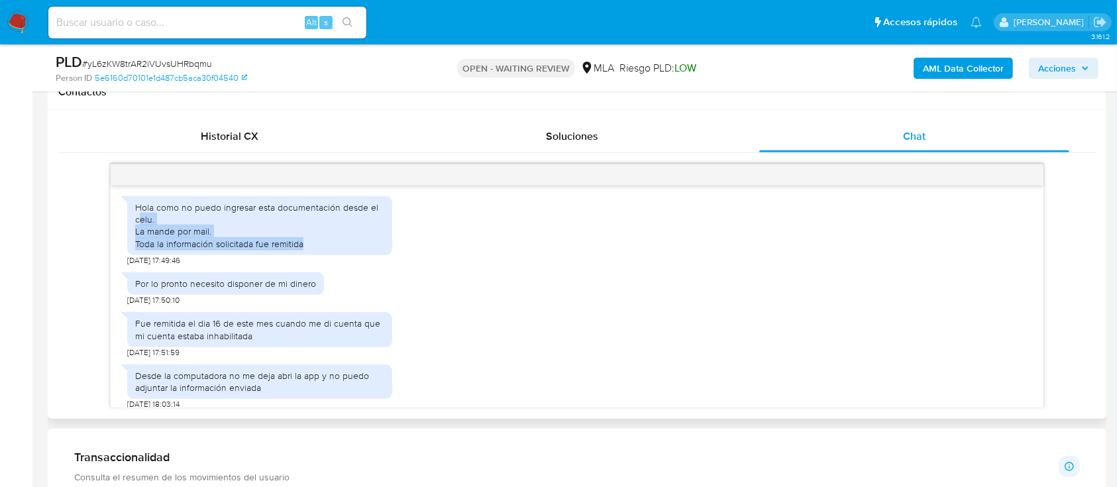
scroll to position [2296, 0]
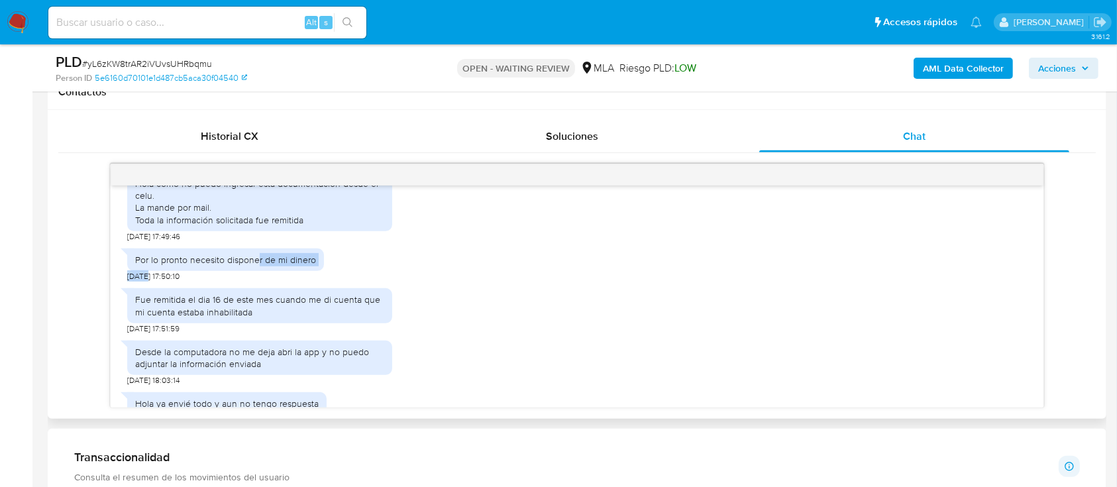
drag, startPoint x: 145, startPoint y: 281, endPoint x: 215, endPoint y: 299, distance: 71.8
click at [258, 281] on div "Por lo pronto necesito disponer de mi dinero 17/09/2025 17:50:10" at bounding box center [225, 262] width 197 height 40
click at [148, 309] on div "Fue remitida el dia 16 de este mes cuando me di cuenta que mi cuenta estaba inh…" at bounding box center [259, 305] width 249 height 24
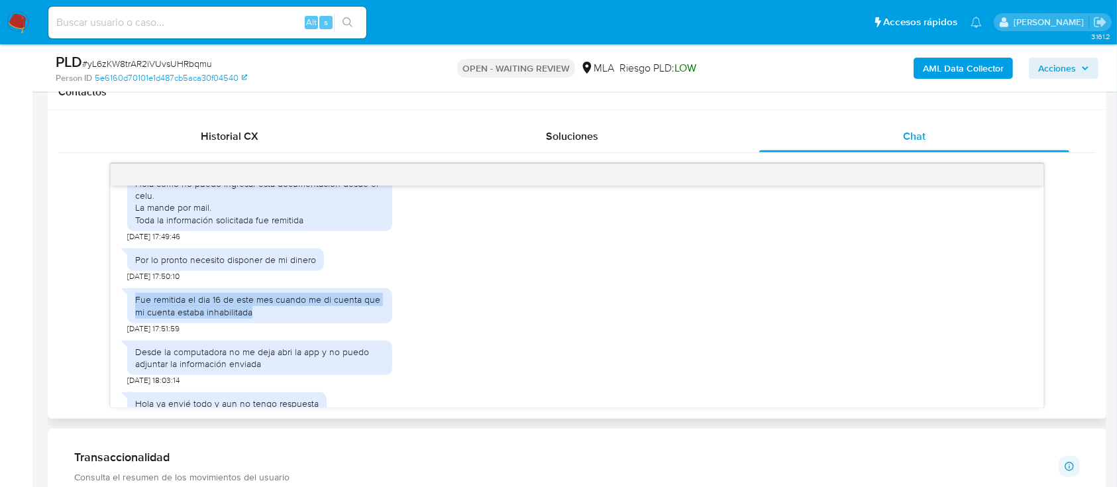
drag, startPoint x: 154, startPoint y: 313, endPoint x: 383, endPoint y: 321, distance: 229.3
click at [383, 321] on div "Hola, Esperamos que te encuentres muy bien. Te consultamos si tuviste oportunid…" at bounding box center [577, 296] width 932 height 222
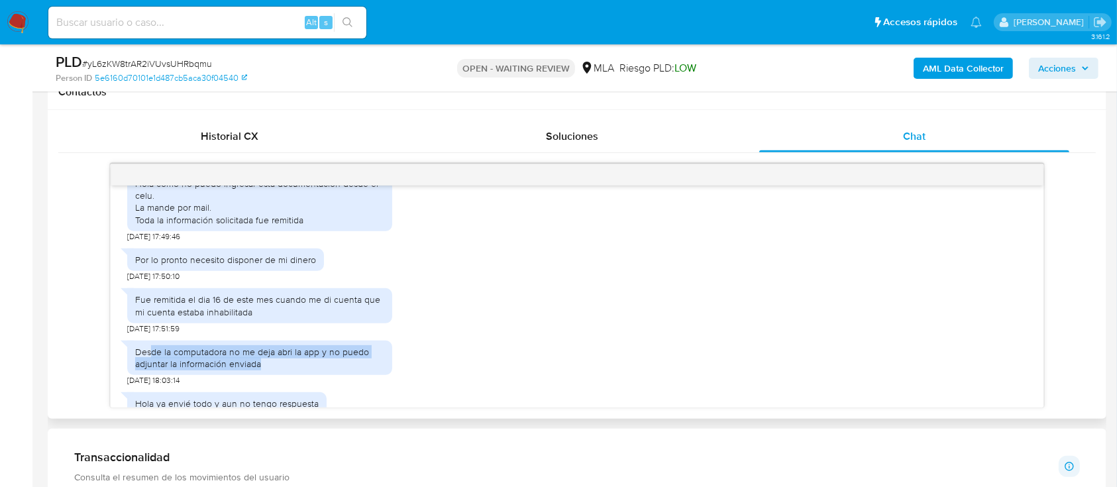
drag, startPoint x: 153, startPoint y: 360, endPoint x: 350, endPoint y: 375, distance: 197.3
click at [350, 370] on div "Desde la computadora no me deja abri la app y no puedo adjuntar la información …" at bounding box center [259, 358] width 249 height 24
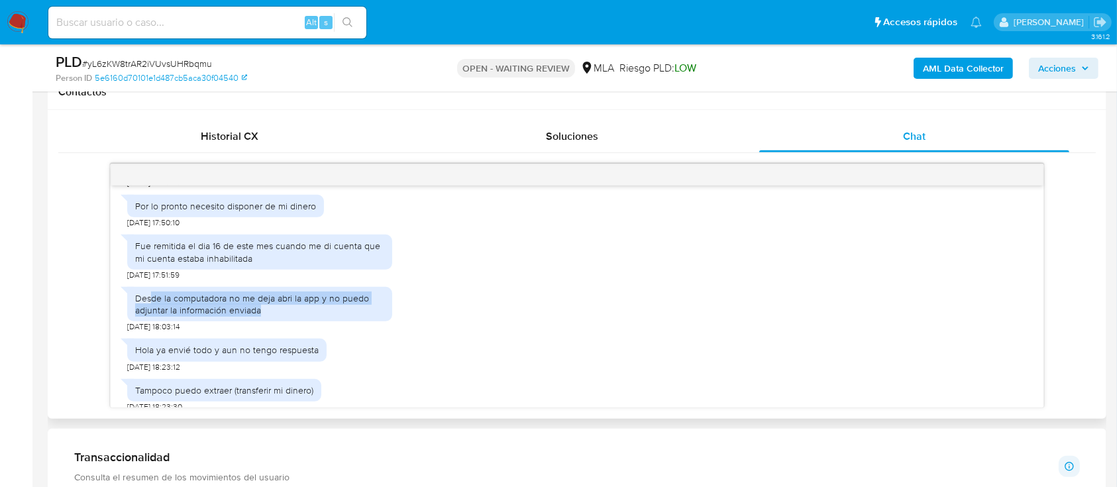
scroll to position [2384, 0]
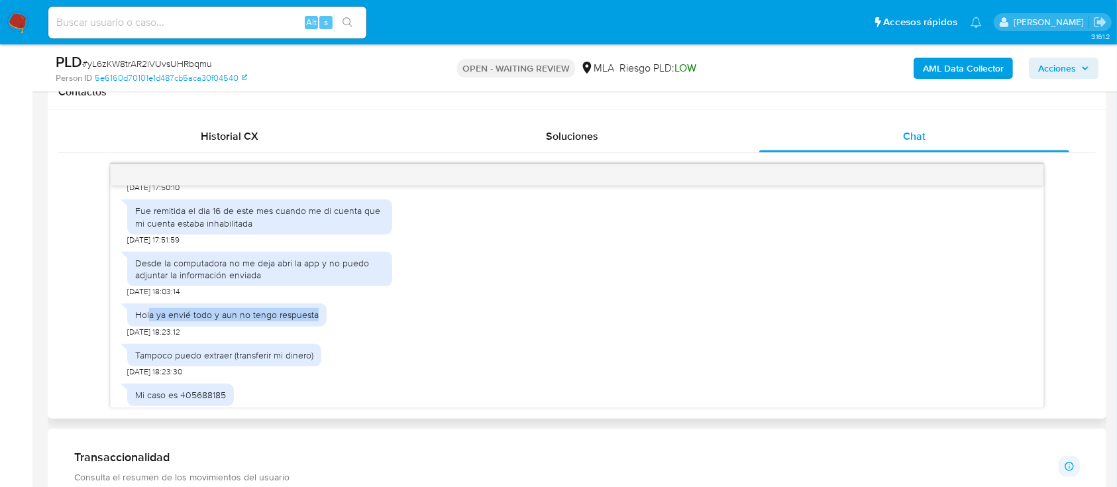
drag, startPoint x: 148, startPoint y: 332, endPoint x: 333, endPoint y: 335, distance: 184.8
click at [336, 334] on div "Hola ya envié todo y aun no tengo respuesta 23/09/2025 18:23:12" at bounding box center [576, 317] width 899 height 40
drag, startPoint x: 157, startPoint y: 359, endPoint x: 291, endPoint y: 363, distance: 134.5
click at [291, 361] on div "Tampoco puedo extraer (transferir mi dinero)" at bounding box center [224, 355] width 178 height 12
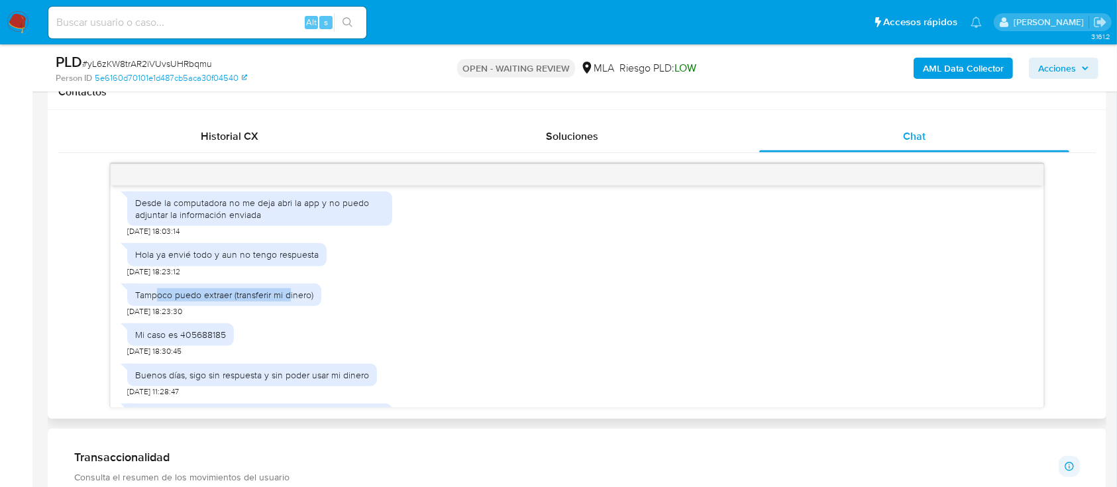
scroll to position [2472, 0]
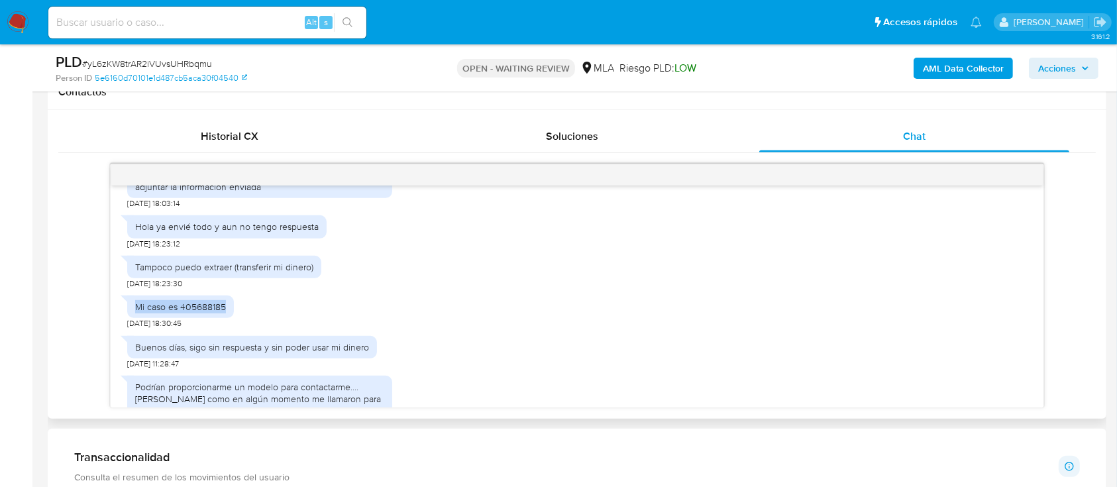
drag, startPoint x: 272, startPoint y: 328, endPoint x: 231, endPoint y: 357, distance: 50.4
click at [282, 329] on div "Mi caso es 405688185 23/09/2025 18:30:45" at bounding box center [576, 309] width 899 height 40
drag, startPoint x: 303, startPoint y: 360, endPoint x: 329, endPoint y: 368, distance: 26.8
click at [344, 358] on div "Buenos días, sigo sin respuesta y sin poder usar mi dinero" at bounding box center [252, 347] width 250 height 23
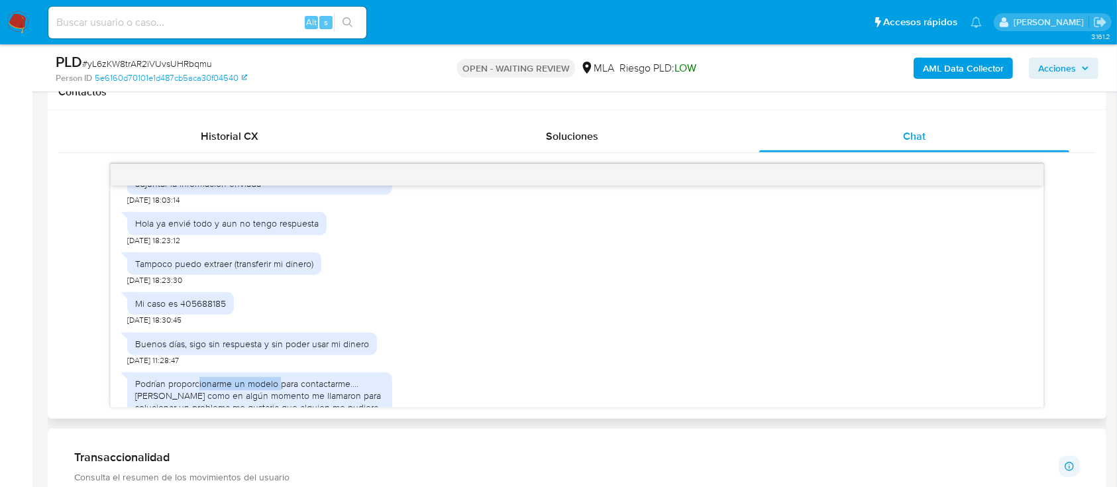
drag, startPoint x: 218, startPoint y: 395, endPoint x: 296, endPoint y: 387, distance: 78.6
click at [287, 390] on div "Podrían proporcionarme un modelo para contactarme.... asi como en algún momento…" at bounding box center [259, 402] width 249 height 48
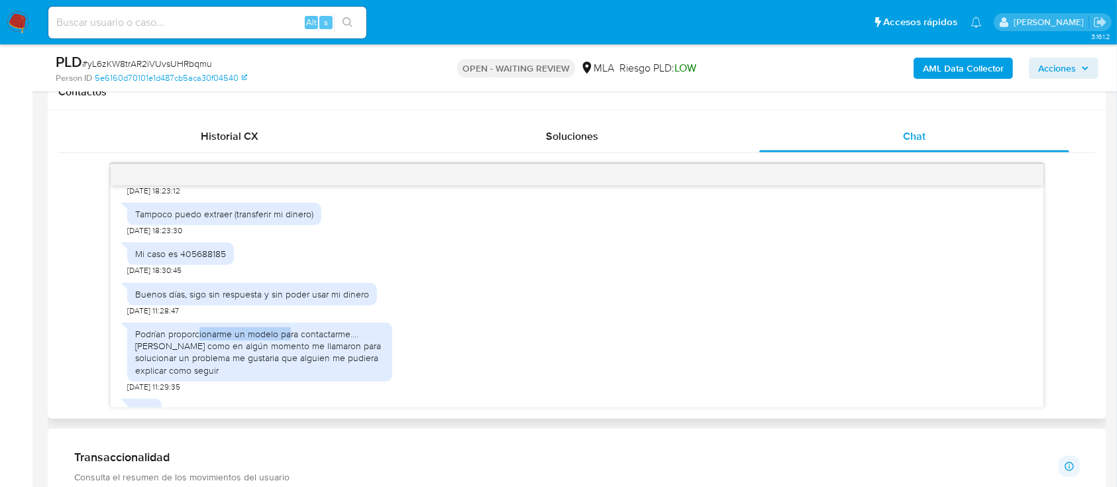
scroll to position [2565, 0]
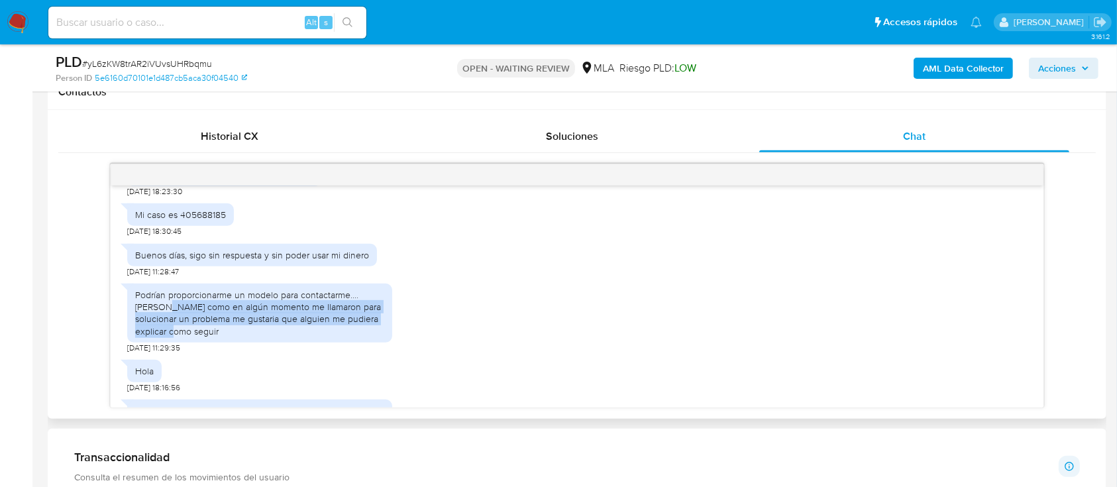
drag, startPoint x: 148, startPoint y: 321, endPoint x: 374, endPoint y: 340, distance: 226.7
click at [374, 337] on div "Podrían proporcionarme un modelo para contactarme.... asi como en algún momento…" at bounding box center [259, 313] width 249 height 48
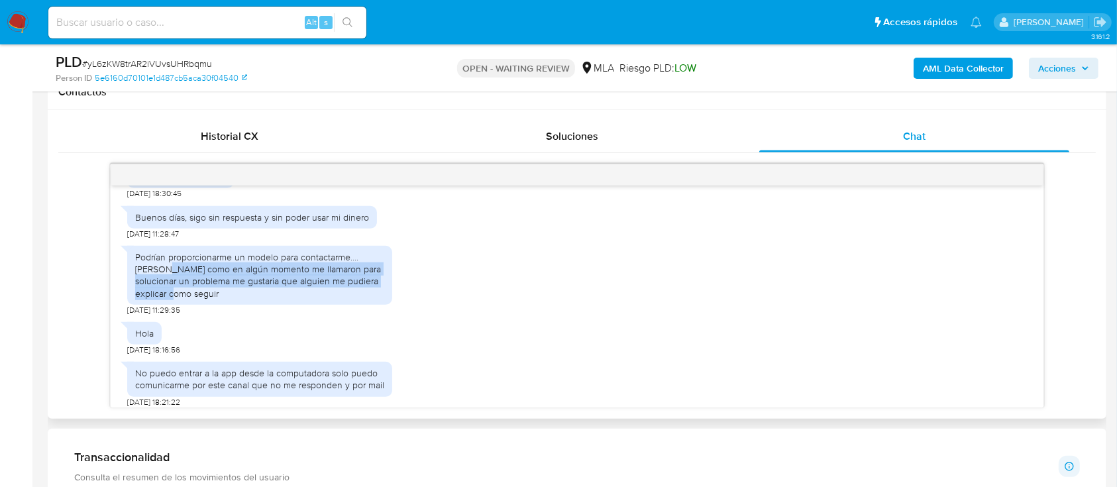
scroll to position [2621, 0]
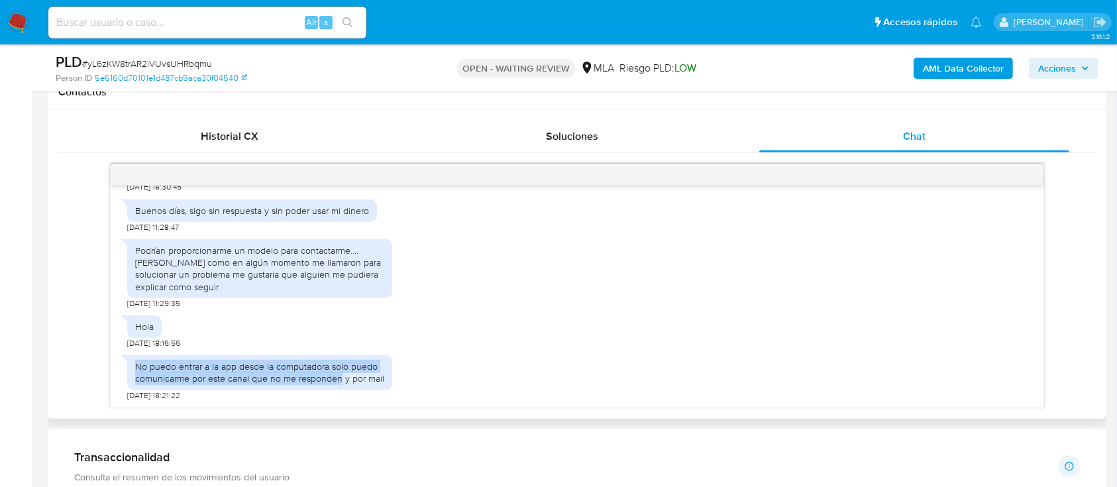
drag, startPoint x: 135, startPoint y: 364, endPoint x: 339, endPoint y: 372, distance: 204.2
click at [338, 372] on div "No puedo entrar a la app desde la computadora solo puedo comunicarme por este c…" at bounding box center [259, 372] width 249 height 24
click at [347, 374] on div "No puedo entrar a la app desde la computadora solo puedo comunicarme por este c…" at bounding box center [259, 372] width 249 height 24
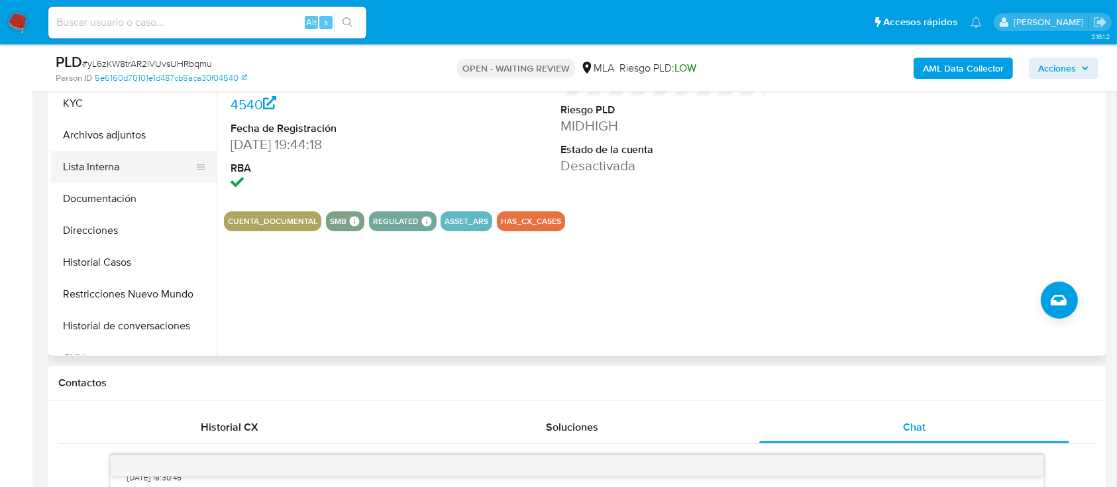
scroll to position [265, 0]
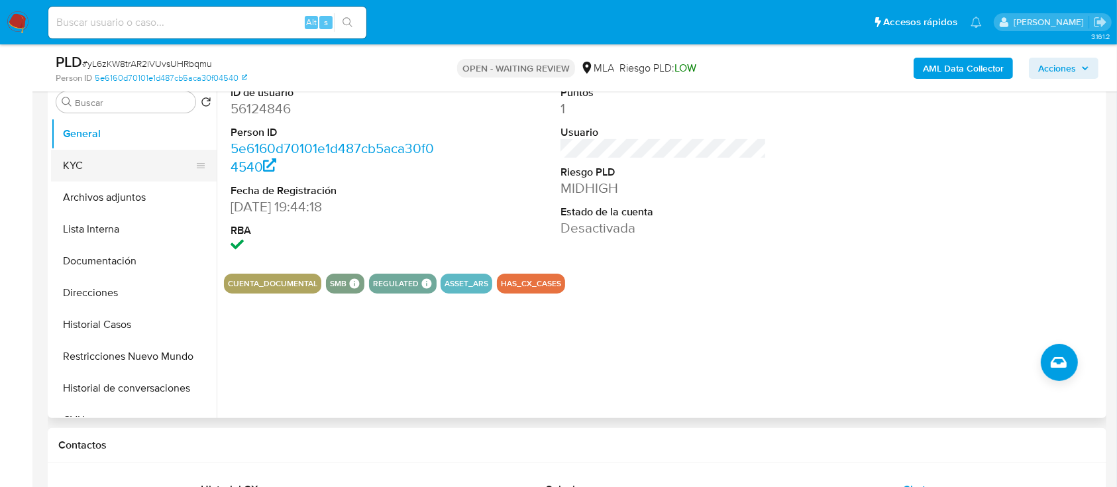
click at [106, 161] on button "KYC" at bounding box center [128, 166] width 155 height 32
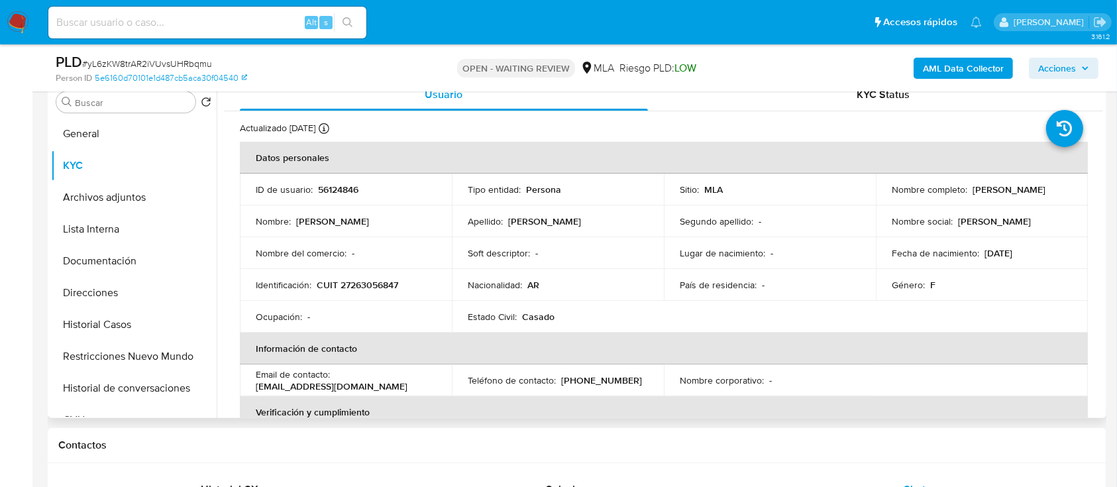
drag, startPoint x: 554, startPoint y: 4, endPoint x: 295, endPoint y: 211, distance: 331.3
click at [292, 201] on td "ID de usuario : 56124846" at bounding box center [346, 190] width 212 height 32
click at [374, 297] on td "Identificación : CUIT 27263056847" at bounding box center [346, 285] width 212 height 32
click at [380, 289] on p "CUIT 27263056847" at bounding box center [357, 285] width 81 height 12
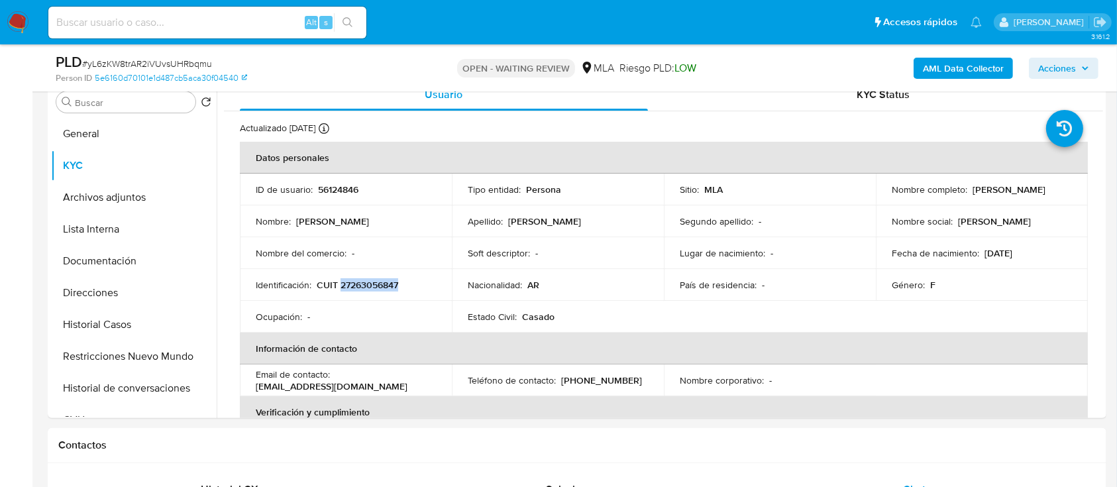
copy p "27263056847"
click at [127, 366] on button "Restricciones Nuevo Mundo" at bounding box center [128, 356] width 155 height 32
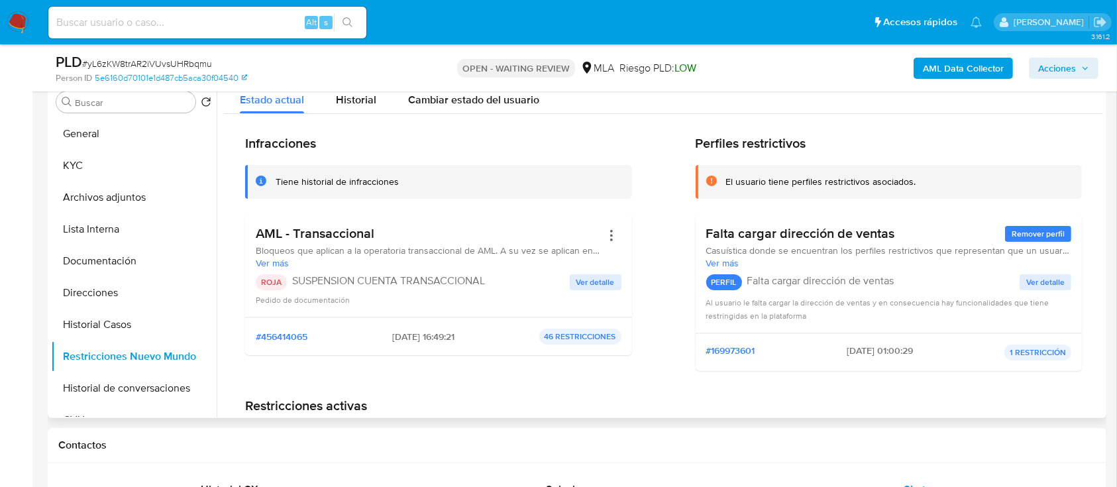
drag, startPoint x: 380, startPoint y: 339, endPoint x: 413, endPoint y: 337, distance: 33.2
click at [413, 337] on span "15/09/2025 - 16:49:21" at bounding box center [423, 337] width 62 height 12
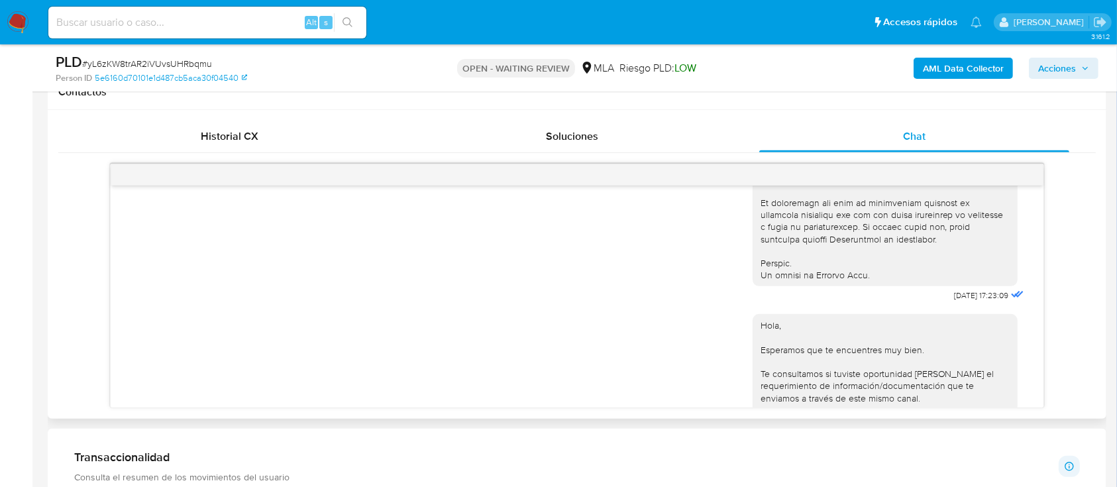
scroll to position [618, 0]
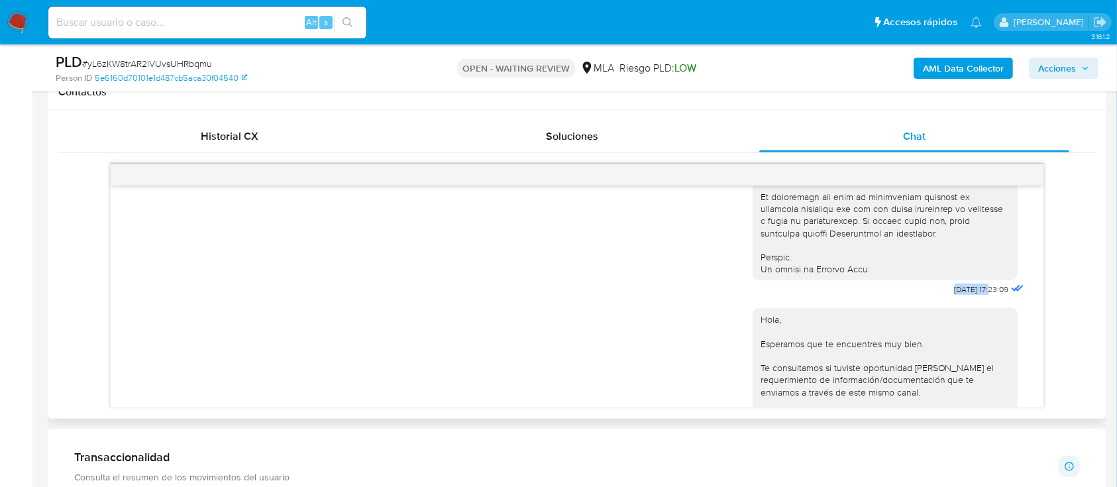
drag, startPoint x: 924, startPoint y: 315, endPoint x: 964, endPoint y: 315, distance: 40.4
copy span "18/08/2025"
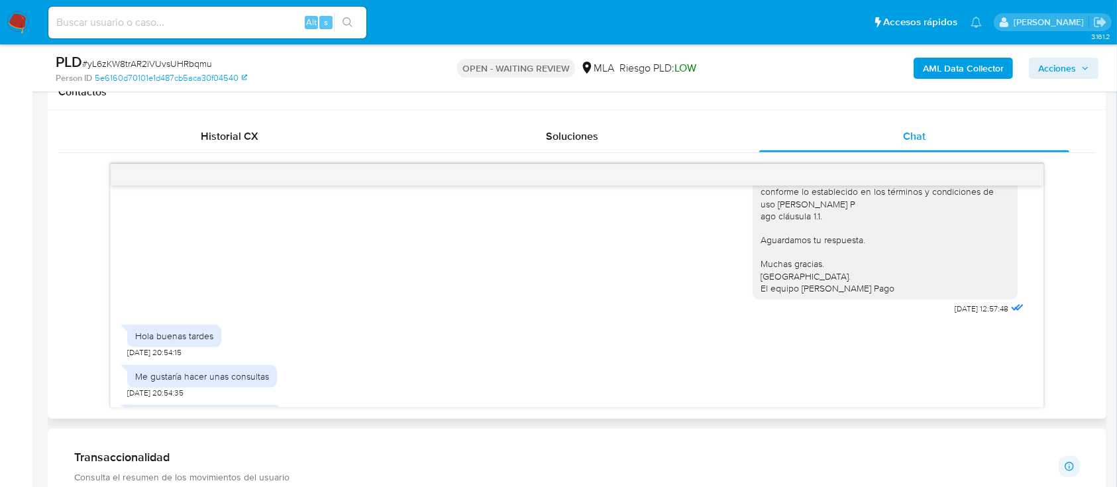
scroll to position [883, 0]
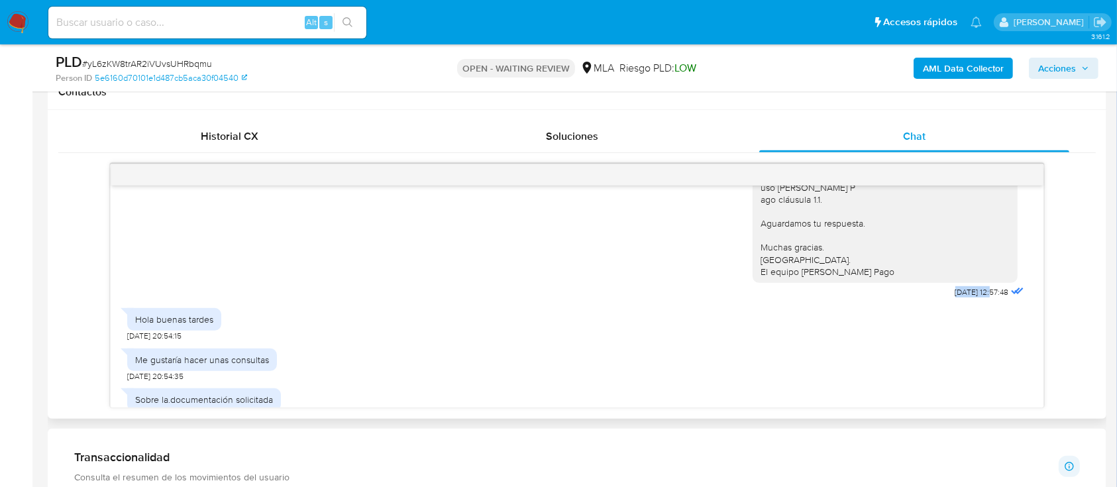
drag, startPoint x: 951, startPoint y: 330, endPoint x: 964, endPoint y: 330, distance: 12.6
click at [964, 301] on div "Hola, Esperamos que te encuentres muy bien. Te consultamos si tuviste oportunid…" at bounding box center [889, 168] width 274 height 268
copy span "22/08/2025"
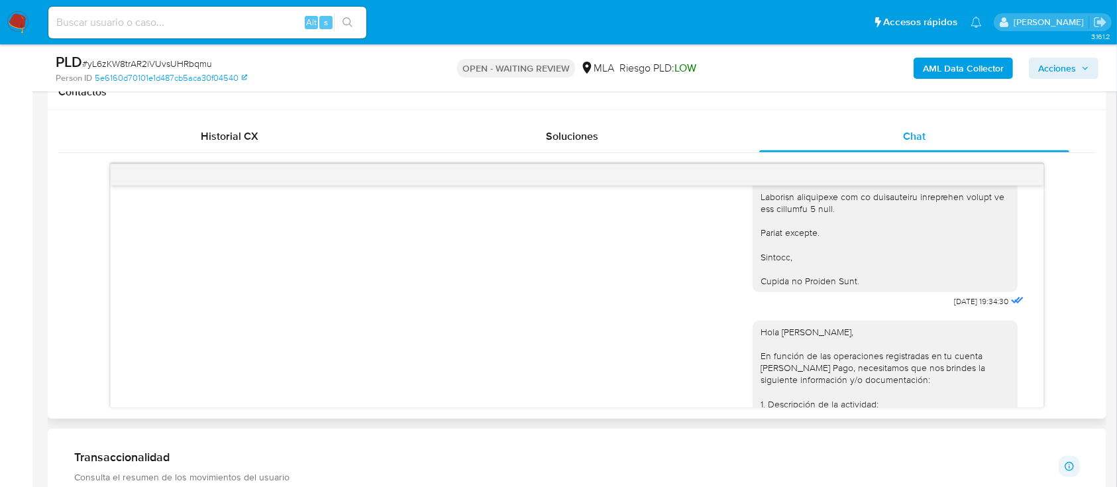
scroll to position [1766, 0]
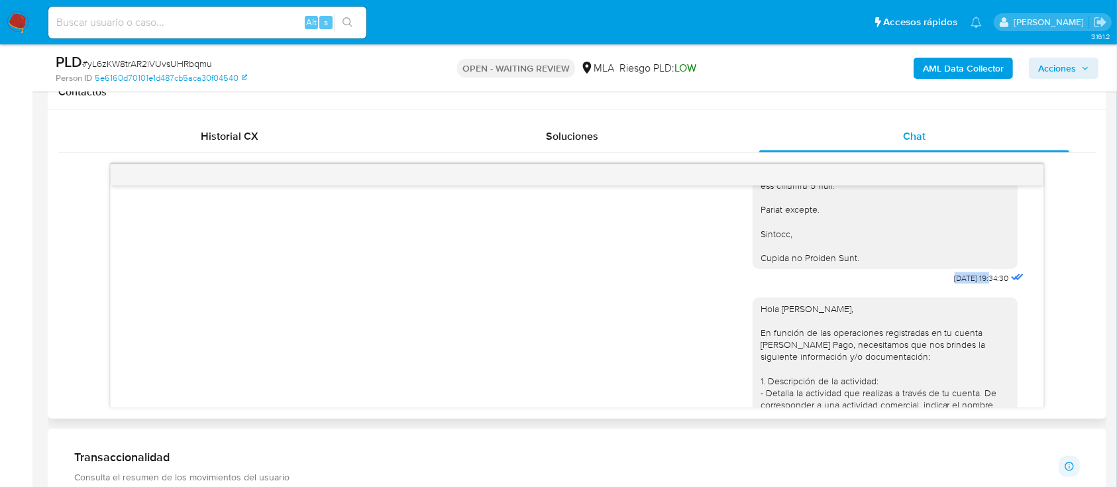
drag, startPoint x: 915, startPoint y: 316, endPoint x: 963, endPoint y: 319, distance: 48.5
copy span "09/09/2025"
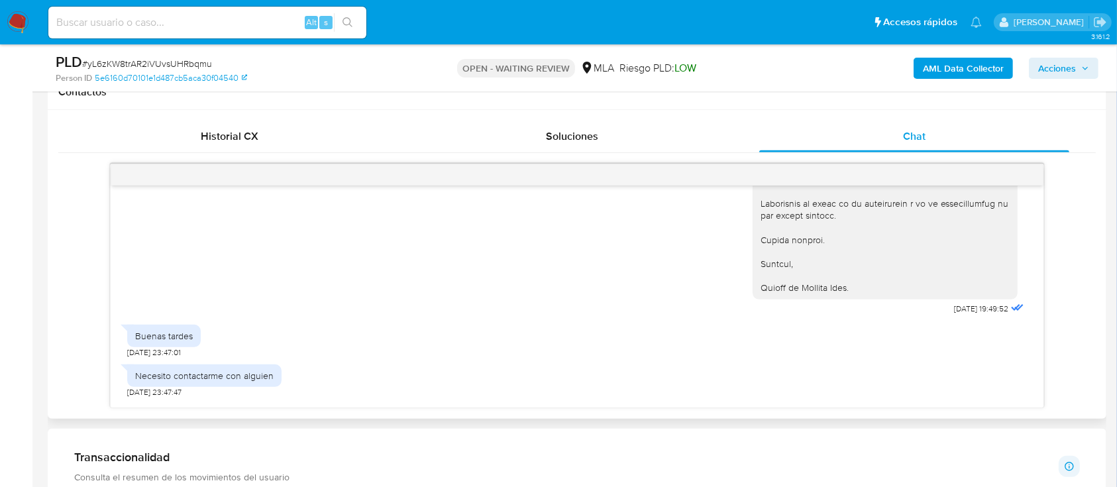
scroll to position [2561, 0]
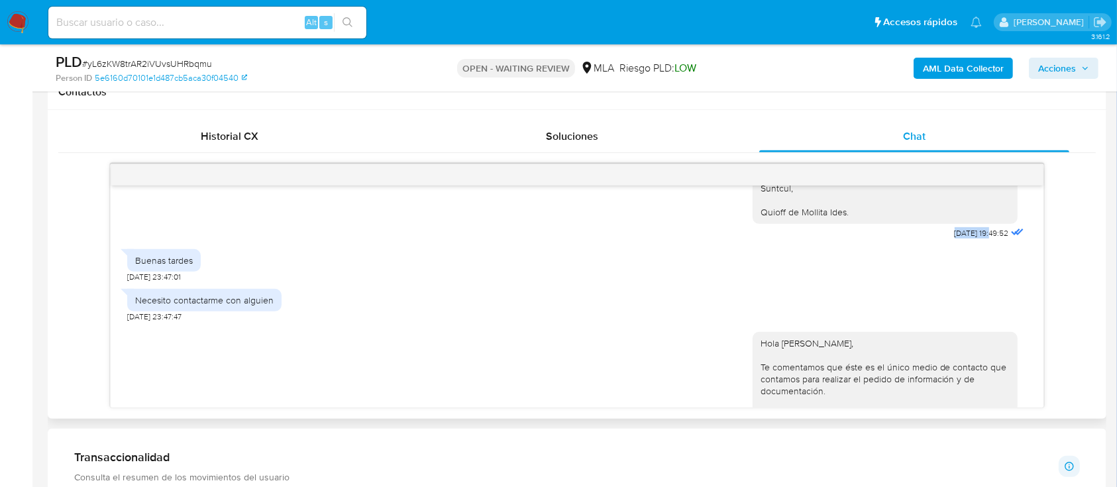
drag, startPoint x: 919, startPoint y: 268, endPoint x: 962, endPoint y: 267, distance: 43.7
copy span "15/09/2025"
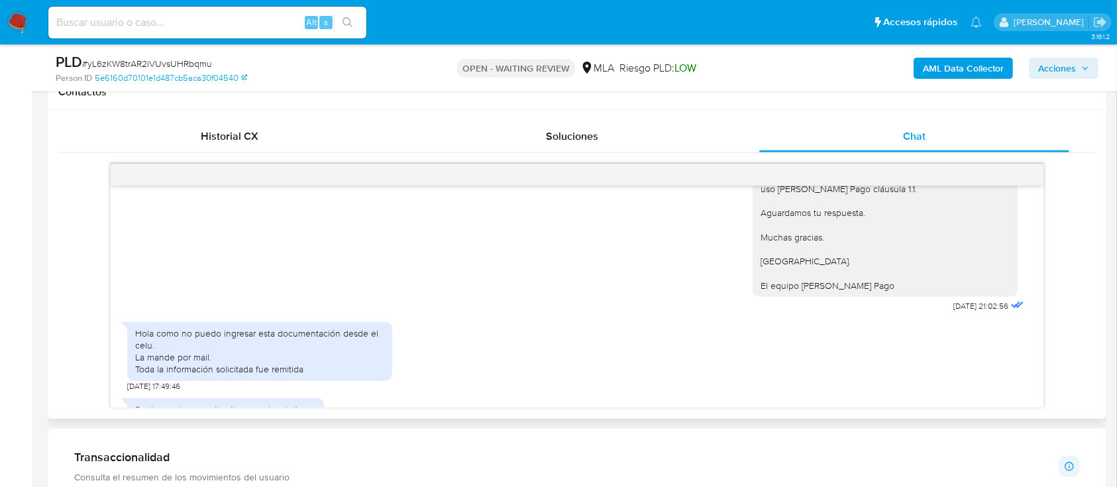
scroll to position [2914, 0]
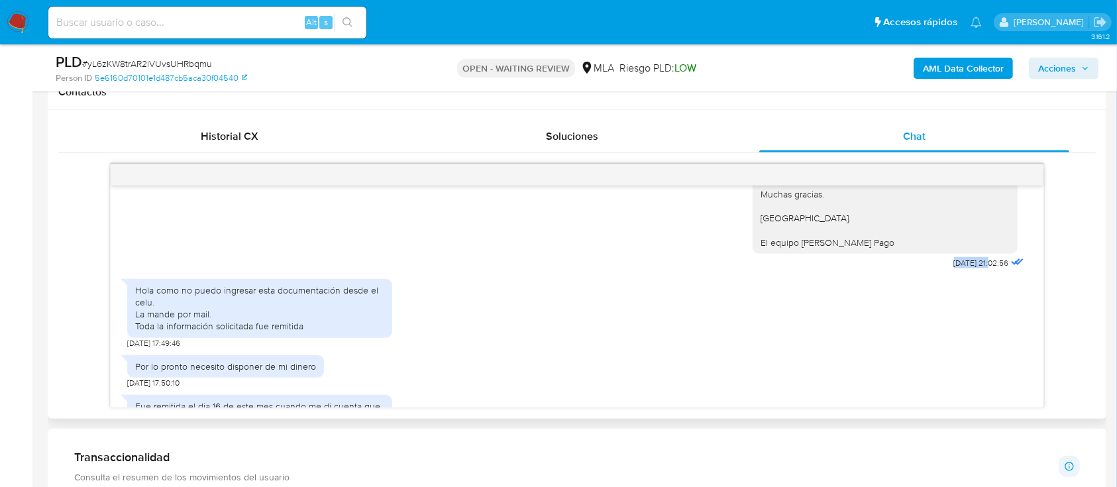
drag, startPoint x: 923, startPoint y: 299, endPoint x: 964, endPoint y: 304, distance: 41.3
click at [964, 272] on div "Hola Betiana Analia Villegas, Te comentamos que éste es el único medio de conta…" at bounding box center [889, 120] width 274 height 303
copy span "16/09/2025"
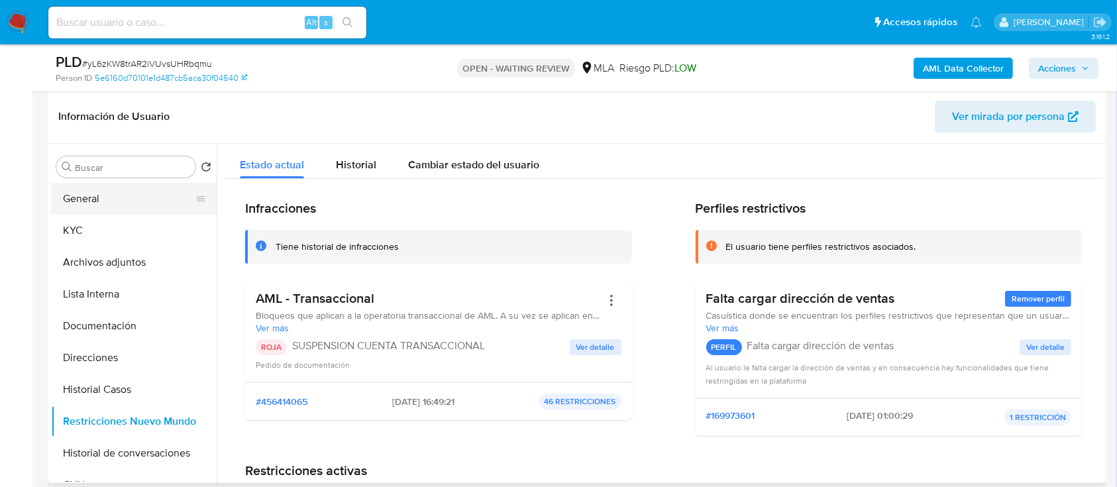
scroll to position [176, 0]
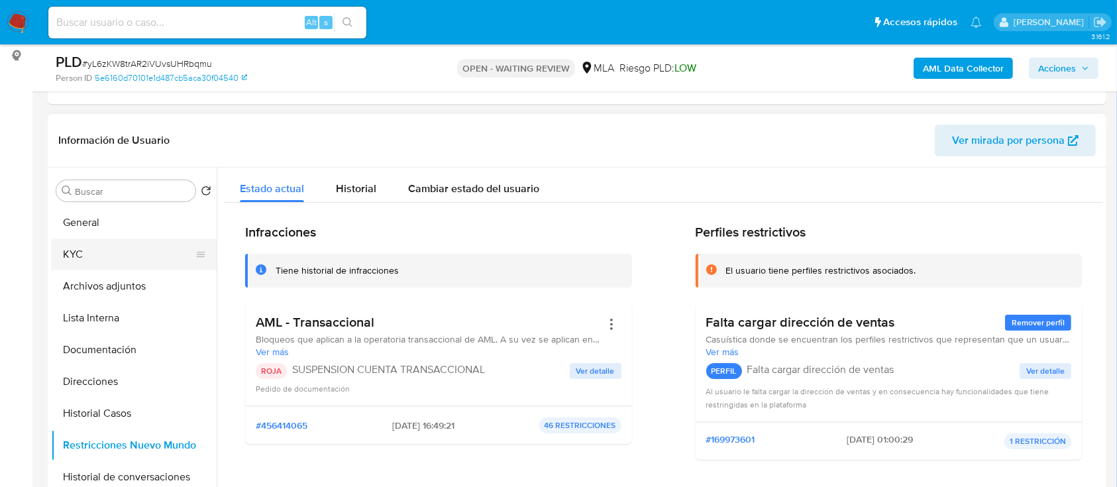
click at [132, 262] on button "KYC" at bounding box center [128, 254] width 155 height 32
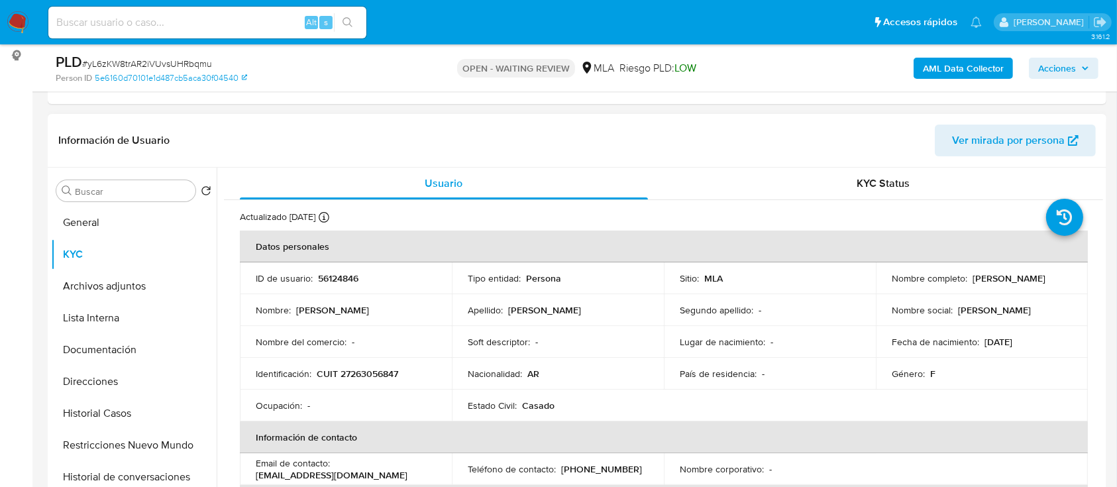
click at [358, 372] on p "CUIT 27263056847" at bounding box center [357, 374] width 81 height 12
click at [359, 372] on p "CUIT 27263056847" at bounding box center [357, 374] width 81 height 12
copy p "27263056847"
click at [973, 70] on b "AML Data Collector" at bounding box center [963, 68] width 81 height 21
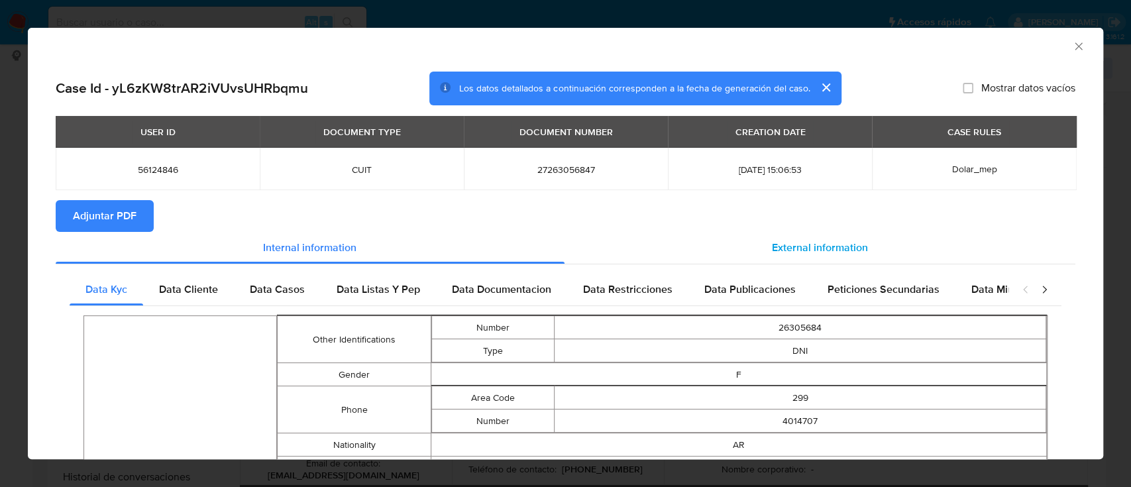
click at [805, 232] on div "External information" at bounding box center [819, 248] width 511 height 32
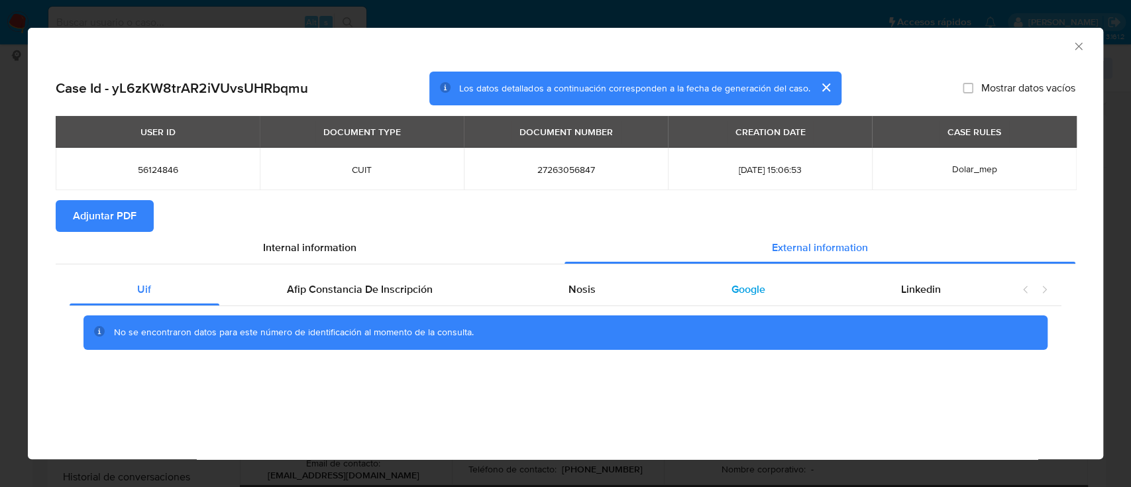
click at [744, 291] on span "Google" at bounding box center [748, 288] width 34 height 15
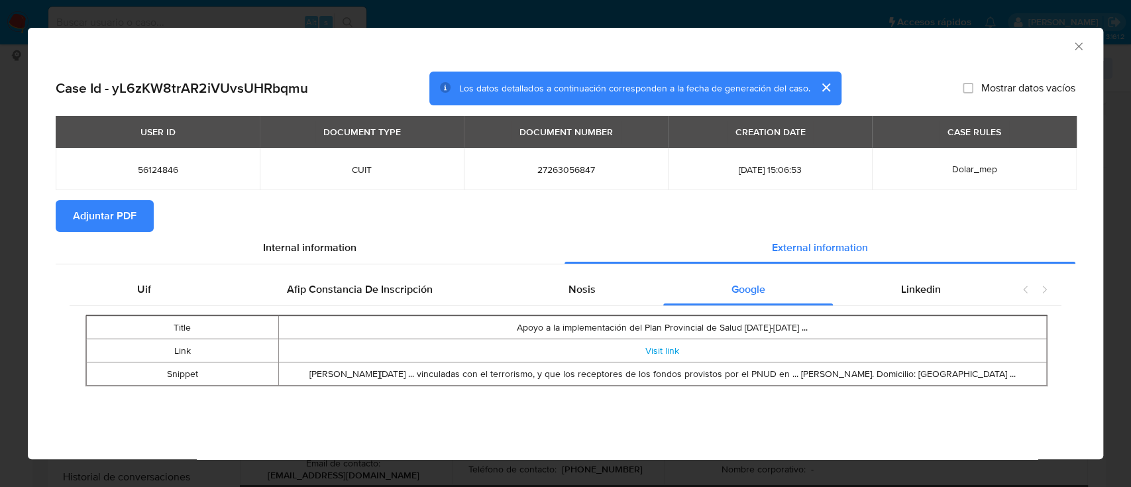
click at [1084, 54] on div "AML Data Collector" at bounding box center [565, 44] width 1075 height 33
click at [1080, 46] on icon "Cerrar ventana" at bounding box center [1078, 46] width 13 height 13
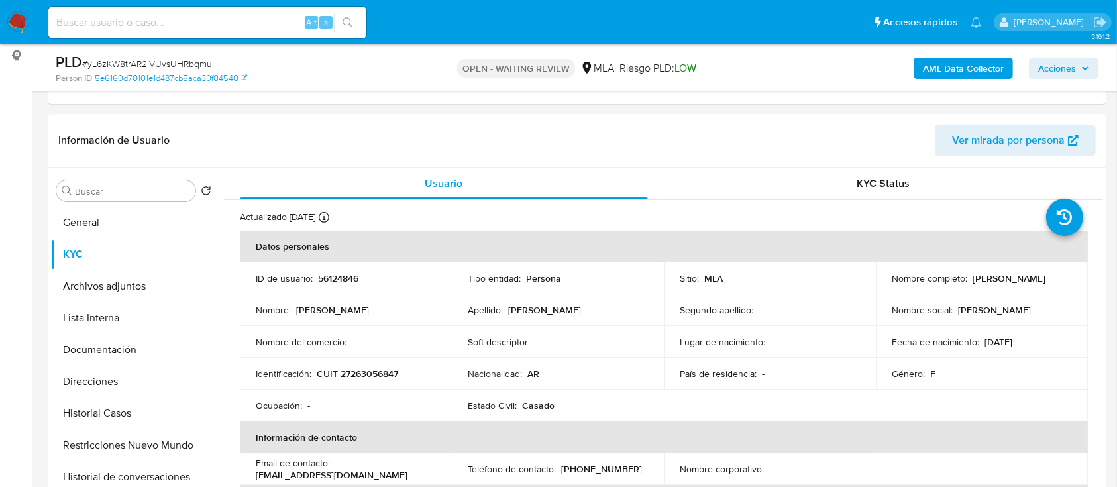
click at [180, 62] on span "# yL6zKW8trAR2iVUvsUHRbqmu" at bounding box center [147, 63] width 130 height 13
copy span "yL6zKW8trAR2iVUvsUHRbqmu"
click at [19, 26] on img at bounding box center [18, 22] width 23 height 23
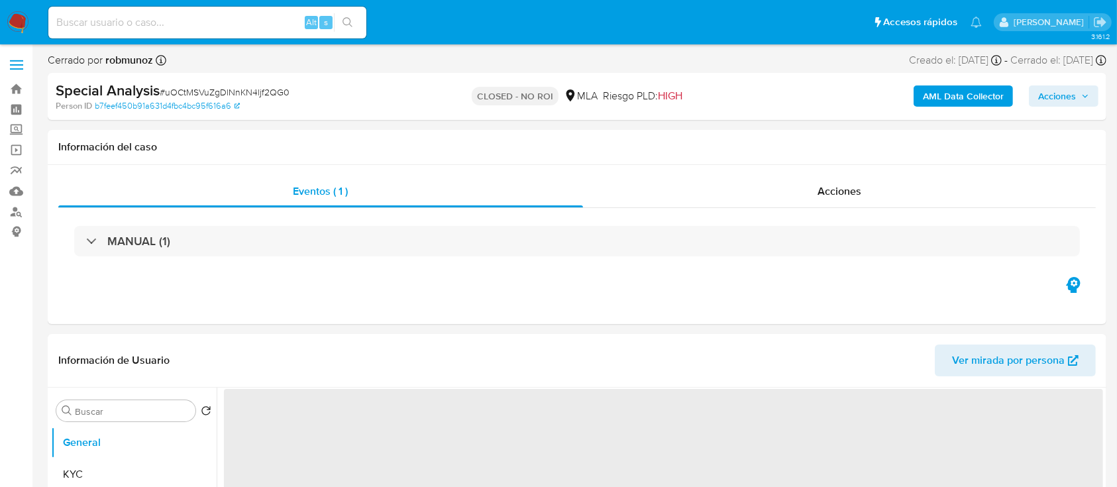
select select "10"
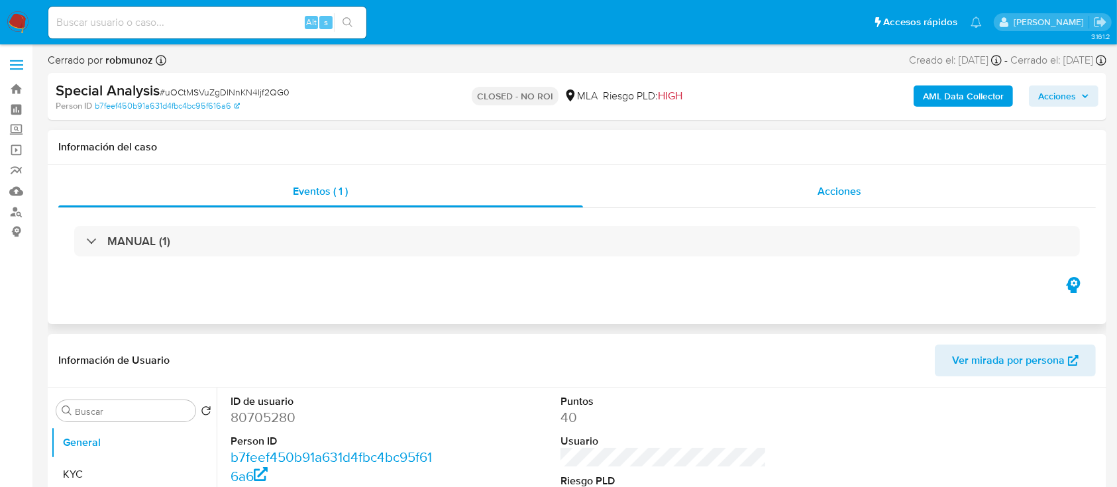
click at [889, 196] on div "Acciones" at bounding box center [839, 192] width 513 height 32
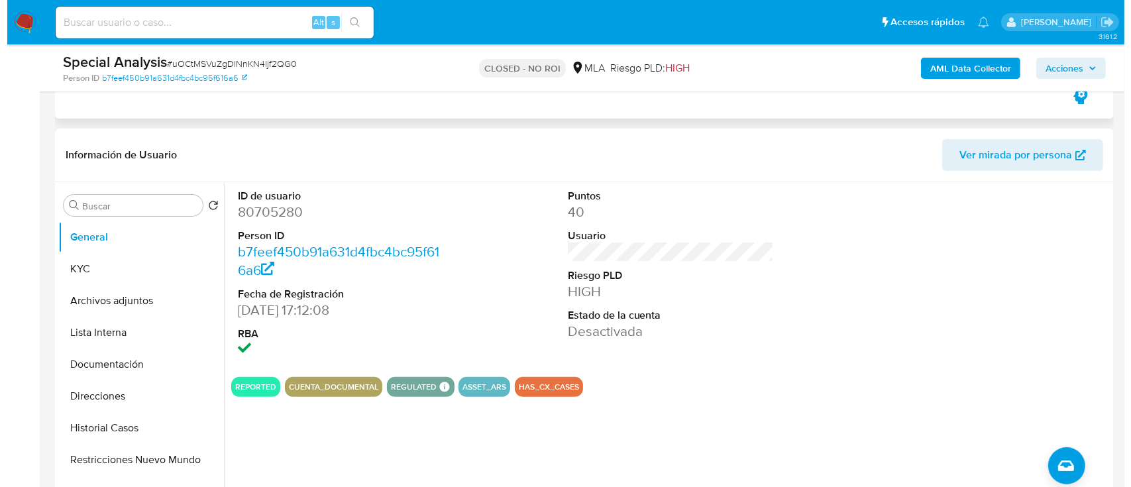
scroll to position [317, 0]
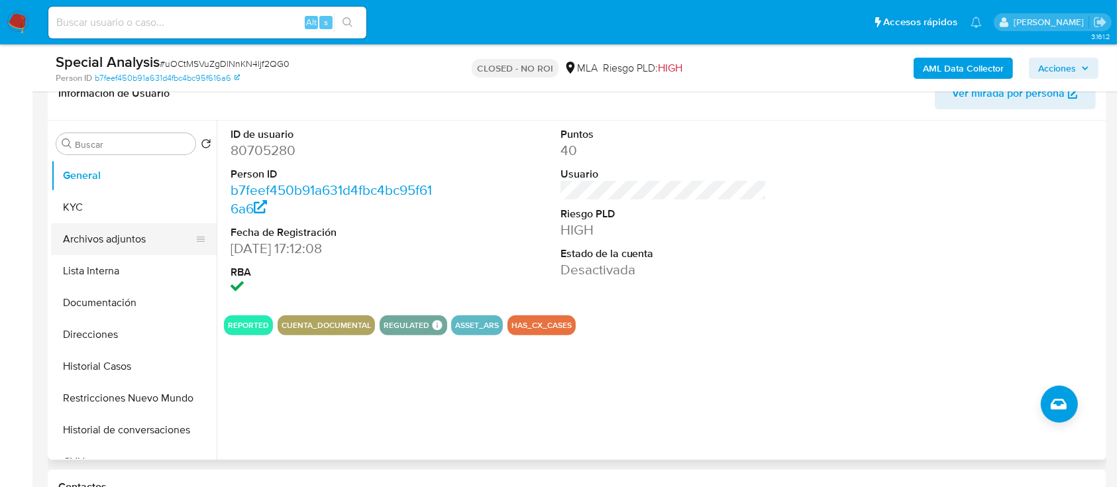
click at [158, 241] on button "Archivos adjuntos" at bounding box center [128, 239] width 155 height 32
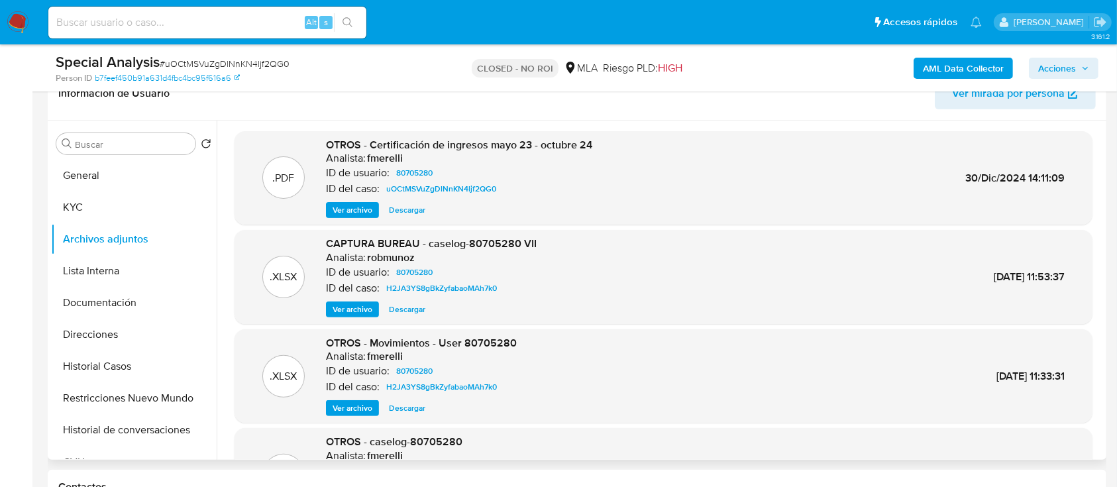
click at [358, 314] on span "Ver archivo" at bounding box center [352, 309] width 40 height 13
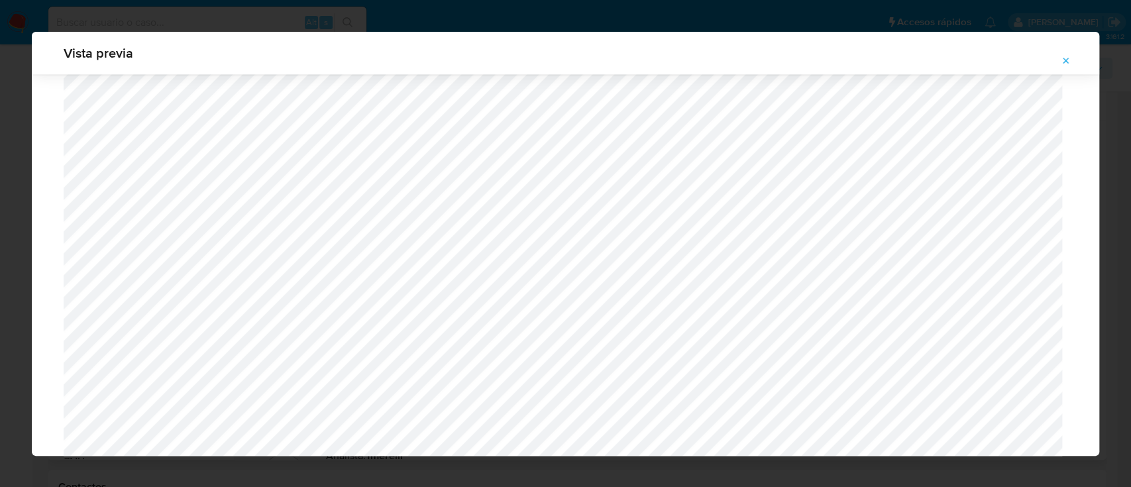
scroll to position [1366, 0]
click at [1057, 64] on button "Attachment preview" at bounding box center [1065, 60] width 29 height 21
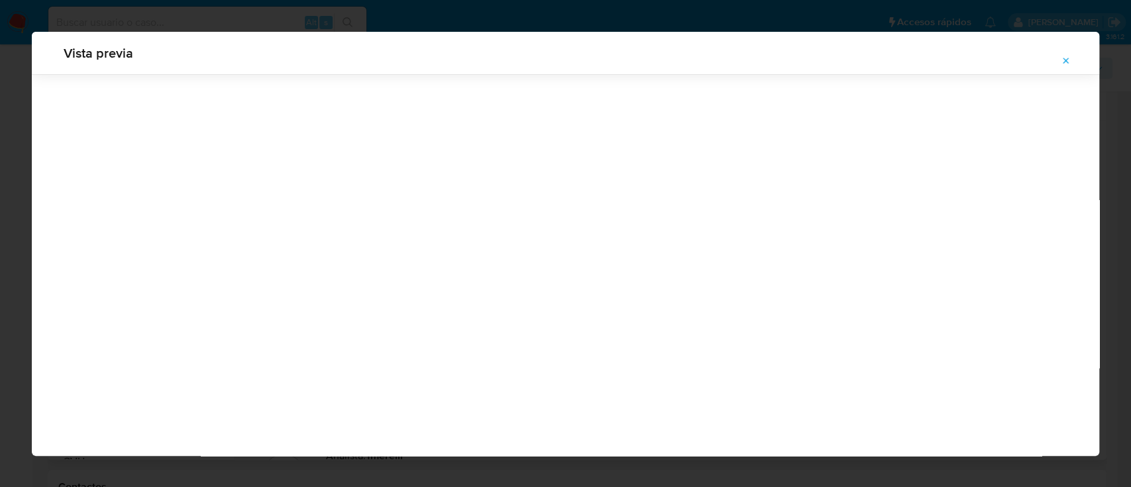
scroll to position [42, 0]
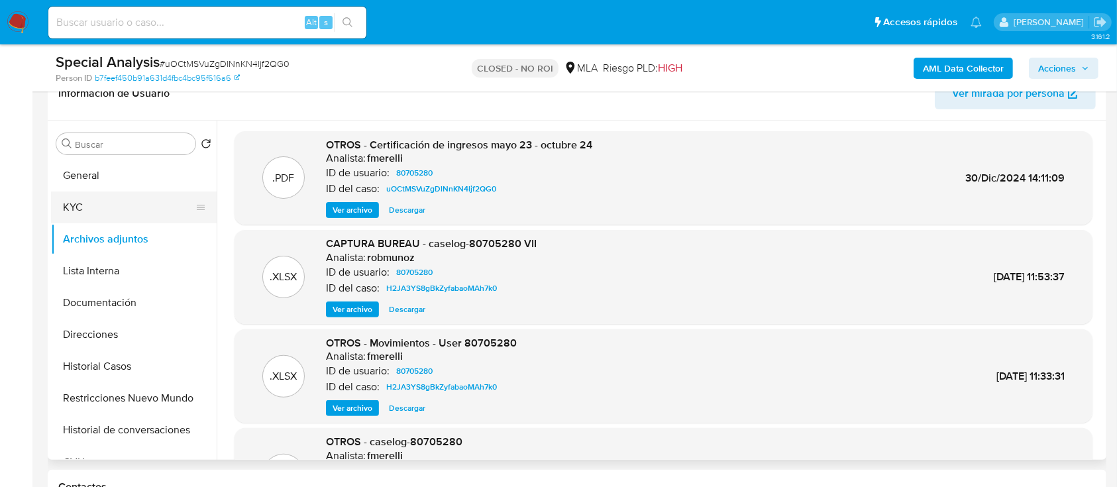
click at [119, 207] on button "KYC" at bounding box center [128, 207] width 155 height 32
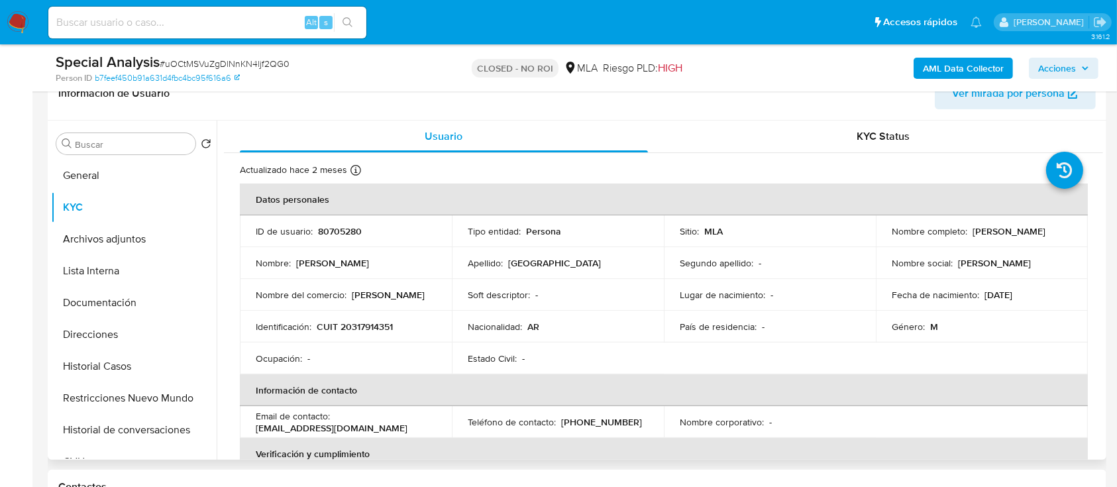
click at [351, 328] on p "CUIT 20317914351" at bounding box center [355, 327] width 76 height 12
copy p "20317914351"
click at [122, 244] on button "Archivos adjuntos" at bounding box center [128, 239] width 155 height 32
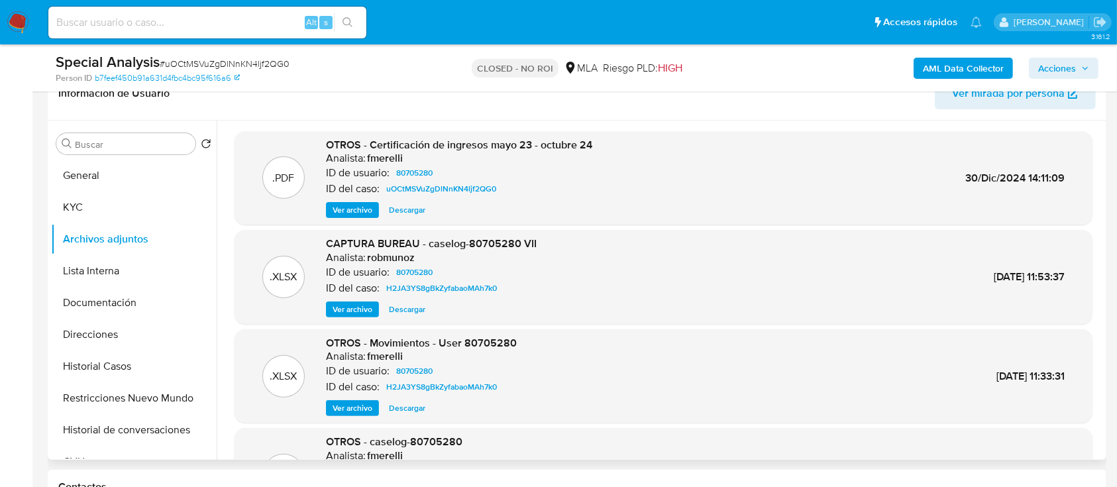
click at [353, 213] on span "Ver archivo" at bounding box center [352, 209] width 40 height 13
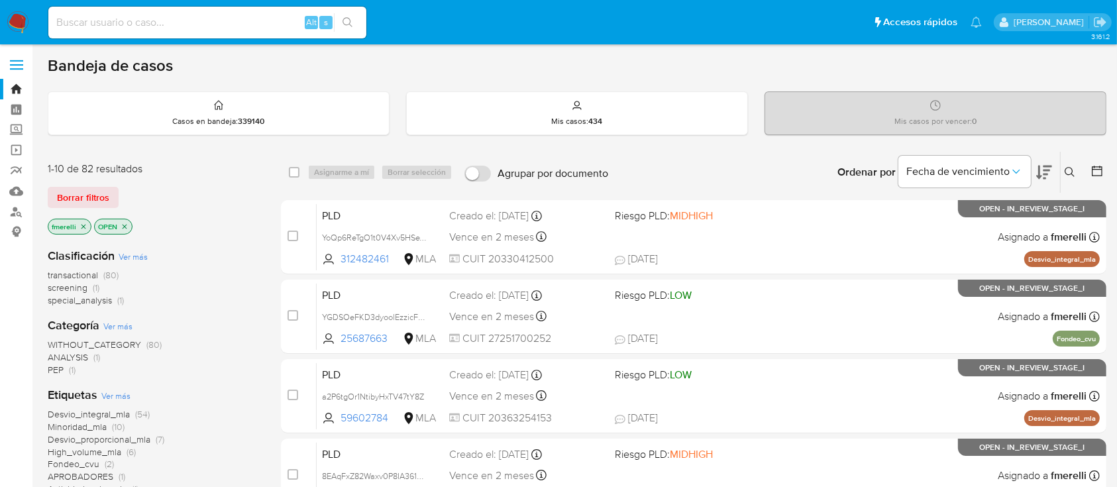
click at [1068, 172] on icon at bounding box center [1069, 172] width 11 height 11
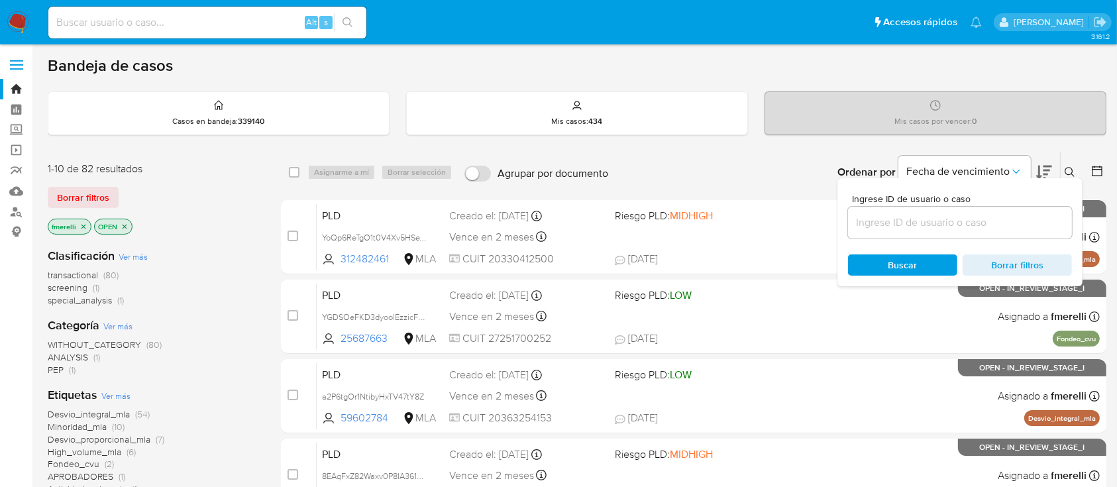
click at [950, 224] on input at bounding box center [960, 222] width 224 height 17
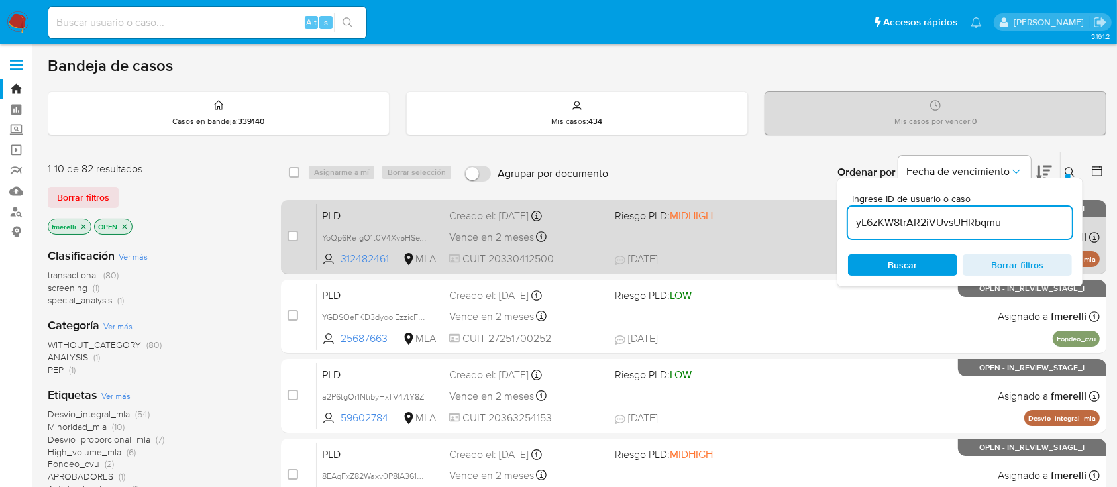
type input "yL6zKW8trAR2iVUvsUHRbqmu"
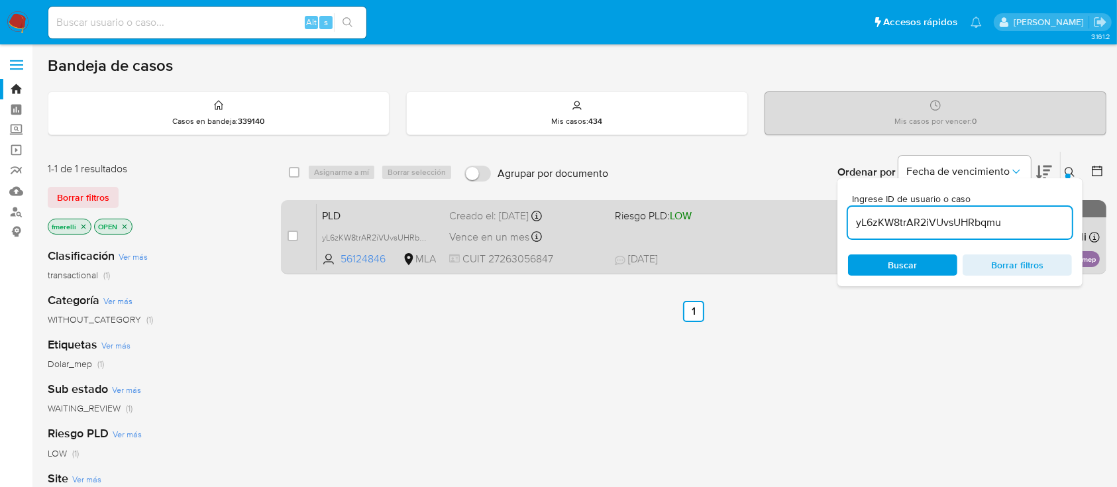
click at [286, 231] on div "case-item-checkbox No es posible asignar el caso PLD yL6zKW8trAR2iVUvsUHRbqmu 5…" at bounding box center [693, 237] width 825 height 74
click at [291, 233] on input "checkbox" at bounding box center [292, 235] width 11 height 11
checkbox input "true"
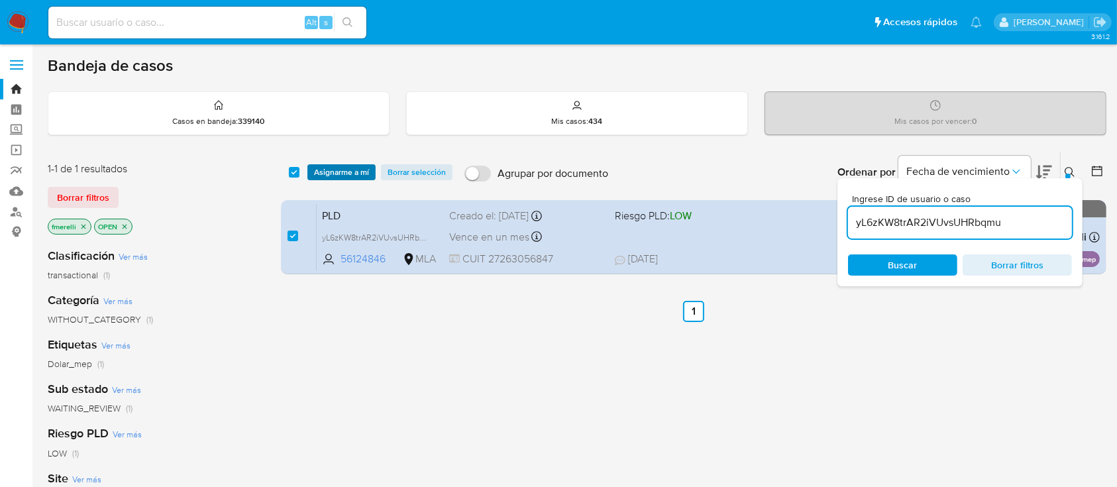
click at [334, 174] on span "Asignarme a mí" at bounding box center [341, 172] width 55 height 13
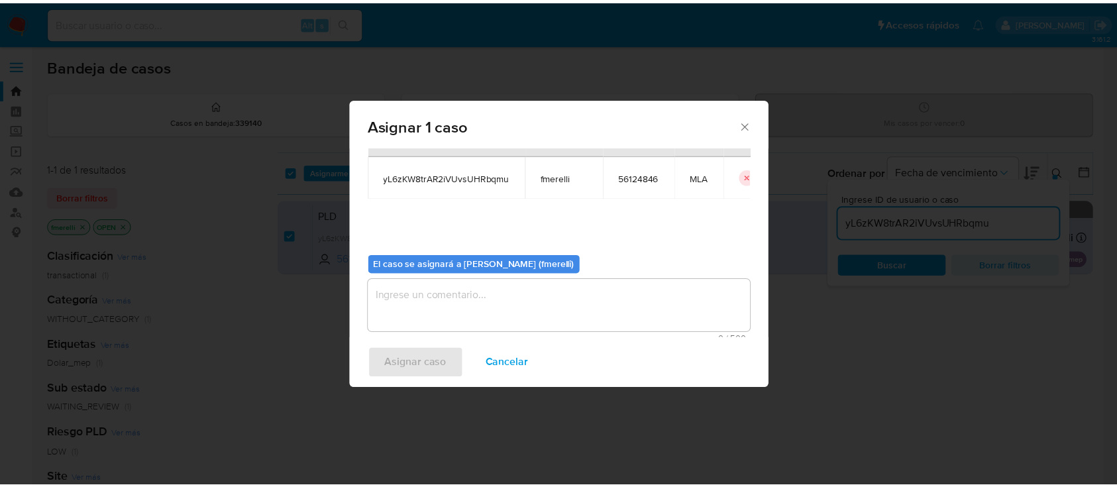
scroll to position [68, 0]
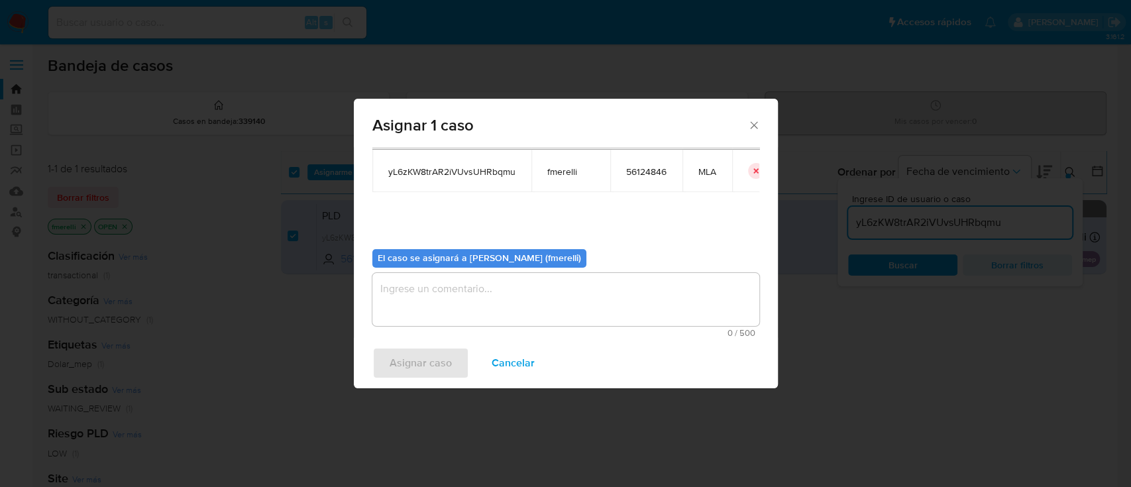
click at [466, 303] on textarea "assign-modal" at bounding box center [565, 299] width 387 height 53
click at [423, 358] on span "Asignar caso" at bounding box center [420, 362] width 62 height 29
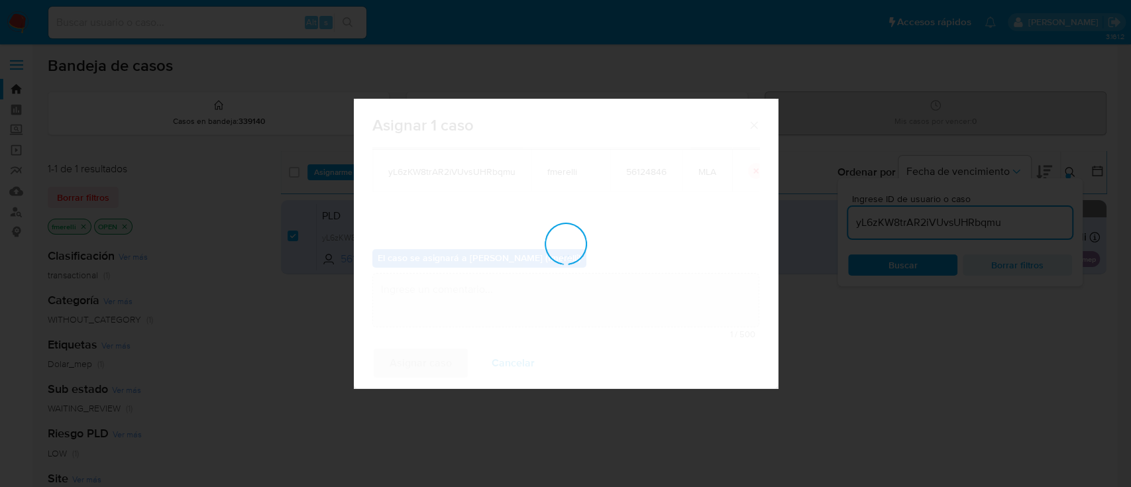
checkbox input "false"
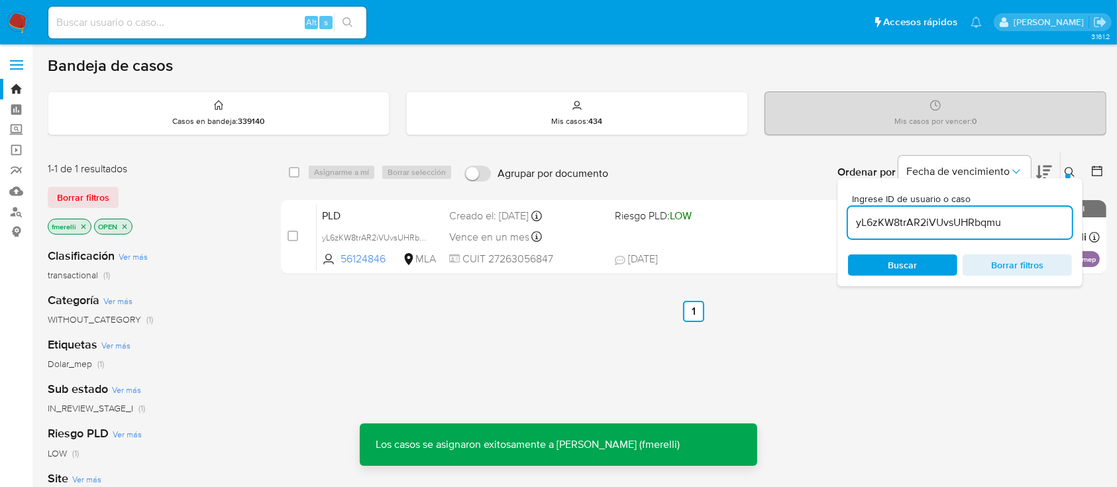
click at [651, 241] on div "PLD yL6zKW8trAR2iVUvsUHRbqmu 56124846 MLA Riesgo PLD: LOW Creado el: [DATE] Cre…" at bounding box center [708, 236] width 783 height 67
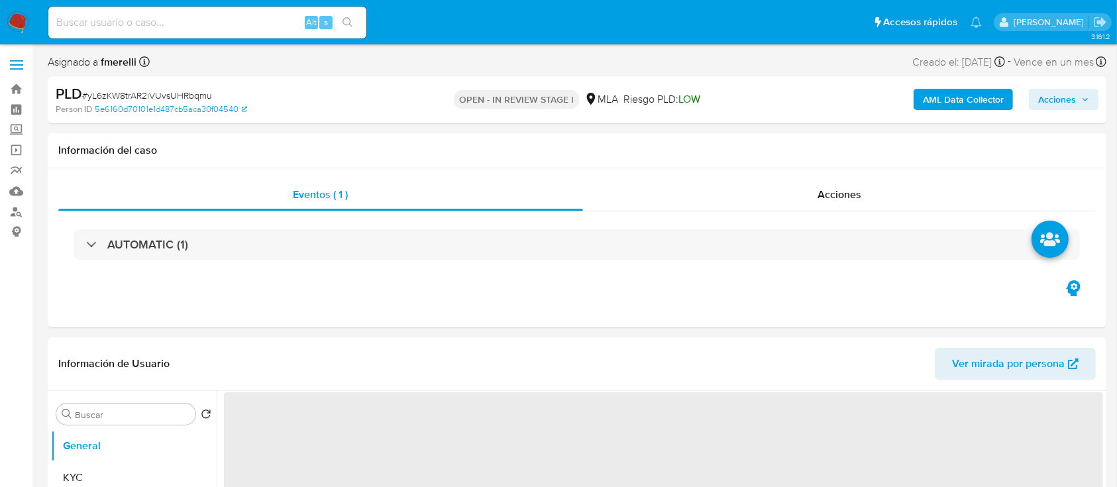
select select "10"
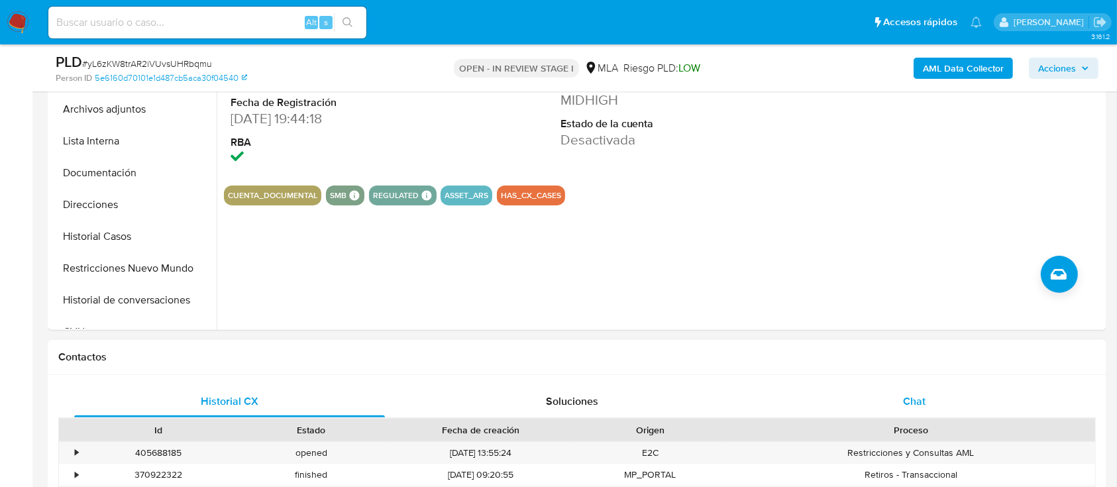
click at [896, 406] on div "Chat" at bounding box center [914, 401] width 311 height 32
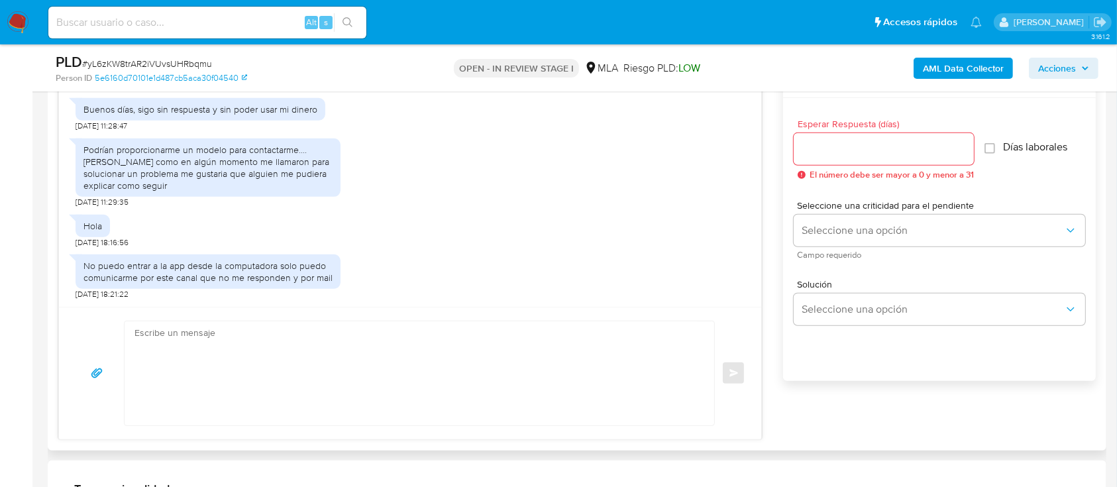
scroll to position [706, 0]
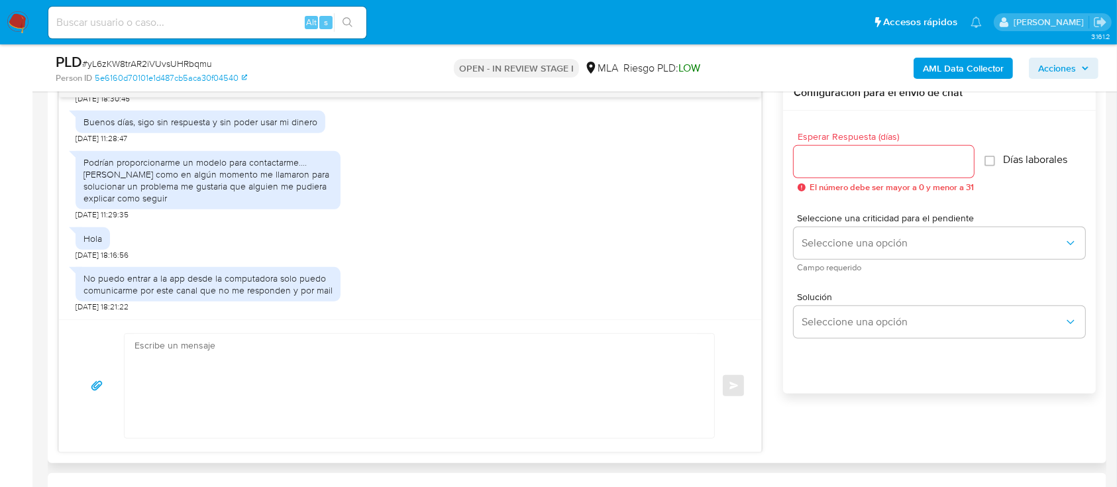
click at [289, 371] on textarea at bounding box center [415, 386] width 563 height 104
paste textarea "Hola, Muchas gracias por la respuesta. Analizamos tu caso y notamos que la info…"
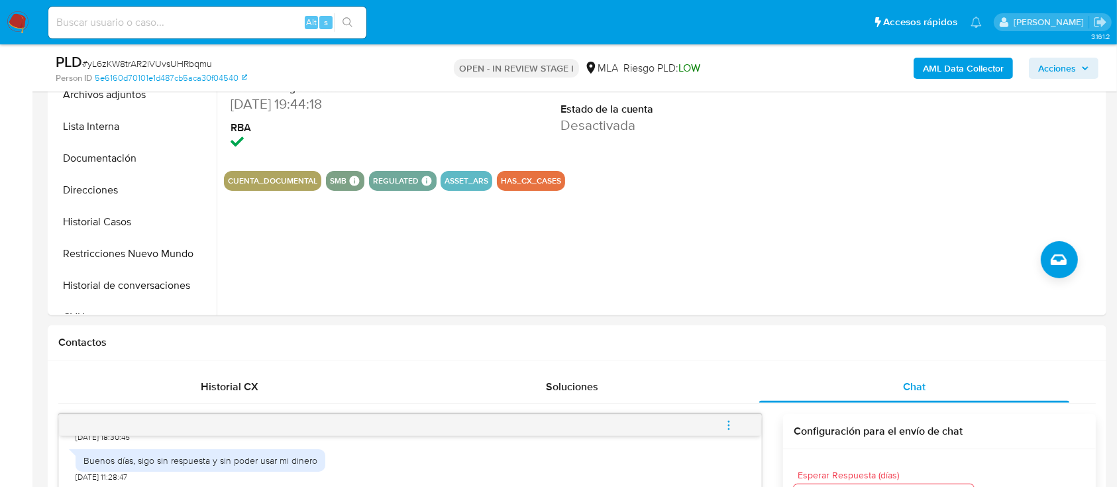
scroll to position [88, 0]
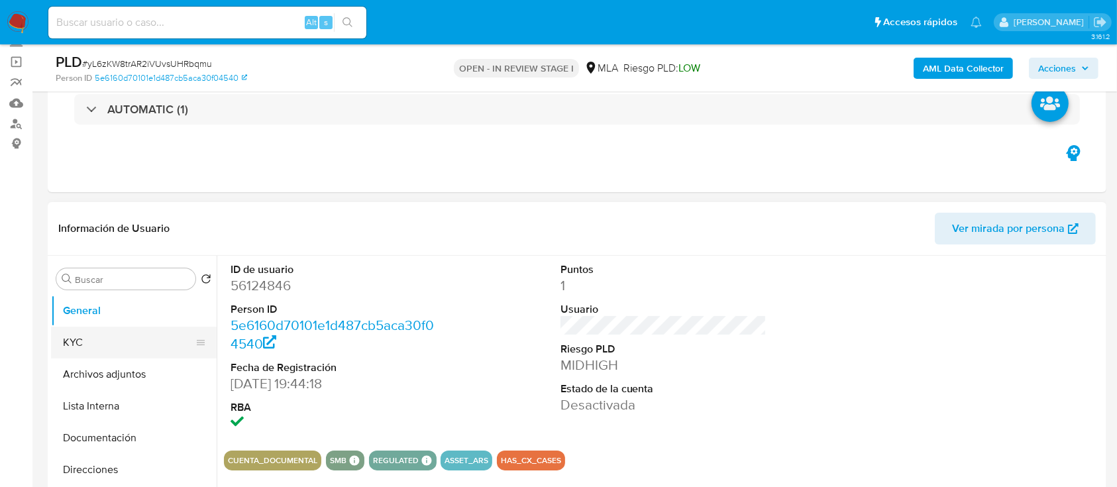
drag, startPoint x: 59, startPoint y: 311, endPoint x: 66, endPoint y: 332, distance: 23.0
click at [59, 313] on button "General" at bounding box center [134, 311] width 166 height 32
click at [66, 331] on button "KYC" at bounding box center [128, 343] width 155 height 32
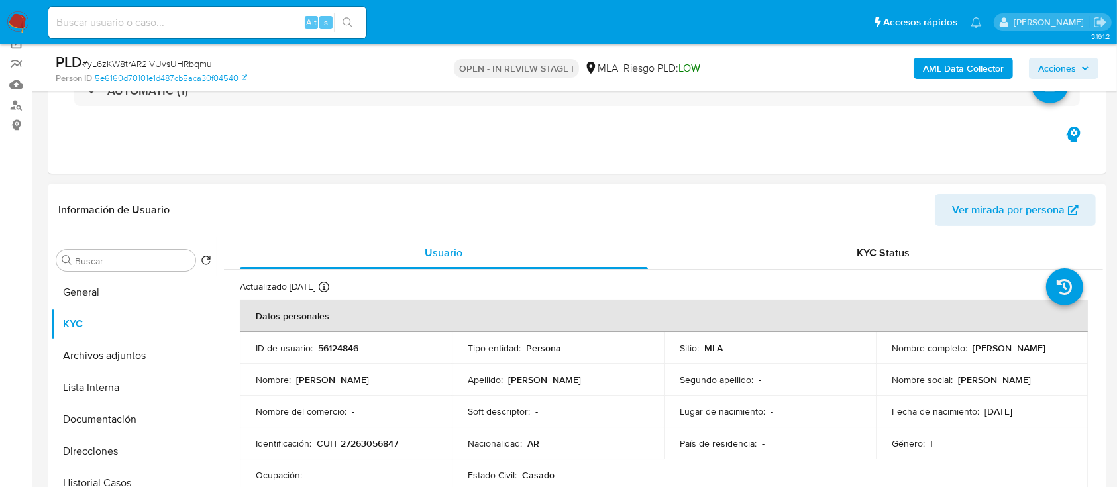
scroll to position [176, 0]
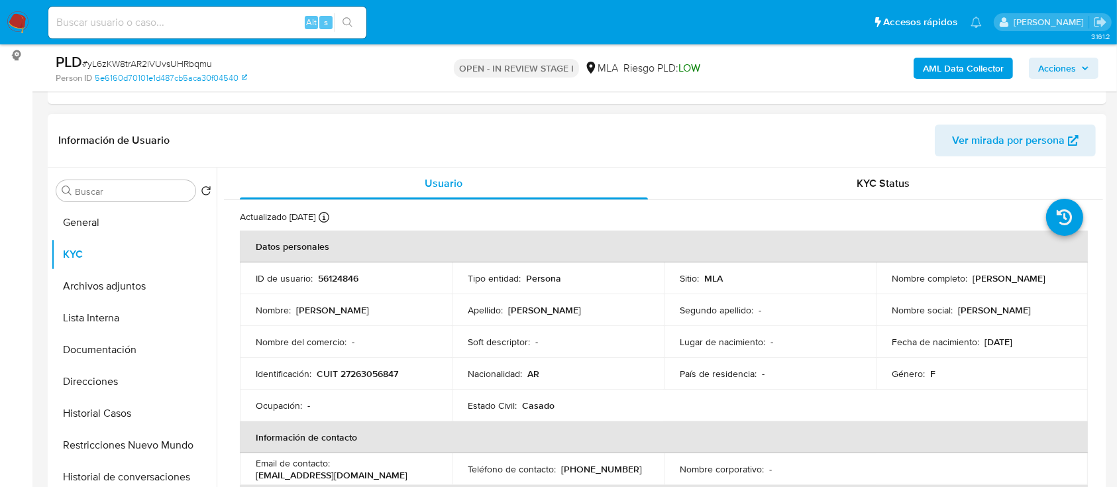
drag, startPoint x: 886, startPoint y: 285, endPoint x: 984, endPoint y: 287, distance: 98.7
click at [984, 287] on td "Nombre completo : Betiana Analia Villegas" at bounding box center [982, 278] width 212 height 32
copy p "[PERSON_NAME]"
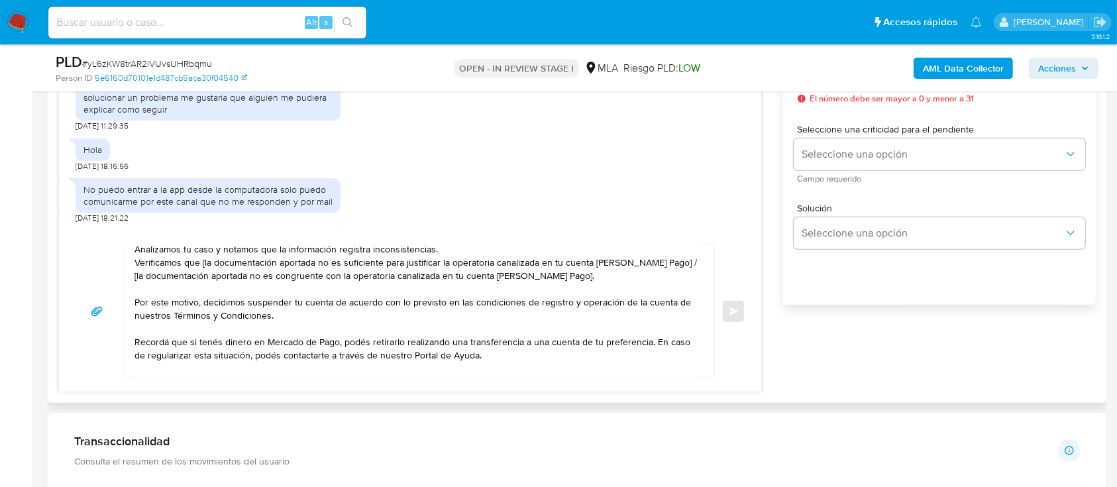
scroll to position [0, 0]
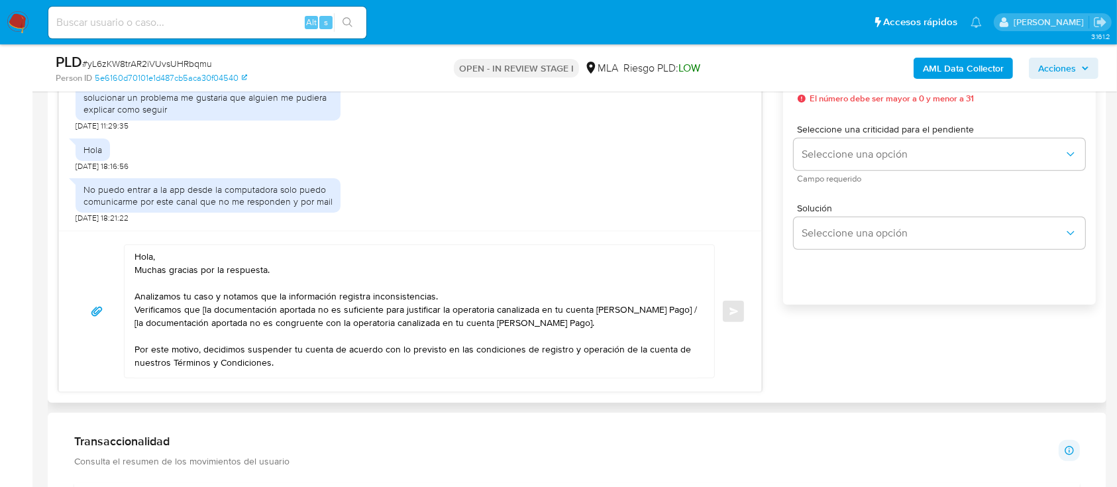
click at [167, 256] on textarea "Hola, Muchas gracias por la respuesta. Analizamos tu caso y notamos que la info…" at bounding box center [415, 311] width 563 height 132
paste textarea "[PERSON_NAME]"
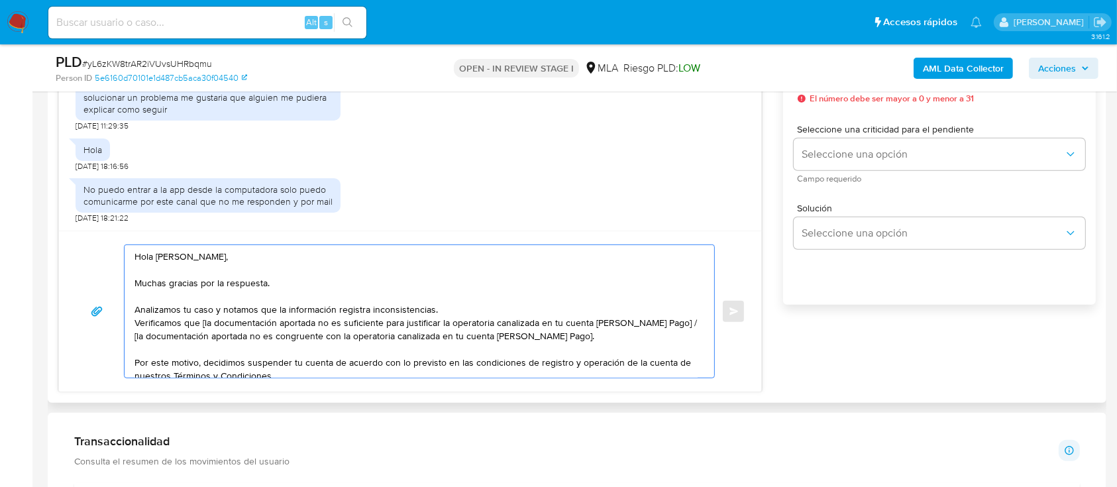
click at [446, 307] on textarea "Hola Betiana Analia Villegas, Muchas gracias por la respuesta. Analizamos tu ca…" at bounding box center [415, 311] width 563 height 132
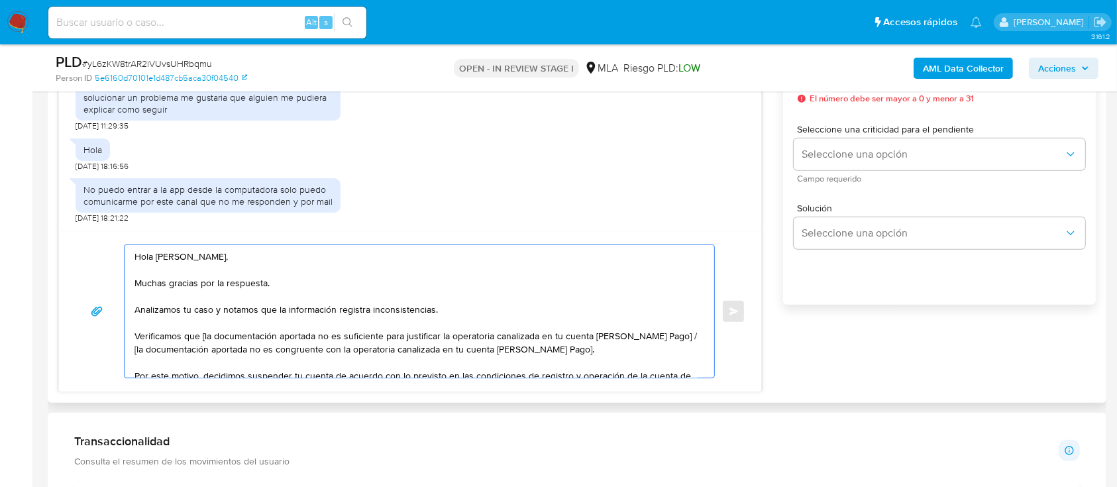
click at [201, 336] on textarea "Hola Betiana Analia Villegas, Muchas gracias por la respuesta. Analizamos tu ca…" at bounding box center [415, 311] width 563 height 132
click at [276, 340] on textarea "Hola Betiana Analia Villegas, Muchas gracias por la respuesta. Analizamos tu ca…" at bounding box center [415, 311] width 563 height 132
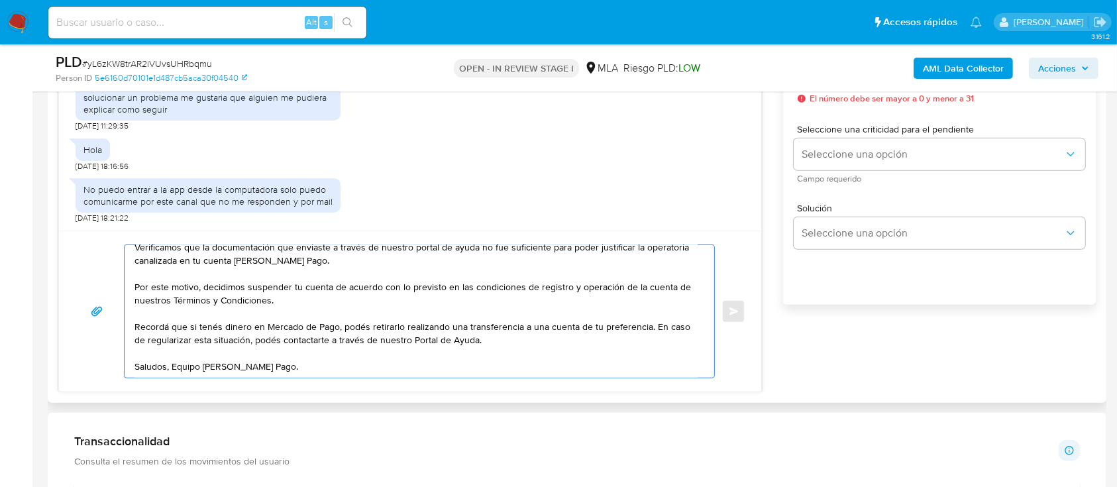
scroll to position [107, 0]
click at [132, 313] on div "Hola Betiana Analia Villegas, Muchas gracias por la respuesta. Analizamos tu ca…" at bounding box center [416, 311] width 583 height 132
click at [132, 315] on div "Hola Betiana Analia Villegas, Muchas gracias por la respuesta. Analizamos tu ca…" at bounding box center [416, 311] width 583 height 132
click at [136, 311] on textarea "Hola Betiana Analia Villegas, Muchas gracias por la respuesta. Analizamos tu ca…" at bounding box center [415, 311] width 563 height 132
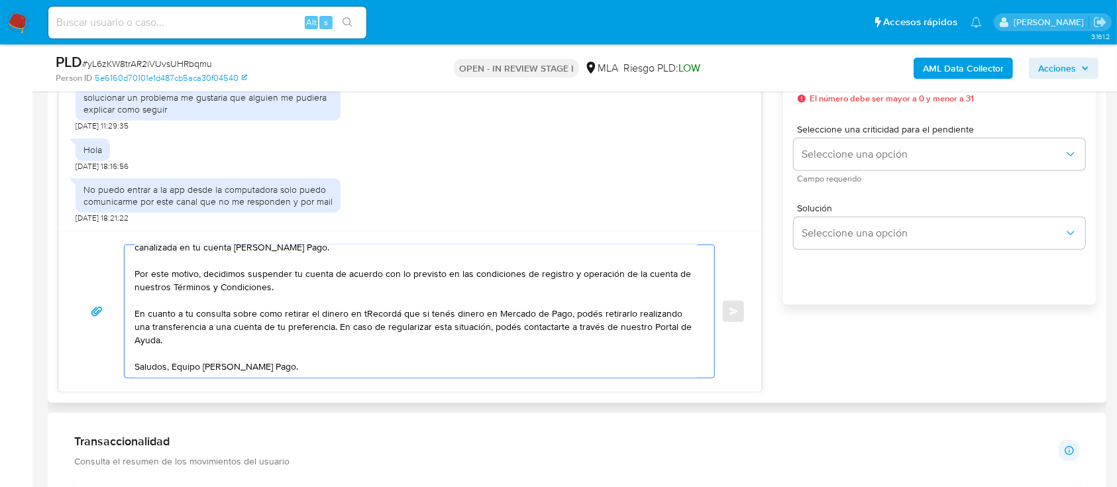
drag, startPoint x: 183, startPoint y: 303, endPoint x: 313, endPoint y: 311, distance: 130.1
click at [313, 311] on textarea "Hola Betiana Analia Villegas, Muchas gracias por la respuesta. Analizamos tu ca…" at bounding box center [415, 311] width 563 height 132
drag, startPoint x: 360, startPoint y: 311, endPoint x: 516, endPoint y: 326, distance: 157.1
click at [516, 326] on textarea "Hola Betiana Analia Villegas, Muchas gracias por la respuesta. Analizamos tu ca…" at bounding box center [415, 311] width 563 height 132
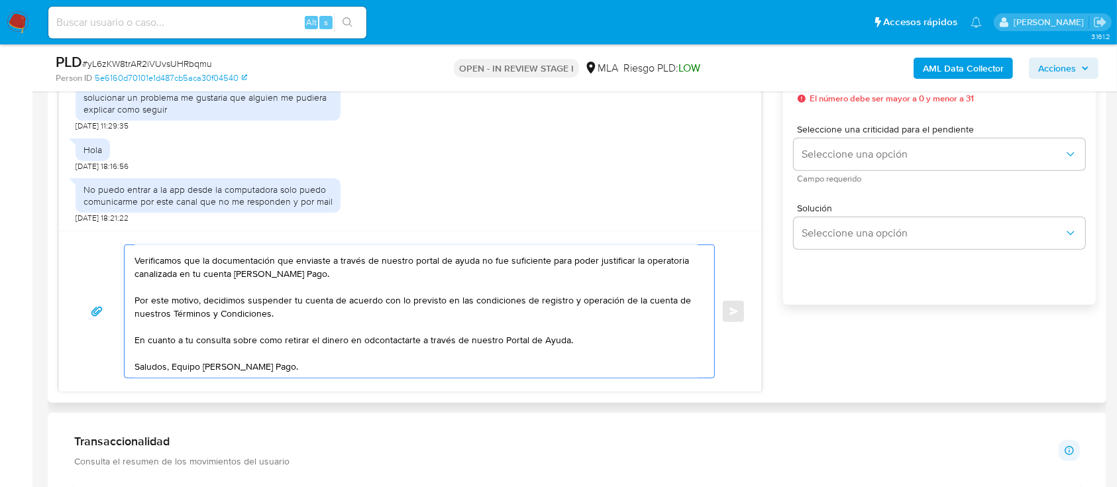
scroll to position [93, 0]
click at [613, 321] on textarea "Hola Betiana Analia Villegas, Muchas gracias por la respuesta. Analizamos tu ca…" at bounding box center [415, 311] width 563 height 132
paste textarea "http://mercadolibre.com.ar/ayuda"
click at [246, 367] on textarea "Hola Betiana Analia Villegas, Muchas gracias por la respuesta. Analizamos tu ca…" at bounding box center [415, 311] width 563 height 132
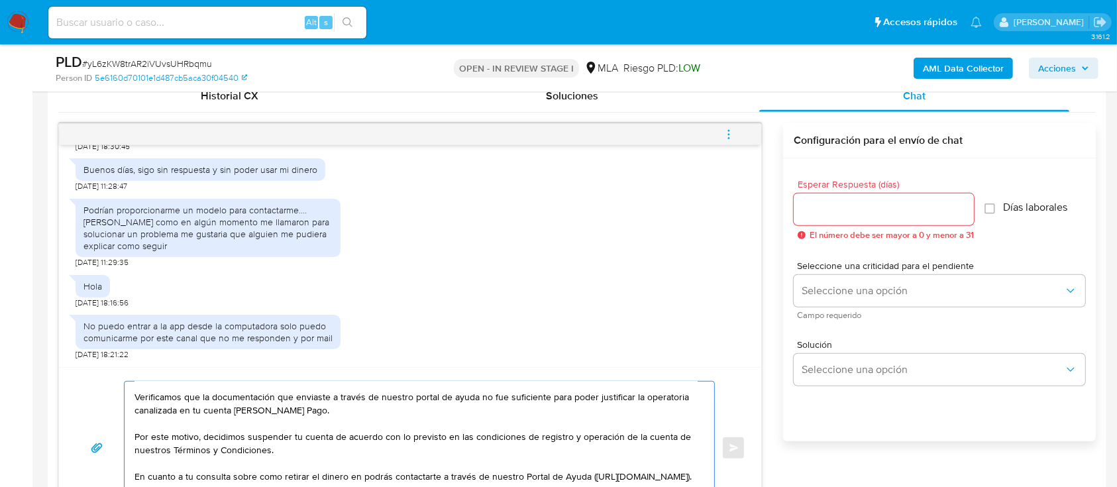
scroll to position [618, 0]
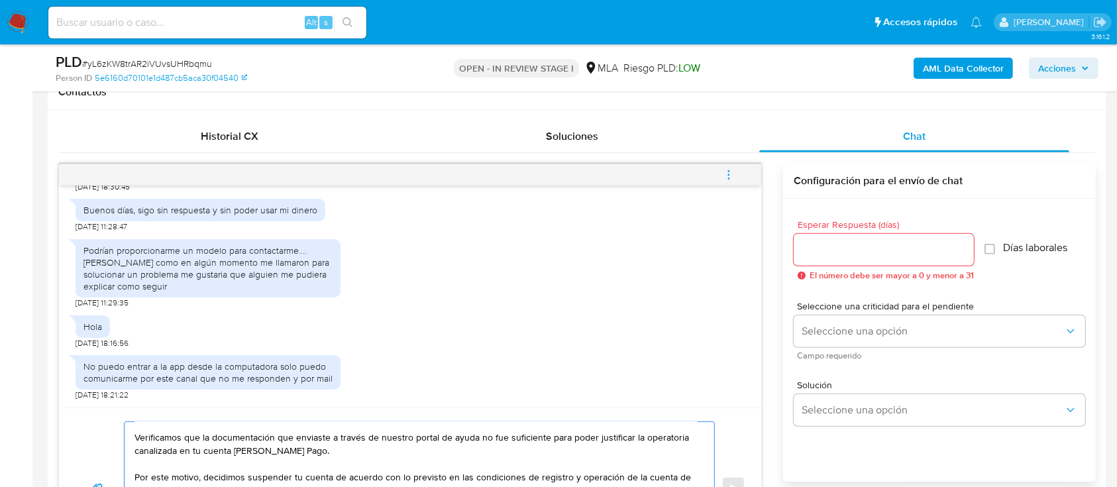
type textarea "Hola Betiana Analia Villegas, Muchas gracias por la respuesta. Analizamos tu ca…"
click at [824, 255] on input "Esperar Respuesta (días)" at bounding box center [883, 249] width 180 height 17
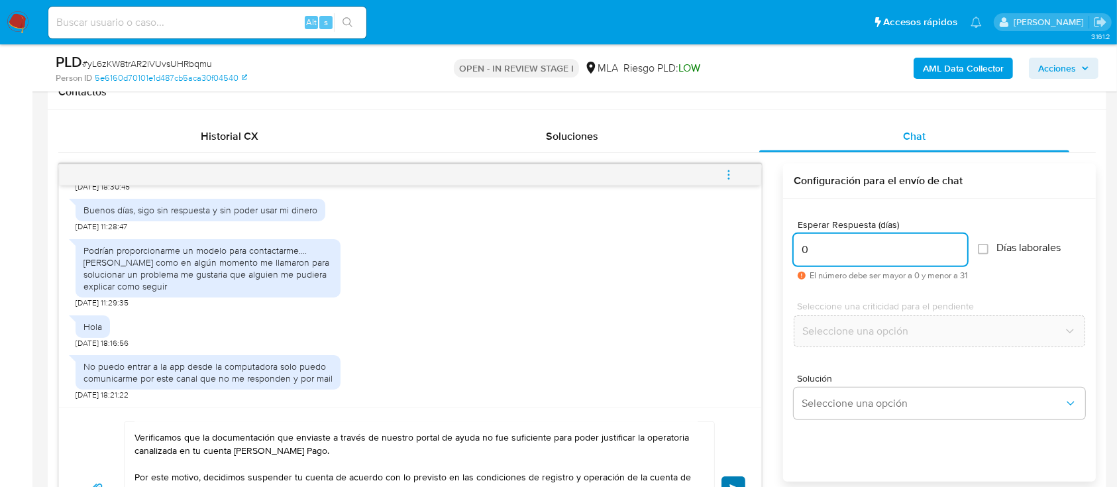
type input "0"
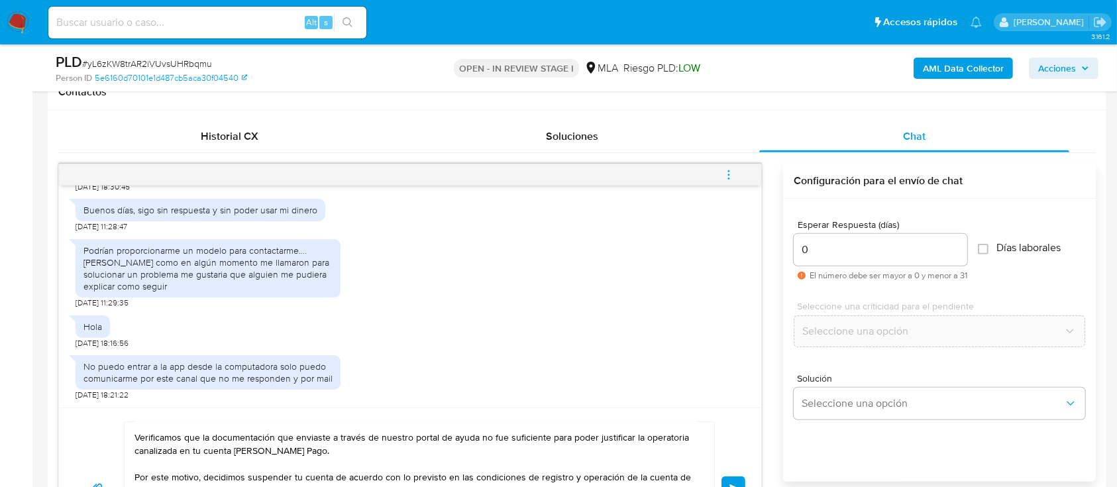
click at [739, 482] on button "Enviar" at bounding box center [733, 488] width 24 height 24
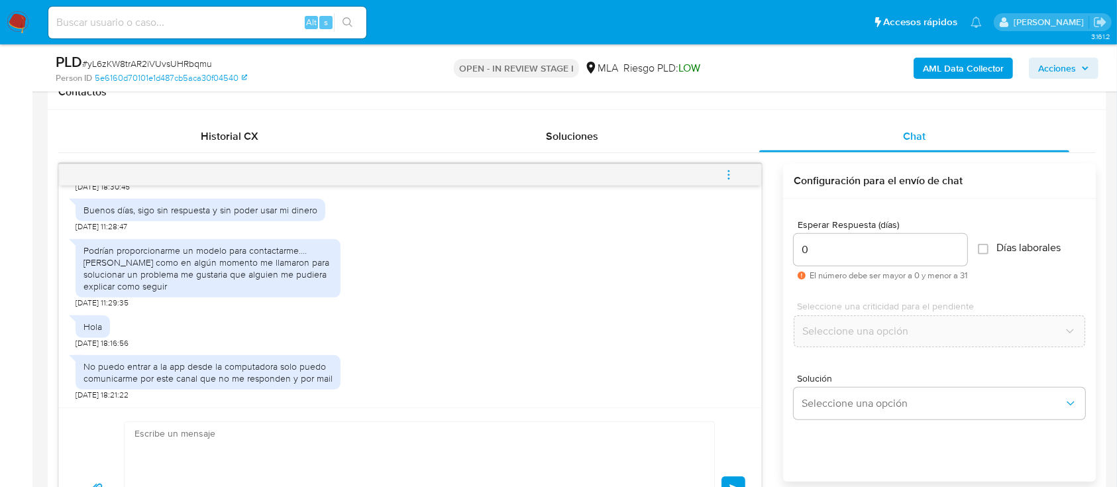
click at [730, 176] on icon "menu-action" at bounding box center [729, 175] width 12 height 12
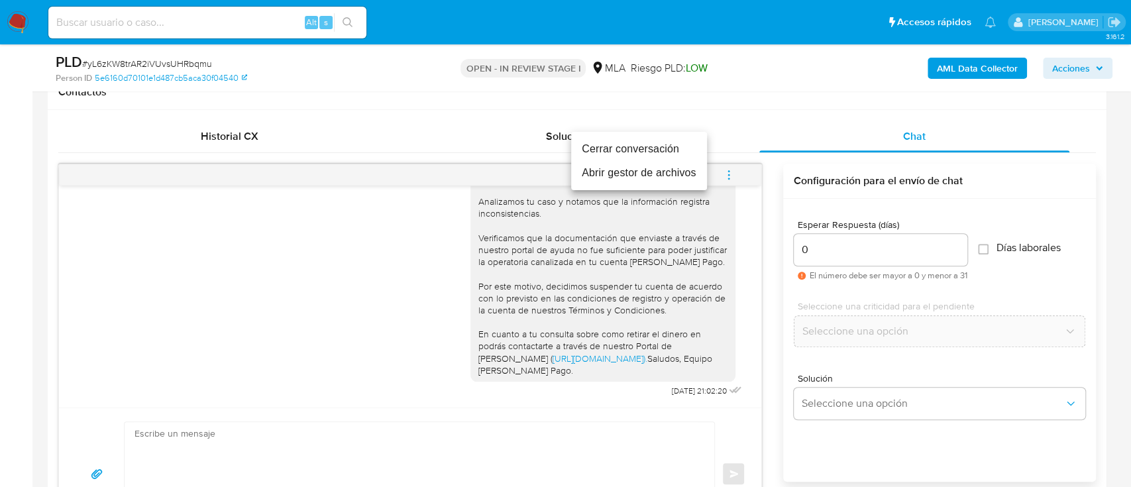
click at [613, 147] on li "Cerrar conversación" at bounding box center [639, 149] width 136 height 24
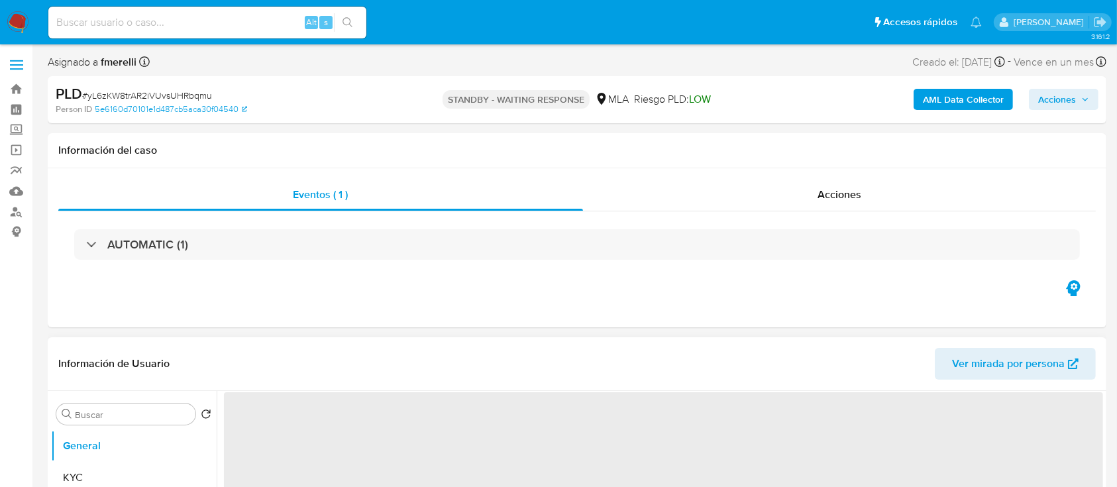
select select "10"
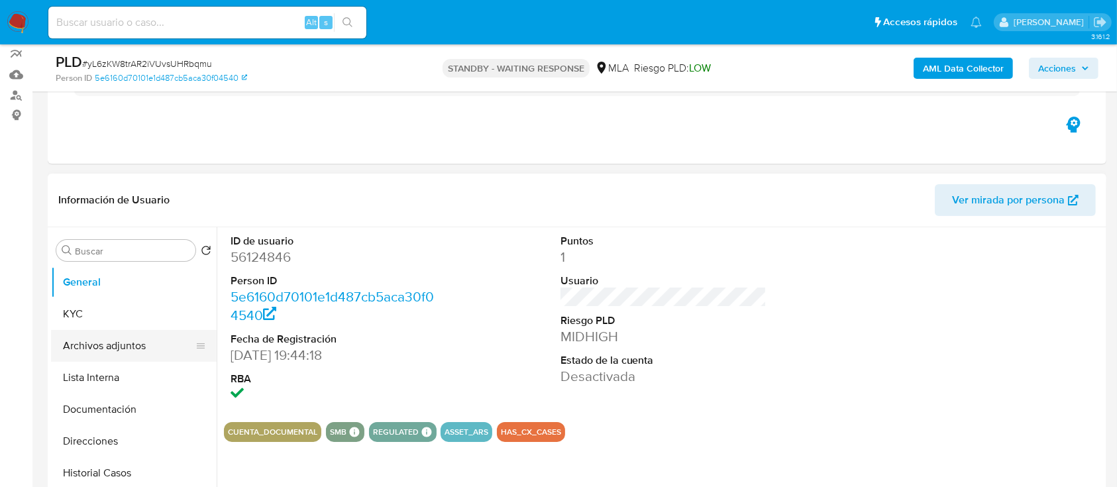
scroll to position [176, 0]
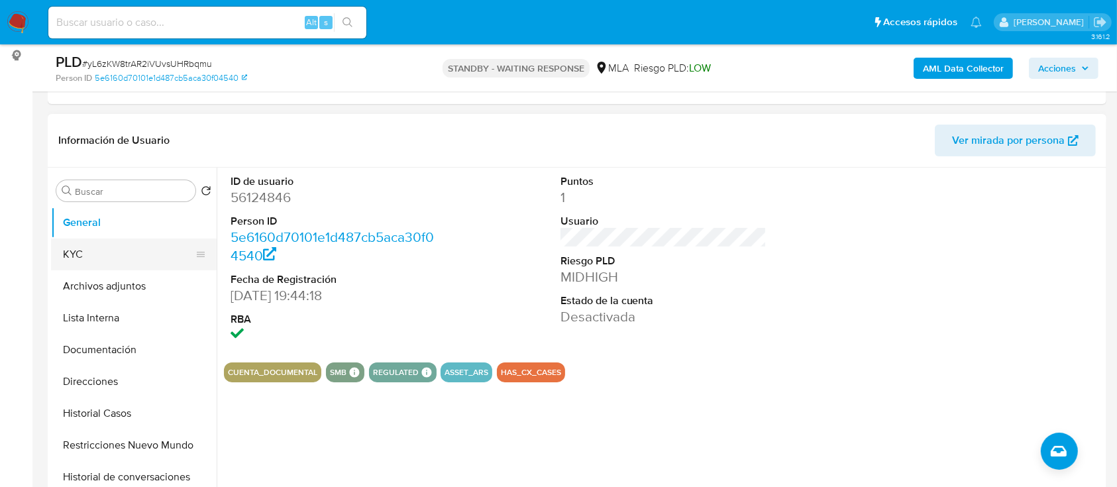
click at [111, 248] on button "KYC" at bounding box center [128, 254] width 155 height 32
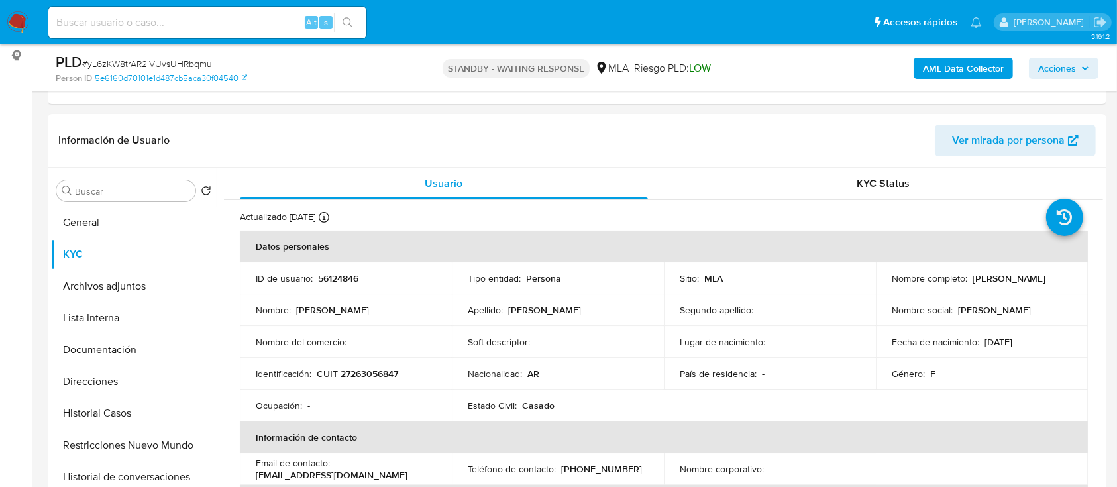
click at [383, 378] on p "CUIT 27263056847" at bounding box center [357, 374] width 81 height 12
copy p "27263056847"
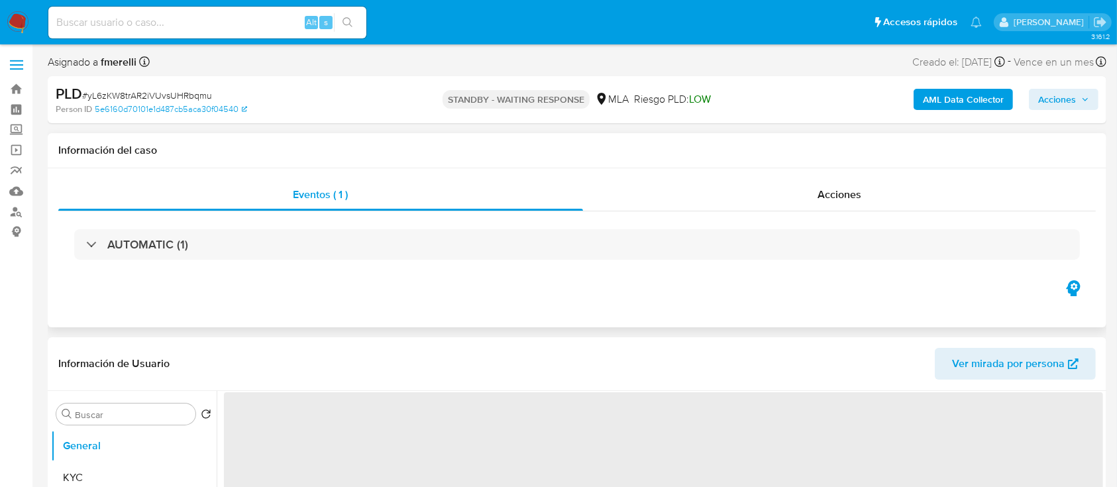
select select "10"
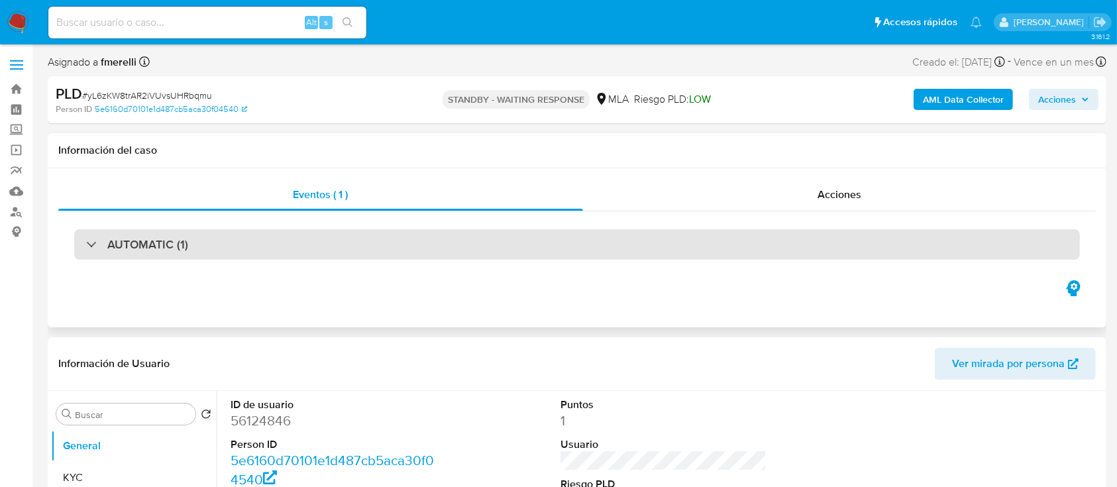
click at [418, 241] on div "AUTOMATIC (1)" at bounding box center [576, 244] width 1005 height 30
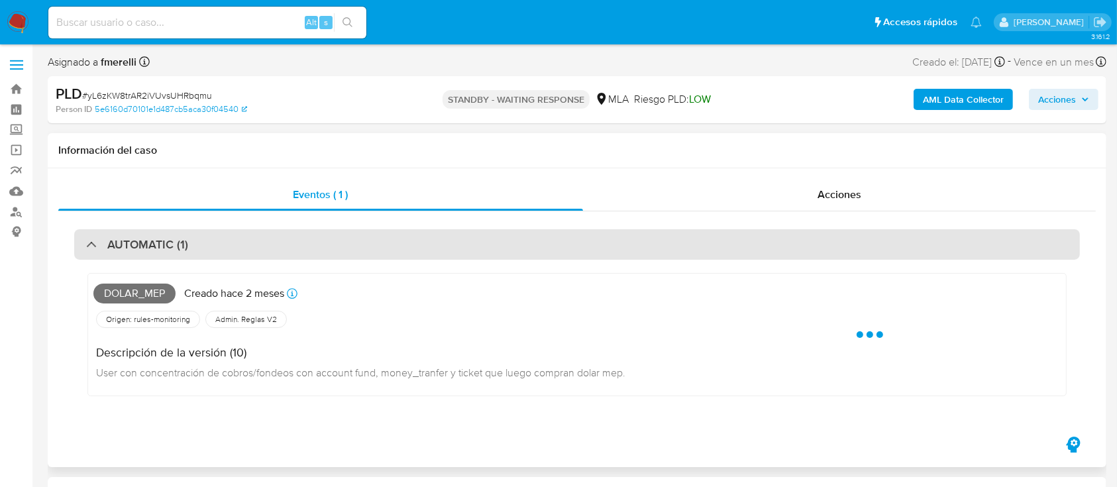
click at [660, 250] on div "AUTOMATIC (1)" at bounding box center [576, 244] width 1005 height 30
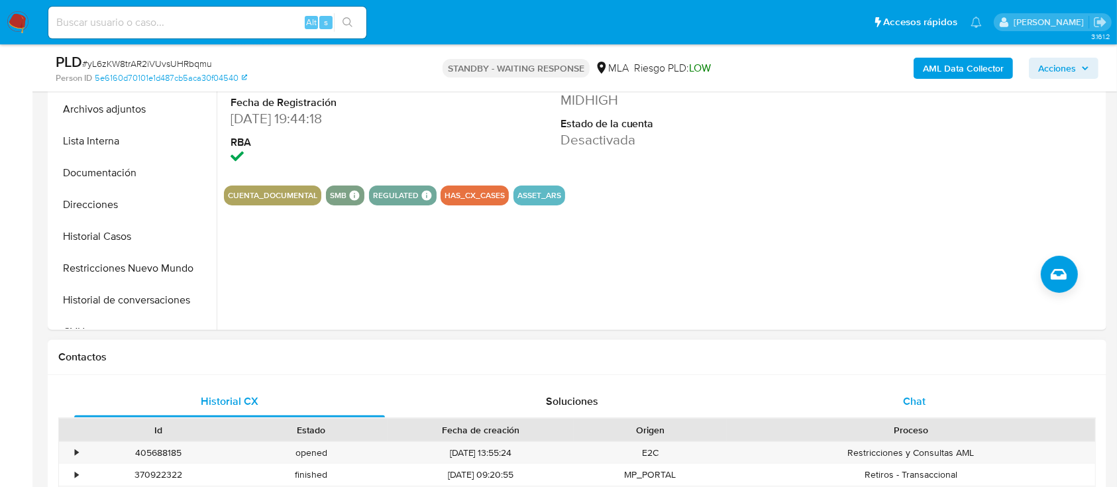
click at [893, 405] on div "Chat" at bounding box center [914, 401] width 311 height 32
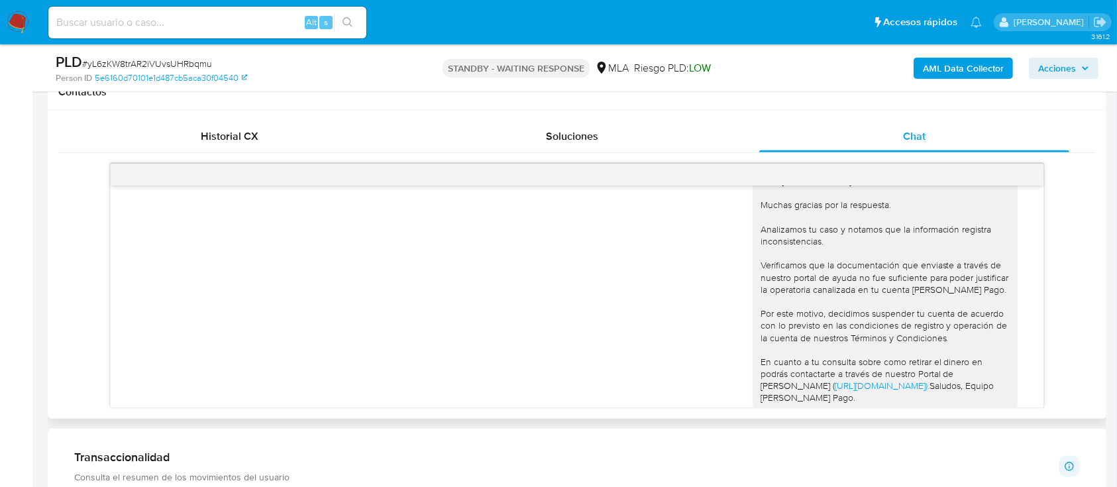
scroll to position [503, 0]
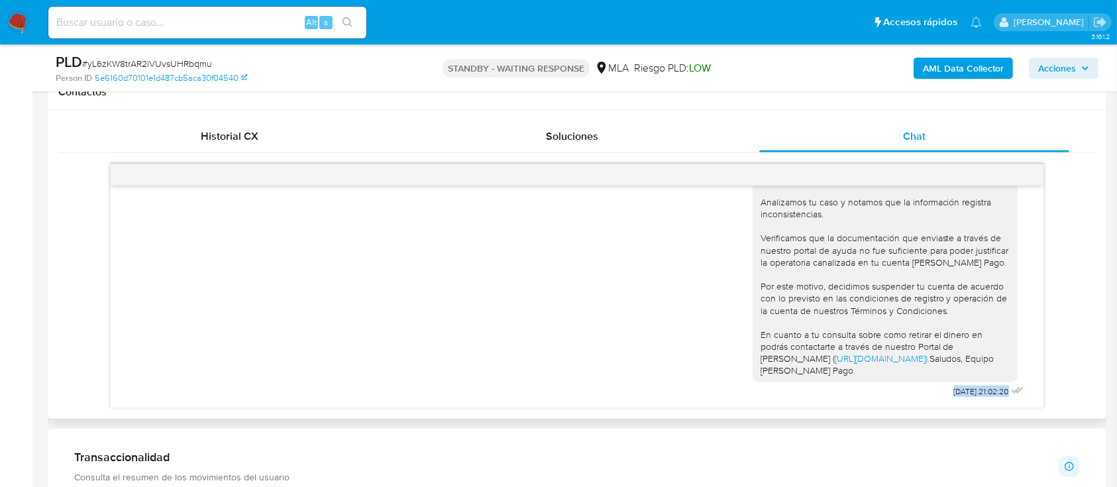
drag, startPoint x: 925, startPoint y: 390, endPoint x: 996, endPoint y: 391, distance: 70.9
click at [996, 391] on div "Hola [PERSON_NAME], Muchas gracias por la respuesta. Analizamos tu caso y notam…" at bounding box center [889, 267] width 274 height 268
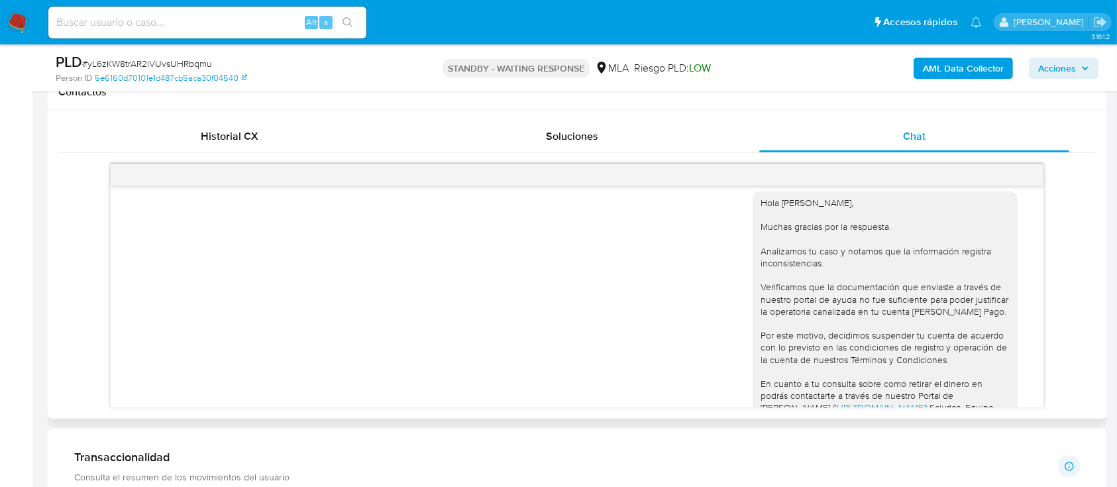
scroll to position [414, 0]
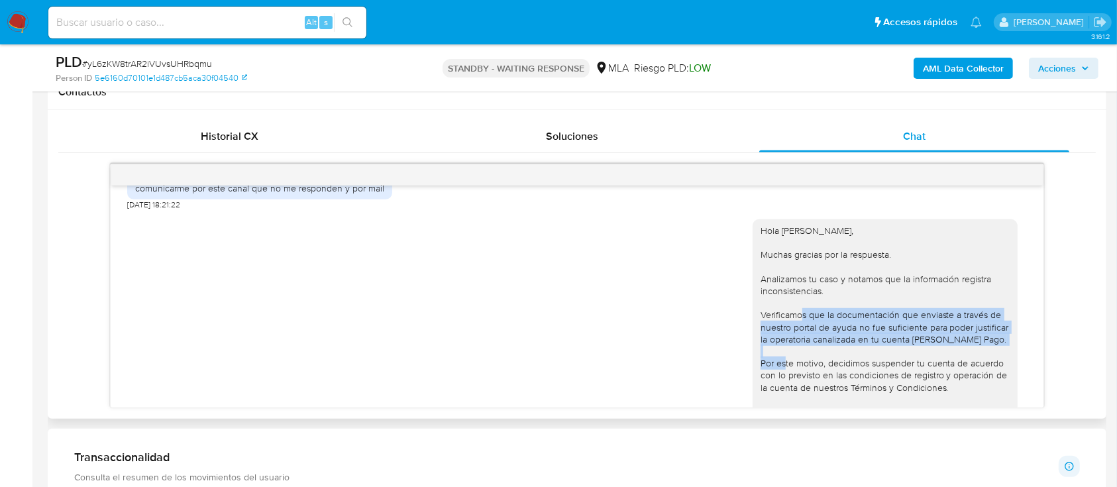
drag, startPoint x: 745, startPoint y: 317, endPoint x: 995, endPoint y: 346, distance: 252.1
click at [995, 346] on div "Hola [PERSON_NAME], Muchas gracias por la respuesta. Analizamos tu caso y notam…" at bounding box center [884, 339] width 265 height 240
copy div "Verificamos que la documentación que enviaste a través de nuestro portal de ayu…"
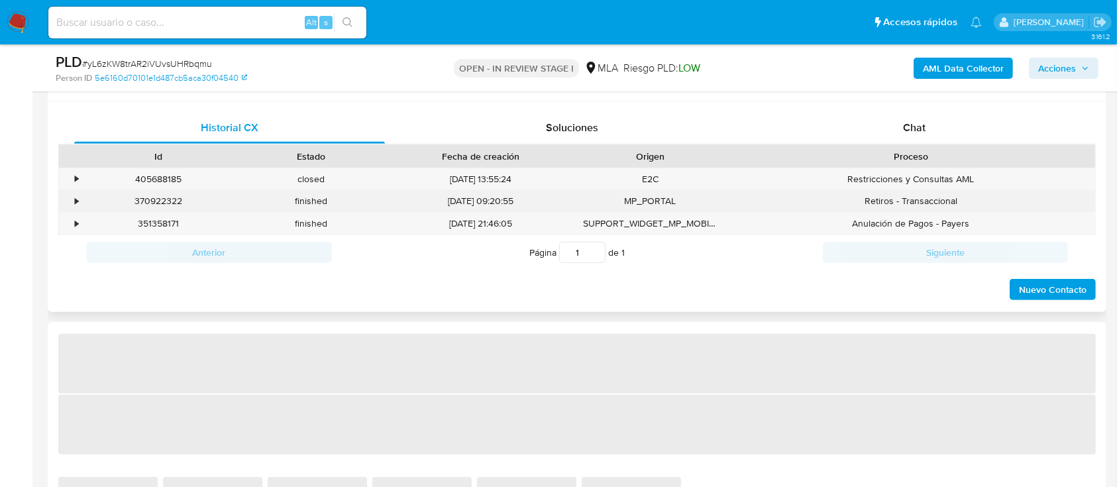
scroll to position [530, 0]
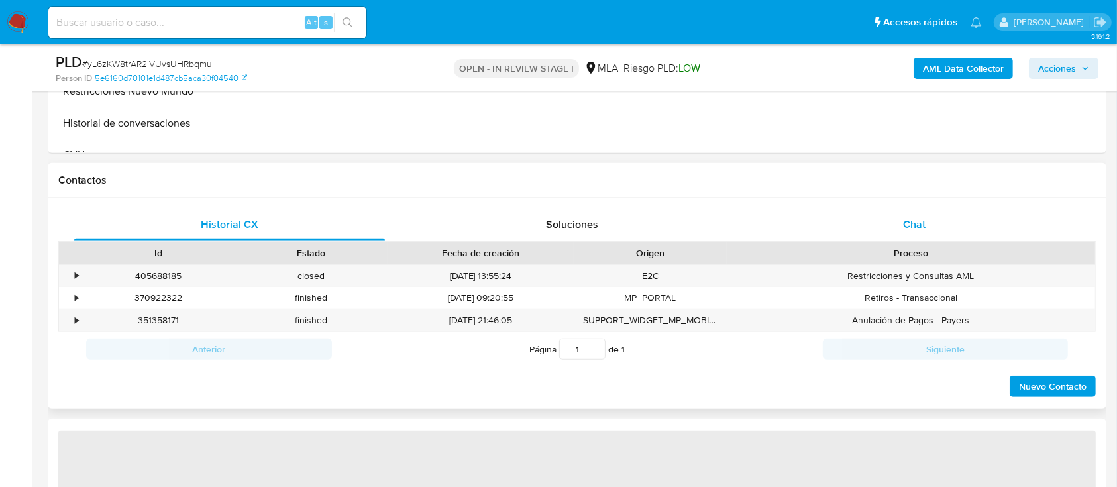
click at [923, 210] on div "Chat" at bounding box center [914, 225] width 311 height 32
select select "10"
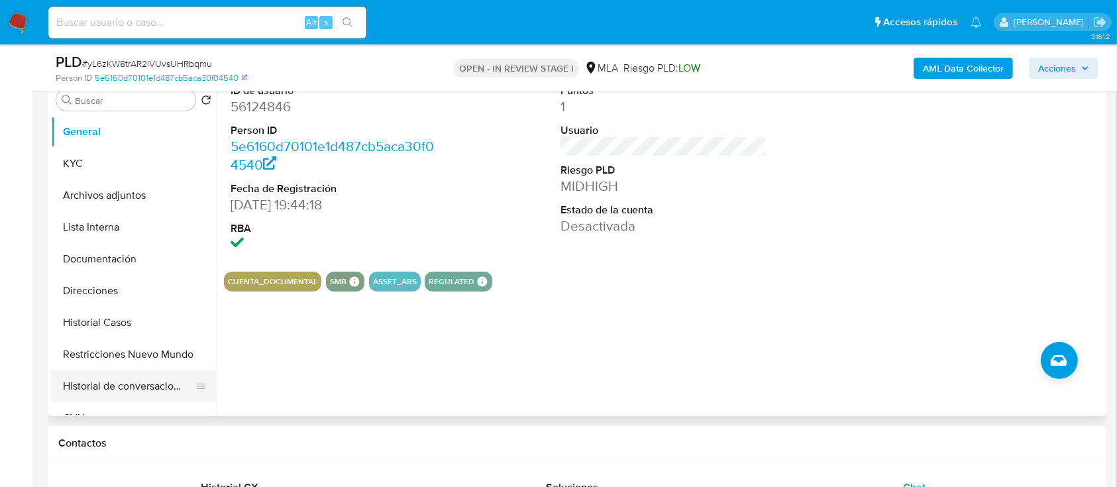
scroll to position [265, 0]
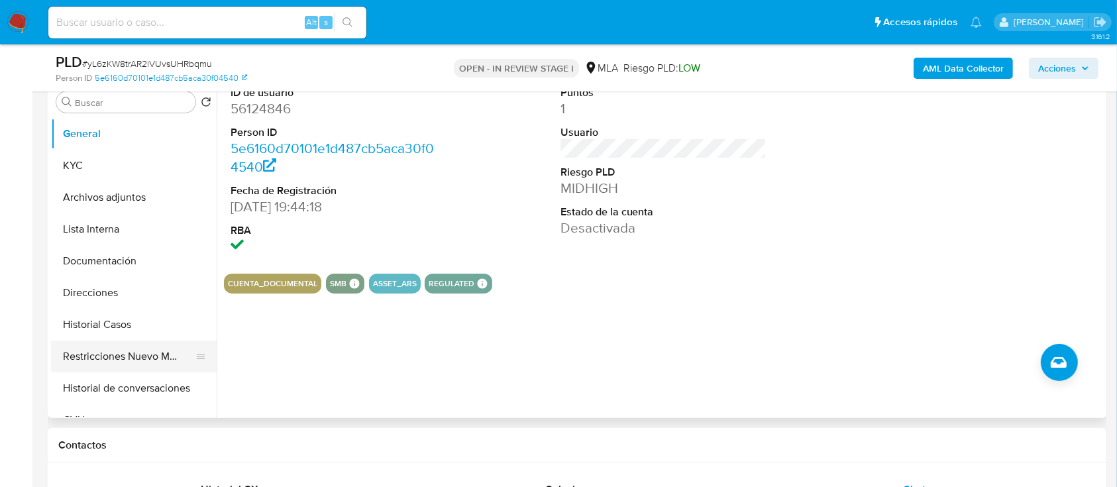
click at [109, 358] on button "Restricciones Nuevo Mundo" at bounding box center [128, 356] width 155 height 32
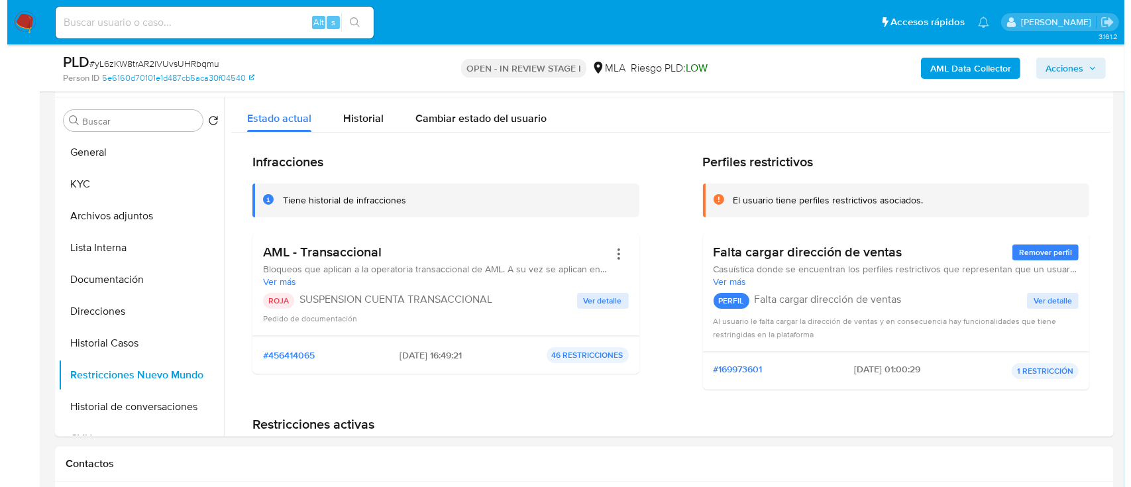
scroll to position [233, 0]
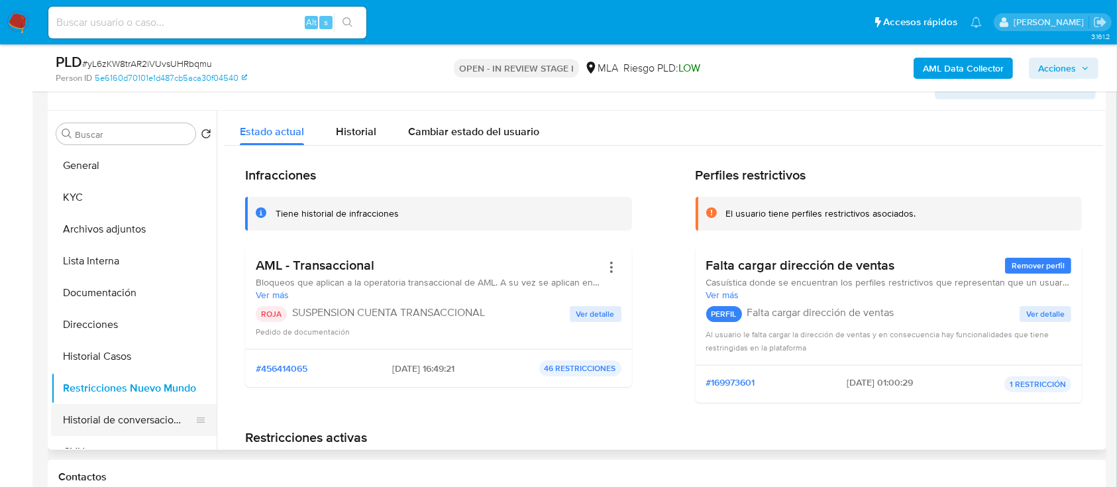
click at [128, 411] on button "Historial de conversaciones" at bounding box center [128, 420] width 155 height 32
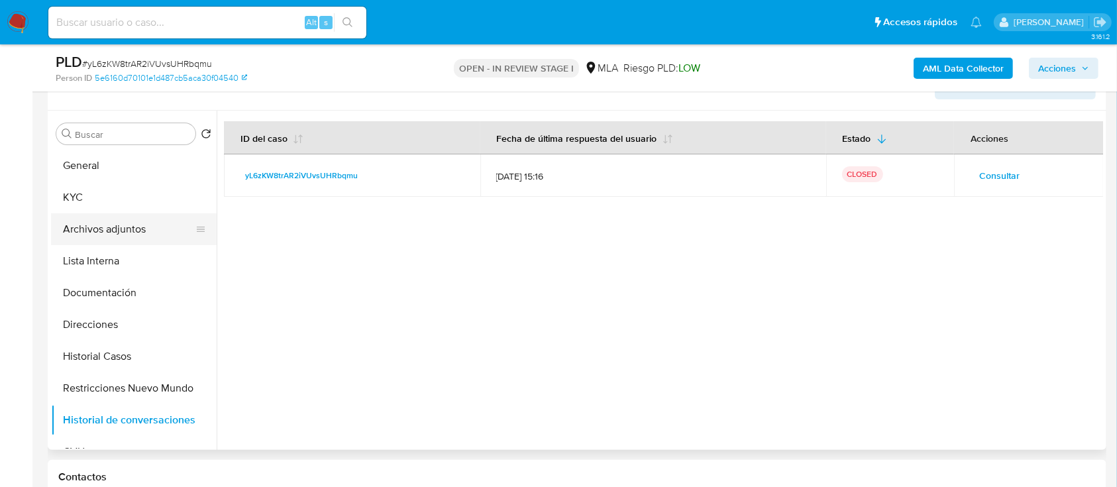
click at [140, 230] on button "Archivos adjuntos" at bounding box center [128, 229] width 155 height 32
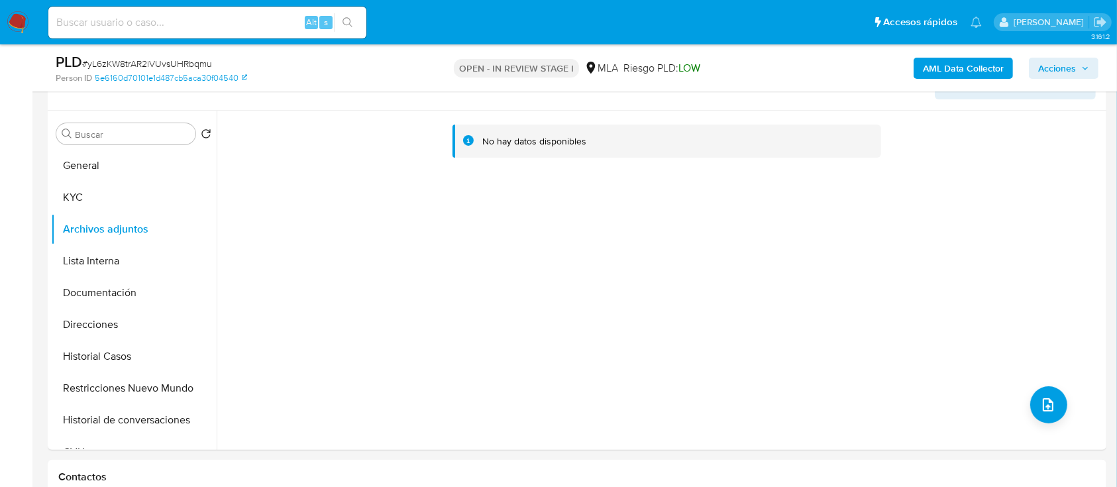
click at [927, 60] on b "AML Data Collector" at bounding box center [963, 68] width 81 height 21
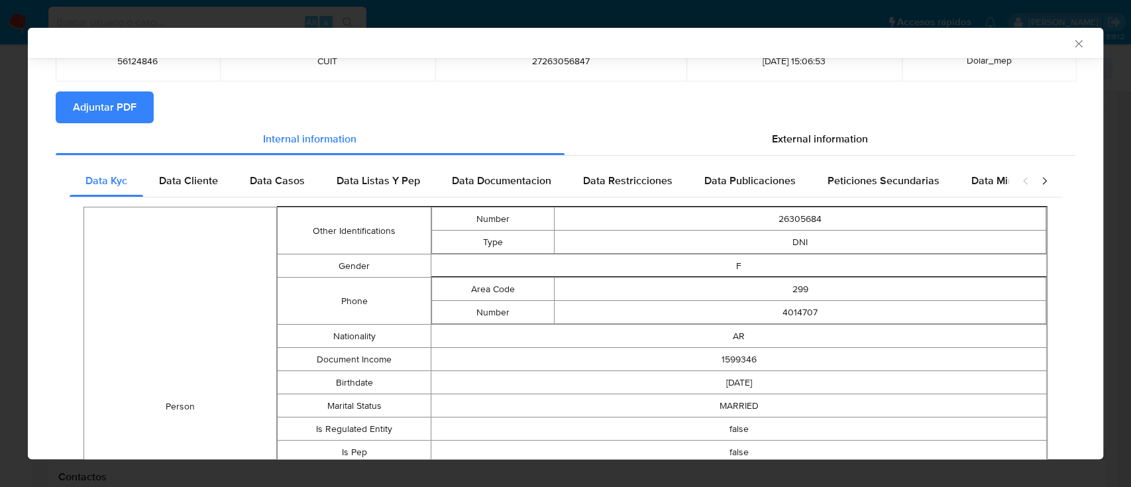
scroll to position [0, 0]
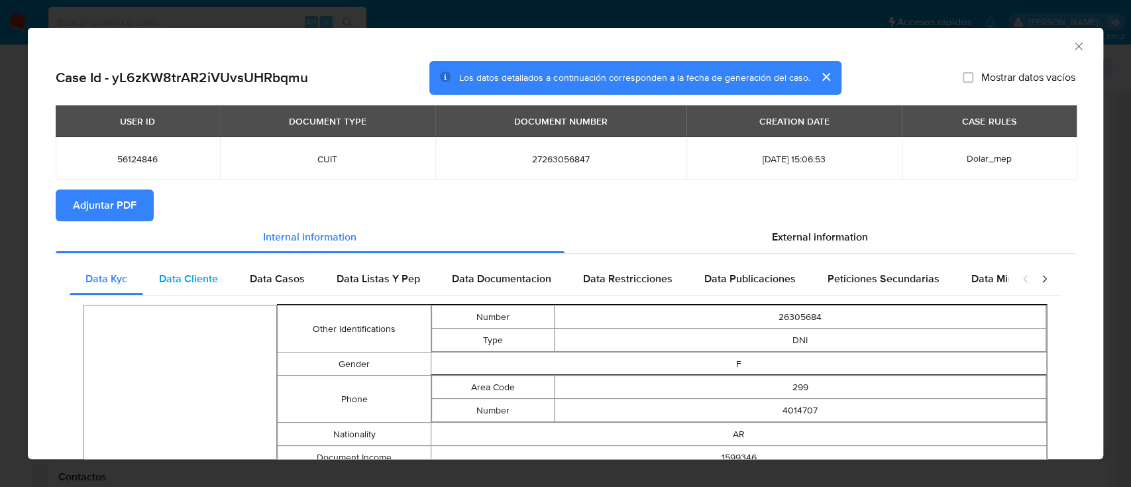
click at [175, 290] on div "Data Cliente" at bounding box center [188, 279] width 91 height 32
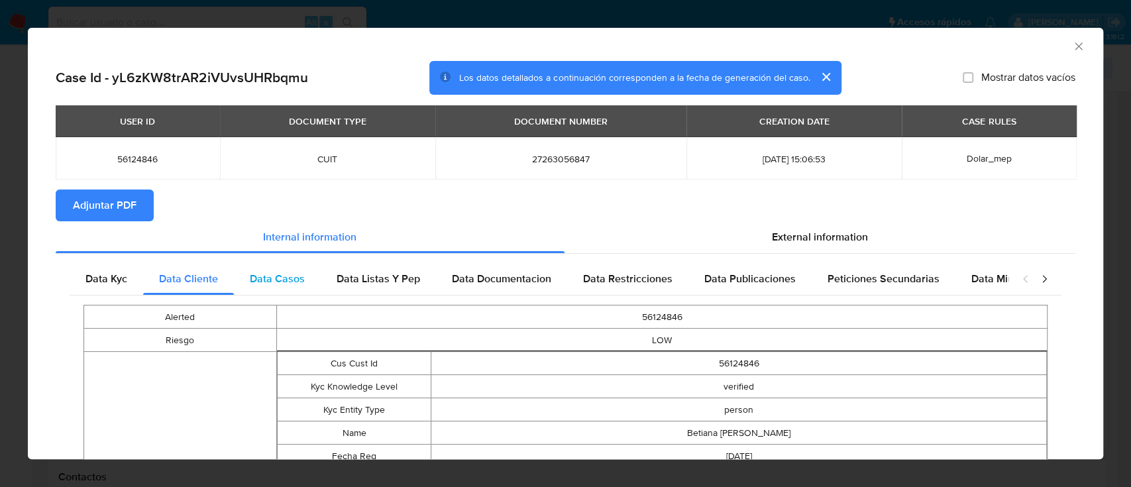
click at [258, 276] on span "Data Casos" at bounding box center [277, 278] width 55 height 15
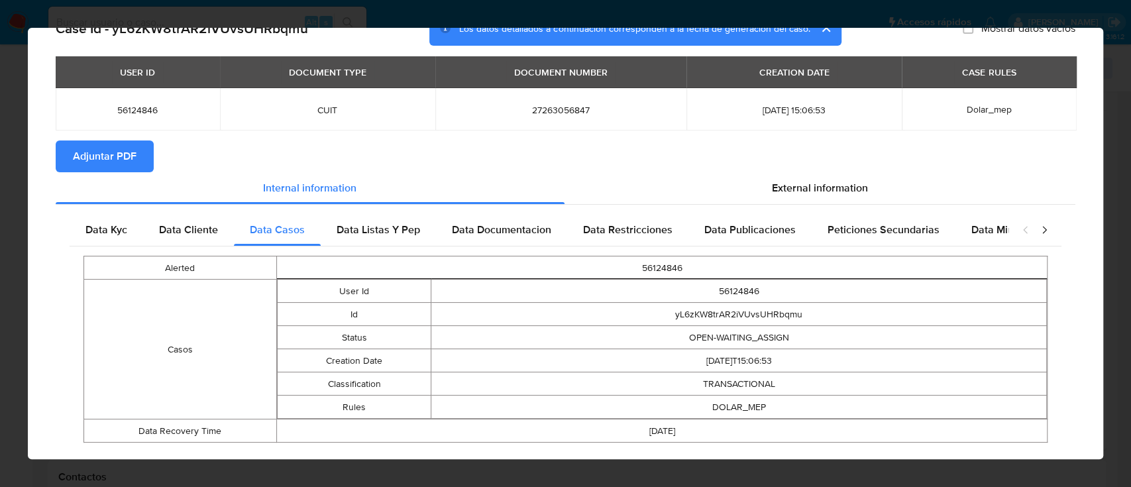
scroll to position [75, 0]
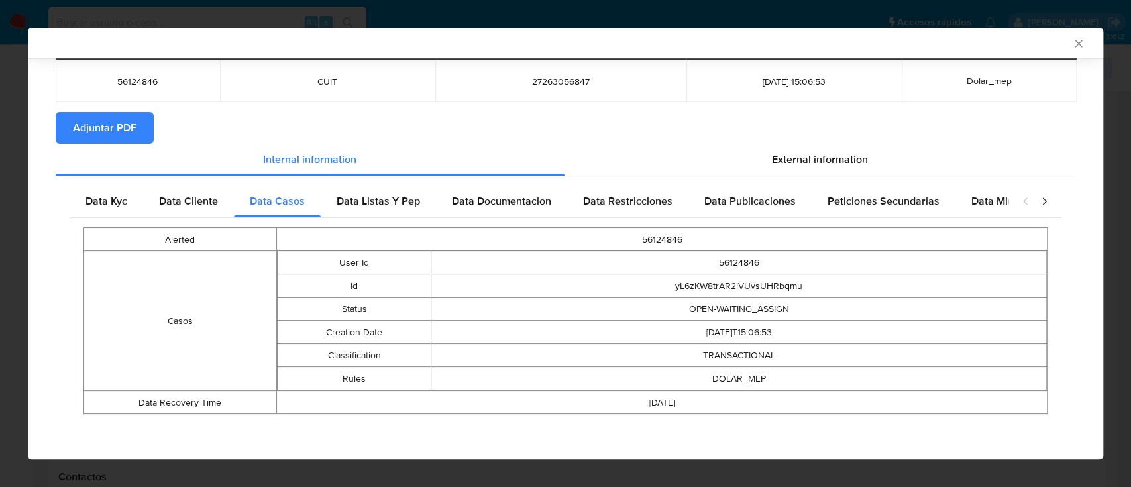
drag, startPoint x: 704, startPoint y: 260, endPoint x: 784, endPoint y: 410, distance: 170.4
click at [784, 410] on tbody "Alerted 56124846 Casos User Id 56124846 Id yL6zKW8trAR2iVUvsUHRbqmu Status OPEN…" at bounding box center [565, 321] width 963 height 186
click at [685, 344] on td "TRANSACTIONAL" at bounding box center [738, 355] width 615 height 23
click at [376, 191] on div "Data Listas Y Pep" at bounding box center [378, 201] width 115 height 32
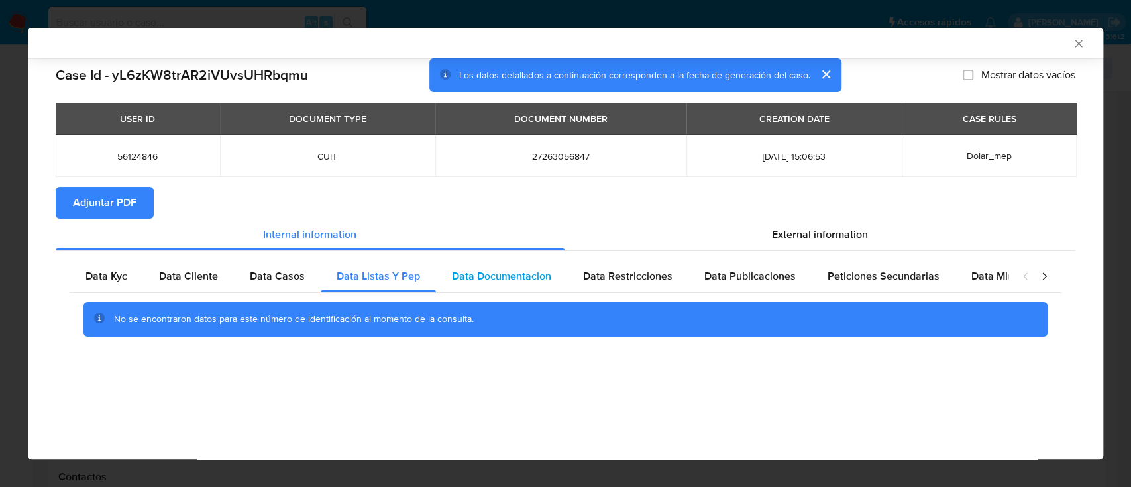
click at [508, 267] on div "Data Documentacion" at bounding box center [501, 276] width 131 height 32
drag, startPoint x: 617, startPoint y: 275, endPoint x: 628, endPoint y: 275, distance: 11.3
click at [620, 275] on span "Data Restricciones" at bounding box center [627, 275] width 89 height 15
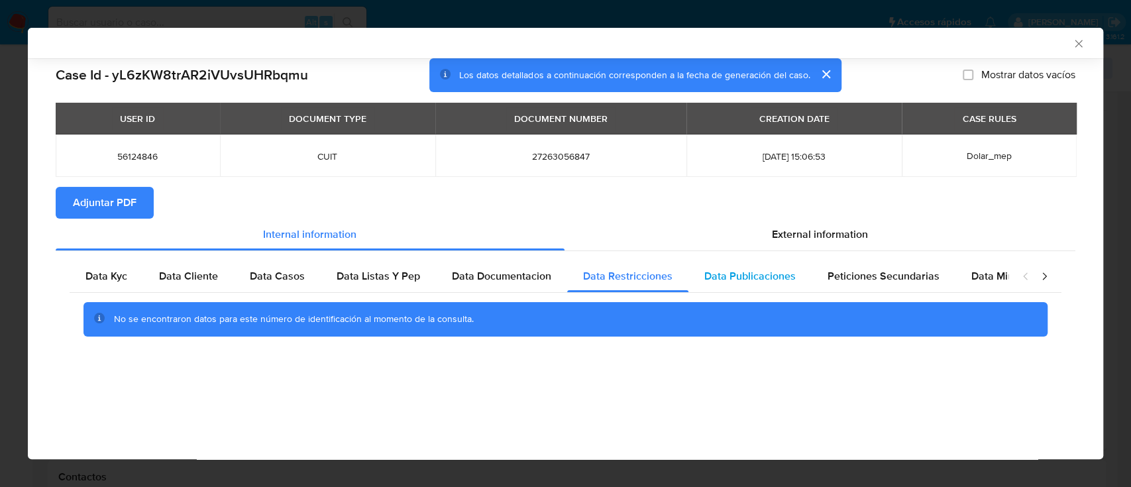
click at [731, 288] on div "Data Publicaciones" at bounding box center [749, 276] width 123 height 32
click at [881, 283] on div "Peticiones Secundarias" at bounding box center [883, 276] width 144 height 32
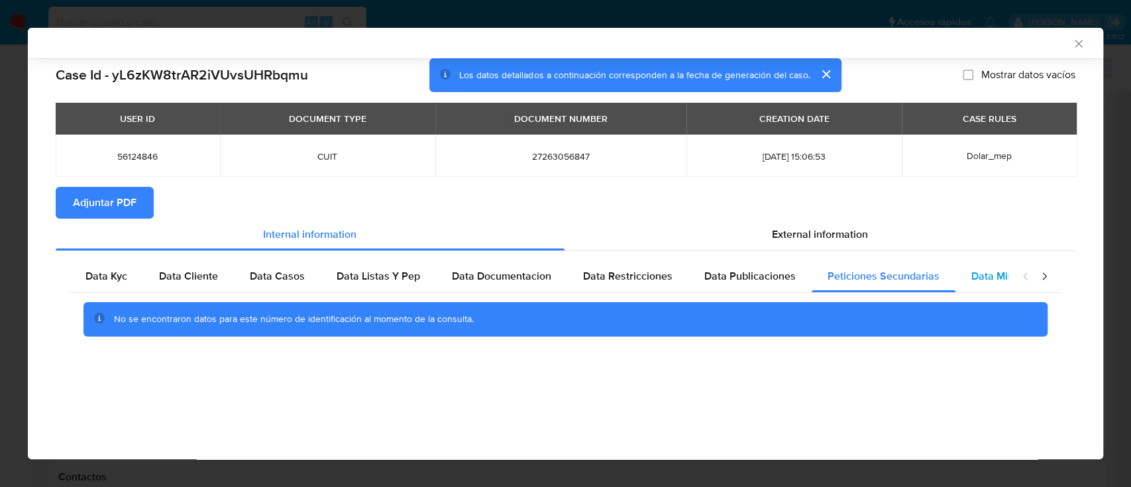
drag, startPoint x: 999, startPoint y: 274, endPoint x: 967, endPoint y: 274, distance: 32.5
click at [999, 274] on span "Data Minoridad" at bounding box center [1007, 275] width 73 height 15
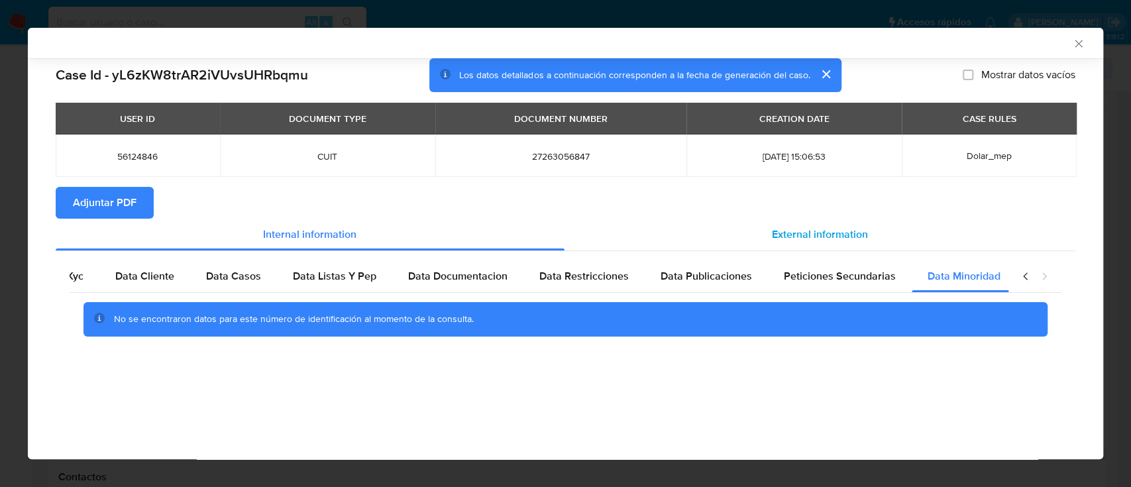
scroll to position [0, 44]
click at [820, 223] on div "External information" at bounding box center [819, 235] width 511 height 32
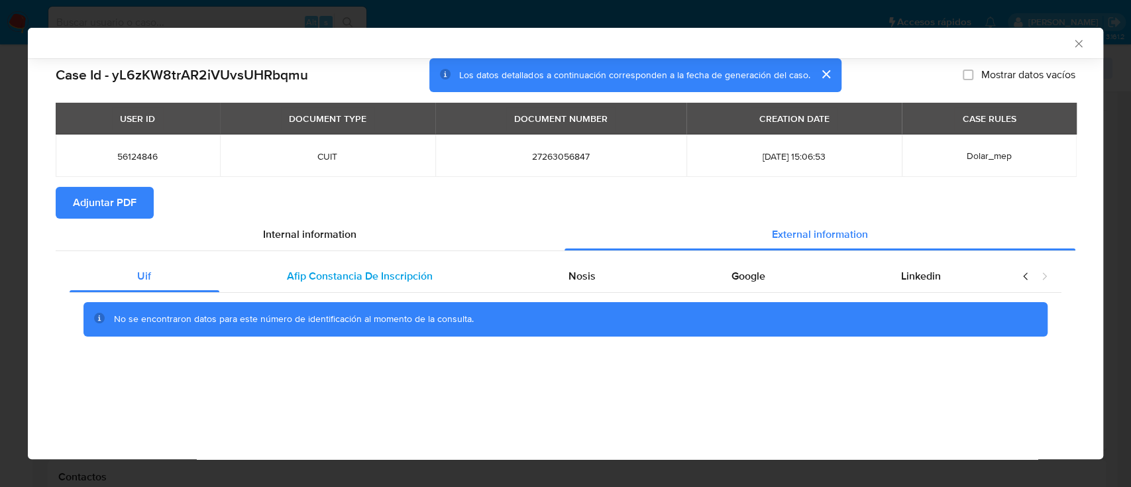
click at [415, 281] on span "Afip Constancia De Inscripción" at bounding box center [360, 275] width 146 height 15
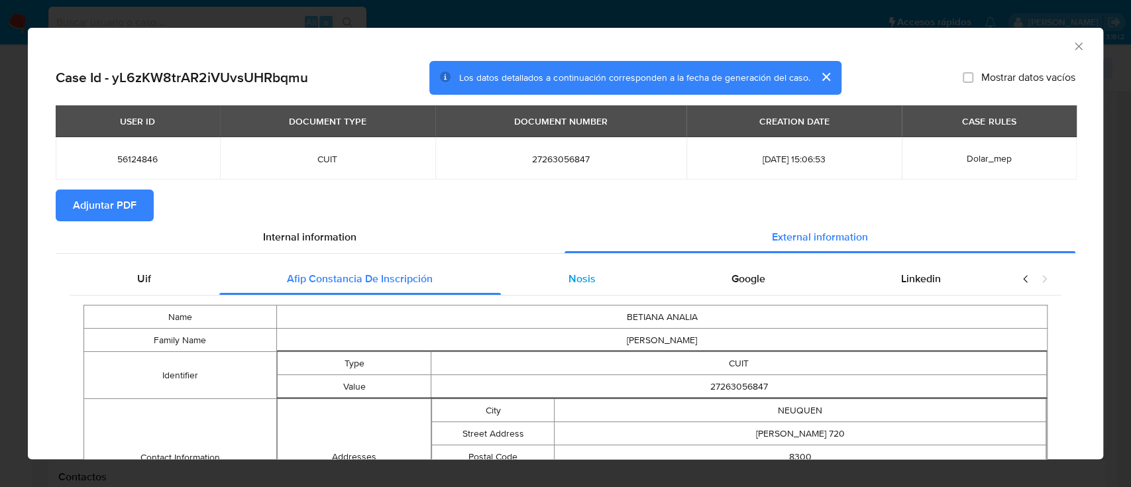
click at [571, 280] on span "Nosis" at bounding box center [581, 278] width 27 height 15
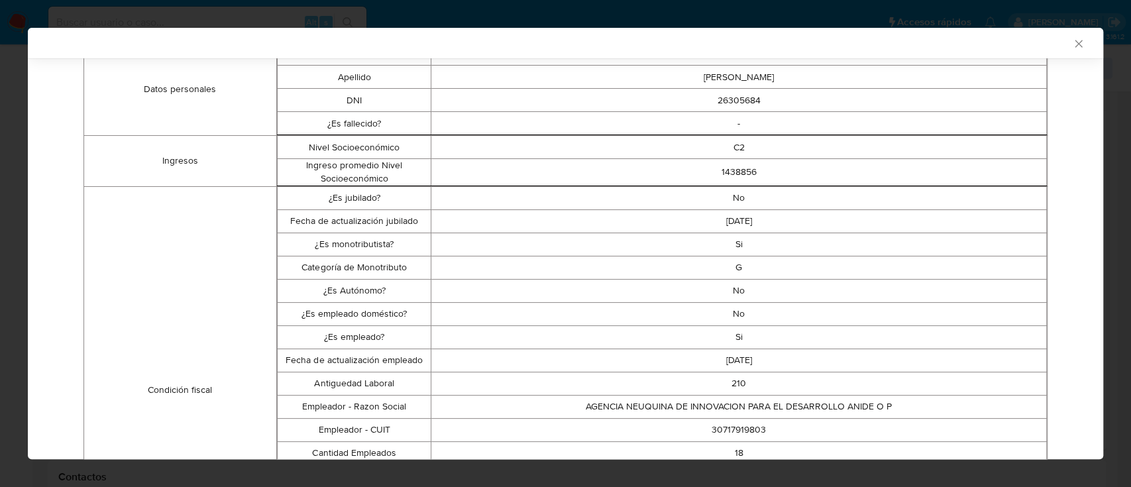
scroll to position [262, 0]
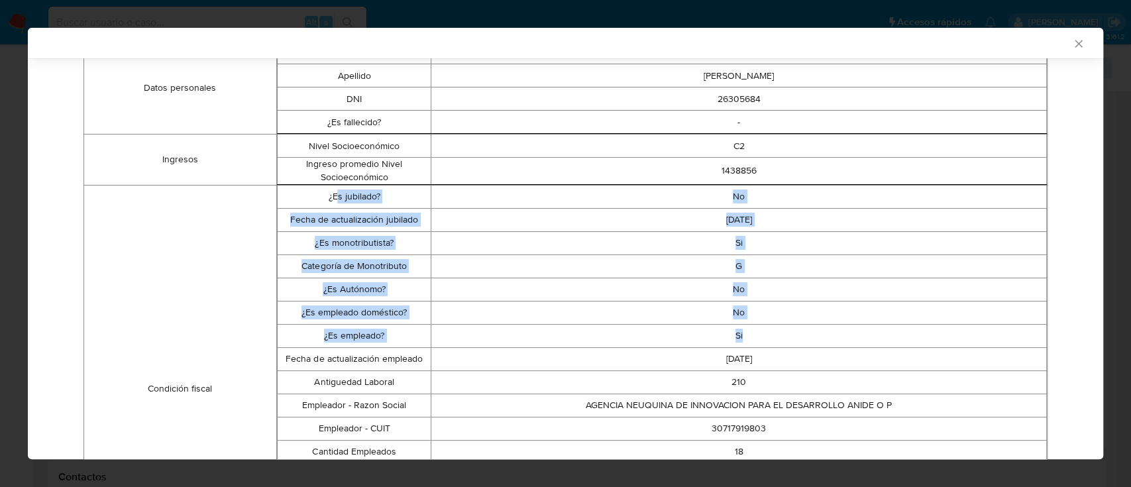
drag, startPoint x: 333, startPoint y: 189, endPoint x: 750, endPoint y: 343, distance: 444.7
click at [750, 343] on tbody "¿Es jubilado? No Fecha de actualización jubilado 2018-11-12 ¿Es monotributista?…" at bounding box center [661, 388] width 769 height 407
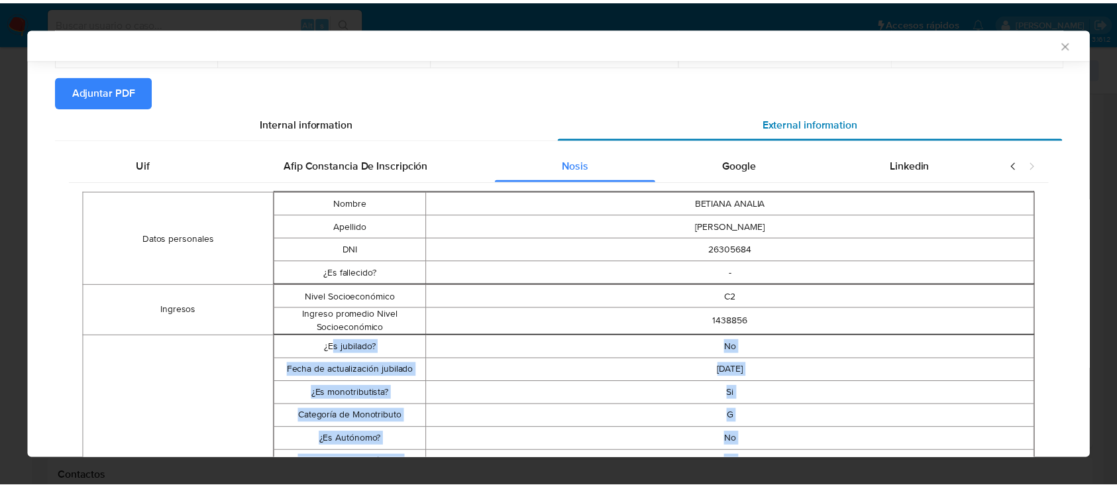
scroll to position [0, 0]
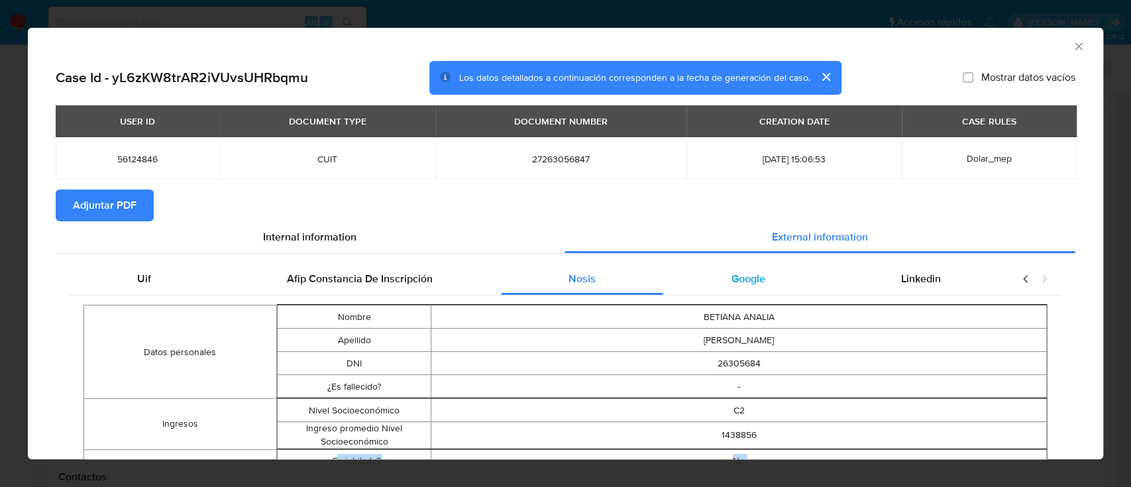
click at [739, 269] on div "Google" at bounding box center [748, 279] width 170 height 32
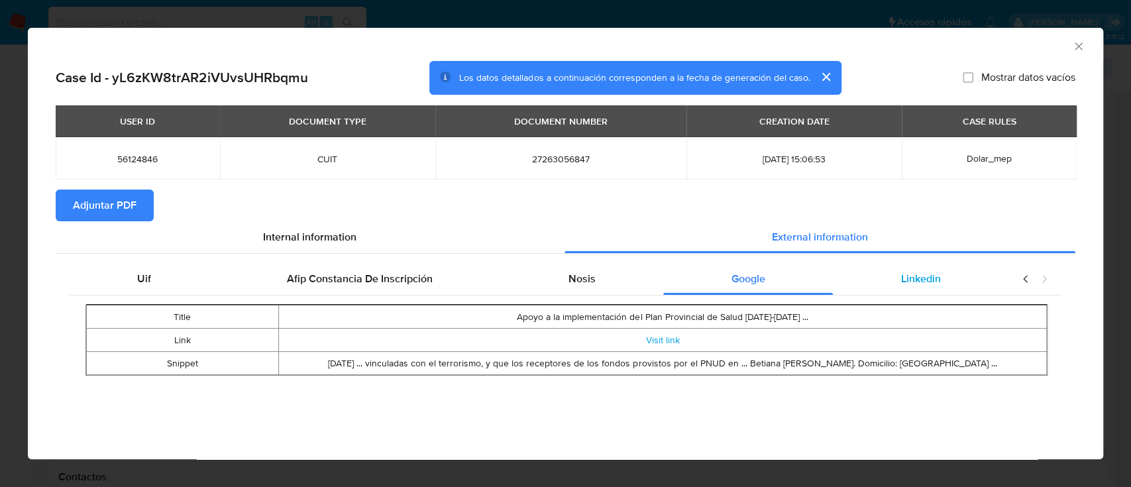
click at [921, 280] on span "Linkedin" at bounding box center [921, 278] width 40 height 15
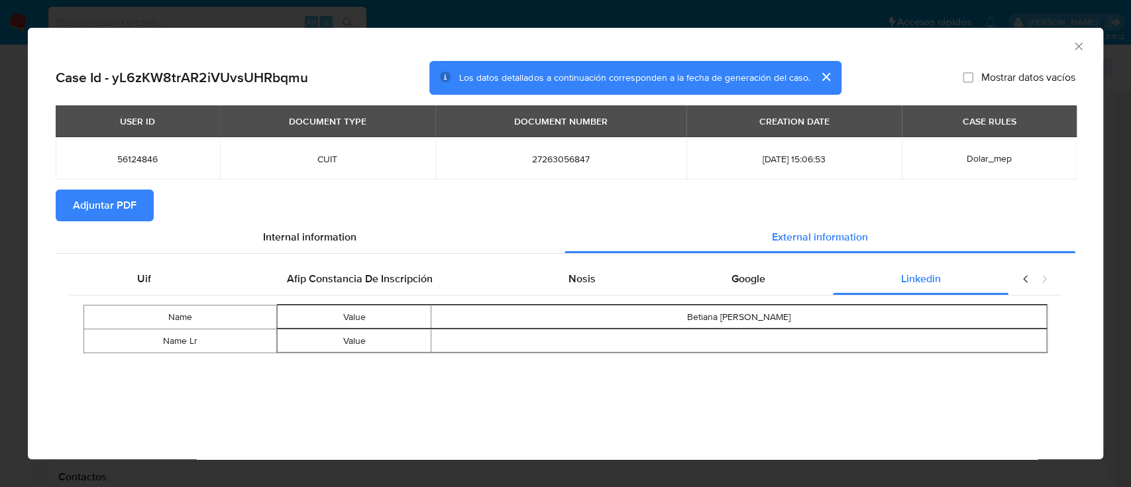
click at [91, 186] on div "USER ID DOCUMENT TYPE DOCUMENT NUMBER CREATION DATE CASE RULES 56124846 CUIT 27…" at bounding box center [565, 147] width 1019 height 84
click at [109, 204] on span "Adjuntar PDF" at bounding box center [105, 205] width 64 height 29
click at [1076, 45] on icon "Cerrar ventana" at bounding box center [1077, 45] width 7 height 7
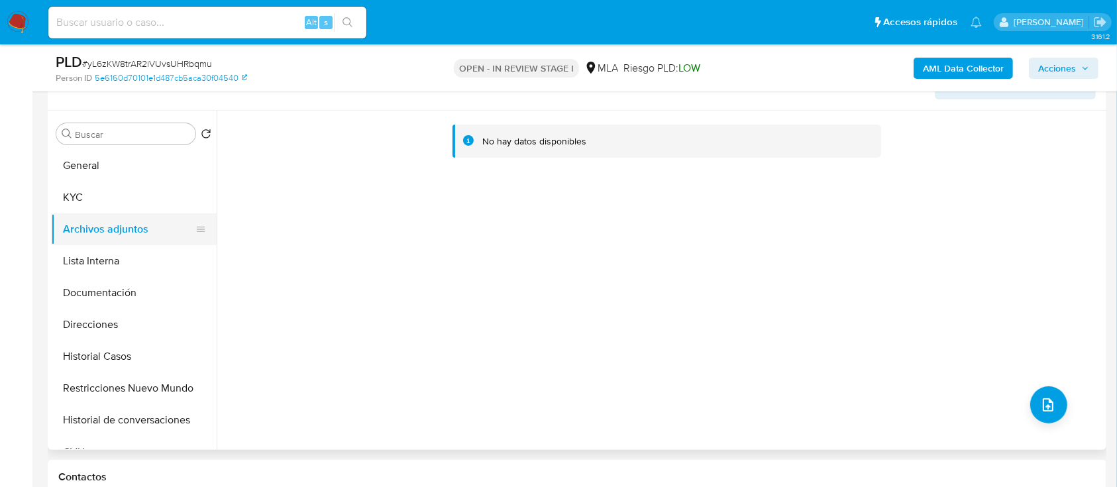
click at [99, 203] on button "KYC" at bounding box center [134, 197] width 166 height 32
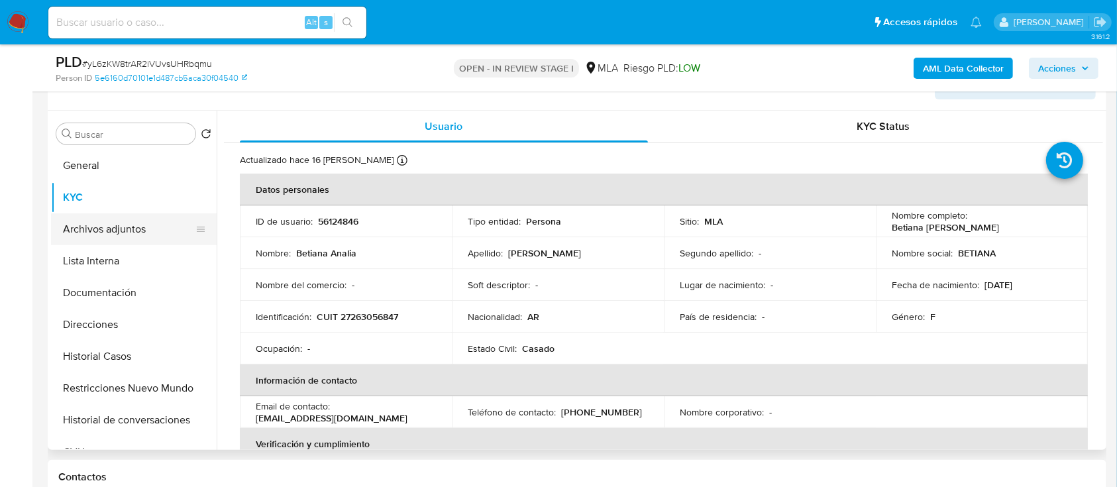
click at [110, 225] on button "Archivos adjuntos" at bounding box center [128, 229] width 155 height 32
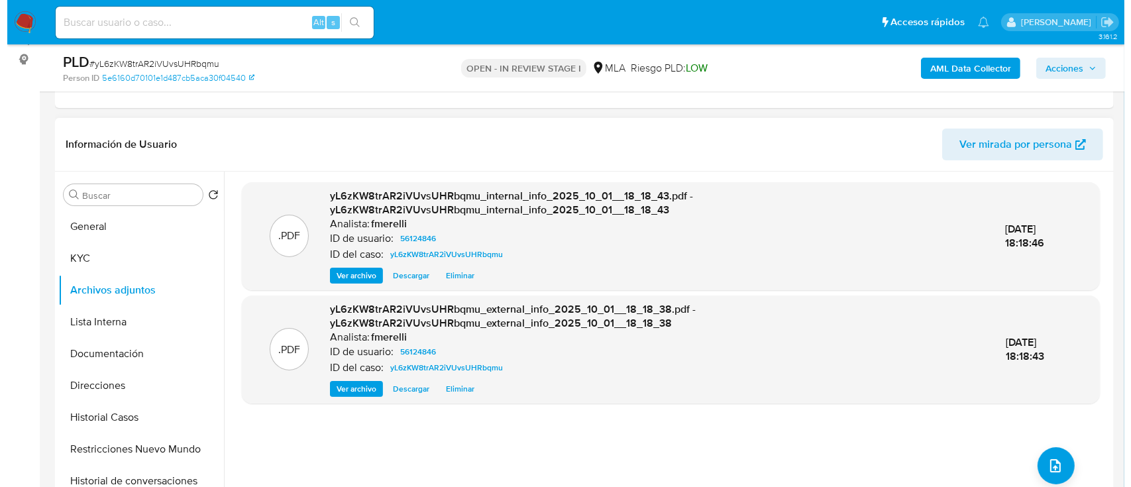
scroll to position [144, 0]
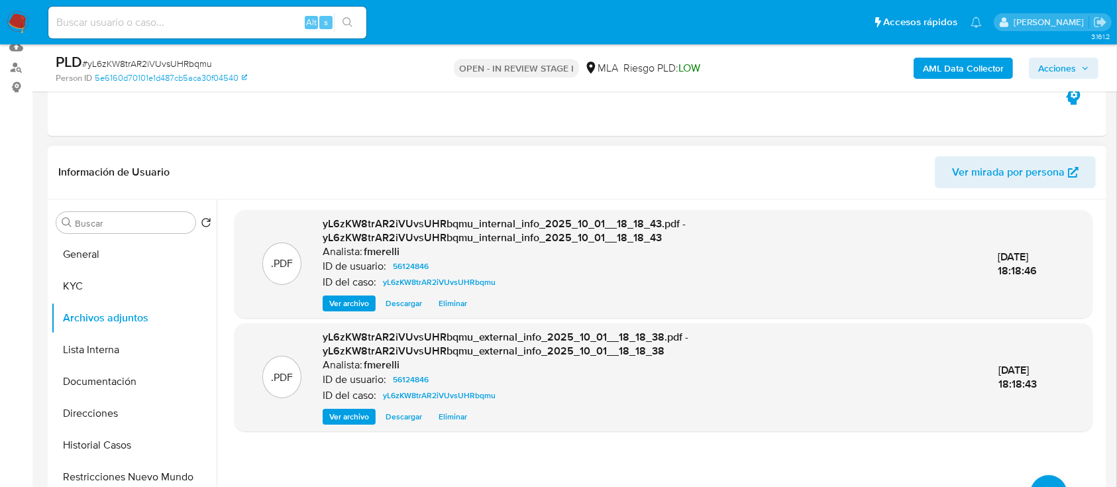
click at [344, 301] on span "Ver archivo" at bounding box center [349, 303] width 40 height 13
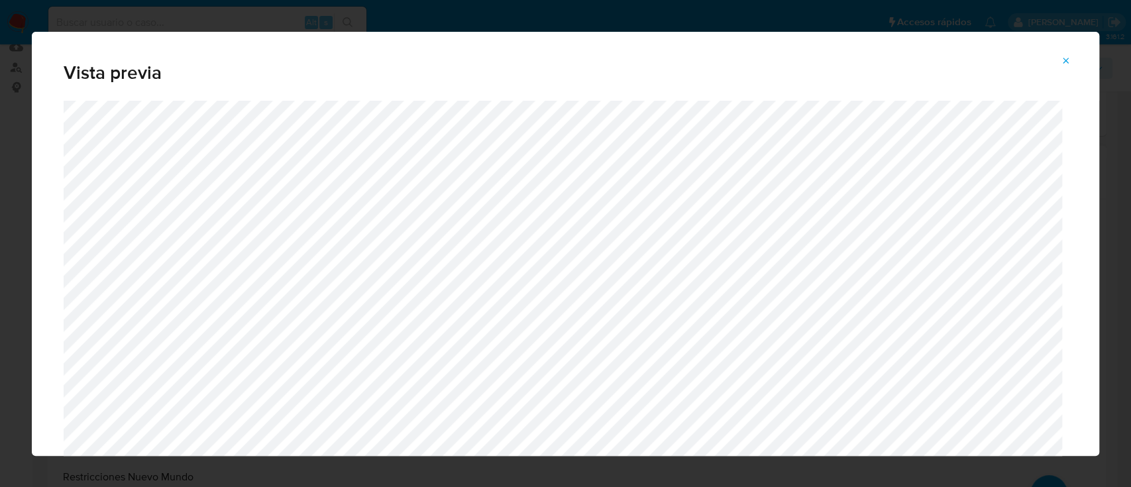
click at [1064, 62] on icon "Attachment preview" at bounding box center [1065, 61] width 11 height 11
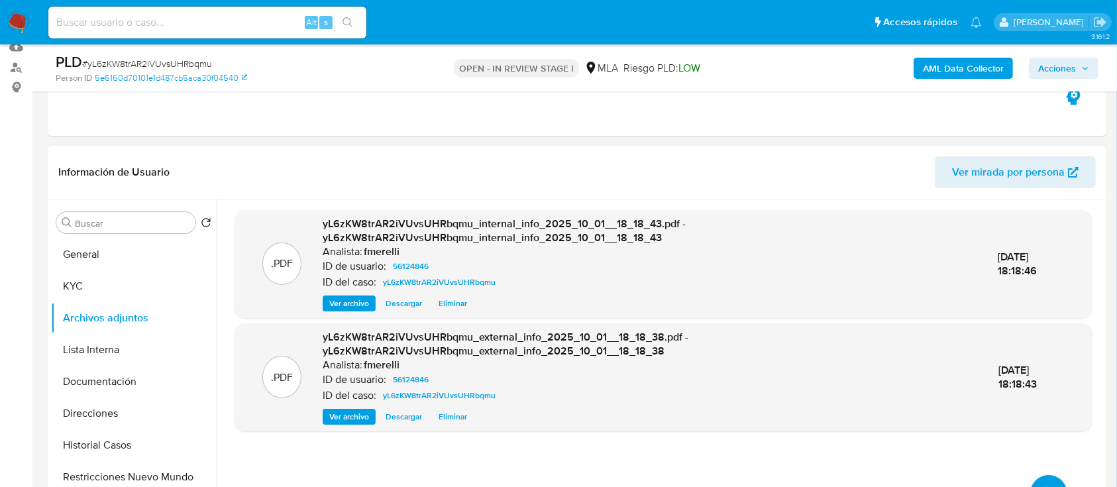
click at [339, 411] on span "Ver archivo" at bounding box center [349, 416] width 40 height 13
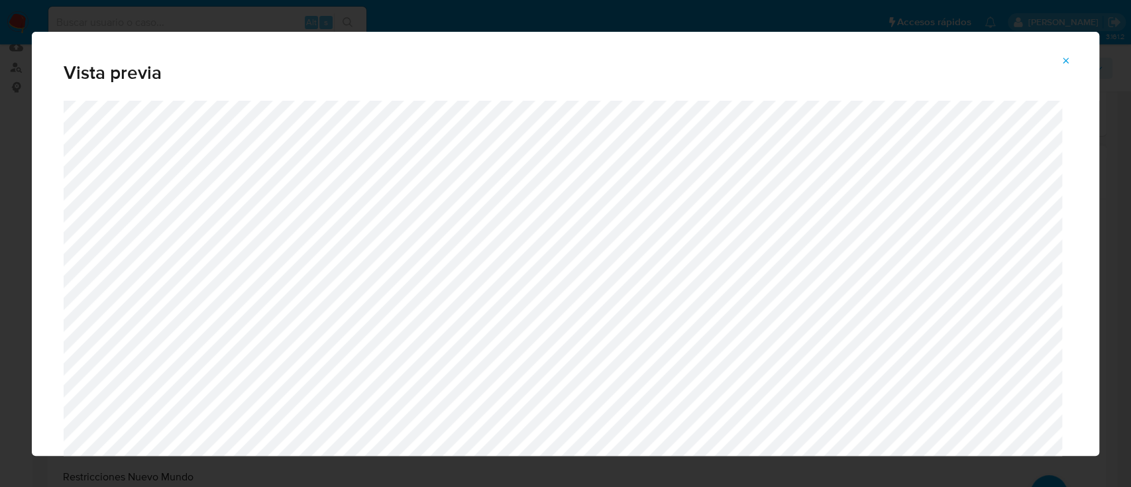
click at [1073, 54] on button "Attachment preview" at bounding box center [1065, 60] width 29 height 21
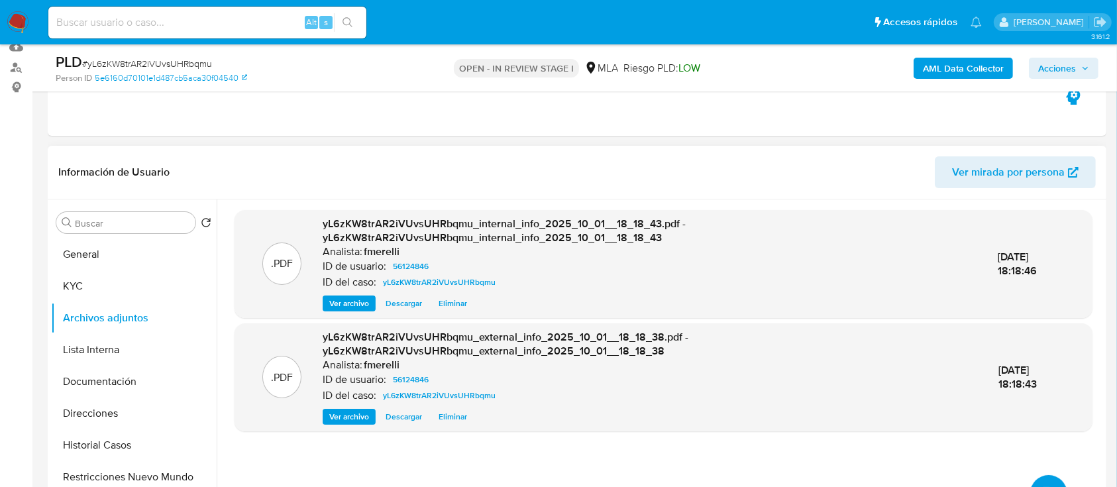
click at [1045, 476] on button "upload-file" at bounding box center [1048, 493] width 37 height 37
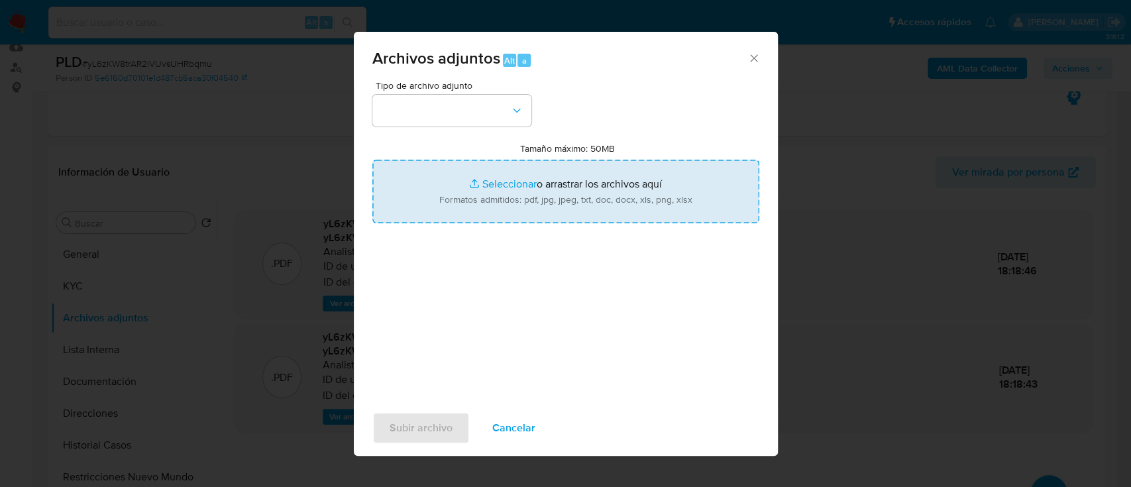
type input "C:\fakepath\NOSIS_Manager_InformeIndividual_27263056847_654927_20250909161547.p…"
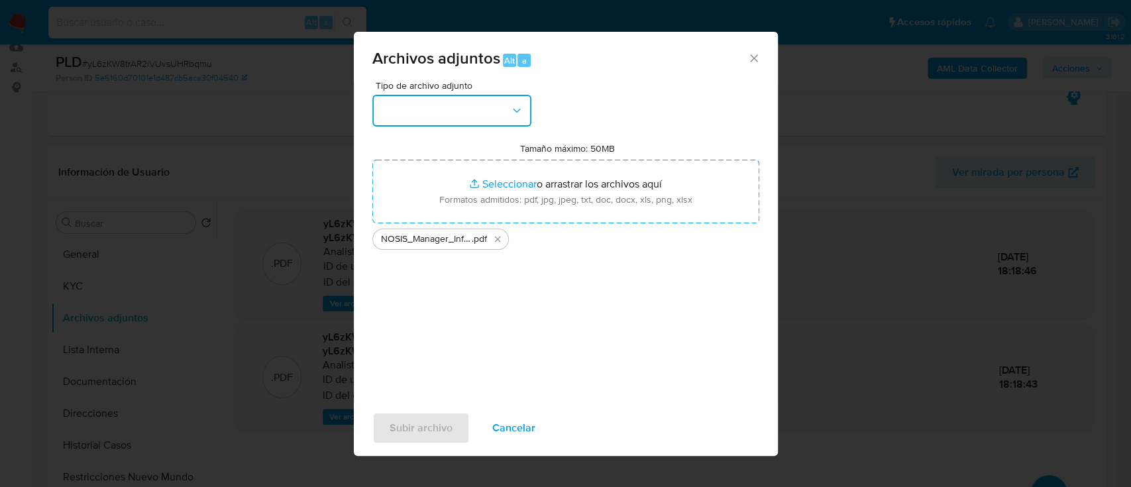
click at [472, 117] on button "button" at bounding box center [451, 111] width 159 height 32
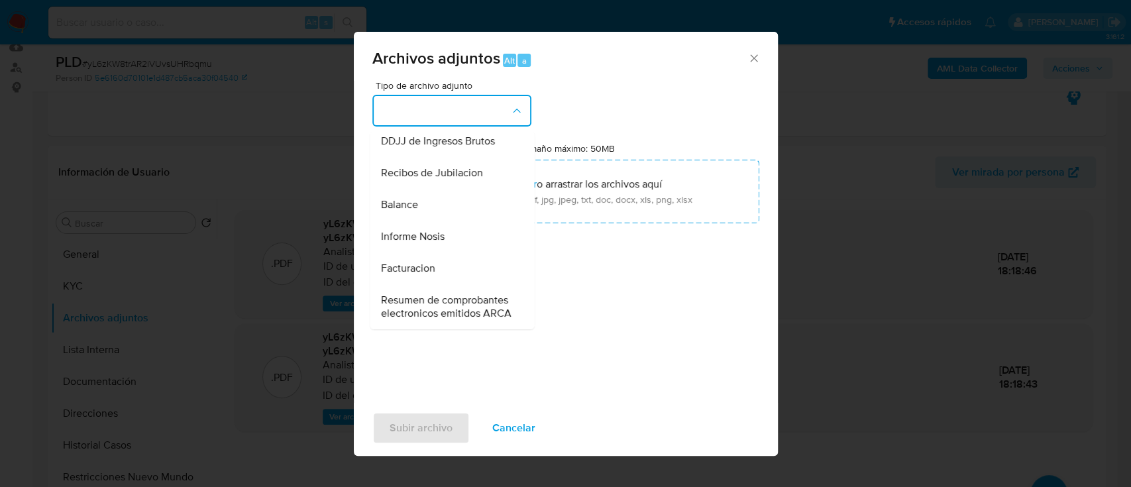
scroll to position [441, 0]
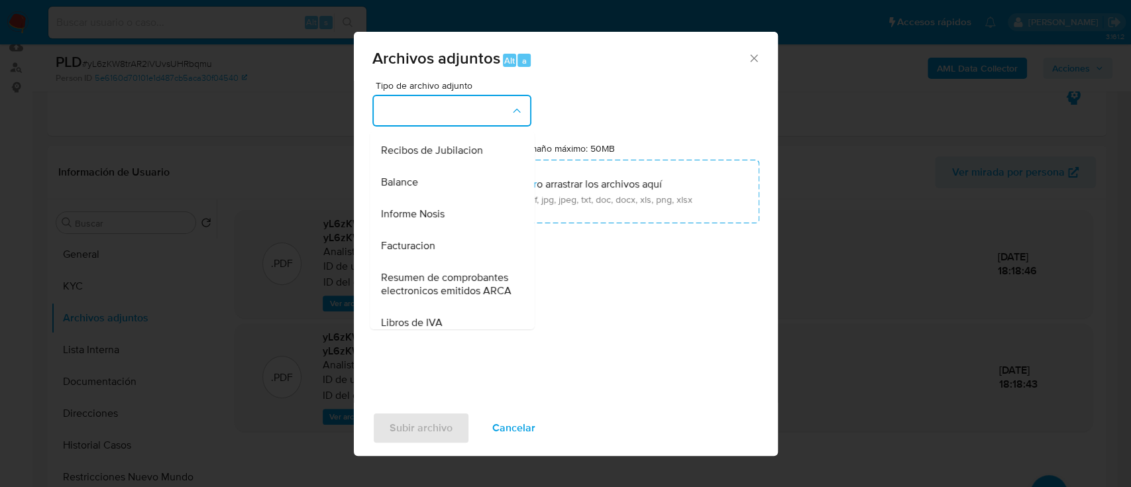
click at [447, 230] on div "Informe Nosis" at bounding box center [447, 214] width 135 height 32
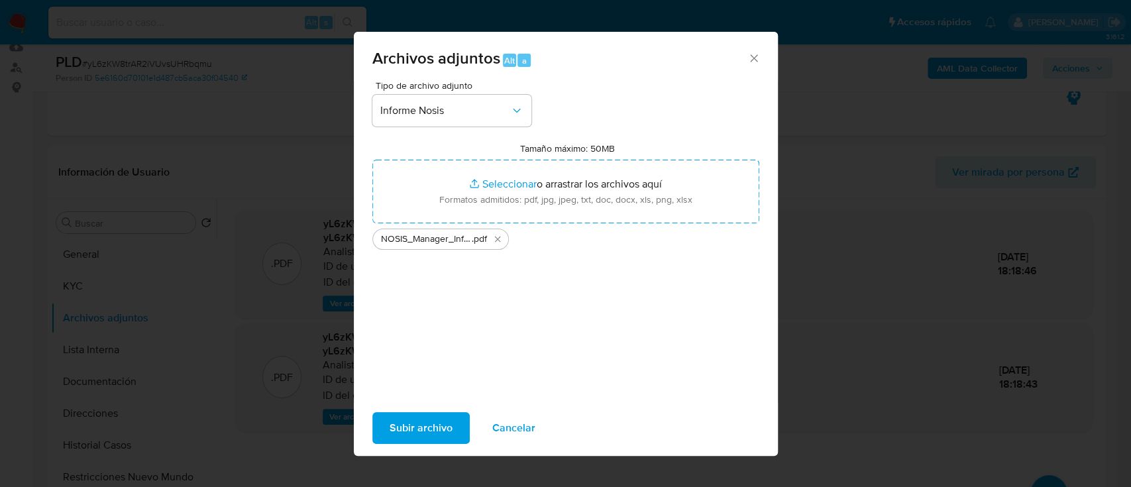
click at [410, 426] on span "Subir archivo" at bounding box center [420, 427] width 63 height 29
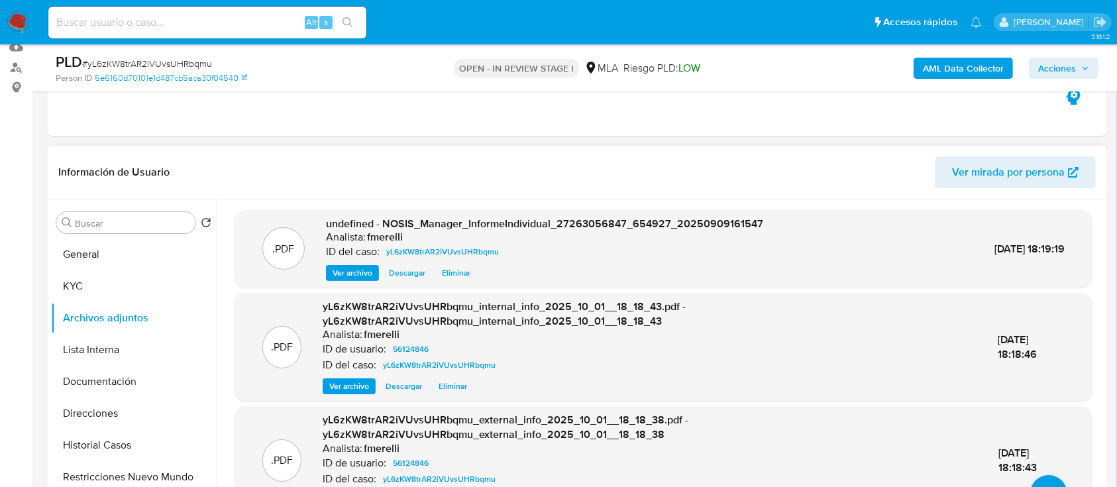
click at [349, 277] on span "Ver archivo" at bounding box center [352, 272] width 40 height 13
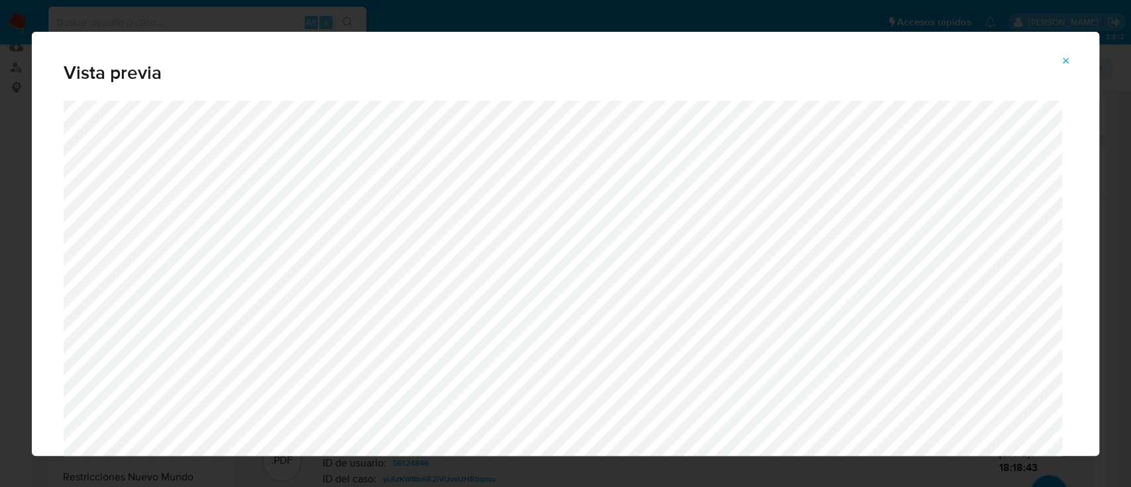
click at [1068, 56] on icon "Attachment preview" at bounding box center [1065, 61] width 11 height 11
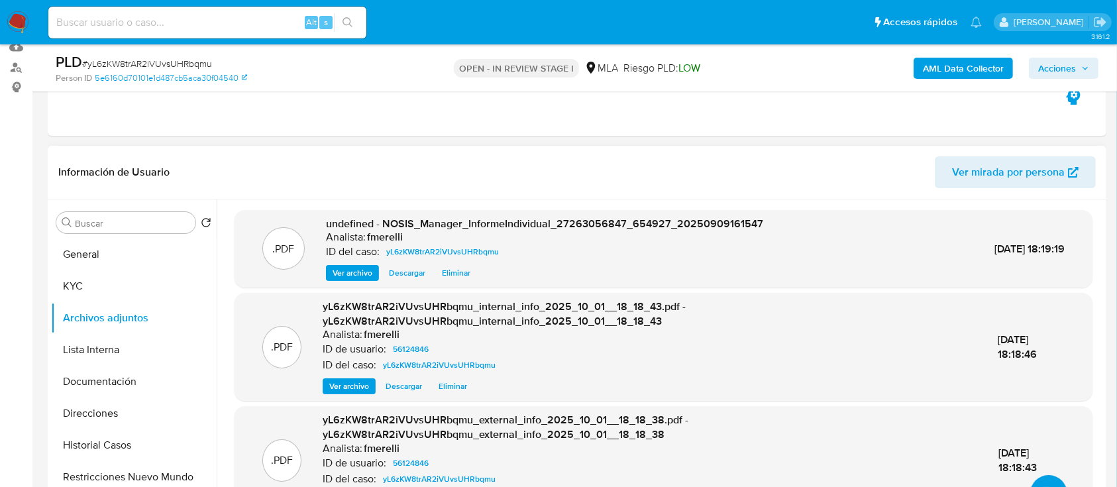
click at [1035, 480] on button "upload-file" at bounding box center [1048, 493] width 37 height 37
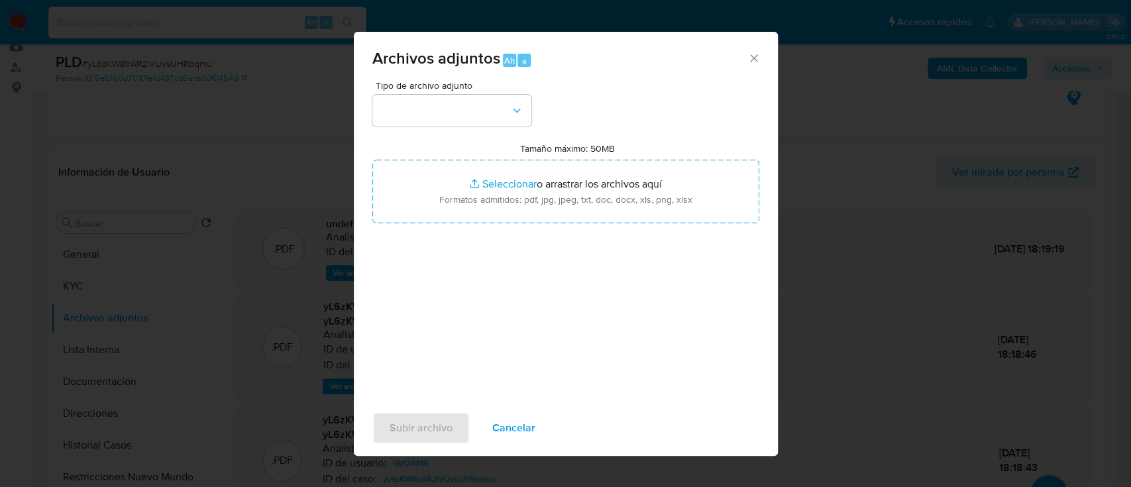
click at [417, 336] on div "Tipo de archivo adjunto Tamaño máximo: 50MB Seleccionar archivos Seleccionar o …" at bounding box center [565, 237] width 387 height 313
click at [535, 436] on button "Cancelar" at bounding box center [513, 428] width 77 height 32
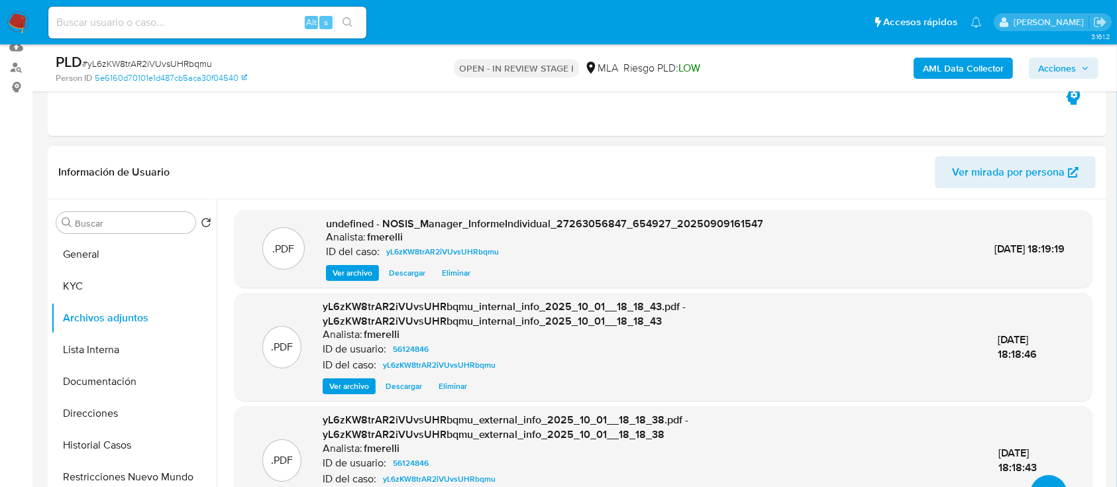
click at [1048, 480] on button "upload-file" at bounding box center [1048, 493] width 37 height 37
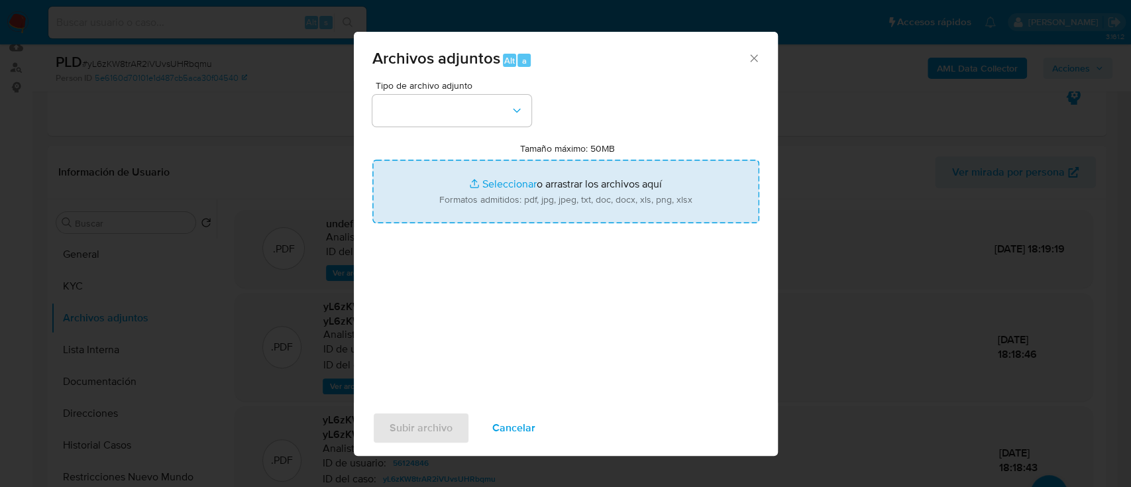
type input "C:\fakepath\Recibos junio - agosto 2025.pdf"
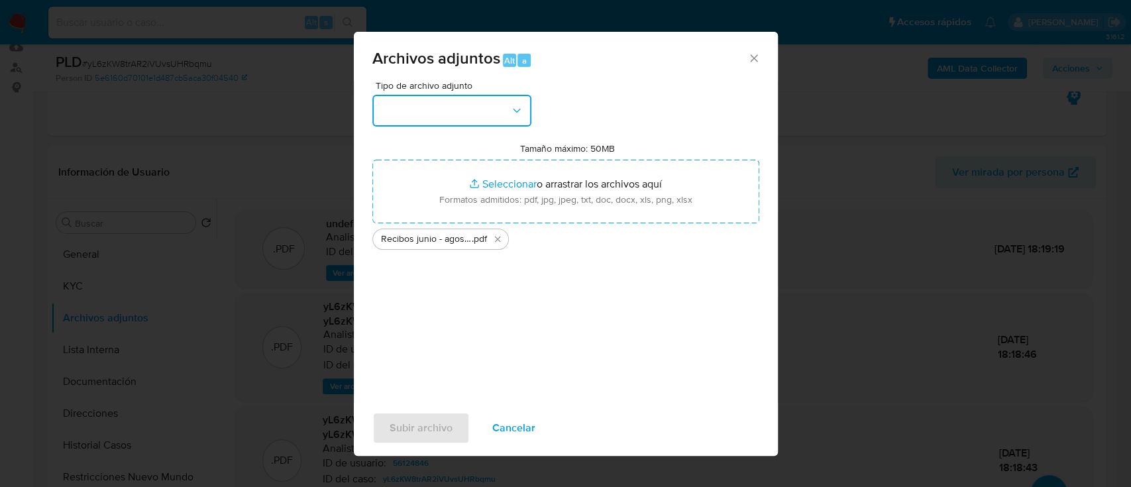
click at [475, 109] on button "button" at bounding box center [451, 111] width 159 height 32
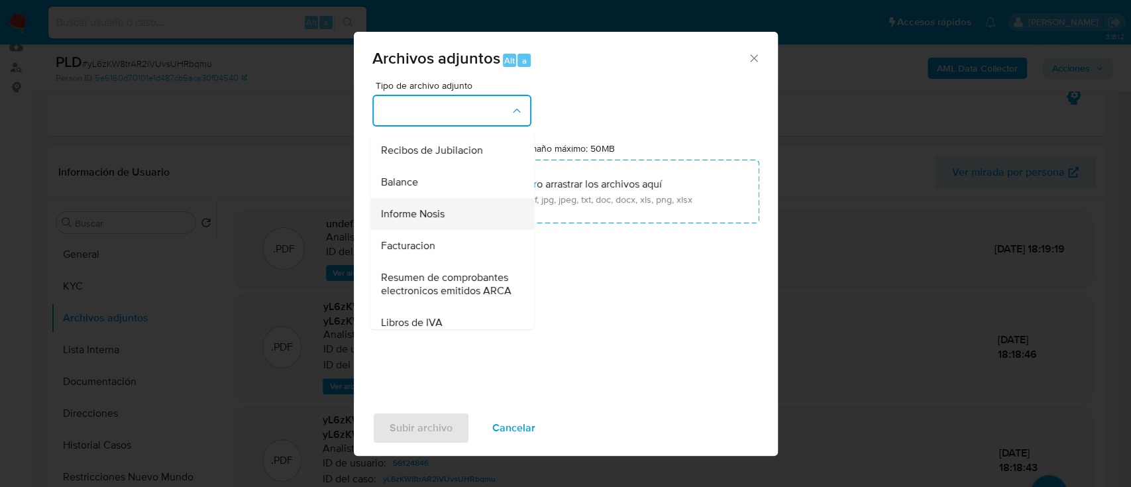
click at [458, 230] on div "Informe Nosis" at bounding box center [447, 214] width 135 height 32
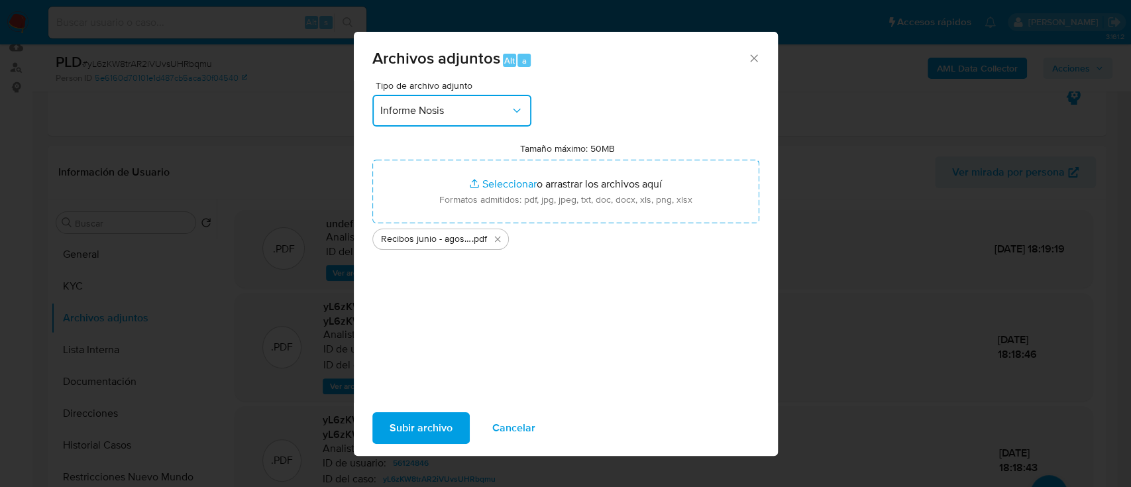
click at [459, 117] on button "Informe Nosis" at bounding box center [451, 111] width 159 height 32
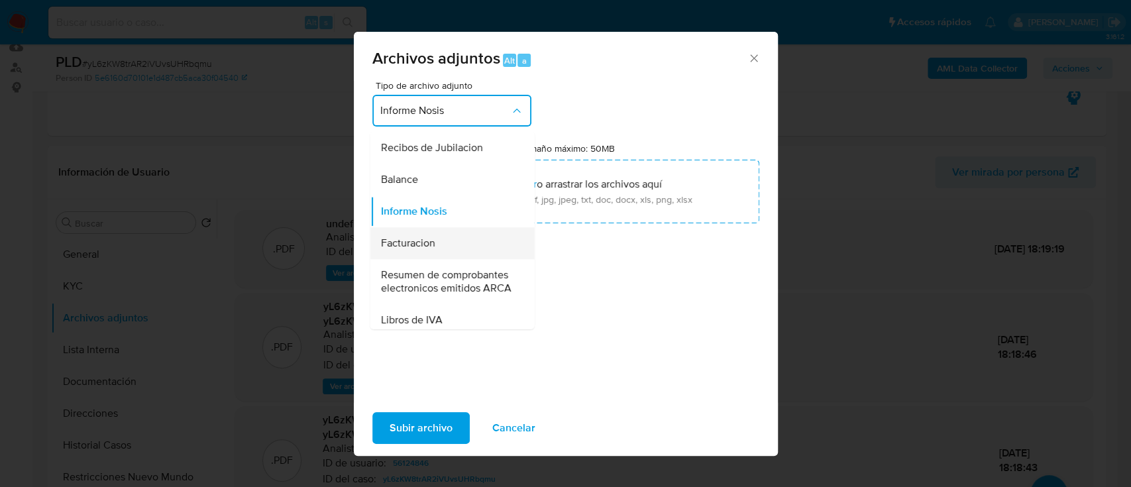
scroll to position [334, 0]
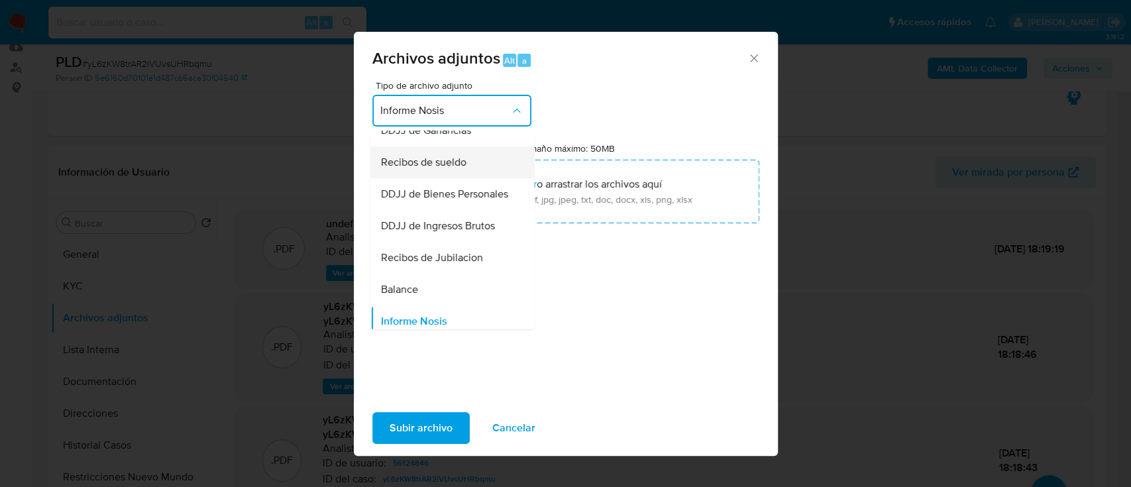
click at [466, 176] on div "Recibos de sueldo" at bounding box center [447, 162] width 135 height 32
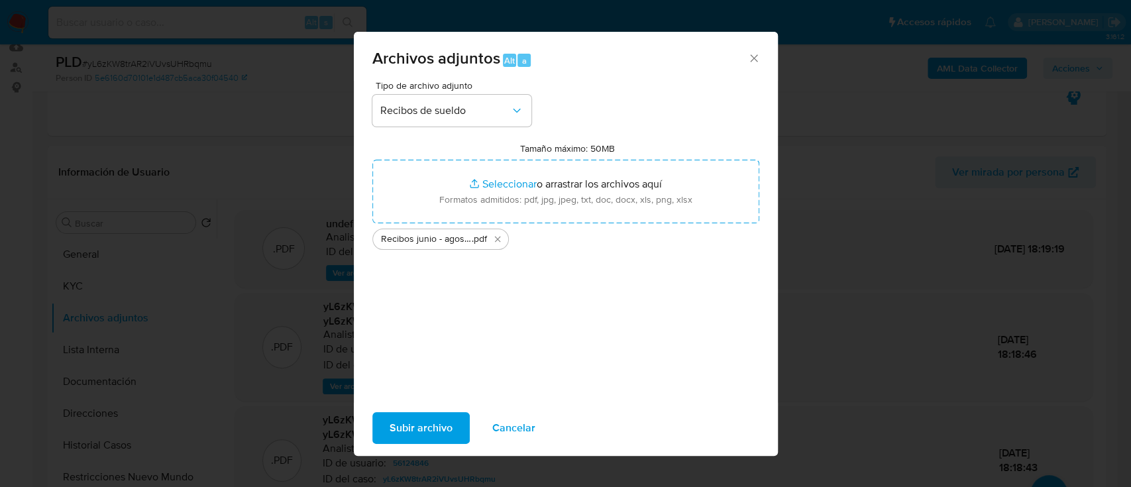
click at [426, 422] on span "Subir archivo" at bounding box center [420, 427] width 63 height 29
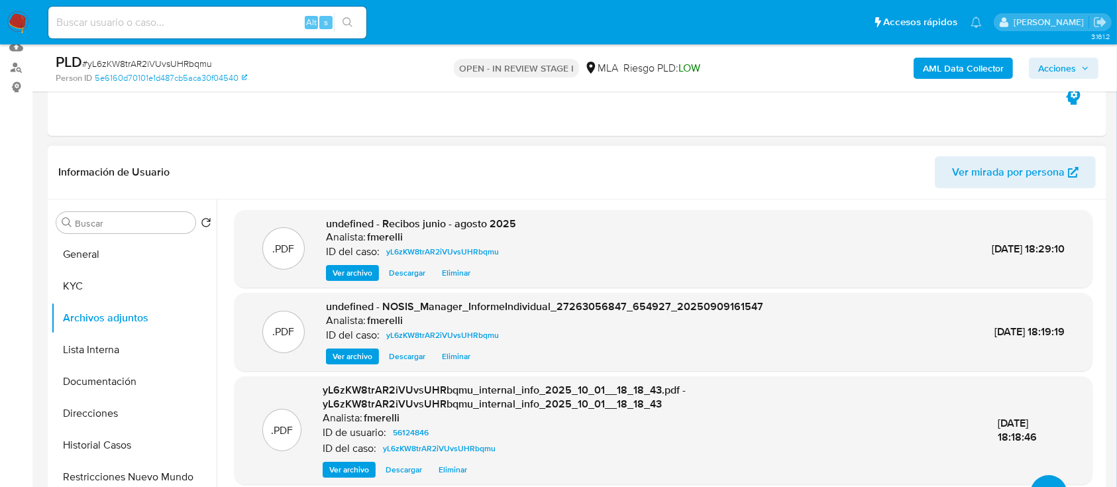
click at [1037, 478] on button "upload-file" at bounding box center [1048, 493] width 37 height 37
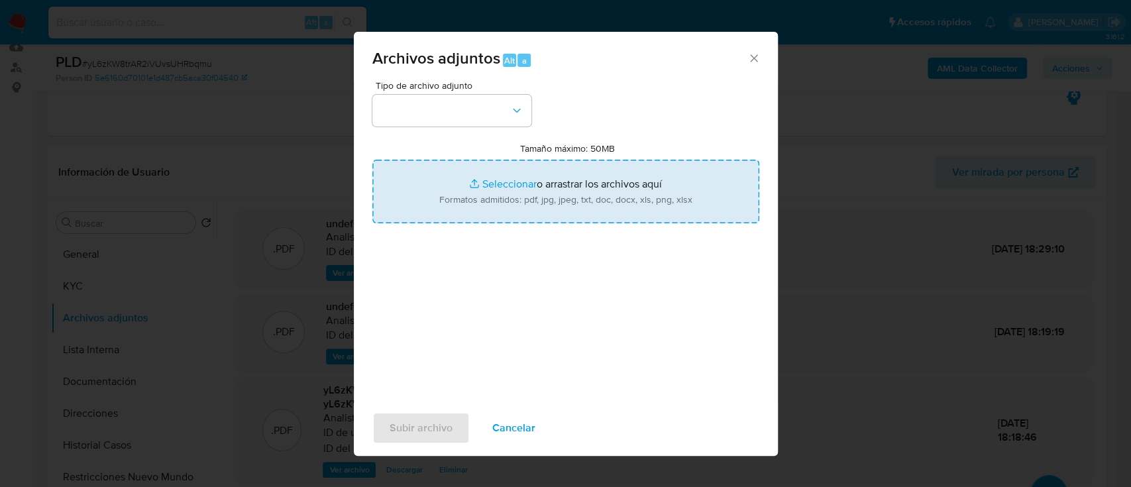
type input "C:\fakepath\Comprobantes emitidos 2025.pdf"
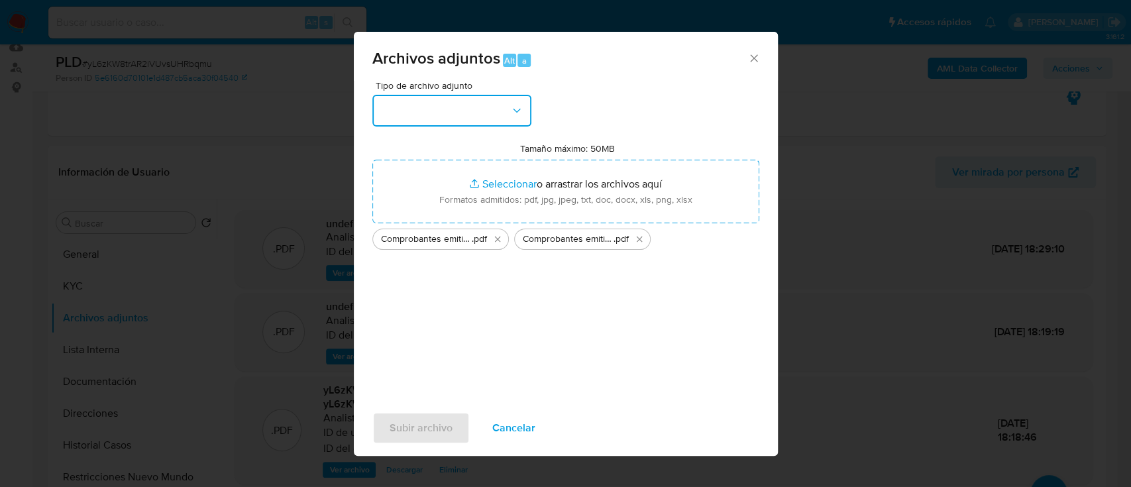
click at [487, 113] on button "button" at bounding box center [451, 111] width 159 height 32
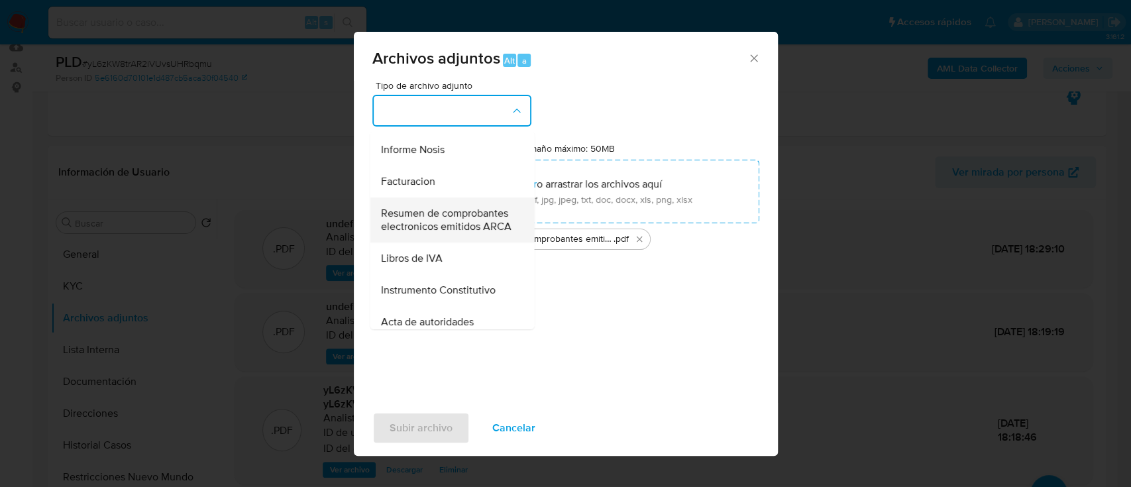
scroll to position [530, 0]
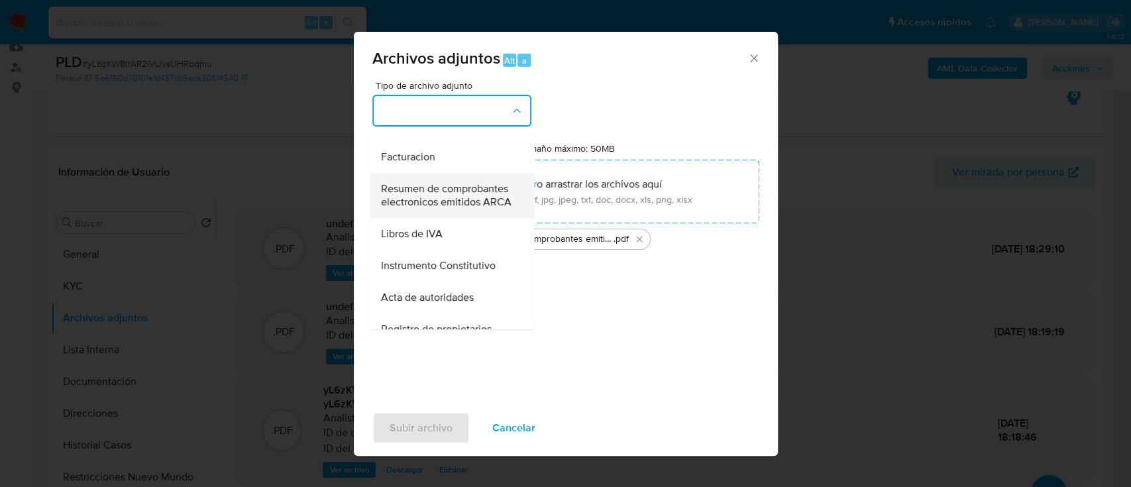
click at [425, 209] on span "Resumen de comprobantes electronicos emitidos ARCA" at bounding box center [447, 195] width 135 height 26
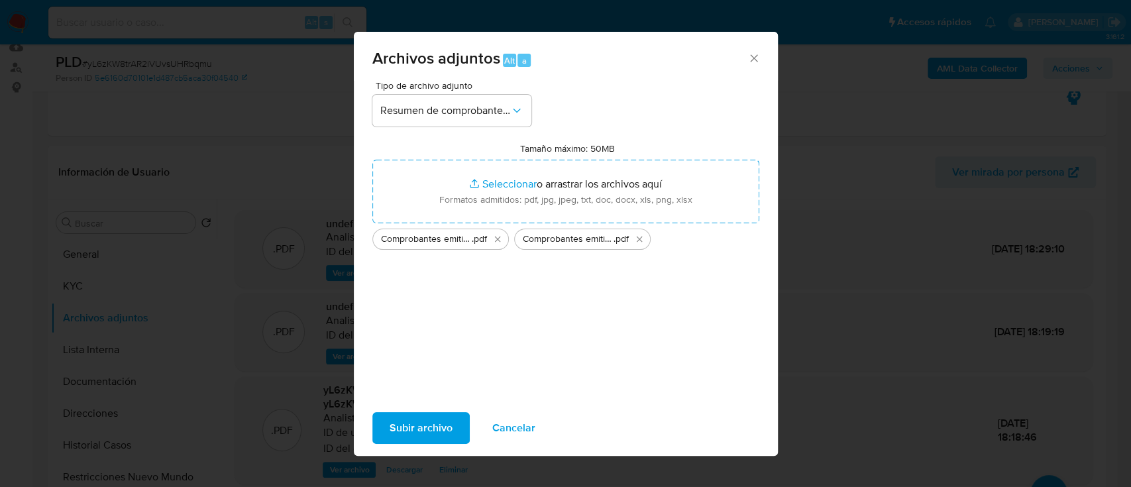
click at [431, 429] on span "Subir archivo" at bounding box center [420, 427] width 63 height 29
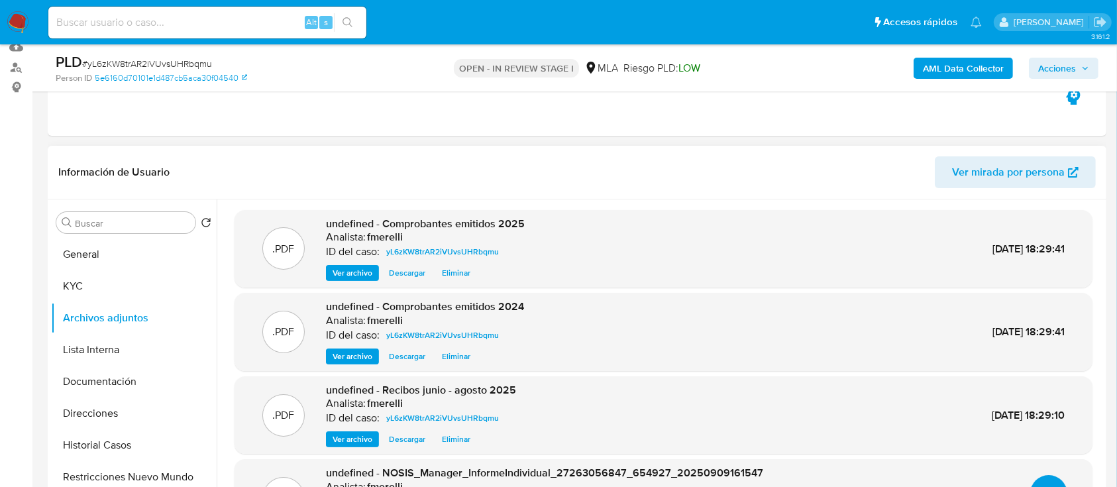
click at [1049, 482] on button "upload-file" at bounding box center [1048, 493] width 37 height 37
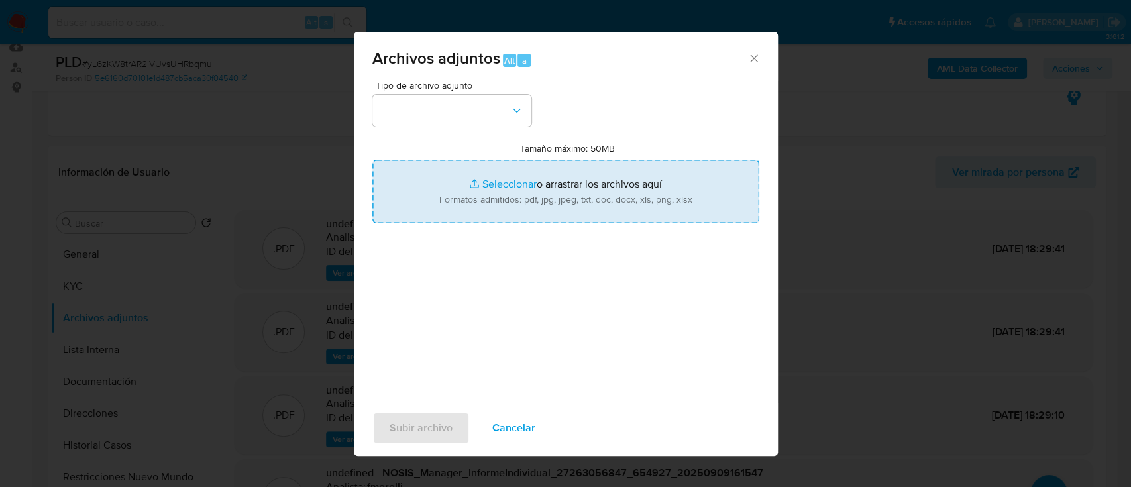
type input "C:\fakepath\Movimientos - User 56124846.xlsx"
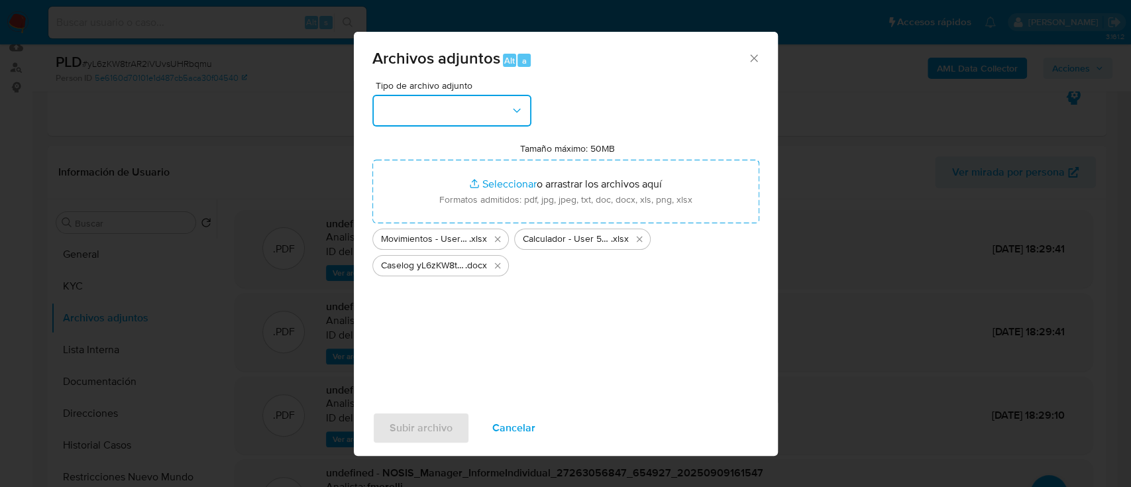
drag, startPoint x: 441, startPoint y: 113, endPoint x: 444, endPoint y: 123, distance: 9.6
click at [442, 113] on button "button" at bounding box center [451, 111] width 159 height 32
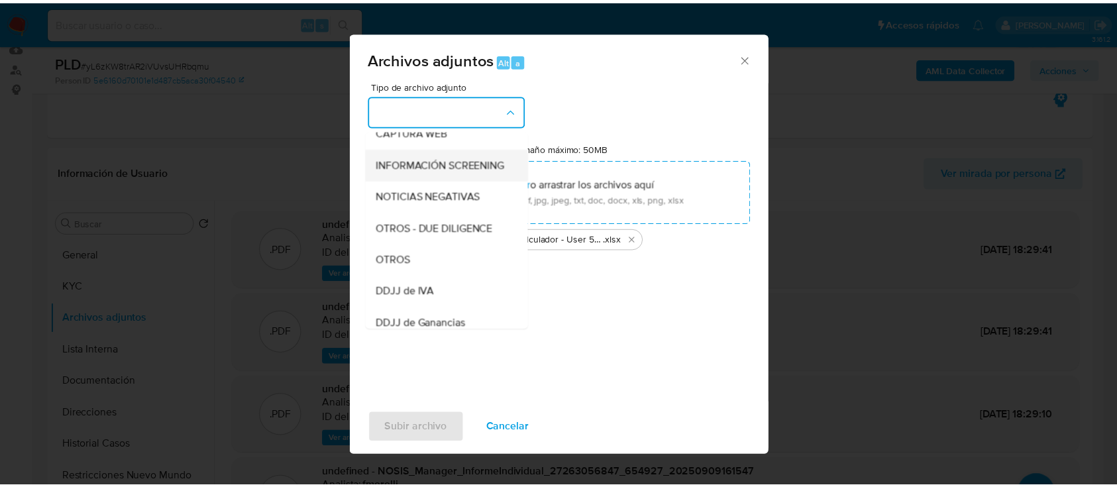
scroll to position [176, 0]
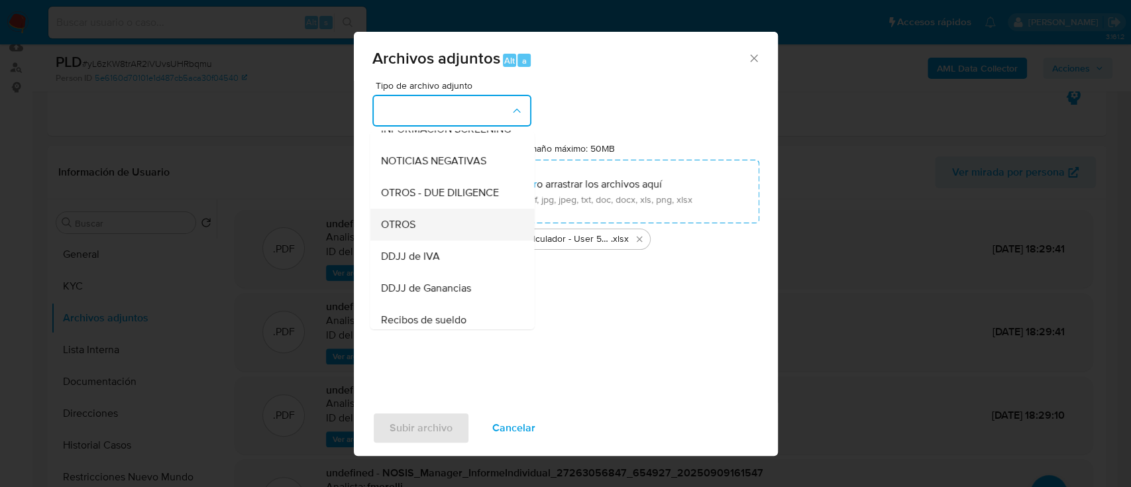
click at [451, 235] on div "OTROS" at bounding box center [447, 225] width 135 height 32
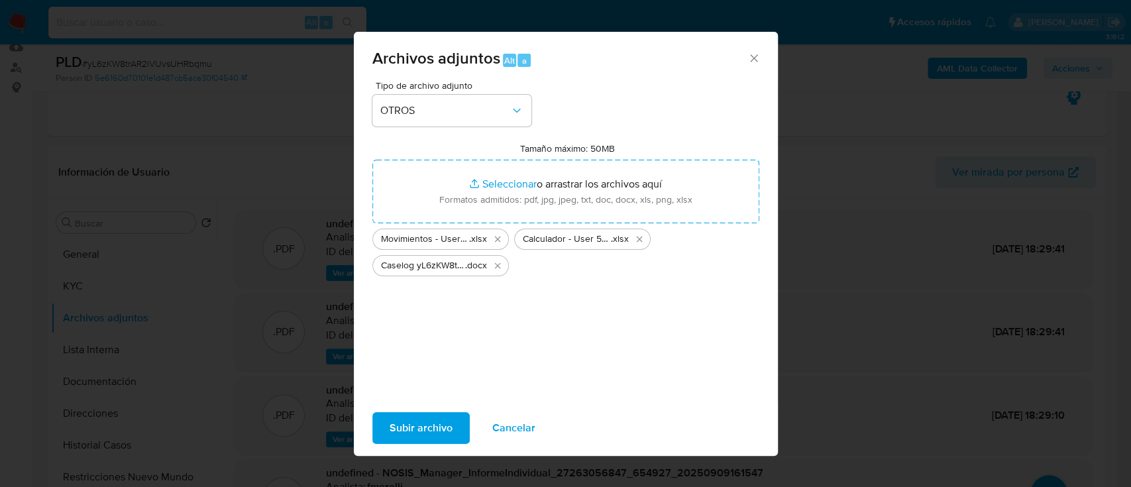
click at [413, 421] on span "Subir archivo" at bounding box center [420, 427] width 63 height 29
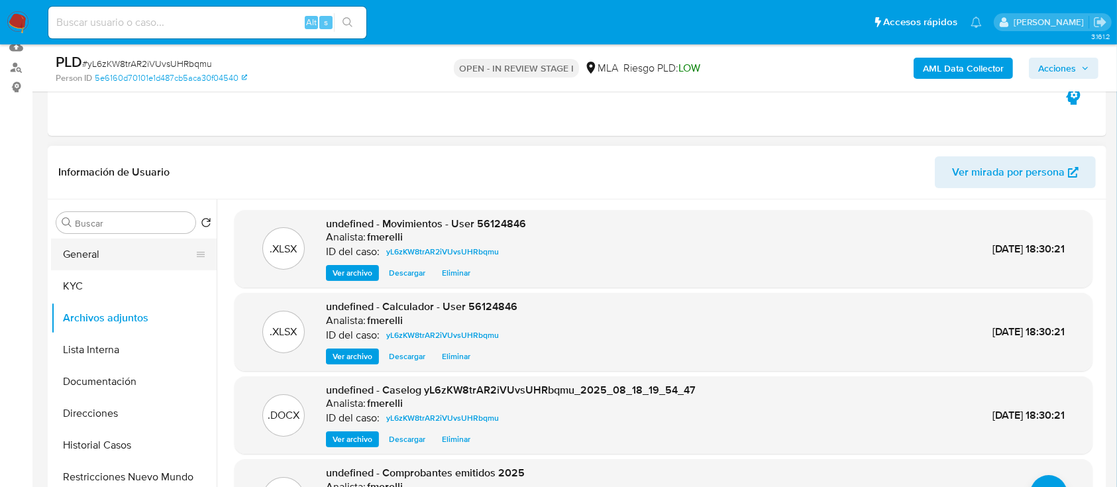
click at [138, 262] on button "General" at bounding box center [128, 254] width 155 height 32
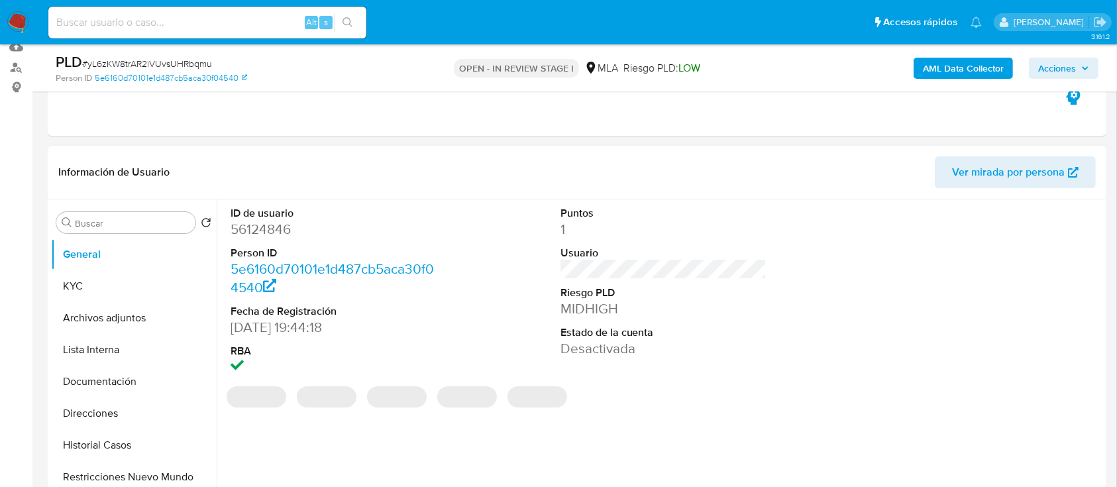
click at [245, 227] on dd "56124846" at bounding box center [333, 229] width 207 height 19
click at [245, 228] on dd "56124846" at bounding box center [333, 229] width 207 height 19
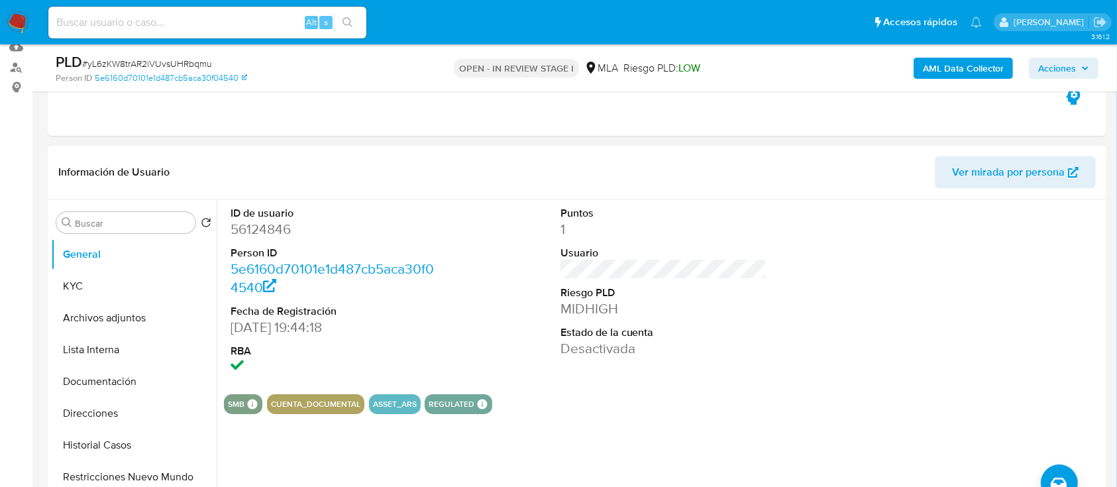
click at [270, 234] on dd "56124846" at bounding box center [333, 229] width 207 height 19
copy dd "56124846"
click at [112, 306] on button "Archivos adjuntos" at bounding box center [128, 318] width 155 height 32
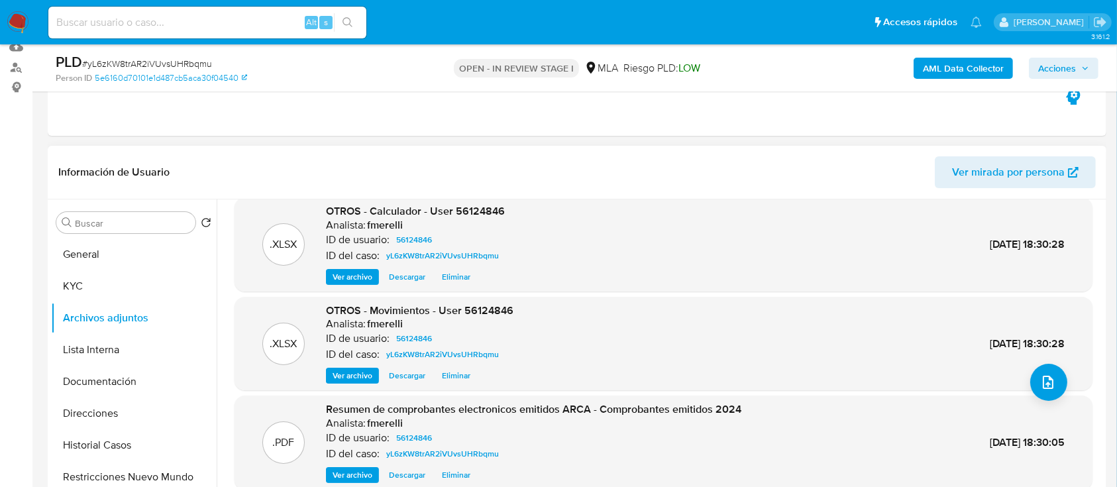
scroll to position [321, 0]
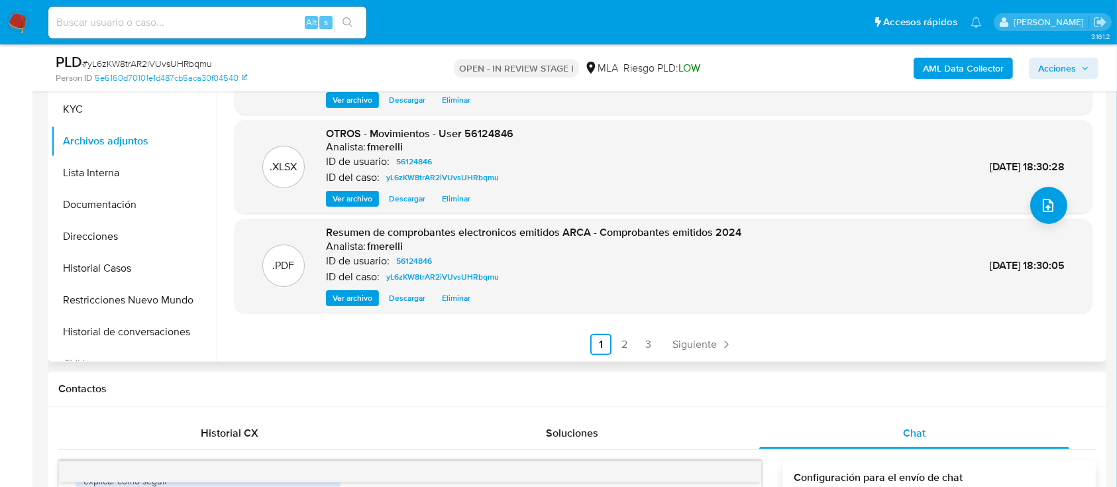
click at [692, 339] on span "Siguiente" at bounding box center [694, 344] width 44 height 11
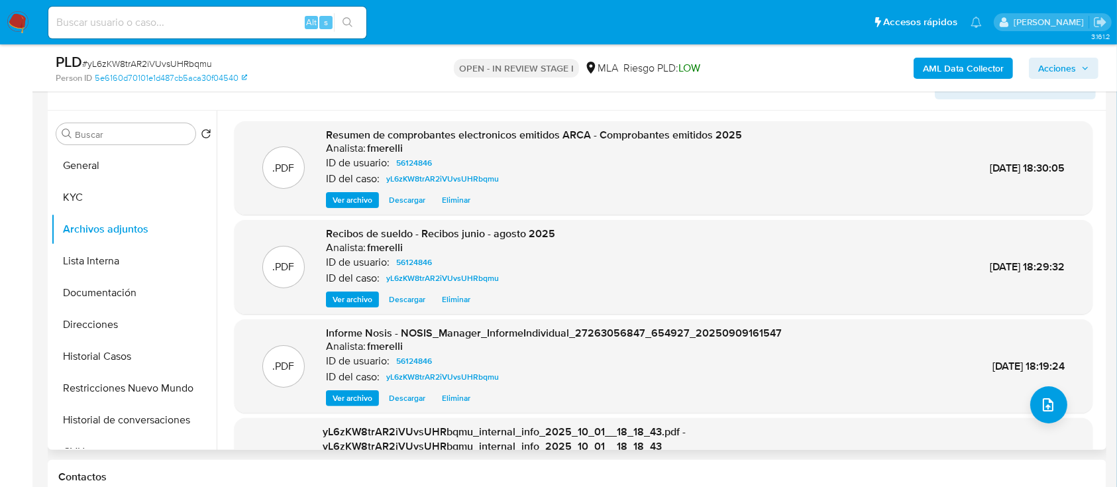
scroll to position [126, 0]
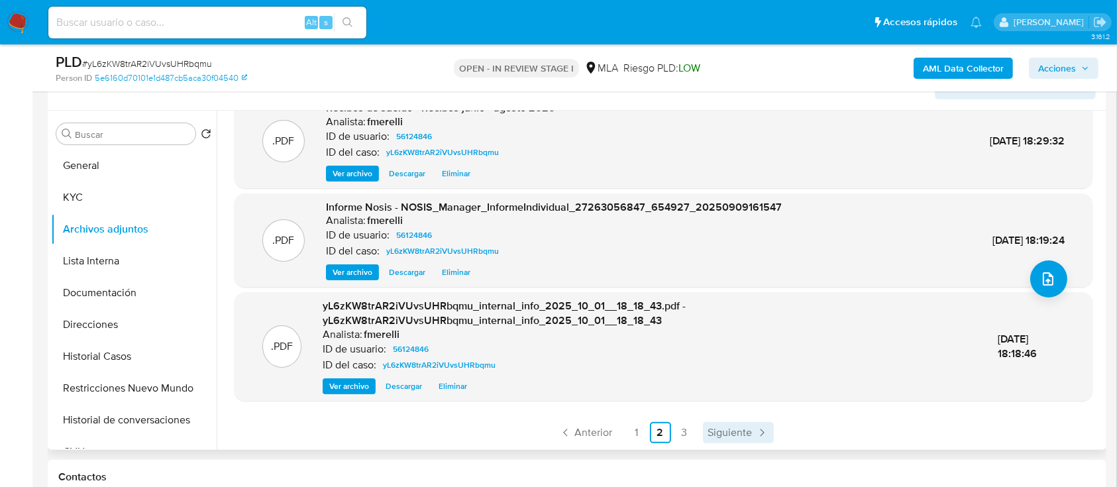
click at [748, 427] on span "Siguiente" at bounding box center [730, 432] width 44 height 11
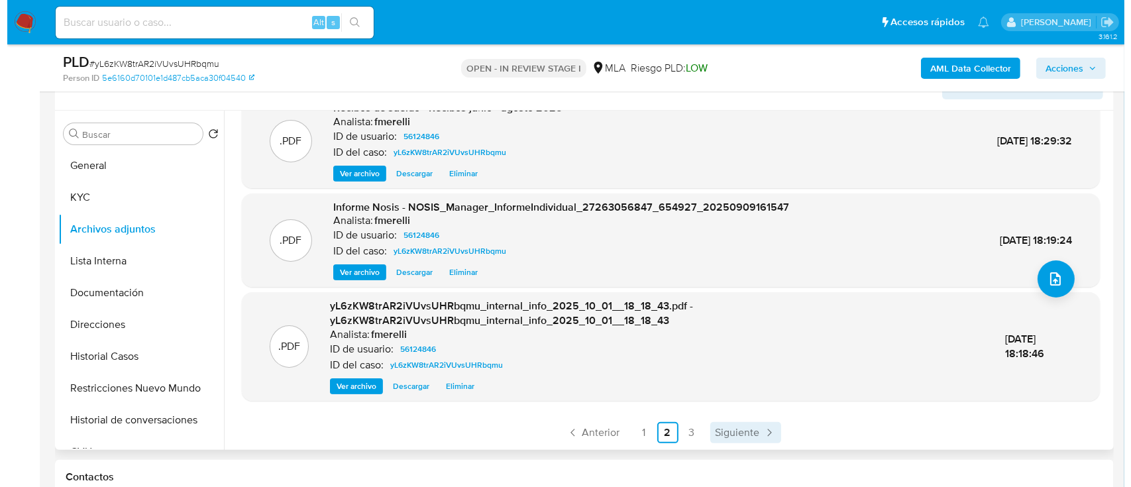
scroll to position [0, 0]
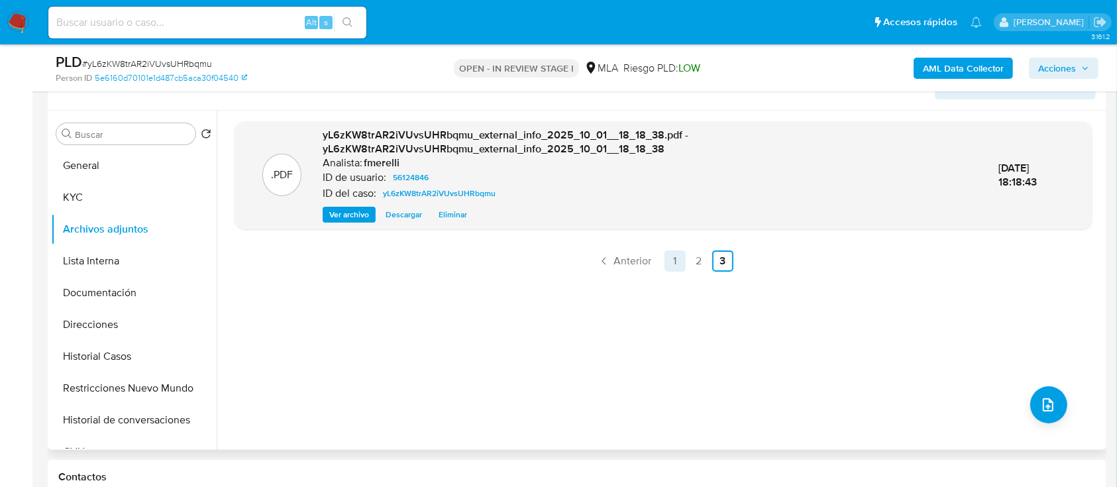
drag, startPoint x: 379, startPoint y: 313, endPoint x: 670, endPoint y: 266, distance: 294.5
click at [382, 312] on div ".PDF yL6zKW8trAR2iVUvsUHRbqmu_external_info_2025_10_01__18_18_38.pdf - yL6zKW8t…" at bounding box center [663, 280] width 858 height 318
click at [670, 264] on link "1" at bounding box center [674, 260] width 21 height 21
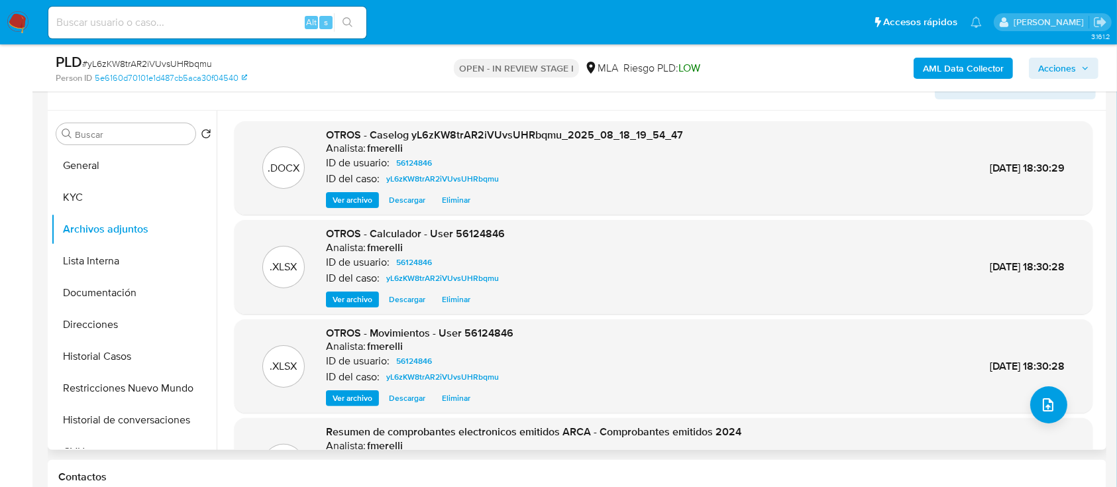
click at [192, 66] on span "# yL6zKW8trAR2iVUvsUHRbqmu" at bounding box center [147, 63] width 130 height 13
copy span "yL6zKW8trAR2iVUvsUHRbqmu"
click at [335, 194] on span "Ver archivo" at bounding box center [352, 199] width 40 height 13
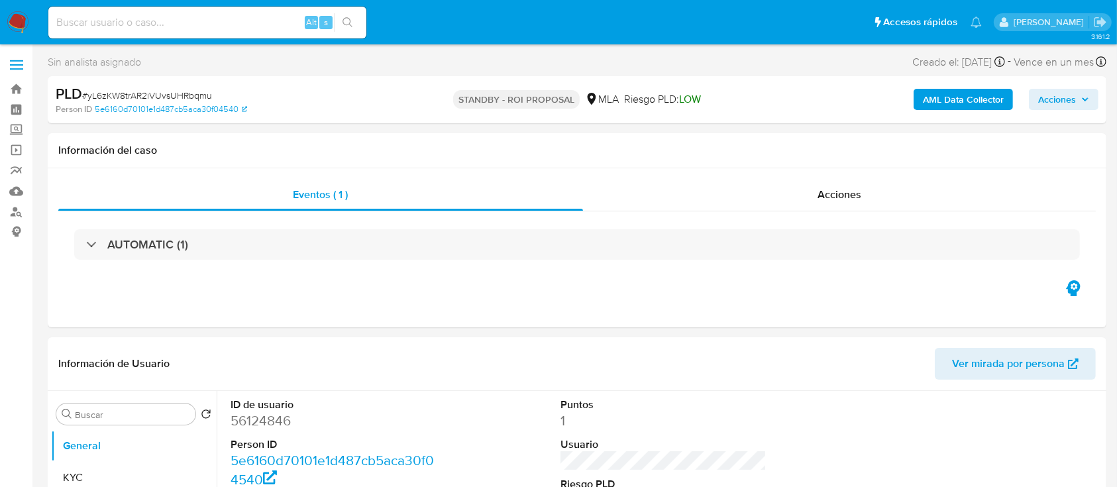
select select "10"
click at [255, 425] on dd "56124846" at bounding box center [333, 420] width 207 height 19
copy dd "56124846"
click at [85, 477] on button "KYC" at bounding box center [128, 478] width 155 height 32
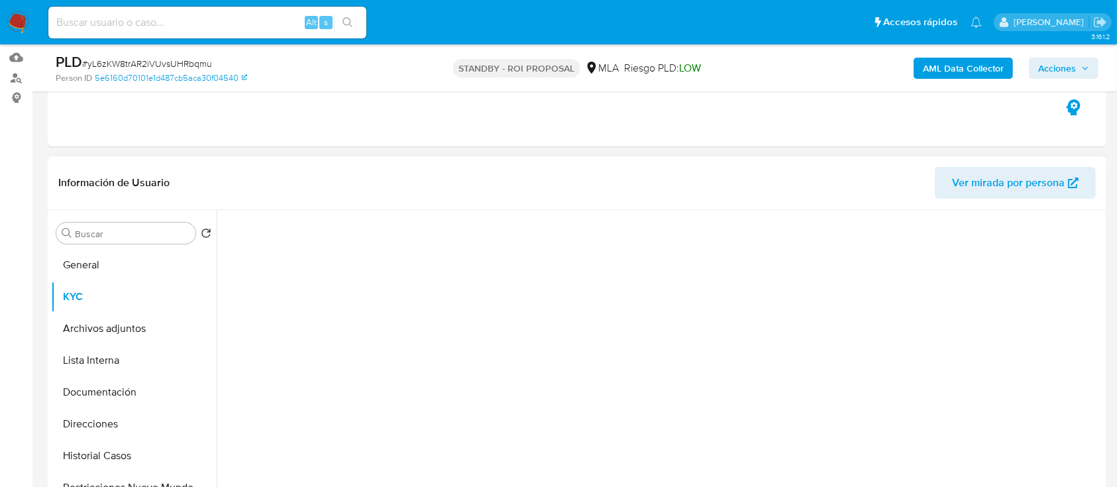
scroll to position [138, 0]
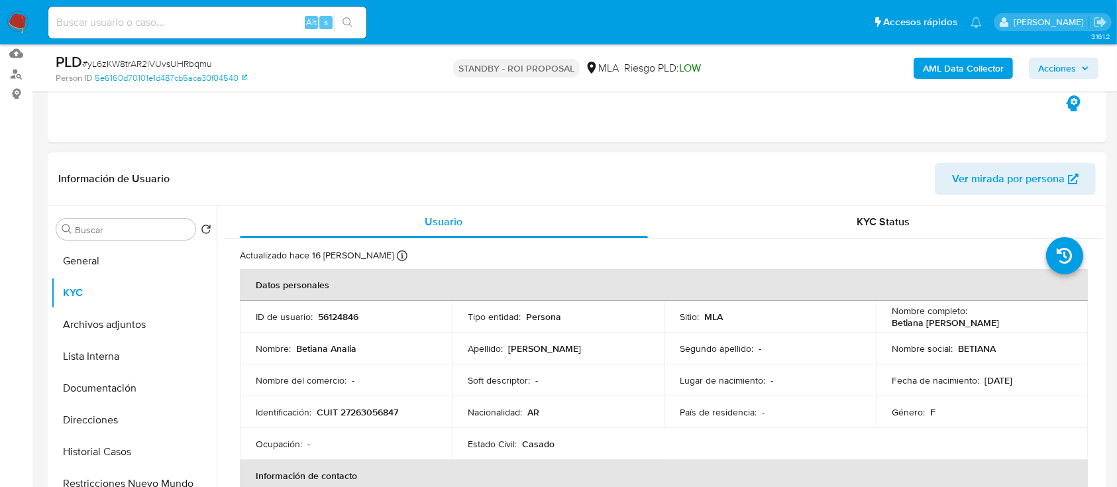
drag, startPoint x: 885, startPoint y: 321, endPoint x: 993, endPoint y: 326, distance: 108.8
click at [993, 326] on td "Nombre completo : Betiana Analia Villegas" at bounding box center [982, 317] width 212 height 32
copy p "Betiana [PERSON_NAME]"
click at [371, 414] on p "CUIT 27263056847" at bounding box center [357, 412] width 81 height 12
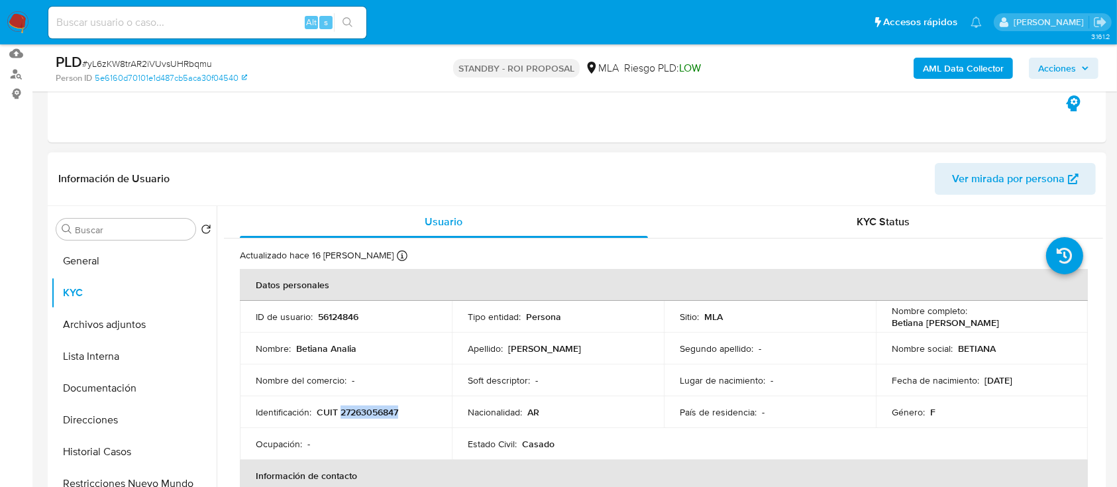
copy p "27263056847"
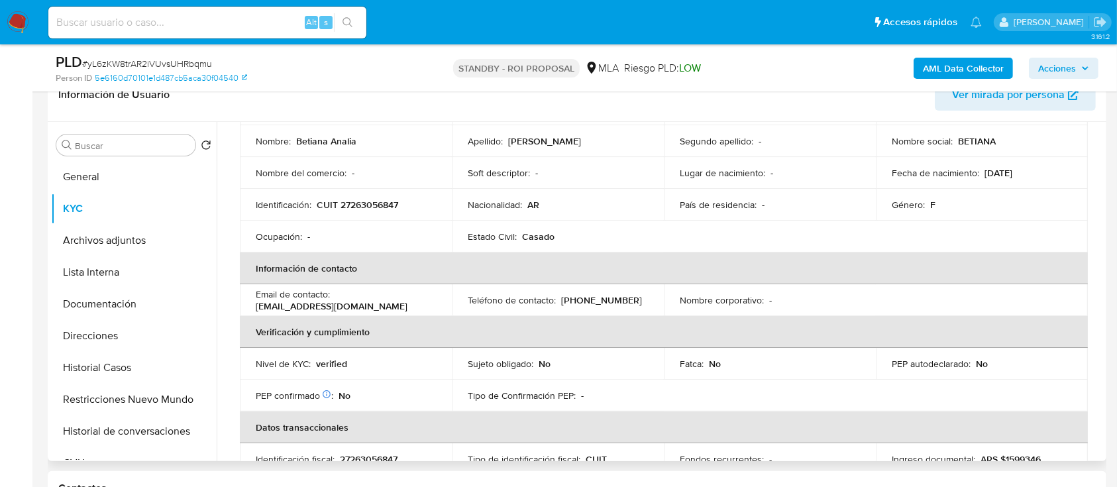
scroll to position [0, 0]
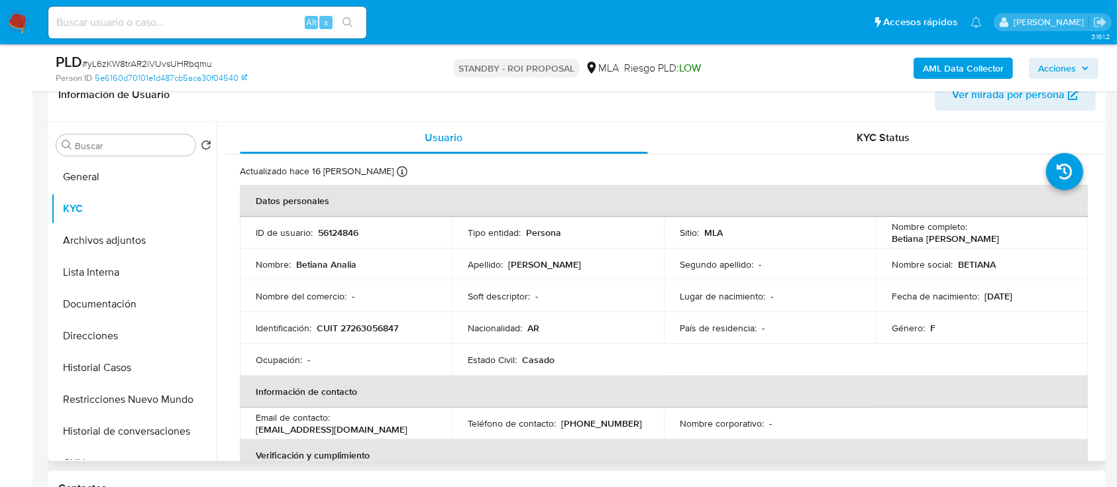
click at [378, 320] on td "Identificación : CUIT 27263056847" at bounding box center [346, 328] width 212 height 32
click at [375, 327] on p "CUIT 27263056847" at bounding box center [357, 328] width 81 height 12
copy p "27263056847"
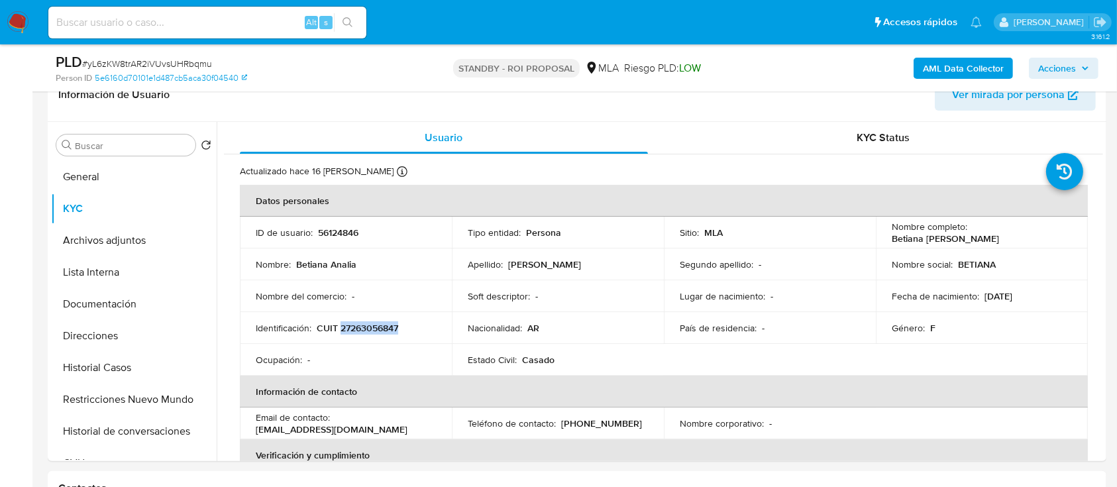
click at [17, 21] on img at bounding box center [18, 22] width 23 height 23
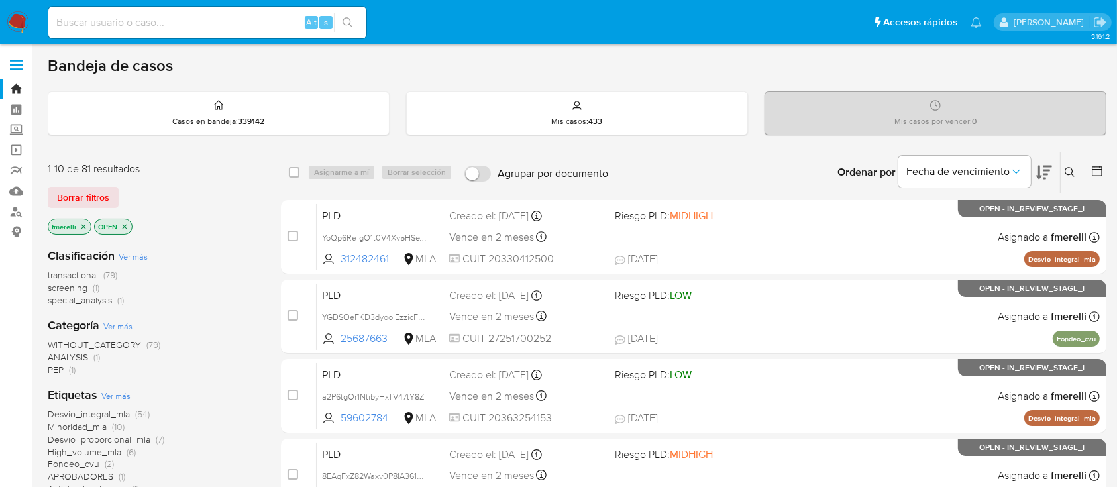
click at [175, 23] on input at bounding box center [207, 22] width 318 height 17
paste input "uPLP9sm1puJyJwpRptvQ5pvv"
type input "uPLP9sm1puJyJwpRptvQ5pvv"
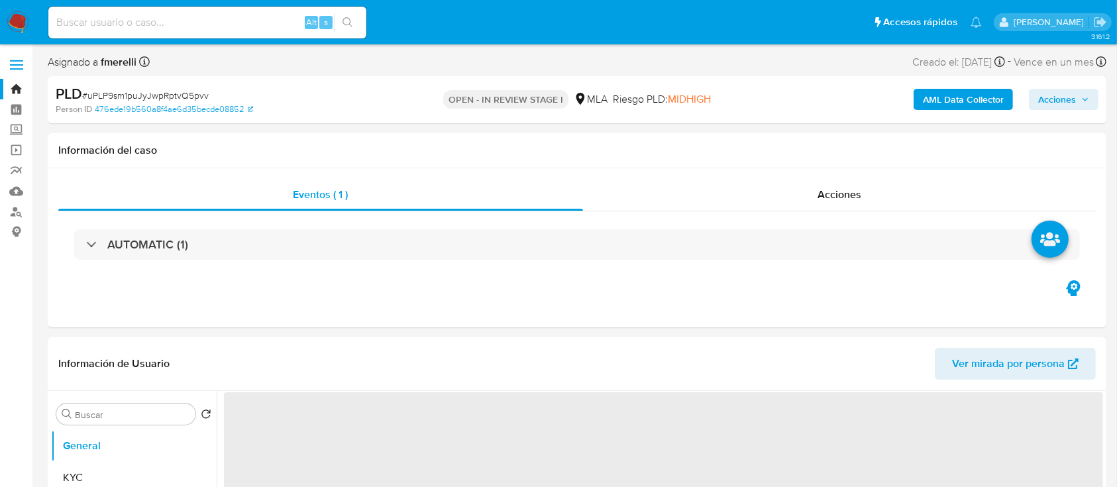
select select "10"
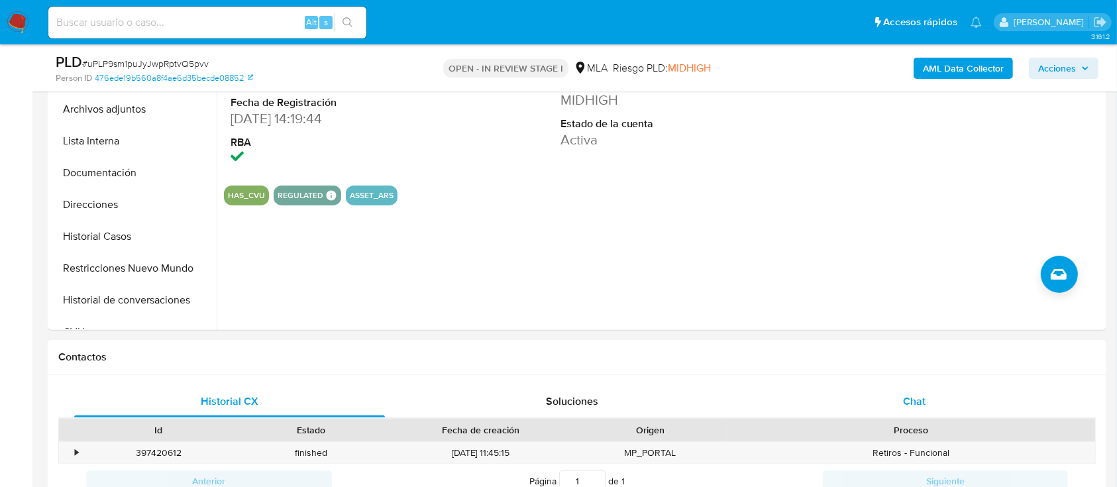
click at [890, 405] on div "Chat" at bounding box center [914, 401] width 311 height 32
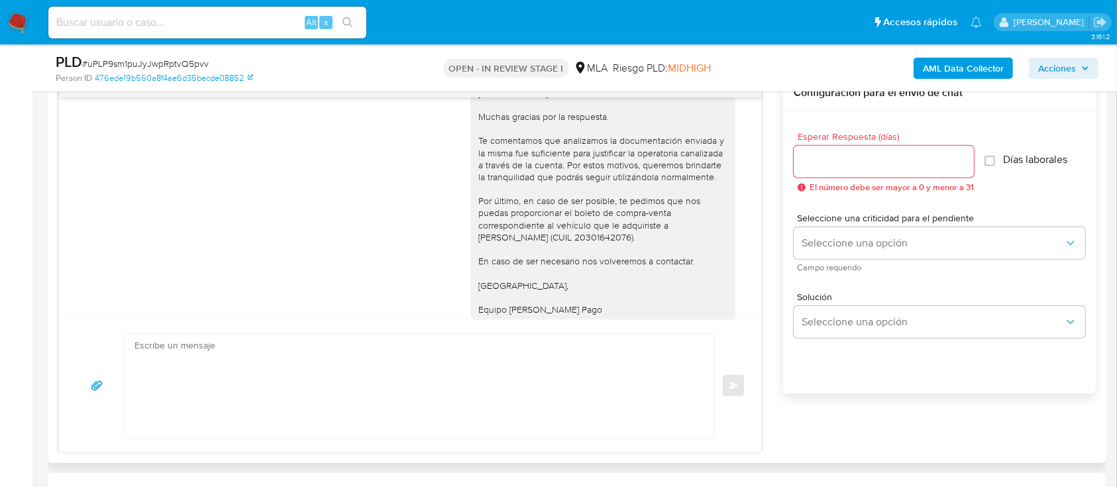
scroll to position [1650, 0]
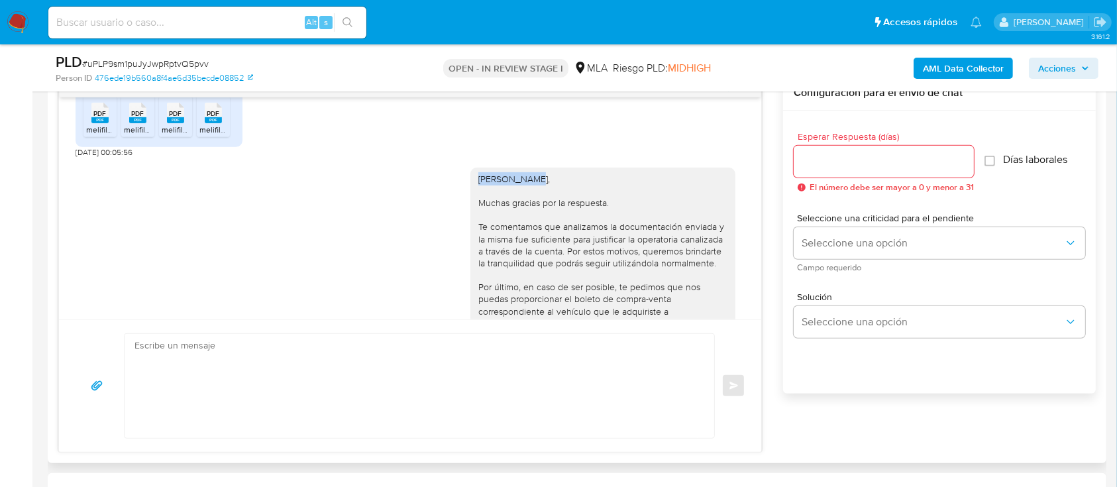
drag, startPoint x: 517, startPoint y: 191, endPoint x: 464, endPoint y: 192, distance: 53.0
click at [470, 192] on div "Hola Ernesto, Muchas gracias por la respuesta. Te comentamos que analizamos la …" at bounding box center [602, 288] width 265 height 240
copy div "Hola Ernesto"
click at [488, 379] on textarea at bounding box center [415, 386] width 563 height 104
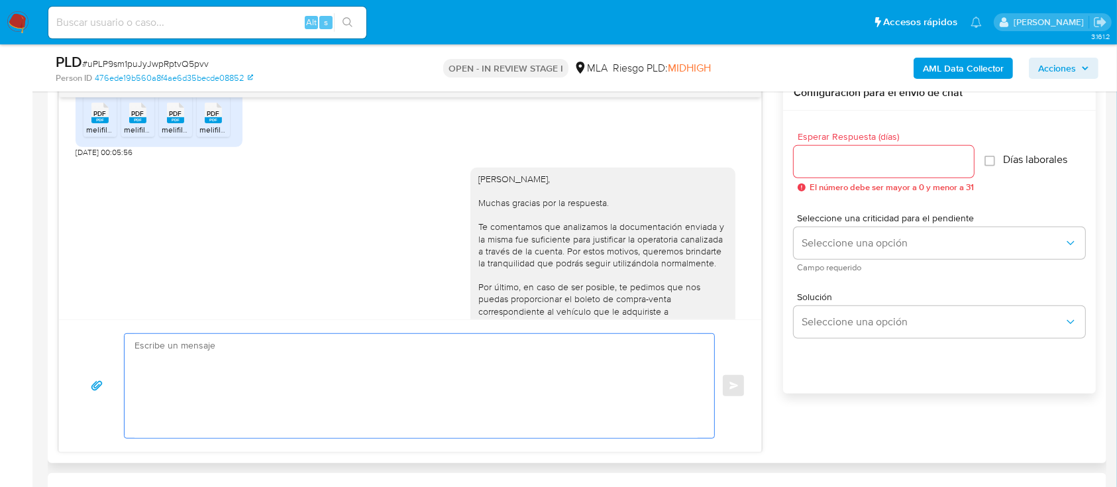
paste textarea "Hola Ernesto"
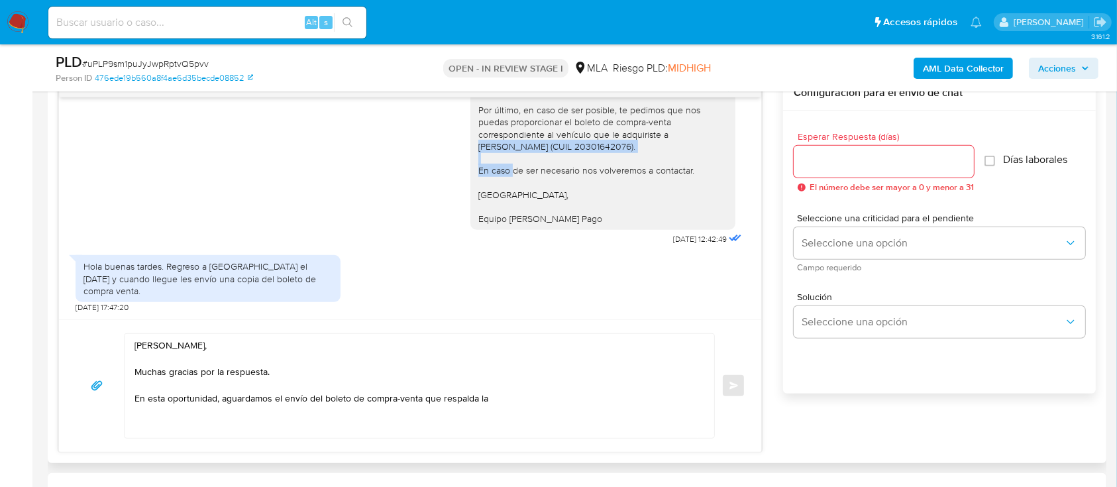
drag, startPoint x: 656, startPoint y: 146, endPoint x: 662, endPoint y: 167, distance: 22.2
click at [662, 167] on div "Hola Ernesto, Muchas gracias por la respuesta. Te comentamos que analizamos la …" at bounding box center [602, 110] width 249 height 229
copy div "Federico Eduardo Mullor (CUIL 20301642076)."
click at [522, 397] on textarea "Hola Ernesto, Muchas gracias por la respuesta. En esta oportunidad, aguardamos …" at bounding box center [415, 386] width 563 height 104
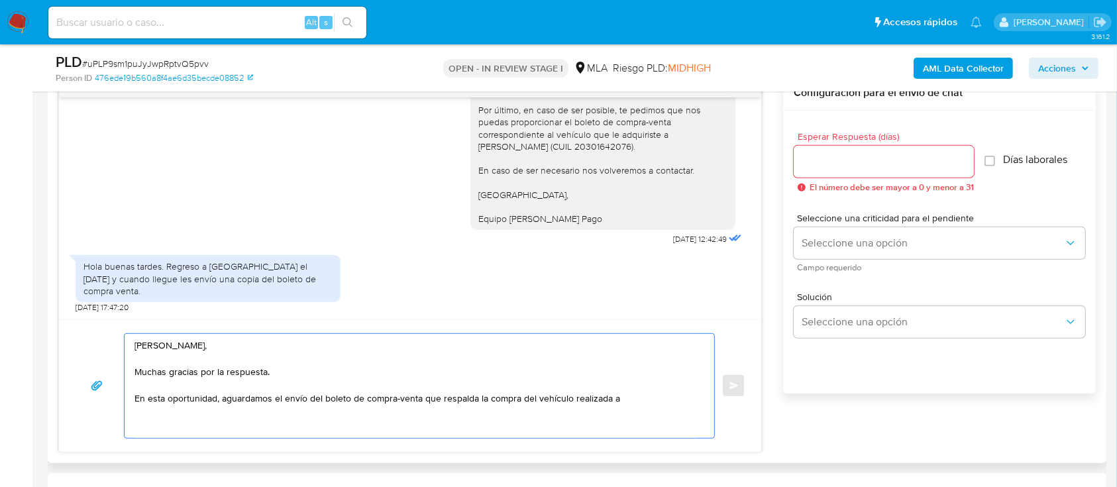
paste textarea "Federico Eduardo Mullor (CUIL 20301642076)."
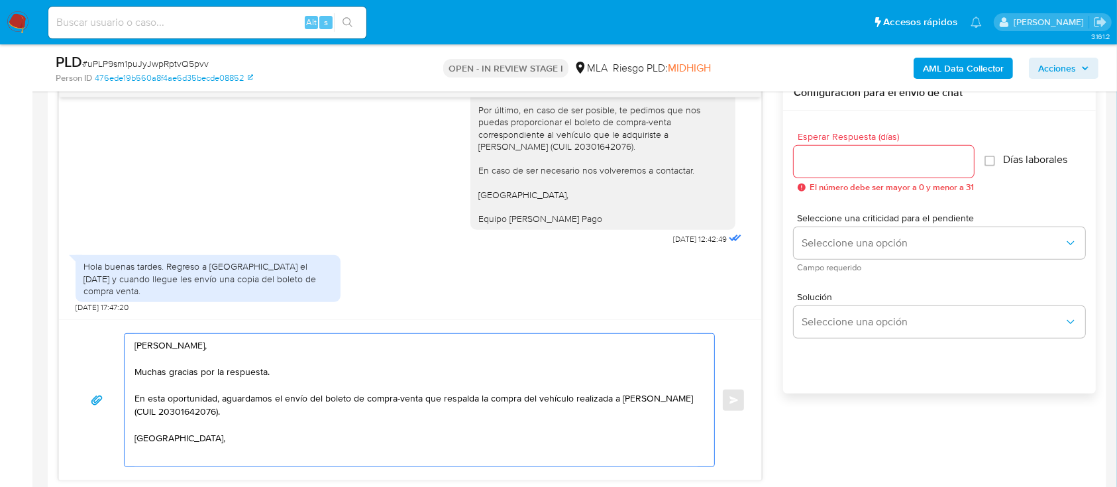
scroll to position [7, 0]
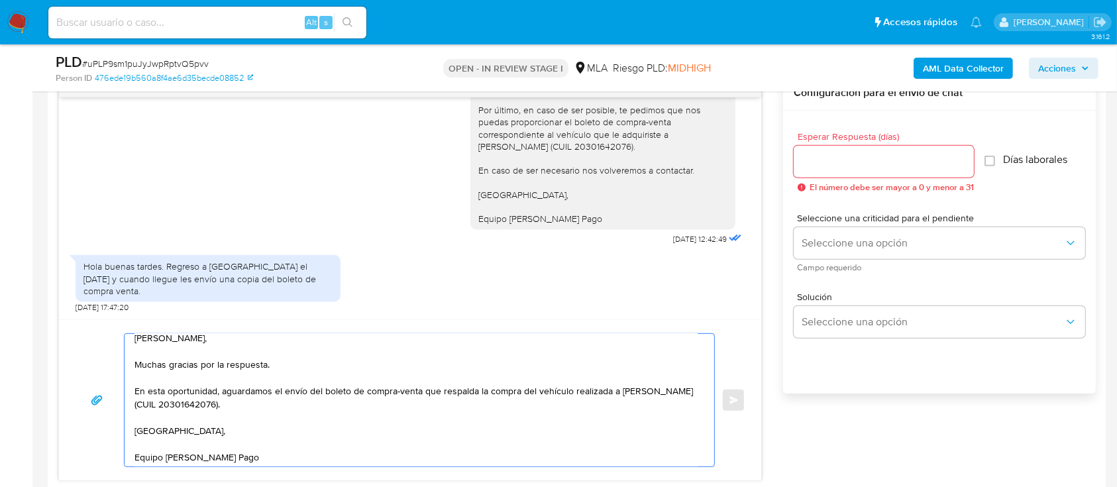
type textarea "Hola Ernesto, Muchas gracias por la respuesta. En esta oportunidad, aguardamos …"
click at [868, 162] on input "Esperar Respuesta (días)" at bounding box center [883, 161] width 180 height 17
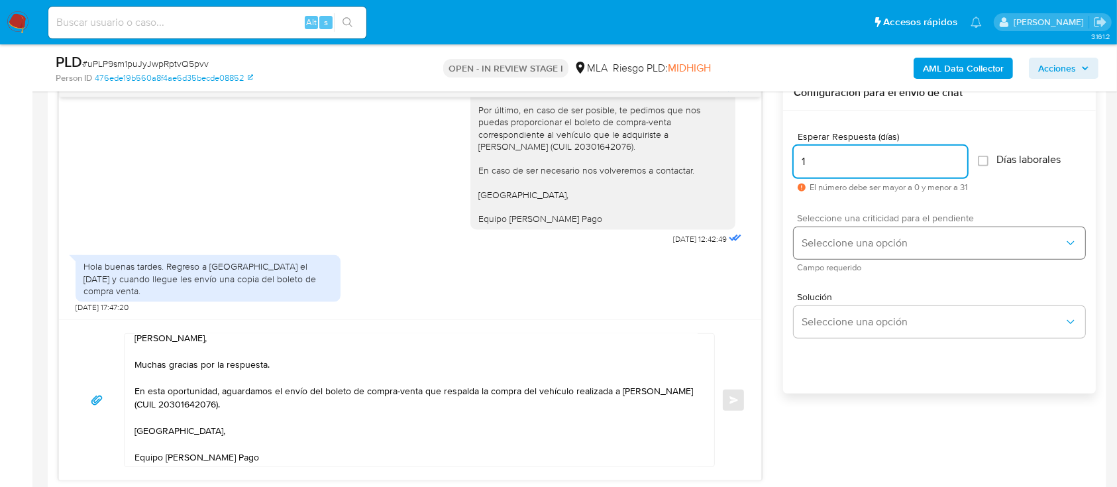
type input "1"
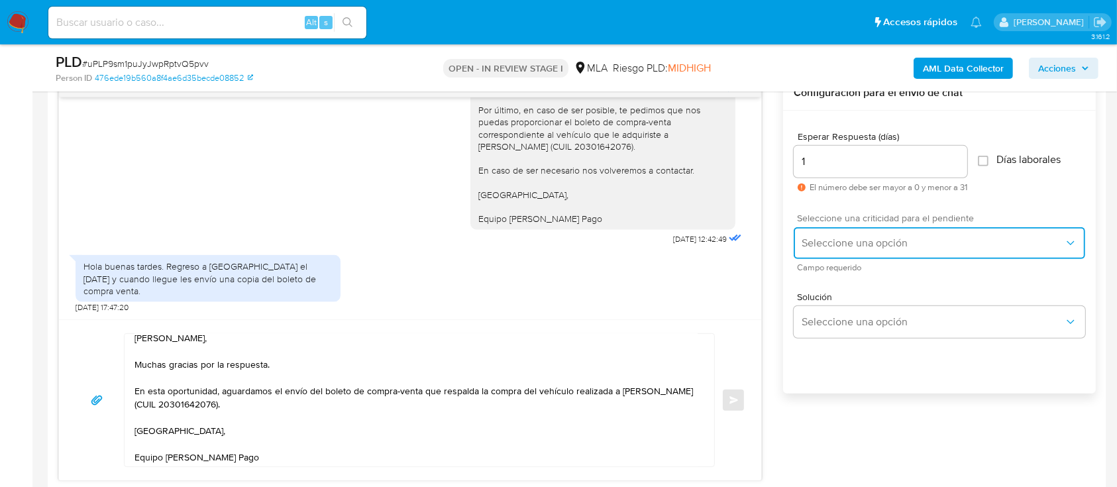
click at [861, 239] on span "Seleccione una opción" at bounding box center [932, 242] width 262 height 13
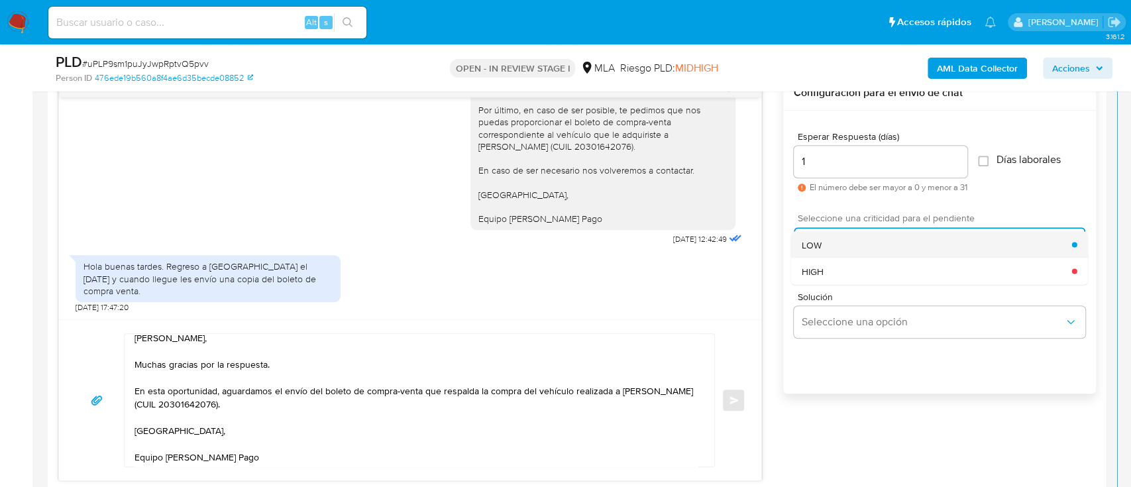
click at [837, 248] on div "LOW" at bounding box center [936, 244] width 270 height 26
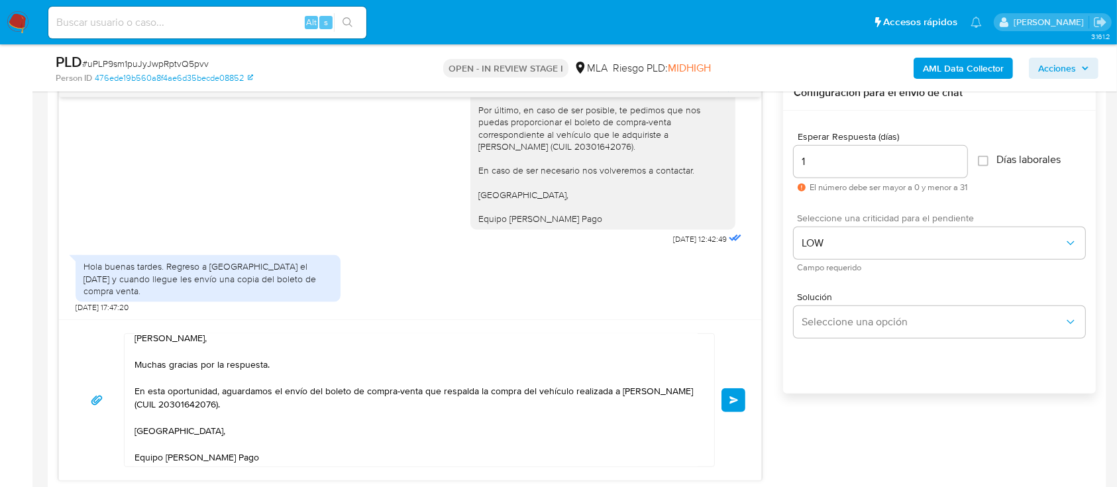
click at [742, 405] on button "Enviar" at bounding box center [733, 400] width 24 height 24
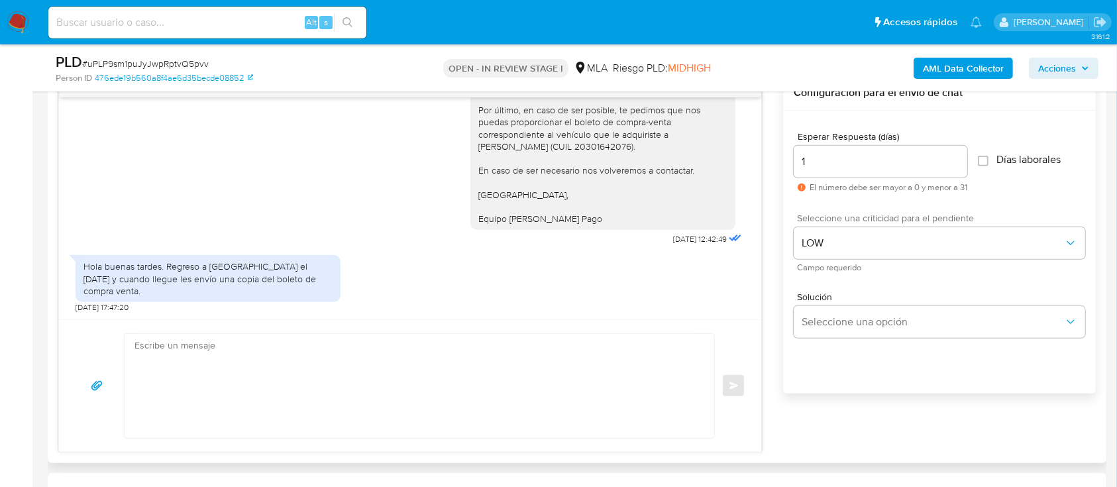
scroll to position [1998, 0]
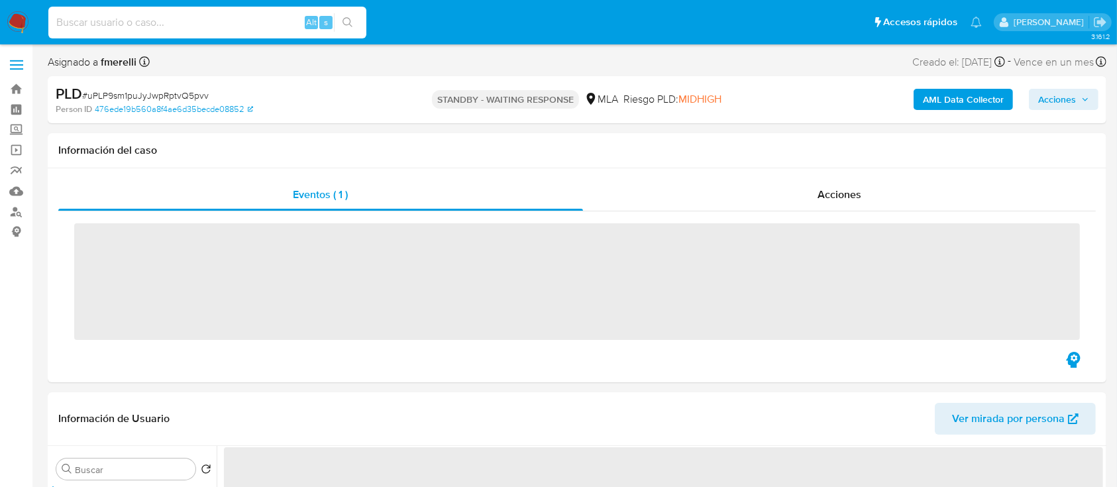
click at [228, 26] on input at bounding box center [207, 22] width 318 height 17
paste input "jds8t2VE5IPcSMXyAlITf0F5"
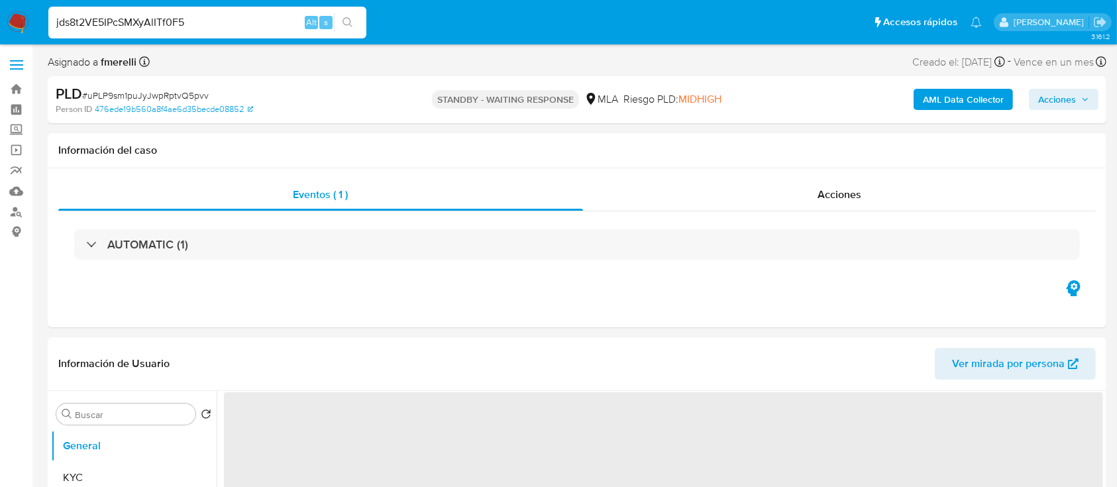
type input "jds8t2VE5IPcSMXyAlITf0F5"
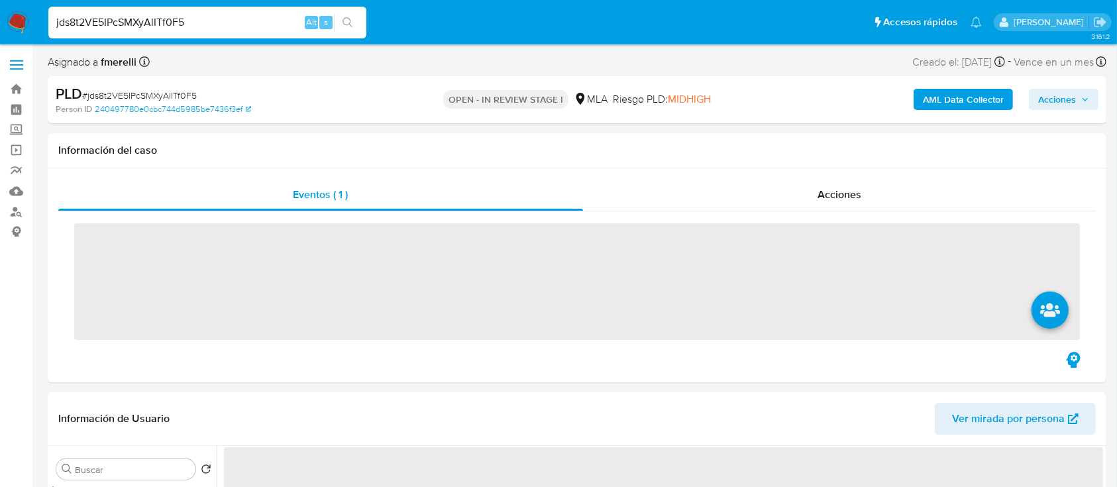
click at [228, 26] on input "jds8t2VE5IPcSMXyAlITf0F5" at bounding box center [207, 22] width 318 height 17
drag, startPoint x: 228, startPoint y: 26, endPoint x: 227, endPoint y: 39, distance: 13.3
click at [227, 39] on div "jds8t2VE5IPcSMXyAlITf0F5 Alt s" at bounding box center [207, 22] width 318 height 37
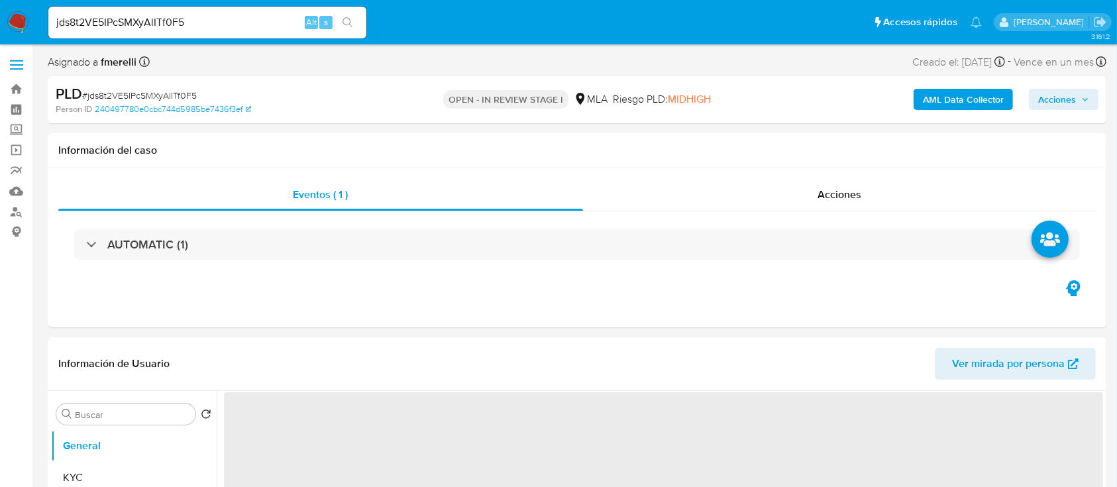
click at [227, 39] on div "jds8t2VE5IPcSMXyAlITf0F5 Alt s" at bounding box center [207, 22] width 318 height 37
select select "10"
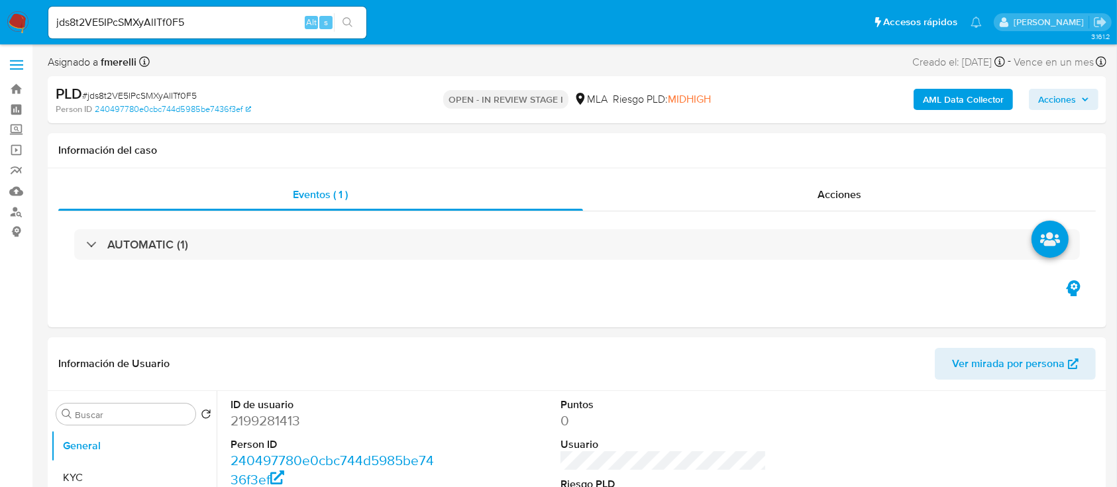
click at [227, 39] on div "jds8t2VE5IPcSMXyAlITf0F5 Alt s" at bounding box center [207, 22] width 318 height 37
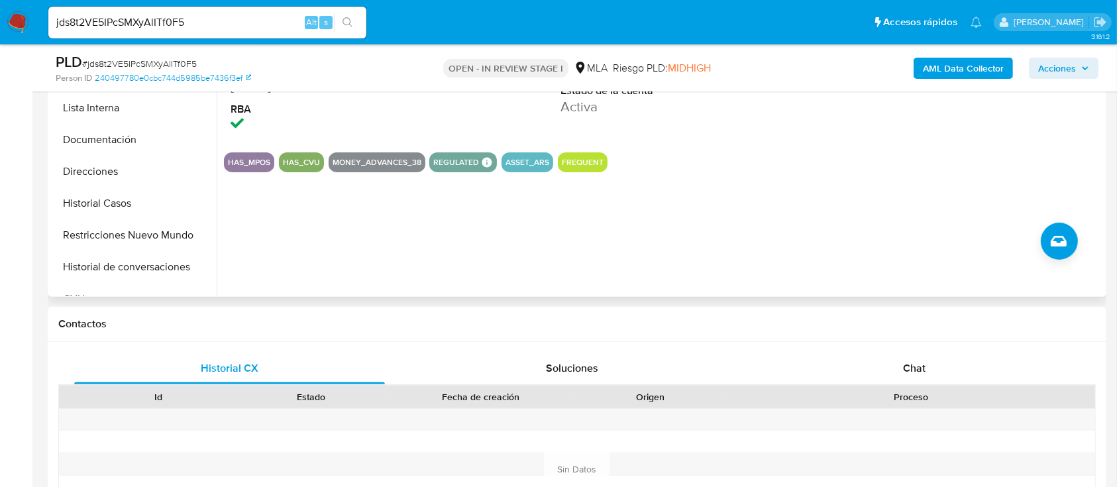
scroll to position [387, 0]
click at [903, 364] on span "Chat" at bounding box center [914, 367] width 23 height 15
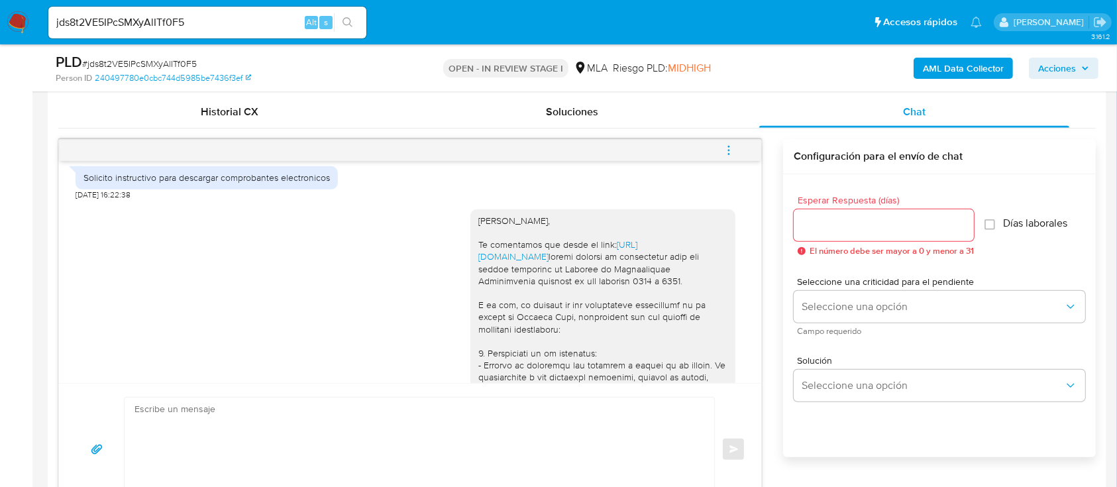
scroll to position [731, 0]
drag, startPoint x: 462, startPoint y: 248, endPoint x: 591, endPoint y: 244, distance: 128.6
click at [591, 244] on div "Hola Vanina Emilce Carrera, Te comentamos que desde el link: https://www.mercad…" at bounding box center [602, 493] width 265 height 565
copy div "Hola Vanina Emilce Carrera,"
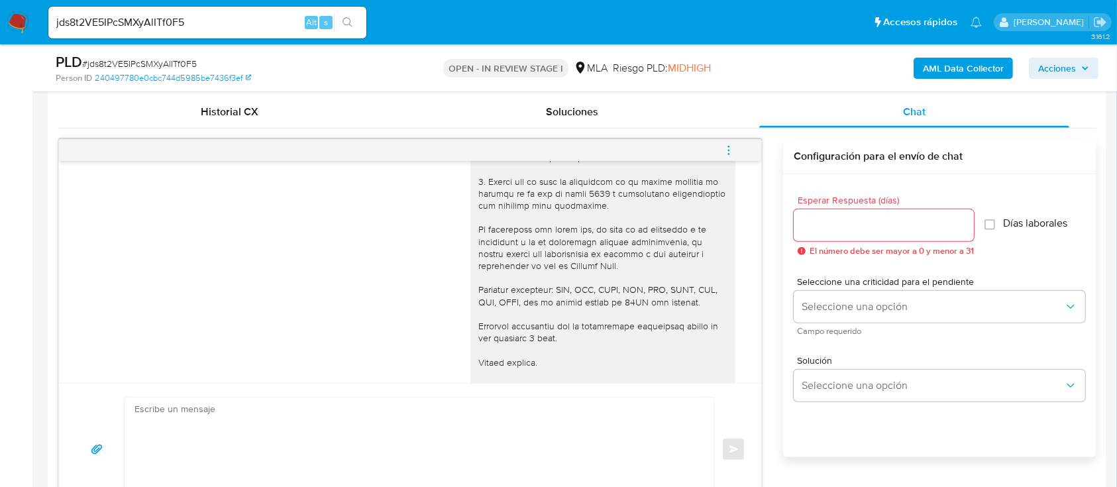
scroll to position [1237, 0]
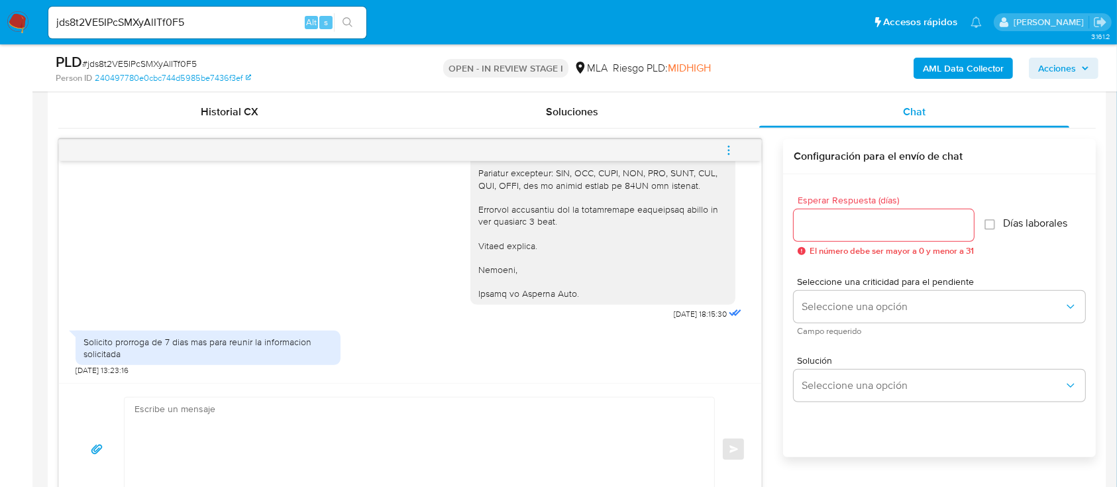
click at [482, 419] on textarea at bounding box center [415, 449] width 563 height 104
paste textarea "Hola Vanina Emilce Carrera,"
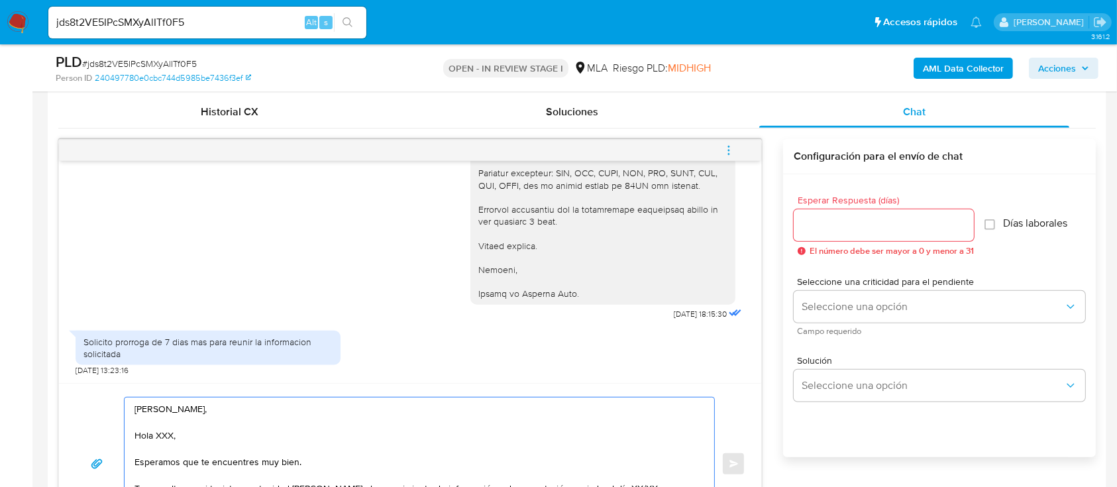
click at [325, 458] on textarea "Hola Vanina Emilce Carrera, Hola XXX, Esperamos que te encuentres muy bien. Te …" at bounding box center [415, 463] width 563 height 132
drag, startPoint x: 310, startPoint y: 461, endPoint x: 127, endPoint y: 436, distance: 184.4
click at [127, 436] on div "Hola Vanina Emilce Carrera, Hola XXX, Esperamos que te encuentres muy bien. Te …" at bounding box center [416, 463] width 583 height 132
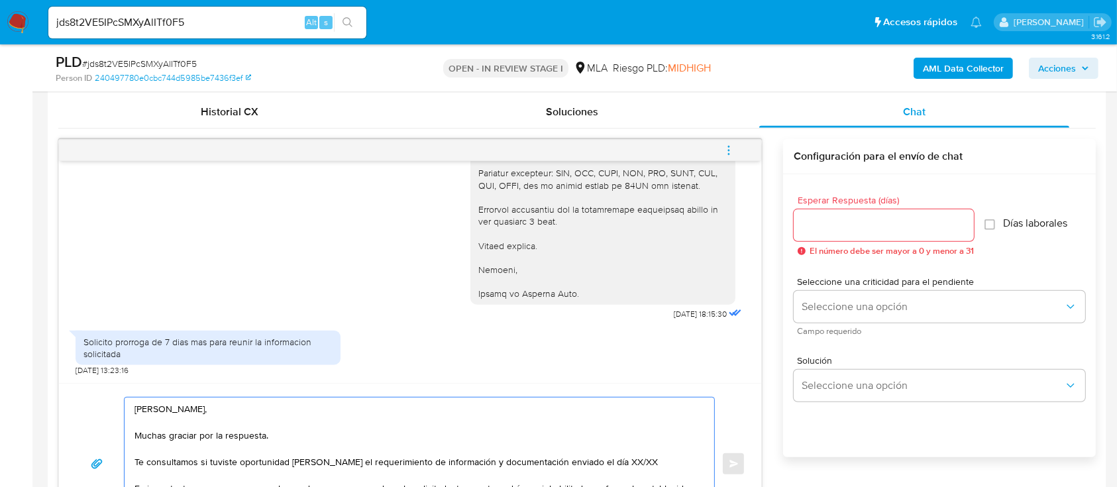
click at [167, 466] on textarea "Hola Vanina Emilce Carrera, Muchas graciar por la respuesta. Te consultamos si …" at bounding box center [415, 463] width 563 height 132
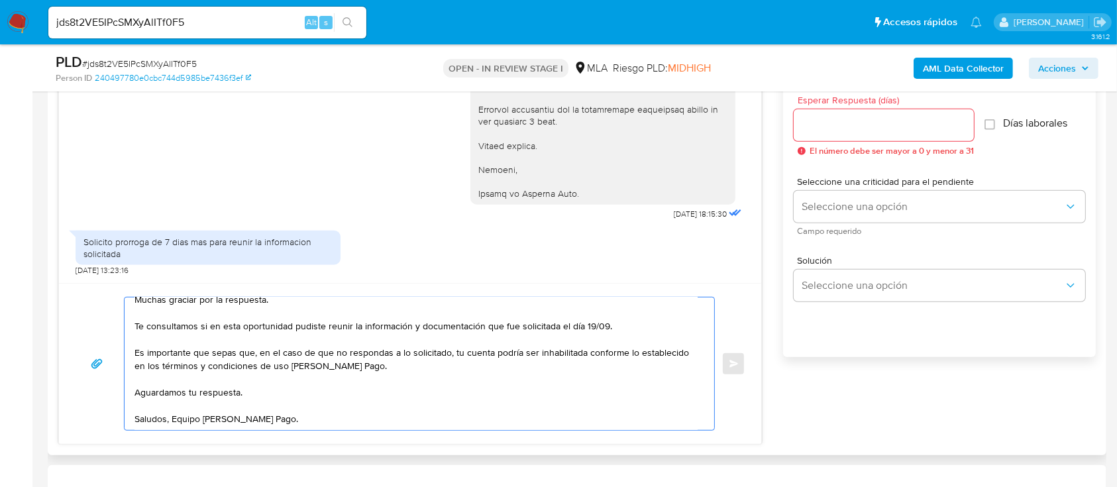
scroll to position [743, 0]
type textarea "Hola Vanina Emilce Carrera, Muchas graciar por la respuesta. Te consultamos si …"
click at [840, 119] on input "Esperar Respuesta (días)" at bounding box center [883, 124] width 180 height 17
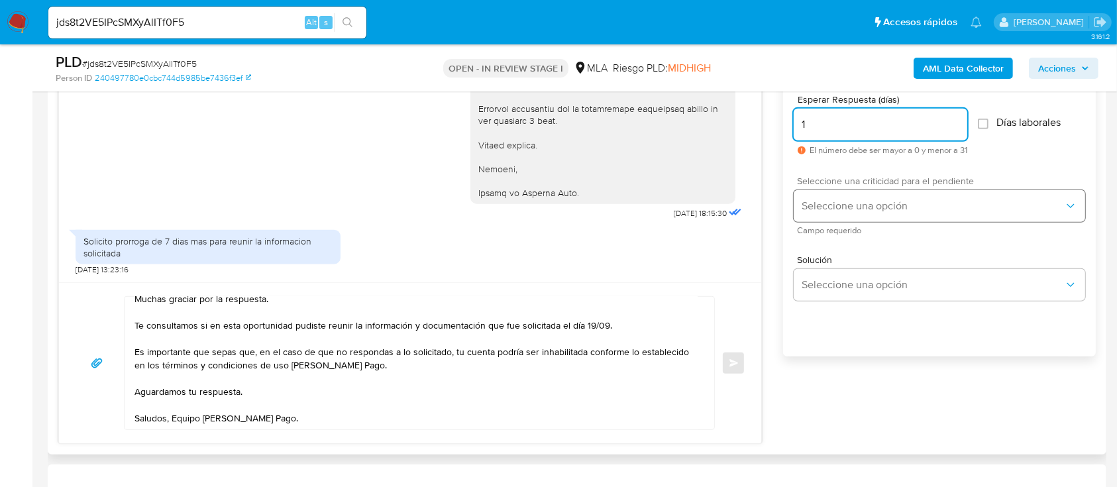
type input "1"
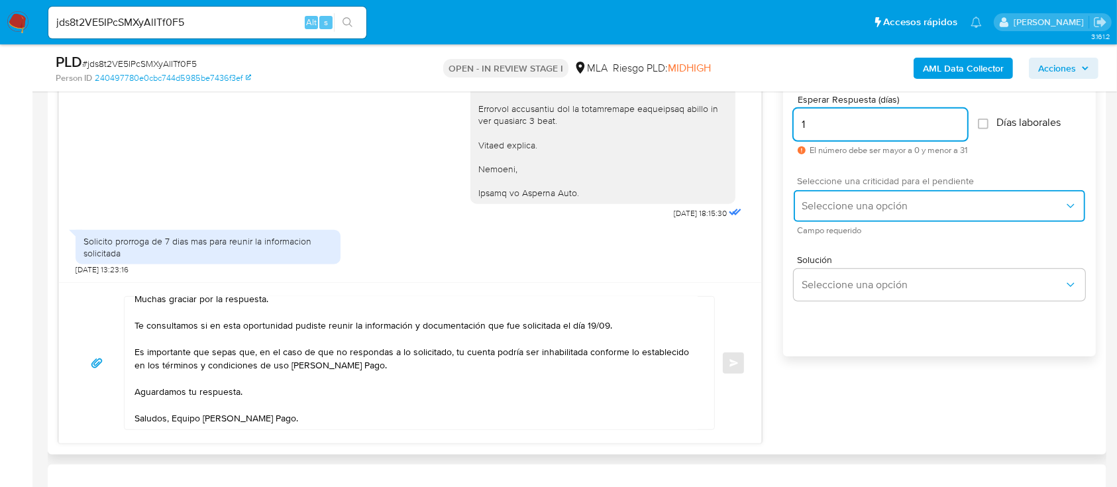
click at [826, 200] on span "Seleccione una opción" at bounding box center [932, 205] width 262 height 13
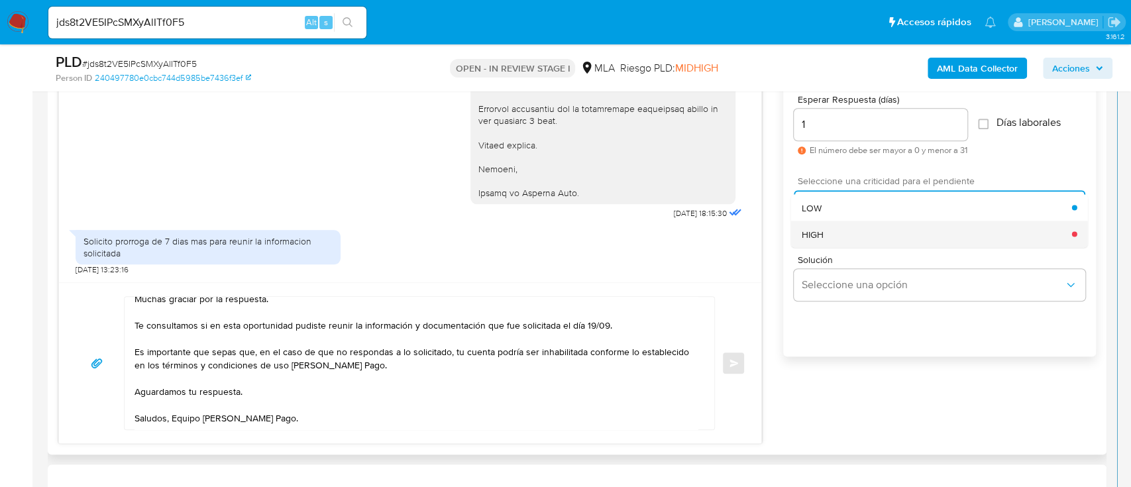
click at [825, 224] on div "HIGH" at bounding box center [936, 234] width 270 height 26
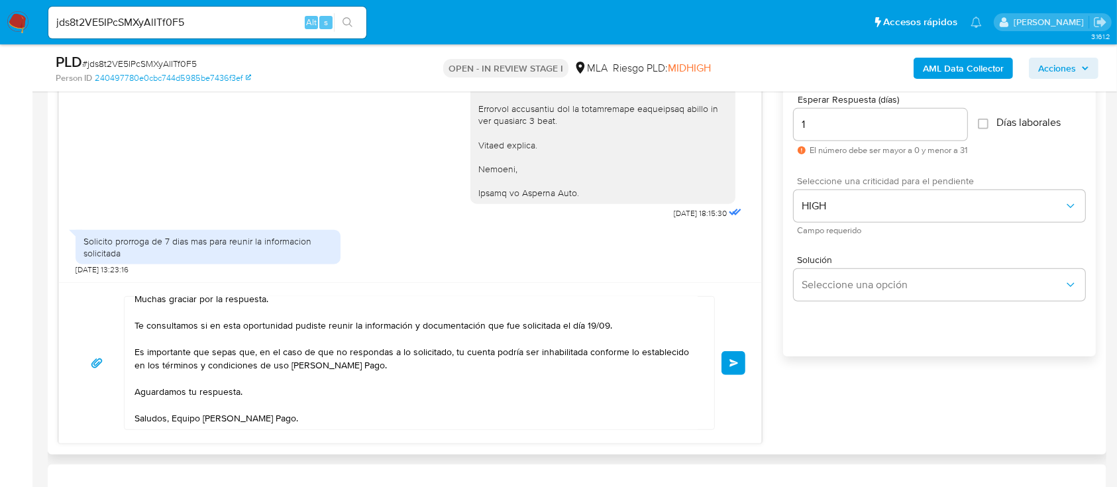
click at [738, 362] on span "Enviar" at bounding box center [733, 363] width 9 height 8
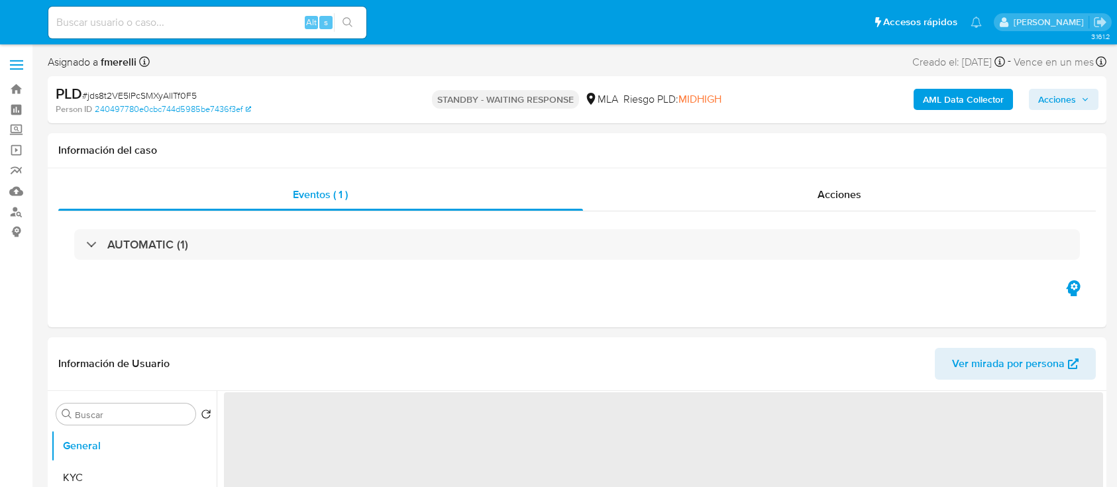
select select "10"
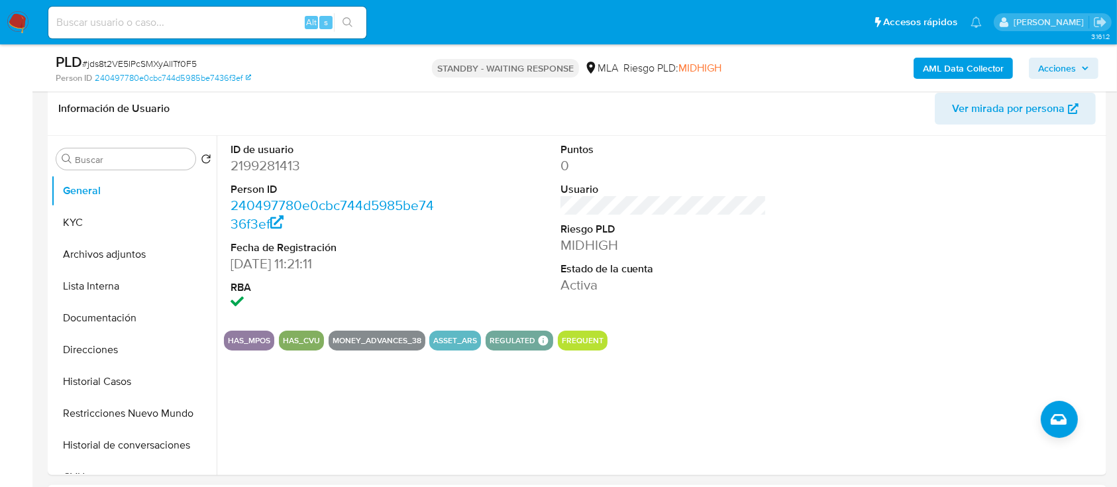
scroll to position [441, 0]
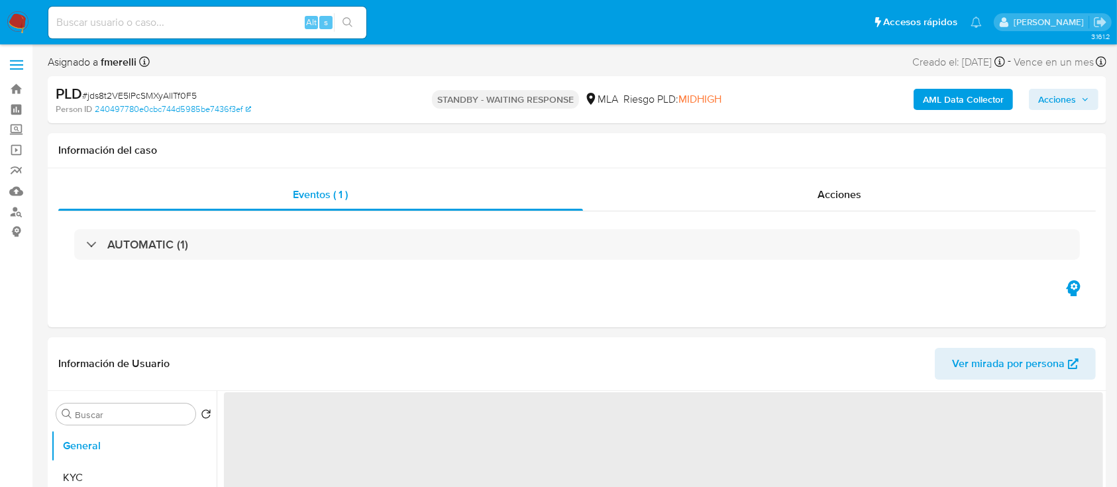
select select "10"
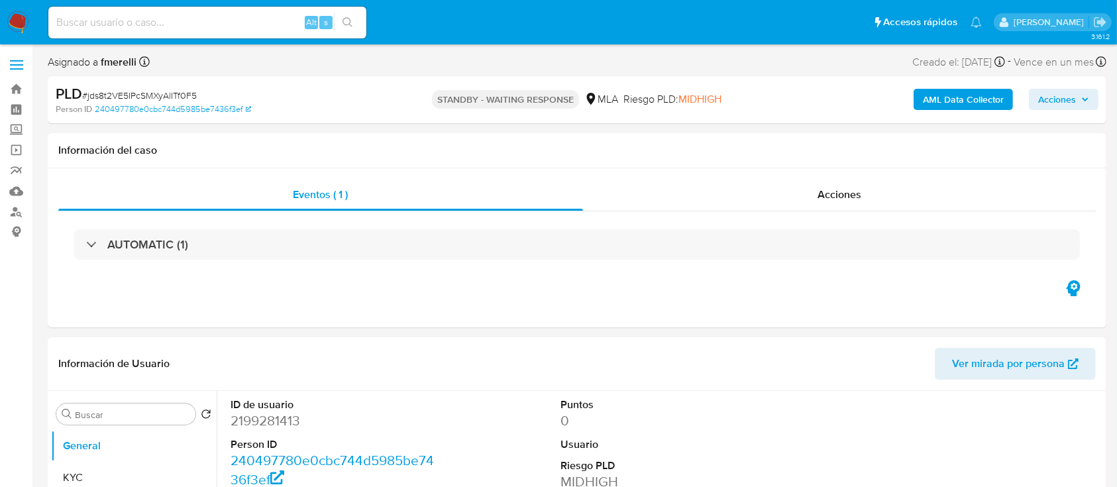
click at [27, 33] on img at bounding box center [18, 22] width 23 height 23
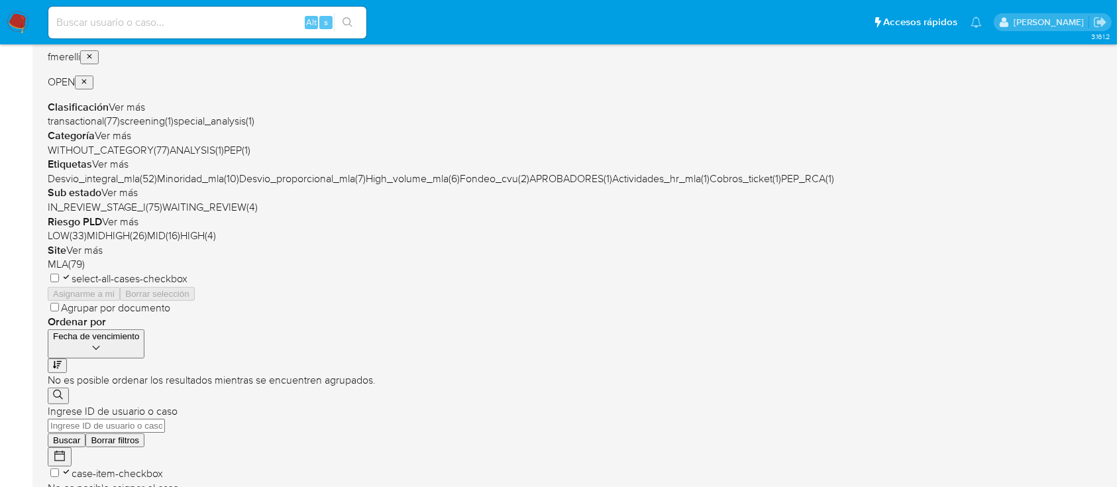
scroll to position [265, 0]
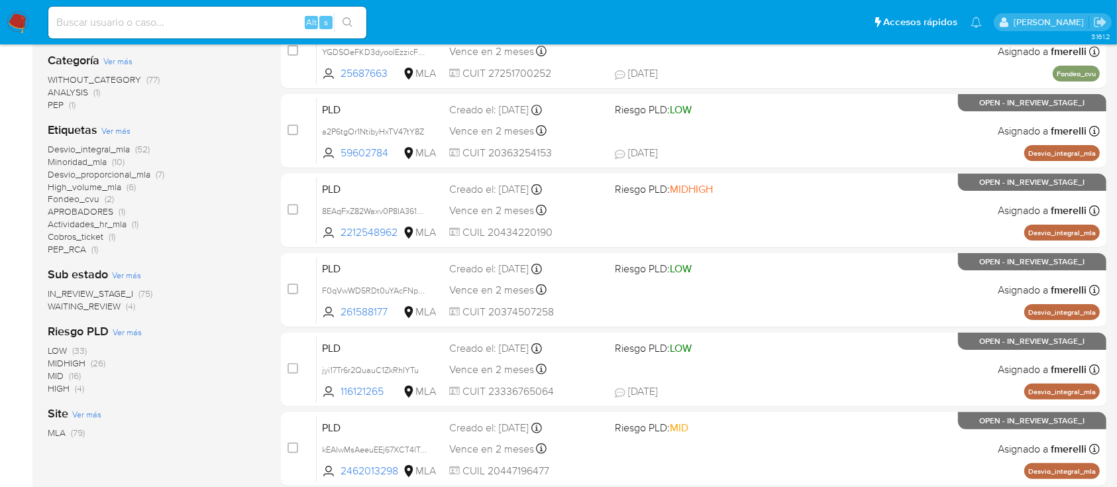
click at [263, 24] on input at bounding box center [207, 22] width 318 height 17
paste input "80705280"
type input "80705280"
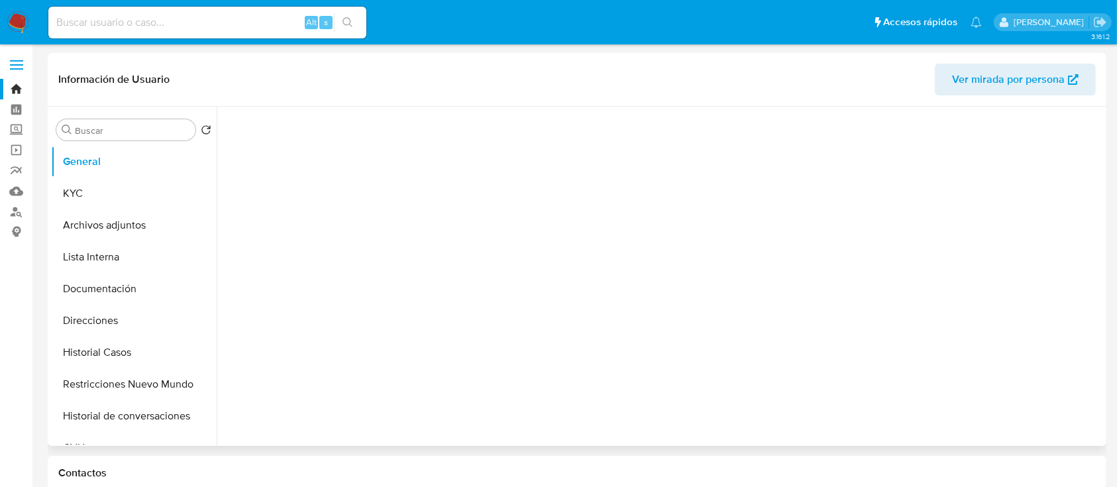
select select "10"
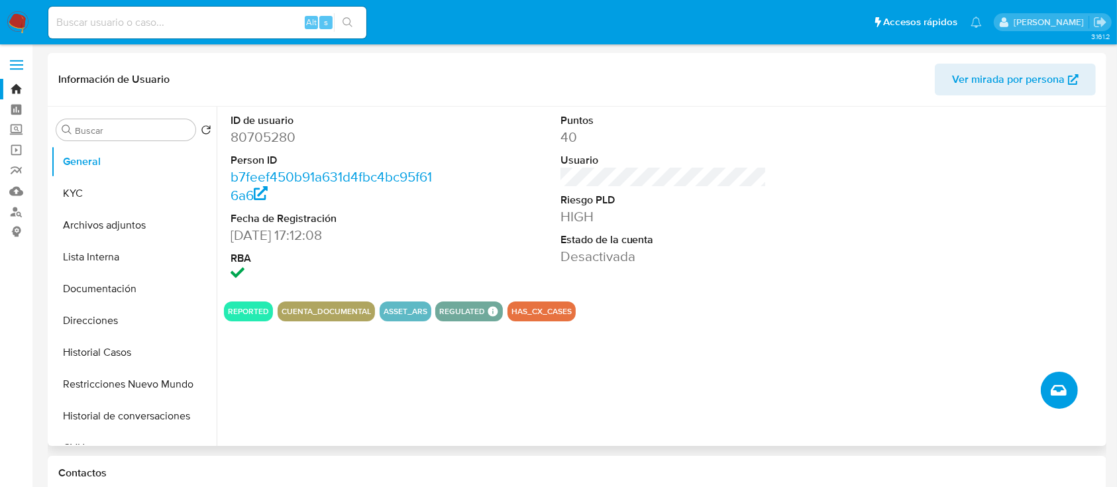
click at [1064, 384] on icon "Crear caso manual" at bounding box center [1058, 390] width 16 height 16
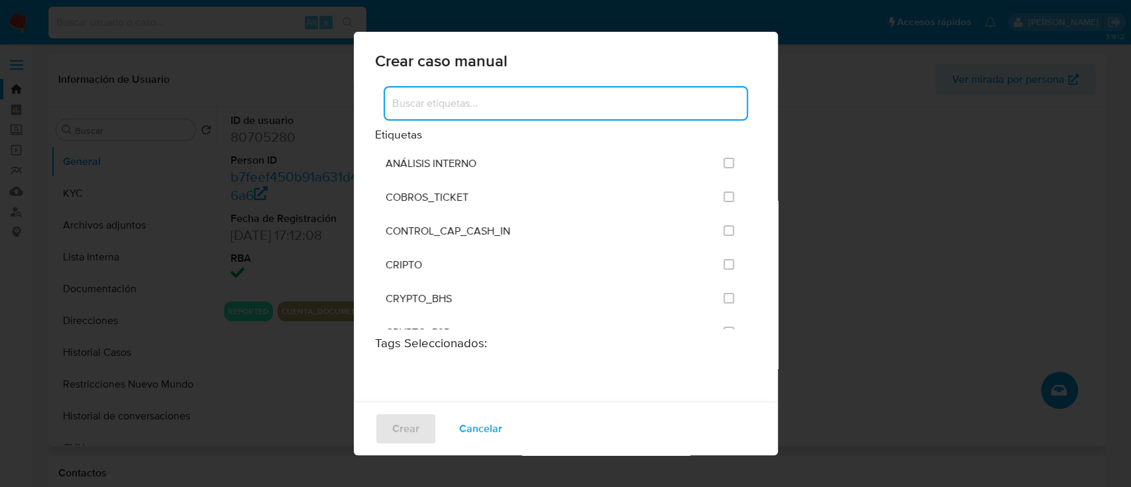
click at [549, 106] on input at bounding box center [566, 103] width 362 height 17
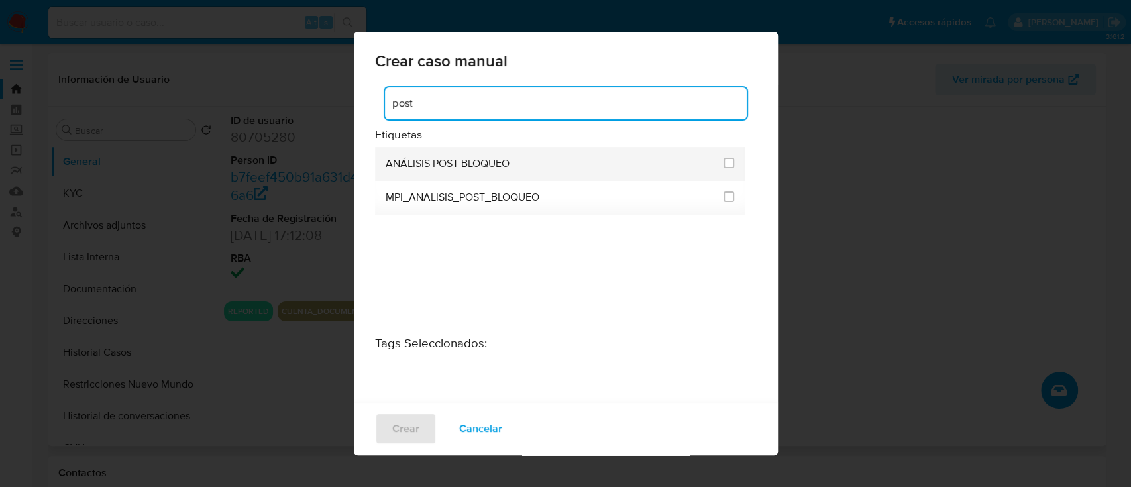
type input "post"
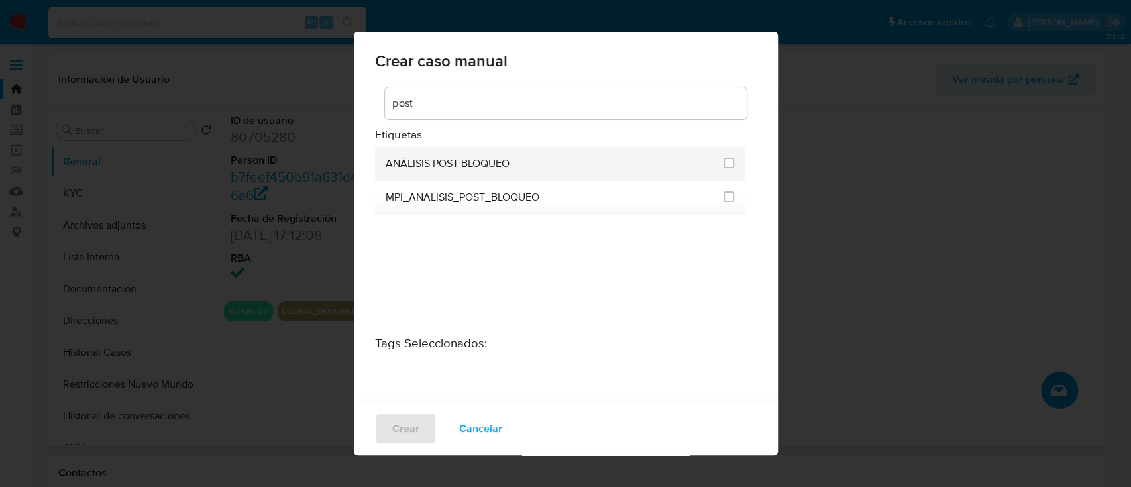
click at [717, 160] on li "ANÁLISIS POST BLOQUEO" at bounding box center [560, 164] width 370 height 34
drag, startPoint x: 721, startPoint y: 160, endPoint x: 699, endPoint y: 179, distance: 28.6
click at [723, 160] on input "3249" at bounding box center [728, 163] width 11 height 11
checkbox input "true"
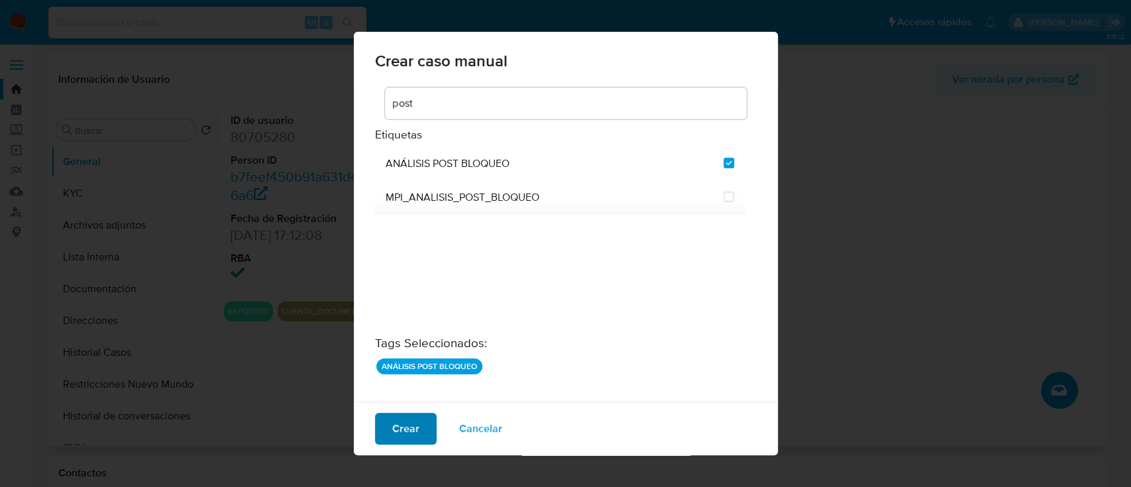
click at [403, 423] on span "Crear" at bounding box center [405, 428] width 27 height 29
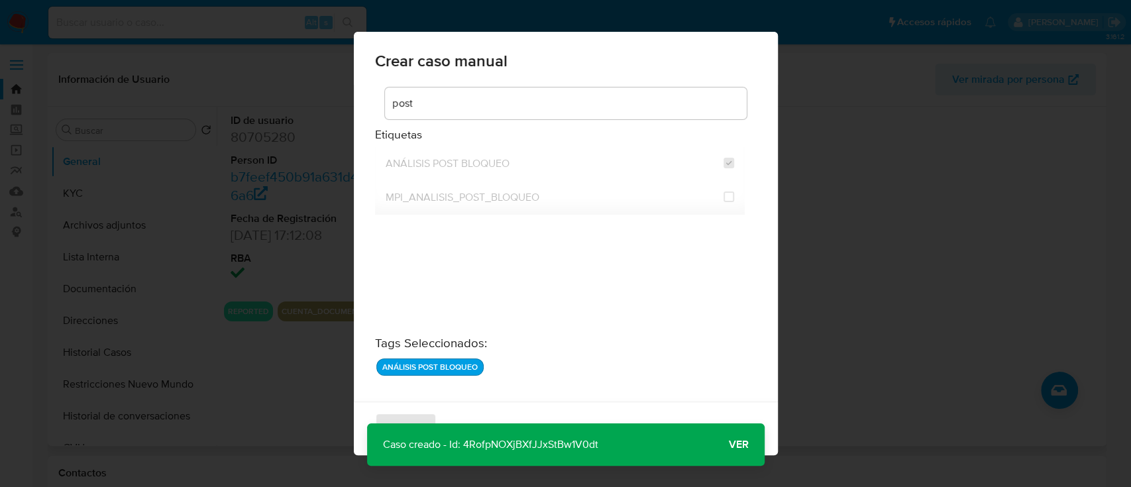
click at [737, 444] on span "Ver" at bounding box center [739, 444] width 20 height 0
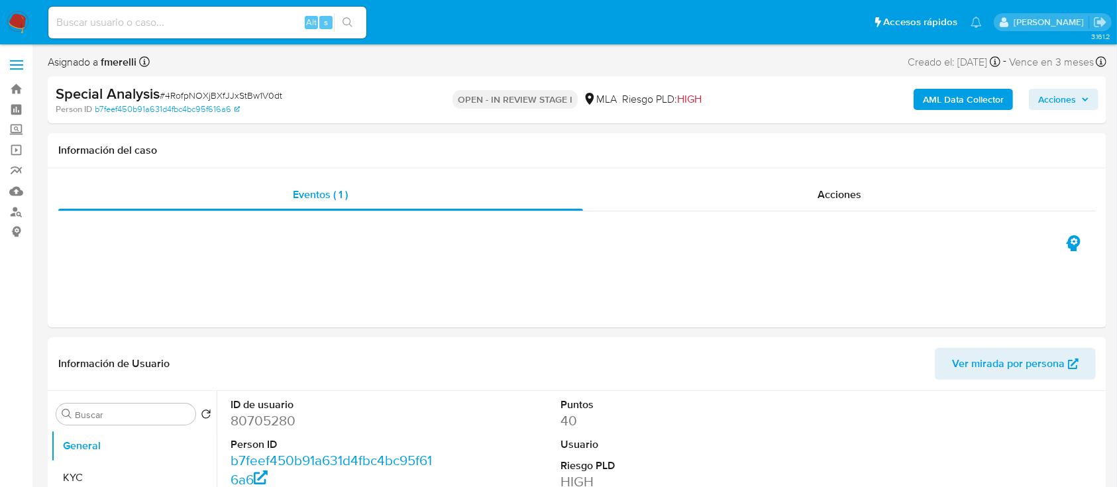
select select "10"
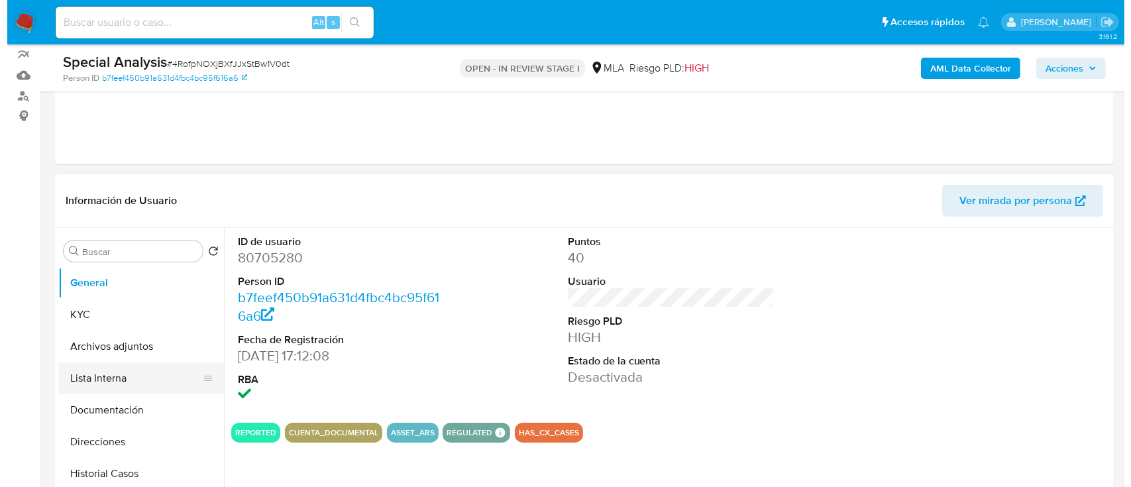
scroll to position [176, 0]
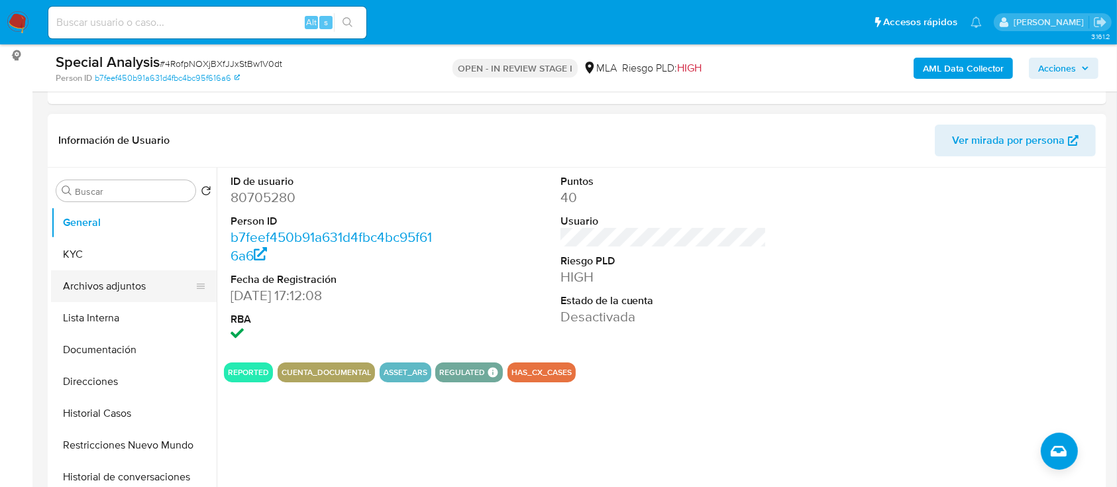
drag, startPoint x: 127, startPoint y: 281, endPoint x: 150, endPoint y: 299, distance: 29.3
click at [127, 281] on button "Archivos adjuntos" at bounding box center [128, 286] width 155 height 32
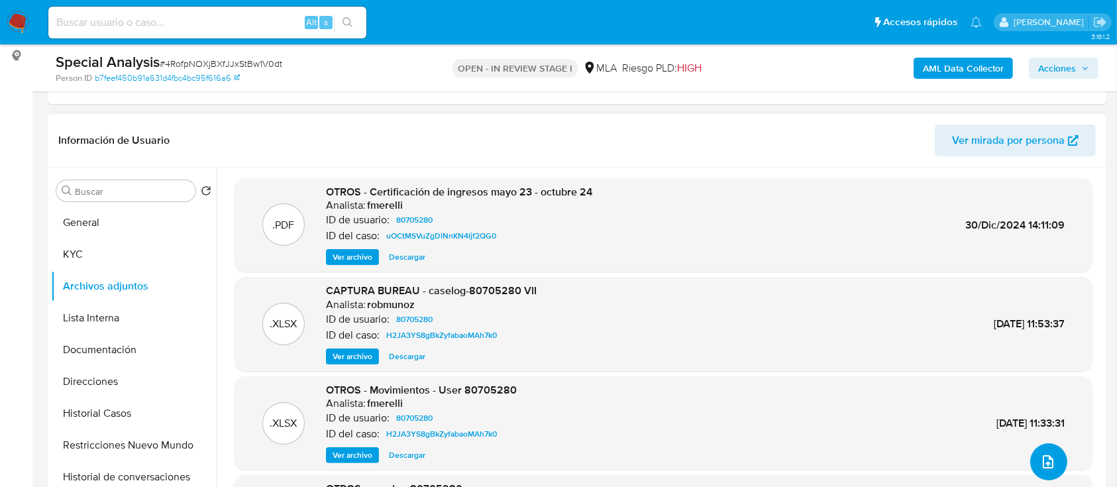
click at [1050, 461] on button "upload-file" at bounding box center [1048, 461] width 37 height 37
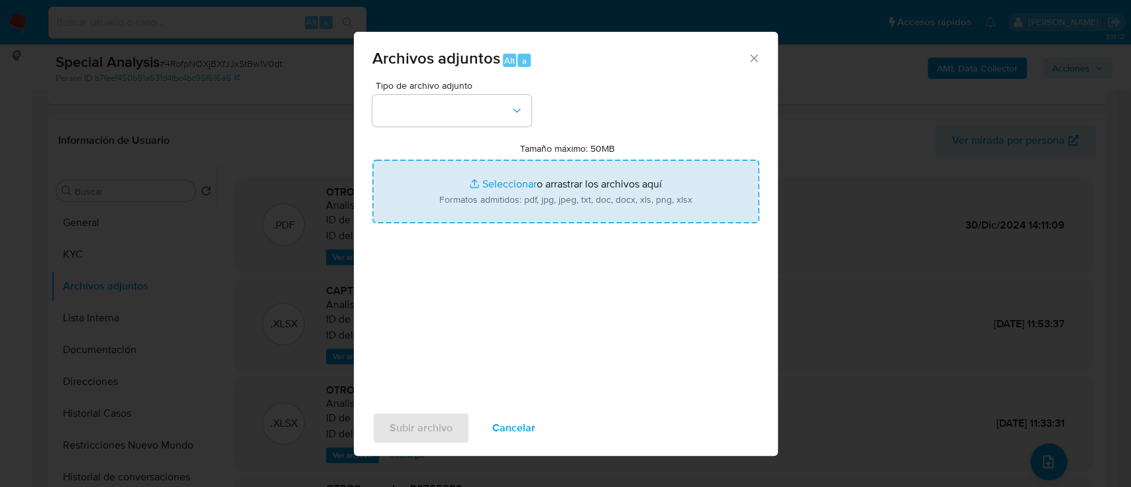
type input "C:\fakepath\Certificación de ingresos Mayo 23 - Junio 25.pdf"
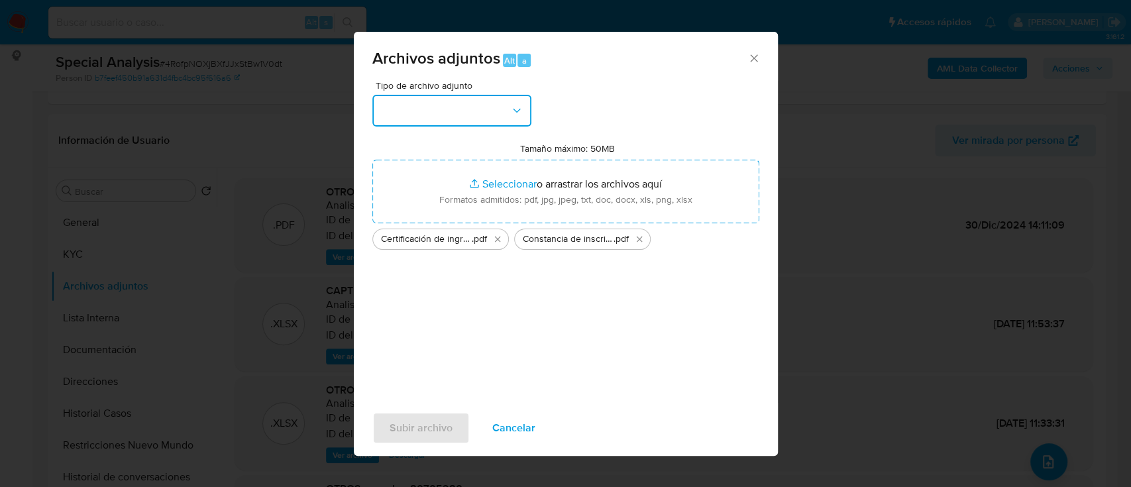
click at [470, 109] on button "button" at bounding box center [451, 111] width 159 height 32
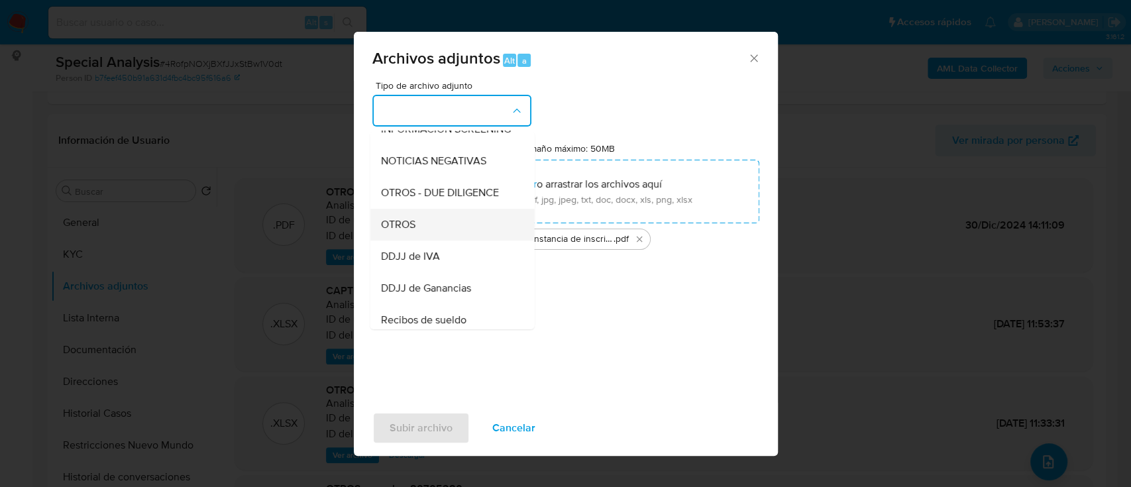
click at [438, 240] on div "OTROS" at bounding box center [447, 225] width 135 height 32
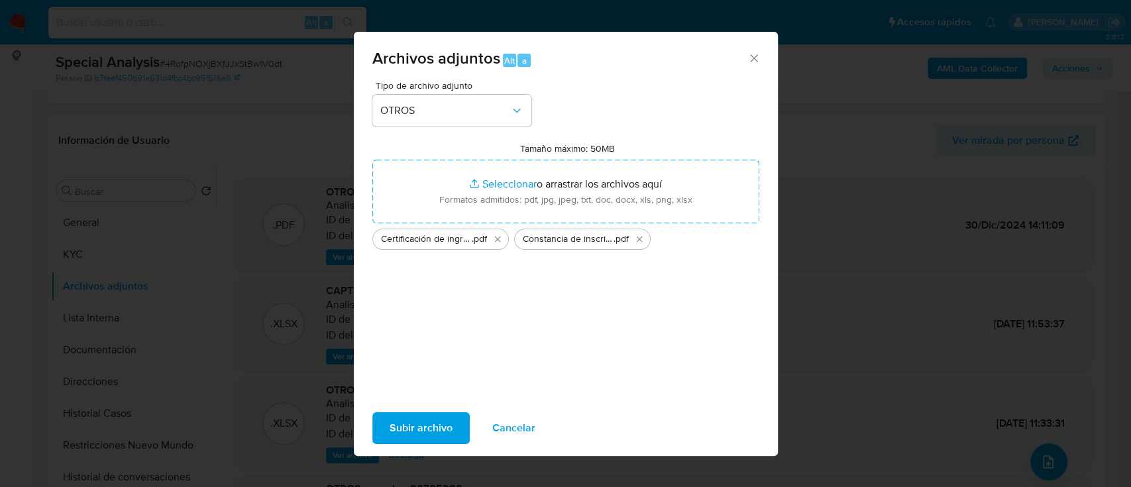
click at [418, 427] on span "Subir archivo" at bounding box center [420, 427] width 63 height 29
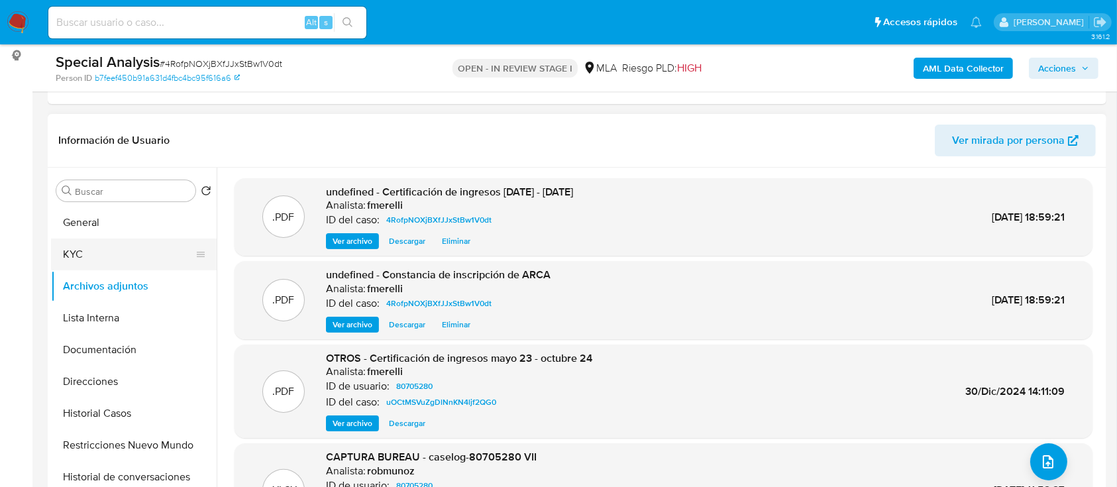
click at [101, 262] on button "KYC" at bounding box center [128, 254] width 155 height 32
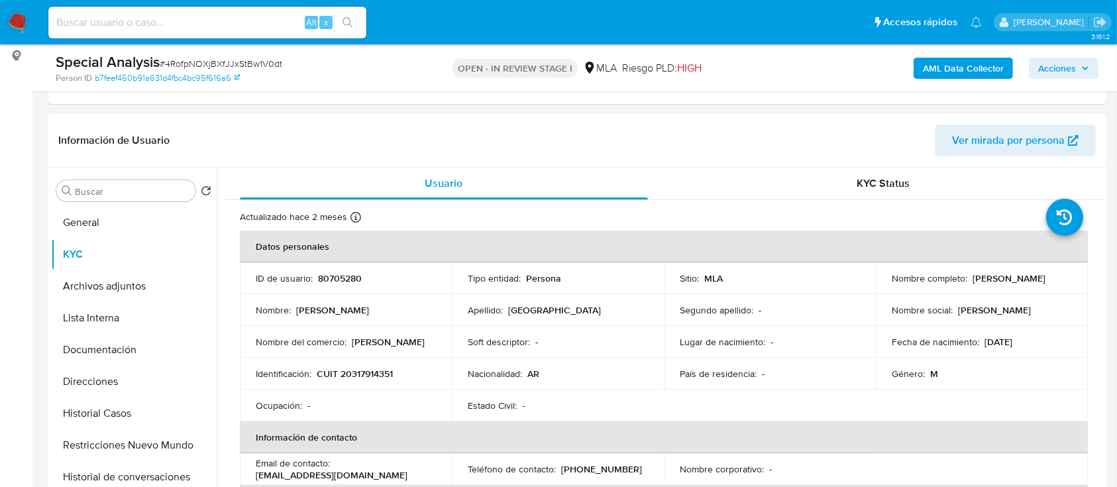
click at [372, 374] on p "CUIT 20317914351" at bounding box center [355, 374] width 76 height 12
copy p "20317914351"
drag, startPoint x: 891, startPoint y: 283, endPoint x: 990, endPoint y: 278, distance: 98.9
click at [990, 278] on div "Nombre completo : Mariano Andres Burgos" at bounding box center [981, 278] width 180 height 12
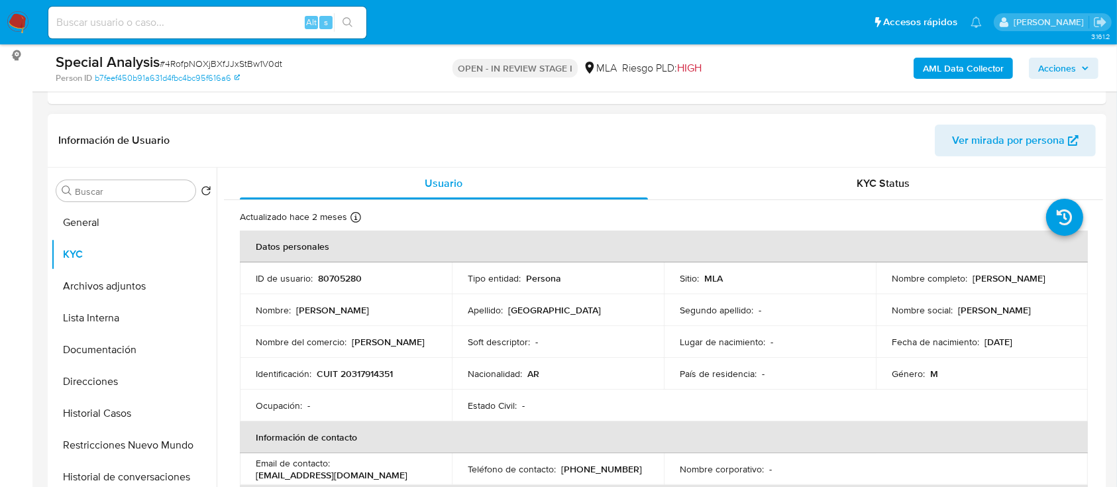
drag, startPoint x: 985, startPoint y: 283, endPoint x: 885, endPoint y: 283, distance: 100.0
click at [885, 283] on td "Nombre completo : Mariano Andres Burgos" at bounding box center [982, 278] width 212 height 32
copy p "Mariano Andres Burgos"
click at [364, 368] on p "CUIT 20317914351" at bounding box center [355, 374] width 76 height 12
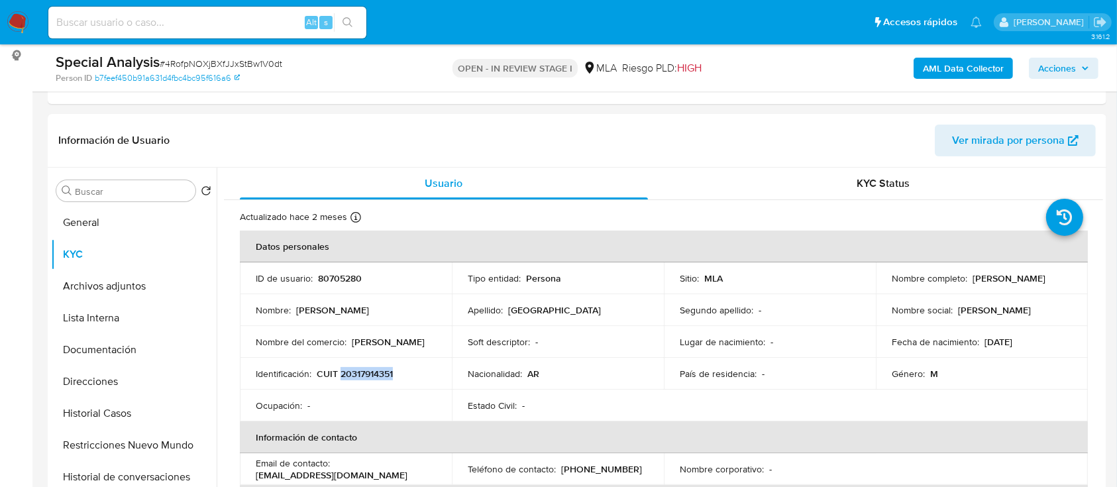
copy p "20317914351"
click at [115, 283] on button "Archivos adjuntos" at bounding box center [128, 286] width 155 height 32
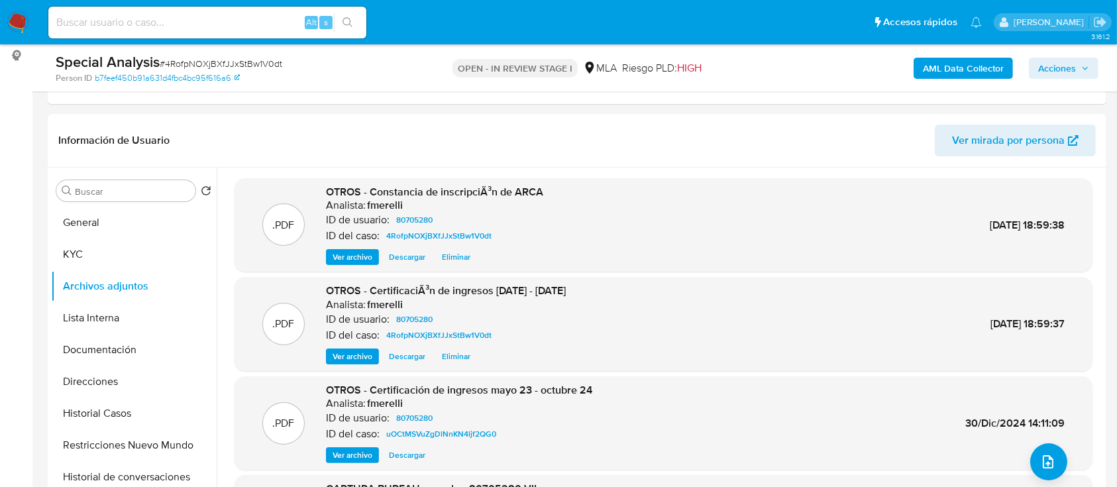
click at [1042, 70] on span "Acciones" at bounding box center [1057, 68] width 38 height 21
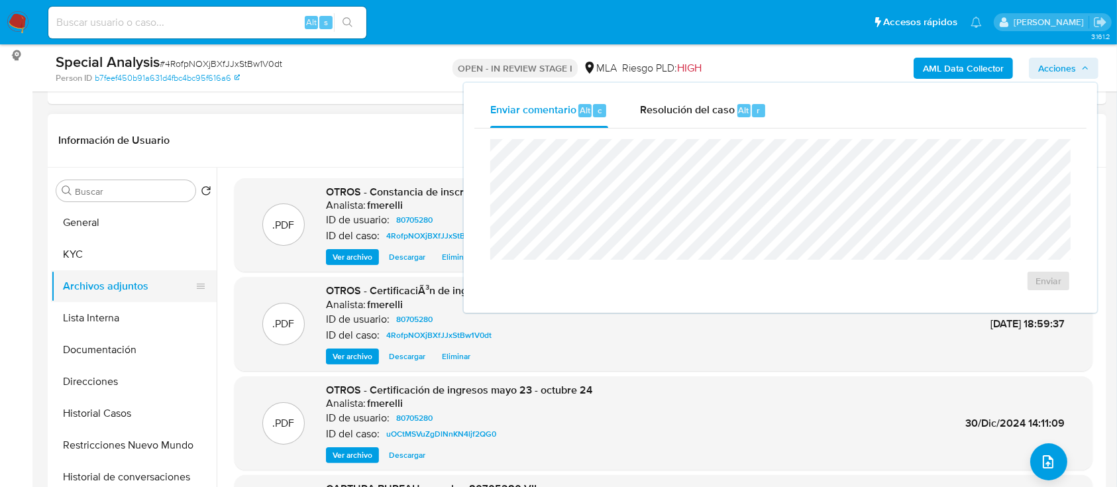
click at [93, 299] on button "Archivos adjuntos" at bounding box center [128, 286] width 155 height 32
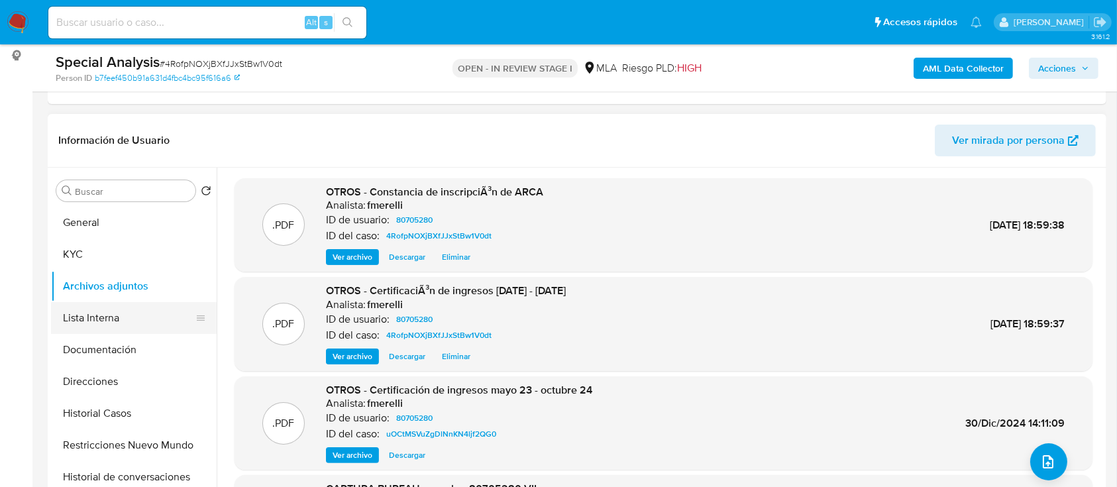
click at [94, 311] on button "Lista Interna" at bounding box center [128, 318] width 155 height 32
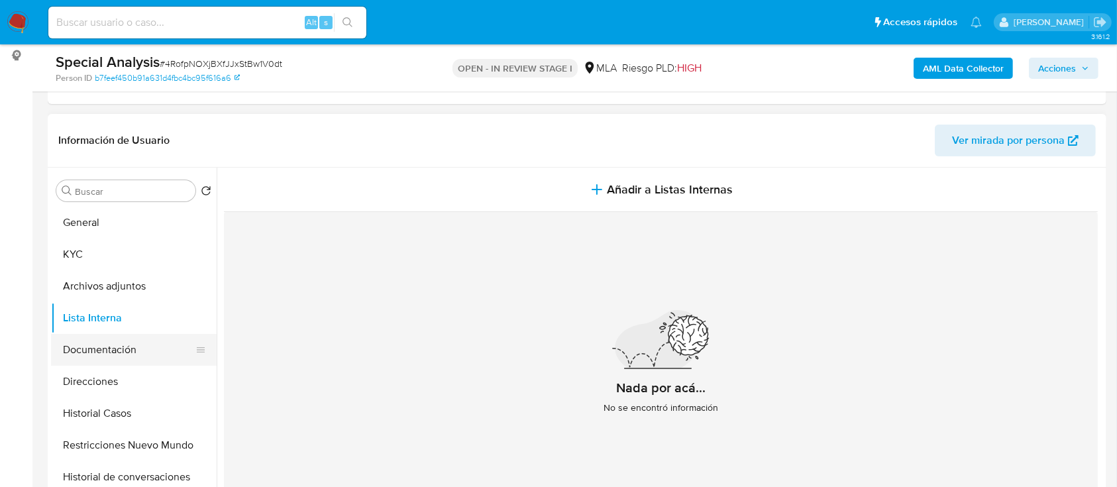
click at [85, 344] on button "Documentación" at bounding box center [128, 350] width 155 height 32
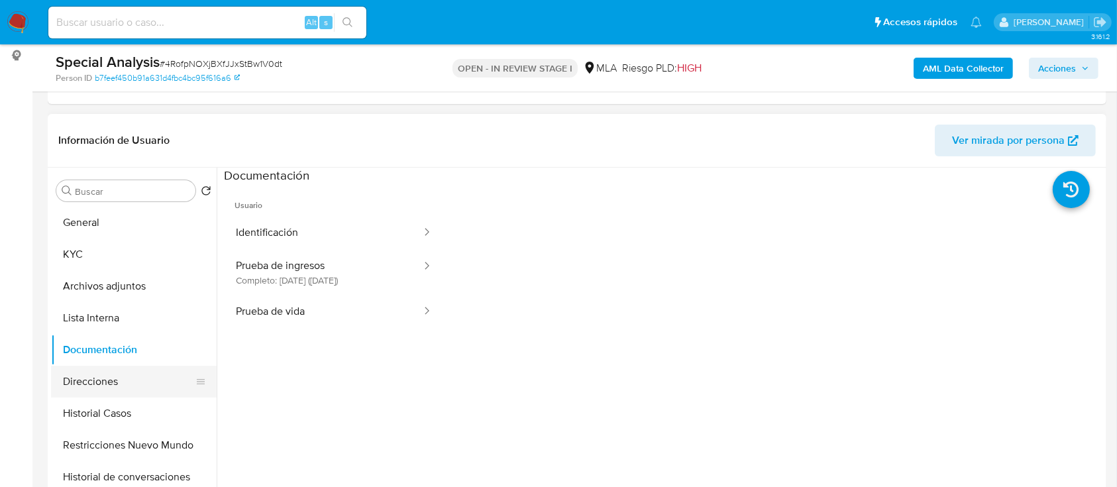
click at [87, 378] on button "Direcciones" at bounding box center [128, 382] width 155 height 32
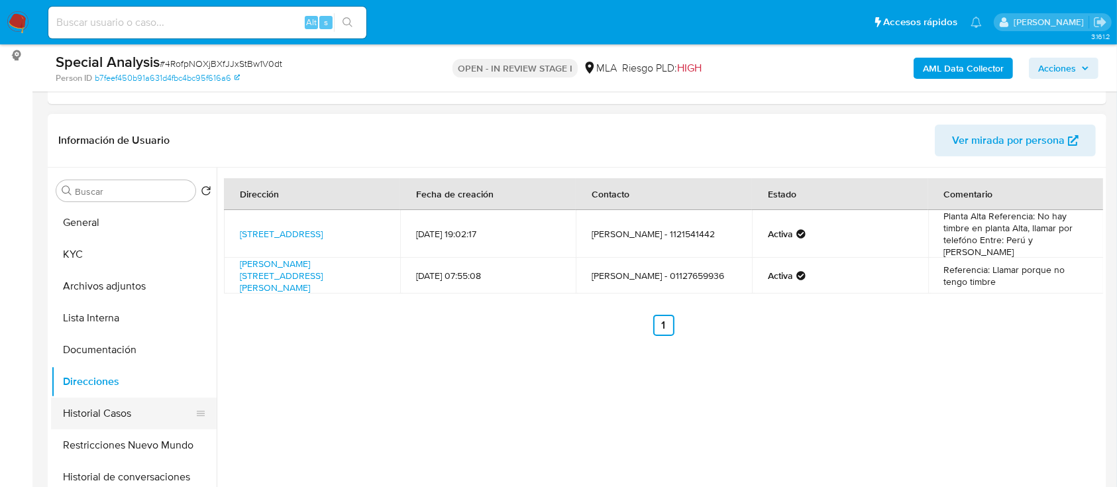
click at [103, 399] on button "Historial Casos" at bounding box center [128, 413] width 155 height 32
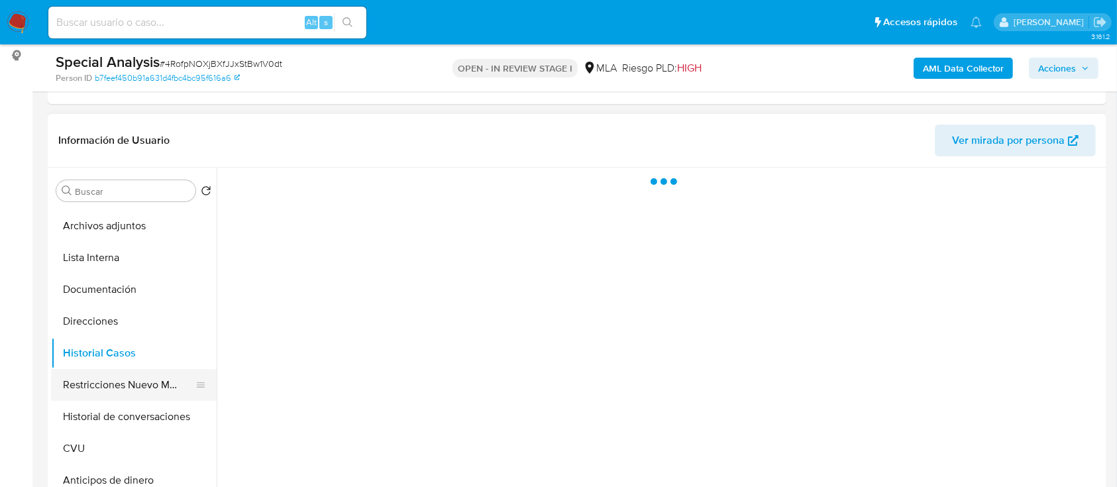
scroll to position [88, 0]
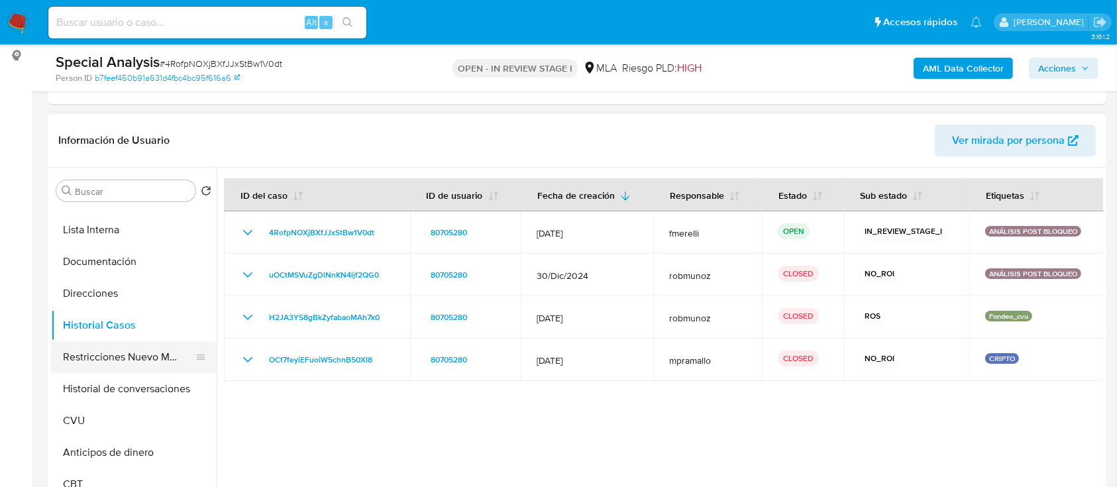
click at [108, 350] on button "Restricciones Nuevo Mundo" at bounding box center [128, 357] width 155 height 32
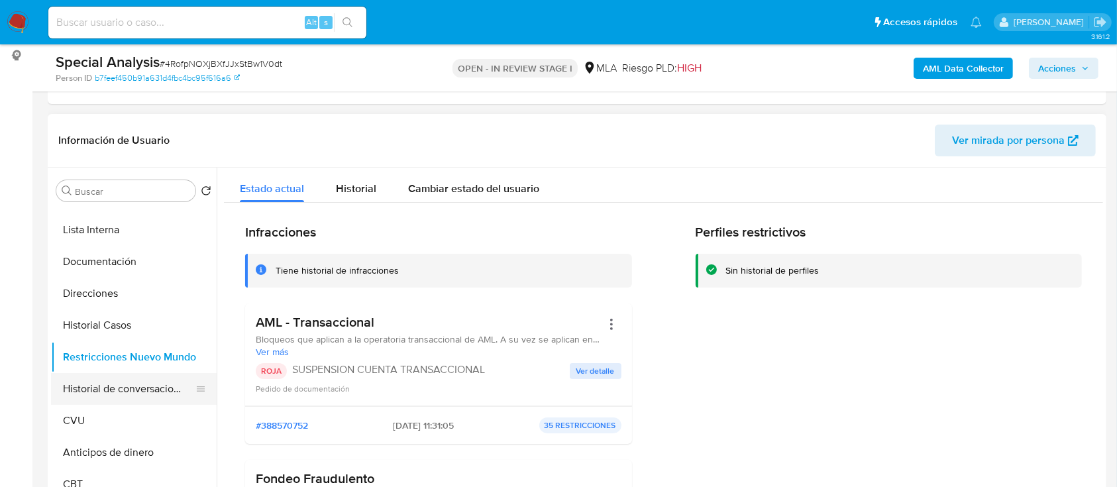
click at [127, 387] on button "Historial de conversaciones" at bounding box center [128, 389] width 155 height 32
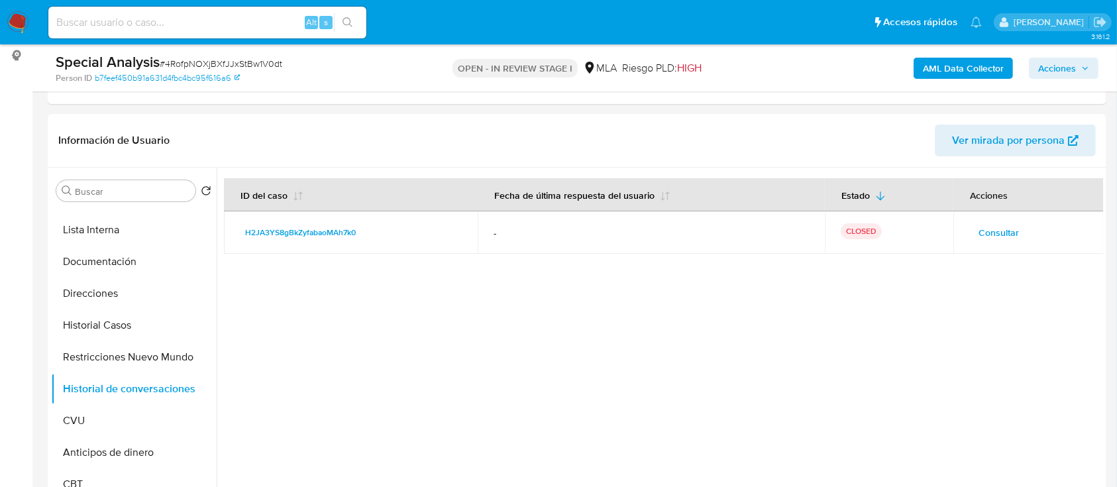
click at [1072, 64] on span "Acciones" at bounding box center [1057, 68] width 38 height 21
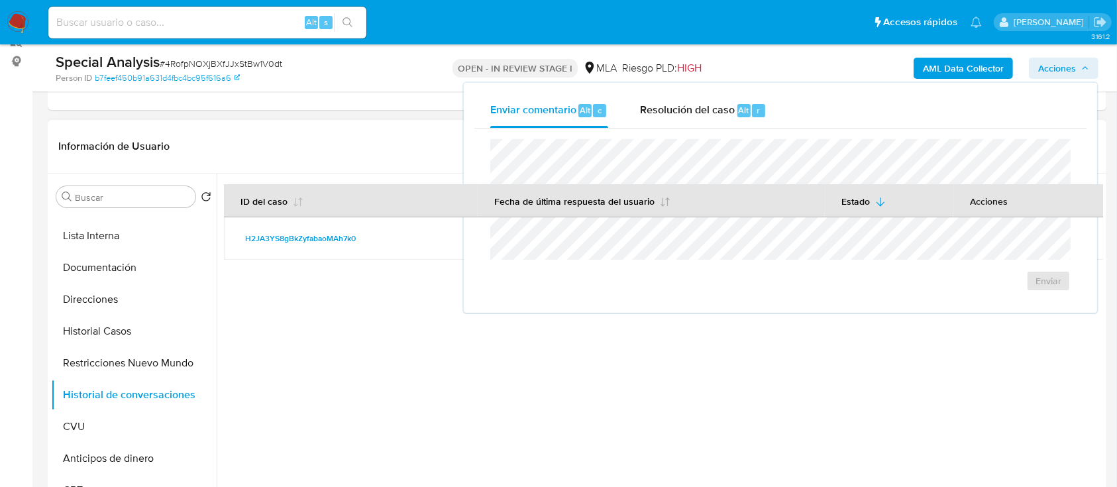
scroll to position [0, 0]
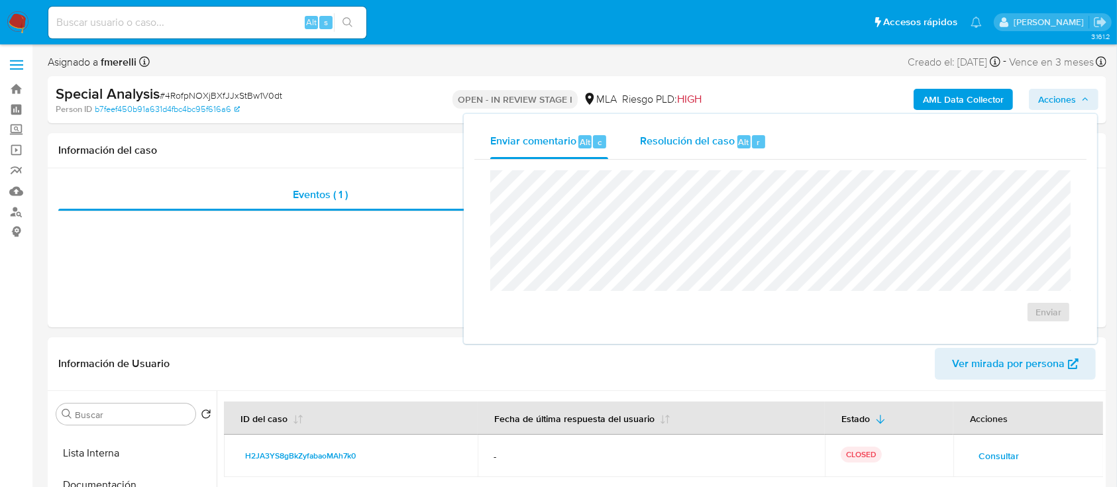
click at [733, 132] on div "Resolución del caso Alt r" at bounding box center [703, 142] width 127 height 34
click at [677, 229] on textarea at bounding box center [780, 226] width 579 height 106
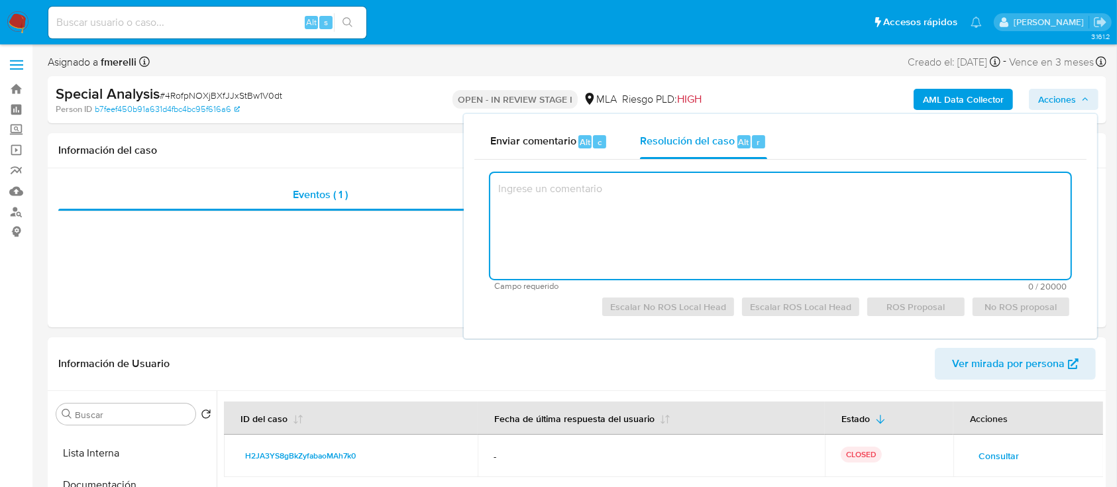
paste textarea "El cliente Mariano Andres Burgos - CUIT 20317914351 se encuentra inscripto impo…"
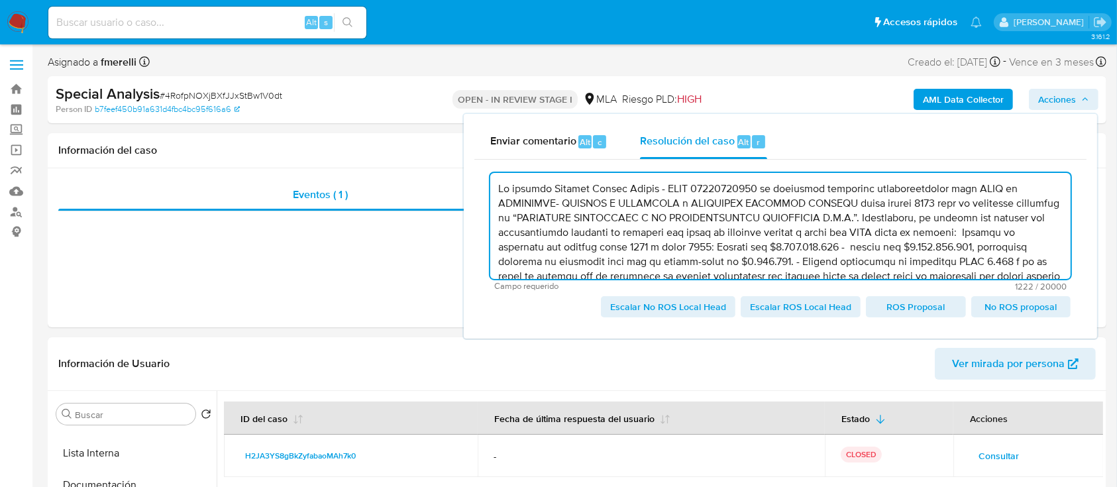
scroll to position [62, 0]
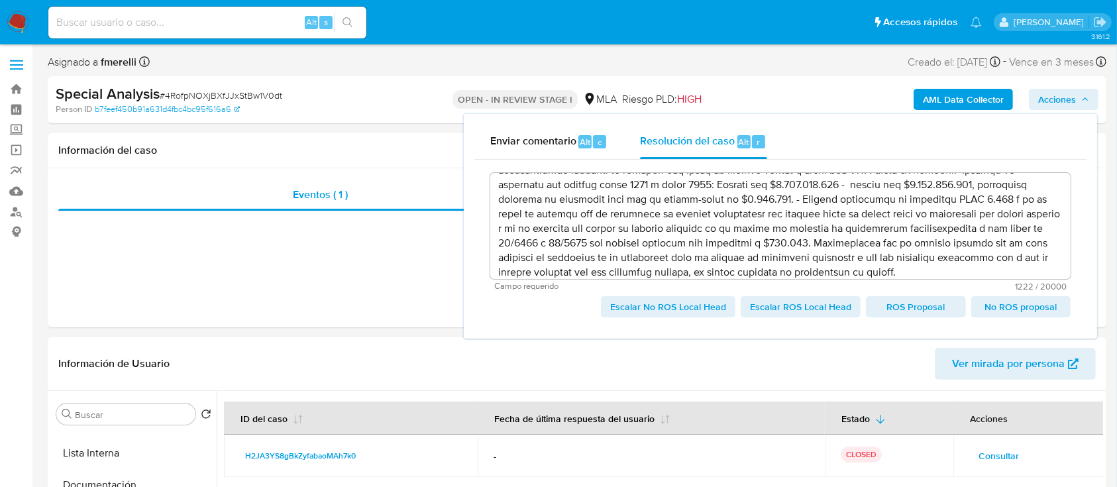
click at [670, 303] on span "Escalar No ROS Local Head" at bounding box center [668, 306] width 116 height 19
type textarea "El cliente Mariano Andres Burgos - CUIT 20317914351 se encuentra inscripto impo…"
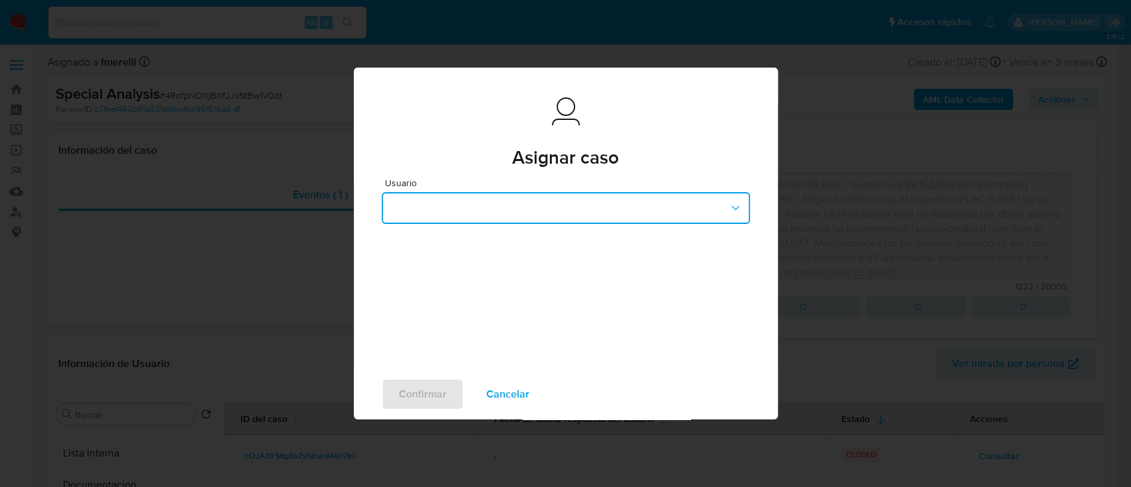
click at [482, 197] on button "button" at bounding box center [566, 208] width 368 height 32
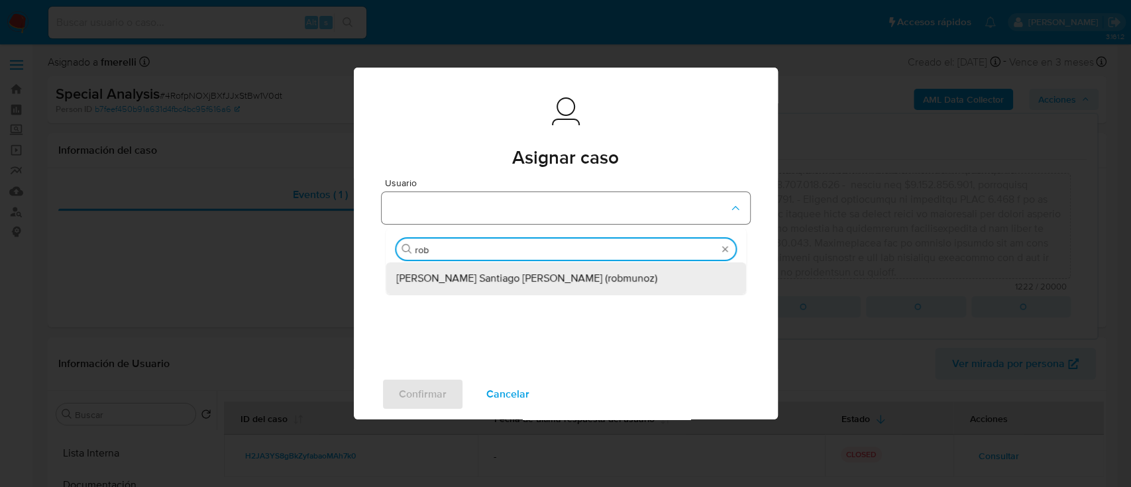
type input "robe"
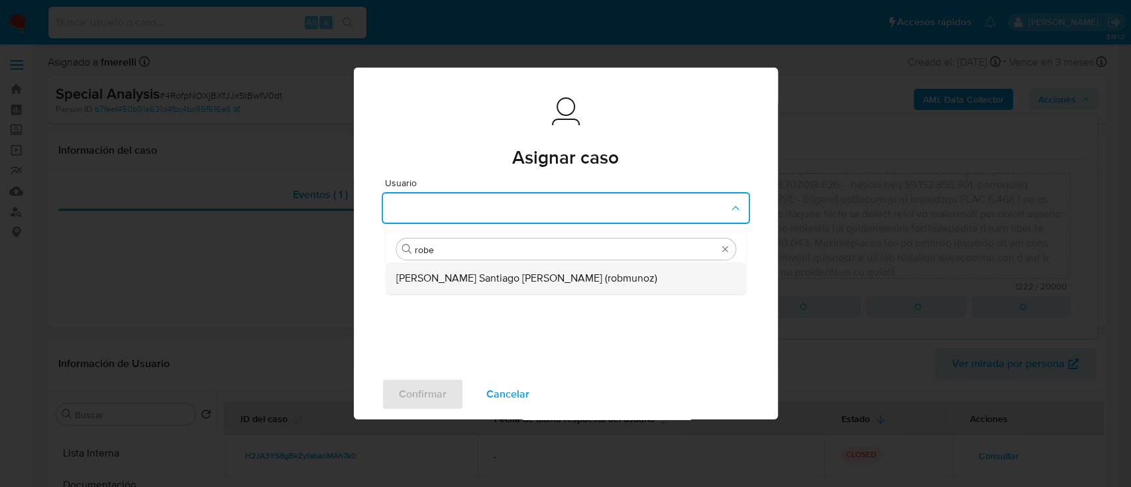
click at [494, 276] on span "Roberto Santiago Munoz (robmunoz)" at bounding box center [526, 278] width 261 height 13
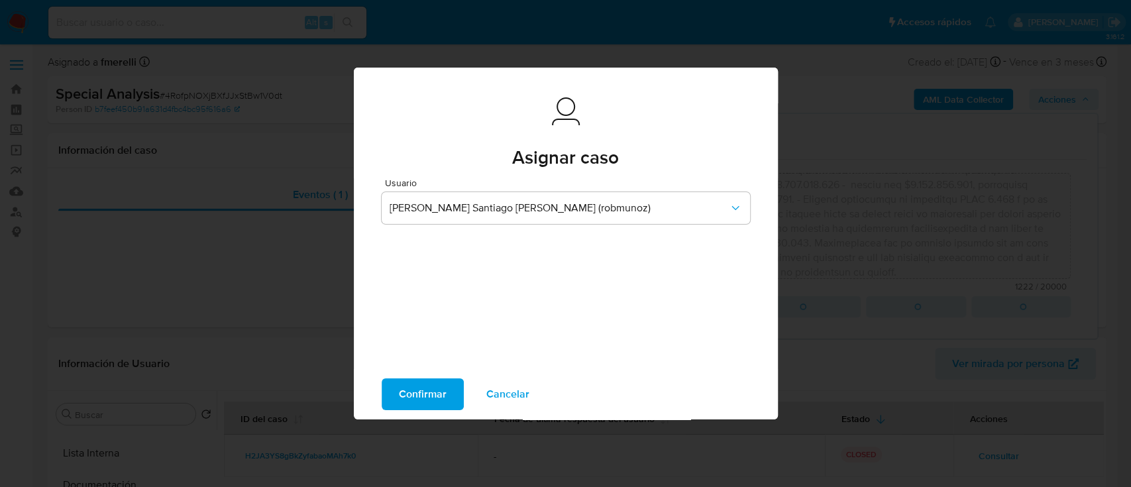
click at [409, 394] on span "Confirmar" at bounding box center [423, 394] width 48 height 29
type textarea "El cliente Mariano Andres Burgos - CUIT 20317914351 se encuentra inscripto impo…"
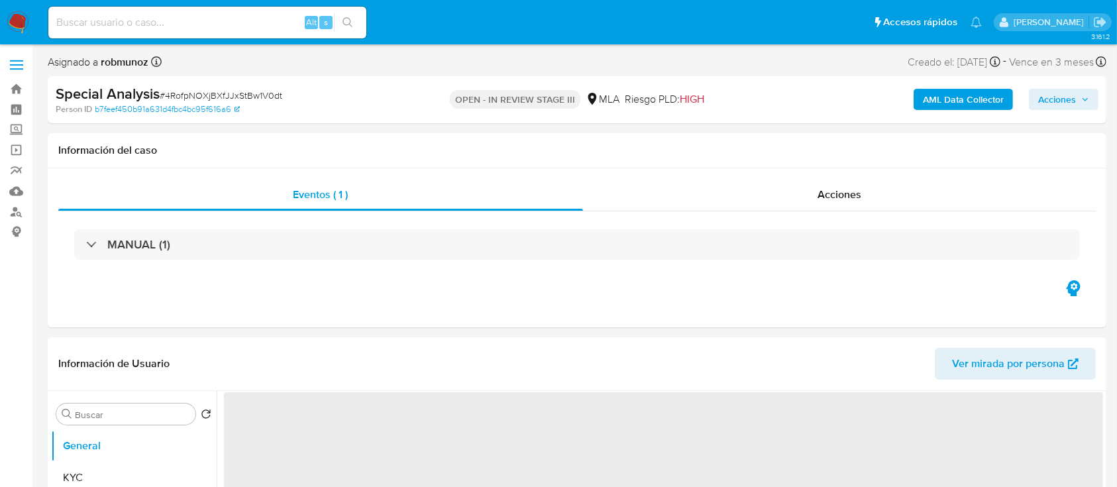
select select "10"
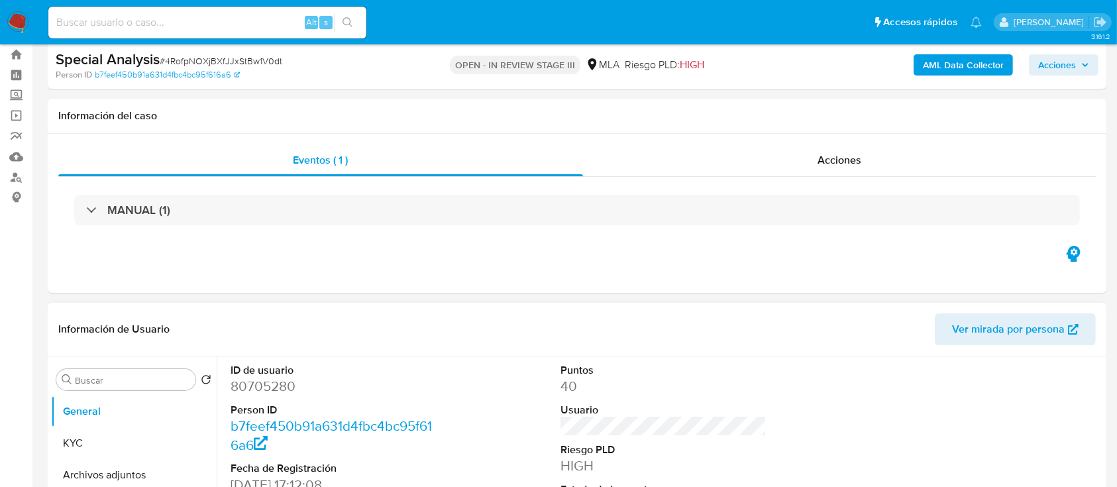
scroll to position [88, 0]
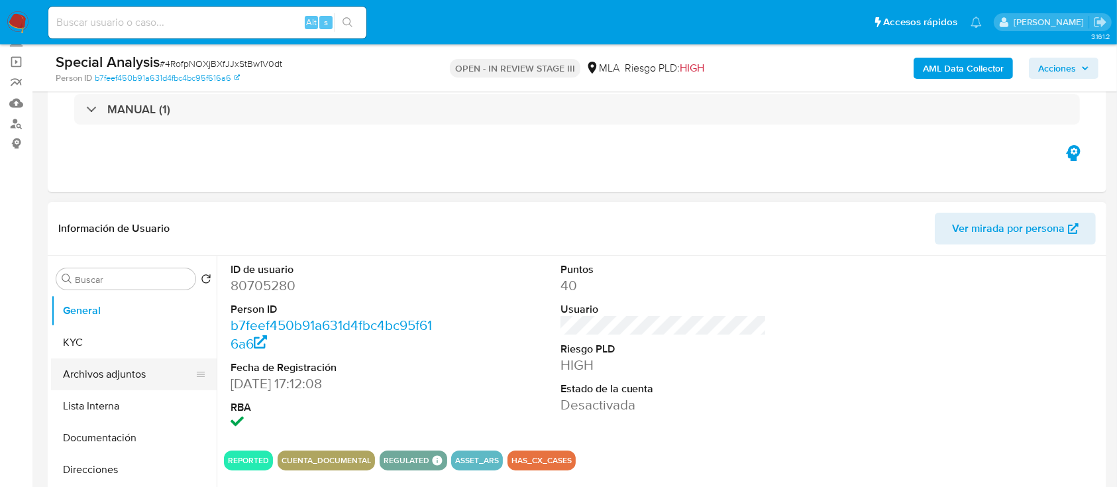
click at [129, 377] on button "Archivos adjuntos" at bounding box center [128, 374] width 155 height 32
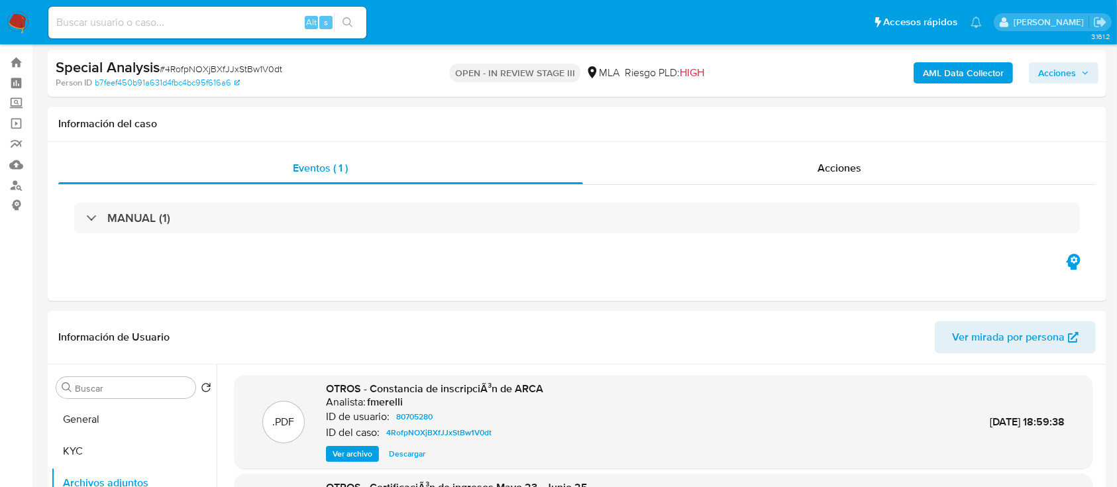
scroll to position [0, 0]
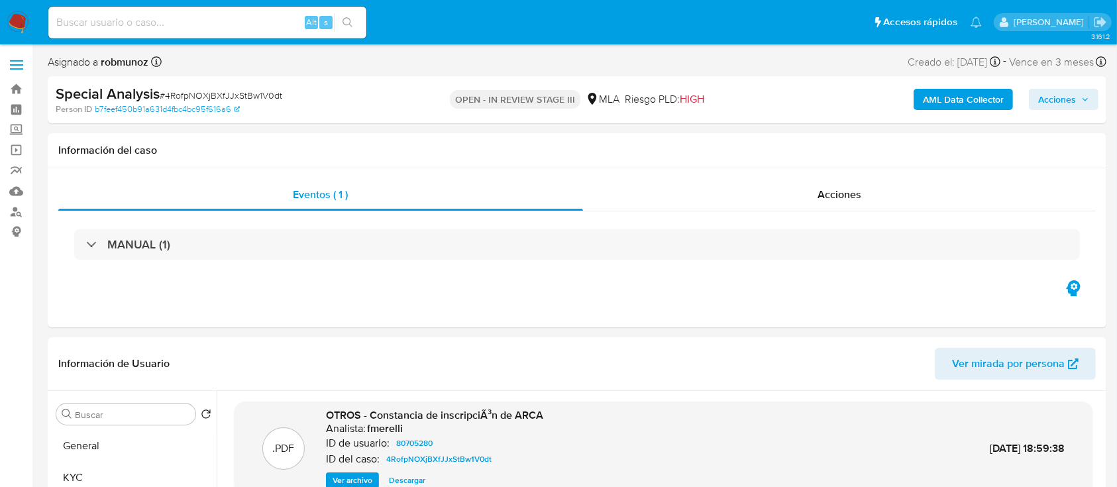
click at [192, 95] on span "# 4RofpNOXjBXfJJxStBw1V0dt" at bounding box center [221, 95] width 123 height 13
copy span "4RofpNOXjBXfJJxStBw1V0dt"
click at [18, 22] on img at bounding box center [18, 22] width 23 height 23
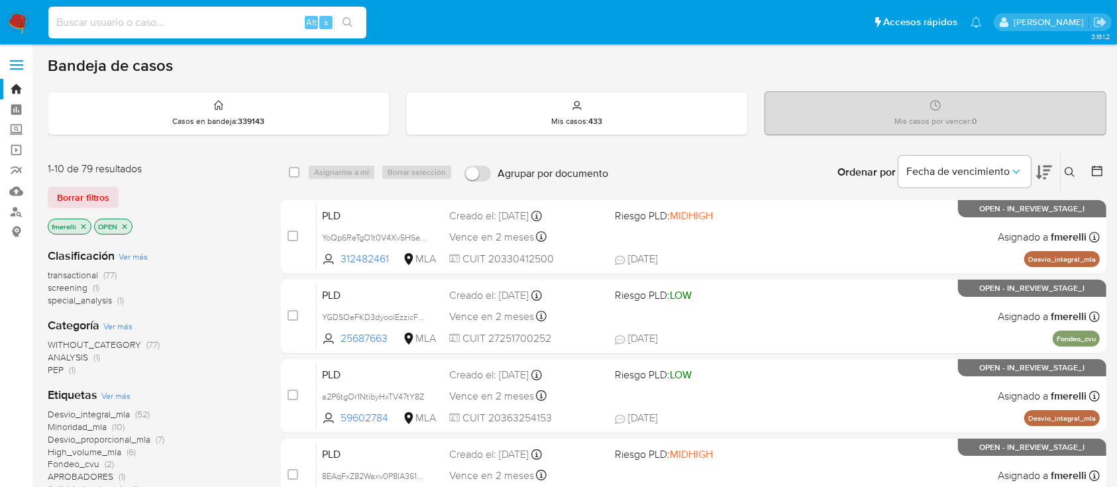
click at [185, 21] on input at bounding box center [207, 22] width 318 height 17
paste input "jds8t2VE5IPcSMXyAlITf0F5"
click at [185, 21] on input "jds8t2VE5IPcSMXyAlITf0F5" at bounding box center [207, 22] width 318 height 17
type input "jds8t2VE5IPcSMXyAlITf0F5"
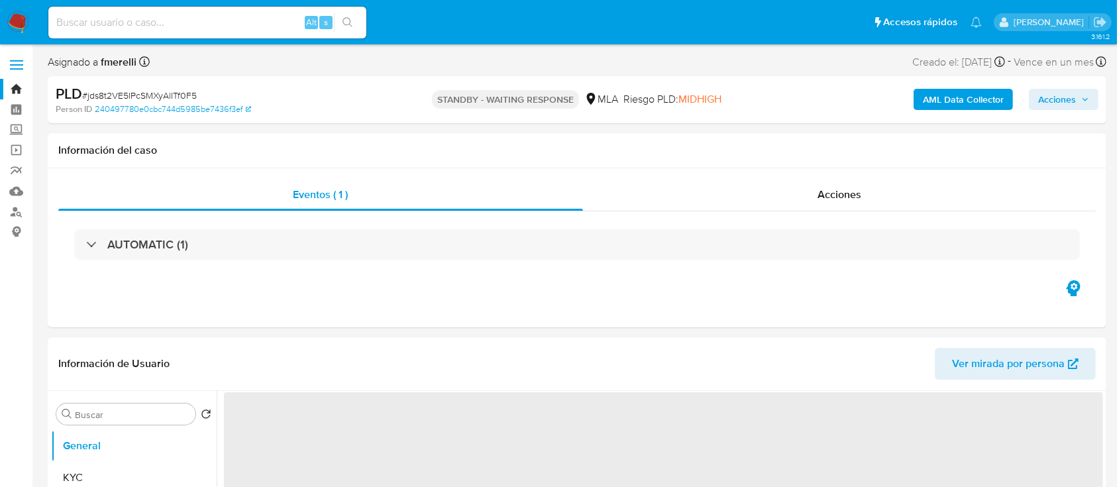
click at [7, 19] on img at bounding box center [18, 22] width 23 height 23
select select "10"
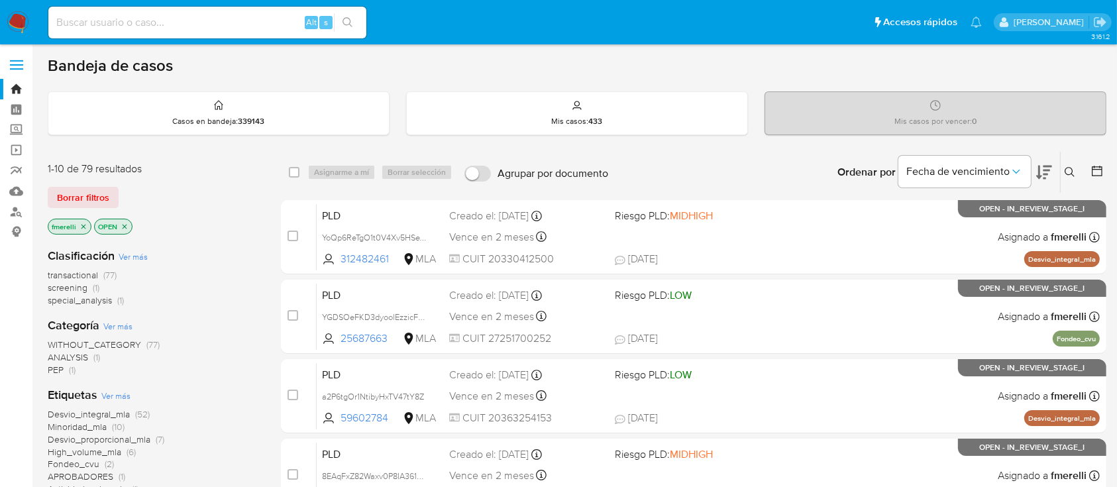
click at [256, 29] on input at bounding box center [207, 22] width 318 height 17
paste input "7DNaAD3Y0bDHn9IUHlaH1BLk"
type input "7DNaAD3Y0bDHn9IUHlaH1BLk"
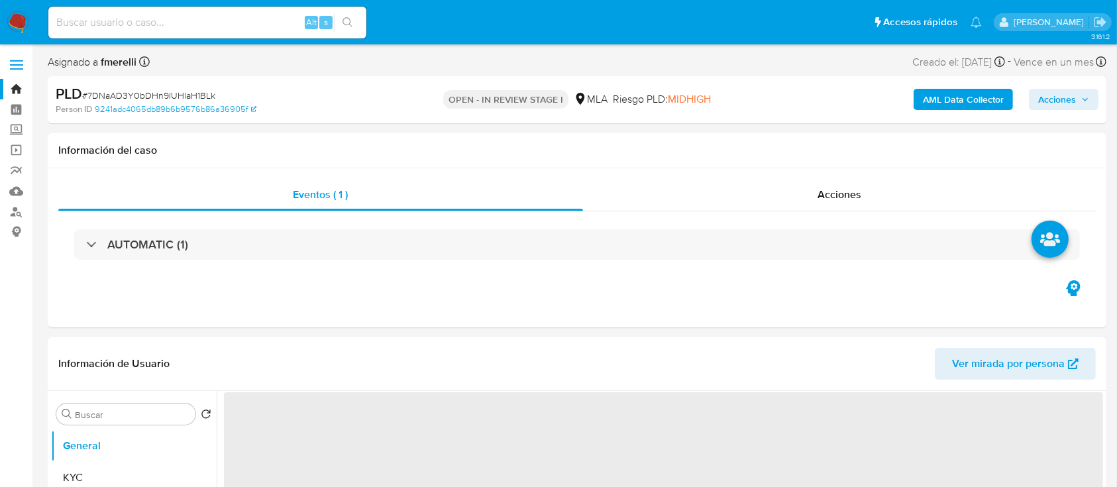
select select "10"
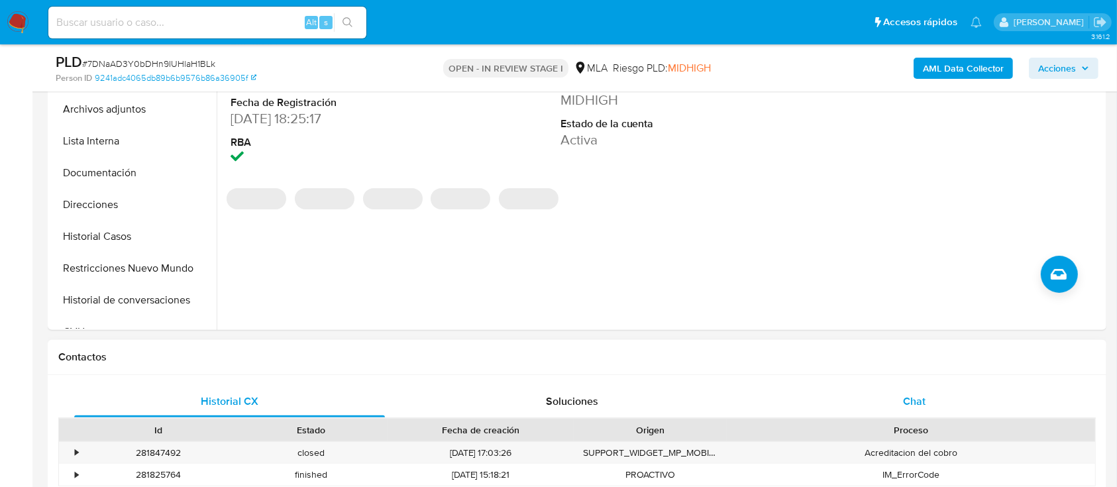
click at [901, 398] on div "Chat" at bounding box center [914, 401] width 311 height 32
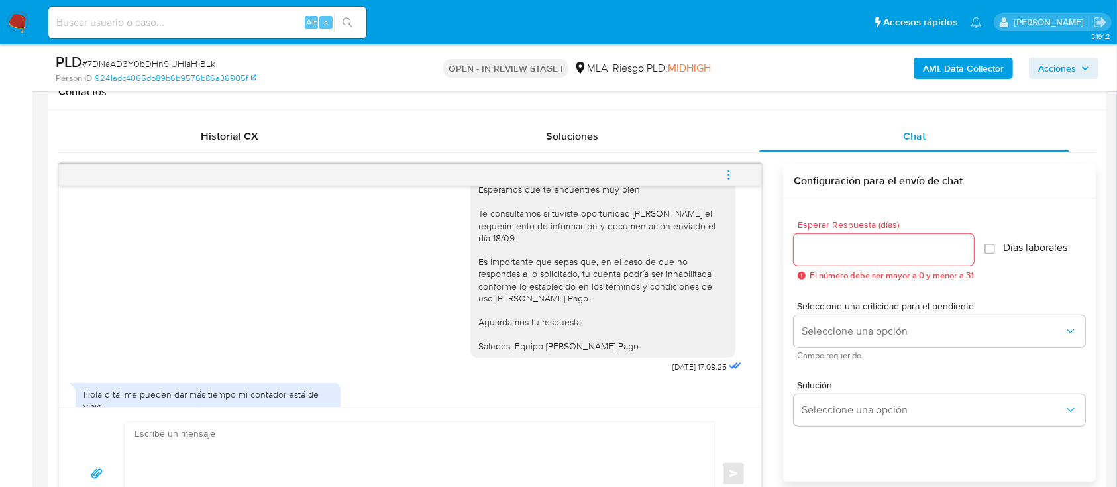
scroll to position [1680, 0]
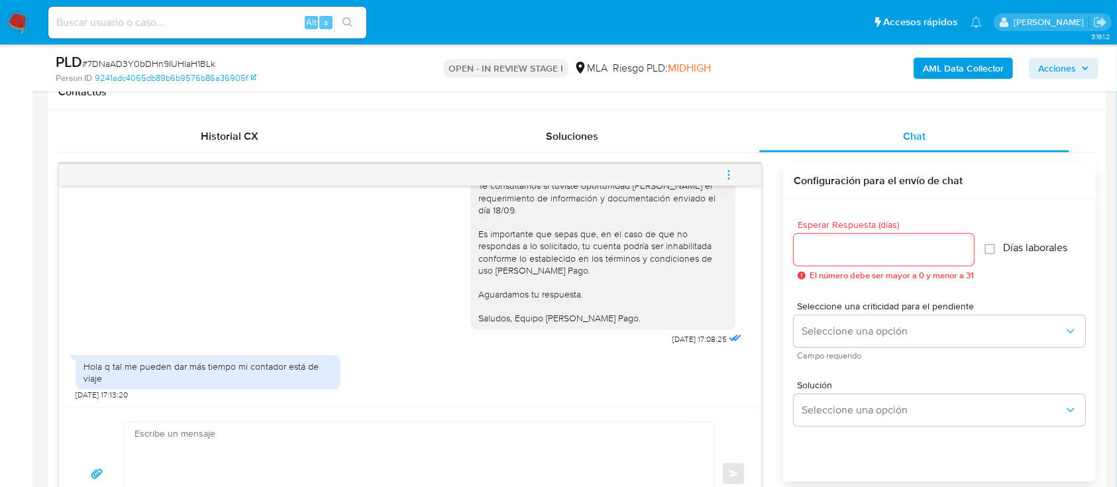
drag, startPoint x: 465, startPoint y: 225, endPoint x: 618, endPoint y: 357, distance: 201.9
click at [631, 335] on div "Hola Mariano Alejo Hernandez, Esperamos que te encuentres muy bien. Te consulta…" at bounding box center [607, 232] width 274 height 231
copy div "Hola Mariano Alejo Hernandez, Esperamos que te encuentres muy bien. Te consulta…"
click at [512, 447] on textarea at bounding box center [415, 474] width 563 height 104
paste textarea "Hola Mariano Alejo Hernandez, Esperamos que te encuentres muy bien. Te consulta…"
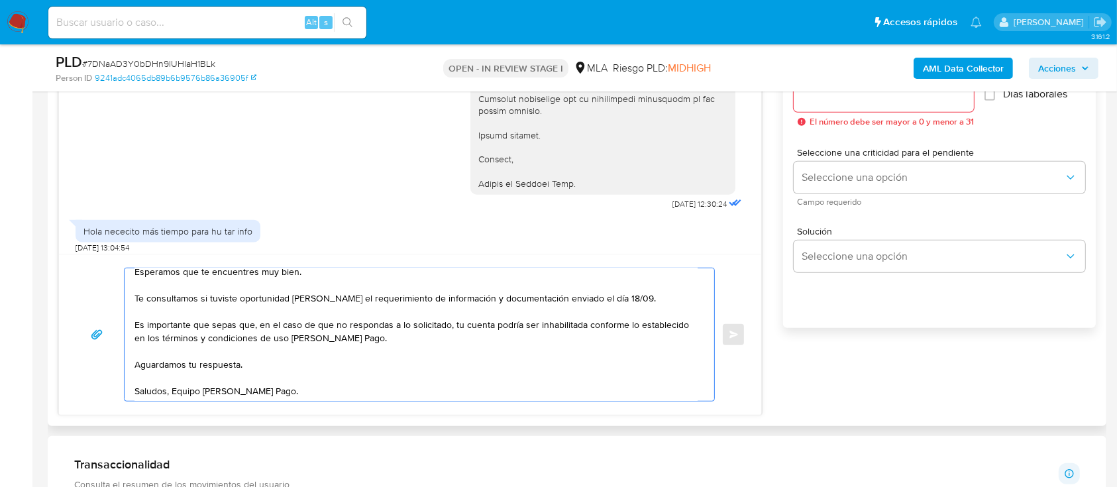
scroll to position [684, 0]
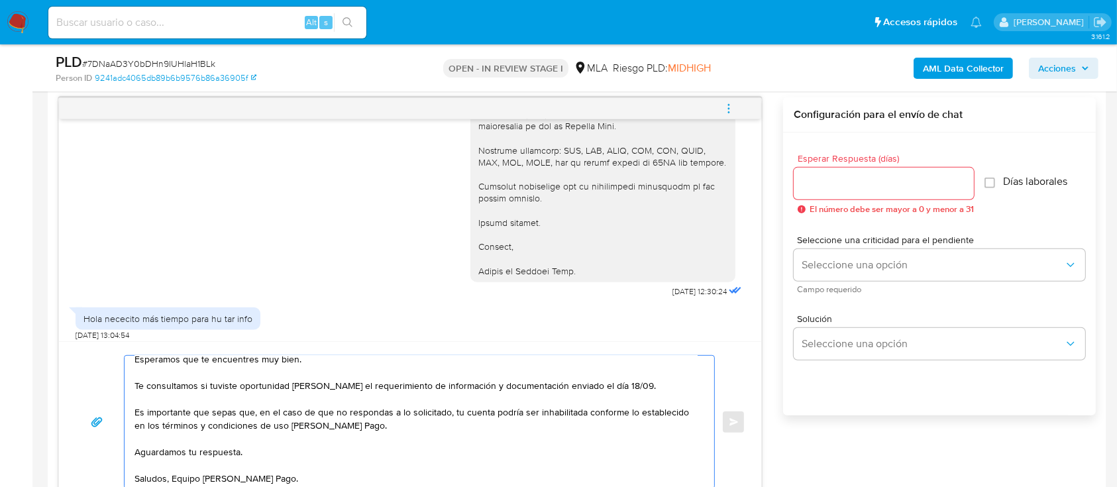
type textarea "Hola Mariano Alejo Hernandez, Esperamos que te encuentres muy bien. Te consulta…"
click at [848, 188] on input "Esperar Respuesta (días)" at bounding box center [883, 183] width 180 height 17
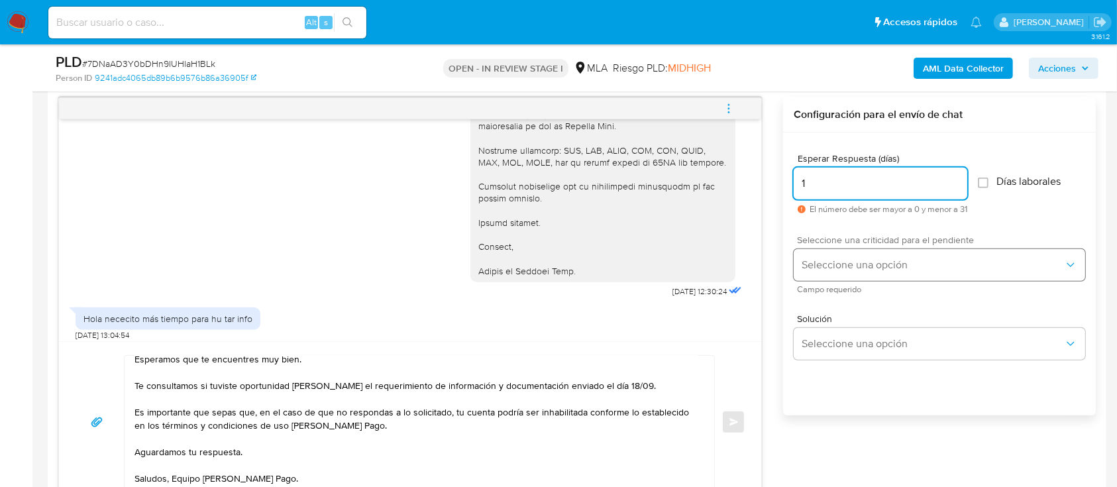
type input "1"
click at [823, 252] on button "Seleccione una opción" at bounding box center [938, 265] width 291 height 32
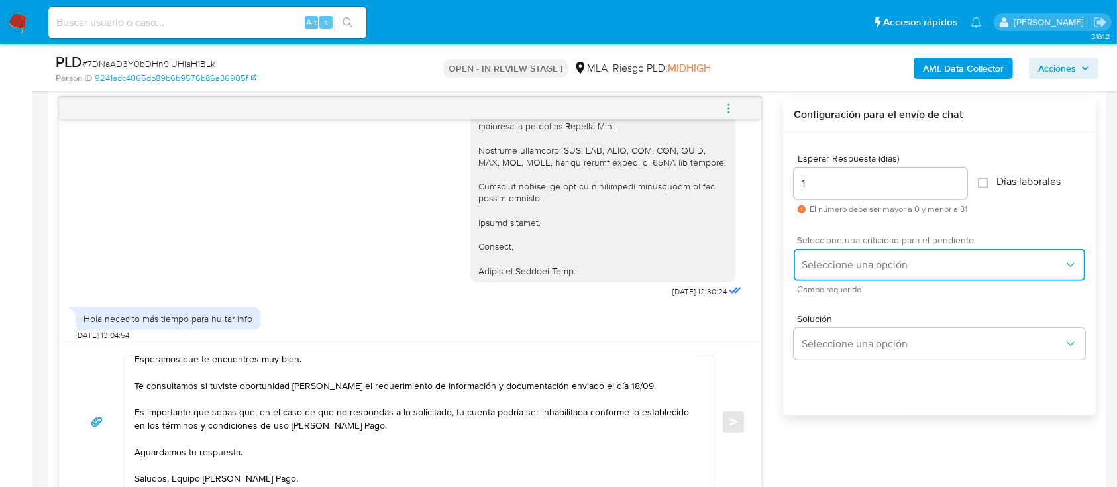
click at [827, 268] on span "Seleccione una opción" at bounding box center [932, 264] width 262 height 13
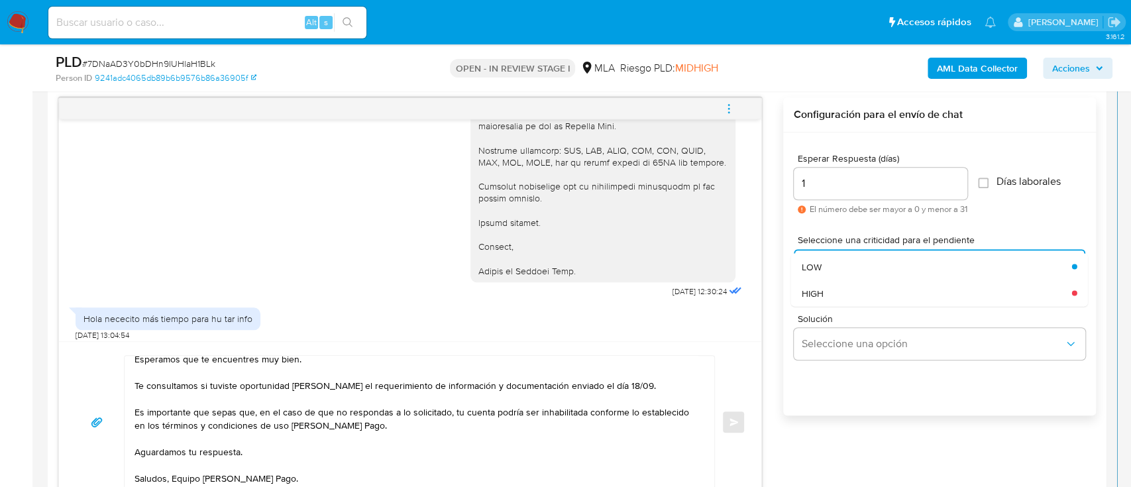
click at [817, 297] on span "HIGH" at bounding box center [812, 293] width 22 height 12
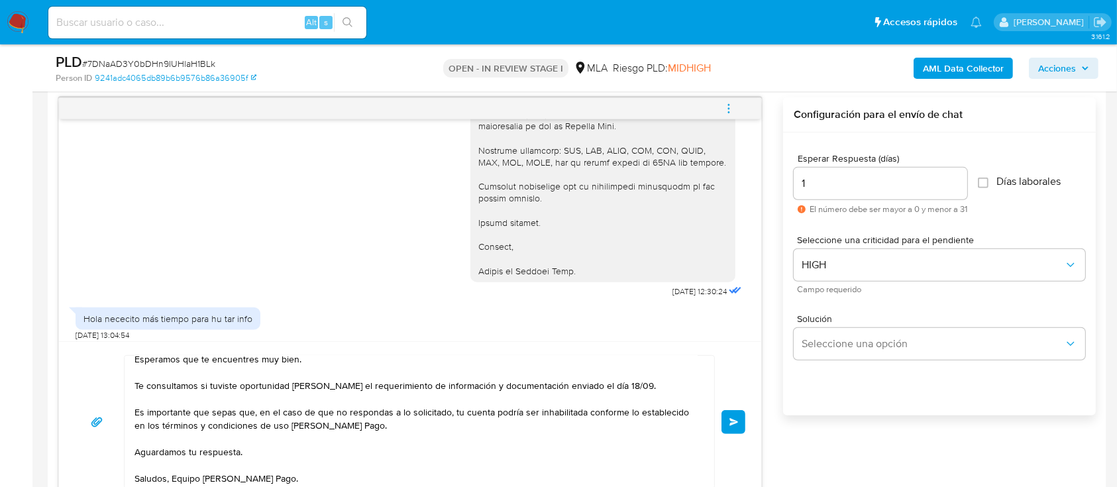
click at [726, 415] on button "Enviar" at bounding box center [733, 422] width 24 height 24
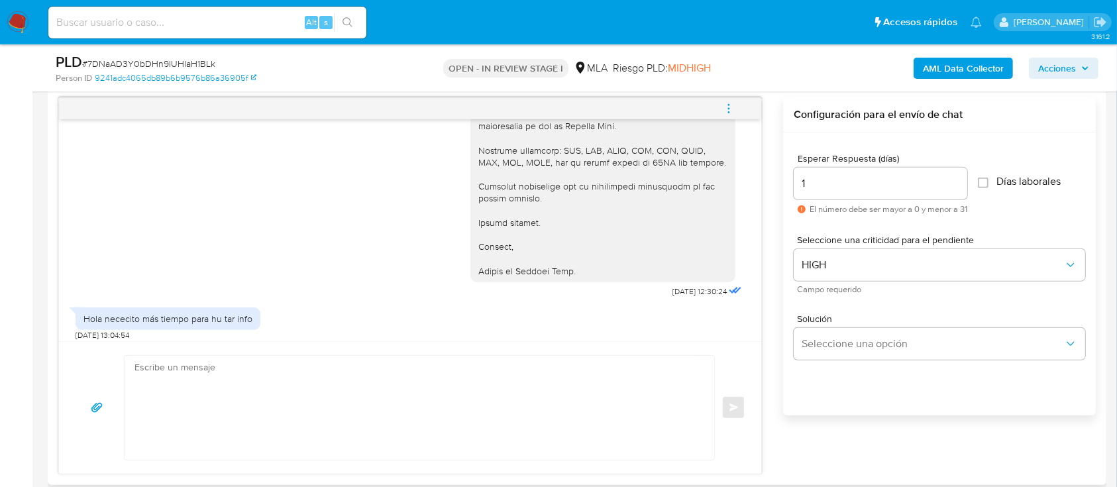
scroll to position [1911, 0]
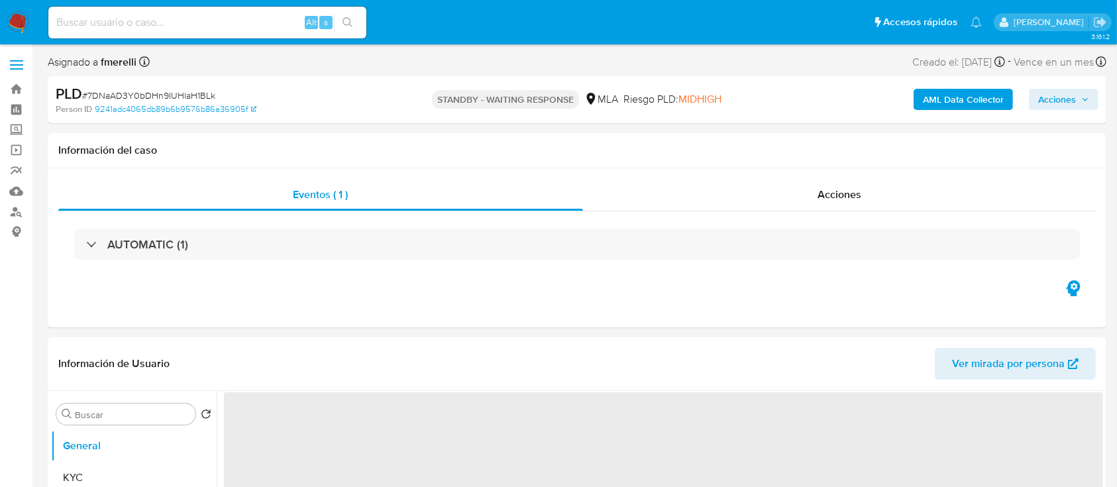
select select "10"
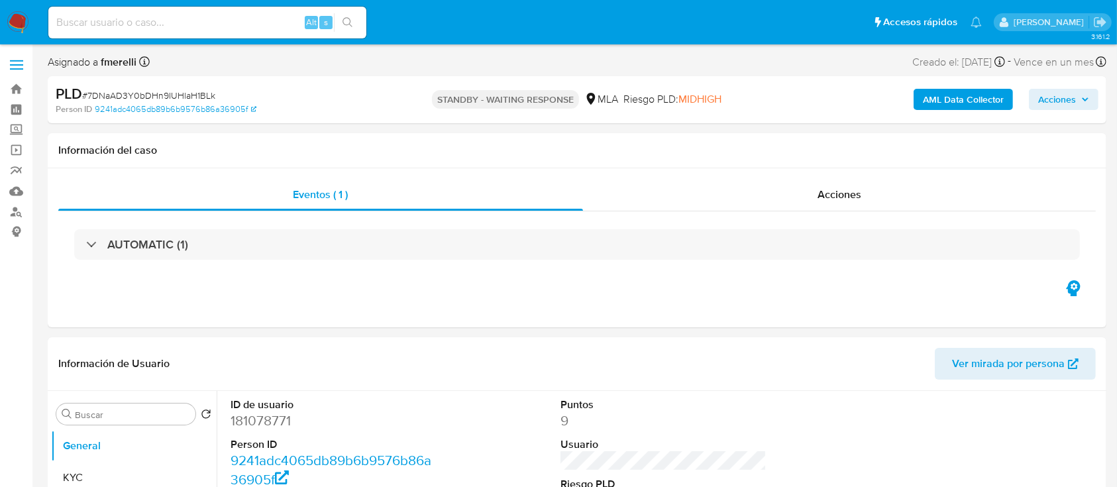
click at [19, 25] on img at bounding box center [18, 22] width 23 height 23
